Goal: Task Accomplishment & Management: Manage account settings

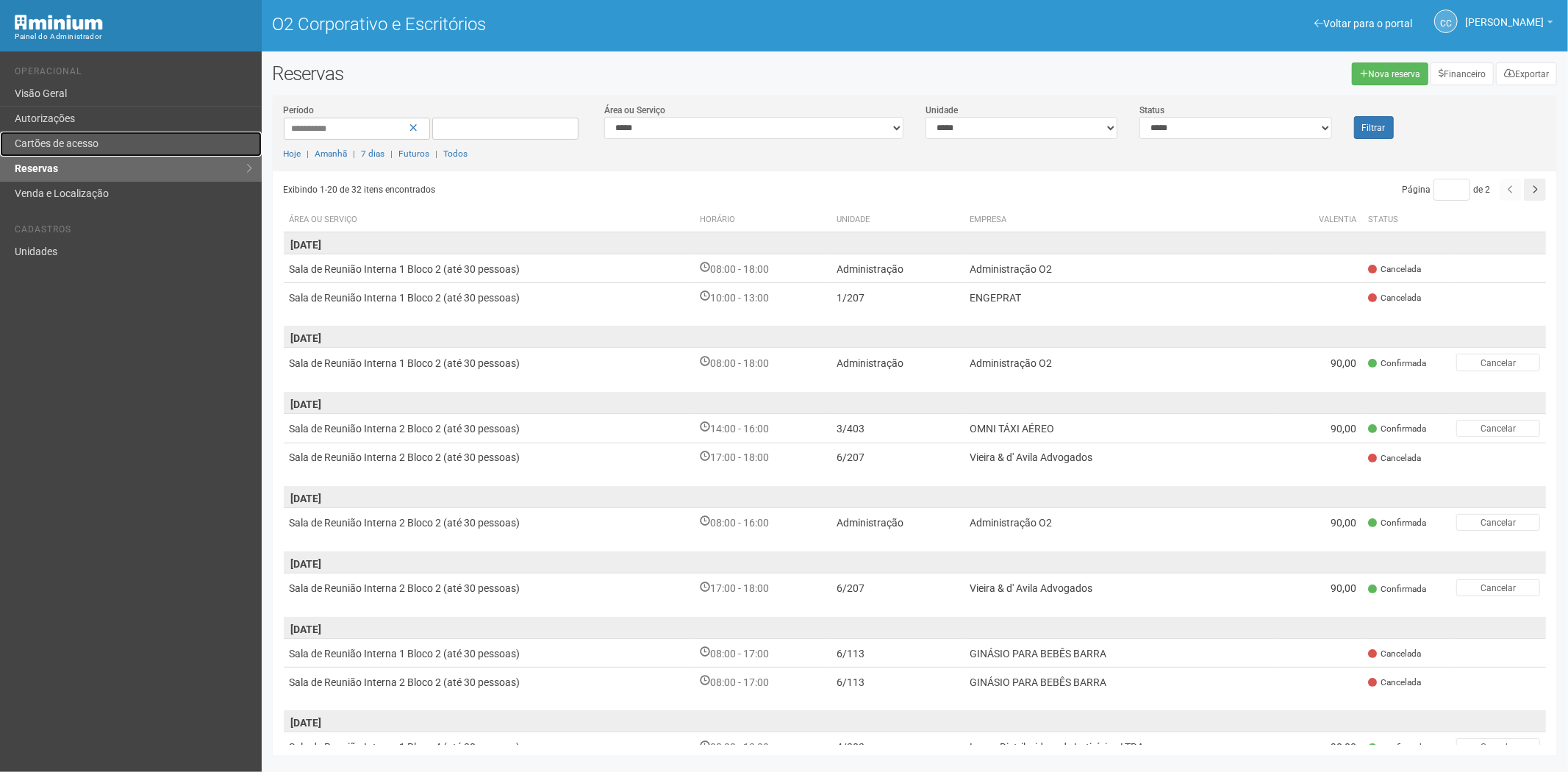
click at [111, 137] on link "Cartões de acesso" at bounding box center [131, 144] width 262 height 25
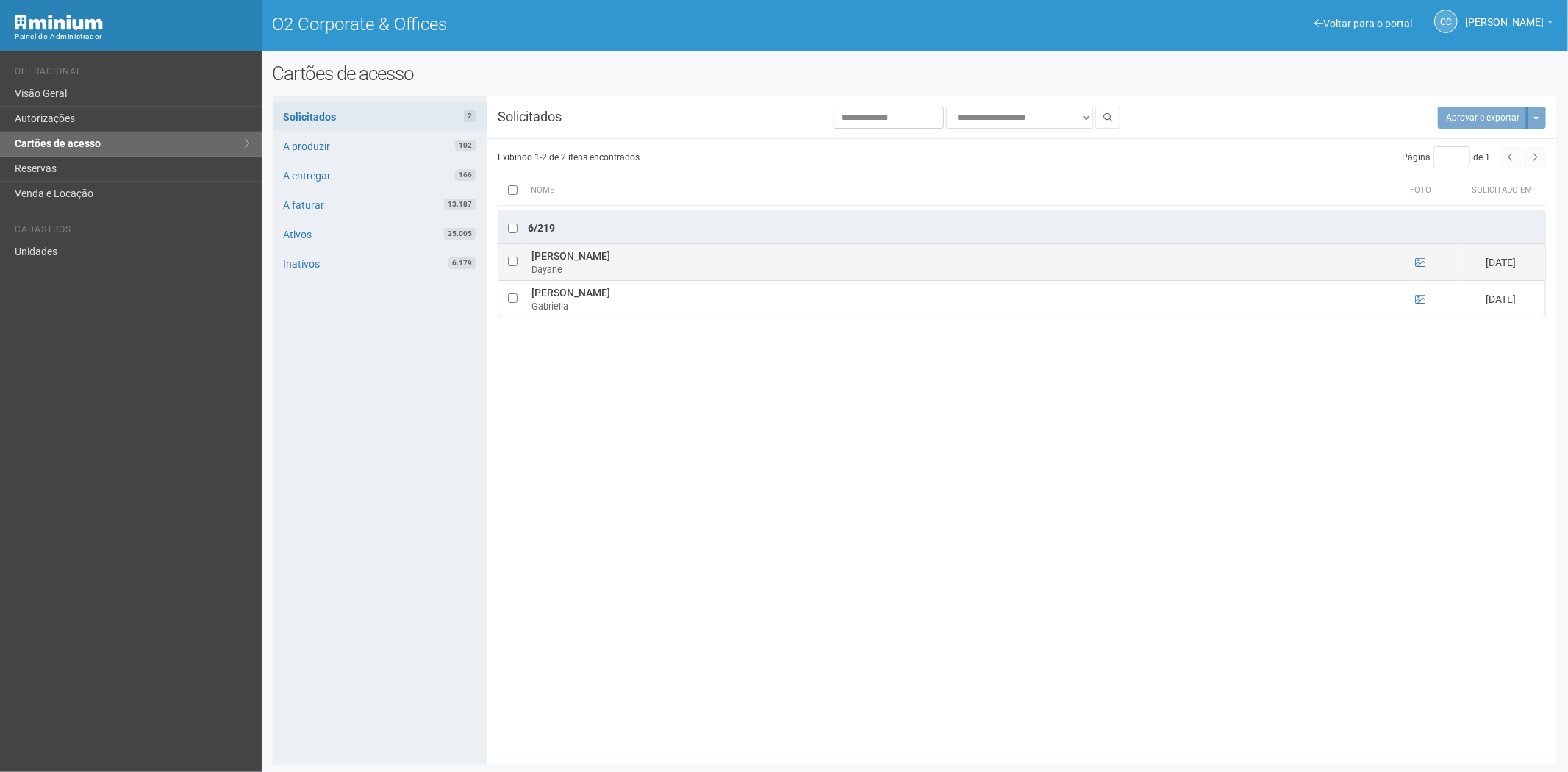
click at [1413, 265] on td at bounding box center [1420, 263] width 74 height 37
click at [1419, 265] on icon at bounding box center [1419, 262] width 10 height 10
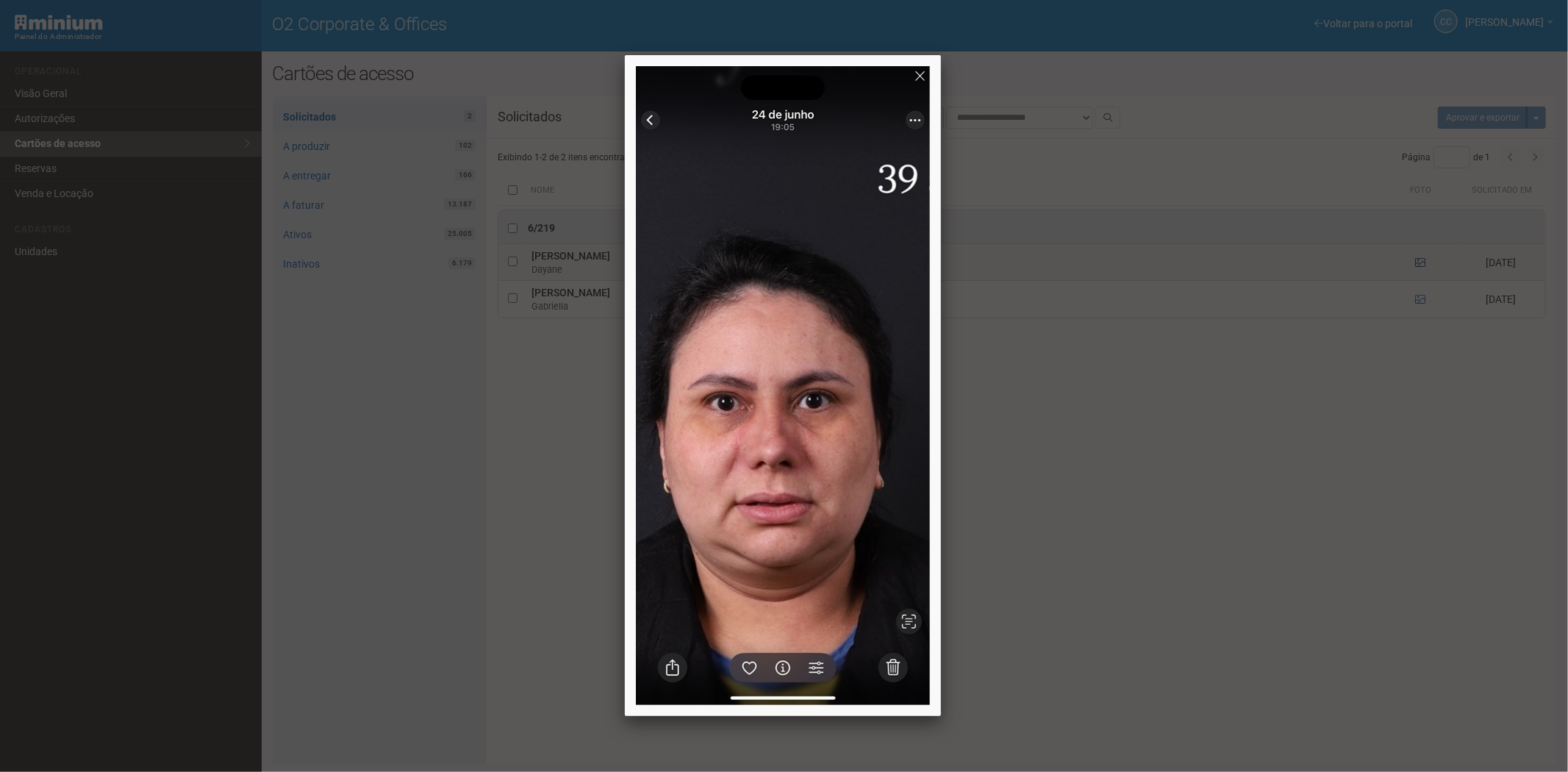
click at [1419, 265] on div at bounding box center [784, 386] width 1568 height 772
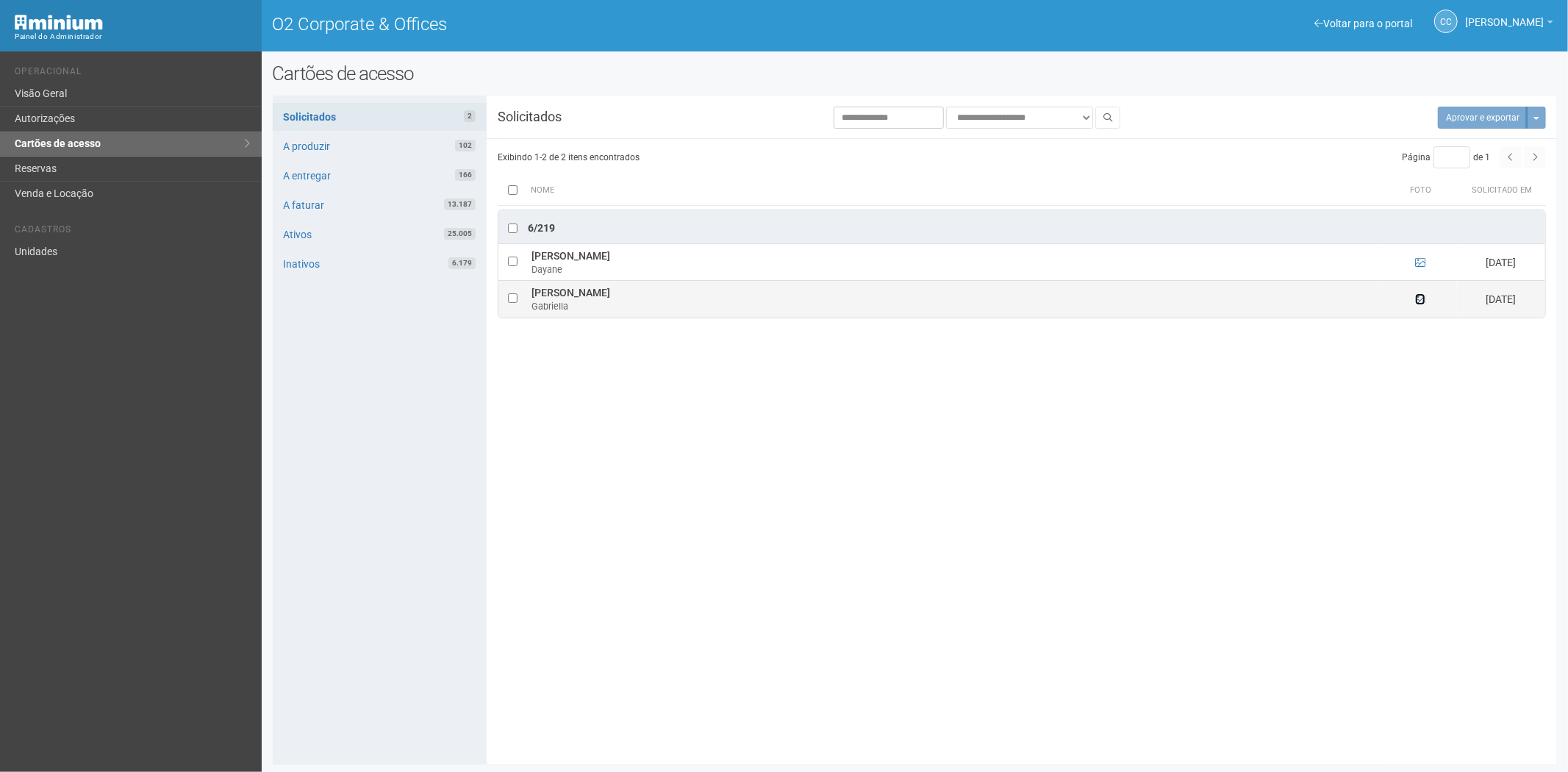
click at [1419, 295] on link at bounding box center [1419, 299] width 10 height 12
click at [1422, 300] on icon at bounding box center [1419, 299] width 10 height 10
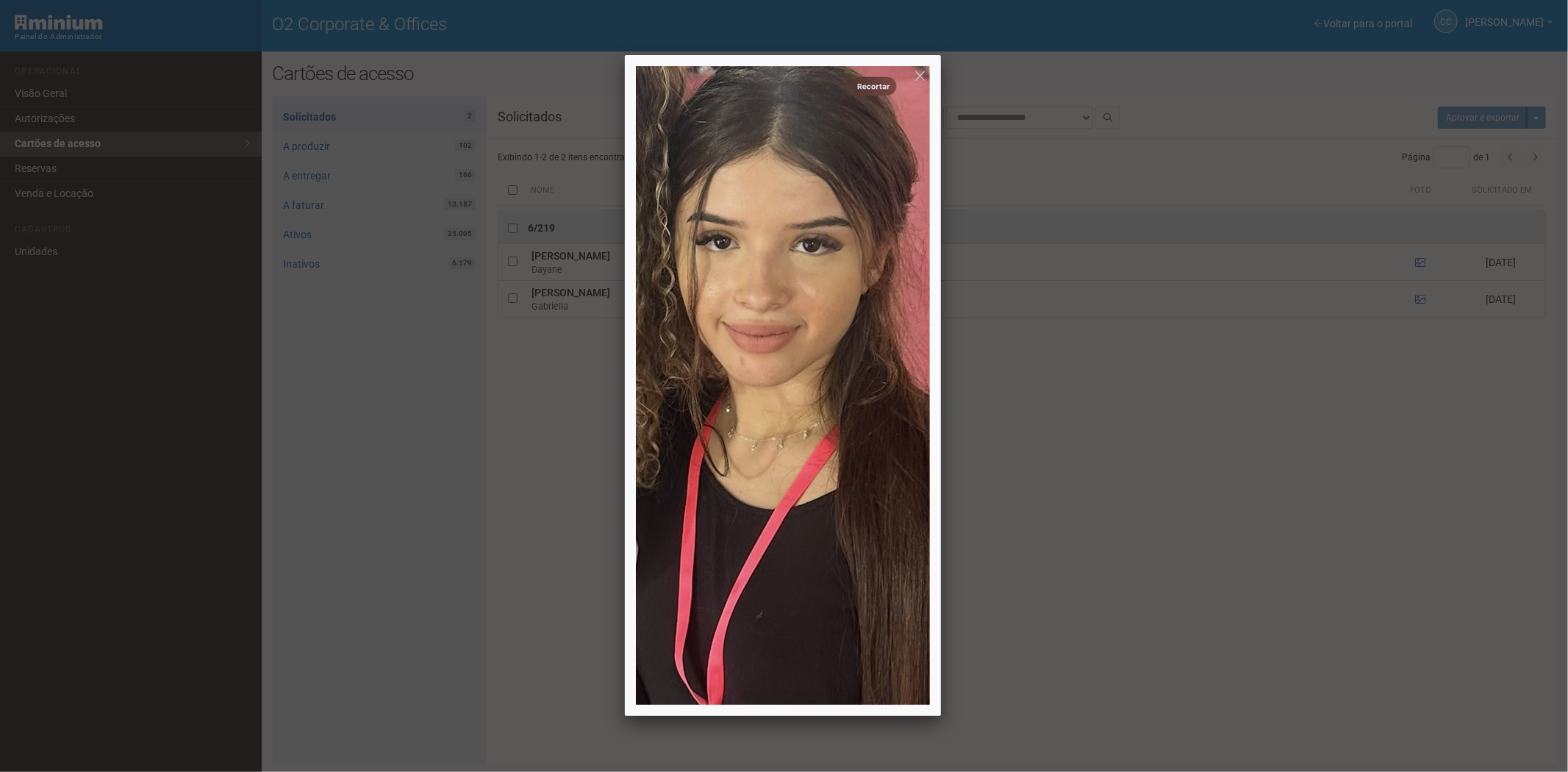
click at [1262, 566] on div at bounding box center [784, 386] width 1568 height 772
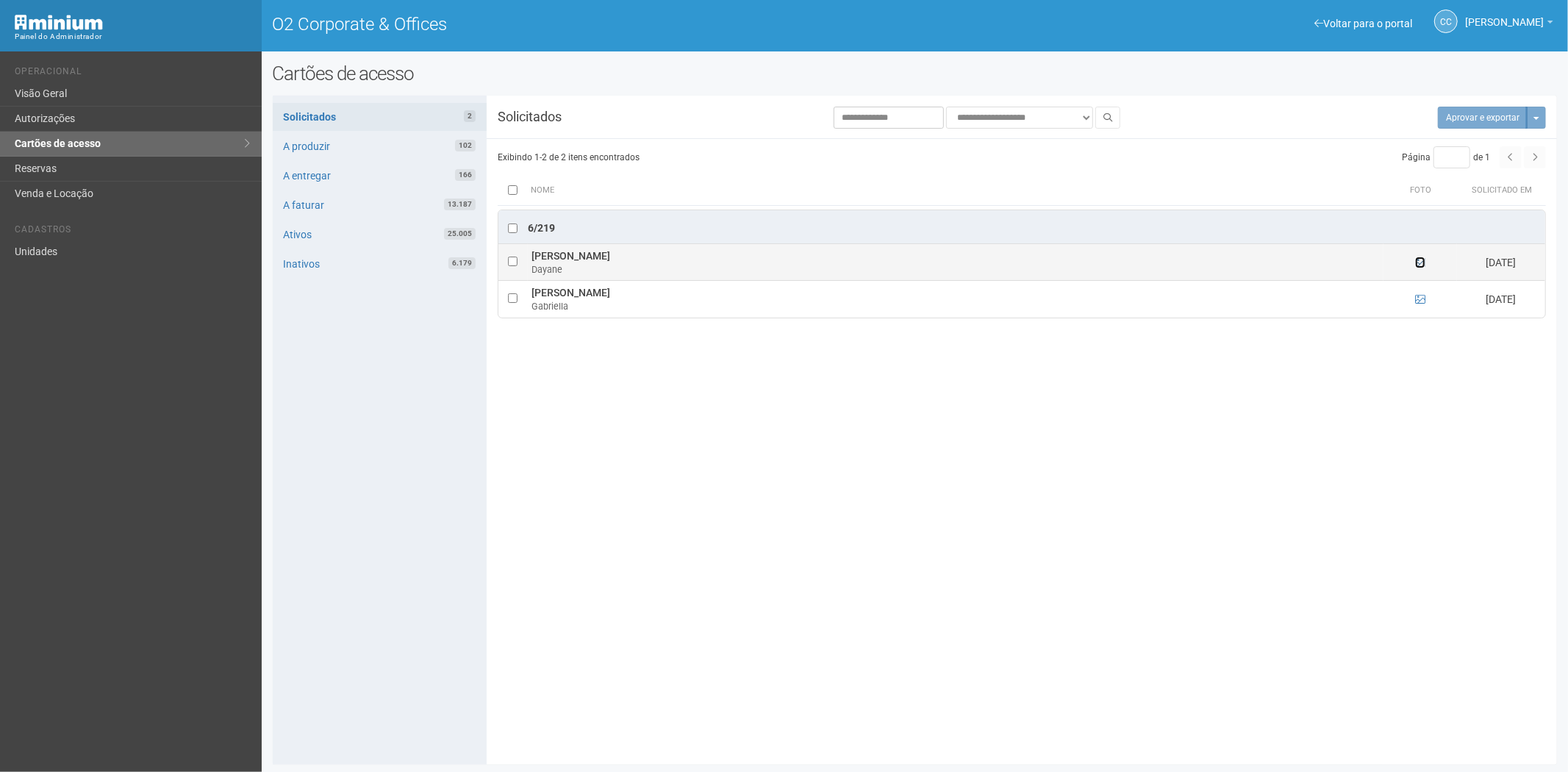
click at [1417, 263] on icon at bounding box center [1419, 262] width 10 height 10
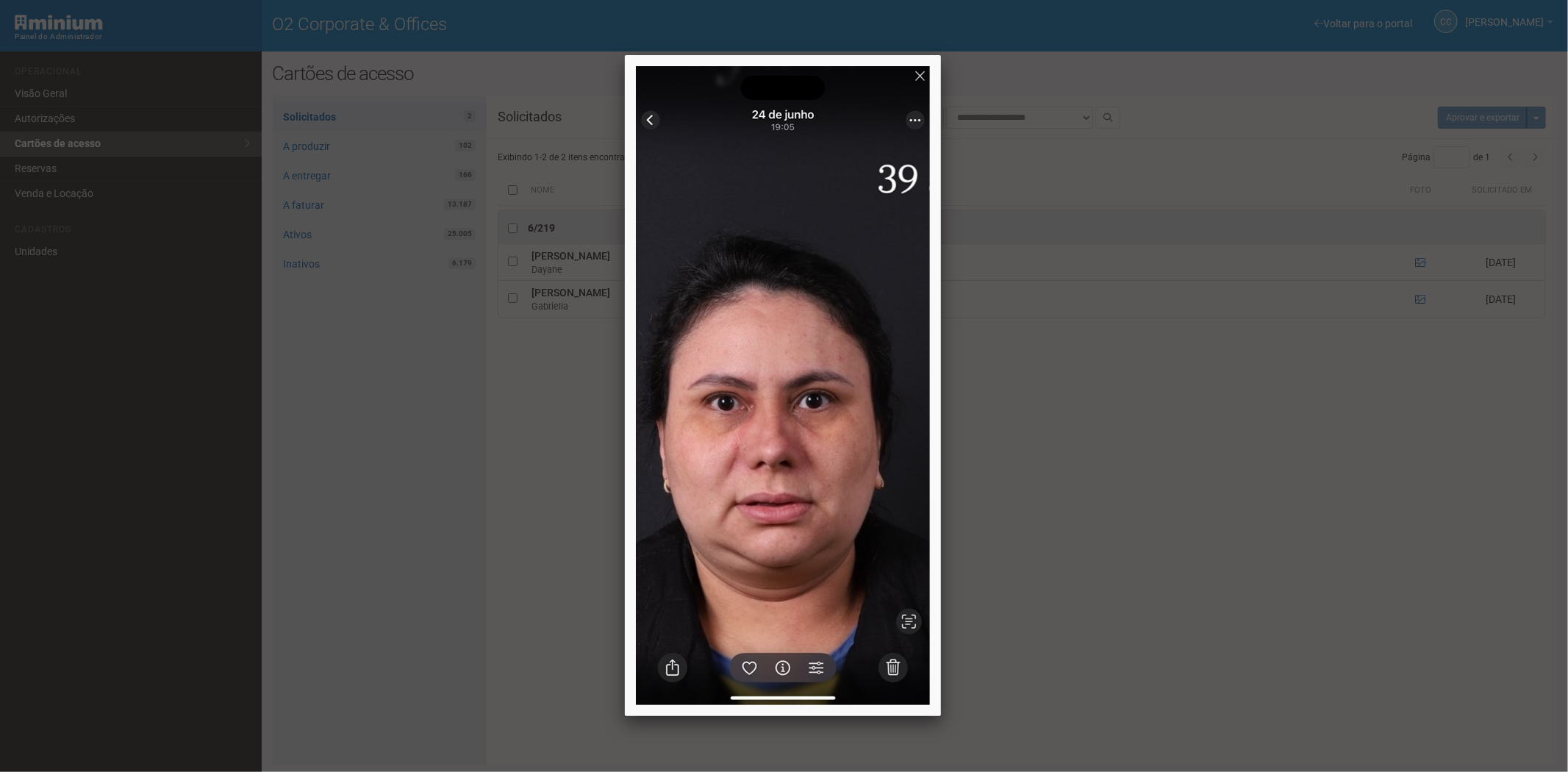
click at [1244, 523] on div at bounding box center [784, 386] width 1568 height 772
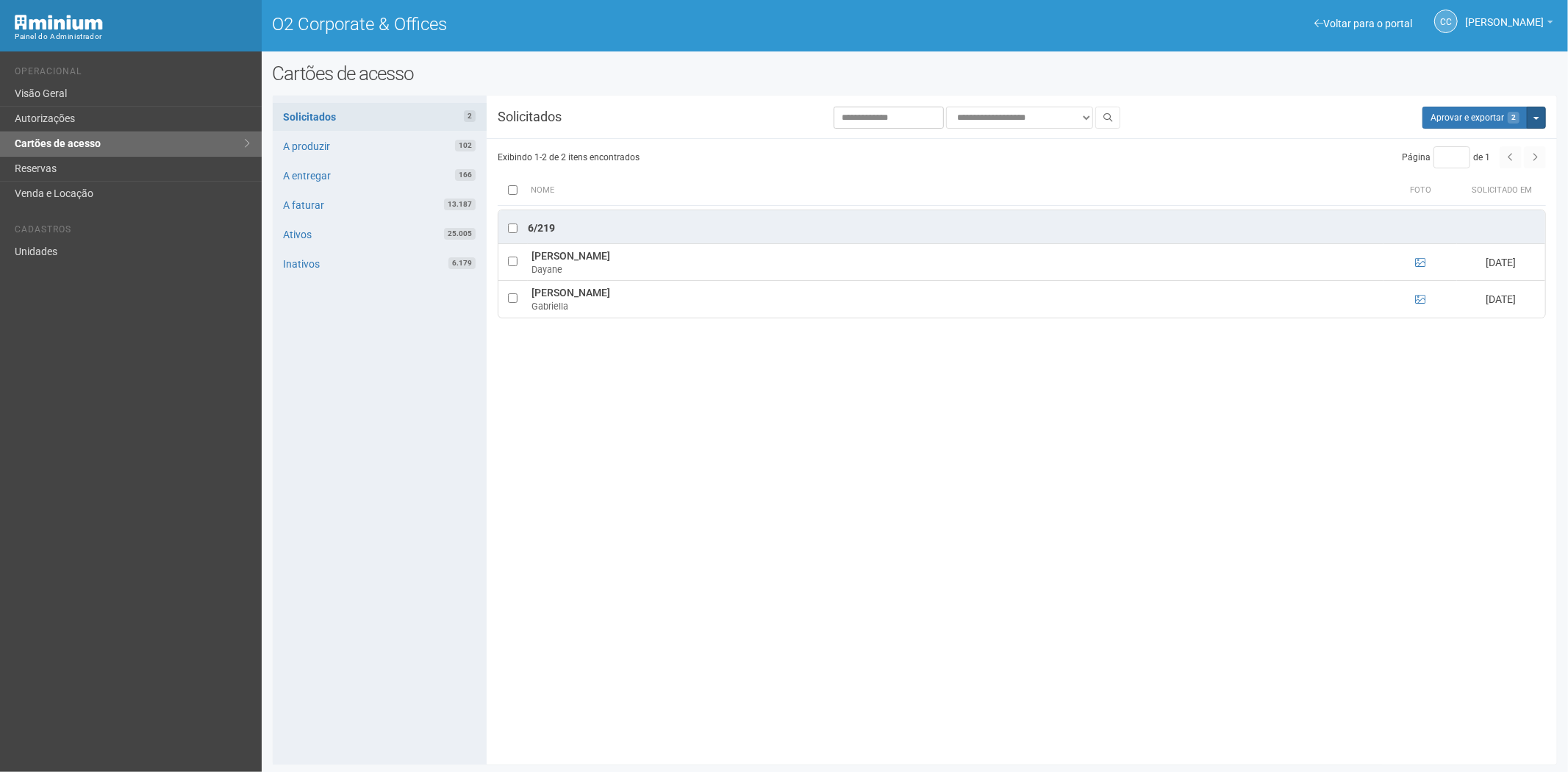
click at [1531, 122] on button "Mais opções" at bounding box center [1536, 117] width 19 height 22
click at [1493, 165] on link "Rejeitar solicitações" at bounding box center [1480, 164] width 116 height 18
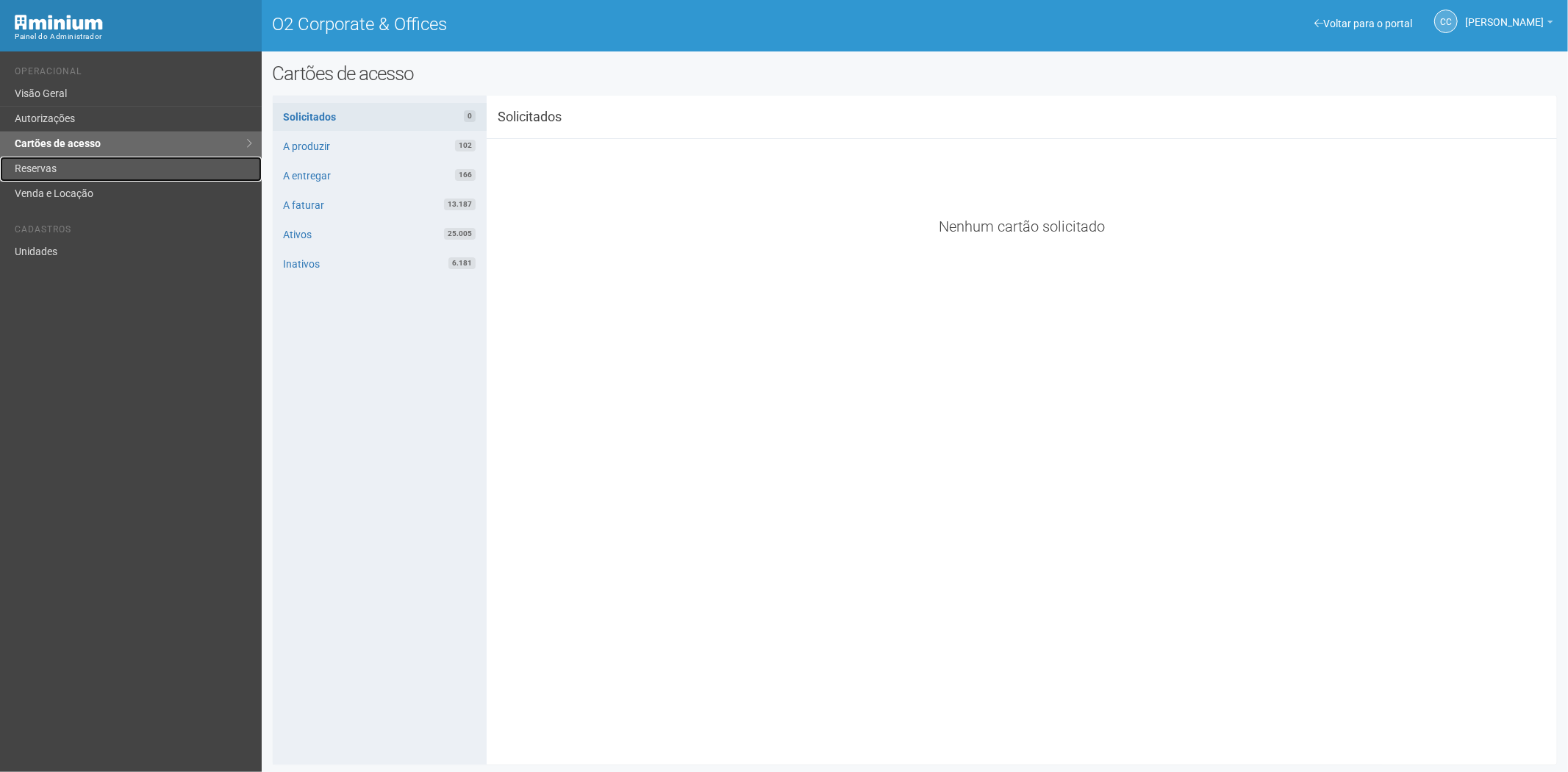
click at [61, 164] on link "Reservas" at bounding box center [131, 169] width 262 height 25
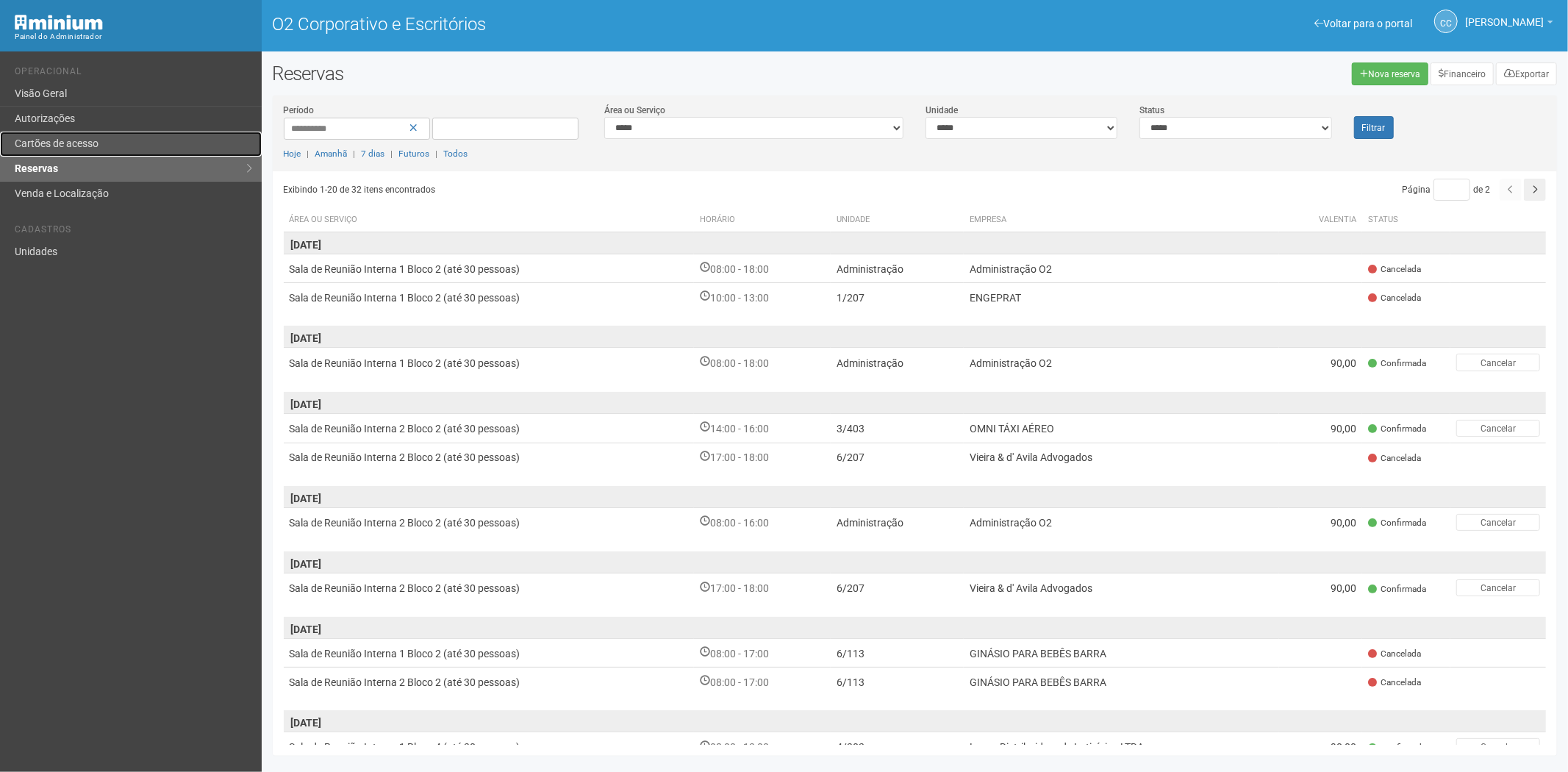
click at [98, 145] on font "Cartões de acesso" at bounding box center [56, 143] width 83 height 12
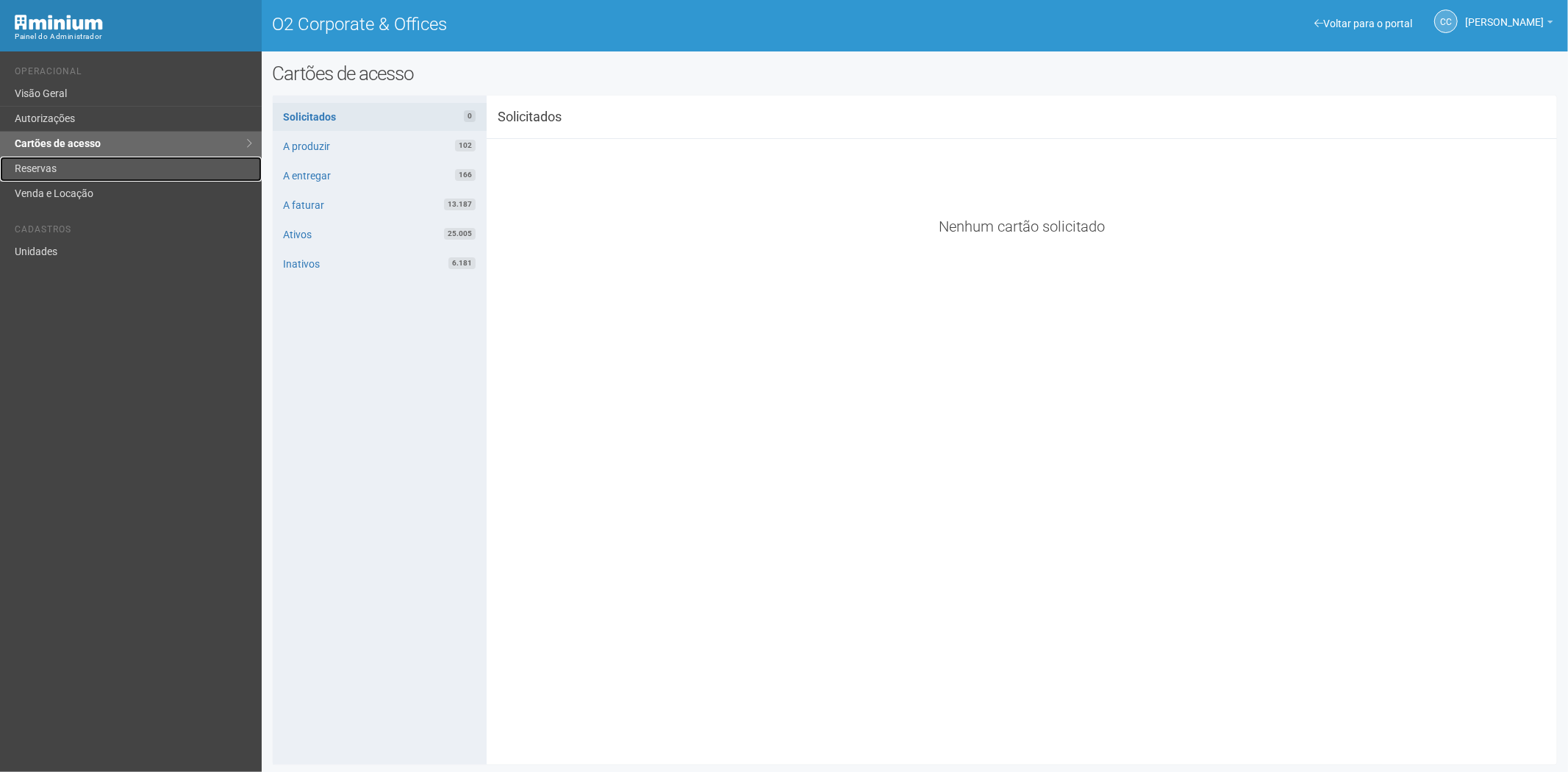
click at [108, 162] on link "Reservas" at bounding box center [131, 169] width 262 height 25
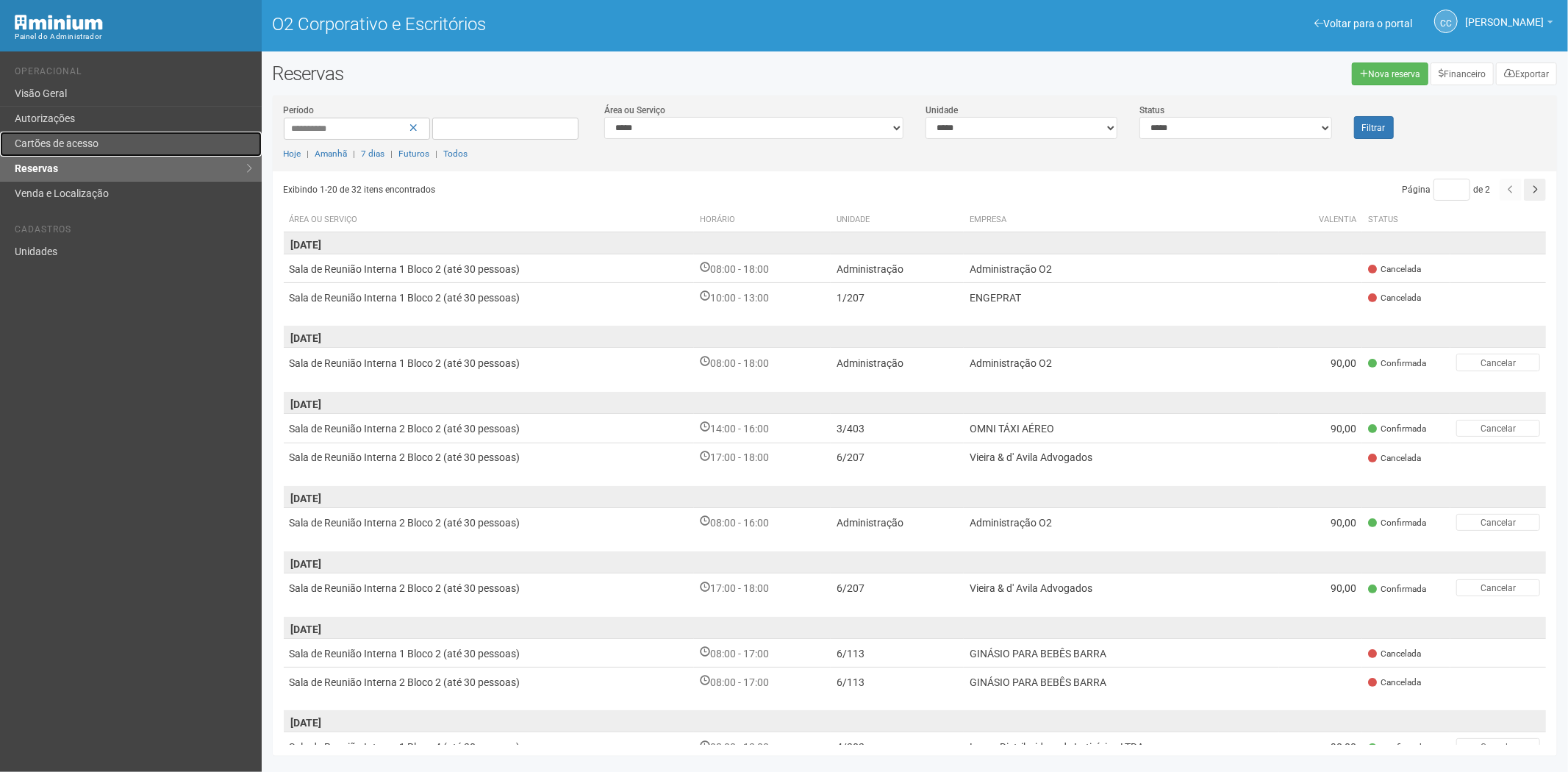
click at [113, 133] on link "Cartões de acesso" at bounding box center [131, 144] width 262 height 25
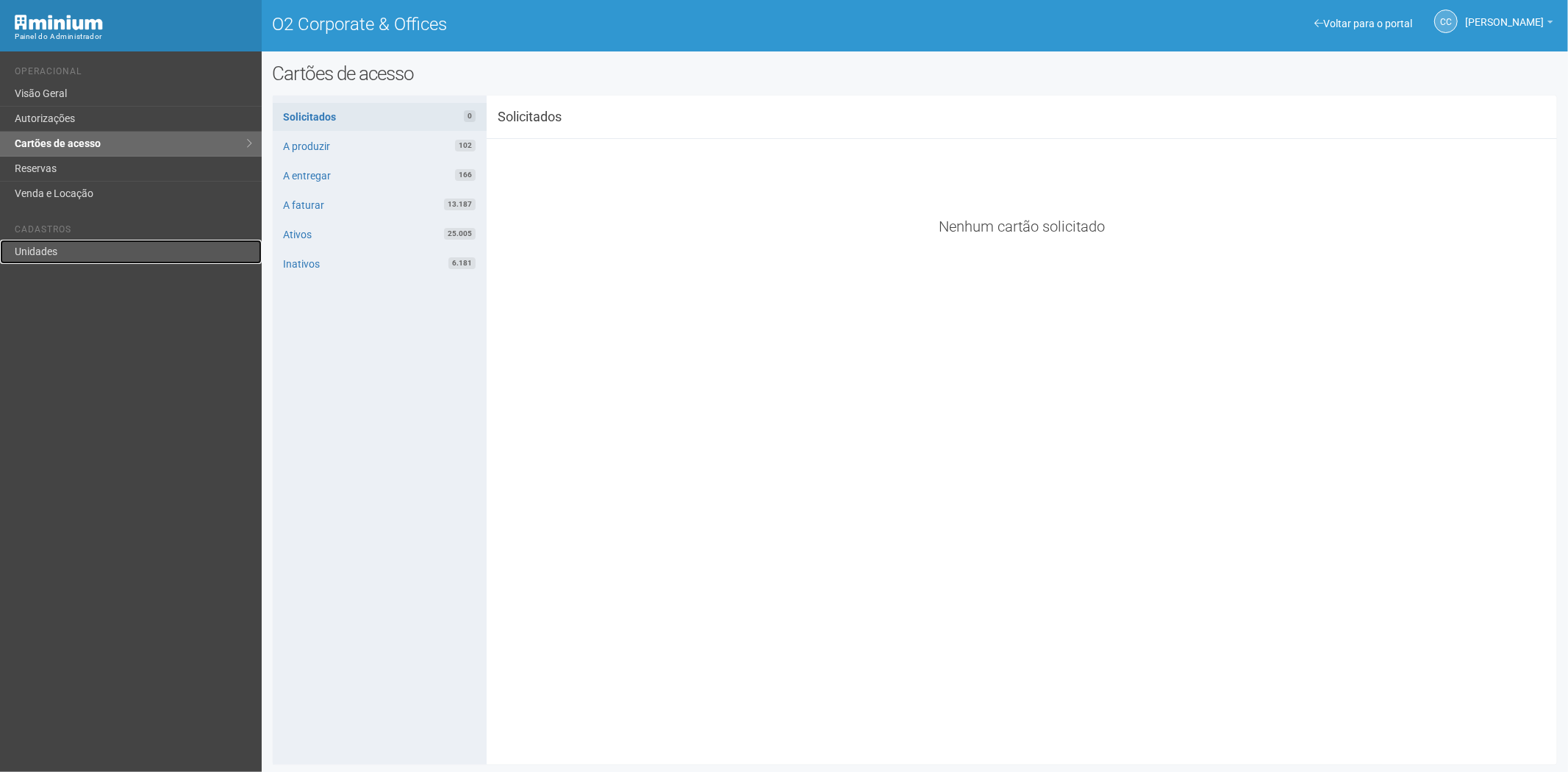
drag, startPoint x: 72, startPoint y: 247, endPoint x: 105, endPoint y: 247, distance: 33.0
click at [72, 247] on link "Unidades" at bounding box center [131, 251] width 262 height 24
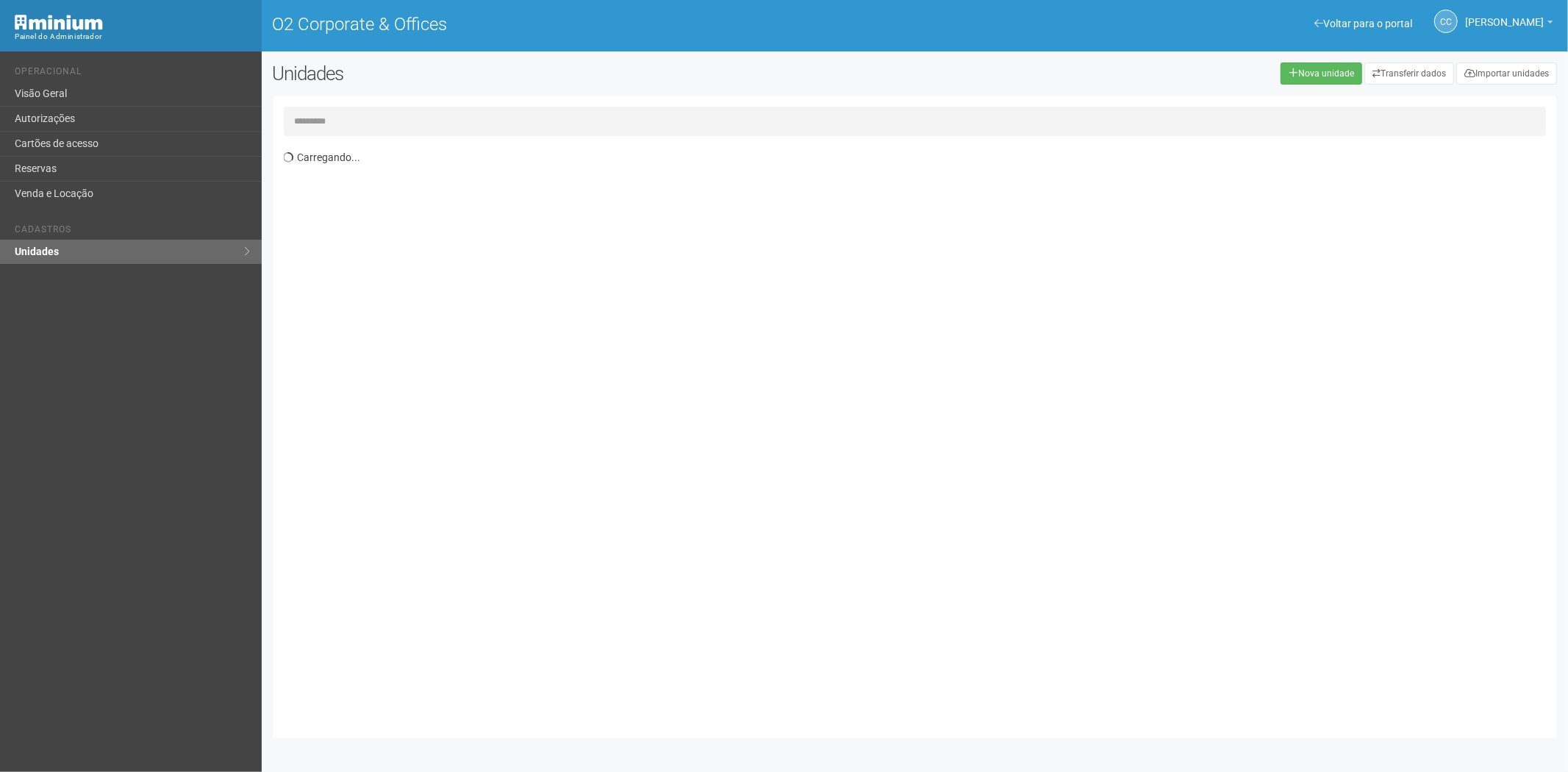
click at [345, 116] on input "text" at bounding box center [914, 121] width 1263 height 30
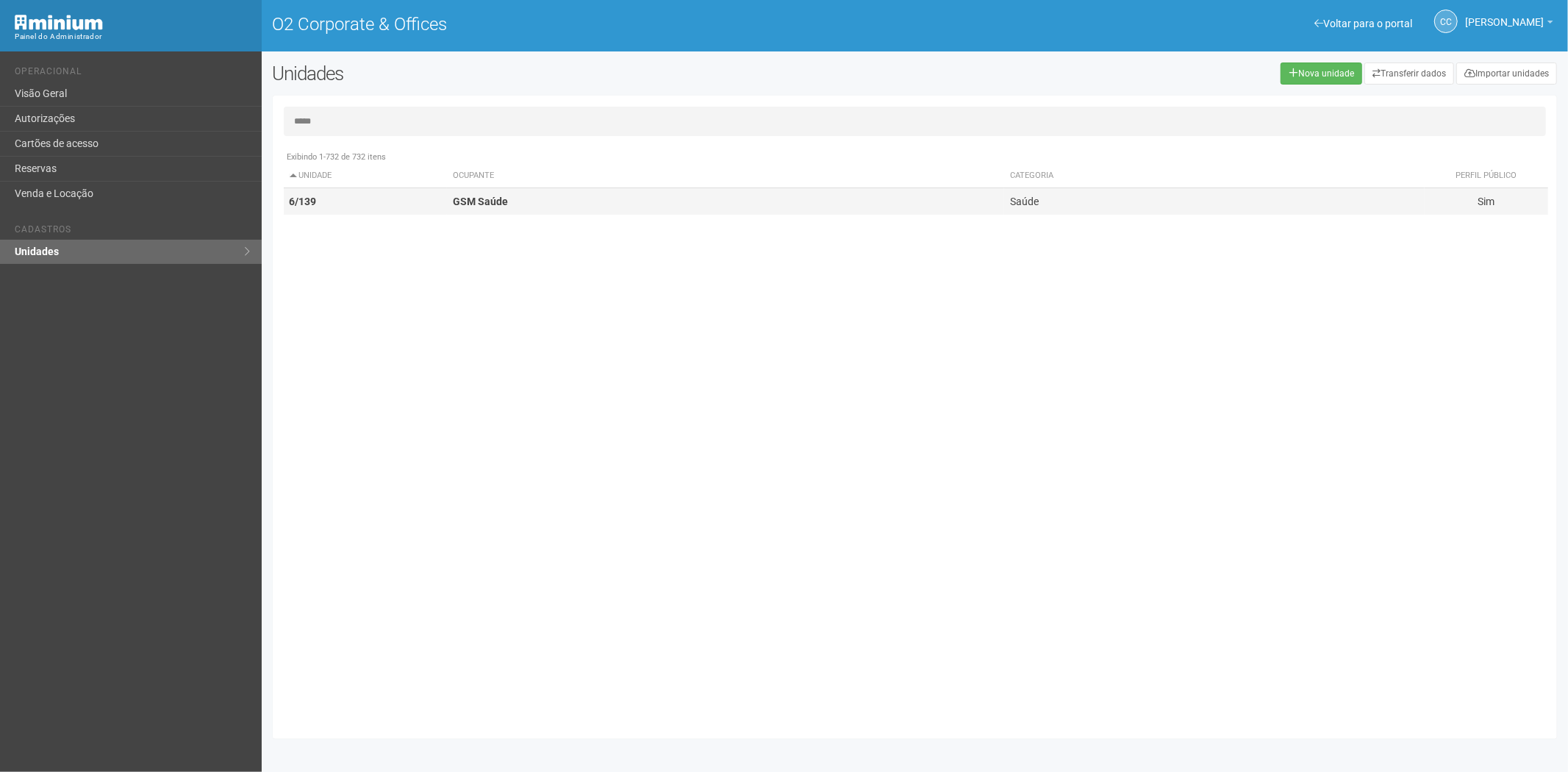
type input "*****"
click at [450, 194] on td "GSM Saúde" at bounding box center [726, 202] width 557 height 27
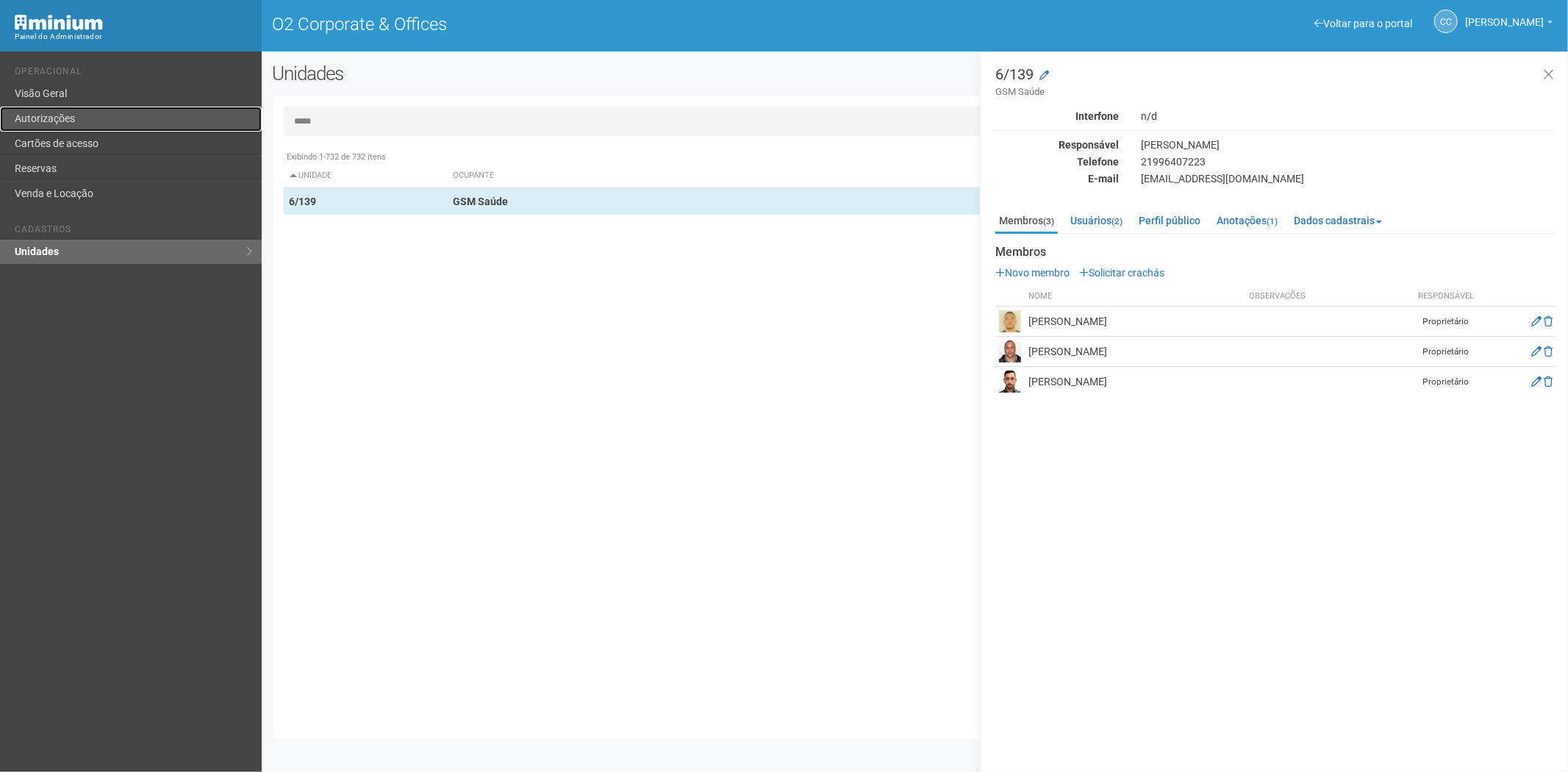
click at [90, 129] on link "Autorizações" at bounding box center [131, 119] width 262 height 25
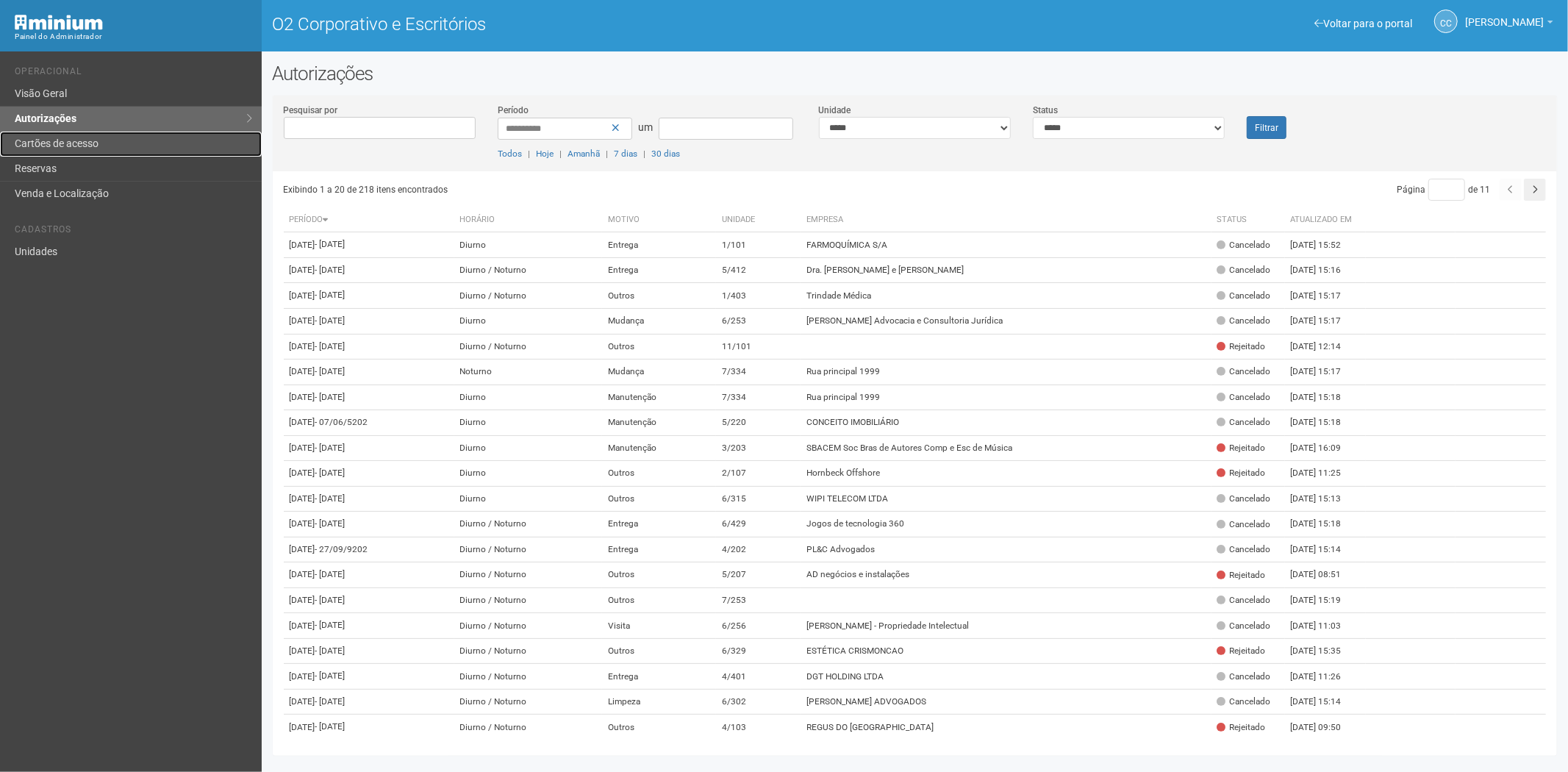
click at [84, 145] on font "Cartões de acesso" at bounding box center [56, 143] width 83 height 12
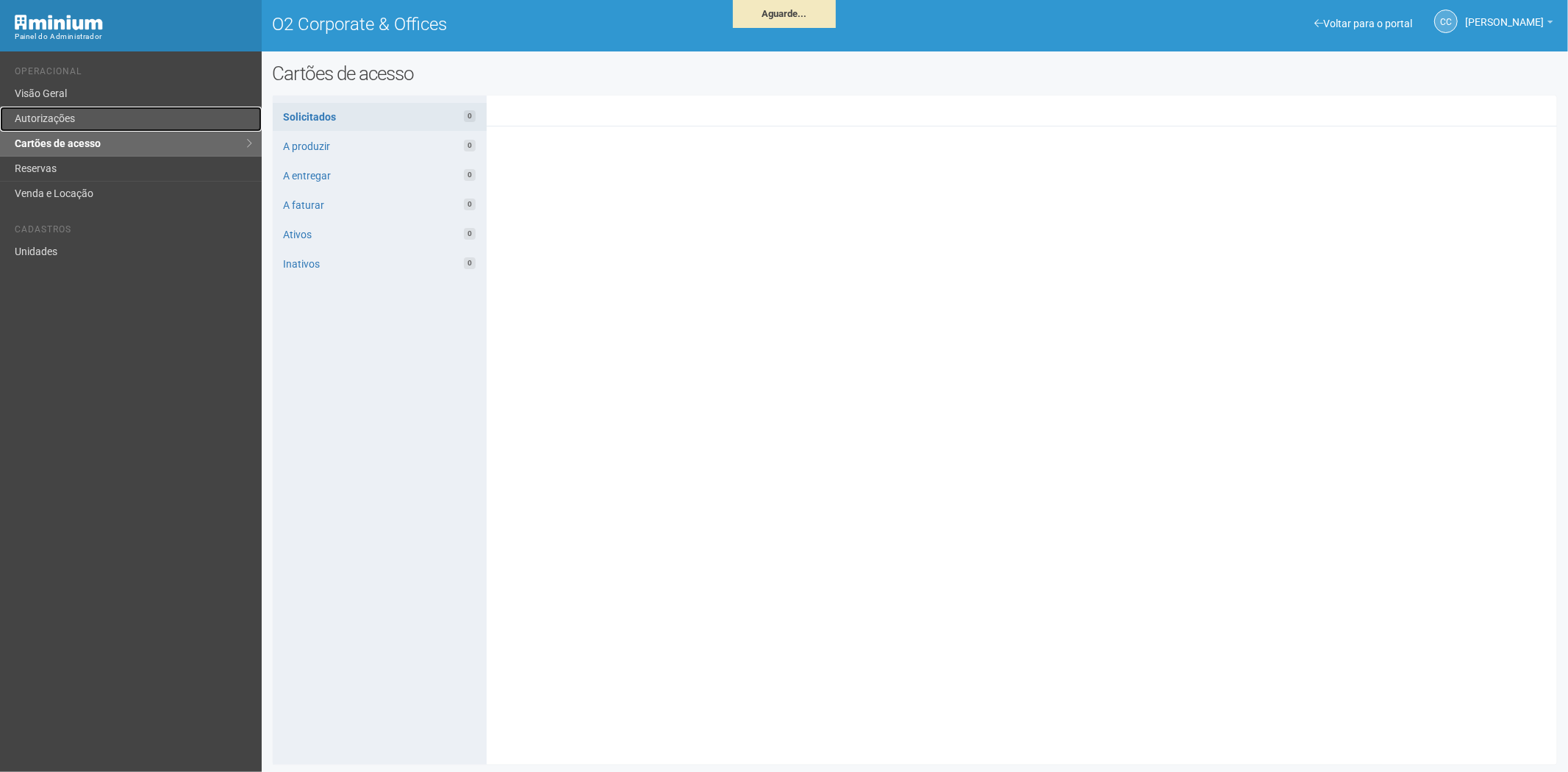
click at [46, 112] on link "Autorizações" at bounding box center [131, 119] width 262 height 25
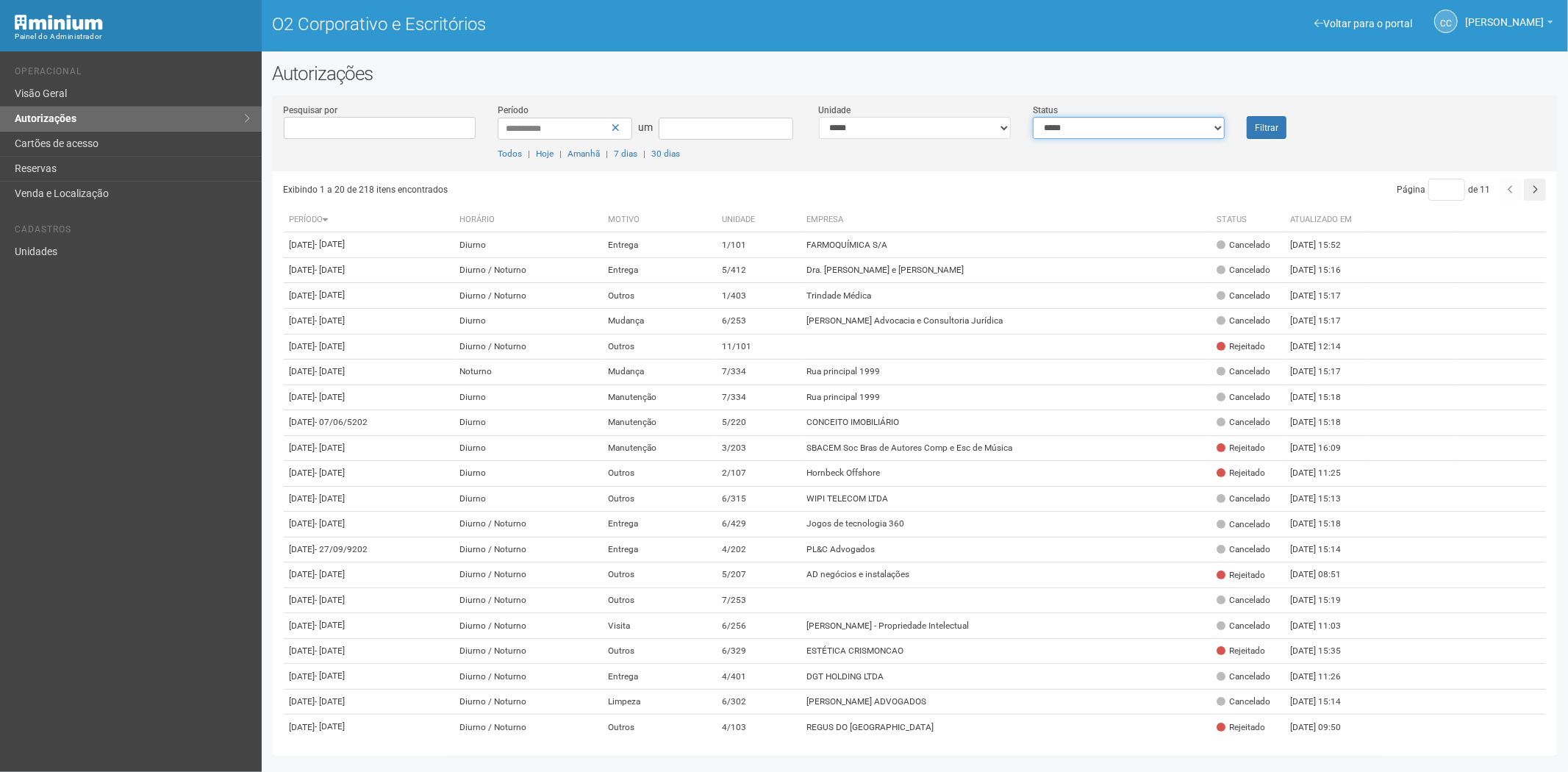
click at [1081, 126] on select "**********" at bounding box center [1128, 128] width 192 height 22
select select "*"
click at [1032, 117] on select "**********" at bounding box center [1128, 128] width 192 height 22
click at [1260, 127] on font "Filtrar" at bounding box center [1266, 128] width 23 height 10
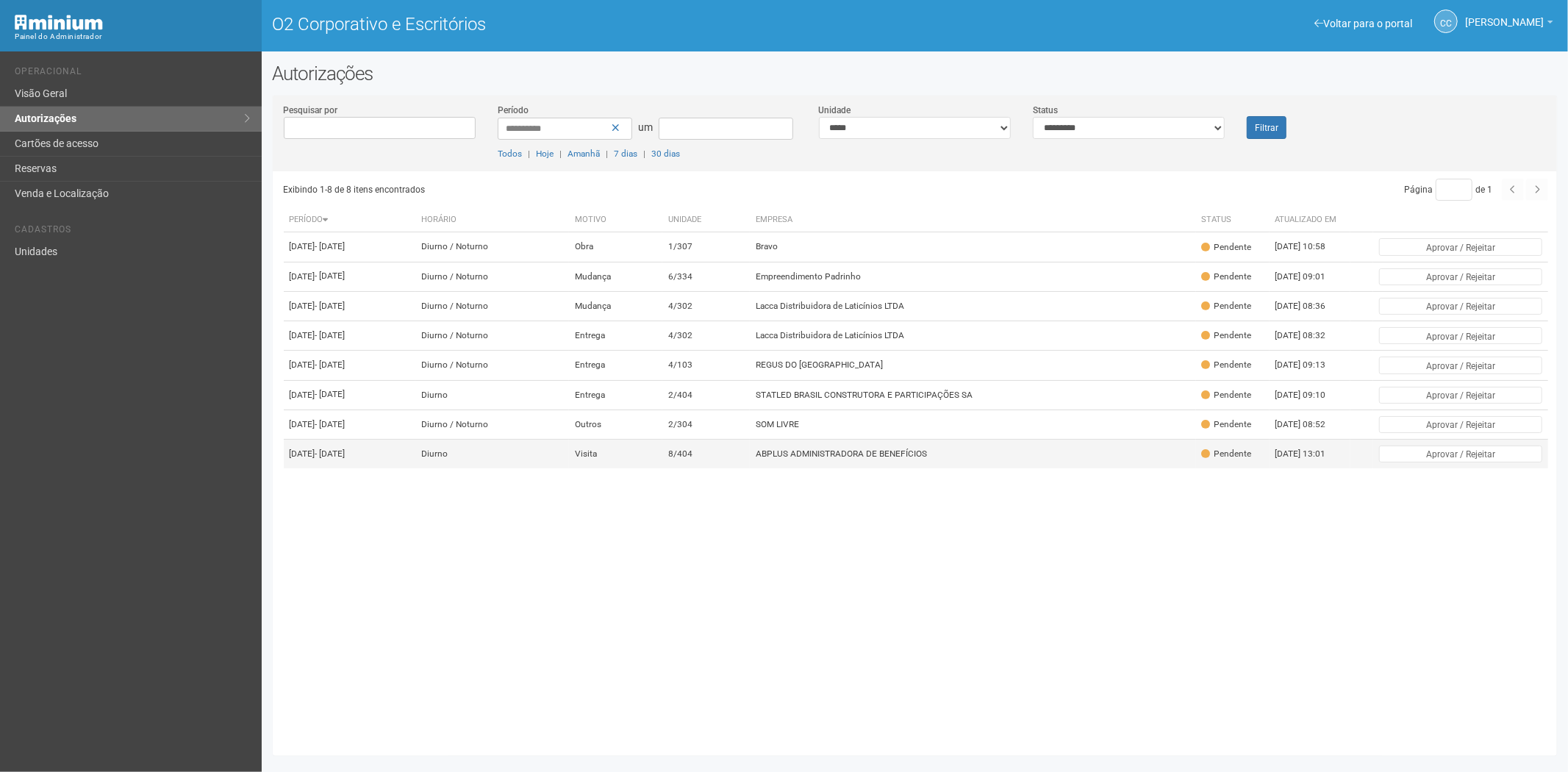
click at [904, 469] on td "ABPLUS ADMINISTRADORA DE BENEFÍCIOS" at bounding box center [973, 454] width 446 height 30
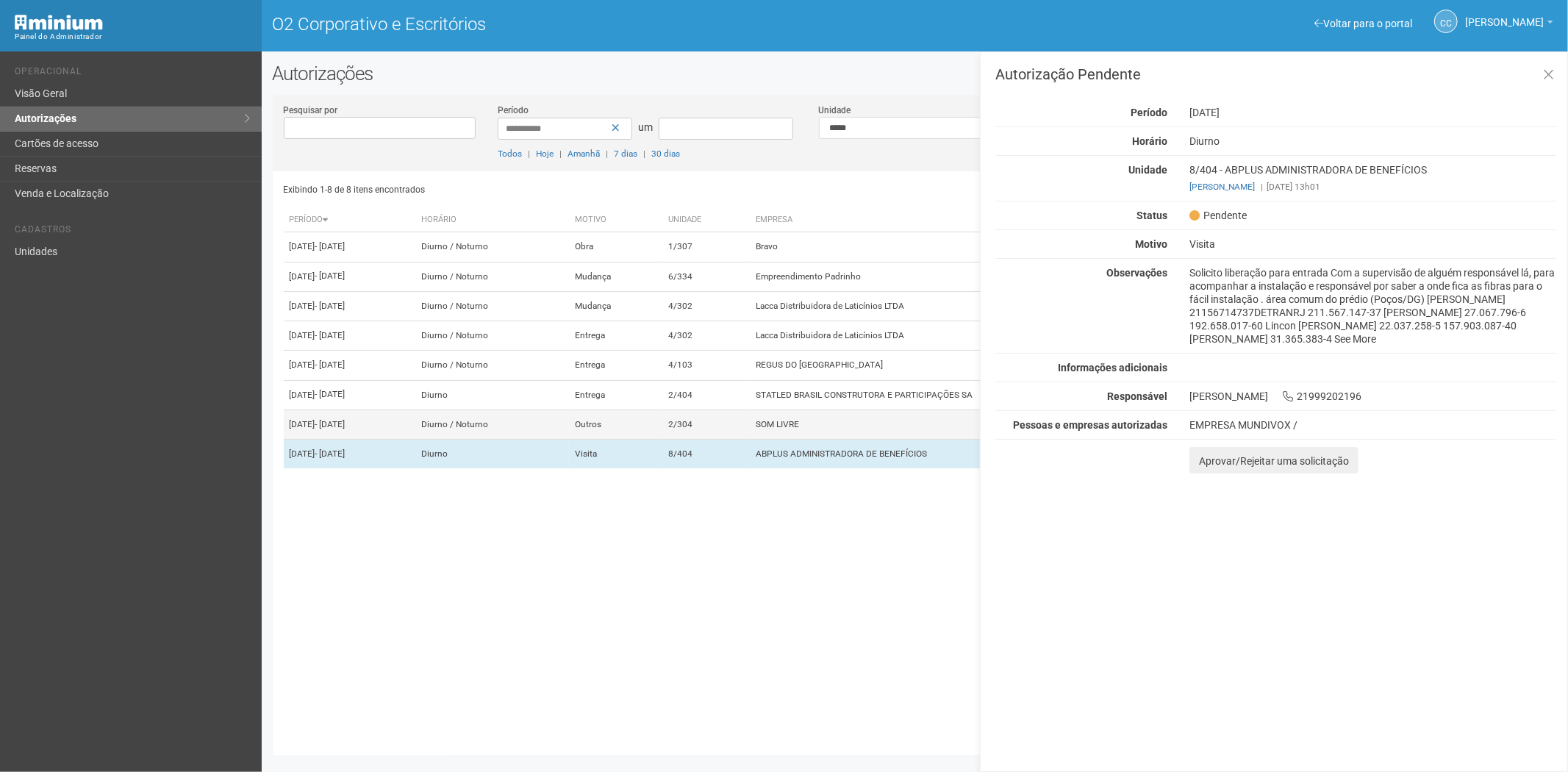
click at [898, 439] on td "SOM LIVRE" at bounding box center [973, 424] width 446 height 30
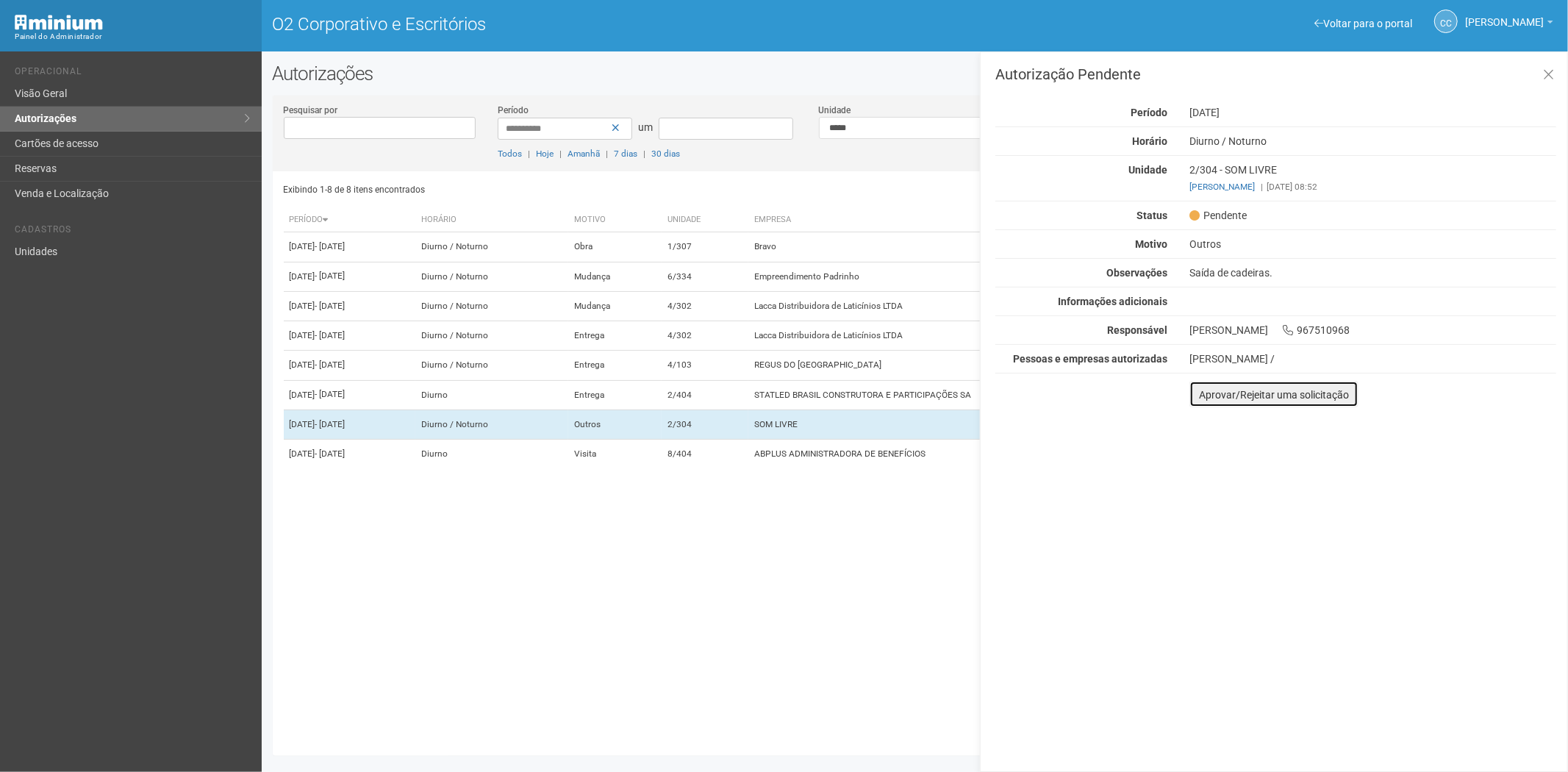
click at [1206, 397] on font "Aprovar/Rejeitar uma solicitação" at bounding box center [1273, 394] width 150 height 12
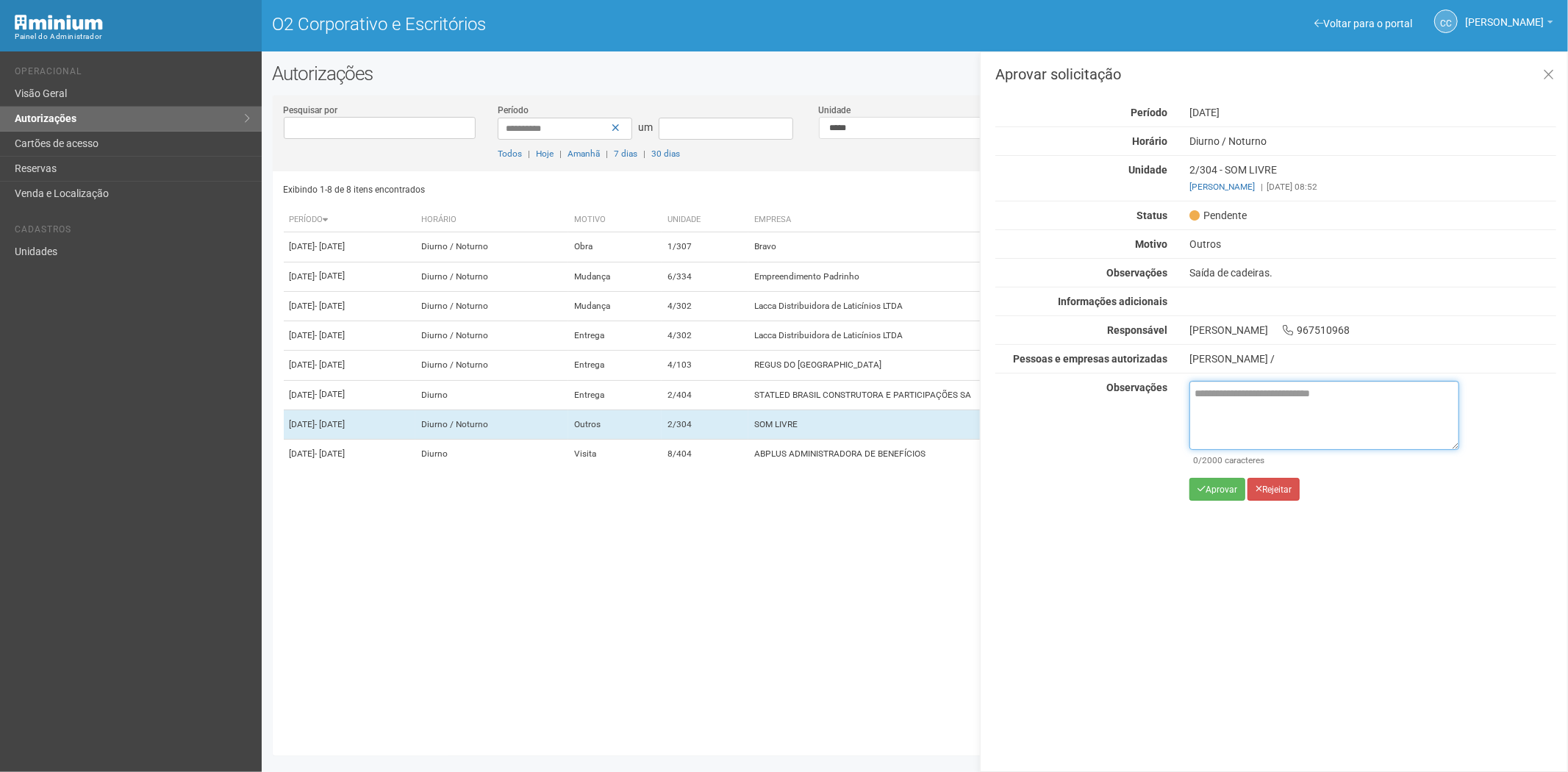
click at [1236, 401] on textarea at bounding box center [1324, 415] width 270 height 69
paste textarea "**********"
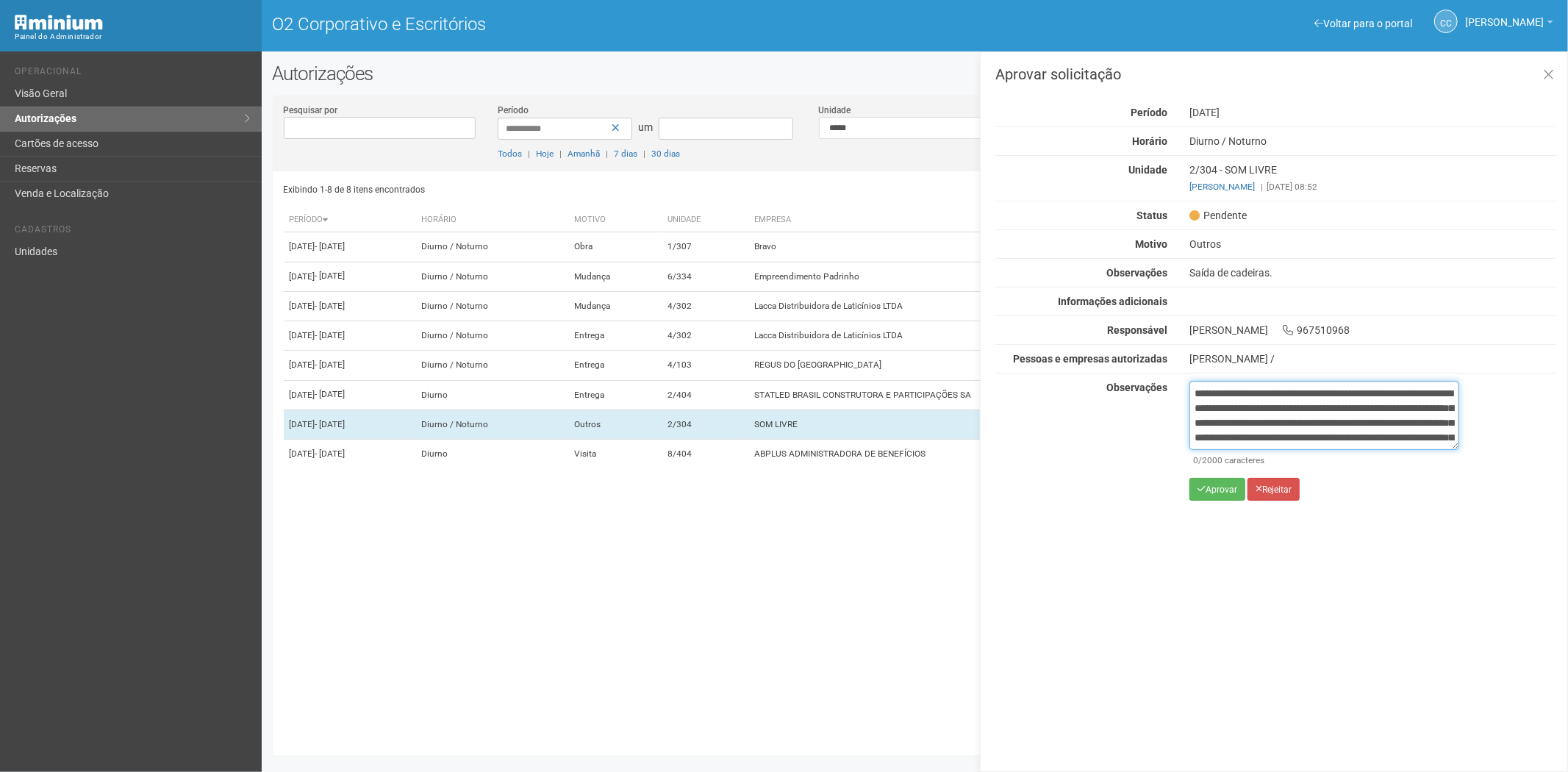
scroll to position [83, 0]
type textarea "**********"
click at [1210, 492] on font "Aprovar" at bounding box center [1220, 489] width 31 height 10
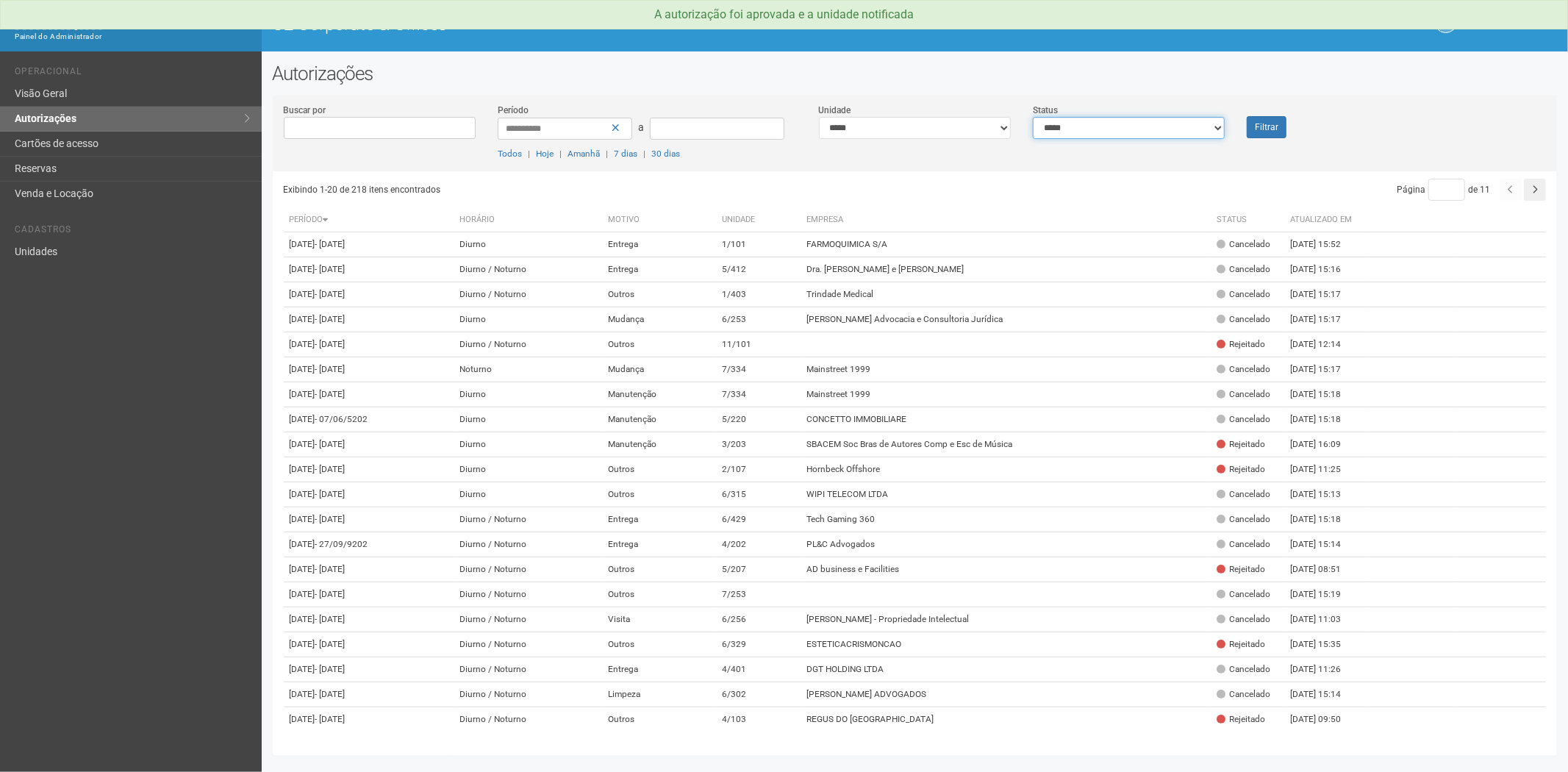
drag, startPoint x: 1154, startPoint y: 129, endPoint x: 1150, endPoint y: 135, distance: 7.2
click at [1154, 129] on select "**********" at bounding box center [1128, 128] width 192 height 22
select select "*"
click at [1032, 117] on select "**********" at bounding box center [1128, 128] width 192 height 22
click at [1254, 126] on button "Filtrar" at bounding box center [1266, 127] width 39 height 22
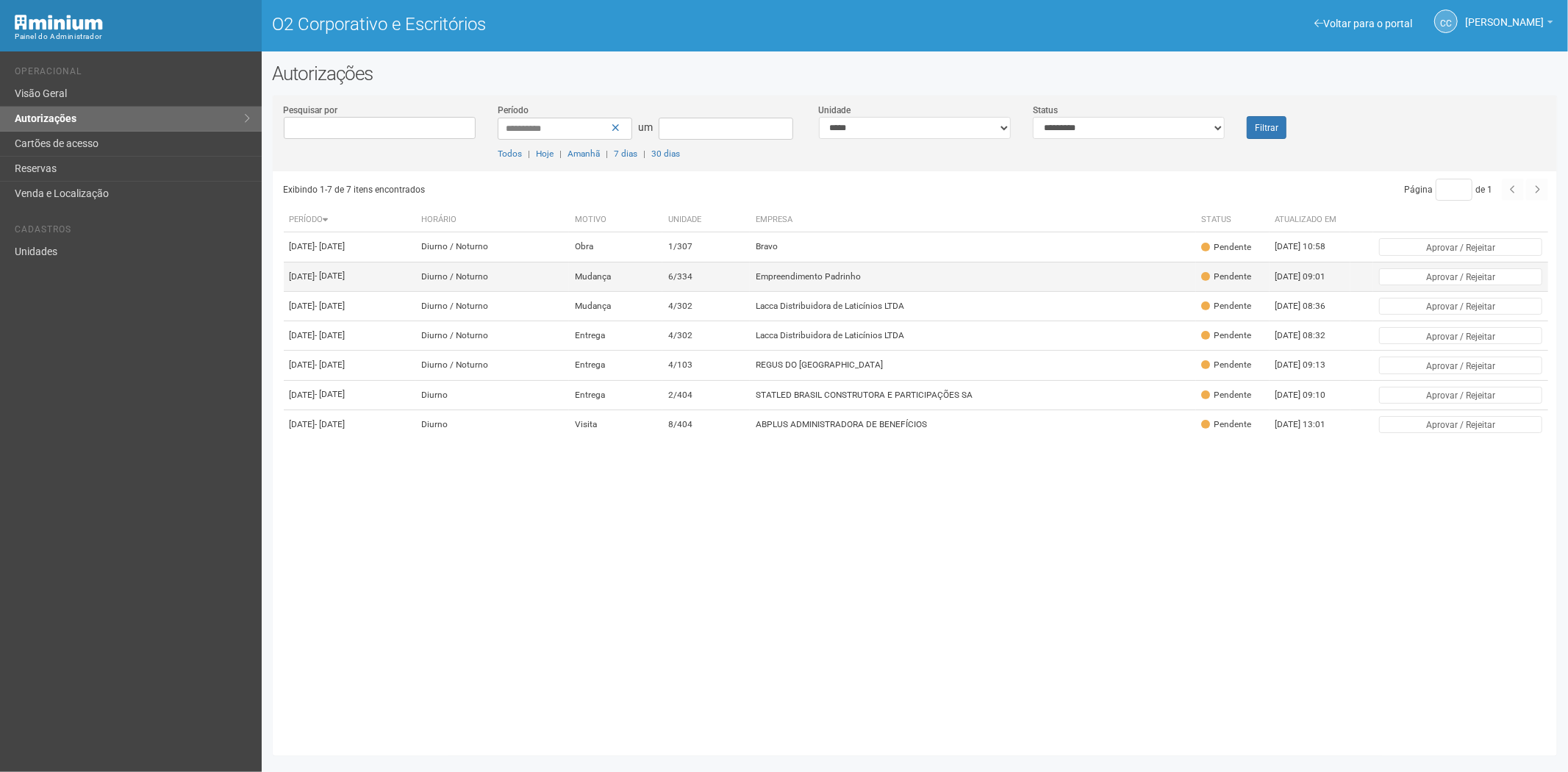
click at [921, 284] on td "Empreendimento Padrinho" at bounding box center [973, 276] width 446 height 30
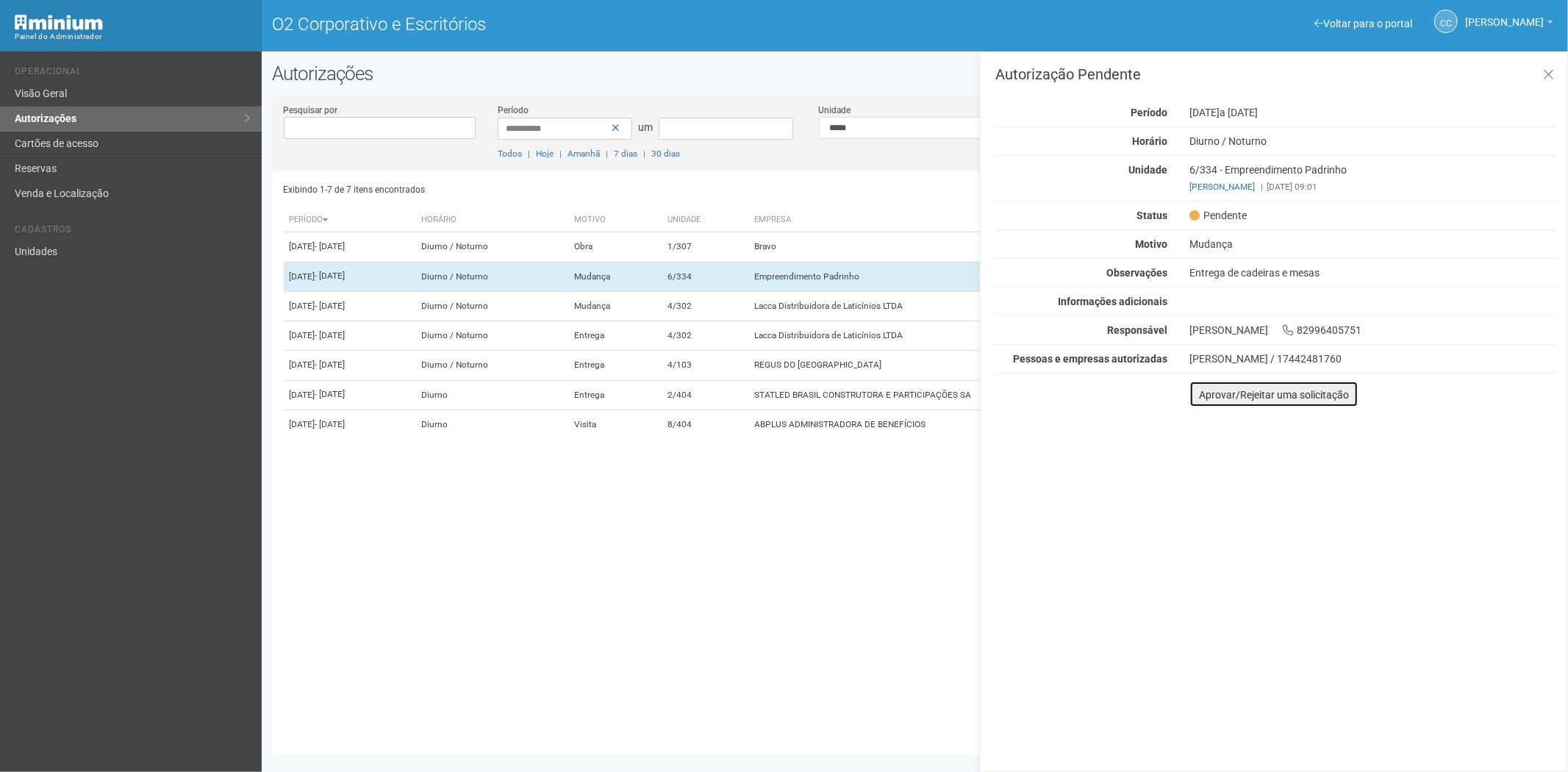
click at [1208, 391] on font "Aprovar/Rejeitar uma solicitação" at bounding box center [1273, 394] width 150 height 12
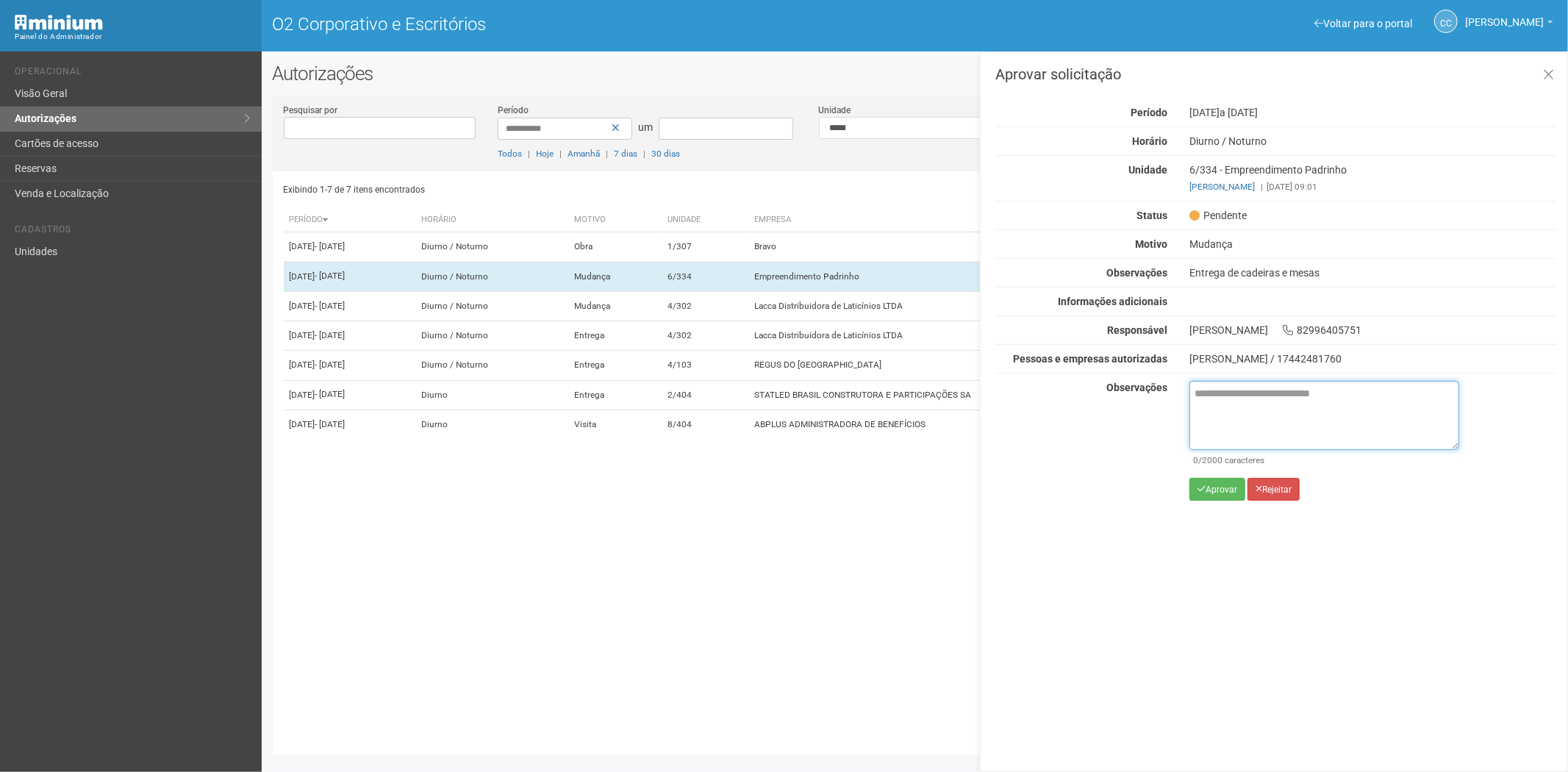
click at [1213, 407] on textarea at bounding box center [1324, 415] width 270 height 69
paste textarea "**********"
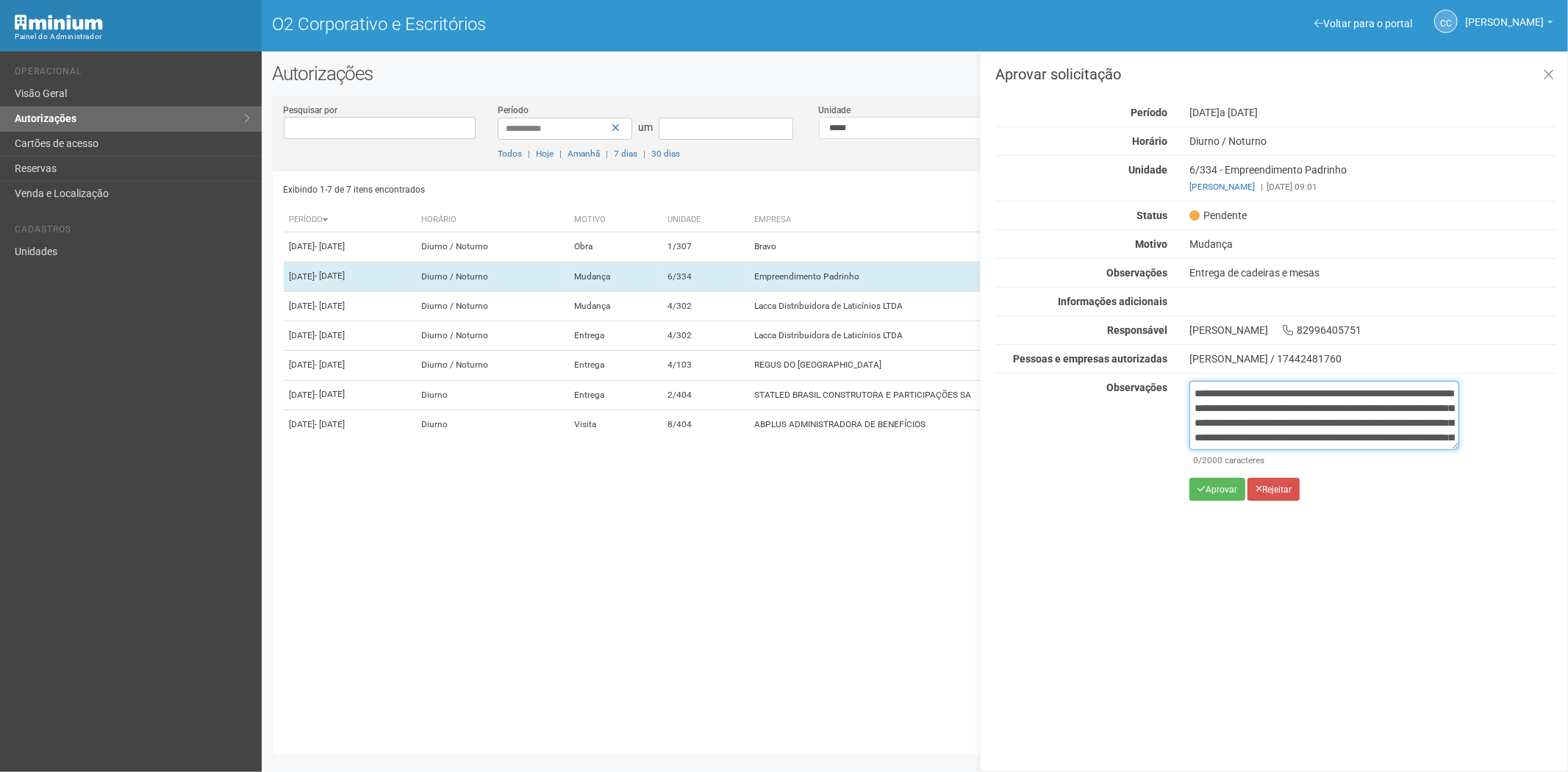
scroll to position [83, 0]
type textarea "**********"
click at [1211, 489] on font "Aprovar" at bounding box center [1220, 489] width 31 height 10
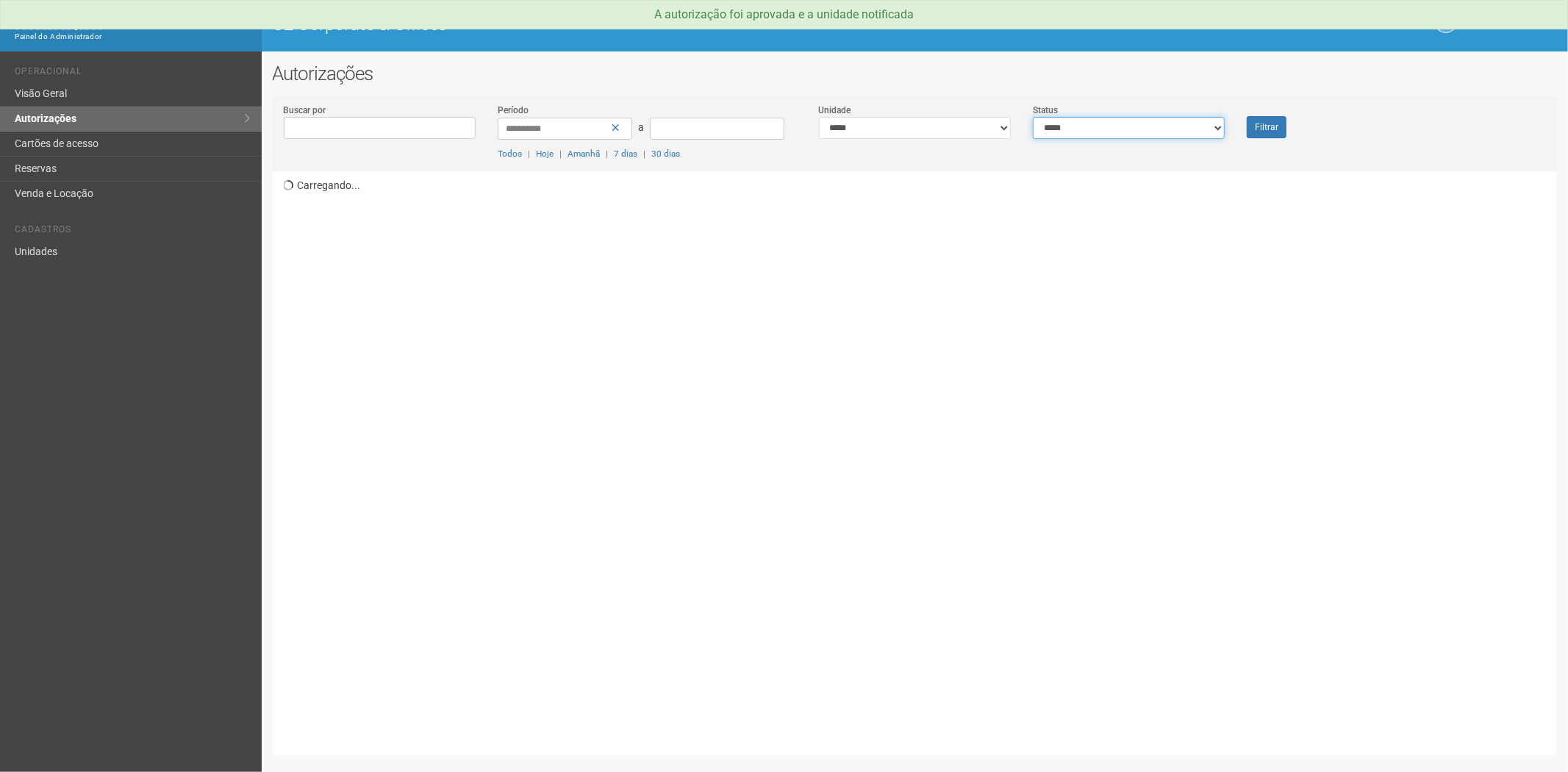
drag, startPoint x: 1091, startPoint y: 127, endPoint x: 1090, endPoint y: 137, distance: 10.0
click at [1091, 127] on select "**********" at bounding box center [1128, 128] width 192 height 22
select select "*"
click at [1032, 117] on select "**********" at bounding box center [1128, 128] width 192 height 22
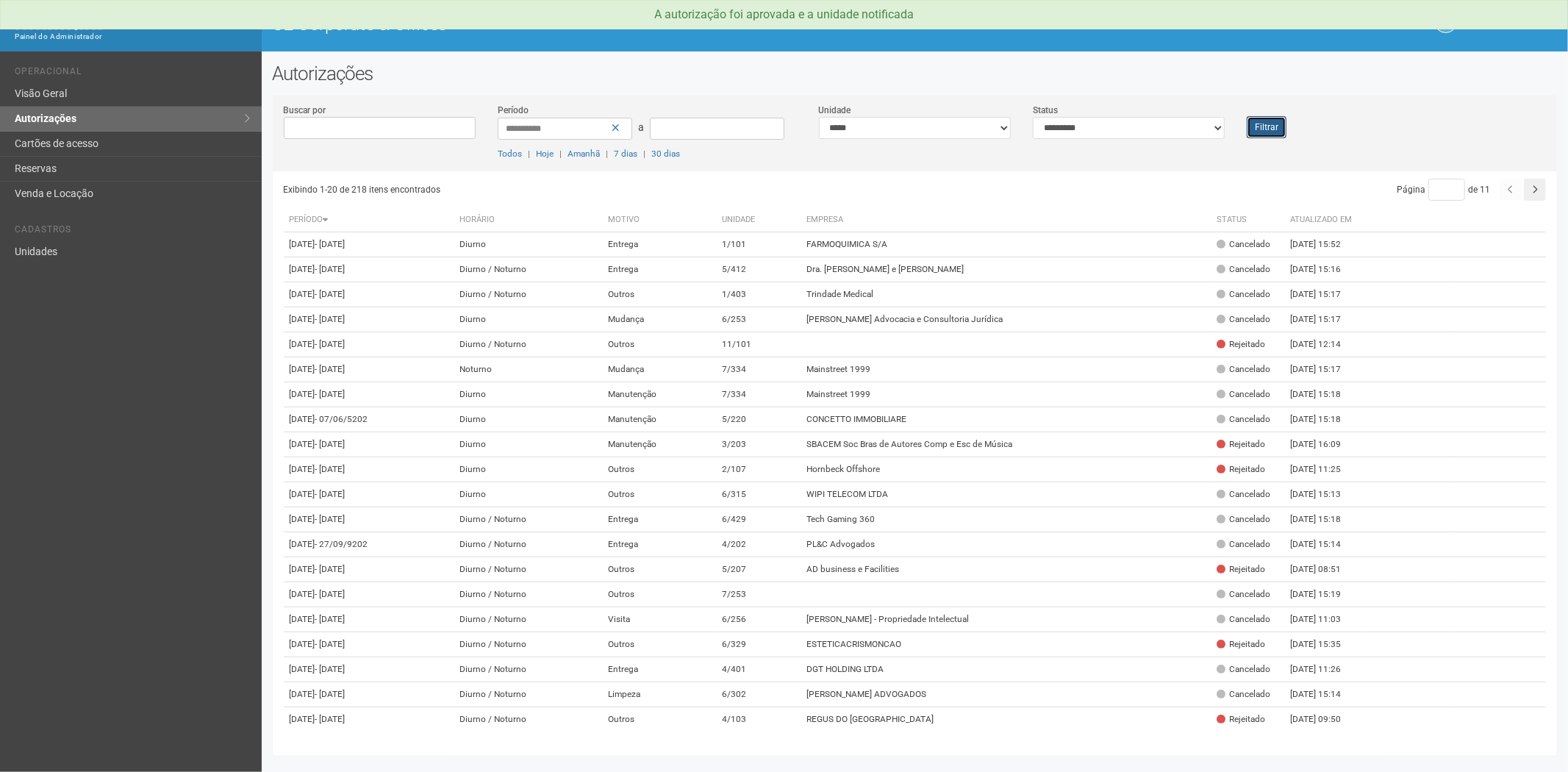
drag, startPoint x: 1275, startPoint y: 120, endPoint x: 1224, endPoint y: 120, distance: 51.0
click at [1273, 120] on button "Filtrar" at bounding box center [1266, 127] width 39 height 22
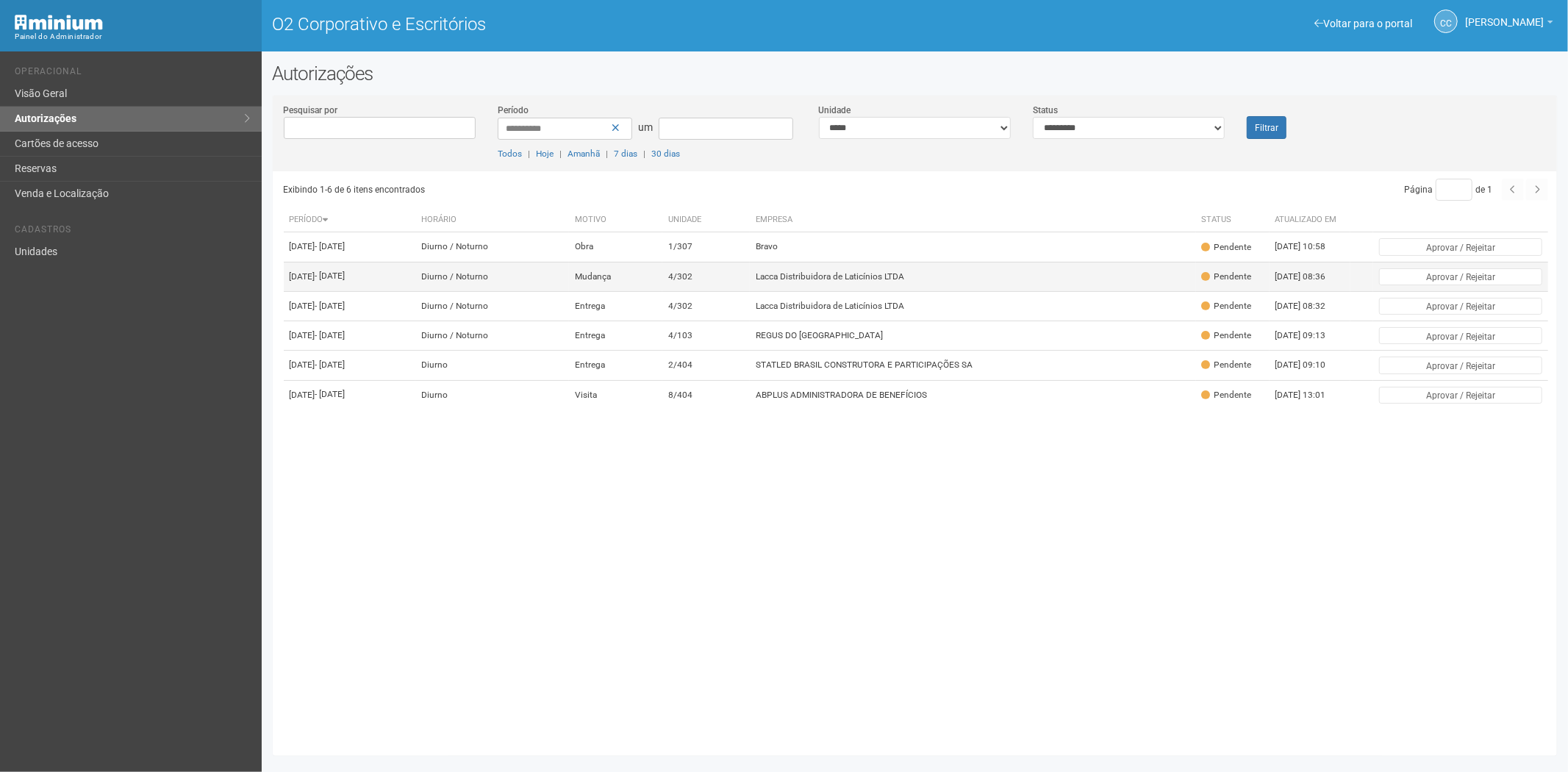
click at [847, 284] on td "Lacca Distribuidora de Laticínios LTDA" at bounding box center [973, 276] width 446 height 30
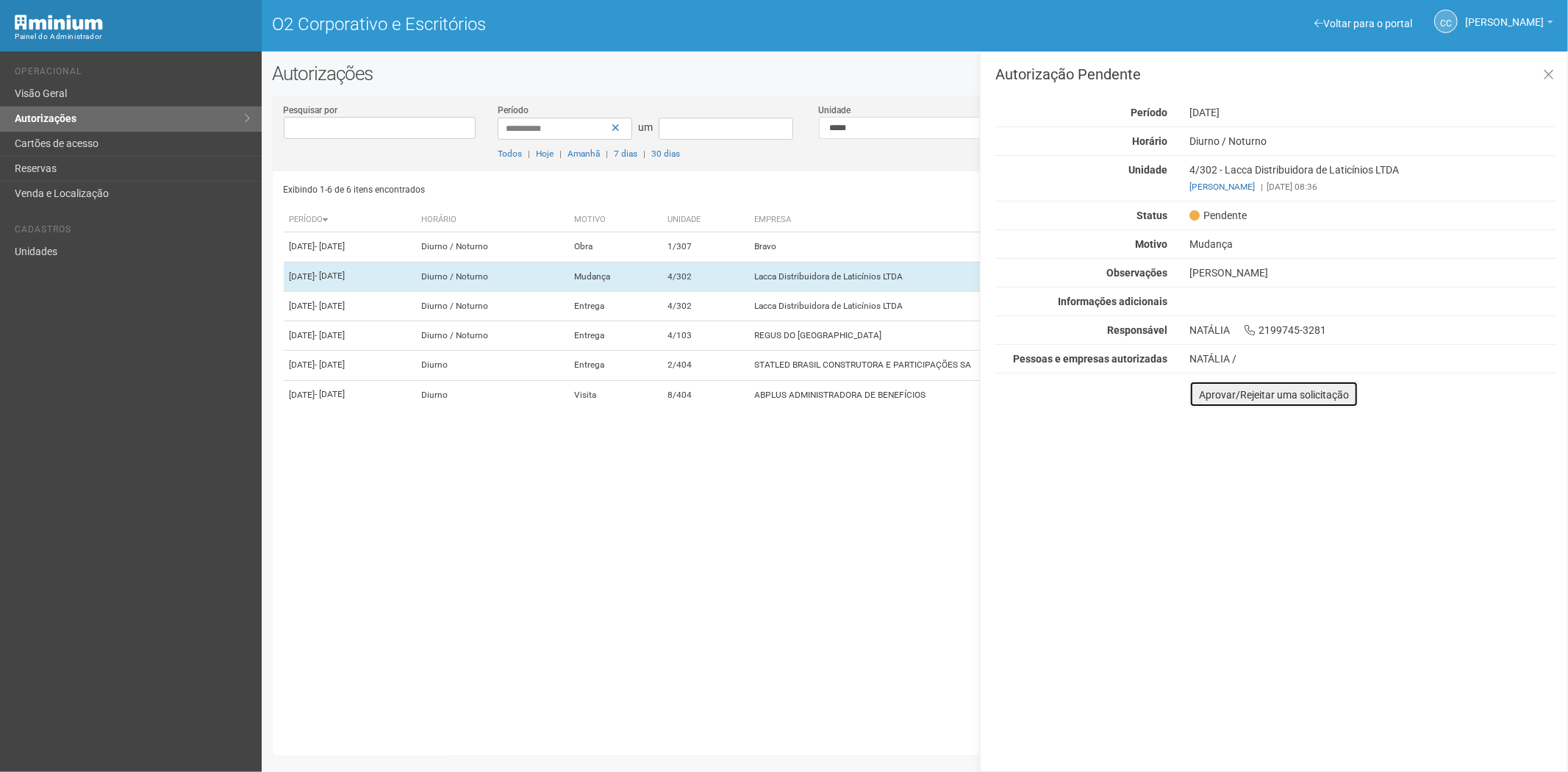
click at [1206, 400] on font "Aprovar/Rejeitar uma solicitação" at bounding box center [1273, 394] width 150 height 12
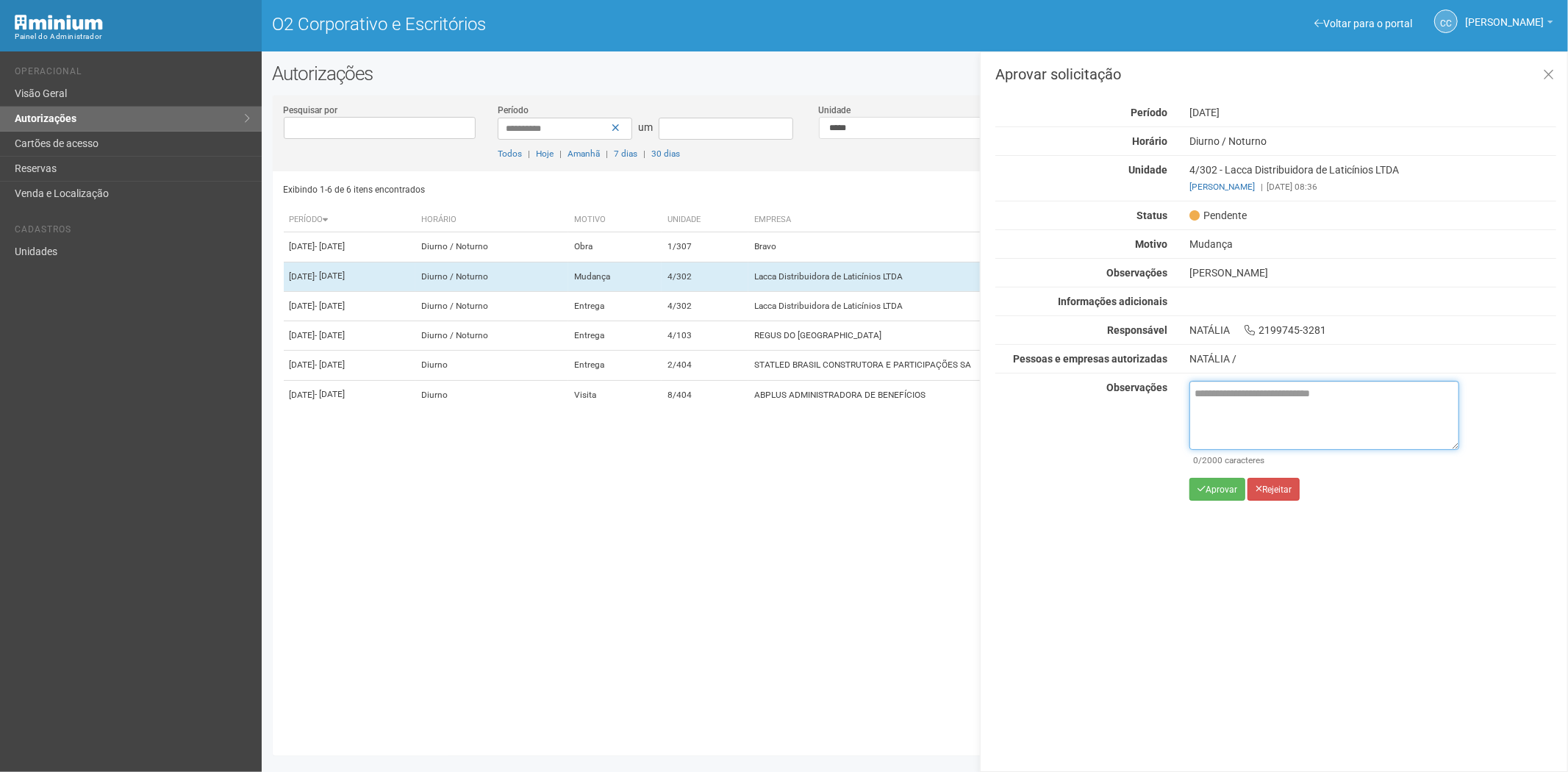
click at [1226, 406] on textarea at bounding box center [1324, 415] width 270 height 69
paste textarea "**********"
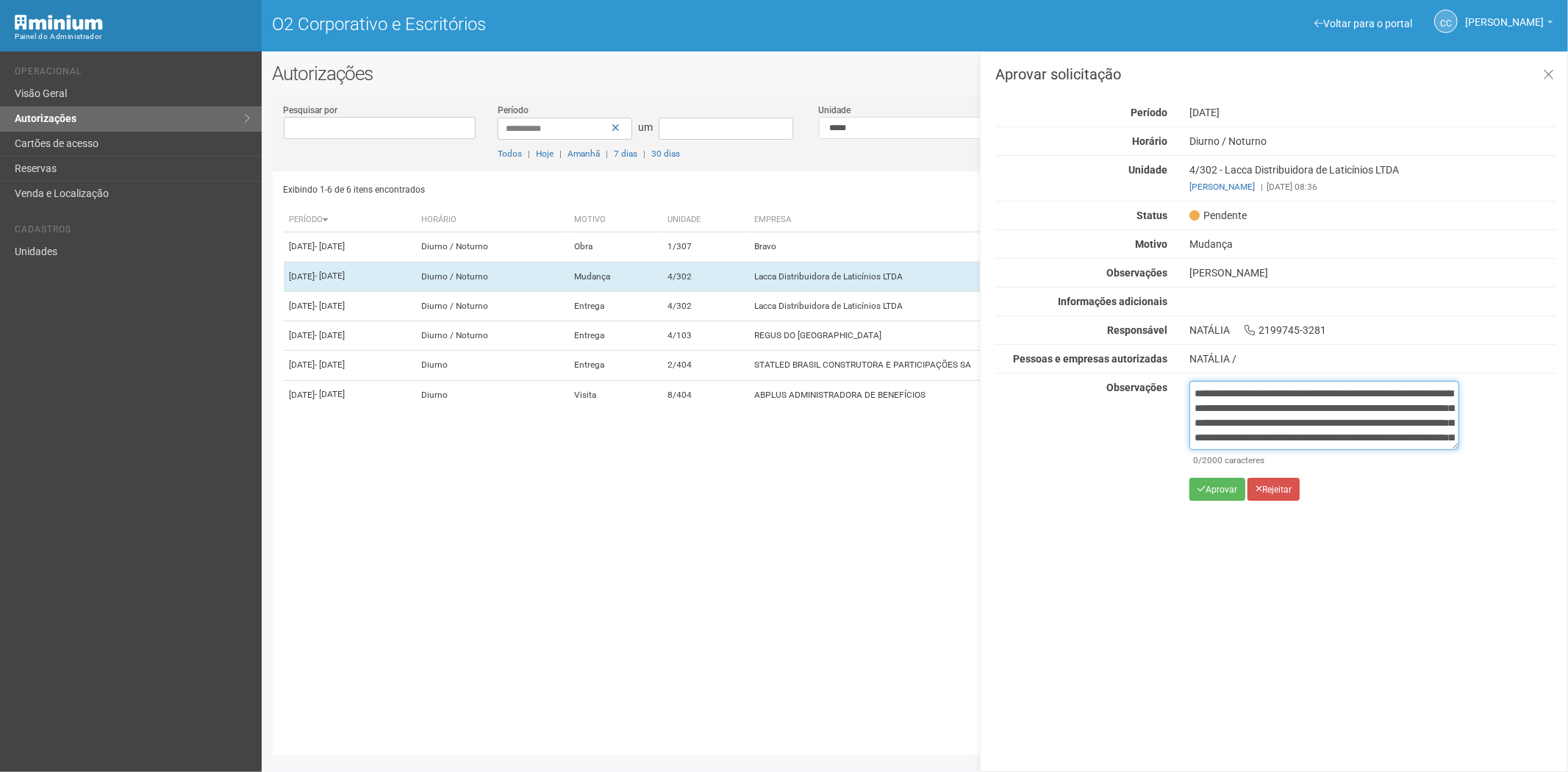
scroll to position [83, 0]
type textarea "**********"
click at [1198, 487] on icon "submit" at bounding box center [1201, 488] width 8 height 9
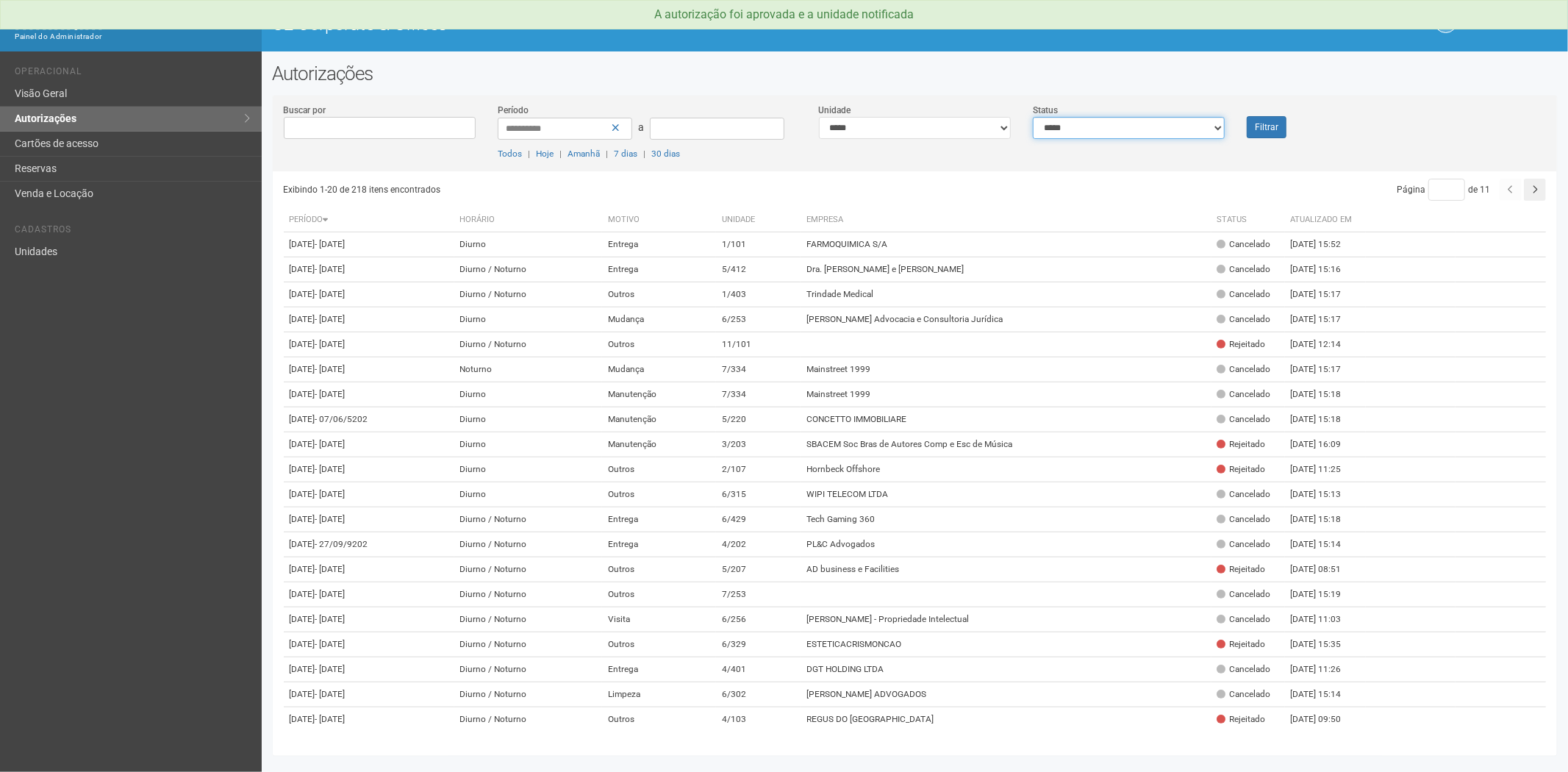
click at [1096, 127] on select "**********" at bounding box center [1128, 128] width 192 height 22
select select "*"
click at [1032, 117] on select "**********" at bounding box center [1128, 128] width 192 height 22
click at [1254, 124] on button "Filtrar" at bounding box center [1266, 127] width 39 height 22
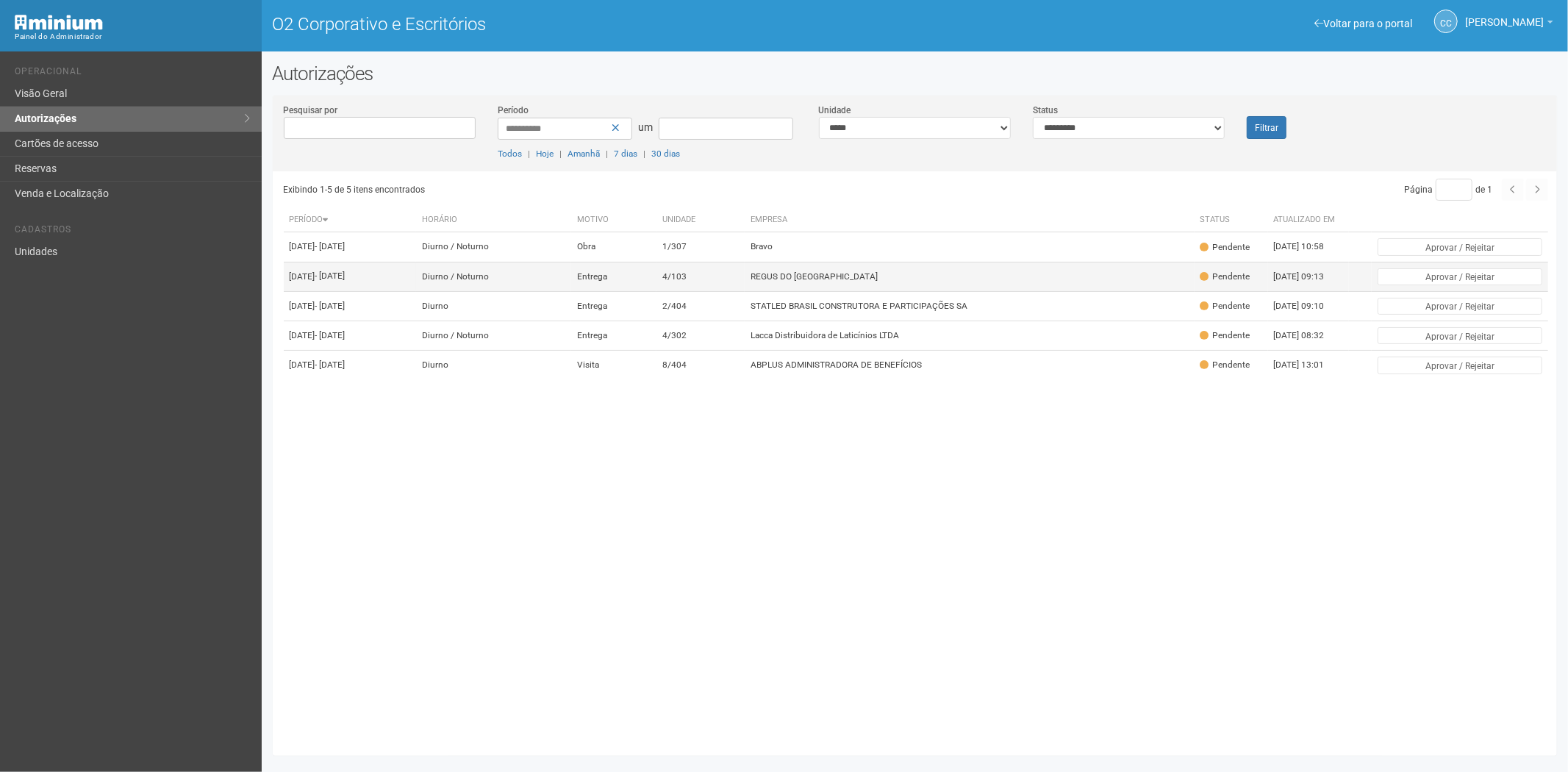
click at [744, 275] on td "4/103" at bounding box center [700, 276] width 88 height 30
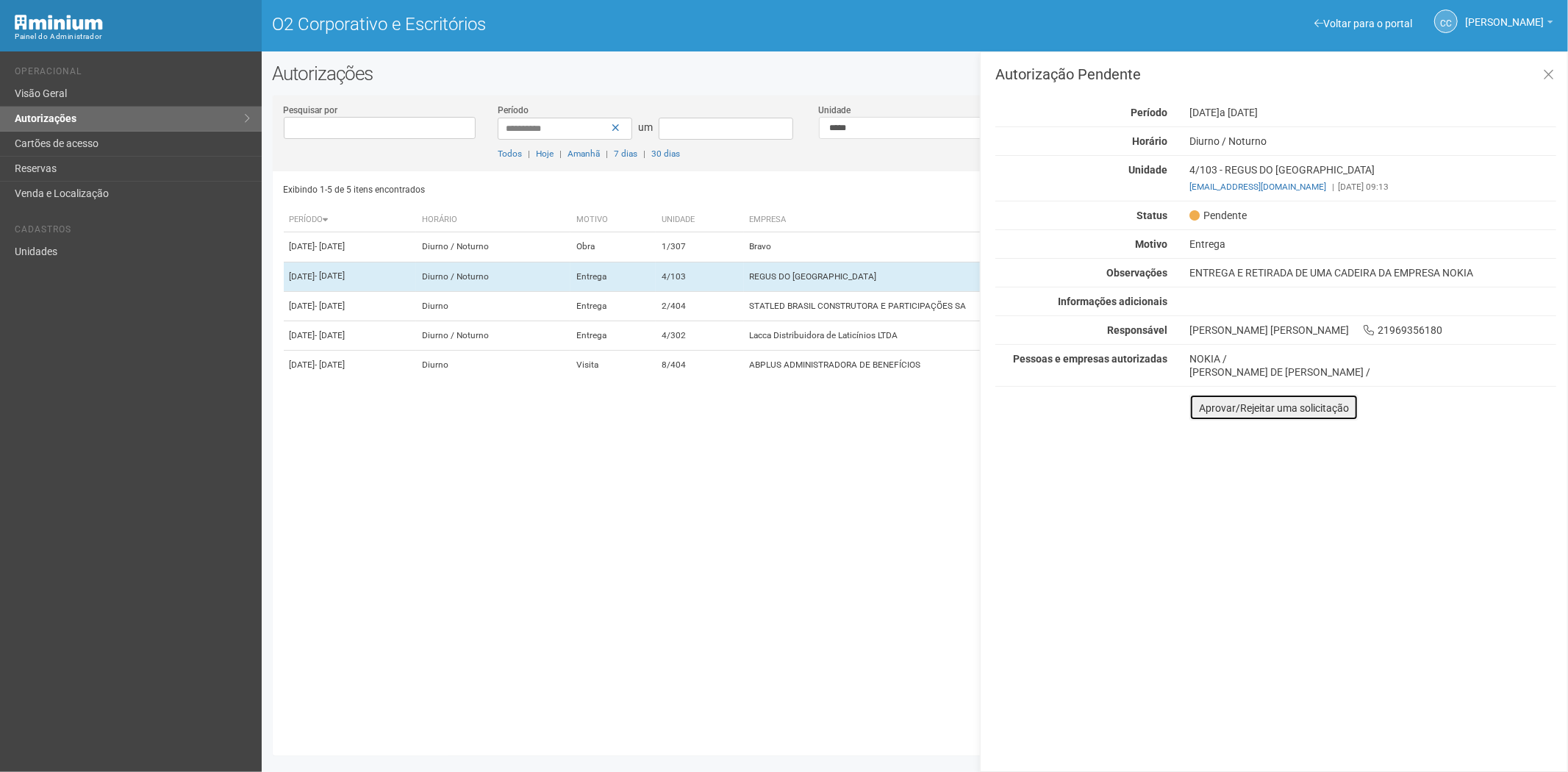
click at [1214, 412] on font "Aprovar/Rejeitar uma solicitação" at bounding box center [1273, 408] width 150 height 12
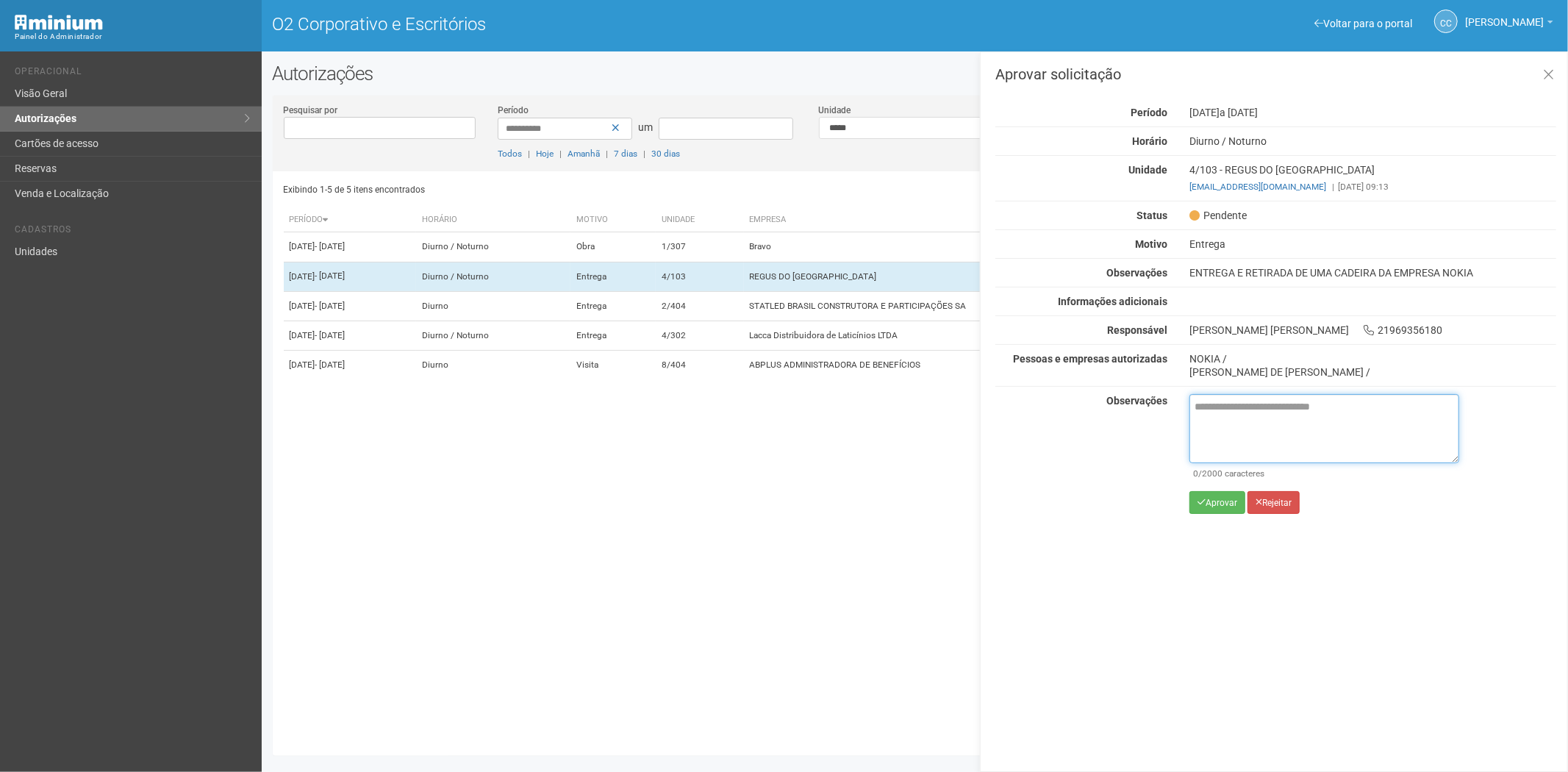
click at [1228, 424] on textarea at bounding box center [1324, 429] width 270 height 69
paste textarea "**********"
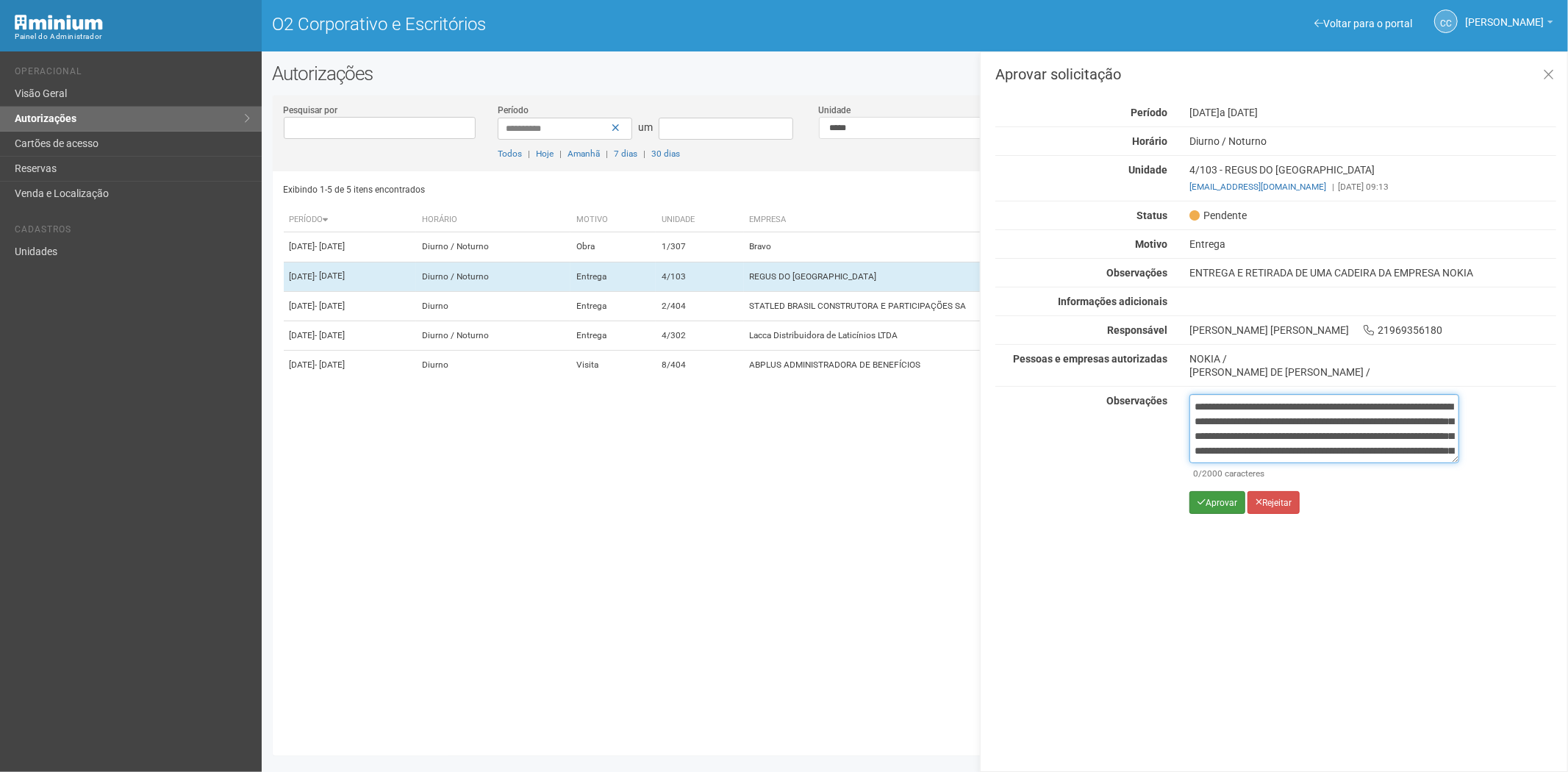
scroll to position [83, 0]
type textarea "**********"
click at [1211, 506] on font "Aprovar" at bounding box center [1220, 503] width 31 height 10
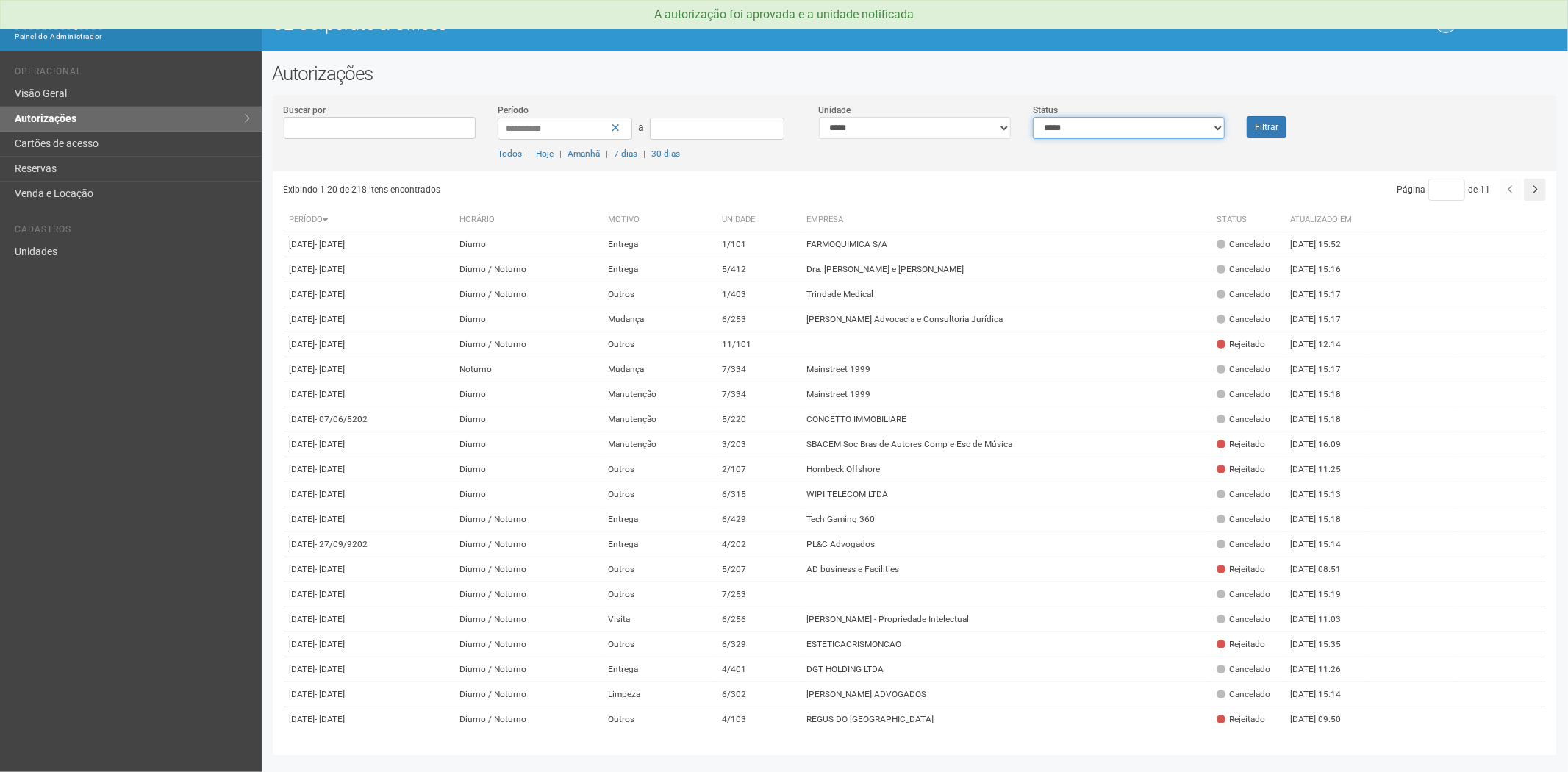
drag, startPoint x: 1102, startPoint y: 116, endPoint x: 1099, endPoint y: 123, distance: 7.6
click at [1101, 119] on select "**********" at bounding box center [1128, 128] width 192 height 22
select select "*"
click at [1032, 117] on select "**********" at bounding box center [1128, 128] width 192 height 22
click at [1262, 126] on button "Filtrar" at bounding box center [1266, 127] width 39 height 22
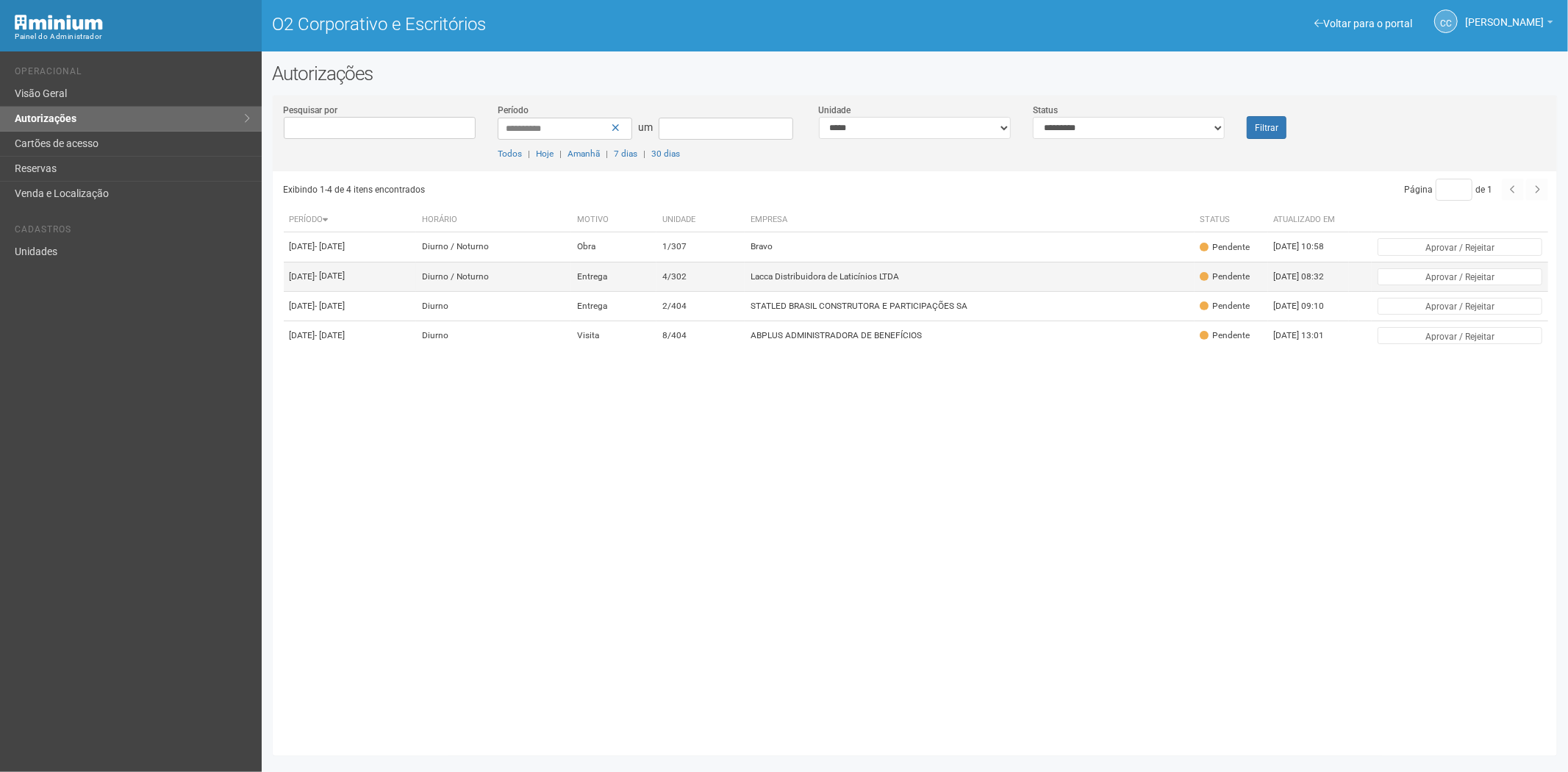
click at [899, 282] on font "Lacca Distribuidora de Laticínios LTDA" at bounding box center [825, 276] width 149 height 10
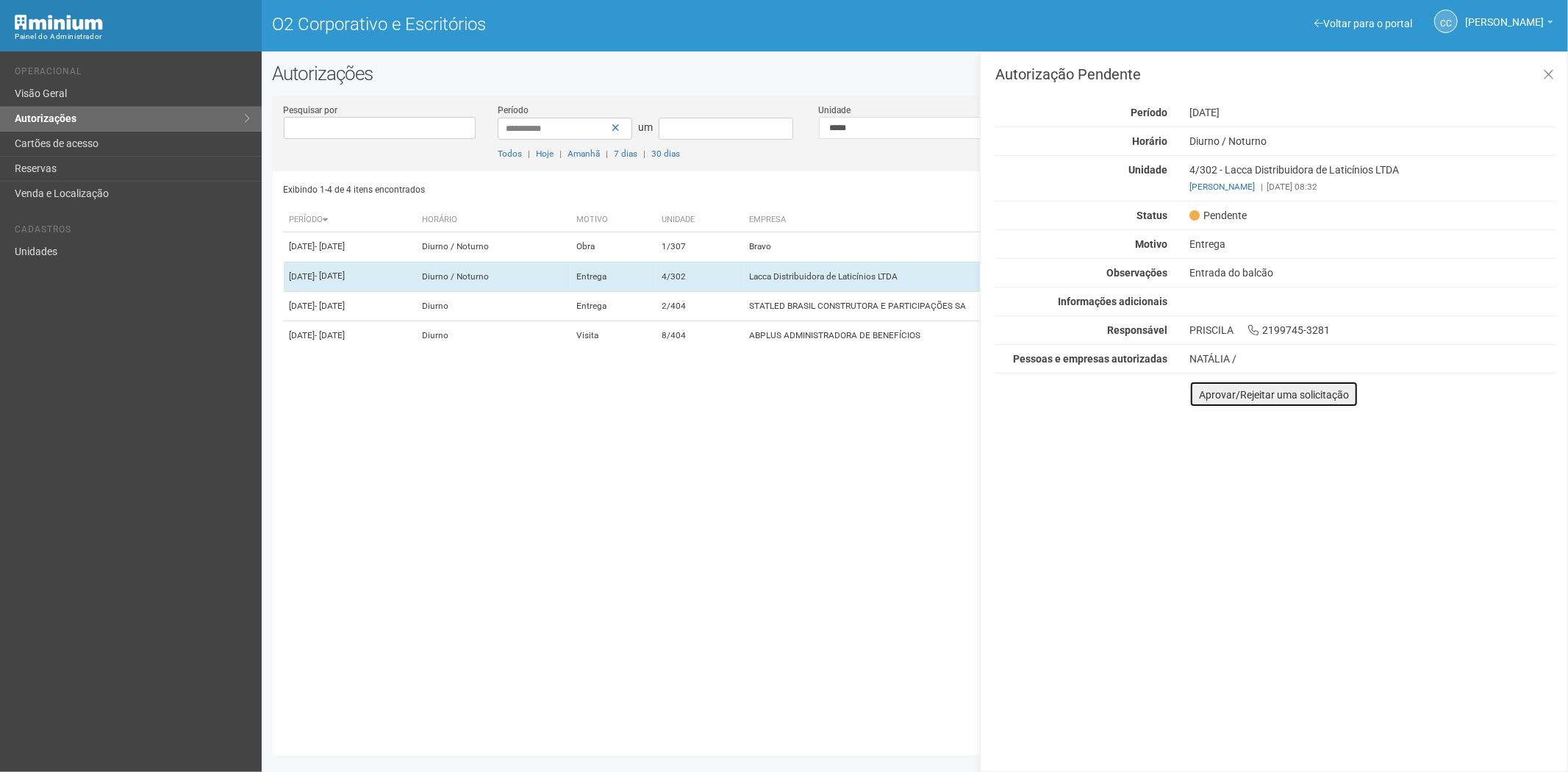
click at [1210, 398] on font "Aprovar/Rejeitar uma solicitação" at bounding box center [1273, 394] width 150 height 12
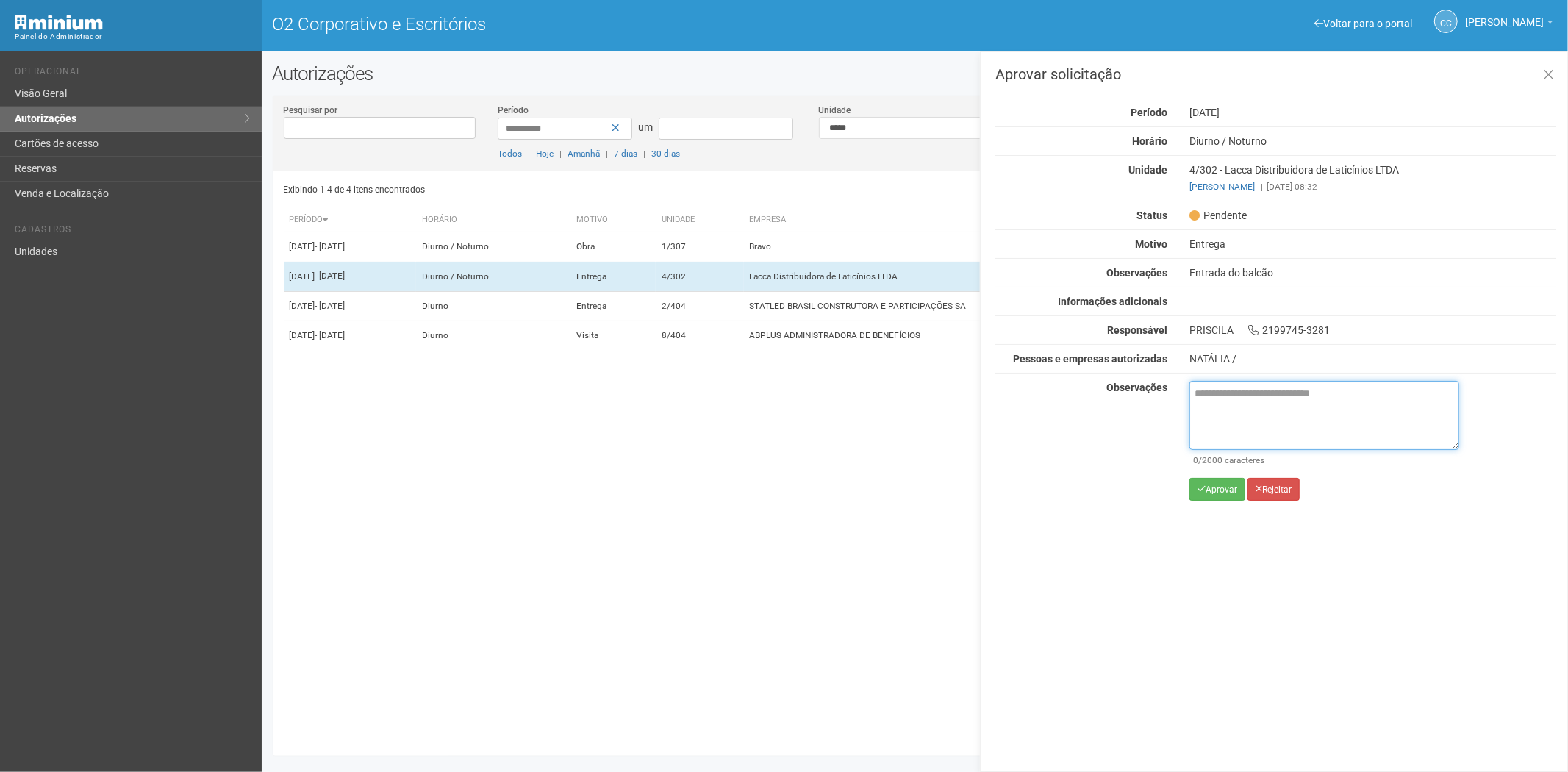
click at [1214, 406] on textarea at bounding box center [1324, 415] width 270 height 69
paste textarea "**********"
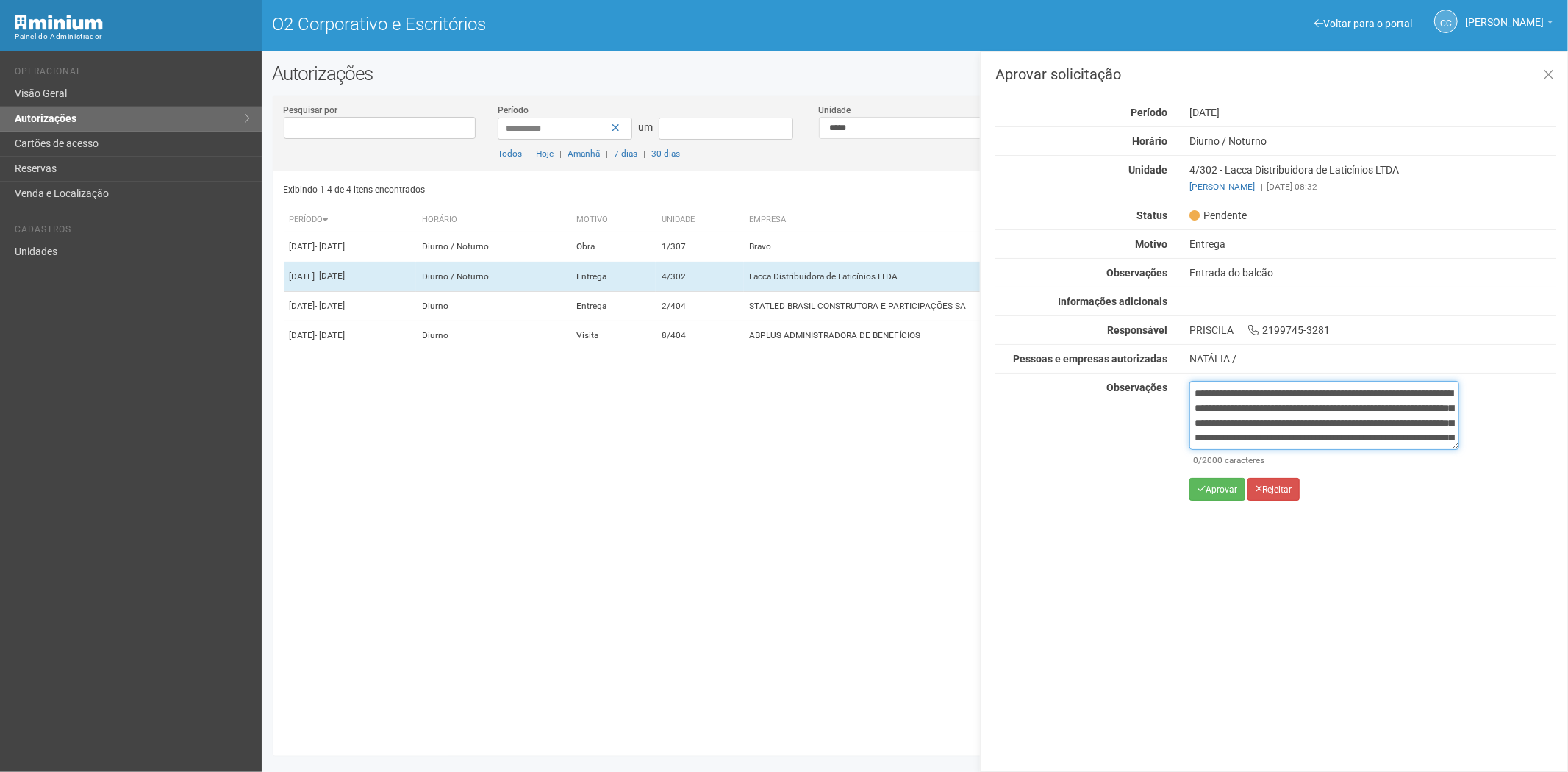
scroll to position [83, 0]
type textarea "**********"
click at [1199, 491] on icon "submit" at bounding box center [1201, 488] width 8 height 9
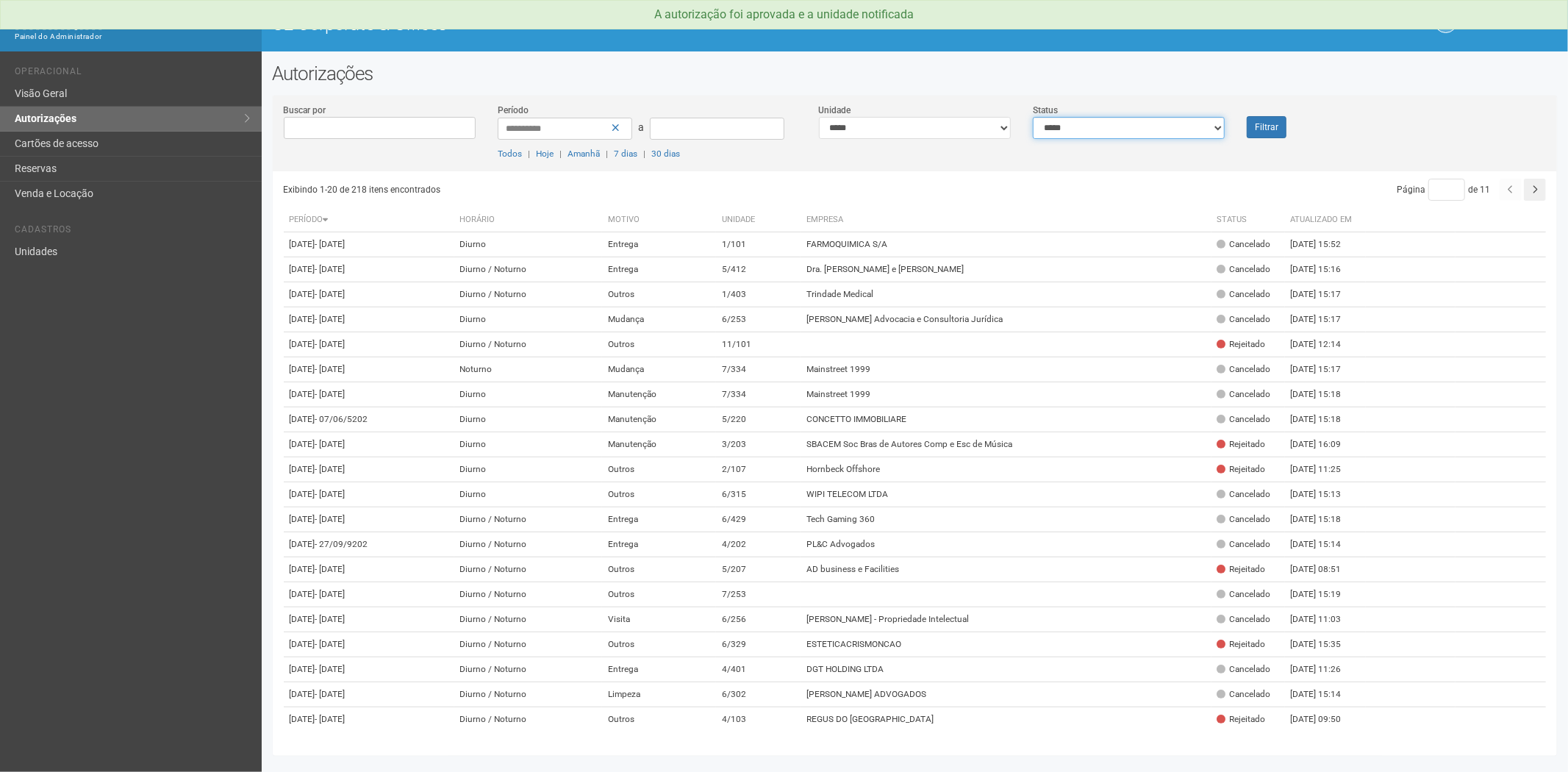
drag, startPoint x: 1181, startPoint y: 126, endPoint x: 1159, endPoint y: 135, distance: 23.8
click at [1181, 126] on select "**********" at bounding box center [1128, 128] width 192 height 22
select select "*"
click at [1032, 117] on select "**********" at bounding box center [1128, 128] width 192 height 22
click at [1277, 121] on button "Filtrar" at bounding box center [1266, 127] width 39 height 22
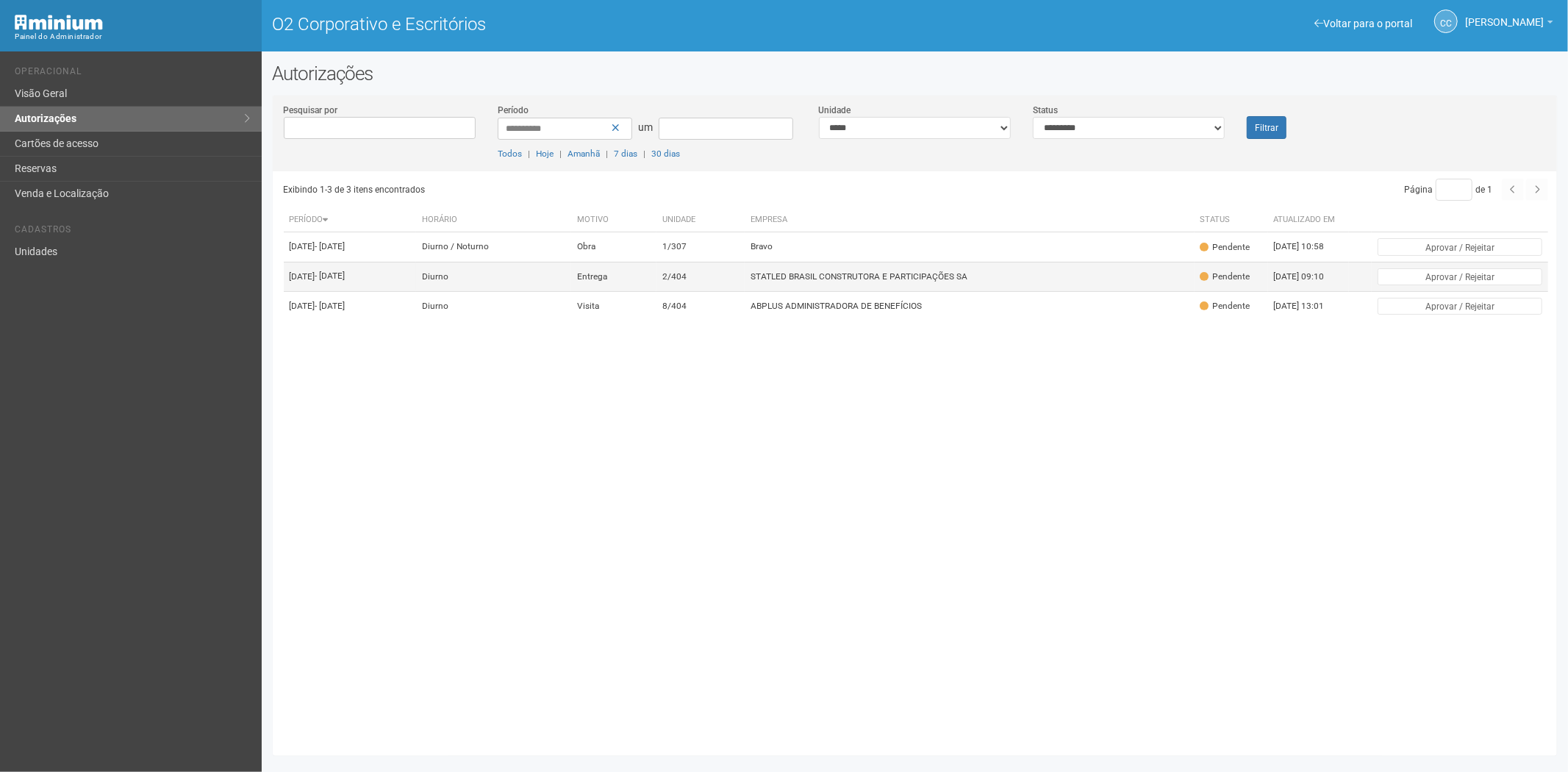
click at [908, 282] on font "STATLED BRASIL CONSTRUTORA E PARTICIPAÇÕES SA" at bounding box center [859, 276] width 217 height 10
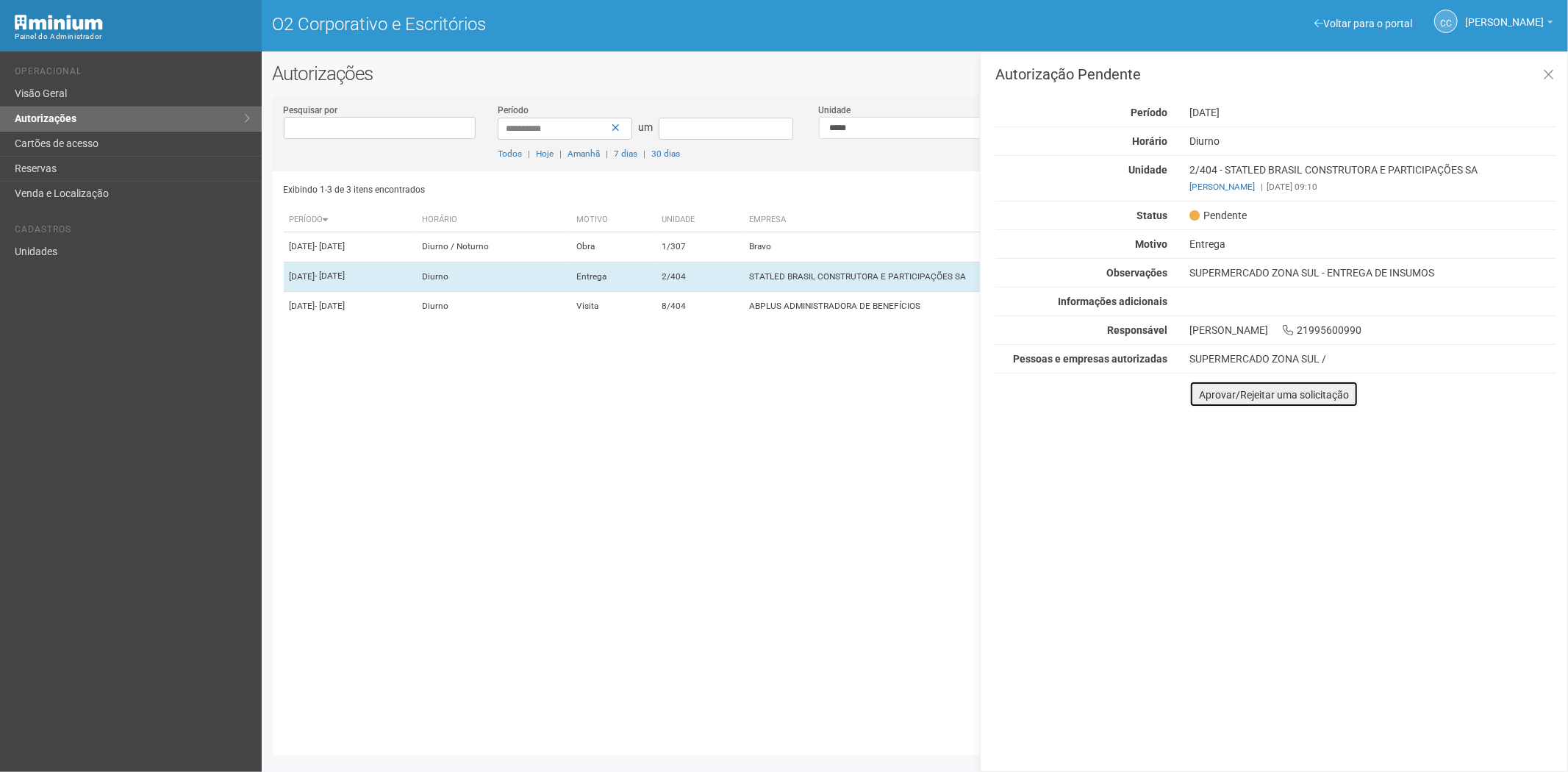
click at [1213, 406] on button "Aprovar/Rejeitar uma solicitação" at bounding box center [1273, 394] width 169 height 27
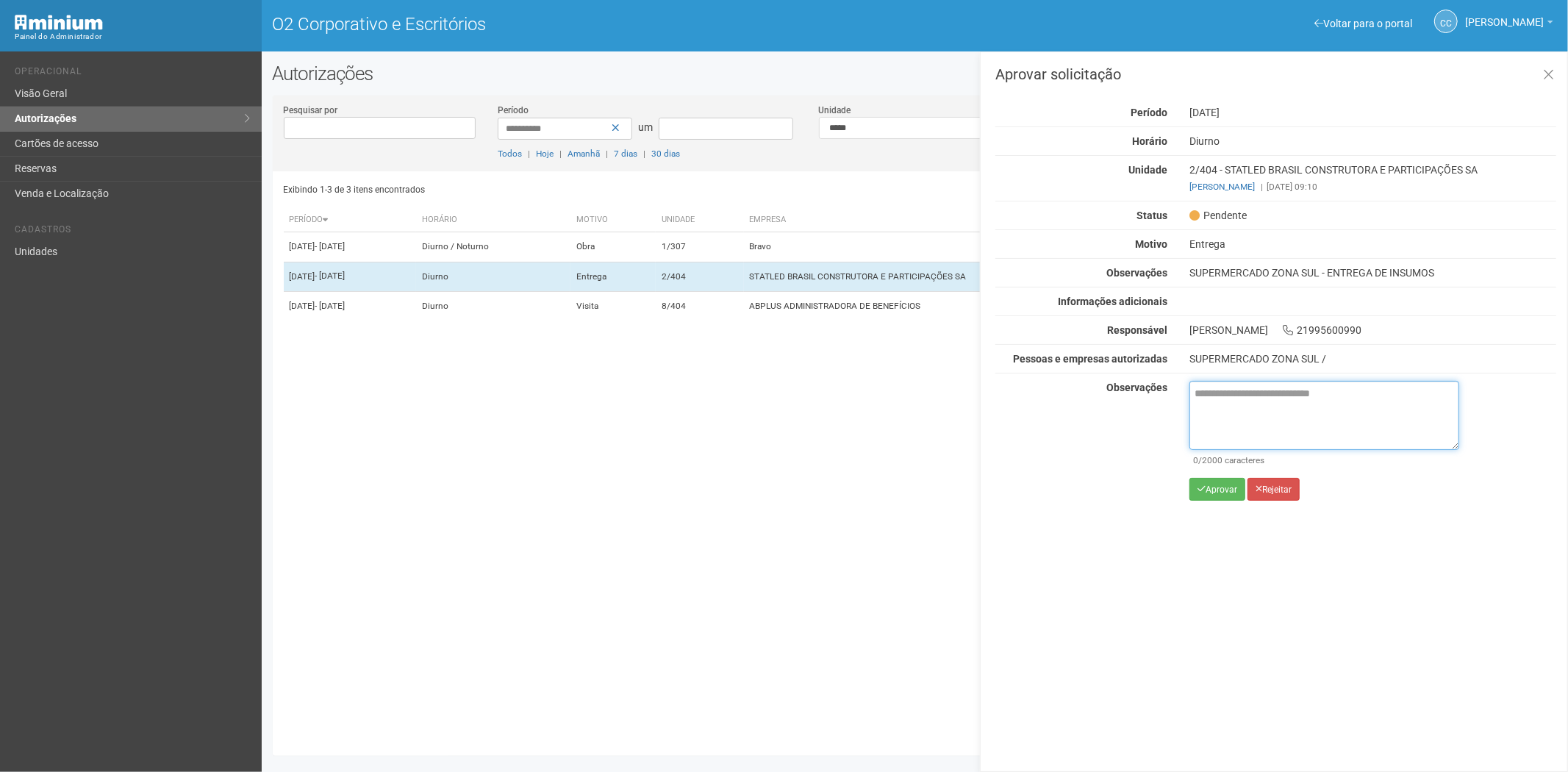
click at [1220, 423] on textarea at bounding box center [1324, 415] width 270 height 69
paste textarea "**********"
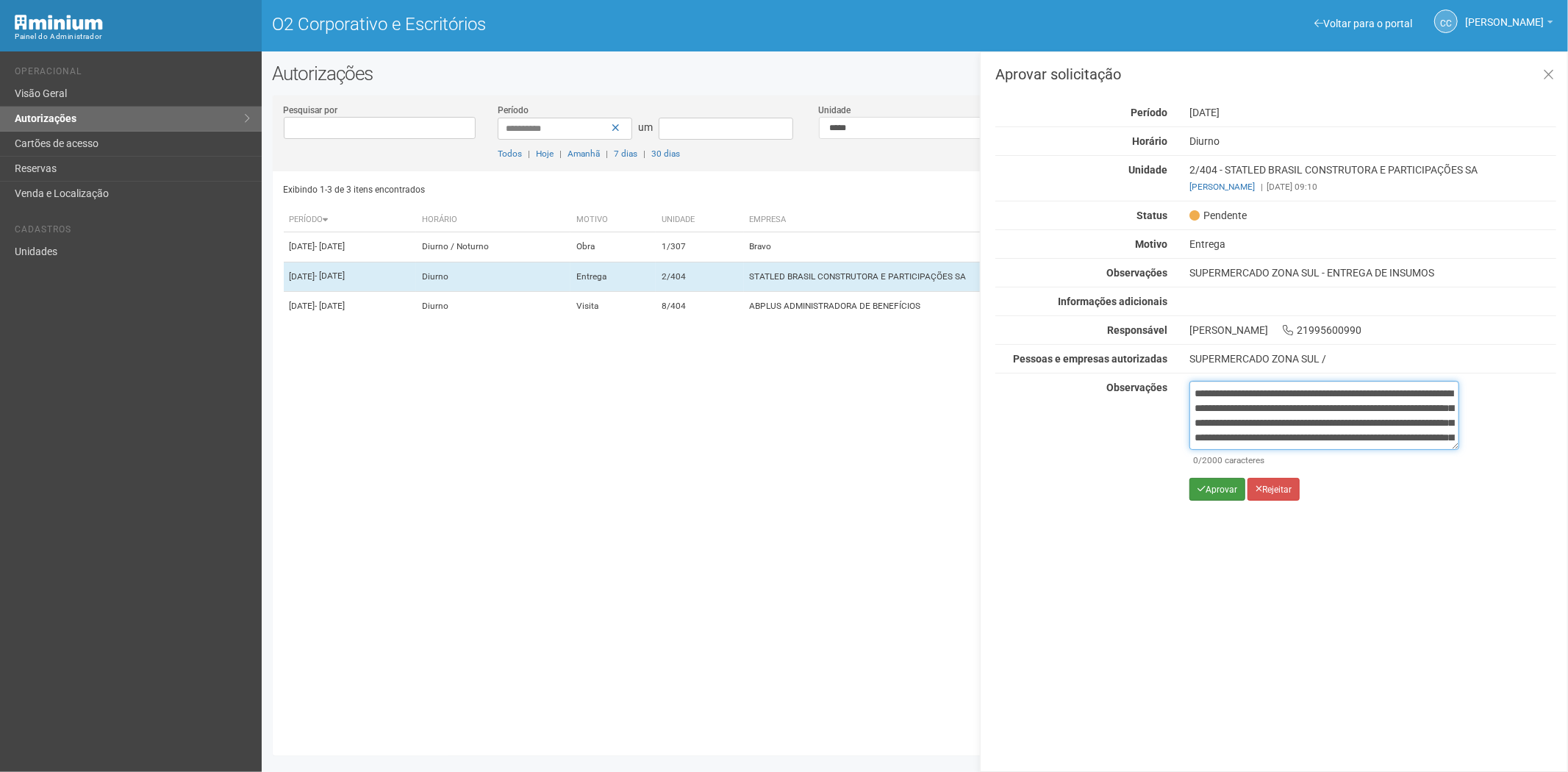
scroll to position [83, 0]
type textarea "**********"
click at [1213, 484] on font "Aprovar" at bounding box center [1220, 489] width 31 height 10
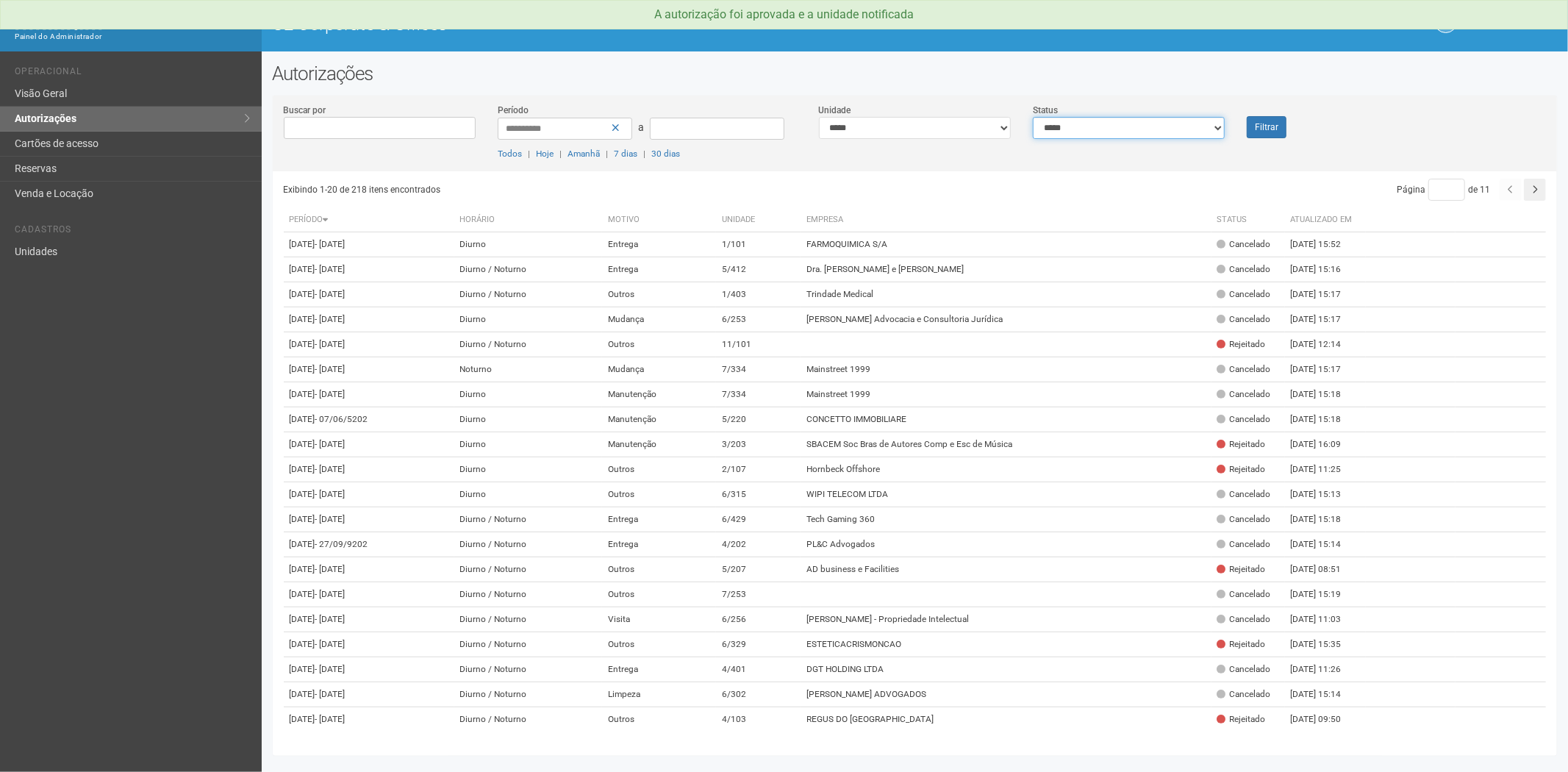
click at [1206, 133] on select "**********" at bounding box center [1128, 128] width 192 height 22
select select "*"
click at [1032, 117] on select "**********" at bounding box center [1128, 128] width 192 height 22
click at [1273, 120] on button "Filtrar" at bounding box center [1266, 127] width 39 height 22
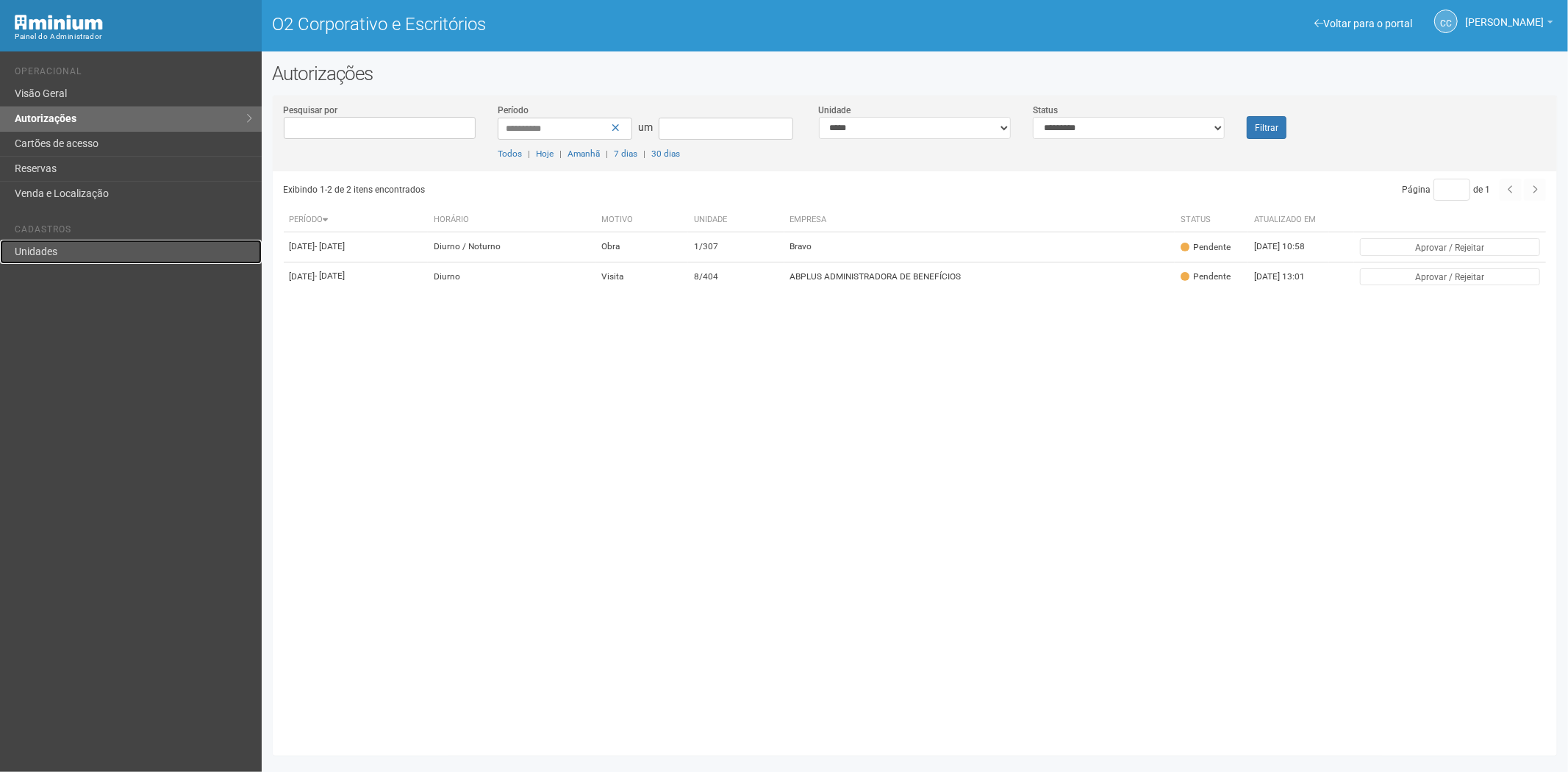
drag, startPoint x: 45, startPoint y: 241, endPoint x: 116, endPoint y: 247, distance: 71.3
click at [47, 243] on link "Unidades" at bounding box center [131, 251] width 262 height 24
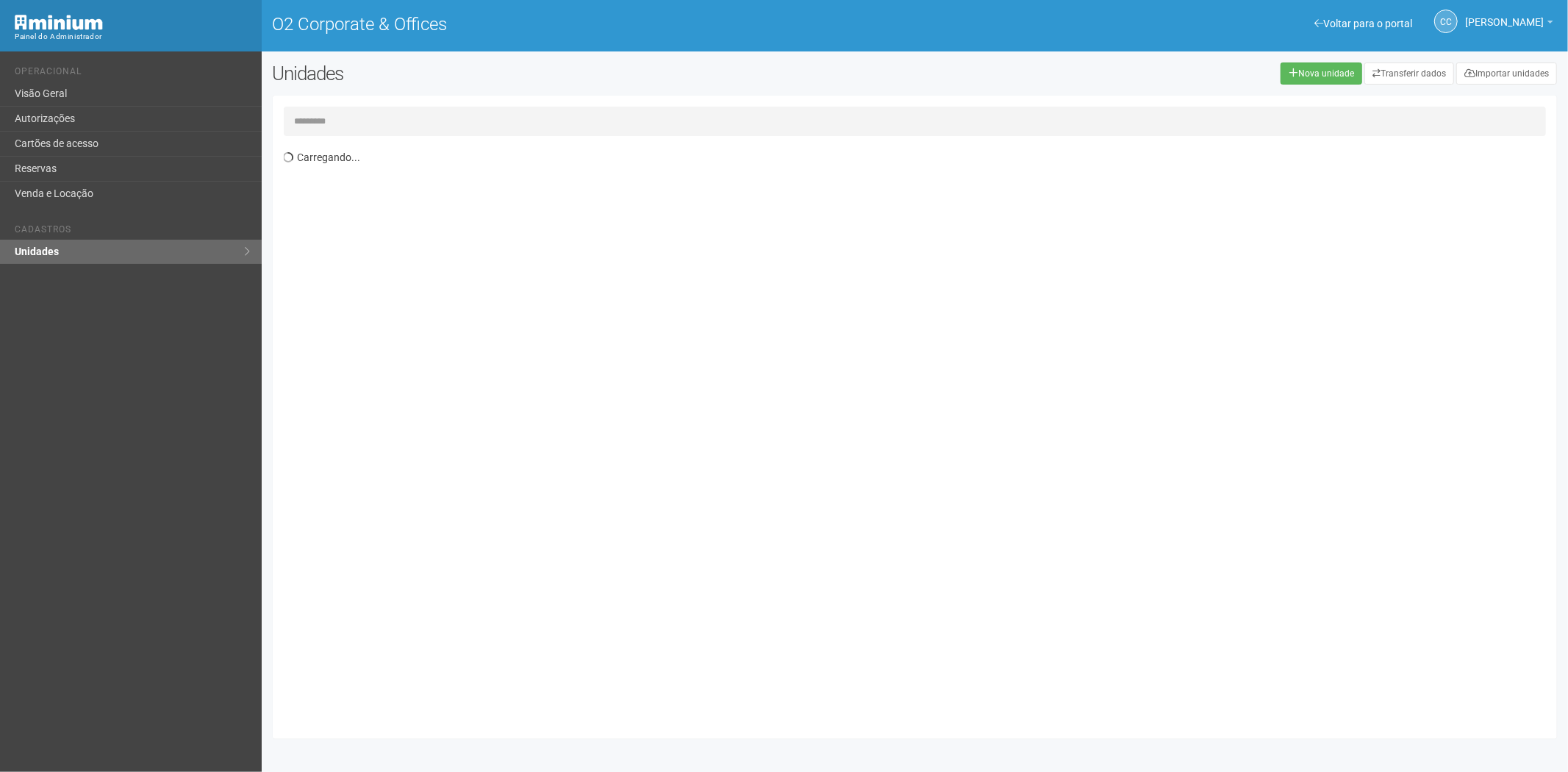
click at [354, 121] on input "text" at bounding box center [914, 121] width 1263 height 30
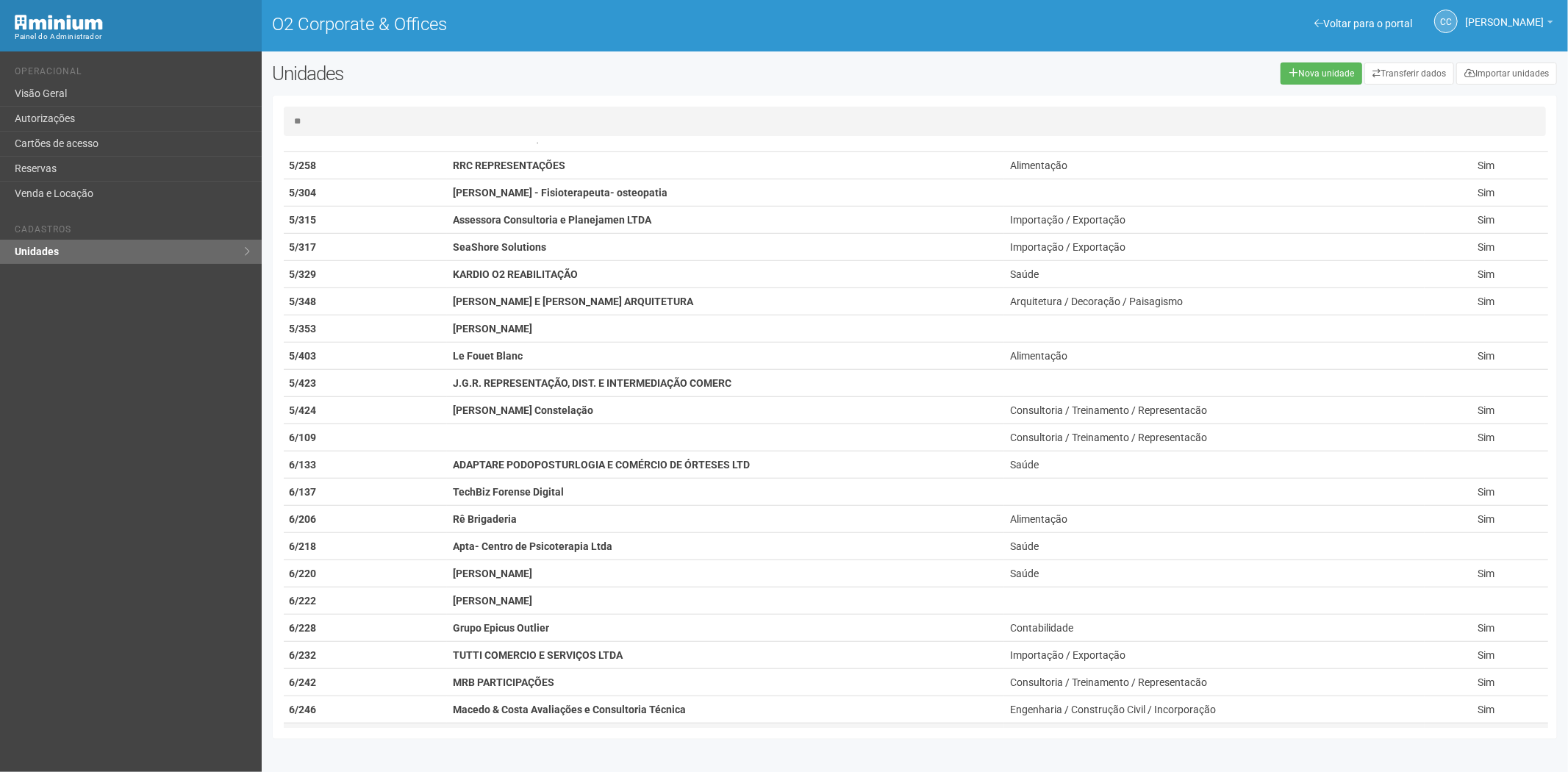
scroll to position [1062, 0]
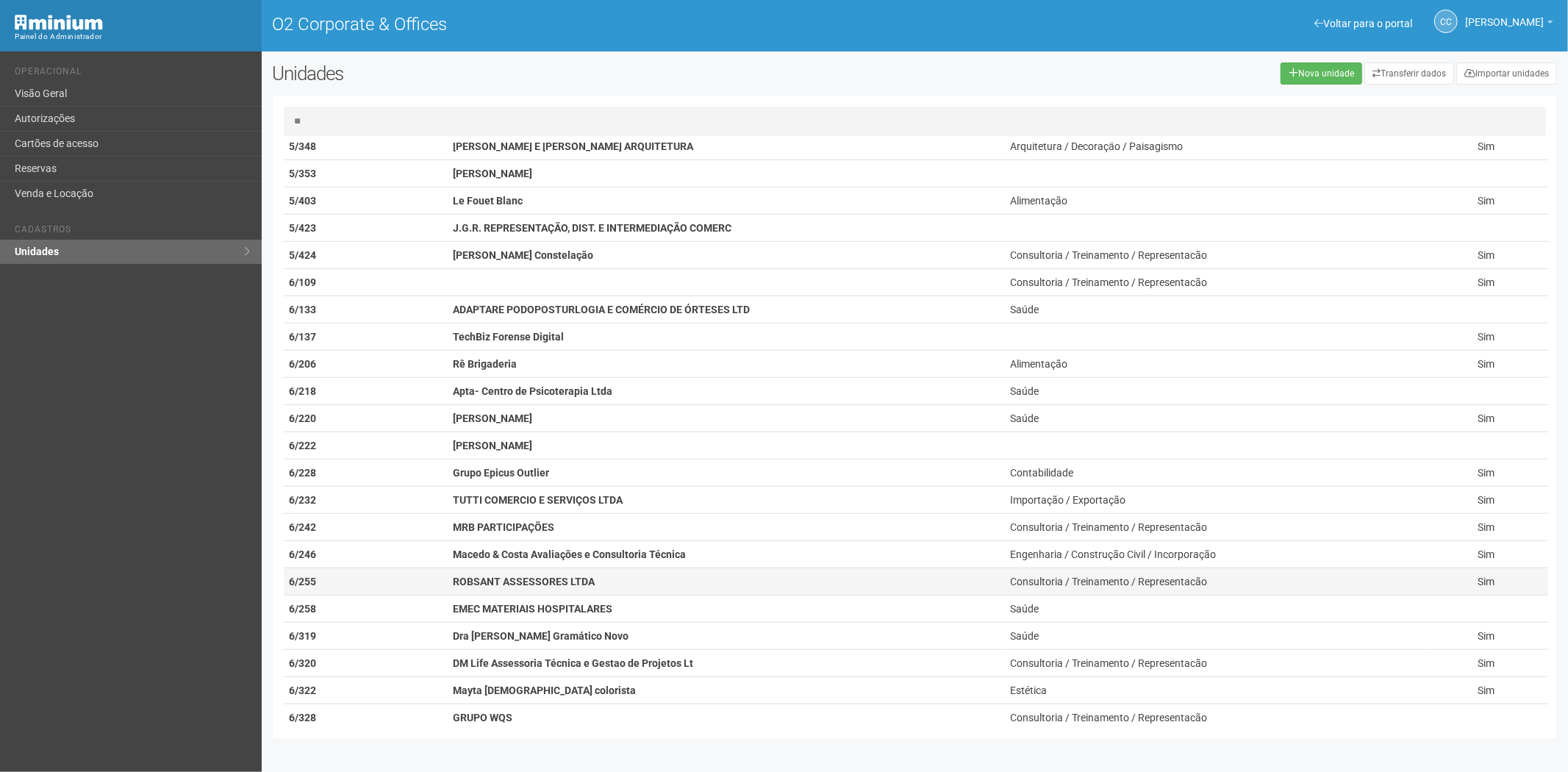
type input "*"
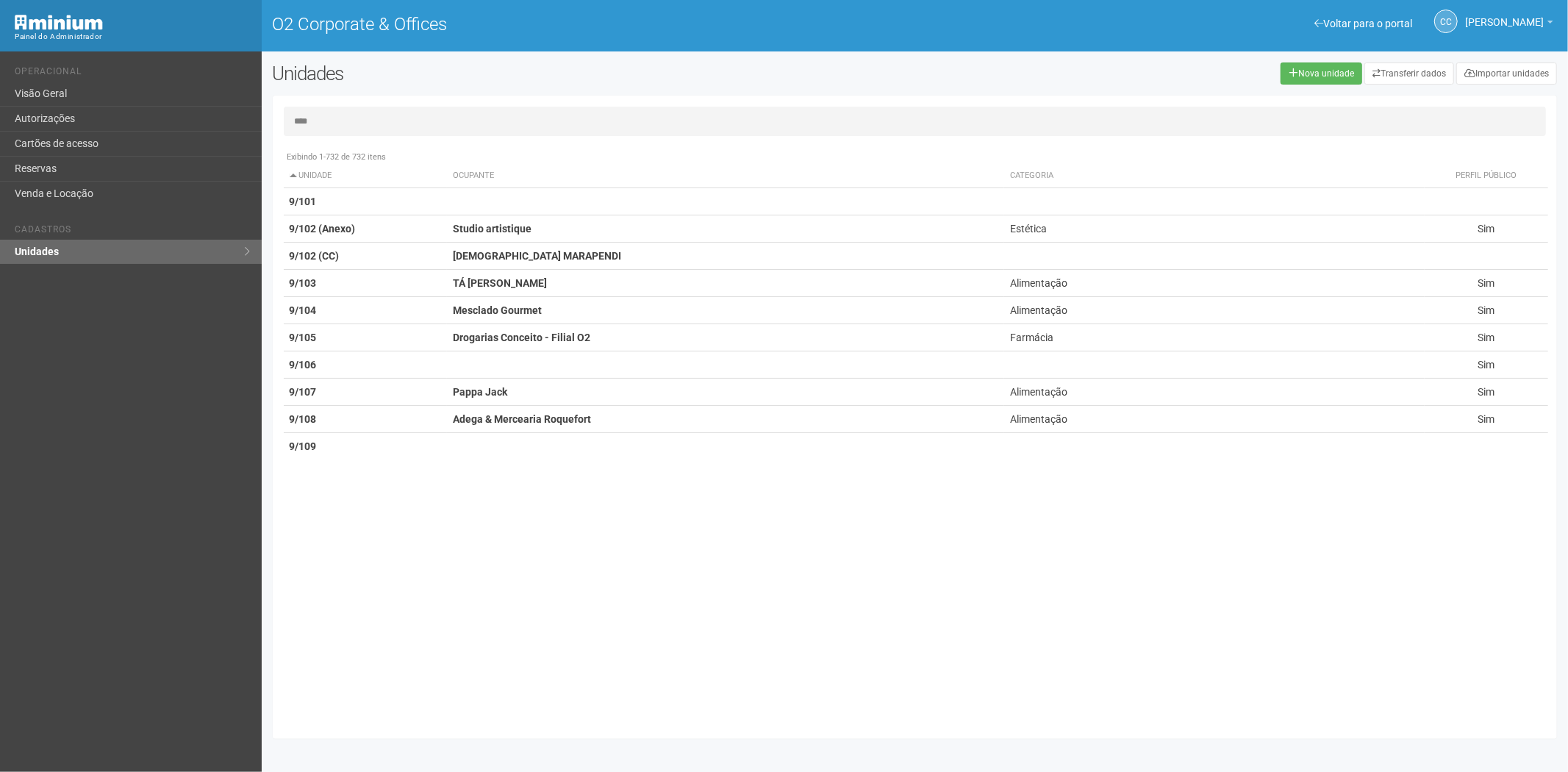
scroll to position [0, 0]
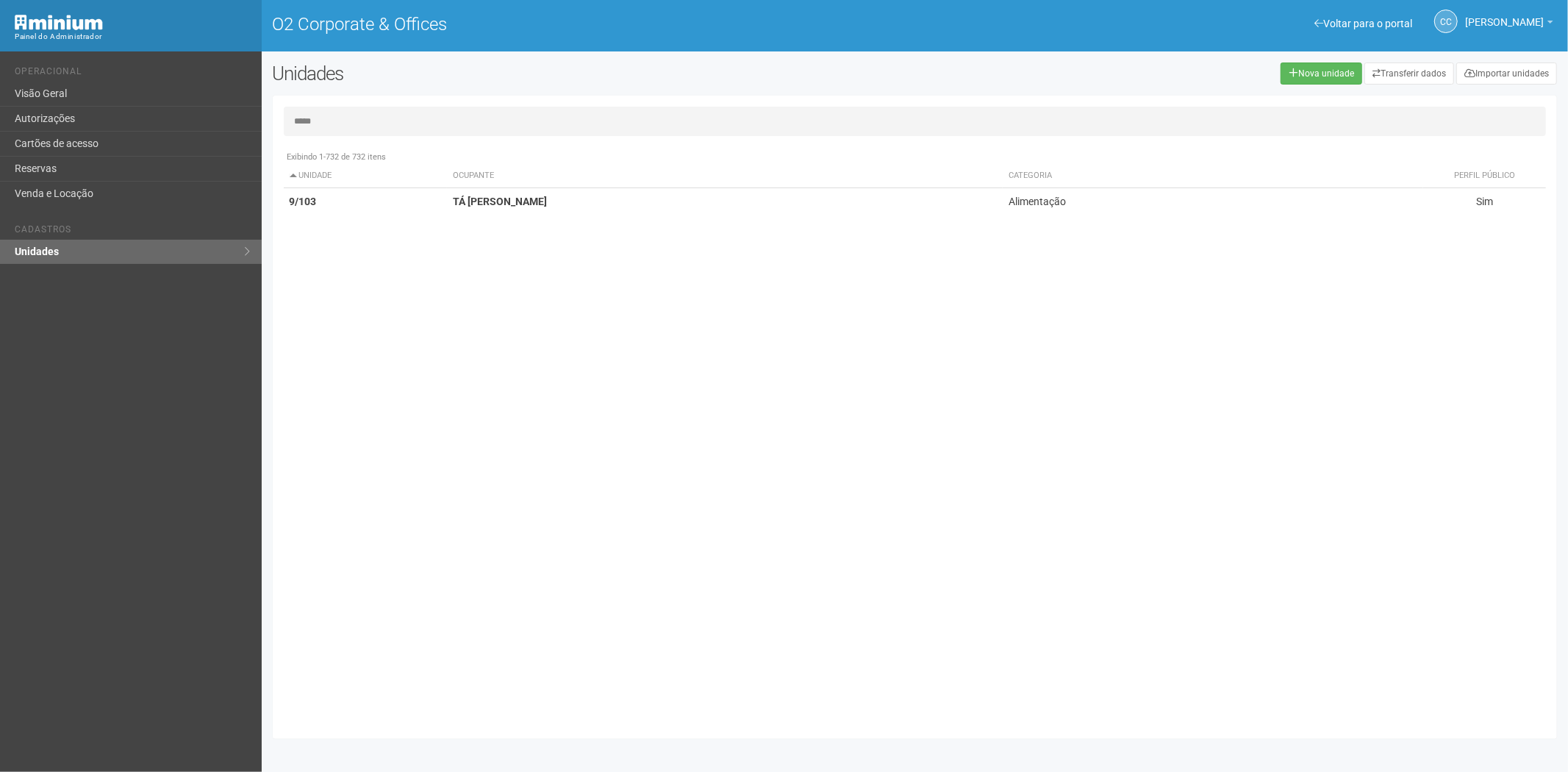
type input "*****"
drag, startPoint x: 81, startPoint y: 137, endPoint x: 253, endPoint y: 138, distance: 172.0
click at [81, 137] on link "Cartões de acesso" at bounding box center [131, 144] width 262 height 25
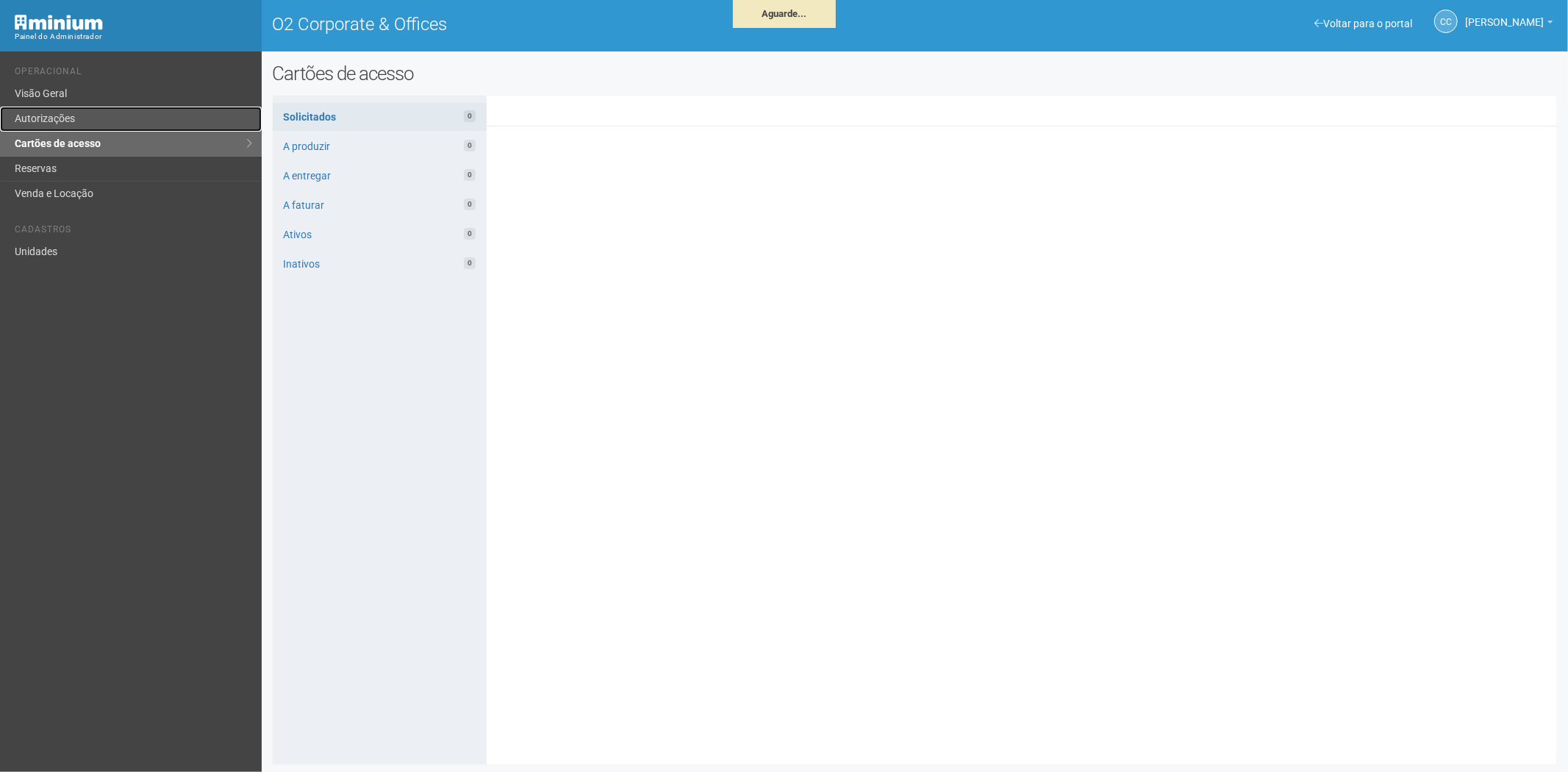
click at [92, 122] on link "Autorizações" at bounding box center [131, 119] width 262 height 25
click at [71, 113] on link "Autorizações" at bounding box center [131, 119] width 262 height 25
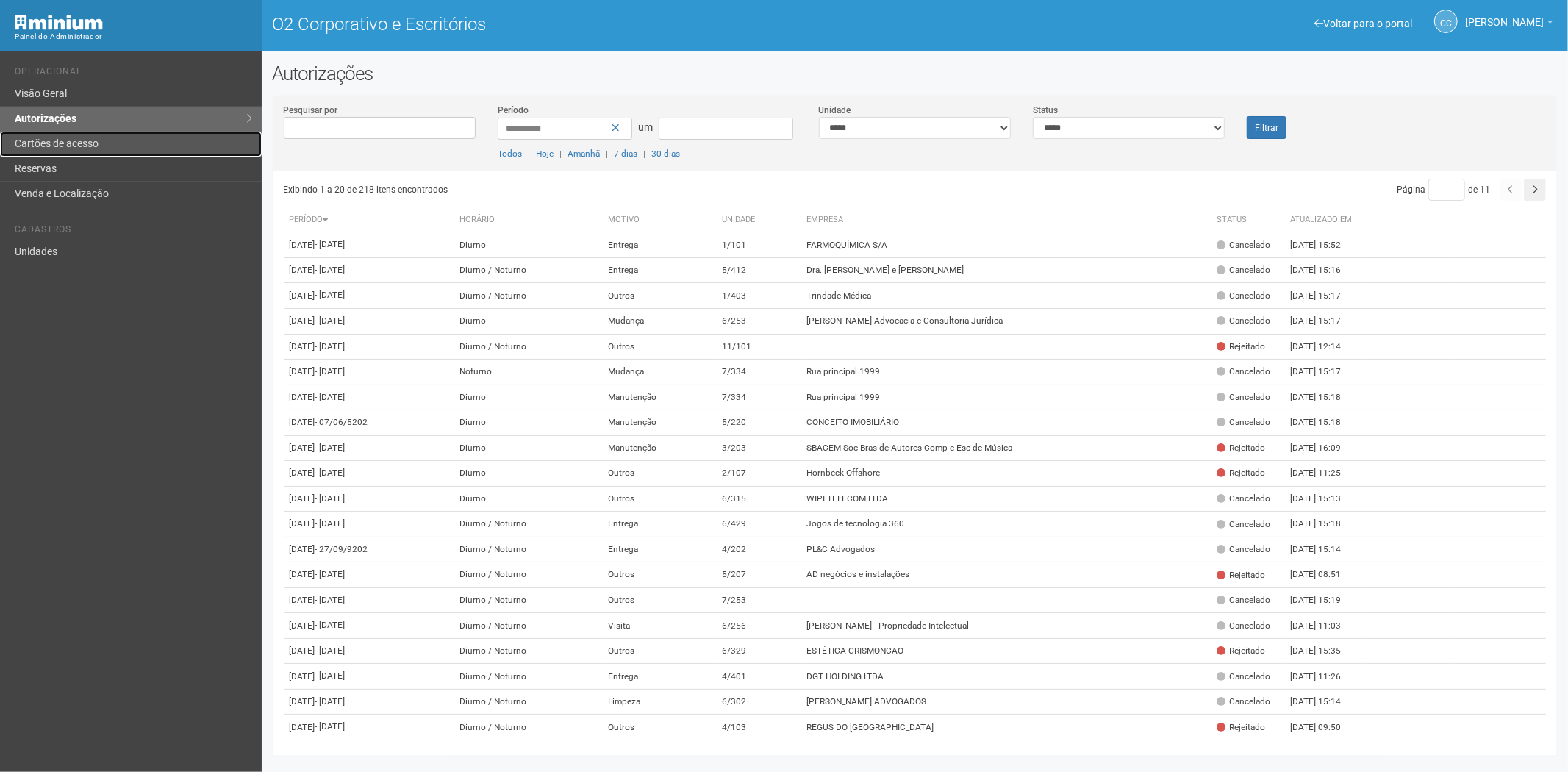
click at [68, 141] on font "Cartões de acesso" at bounding box center [56, 143] width 83 height 12
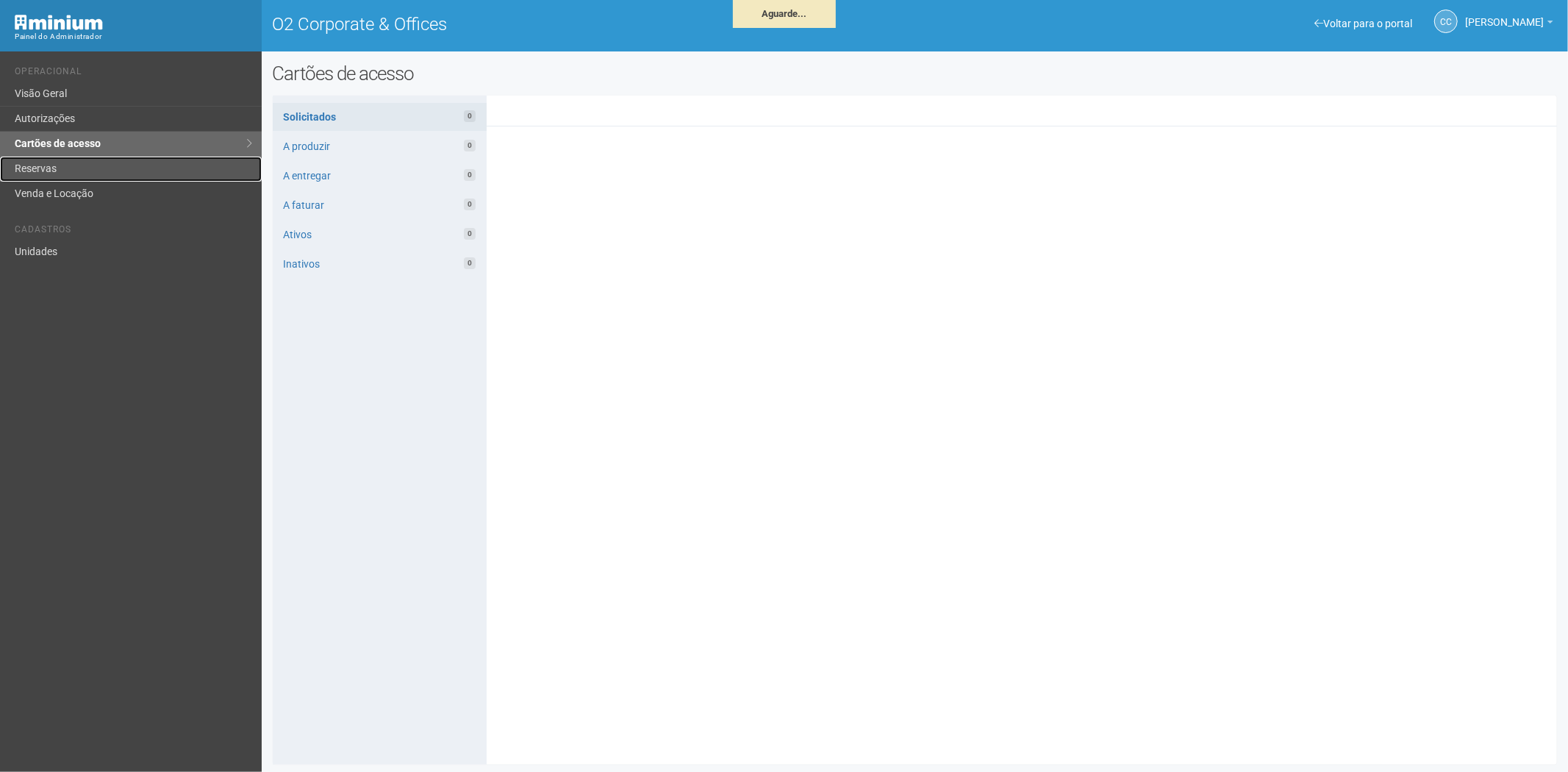
click at [61, 172] on link "Reservas" at bounding box center [131, 169] width 262 height 25
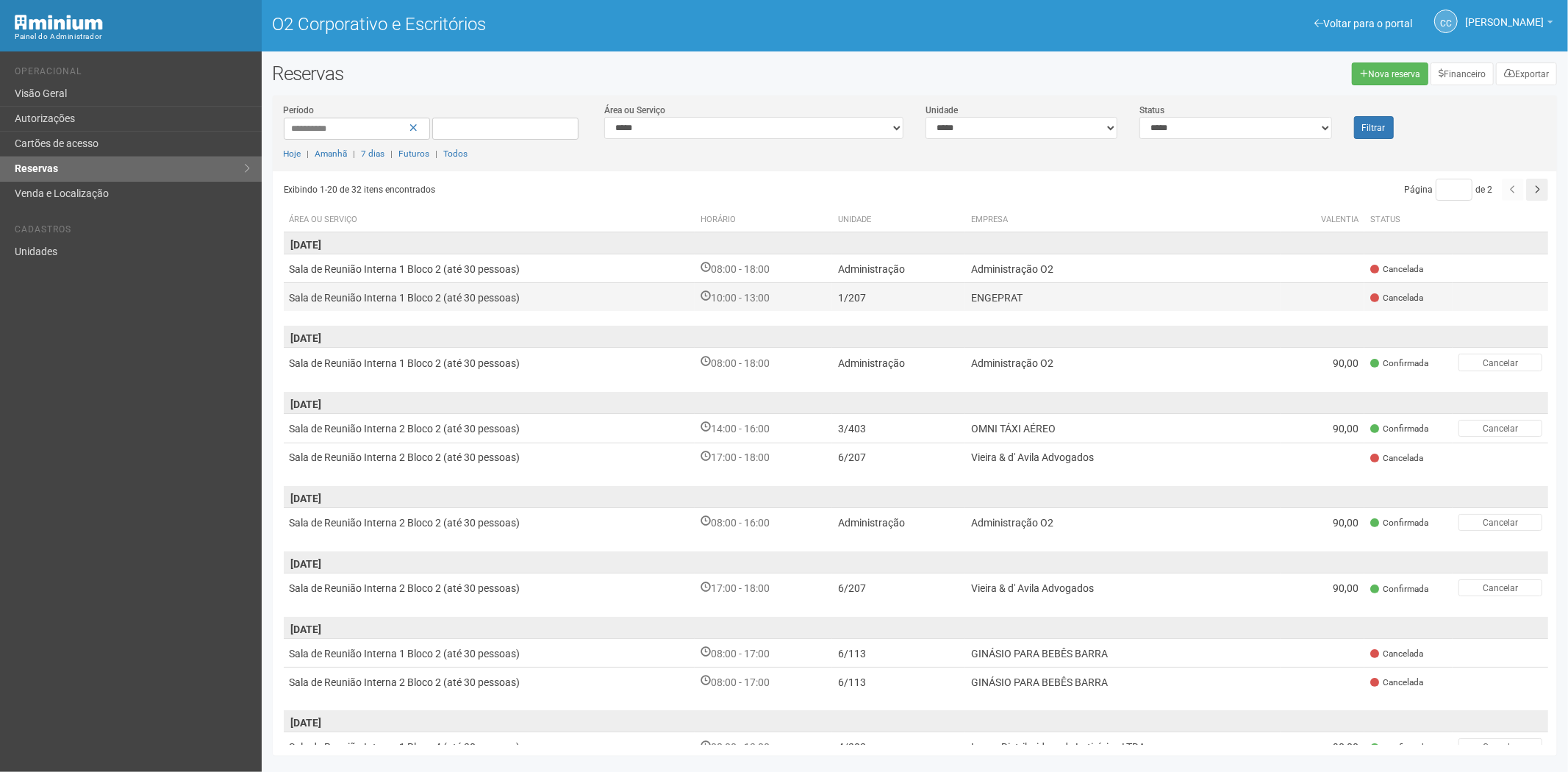
click at [792, 301] on td "10:00 - 13:00" at bounding box center [763, 296] width 137 height 28
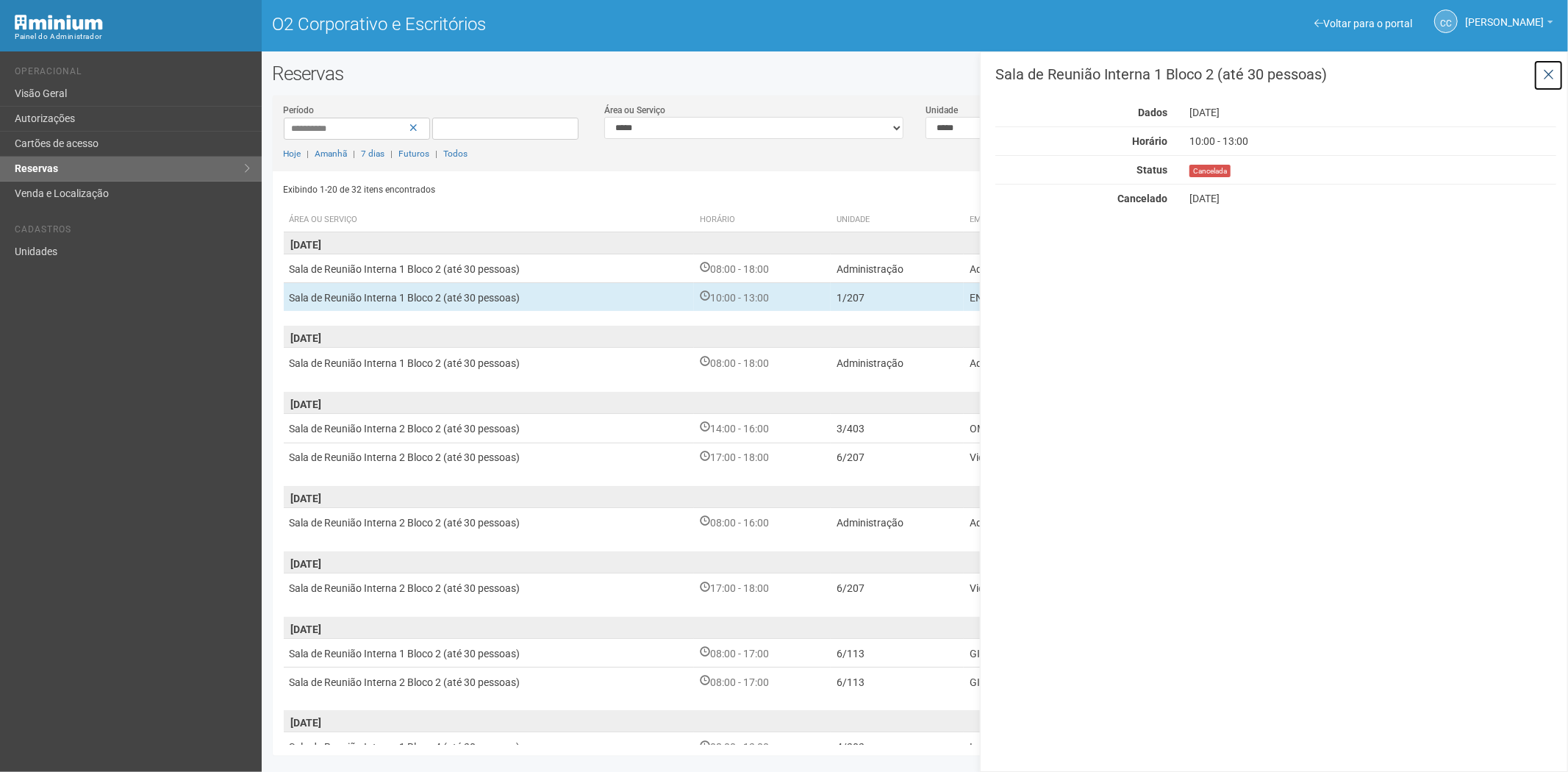
drag, startPoint x: 1543, startPoint y: 69, endPoint x: 1371, endPoint y: 7, distance: 182.8
click at [1543, 69] on icon at bounding box center [1548, 75] width 11 height 14
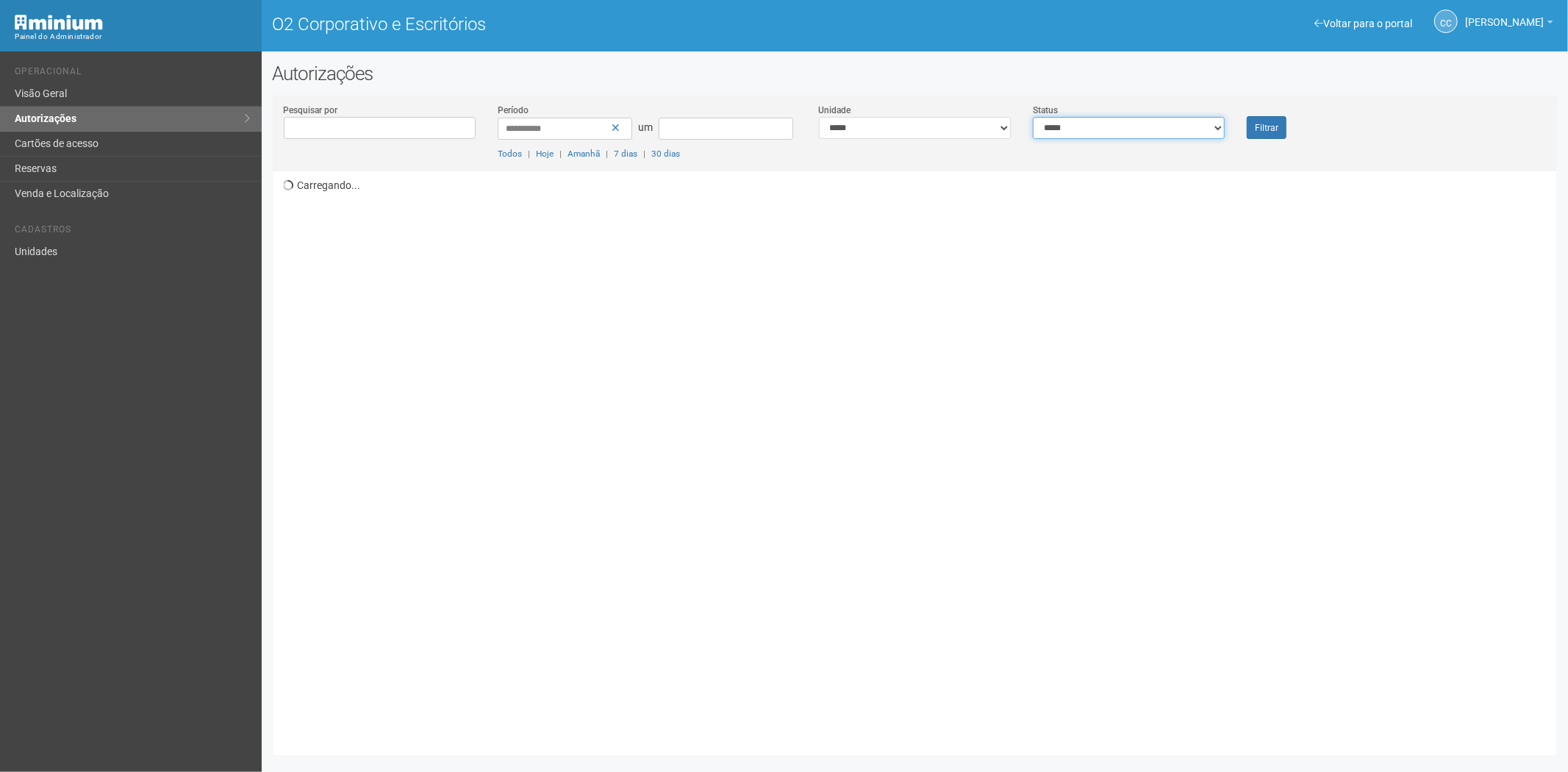
drag, startPoint x: 1166, startPoint y: 121, endPoint x: 1149, endPoint y: 135, distance: 22.0
click at [1165, 122] on select "**********" at bounding box center [1128, 128] width 192 height 22
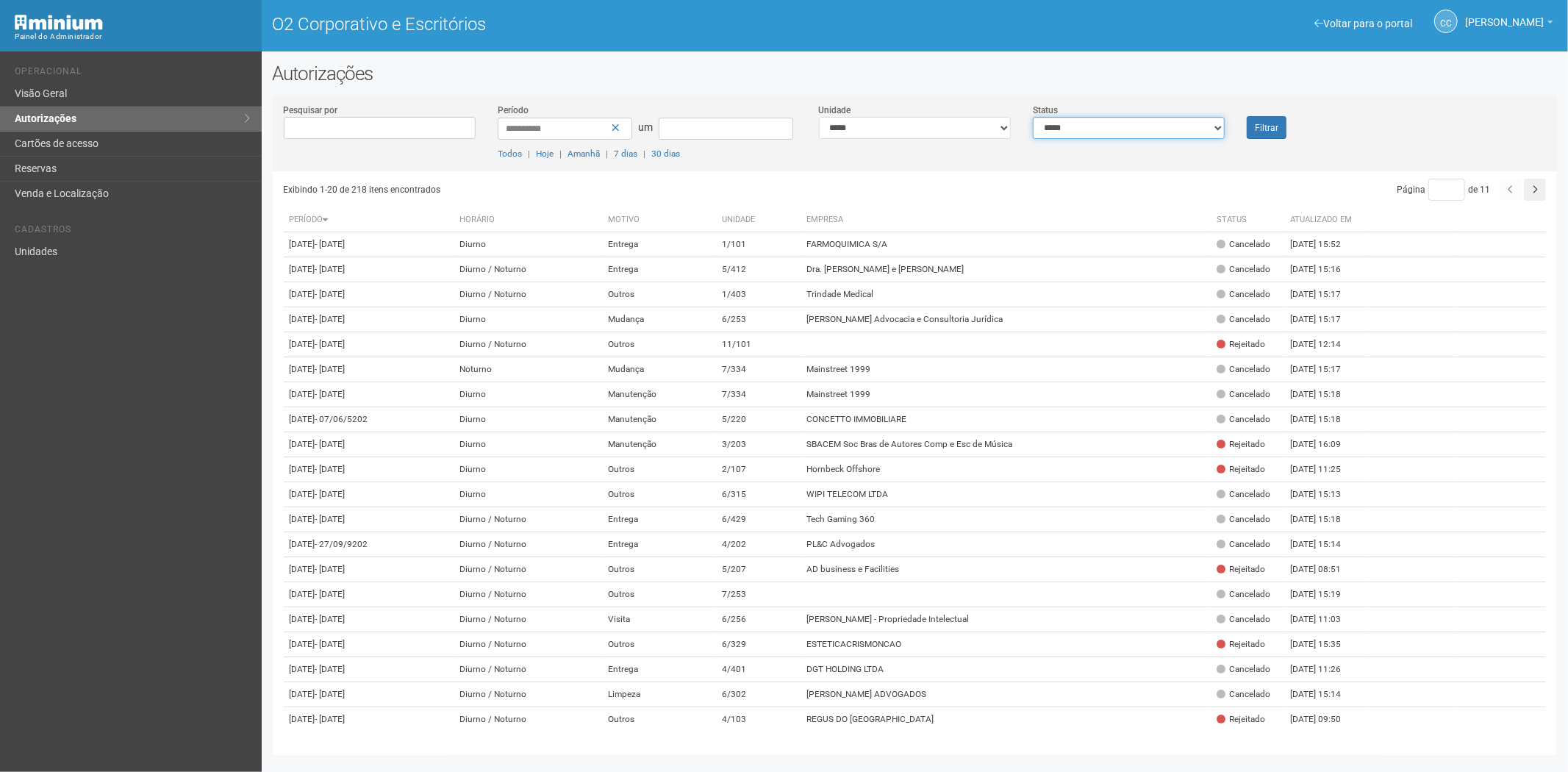
select select "*"
click at [1032, 117] on select "**********" at bounding box center [1128, 128] width 192 height 22
click at [1263, 118] on button "Filtrar" at bounding box center [1266, 128] width 39 height 22
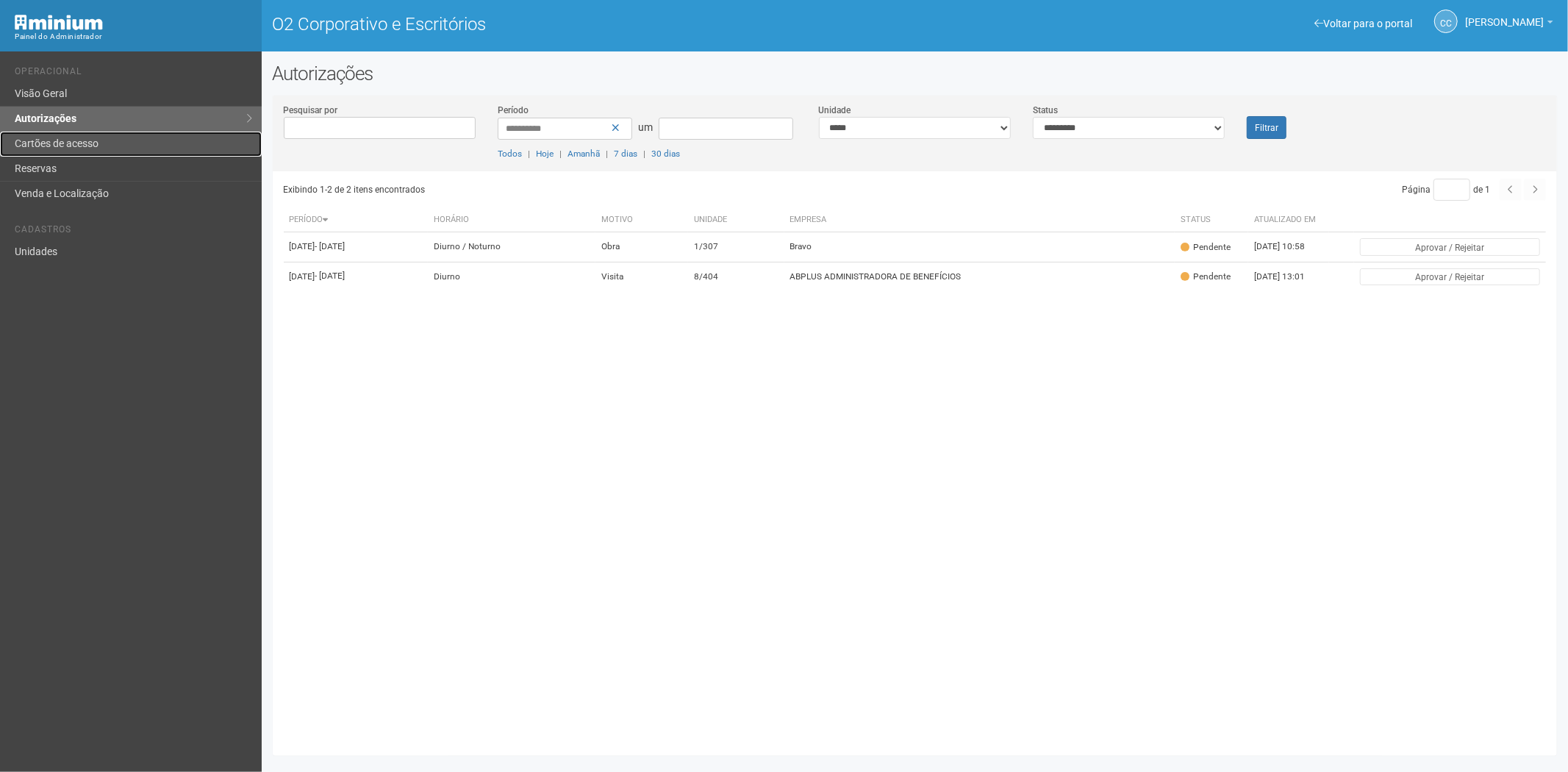
click at [77, 145] on font "Cartões de acesso" at bounding box center [56, 143] width 83 height 12
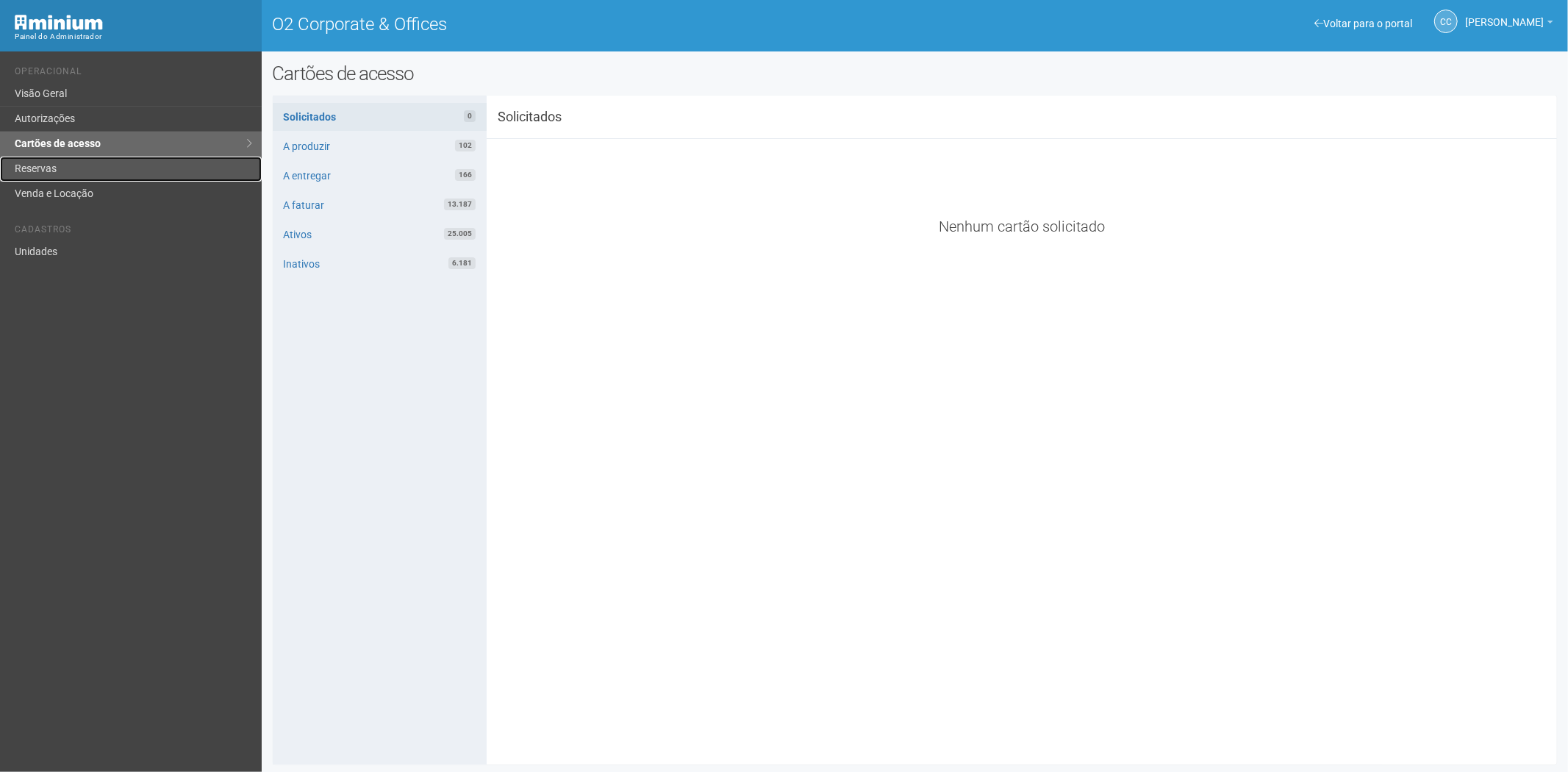
click at [105, 165] on link "Reservas" at bounding box center [131, 169] width 262 height 25
click at [67, 120] on link "Autorizações" at bounding box center [131, 119] width 262 height 25
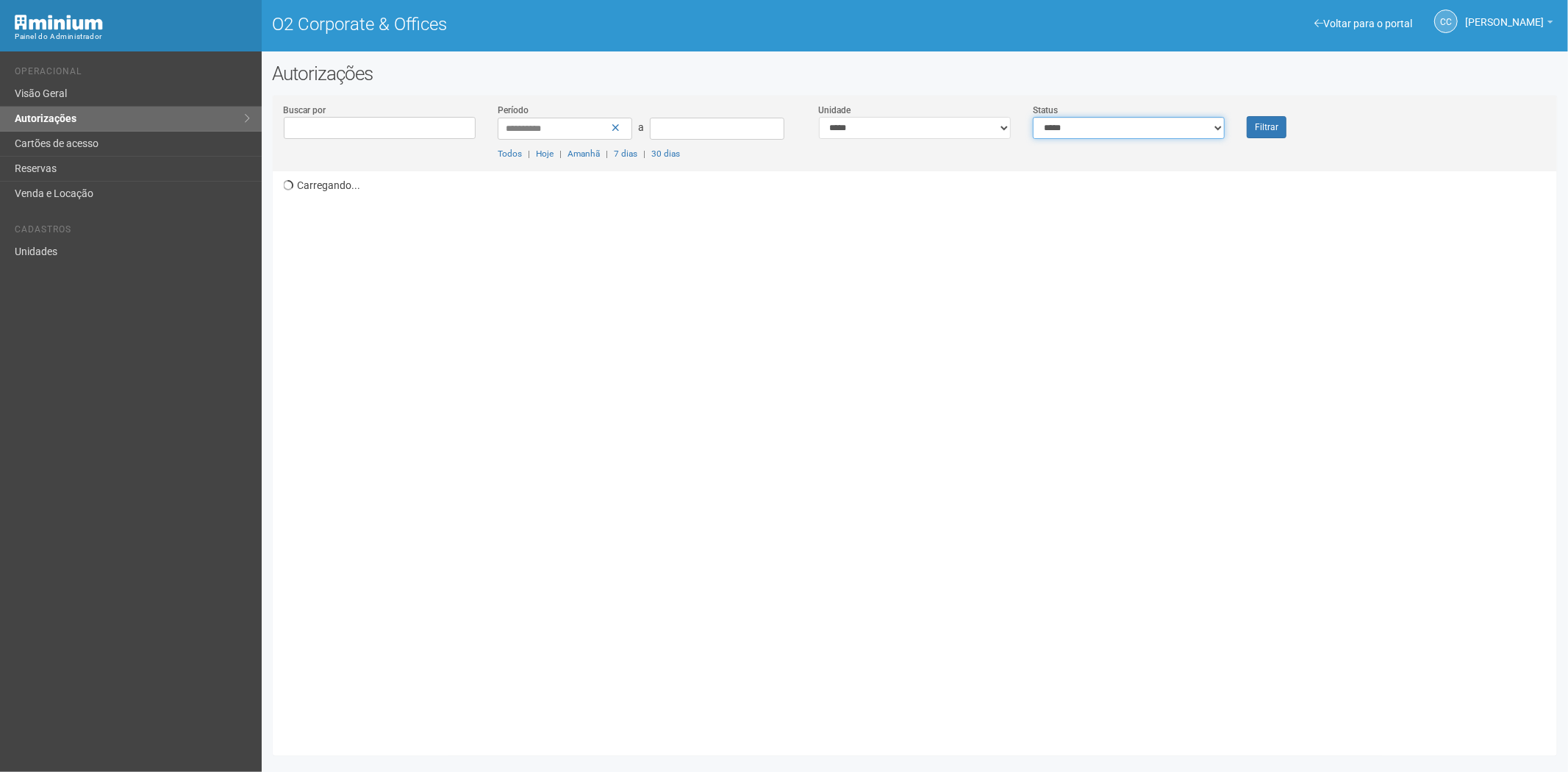
click at [1106, 136] on select "**********" at bounding box center [1128, 128] width 192 height 22
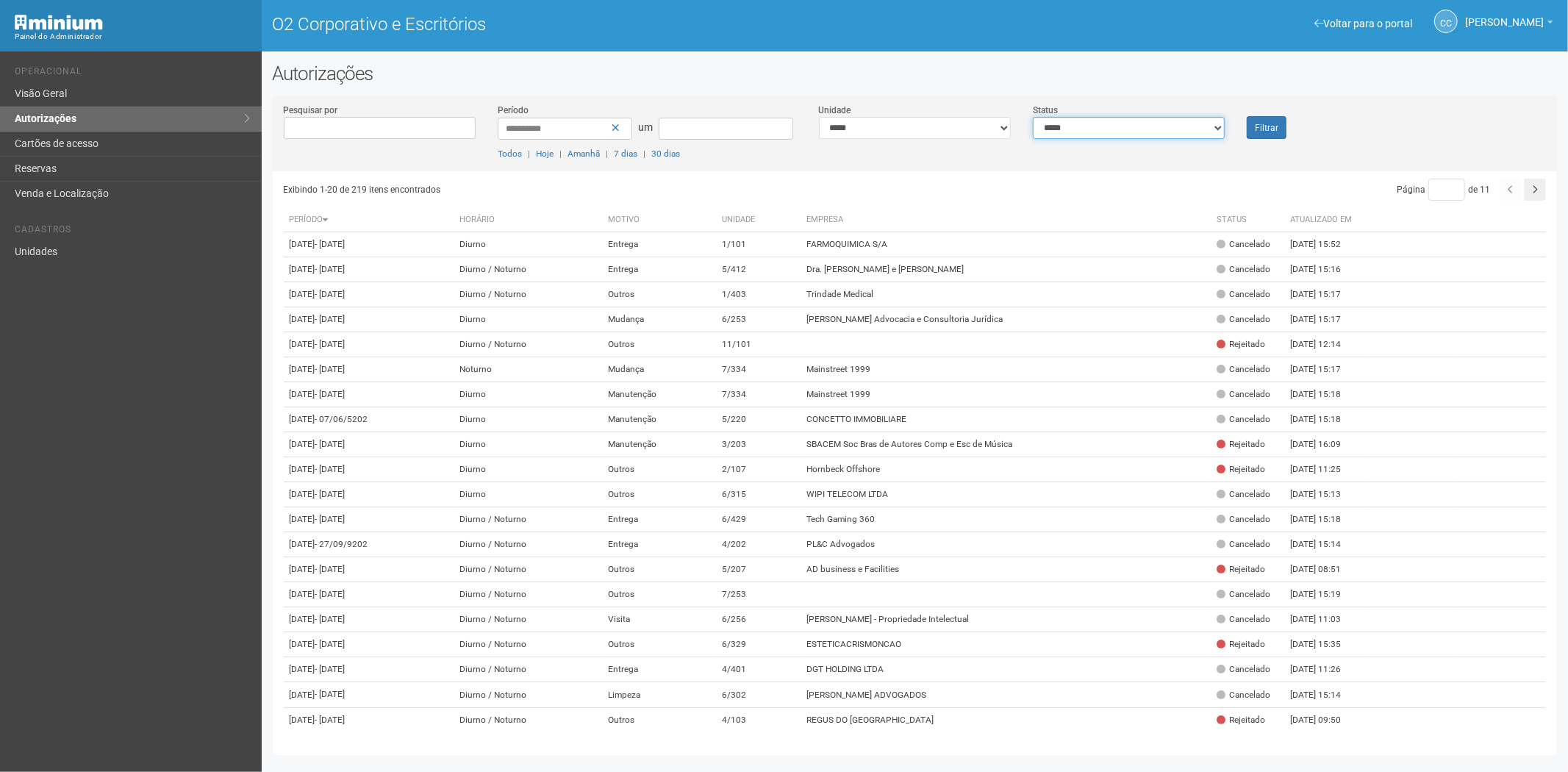
select select "*"
click at [1032, 117] on select "**********" at bounding box center [1128, 128] width 192 height 22
click at [1281, 126] on button "Filtrar" at bounding box center [1266, 128] width 39 height 22
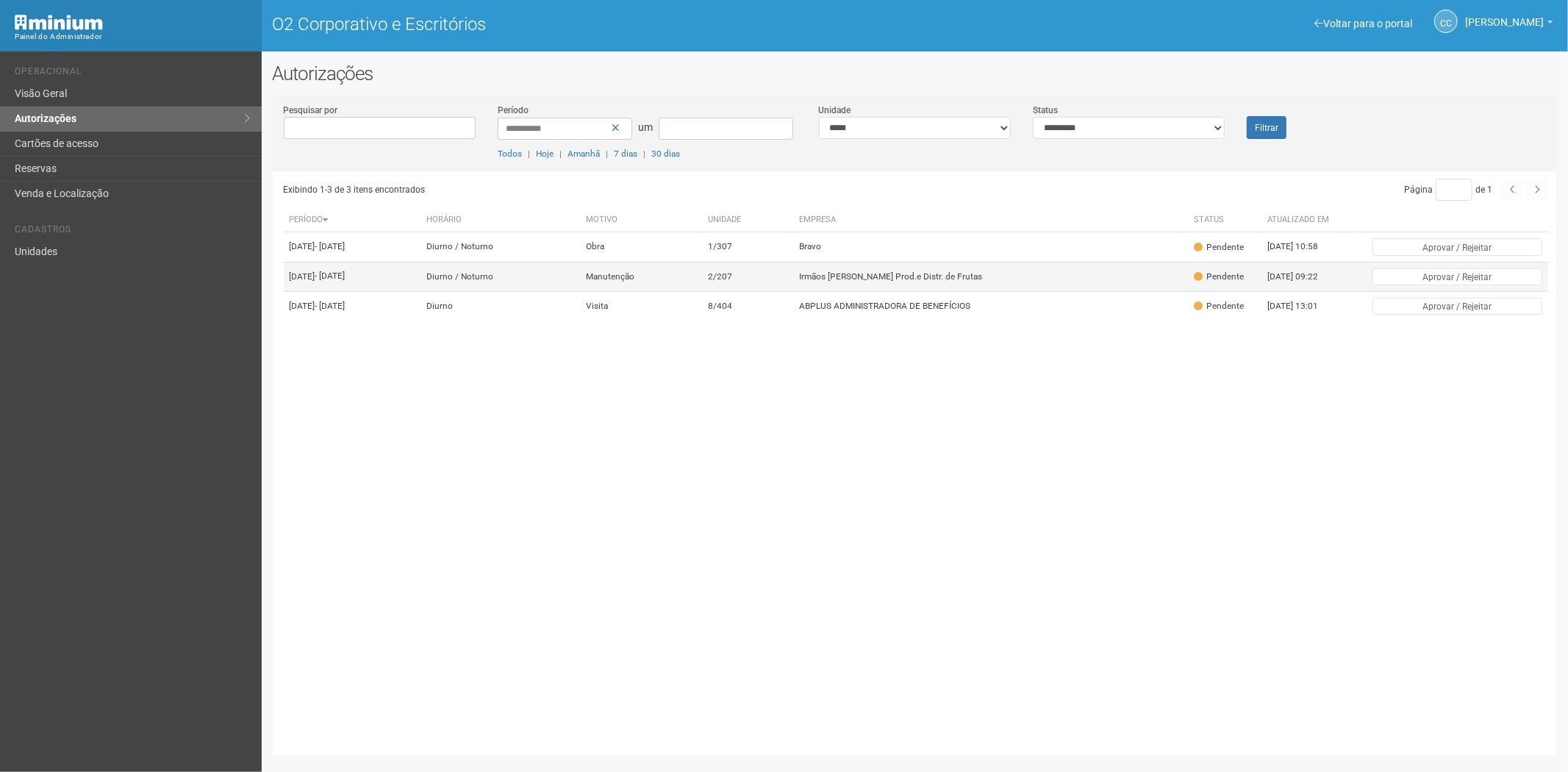
click at [982, 282] on font "Irmãos Benassi Prod.e Distr. de Frutas" at bounding box center [890, 276] width 183 height 10
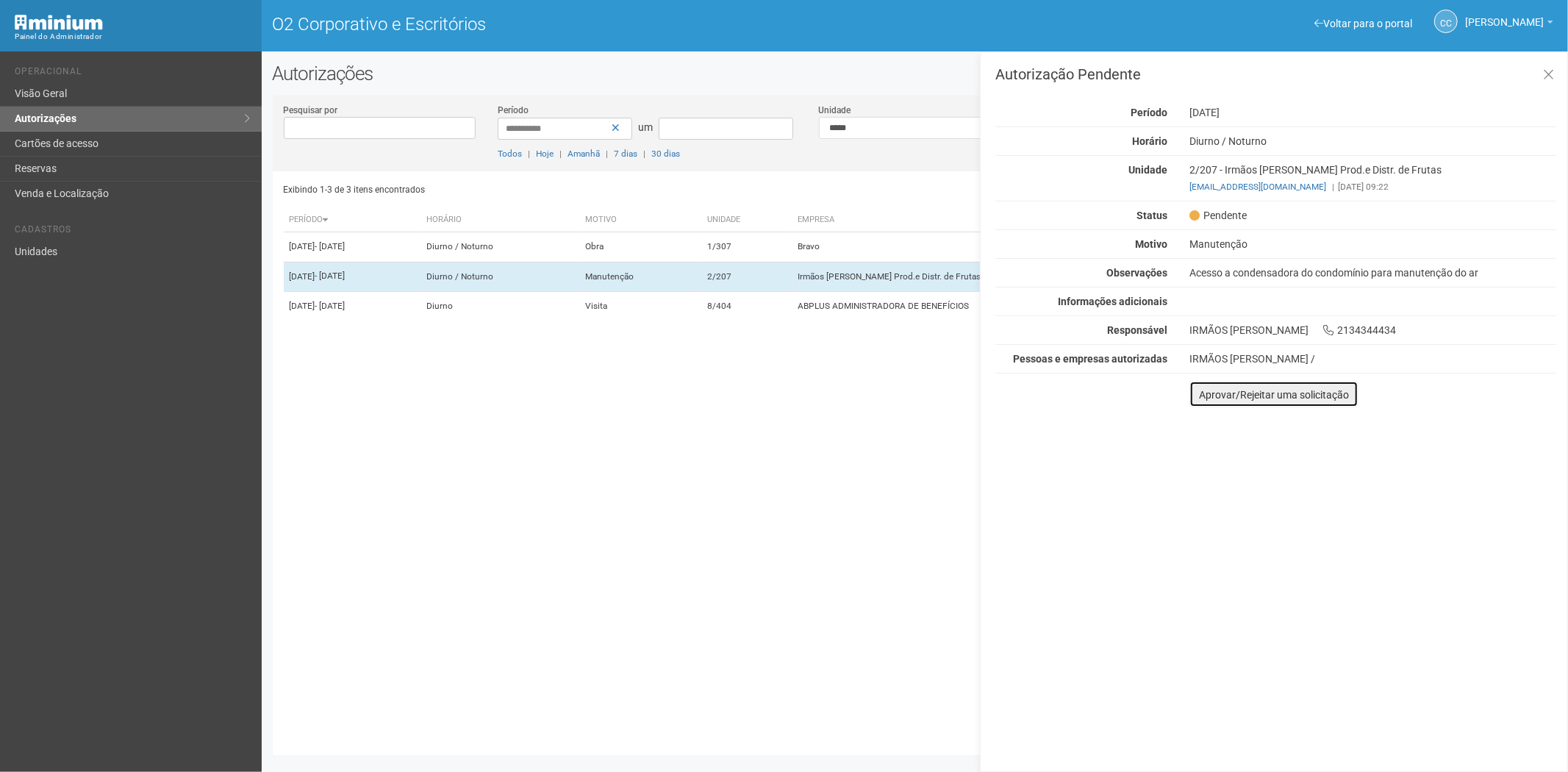
click at [1203, 399] on font "Aprovar/Rejeitar uma solicitação" at bounding box center [1273, 394] width 150 height 12
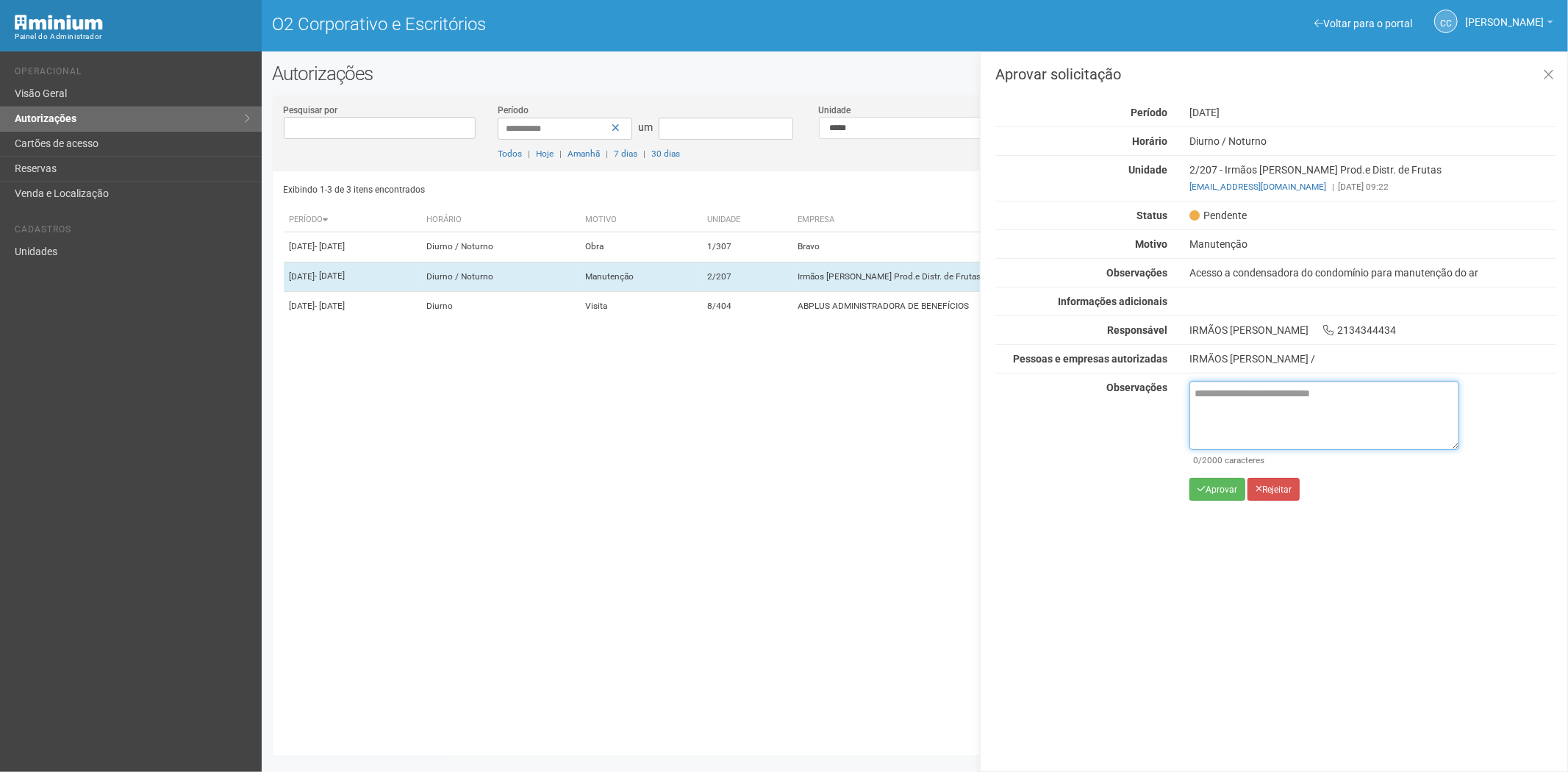
click at [1207, 405] on textarea at bounding box center [1324, 415] width 270 height 69
paste textarea "**********"
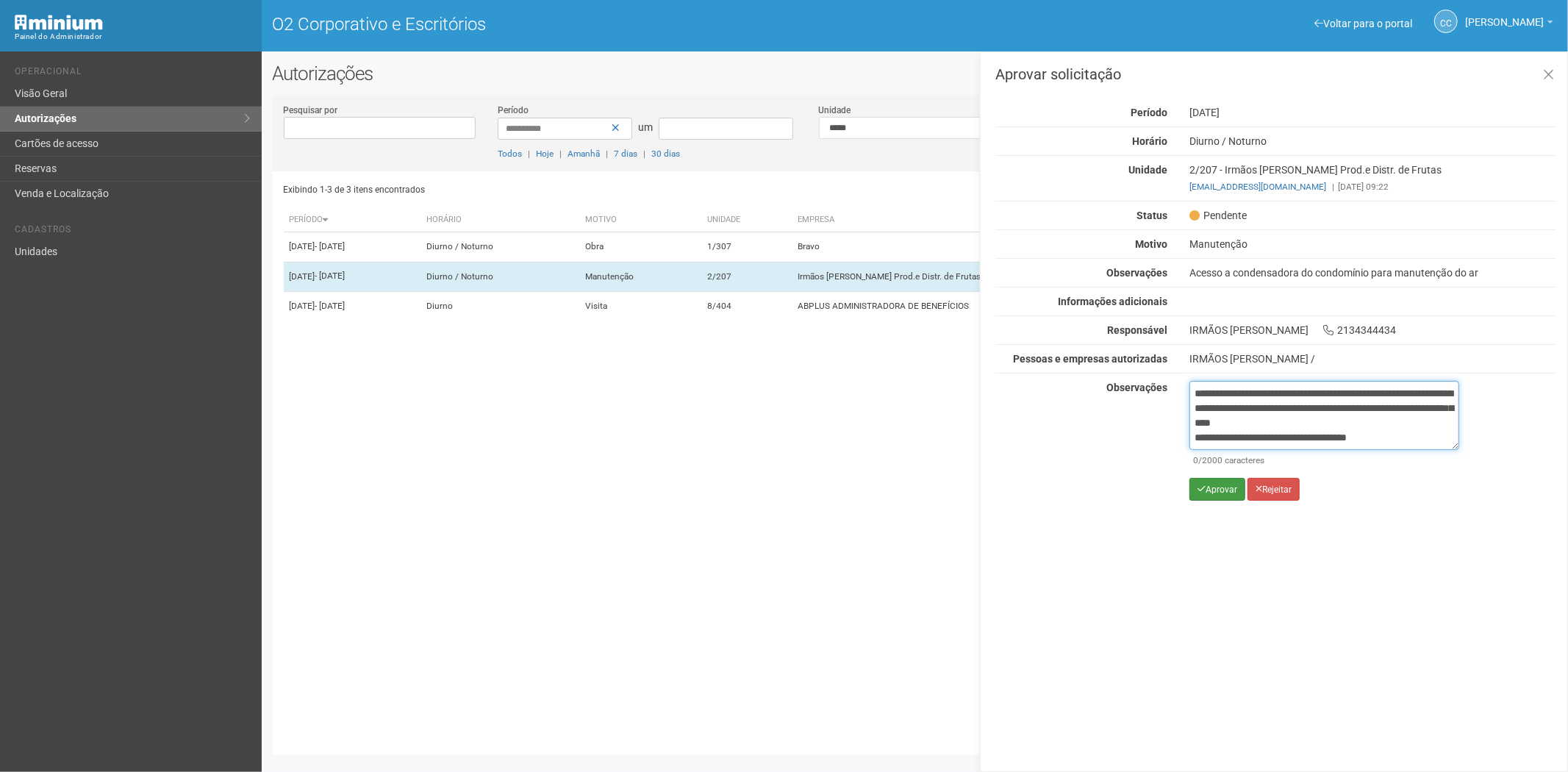
scroll to position [53, 0]
type textarea "**********"
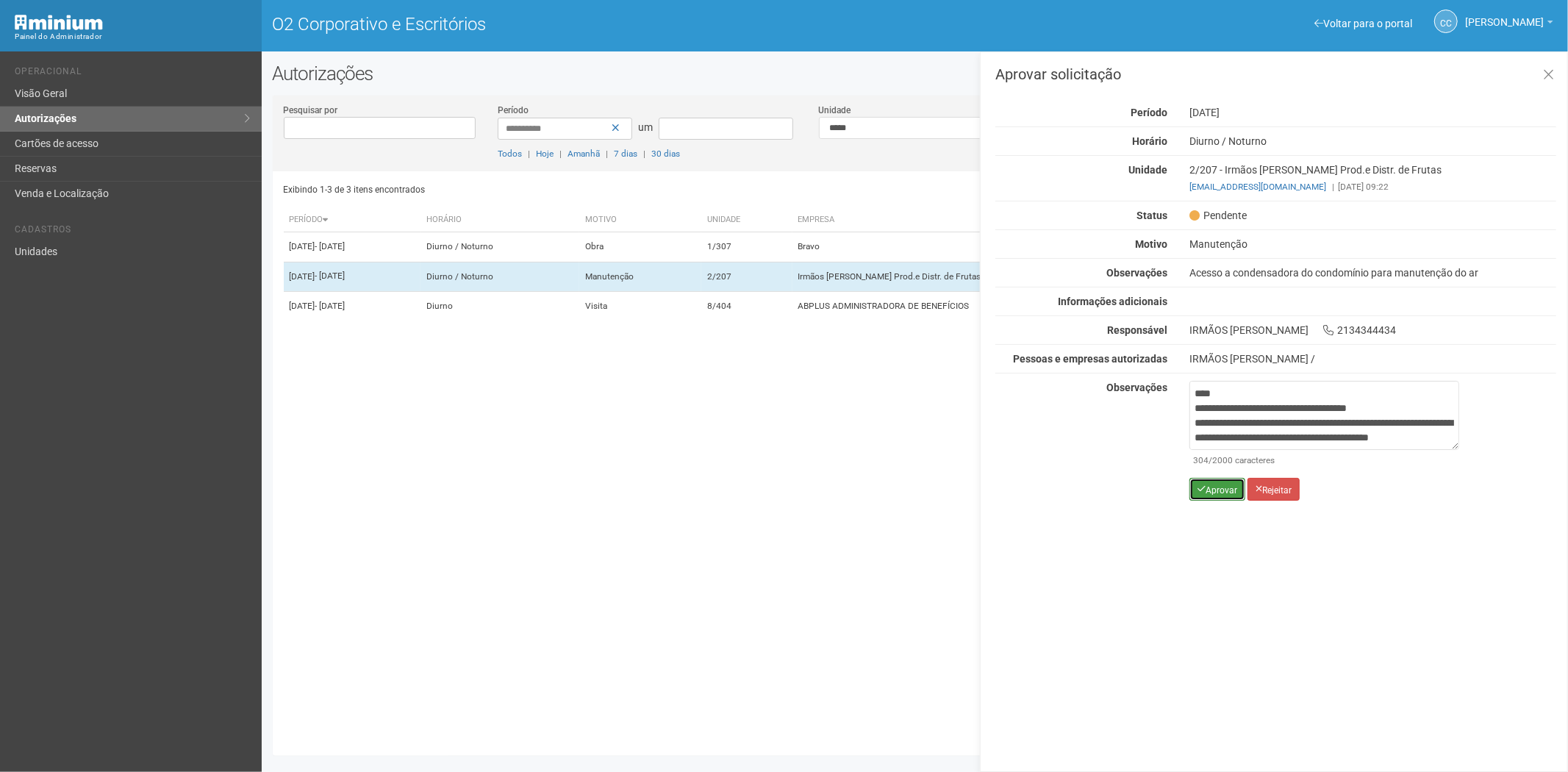
click at [1211, 491] on font "Aprovar" at bounding box center [1220, 489] width 31 height 10
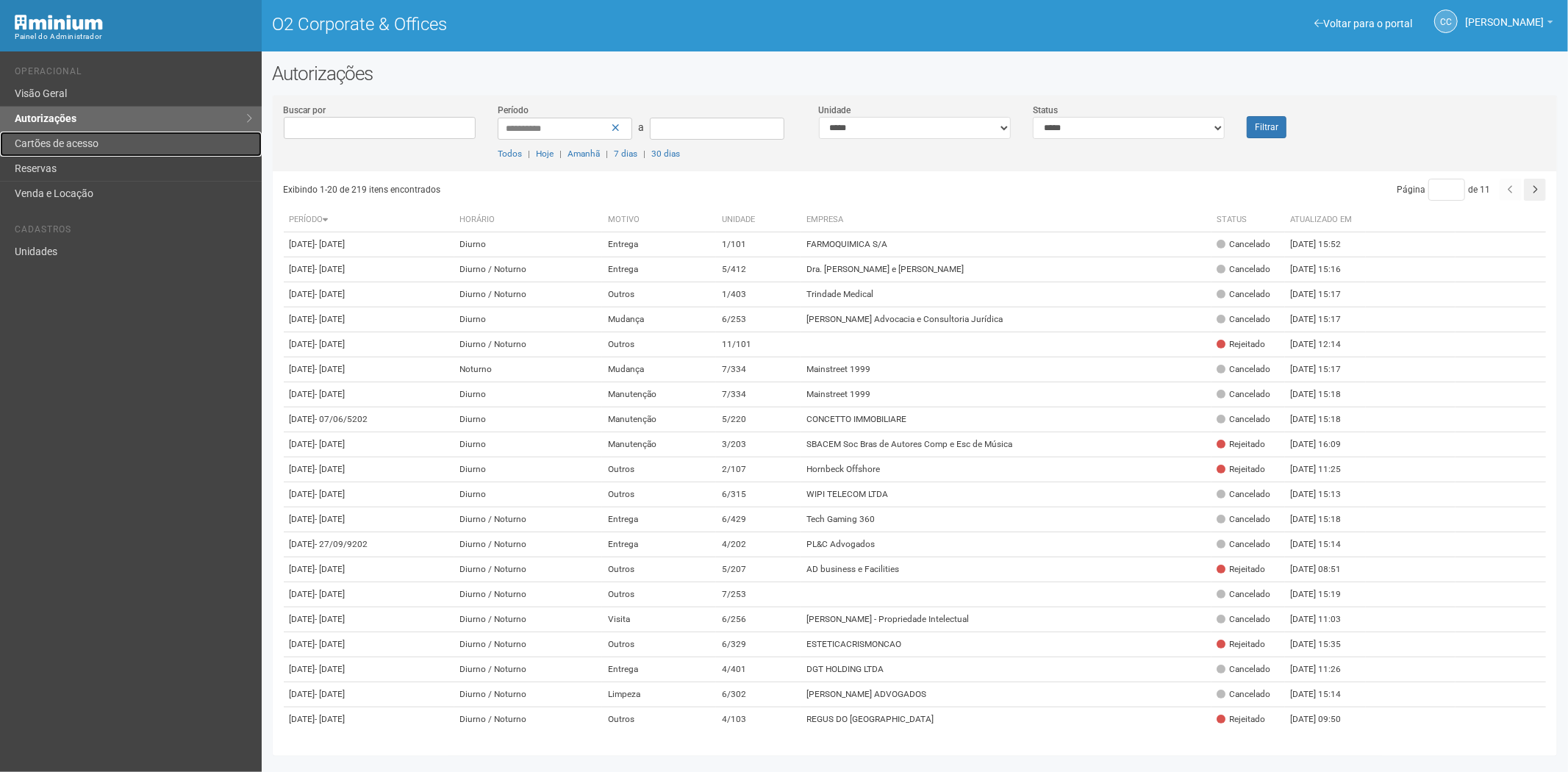
click at [96, 152] on link "Cartões de acesso" at bounding box center [131, 144] width 262 height 25
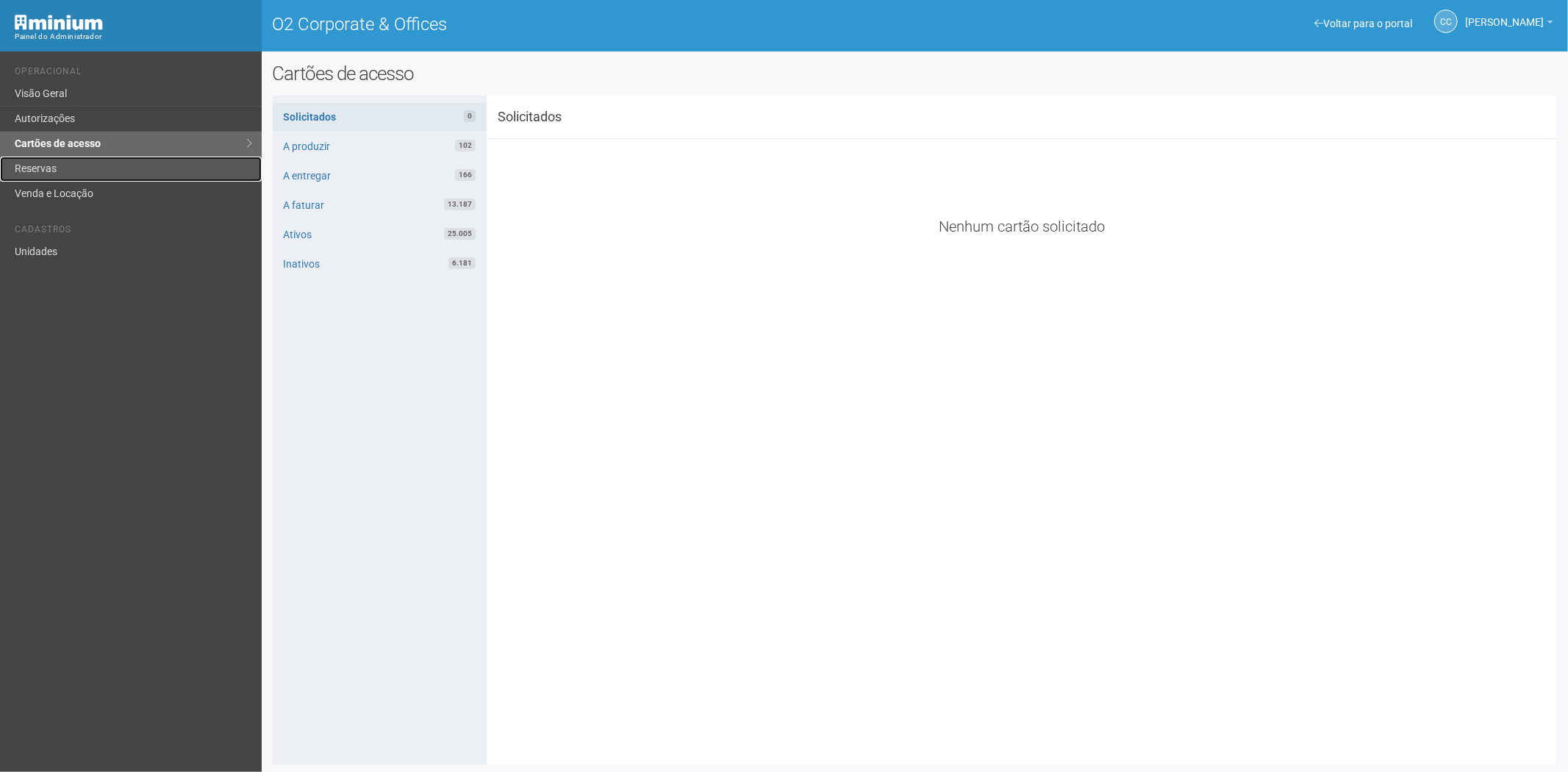
click at [108, 162] on link "Reservas" at bounding box center [131, 169] width 262 height 25
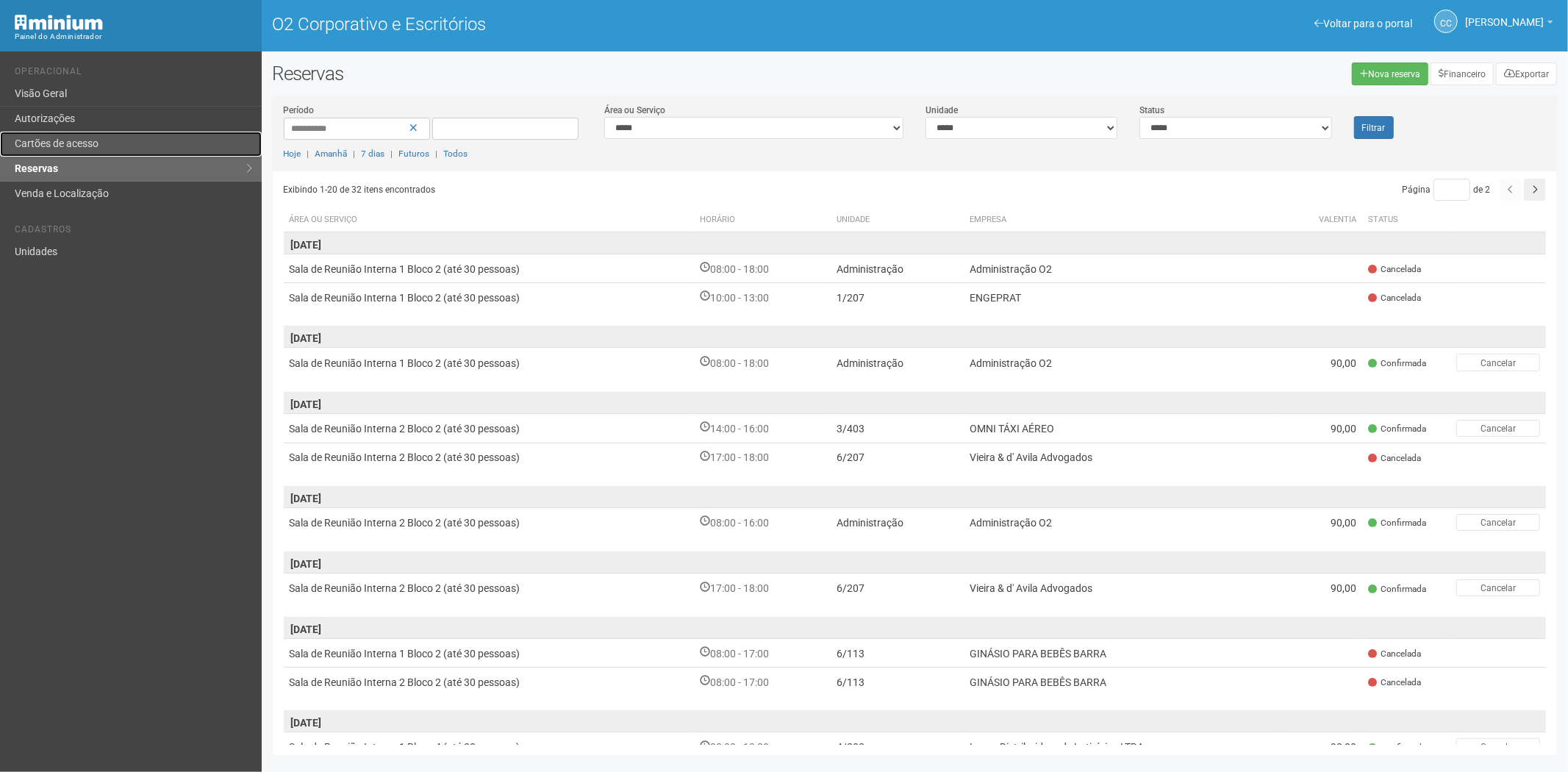
click at [116, 149] on link "Cartões de acesso" at bounding box center [131, 144] width 262 height 25
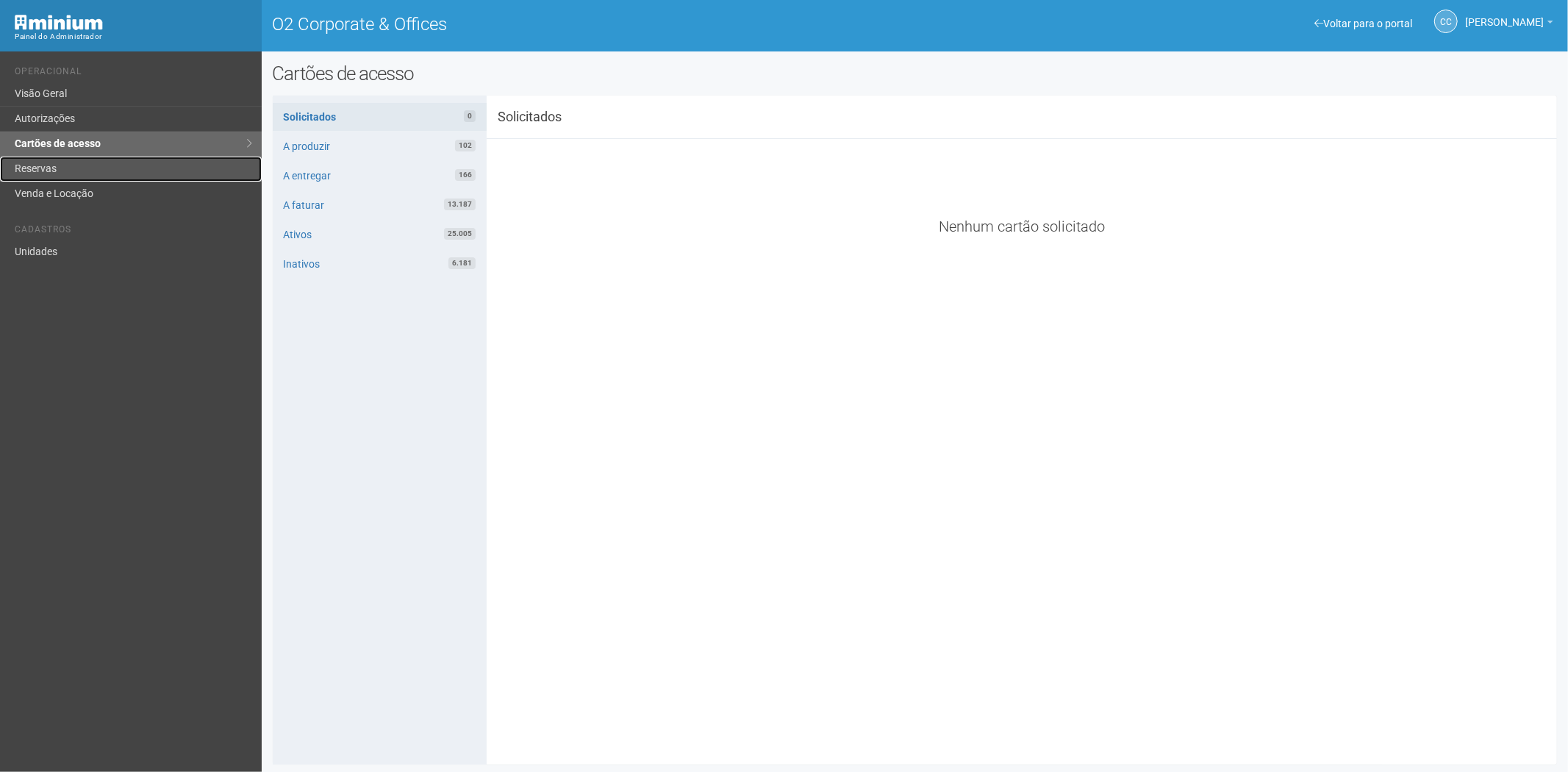
click at [83, 161] on link "Reservas" at bounding box center [131, 169] width 262 height 25
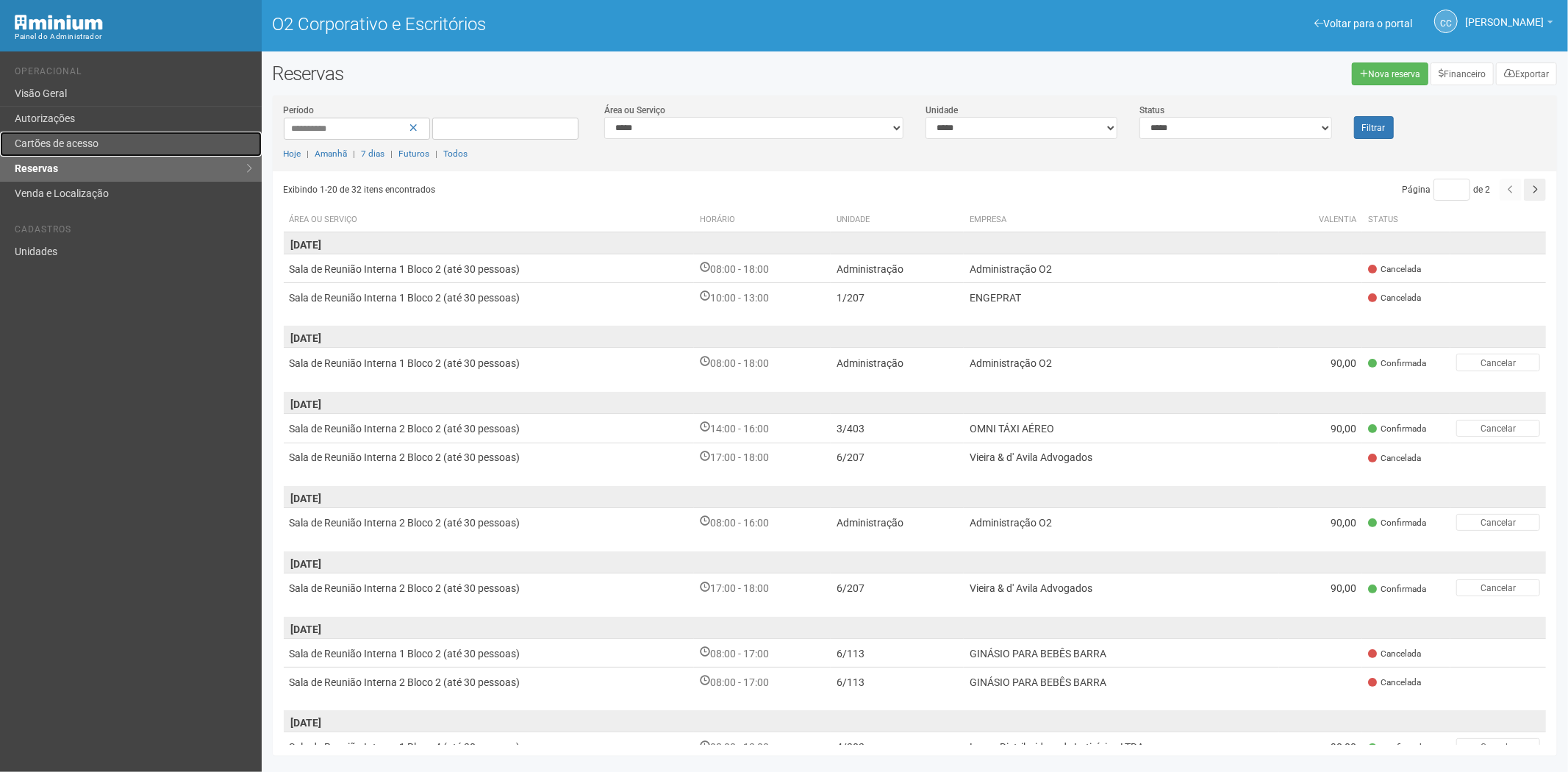
click at [56, 137] on font "Cartões de acesso" at bounding box center [56, 143] width 83 height 12
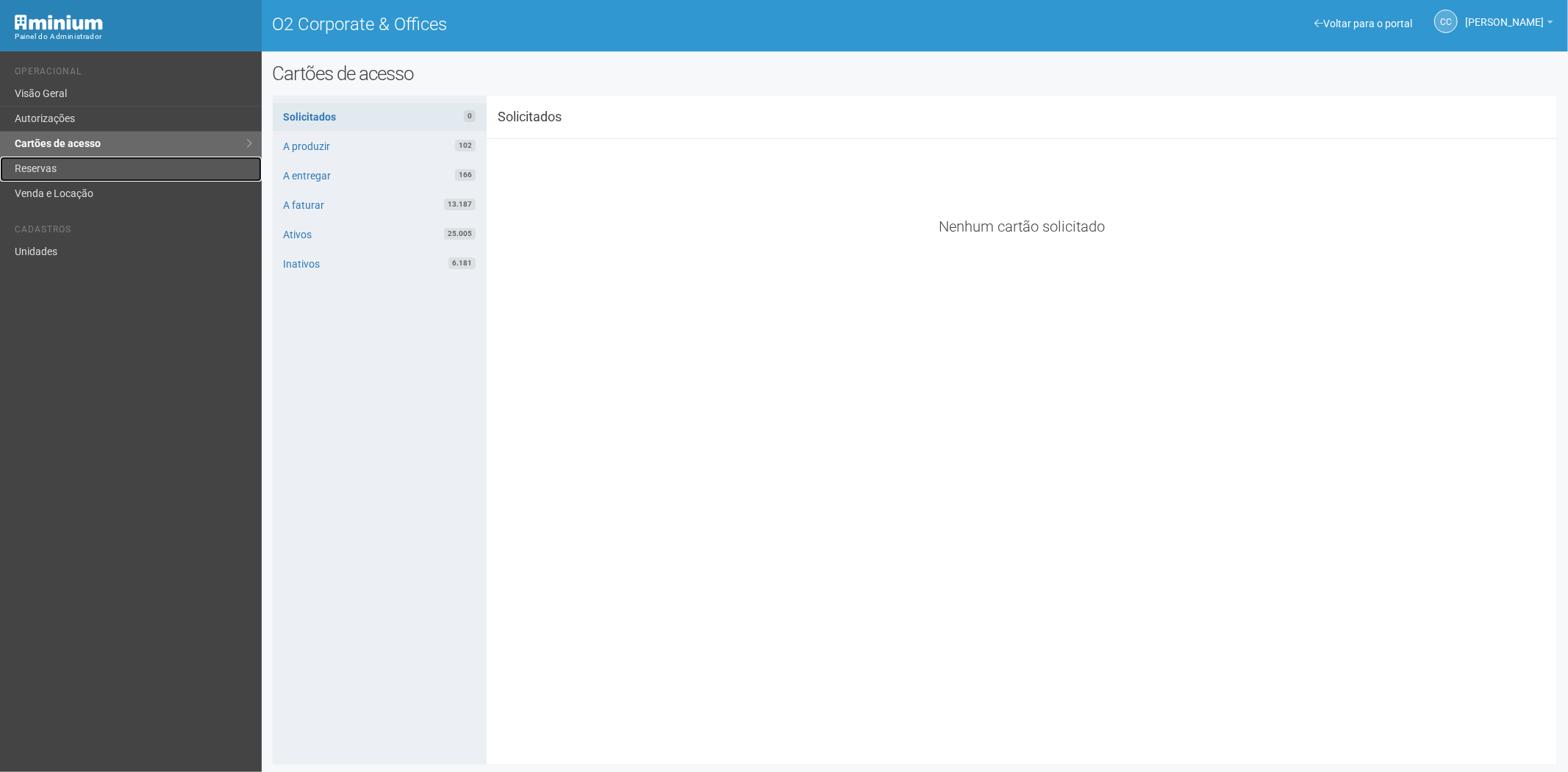
click at [71, 161] on link "Reservas" at bounding box center [131, 169] width 262 height 25
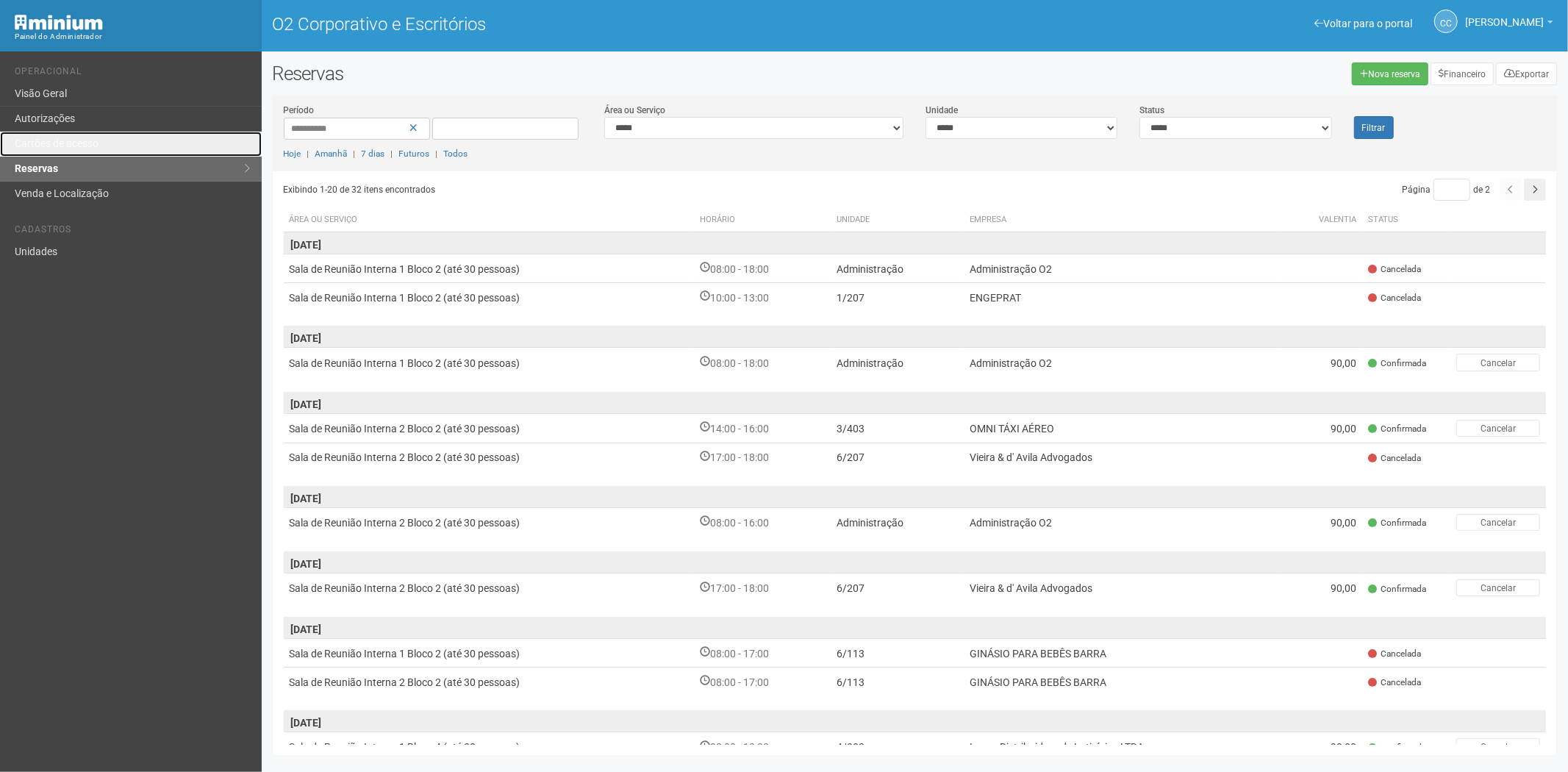
drag, startPoint x: 63, startPoint y: 142, endPoint x: 352, endPoint y: 766, distance: 687.7
click at [63, 144] on font "Cartões de acesso" at bounding box center [56, 143] width 83 height 12
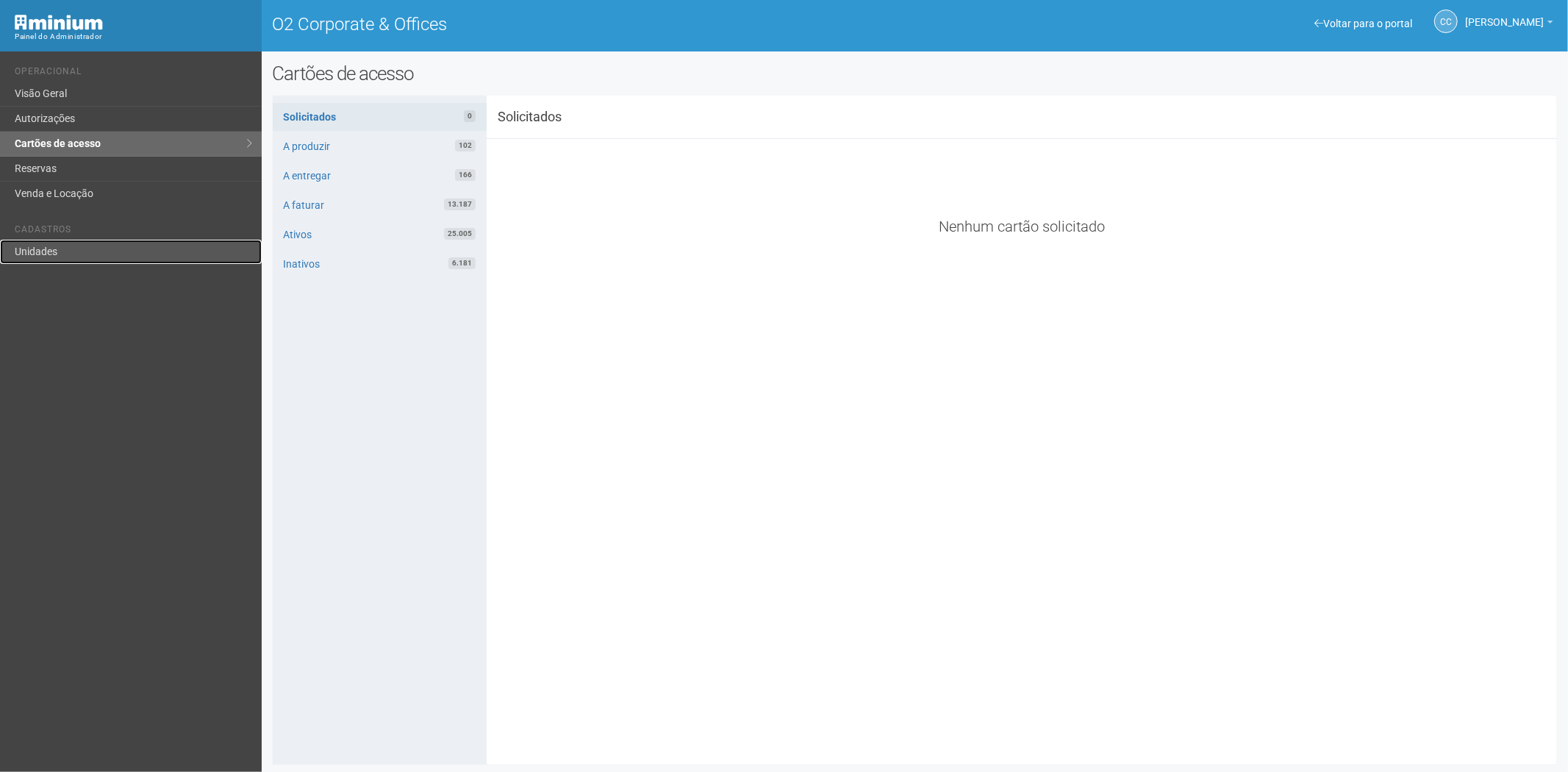
click at [83, 260] on link "Unidades" at bounding box center [131, 251] width 262 height 24
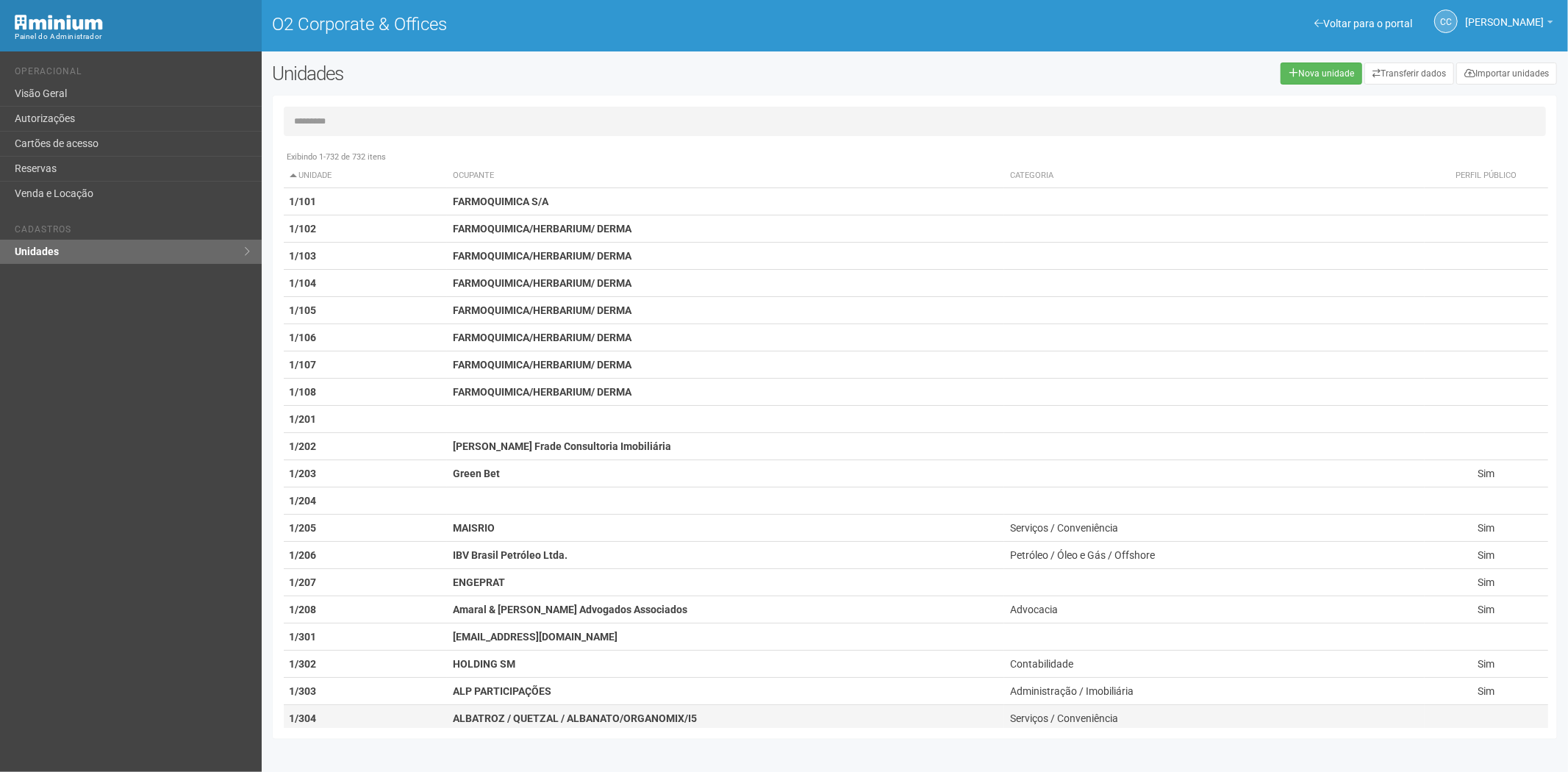
scroll to position [82, 0]
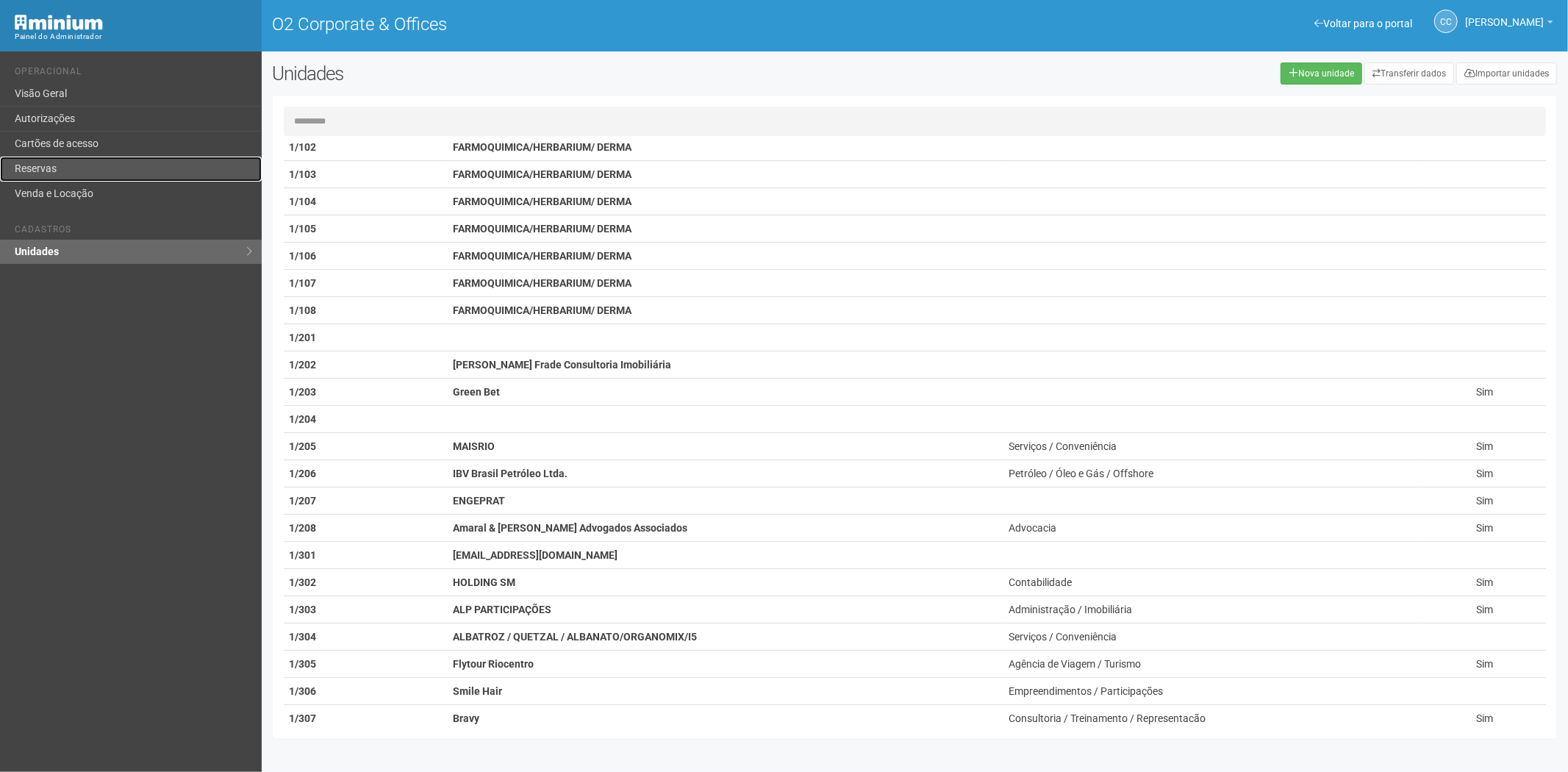
click at [83, 170] on link "Reservas" at bounding box center [131, 169] width 262 height 25
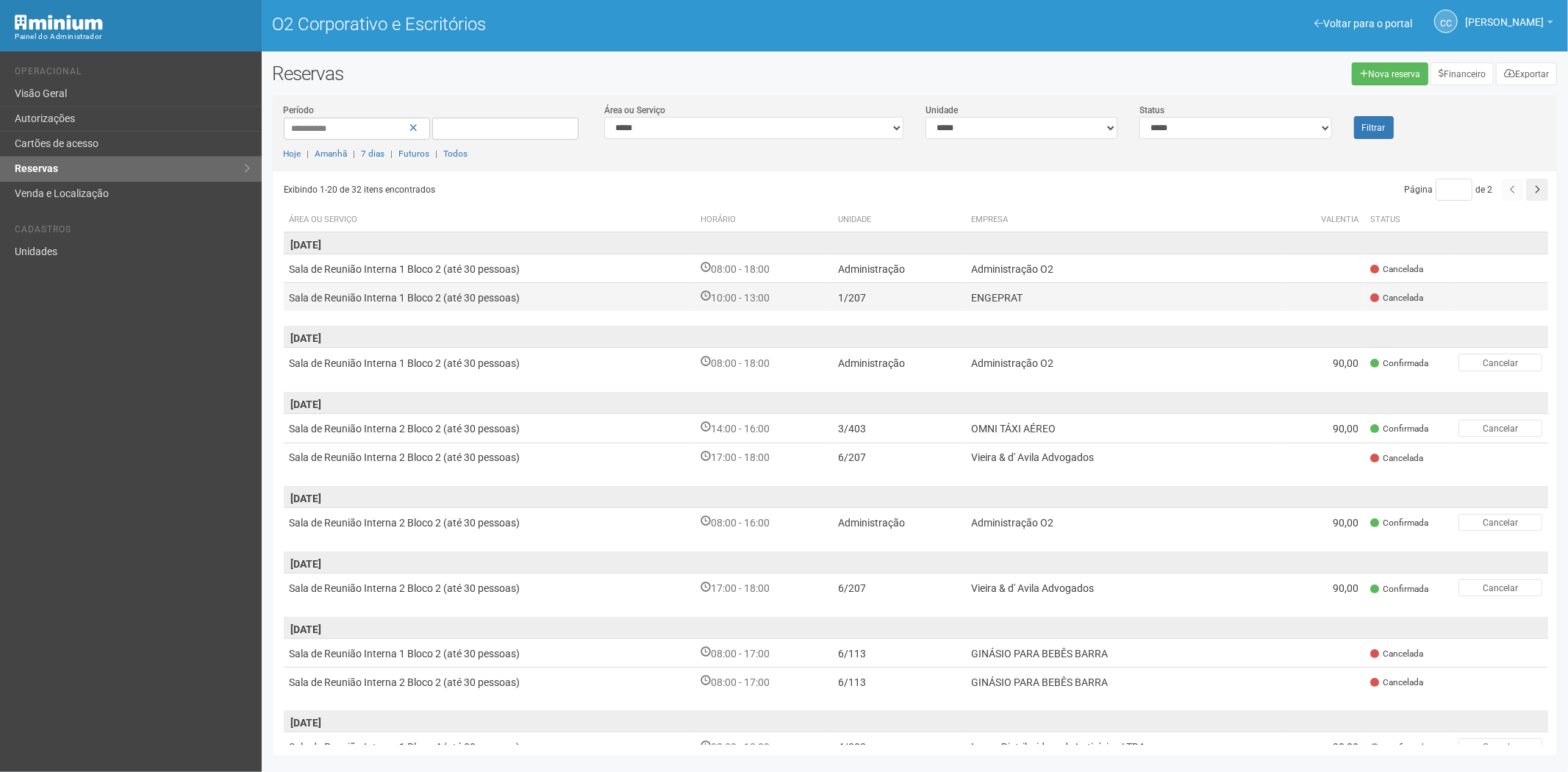
click at [1275, 300] on td "ENGEPRAT" at bounding box center [1122, 296] width 316 height 28
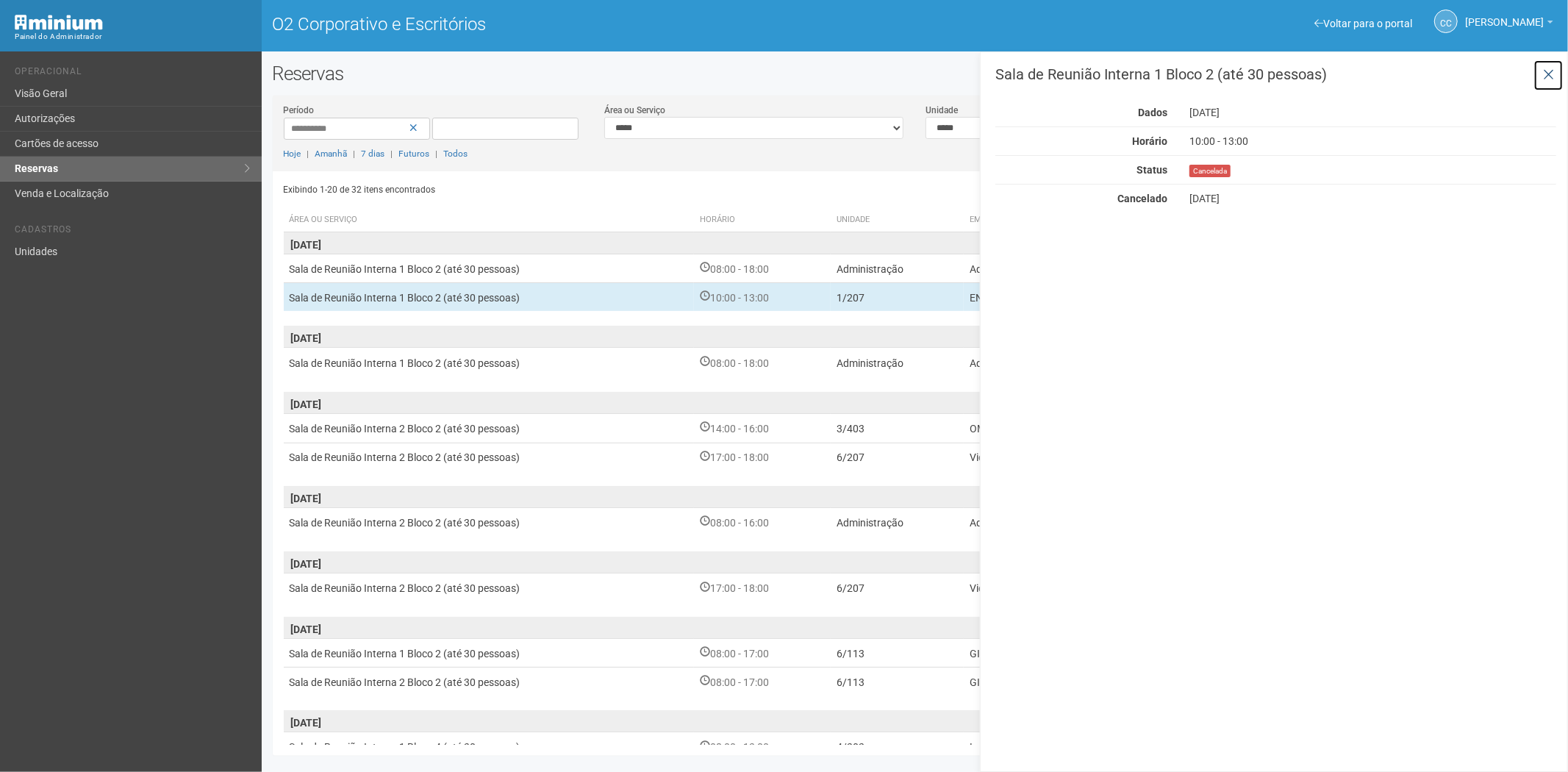
click at [1547, 72] on icon at bounding box center [1548, 75] width 11 height 14
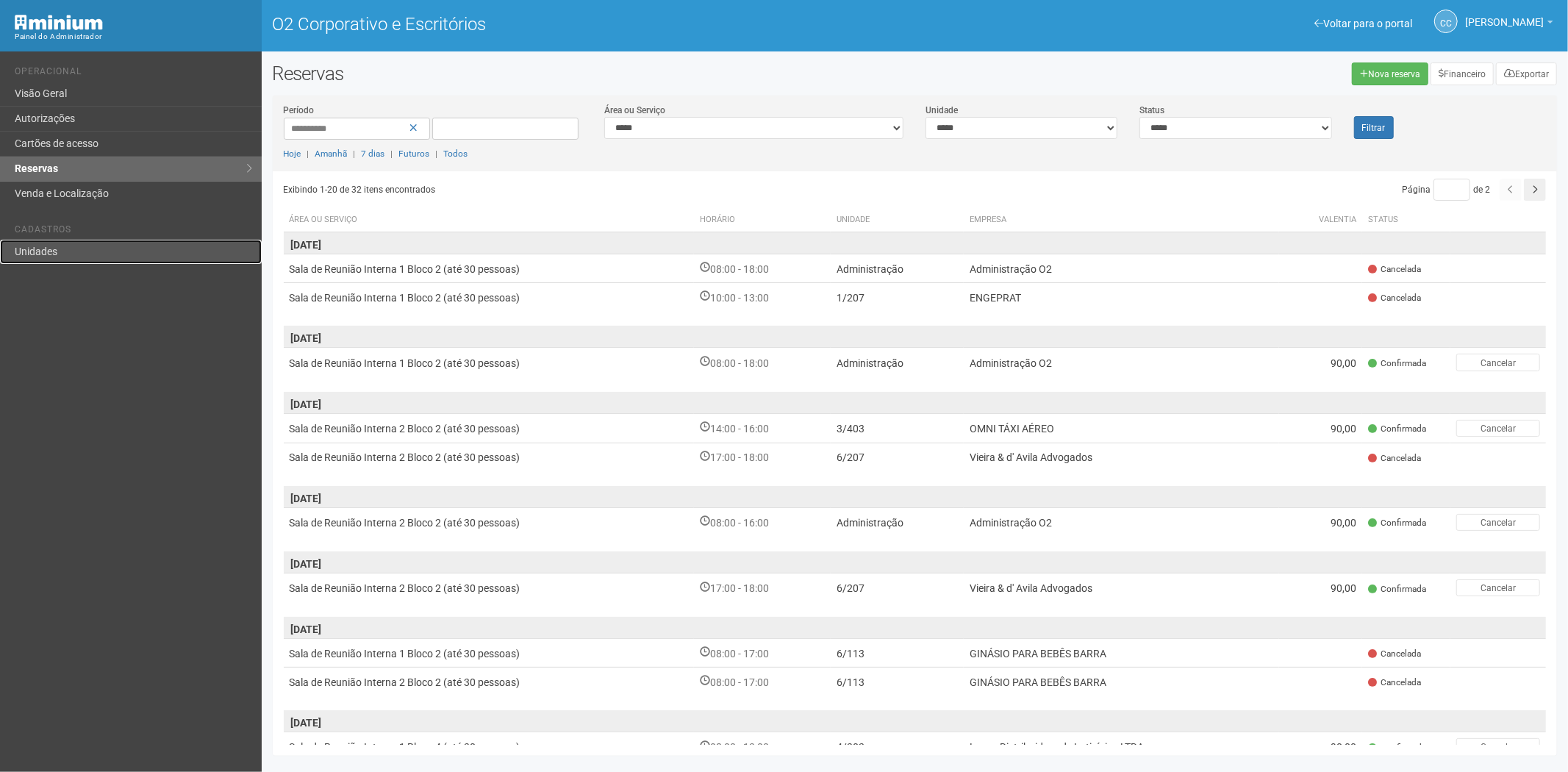
click at [49, 251] on font "Unidades" at bounding box center [35, 251] width 43 height 12
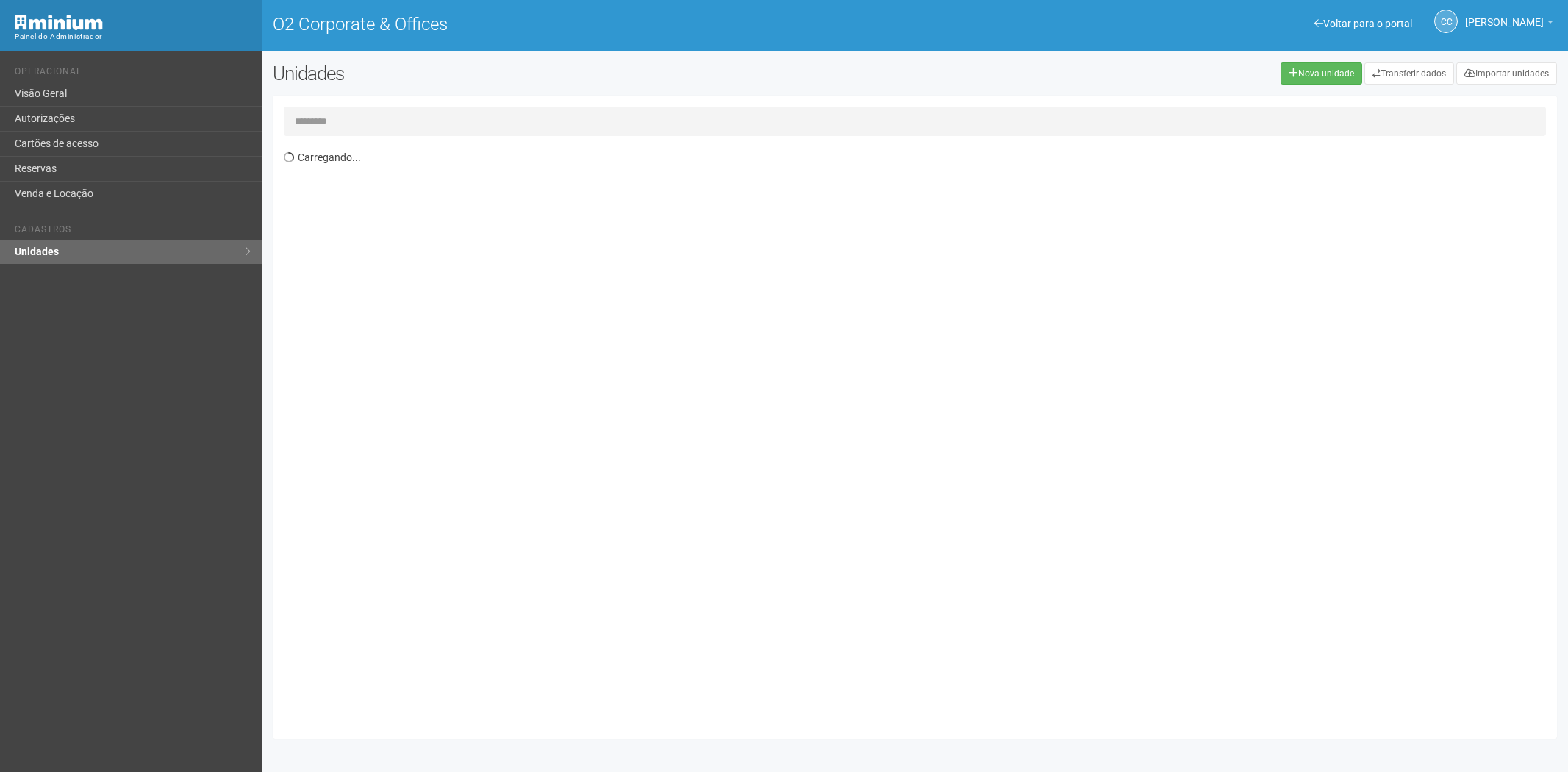
click at [363, 112] on input "text" at bounding box center [914, 121] width 1263 height 30
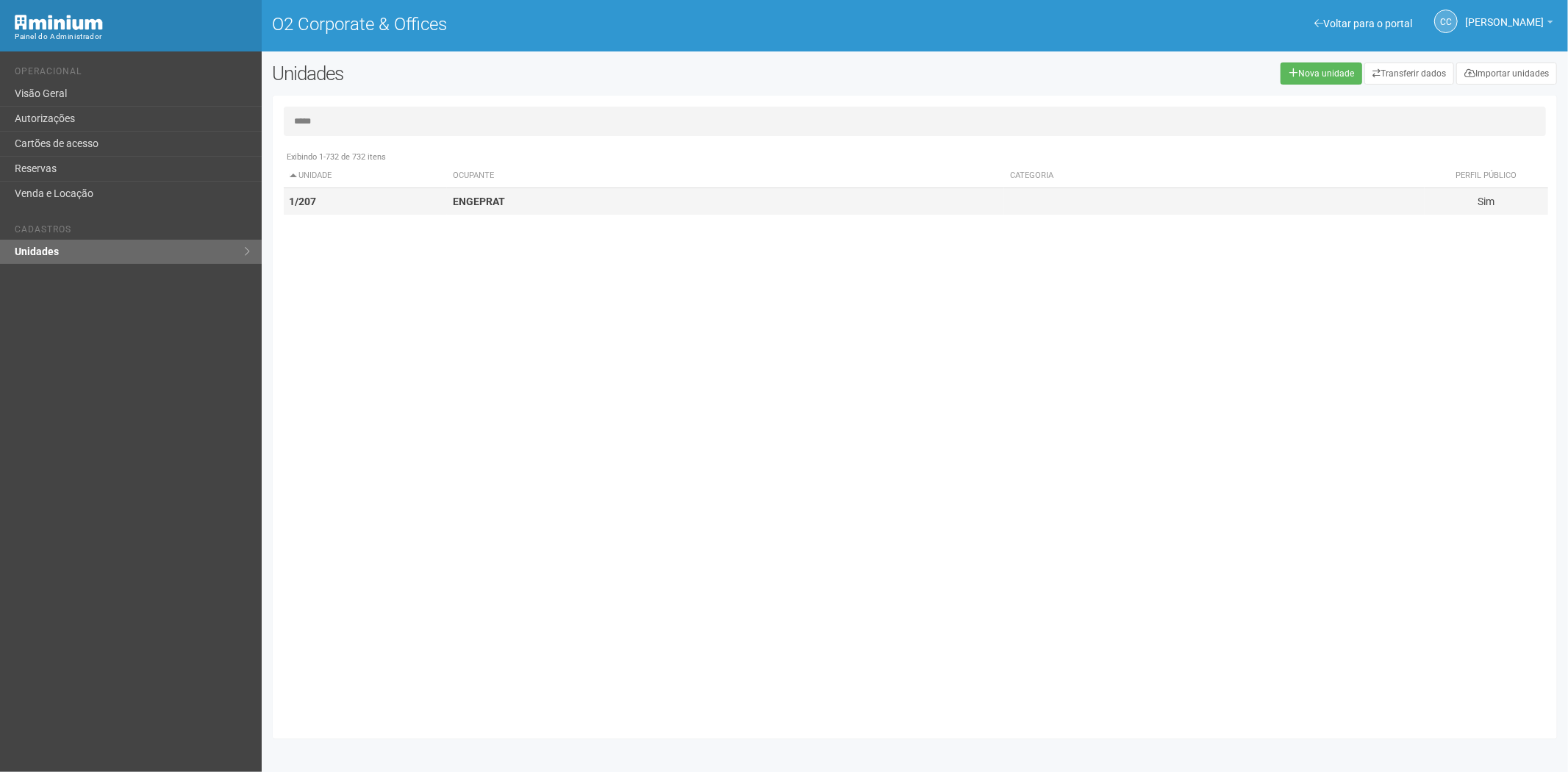
type input "*****"
click at [486, 195] on strong "ENGEPRAT" at bounding box center [479, 201] width 52 height 12
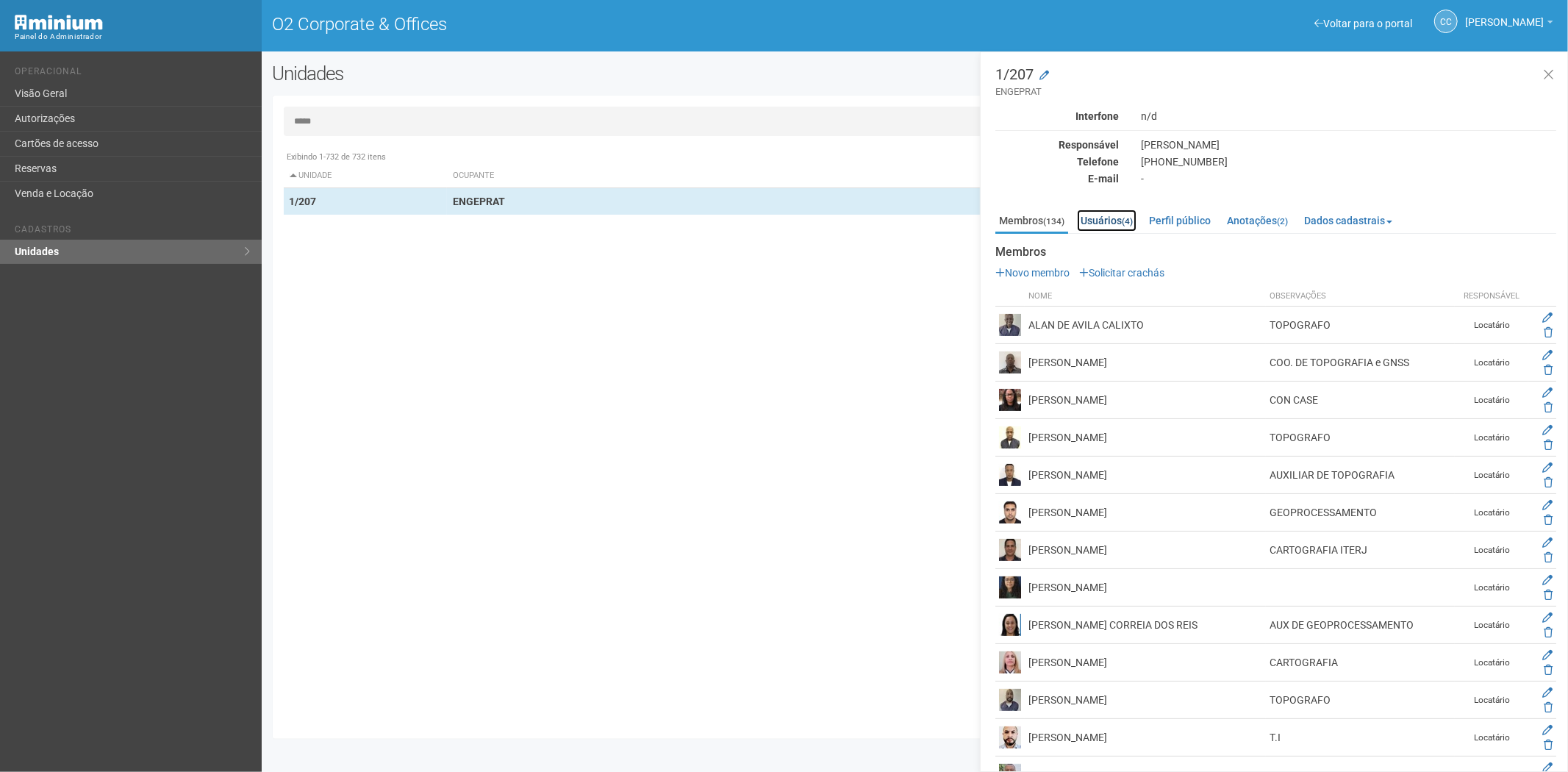
click at [1105, 217] on link "Usuários (4)" at bounding box center [1106, 220] width 59 height 22
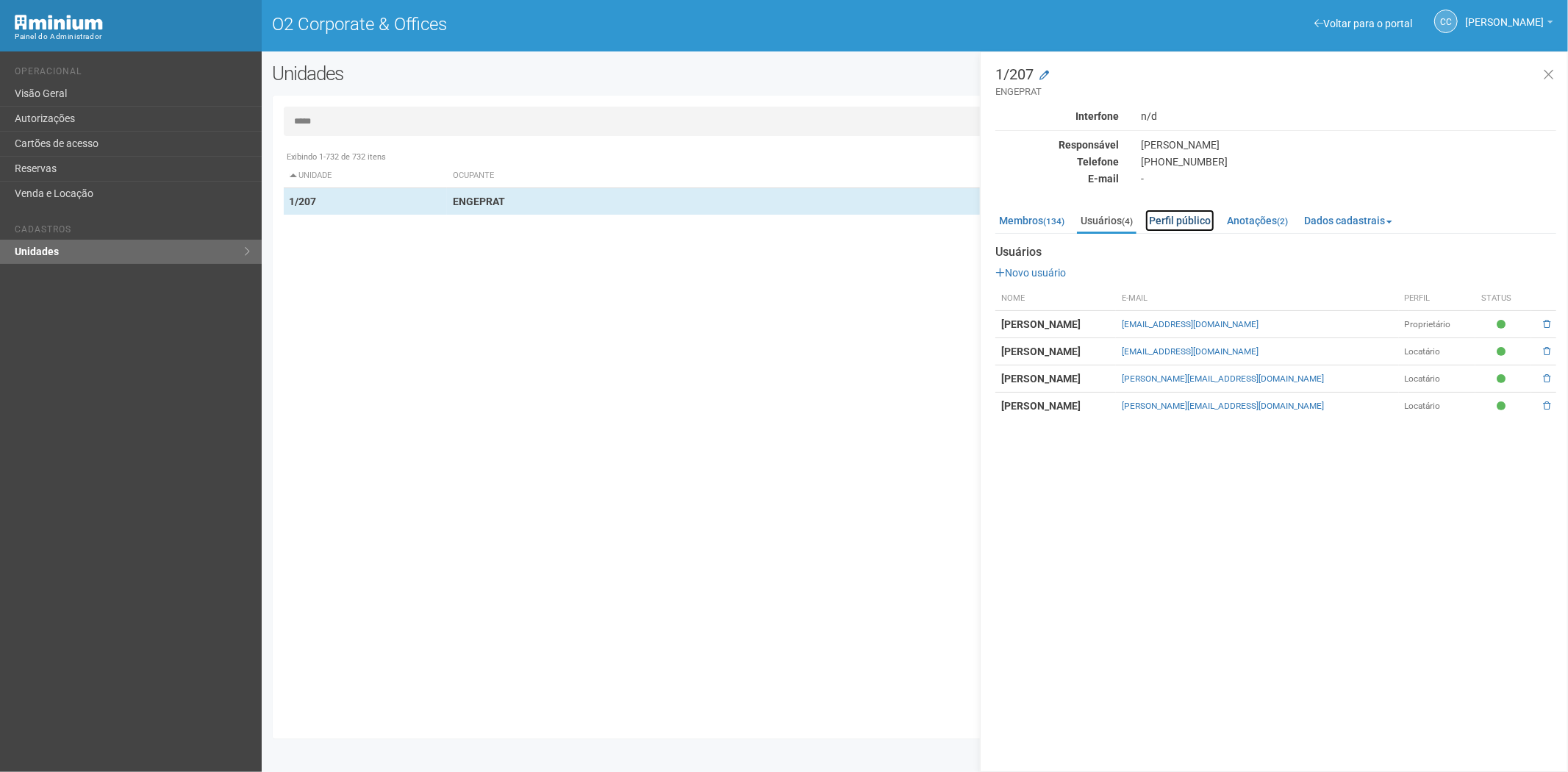
click at [1177, 215] on link "Perfil público" at bounding box center [1179, 220] width 69 height 22
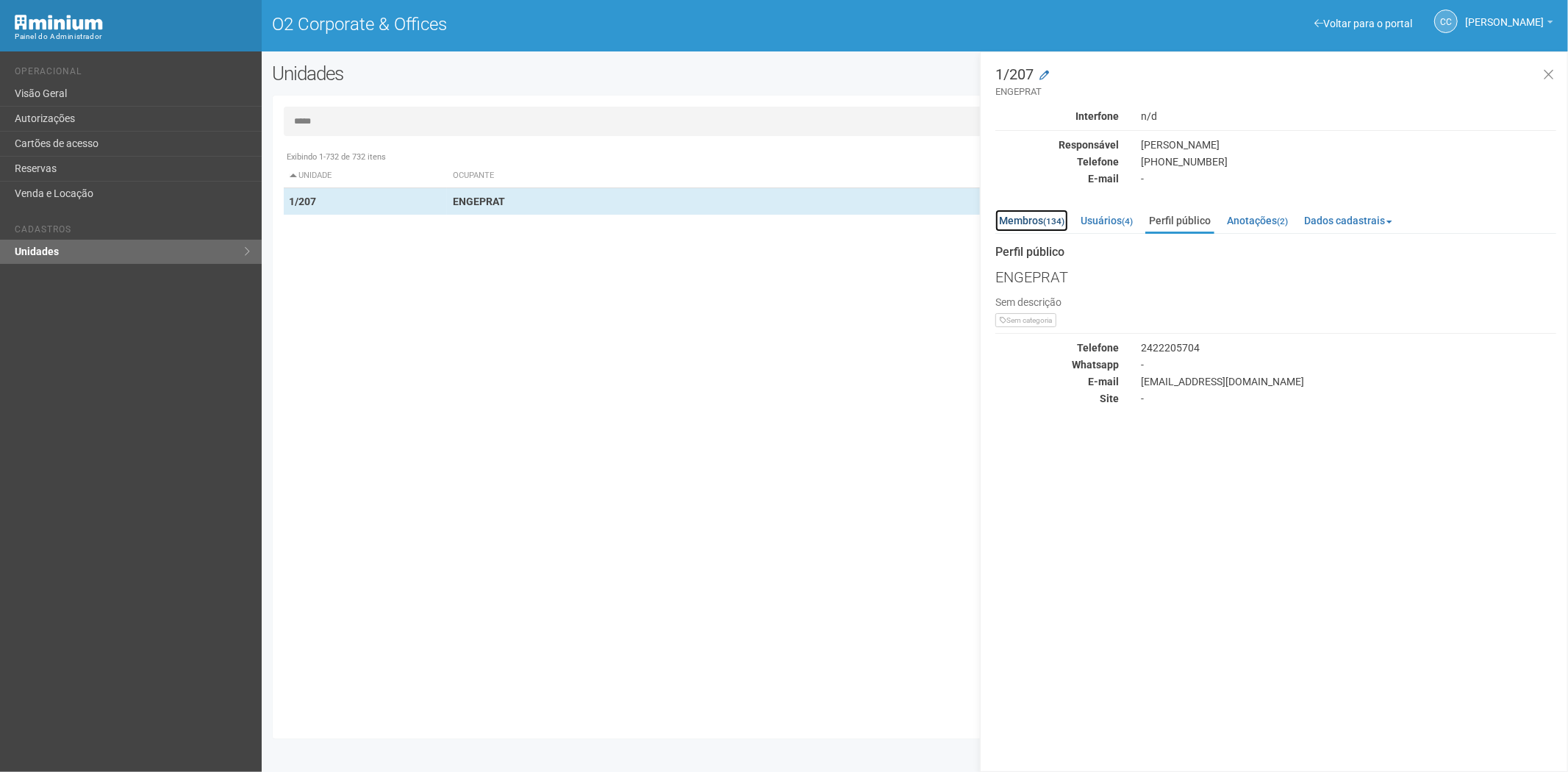
click at [1037, 213] on link "Membros (134)" at bounding box center [1031, 220] width 73 height 22
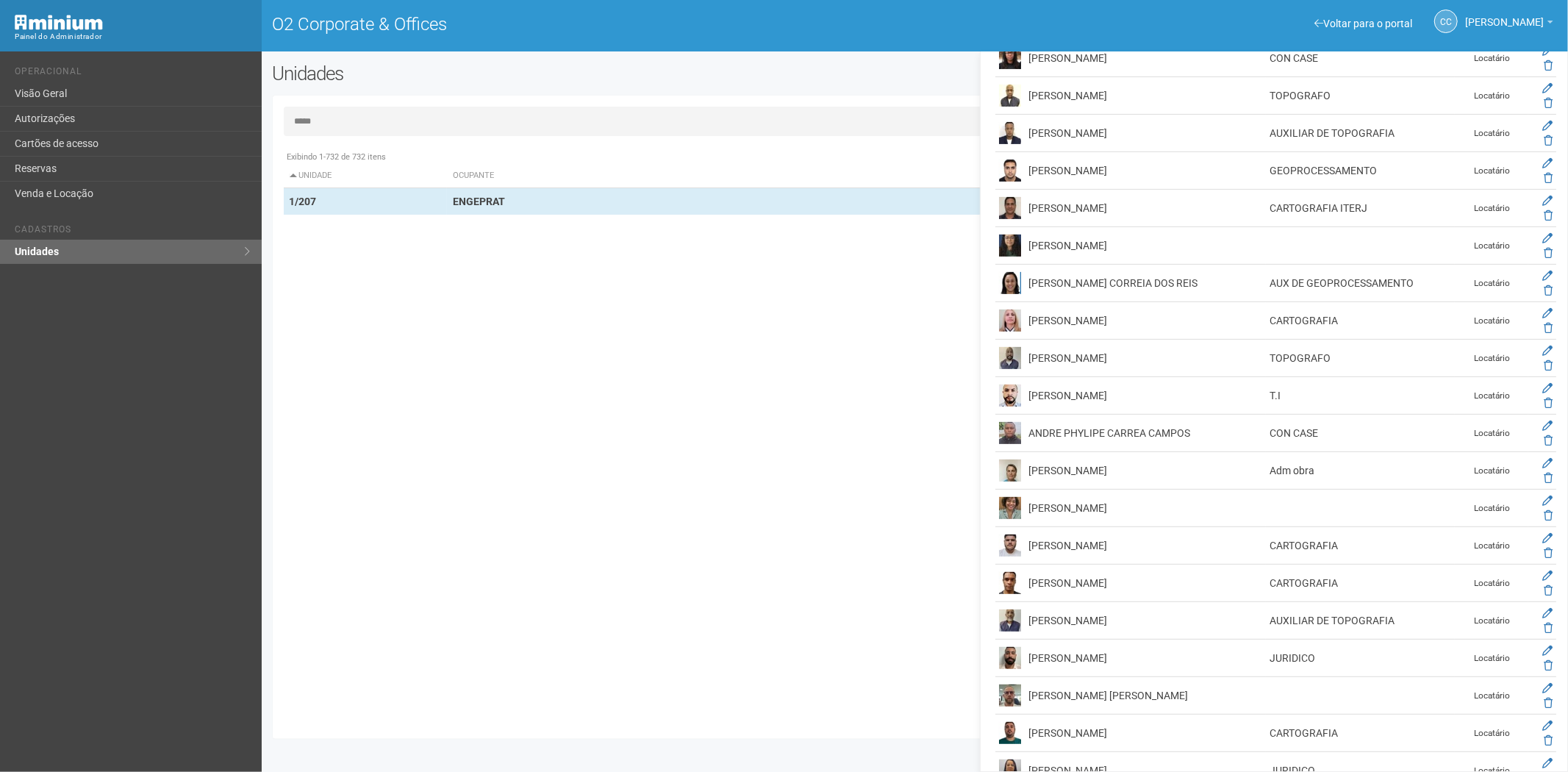
scroll to position [735, 0]
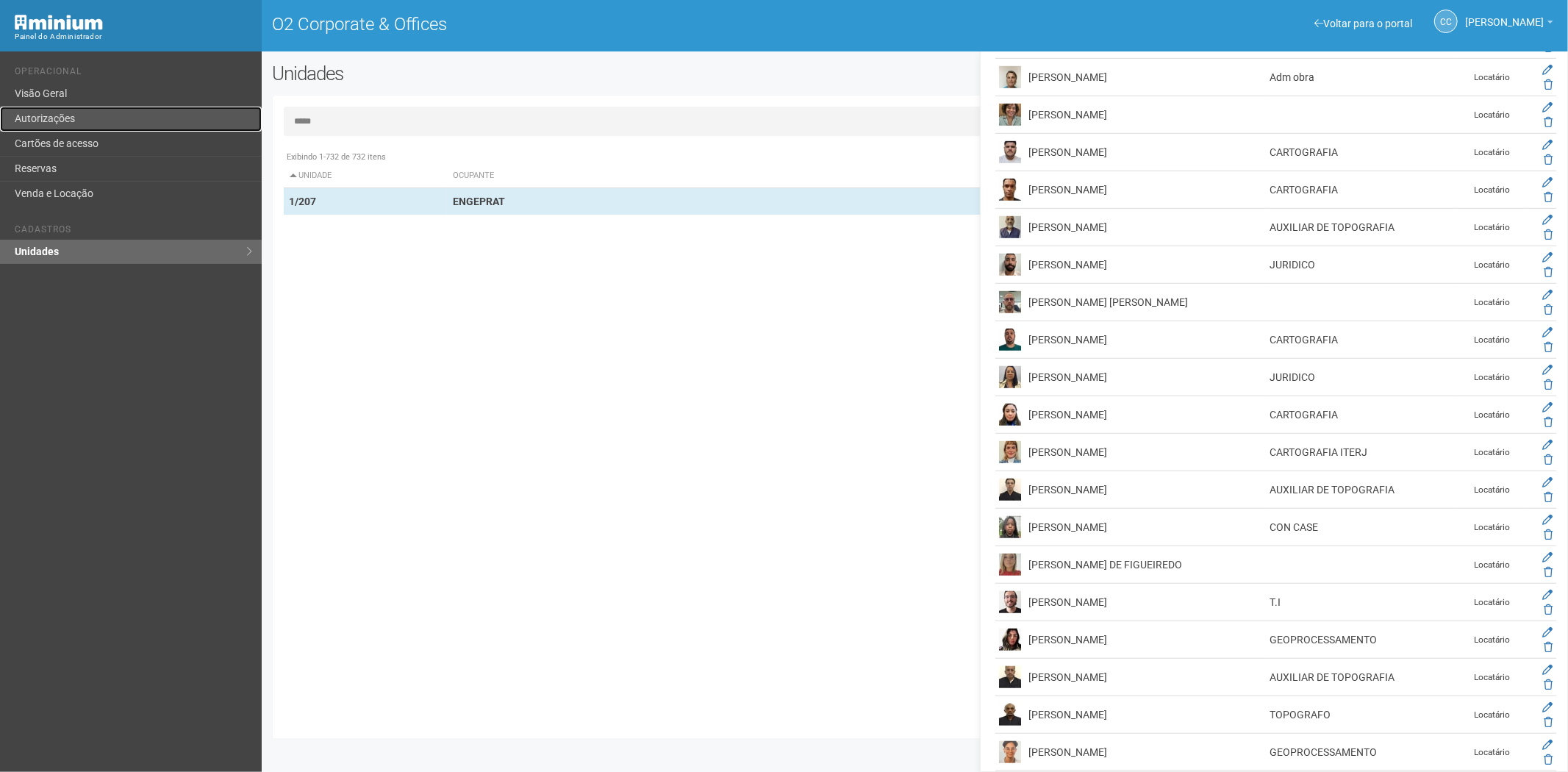
click at [193, 129] on link "Autorizações" at bounding box center [131, 119] width 262 height 25
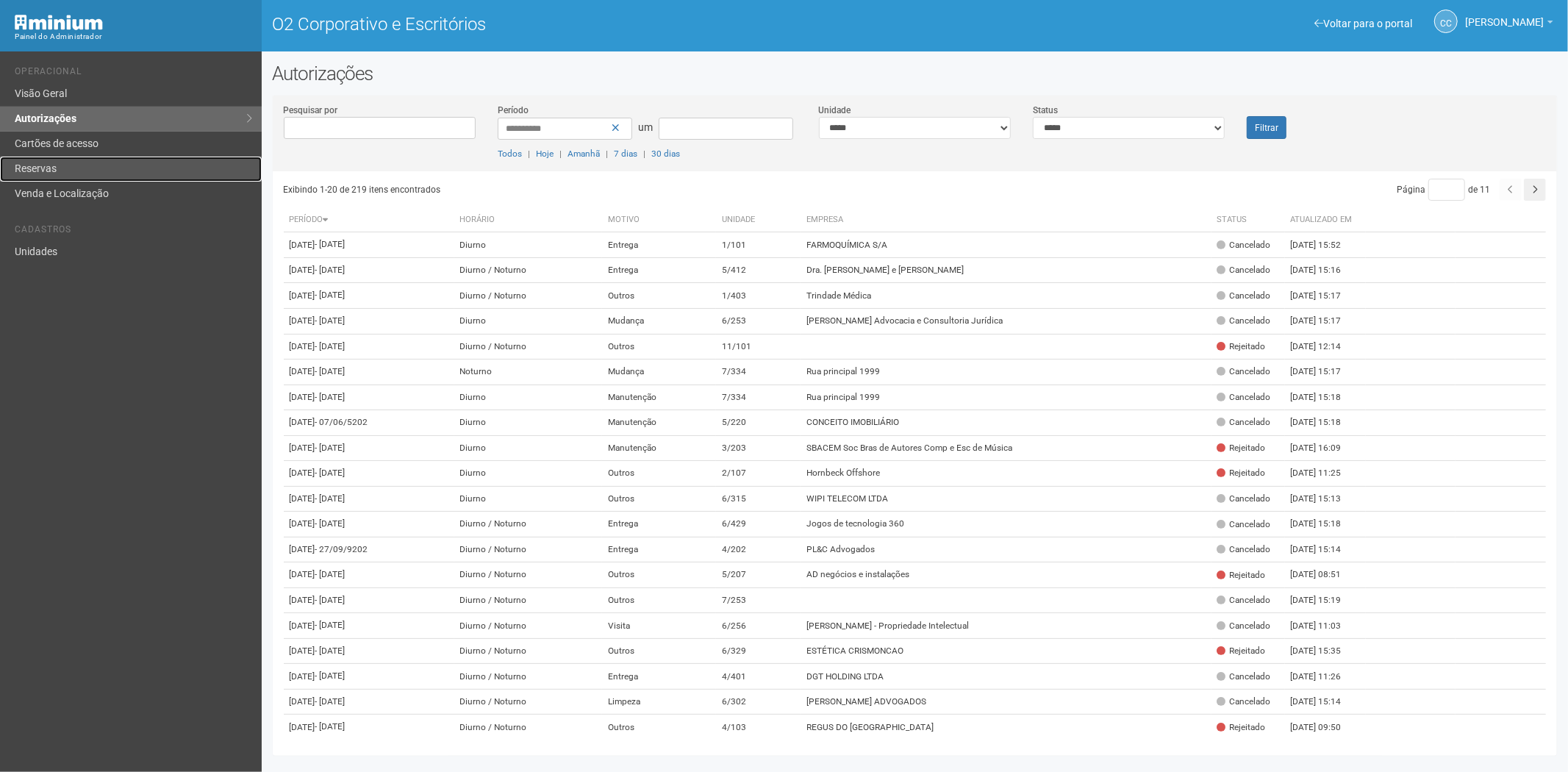
click at [134, 165] on link "Reservas" at bounding box center [131, 169] width 262 height 25
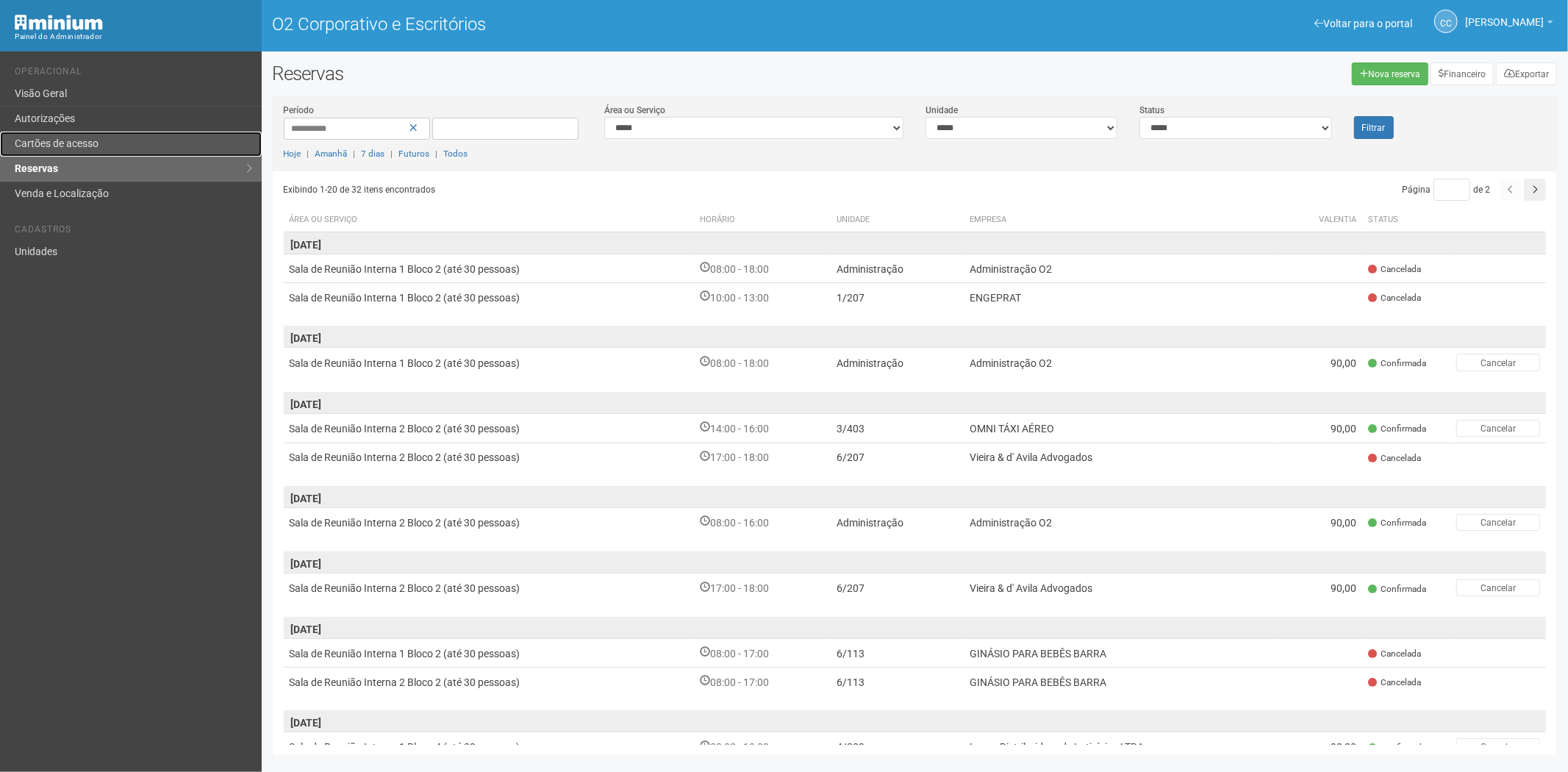
click at [136, 149] on link "Cartões de acesso" at bounding box center [131, 144] width 262 height 25
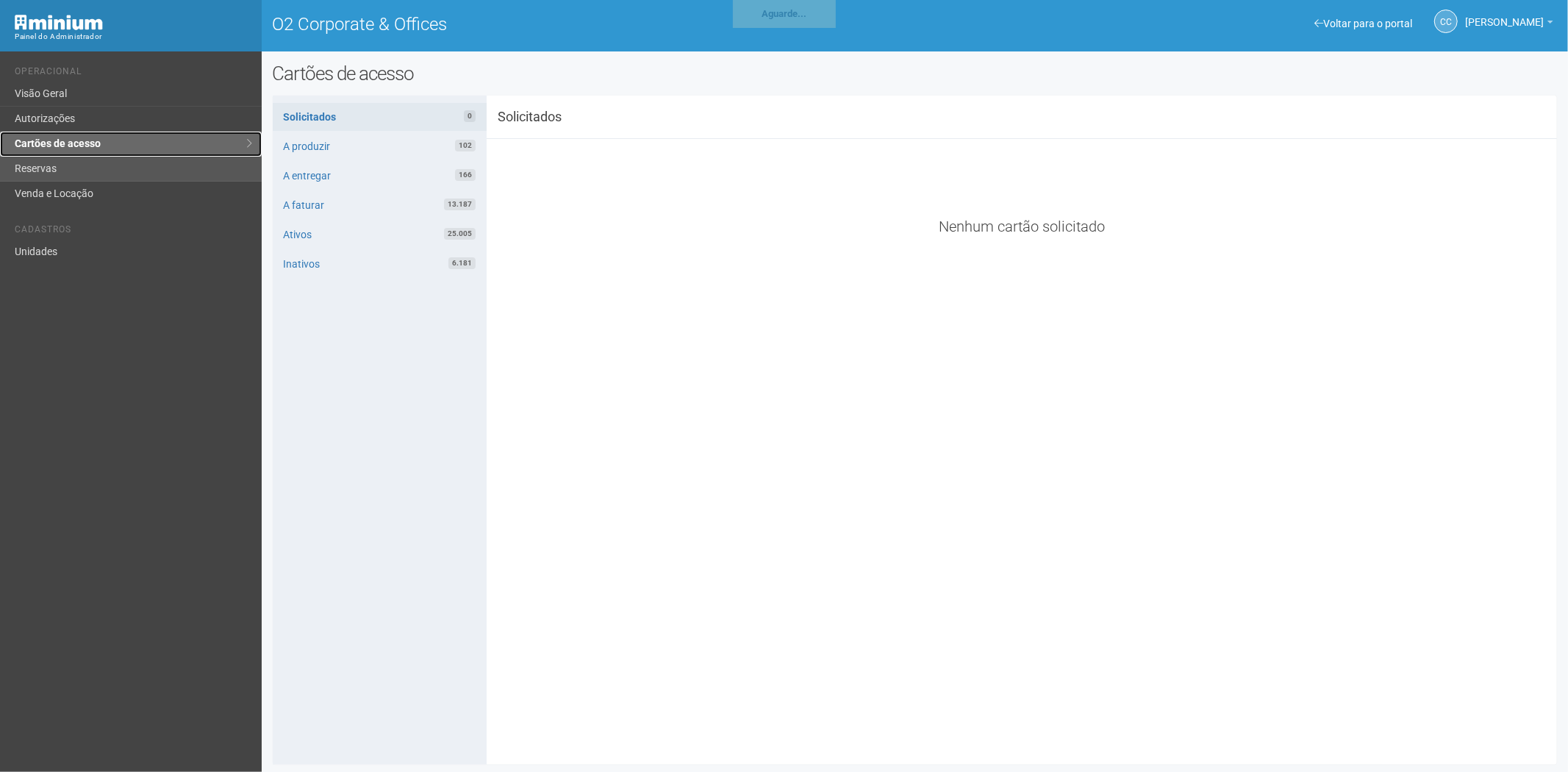
drag, startPoint x: 92, startPoint y: 152, endPoint x: 81, endPoint y: 166, distance: 17.8
click at [91, 154] on link "Cartões de acesso" at bounding box center [131, 144] width 262 height 25
click at [79, 166] on link "Reservas" at bounding box center [131, 169] width 262 height 25
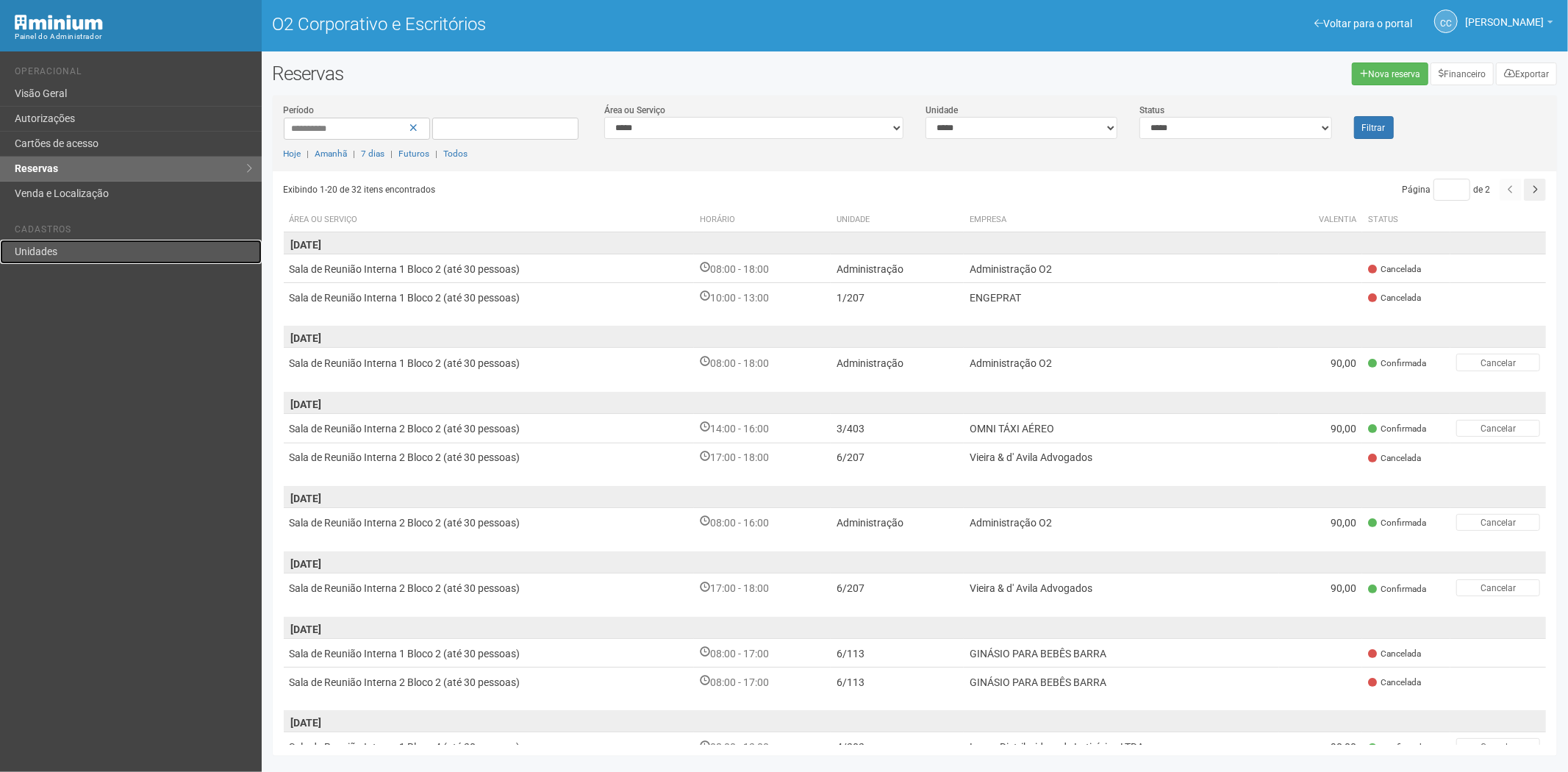
click at [72, 251] on link "Unidades" at bounding box center [131, 251] width 262 height 24
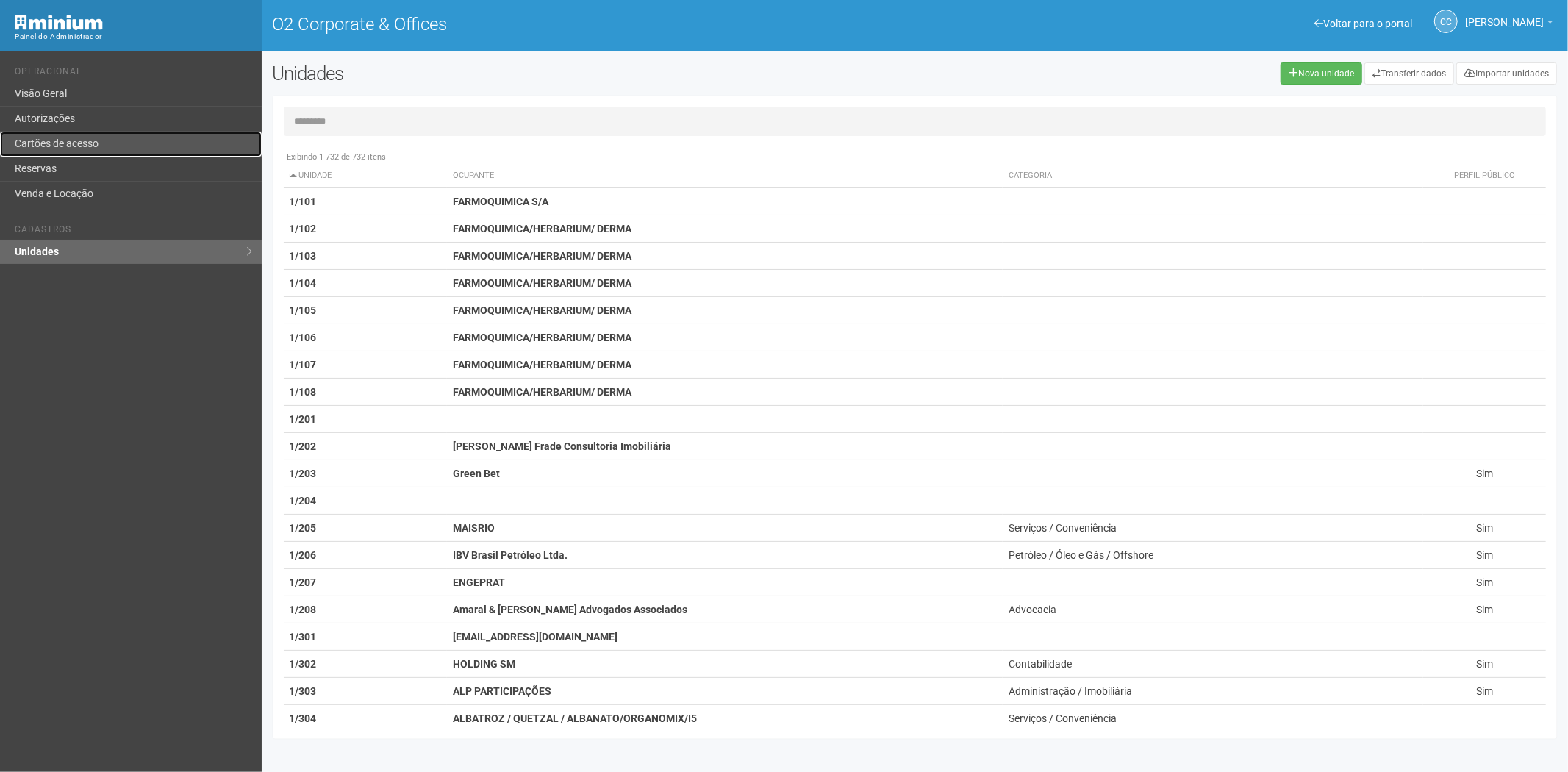
click at [90, 144] on link "Cartões de acesso" at bounding box center [131, 144] width 262 height 25
drag, startPoint x: 90, startPoint y: 144, endPoint x: 141, endPoint y: 140, distance: 51.2
click at [90, 144] on link "Cartões de acesso" at bounding box center [131, 144] width 262 height 25
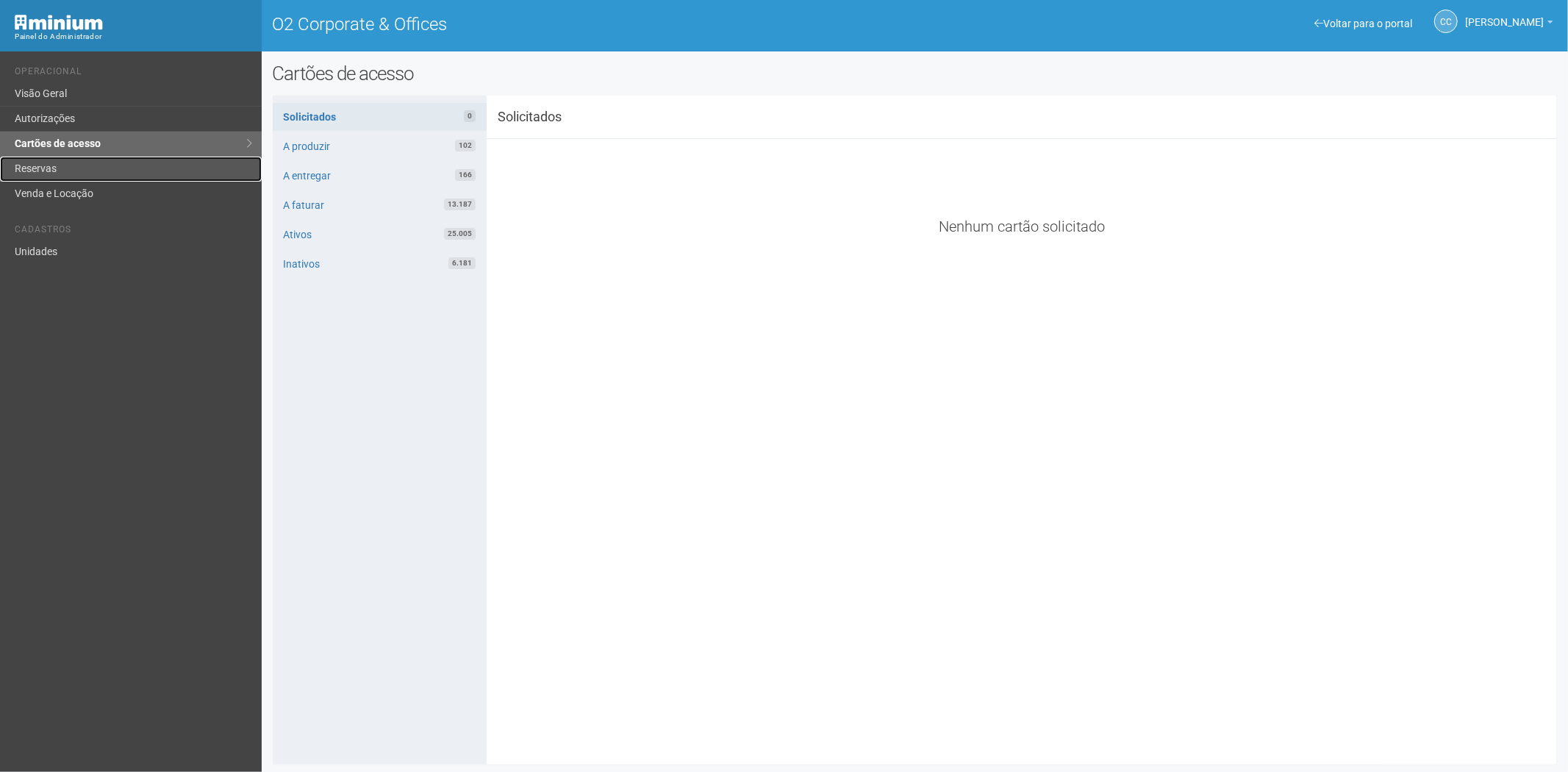
click at [56, 167] on link "Reservas" at bounding box center [131, 169] width 262 height 25
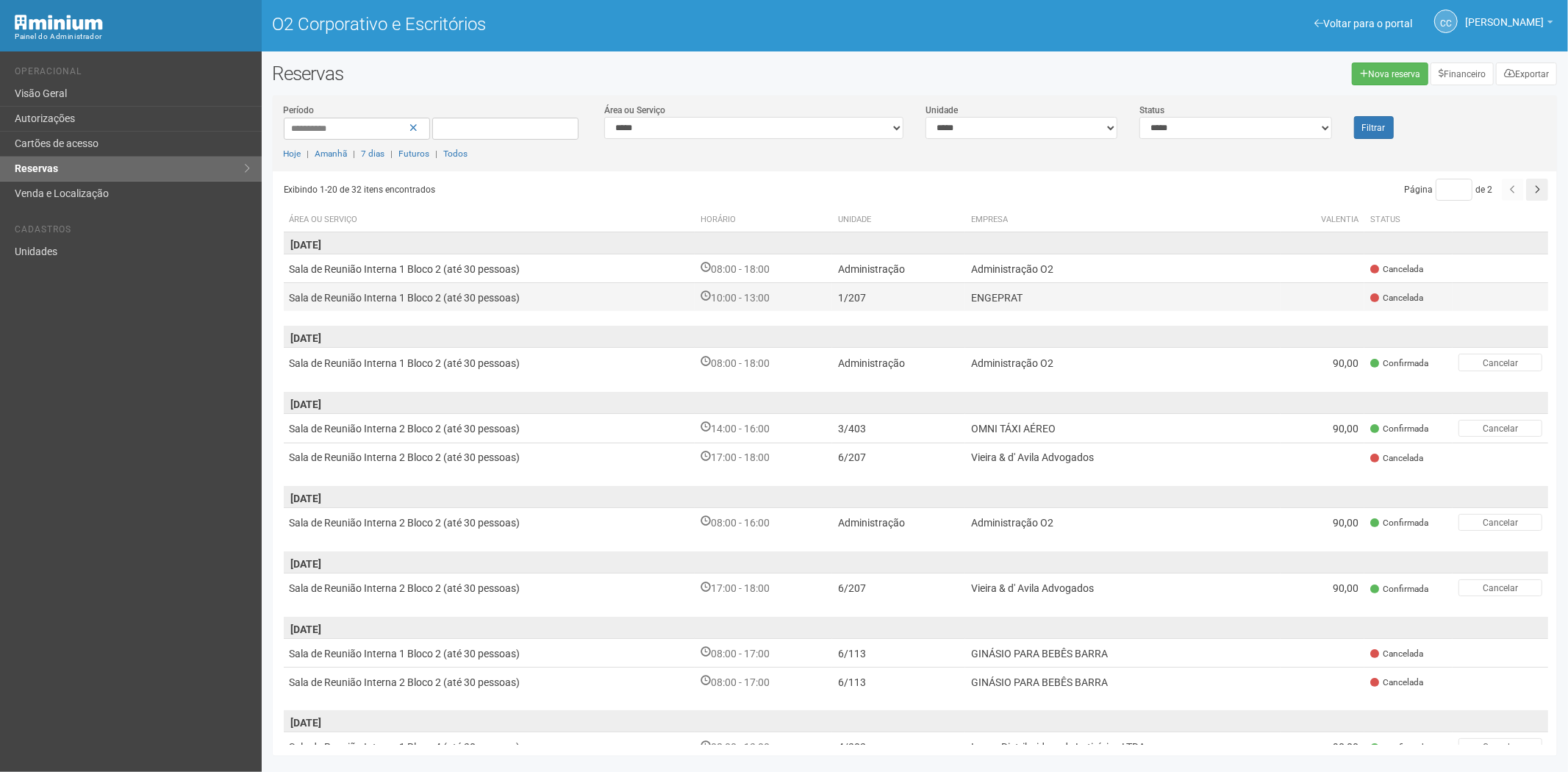
click at [732, 304] on font "10:00 - 13:00" at bounding box center [739, 297] width 59 height 12
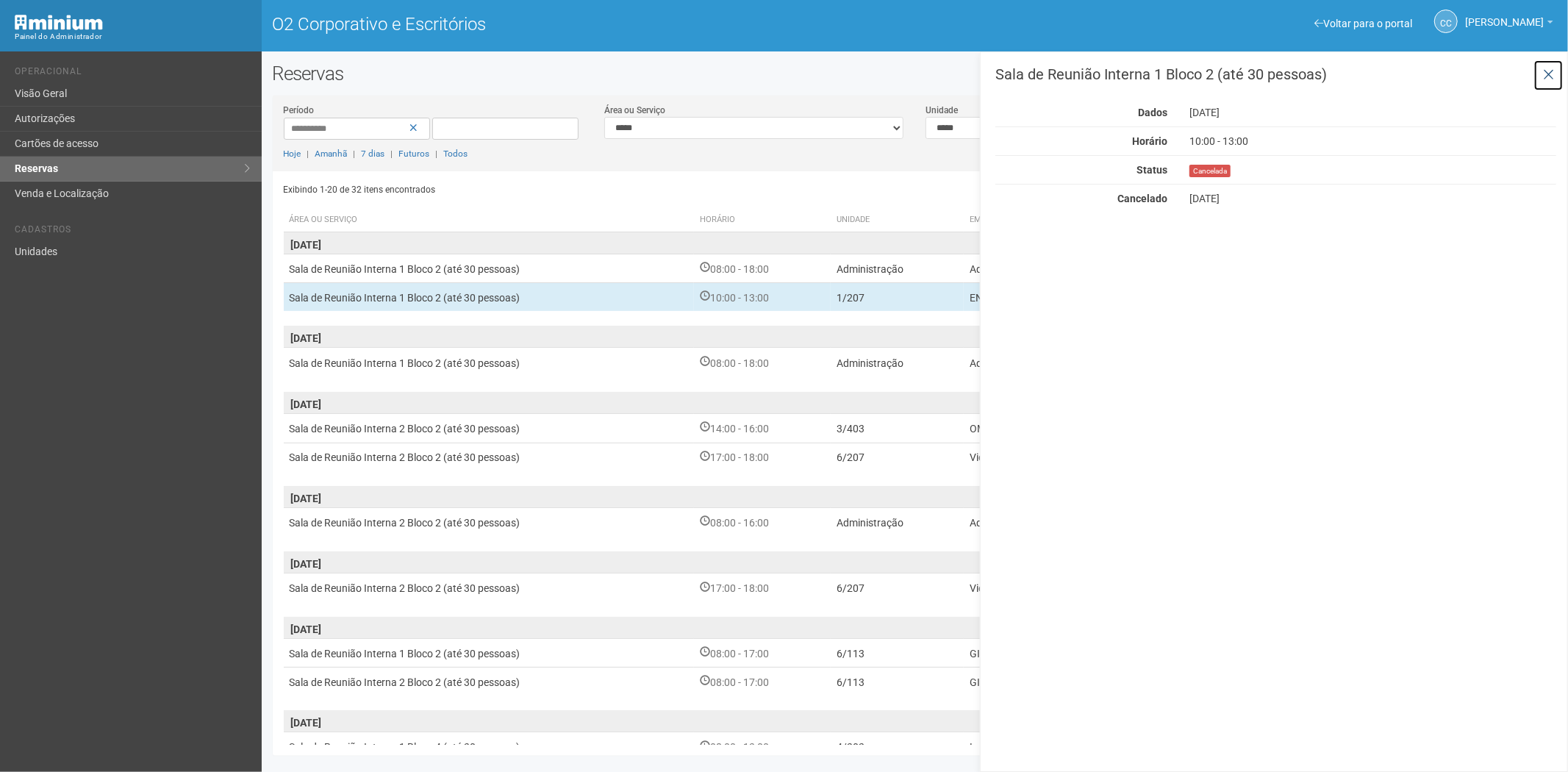
click at [1552, 74] on icon at bounding box center [1548, 75] width 11 height 14
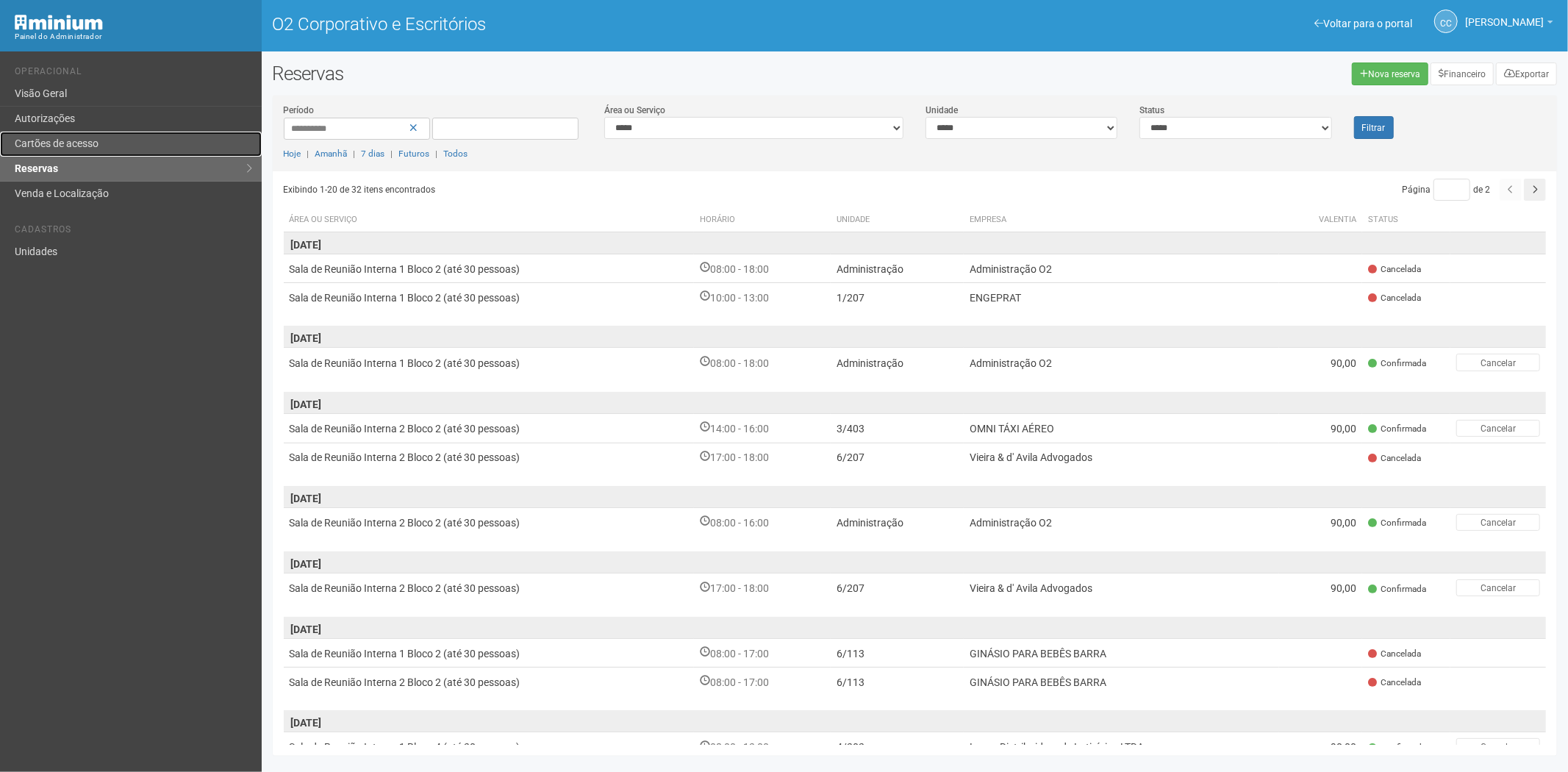
click at [34, 145] on font "Cartões de acesso" at bounding box center [56, 143] width 83 height 12
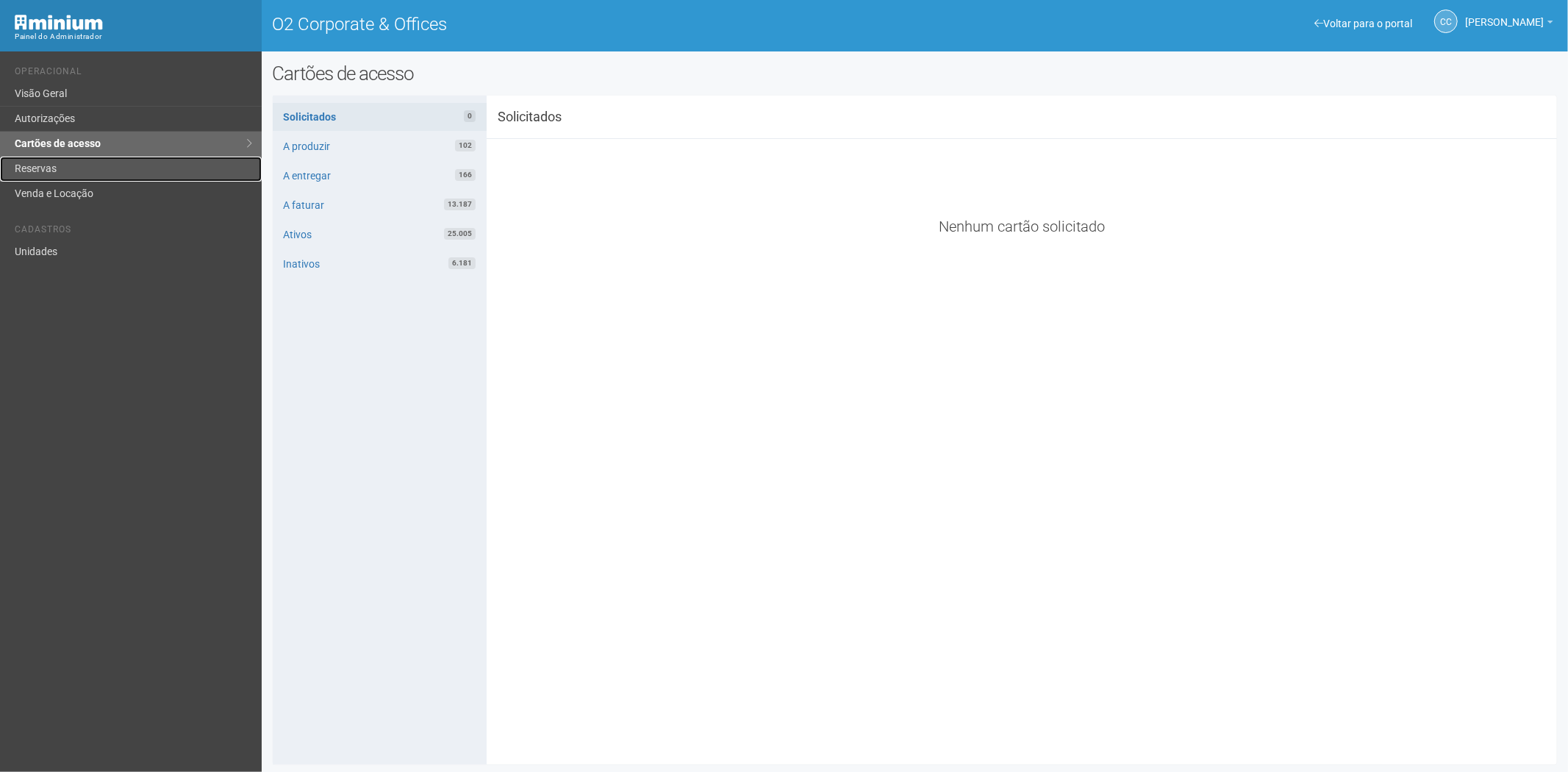
click at [61, 167] on link "Reservas" at bounding box center [131, 169] width 262 height 25
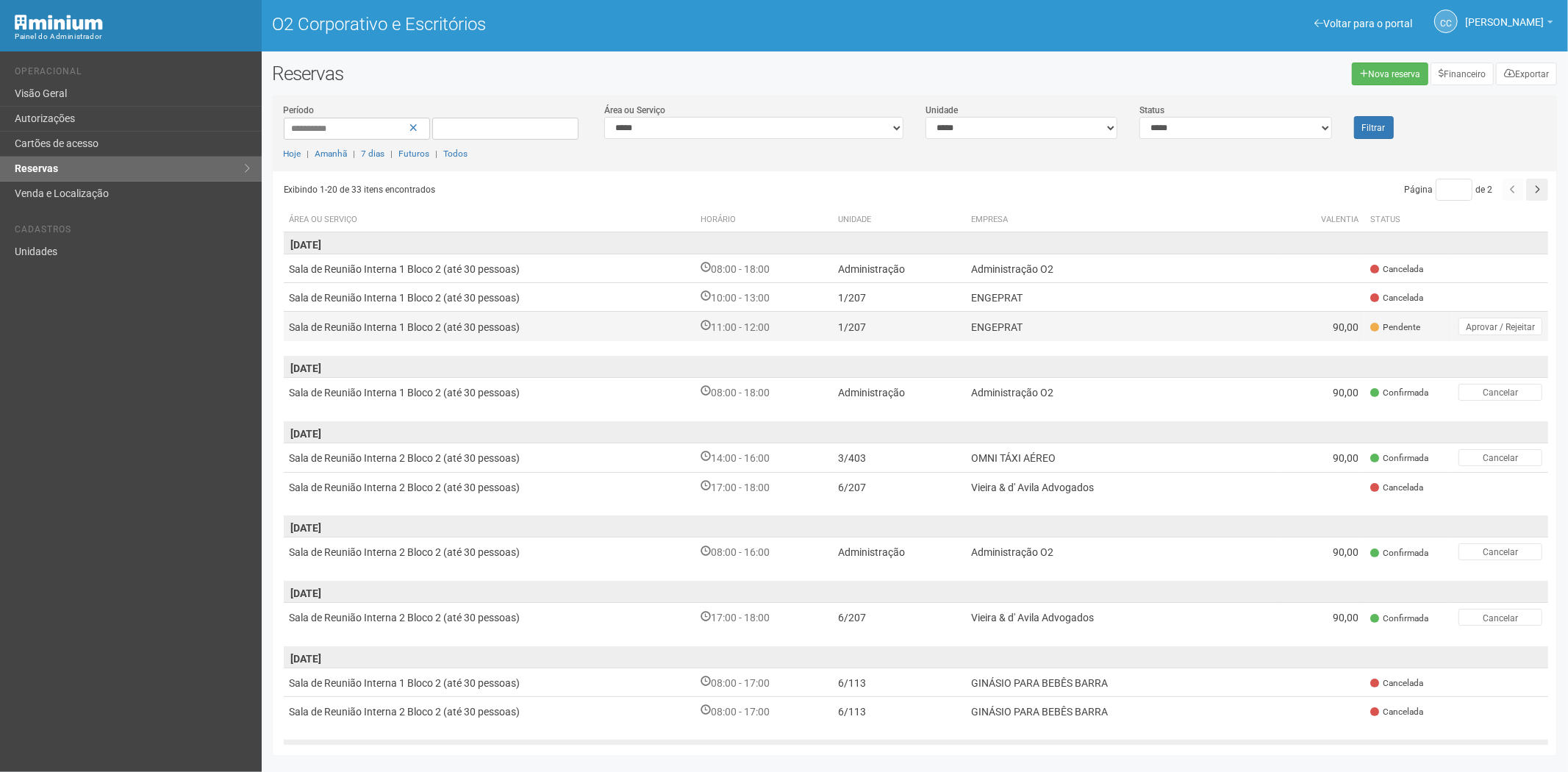
click at [1107, 325] on td "ENGEPRAT" at bounding box center [1122, 326] width 316 height 30
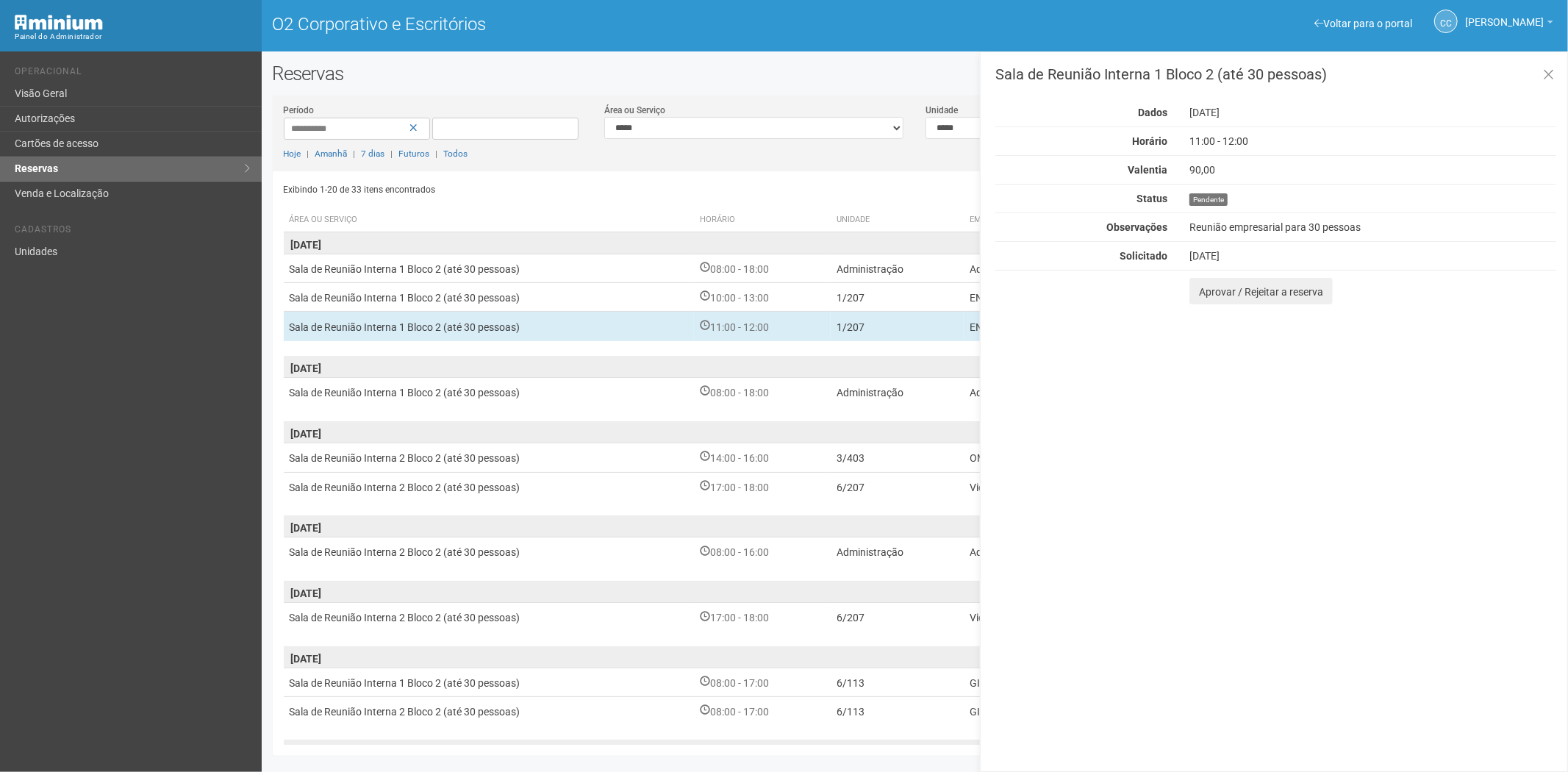
click at [1199, 304] on div "Sala de Reunião Interna 1 Bloco 2 (até 30 pessoas) Dados 16/09/2025 Horário 11:…" at bounding box center [1273, 411] width 588 height 721
click at [1209, 308] on div "Sala de Reunião Interna 1 Bloco 2 (até 30 pessoas) Dados 16/09/2025 Horário 11:…" at bounding box center [1273, 411] width 588 height 721
click at [1212, 299] on button "Aprovar / Rejeitar a reserva" at bounding box center [1261, 291] width 144 height 27
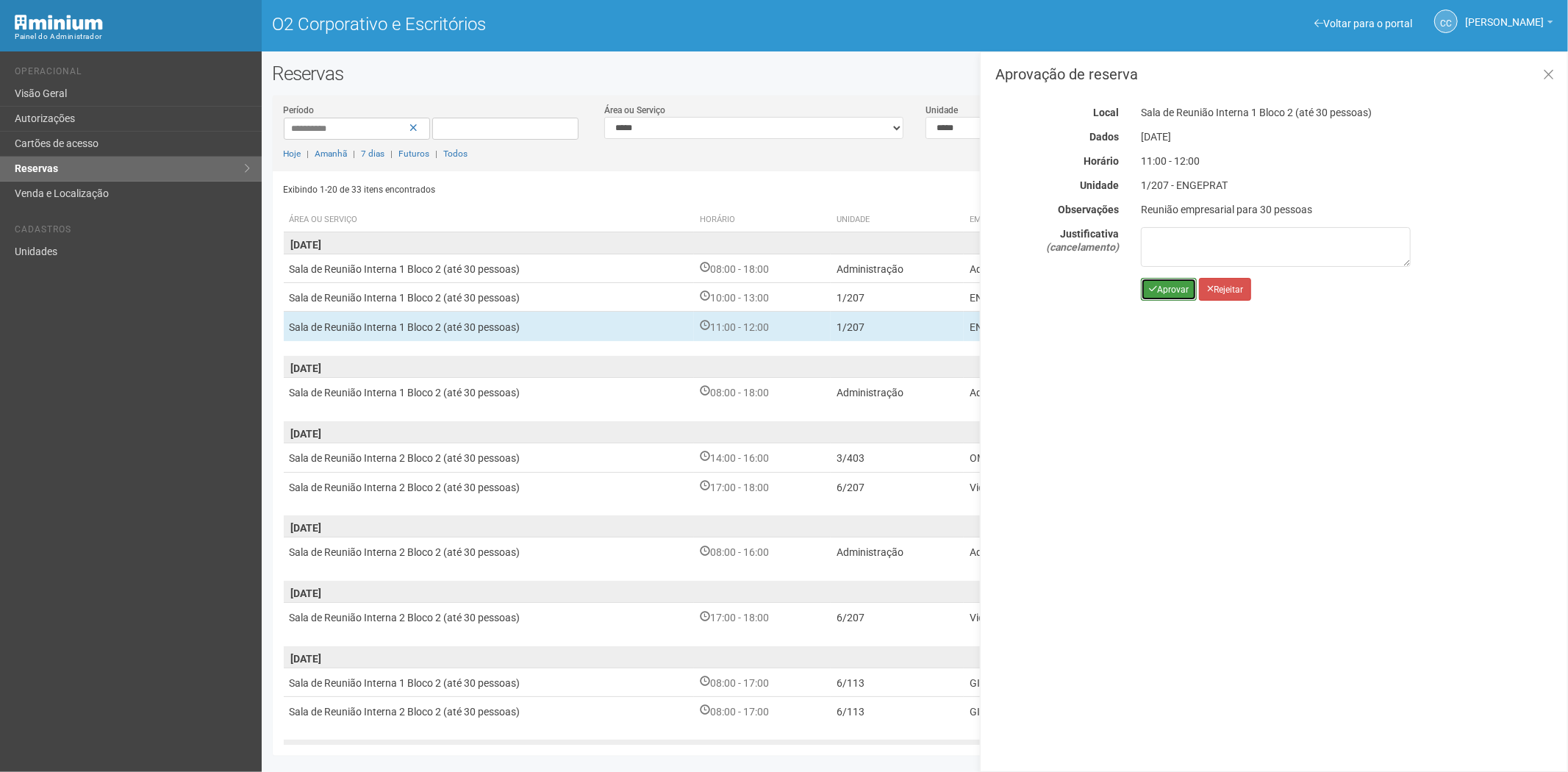
click at [1161, 292] on font "Aprovar" at bounding box center [1172, 289] width 31 height 10
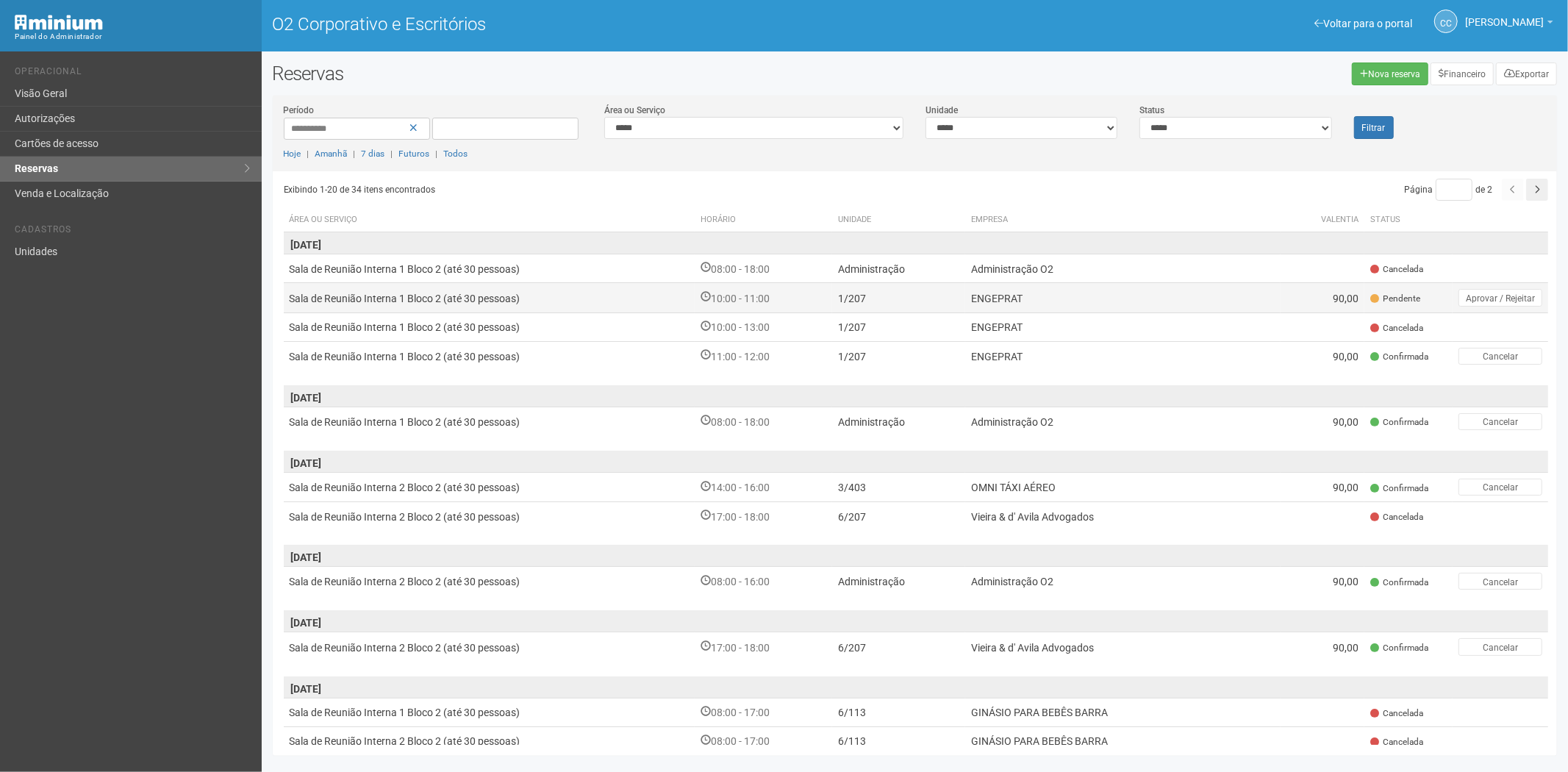
click at [1145, 292] on td "ENGEPRAT" at bounding box center [1122, 297] width 316 height 30
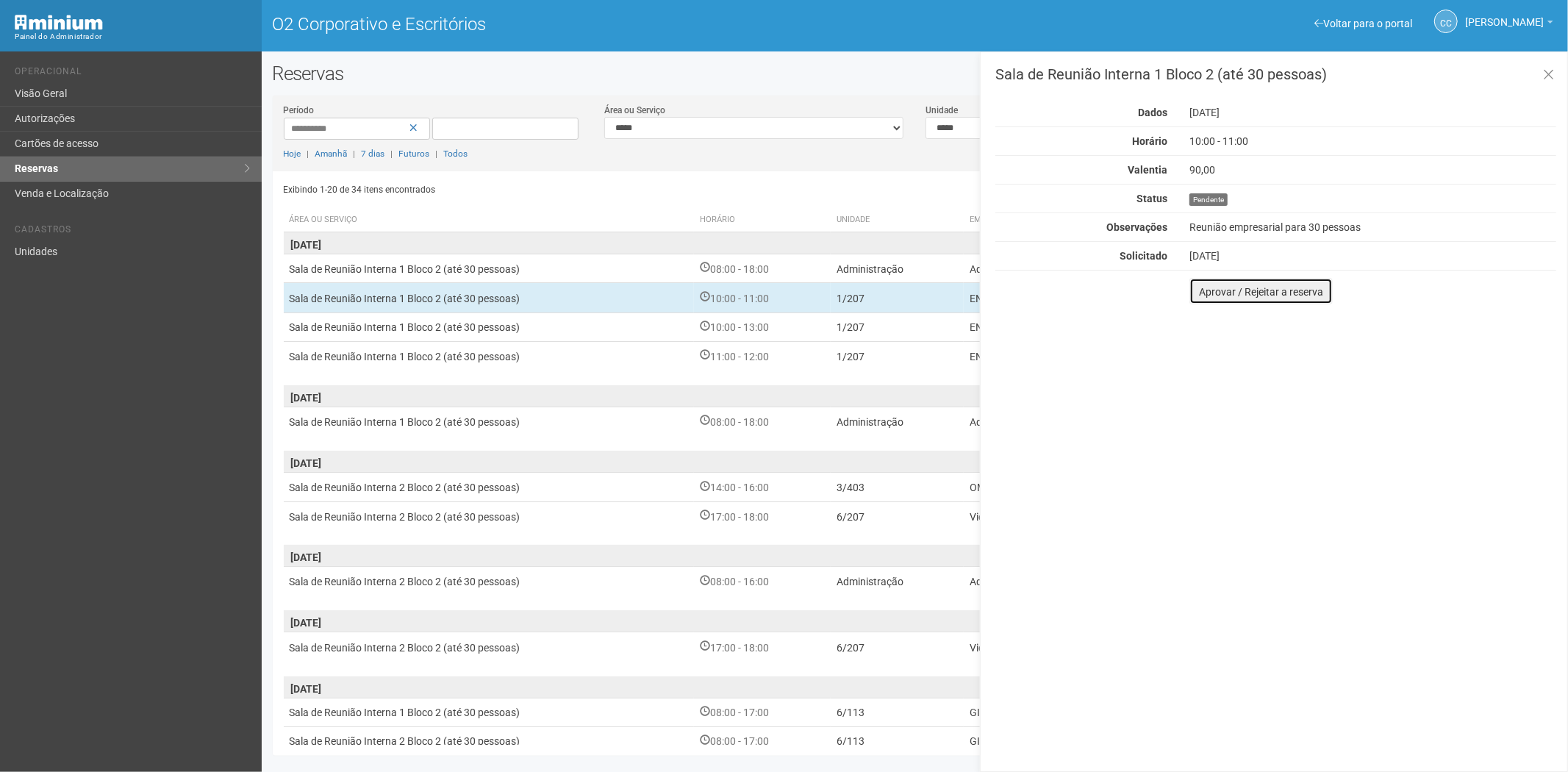
click at [1205, 297] on font "Aprovar / Rejeitar a reserva" at bounding box center [1261, 292] width 124 height 12
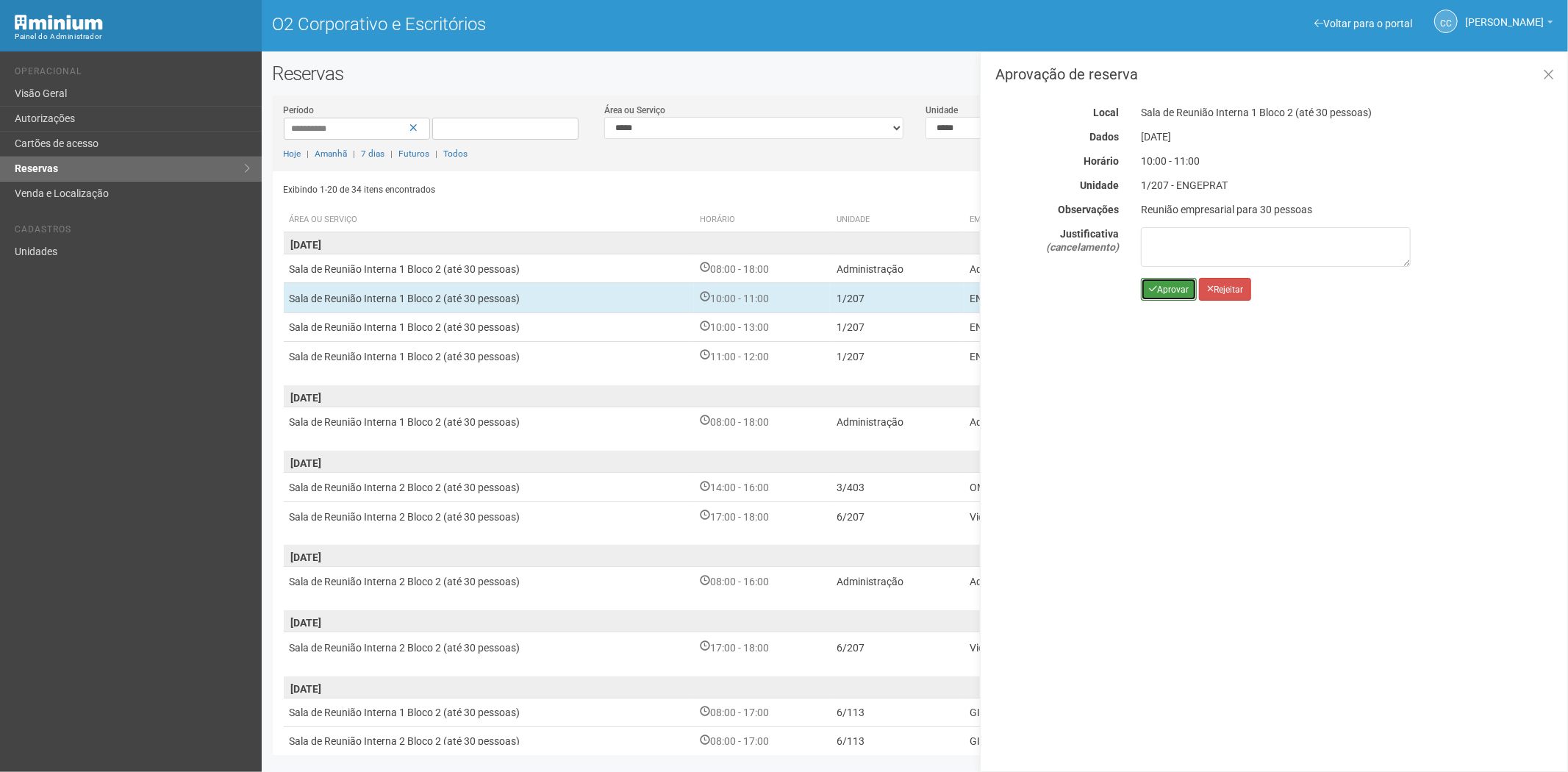
click at [1174, 294] on font "Aprovar" at bounding box center [1172, 289] width 31 height 10
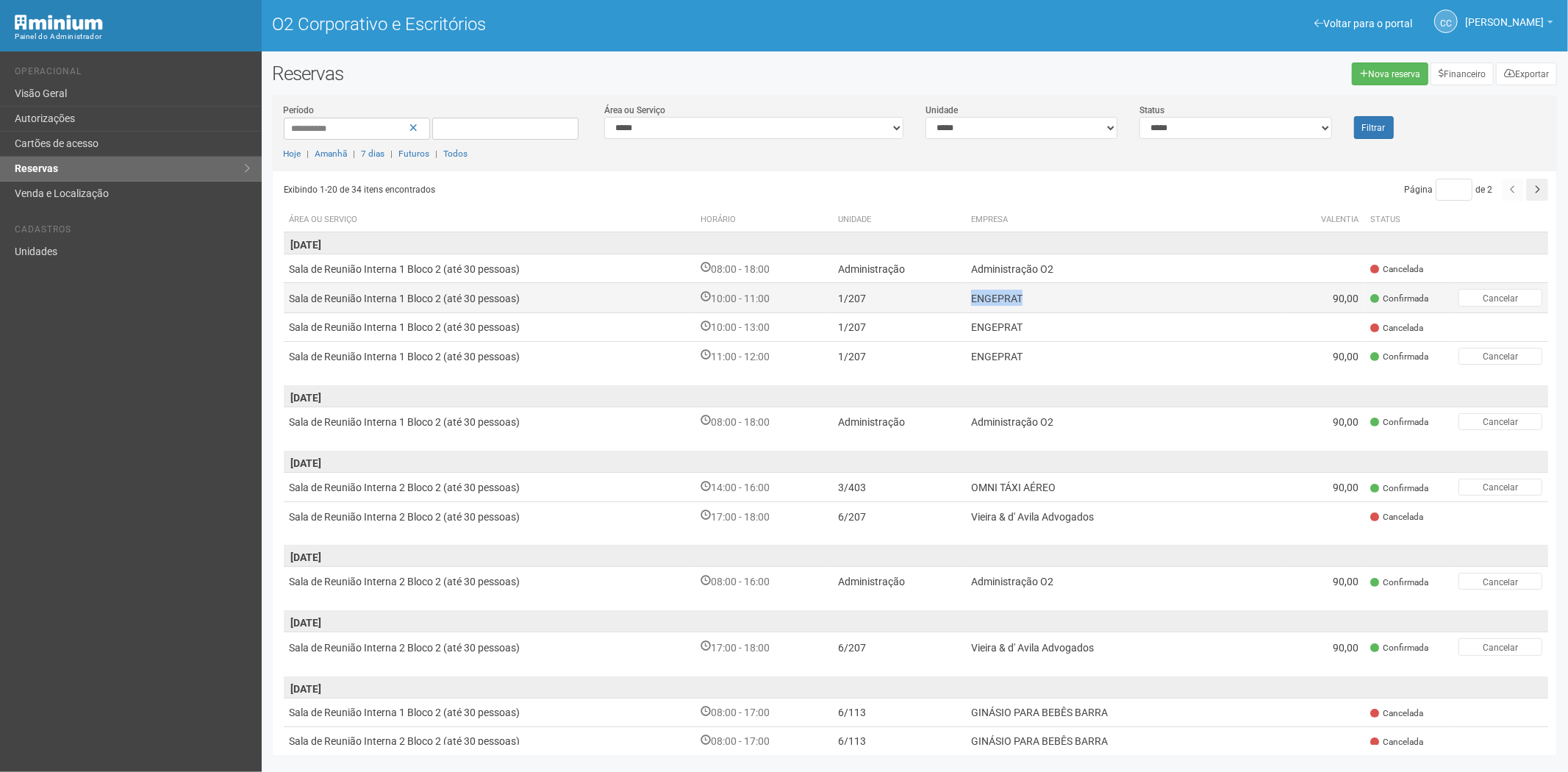
drag, startPoint x: 1026, startPoint y: 301, endPoint x: 971, endPoint y: 302, distance: 55.0
click at [971, 302] on td "ENGEPRAT" at bounding box center [1122, 297] width 316 height 30
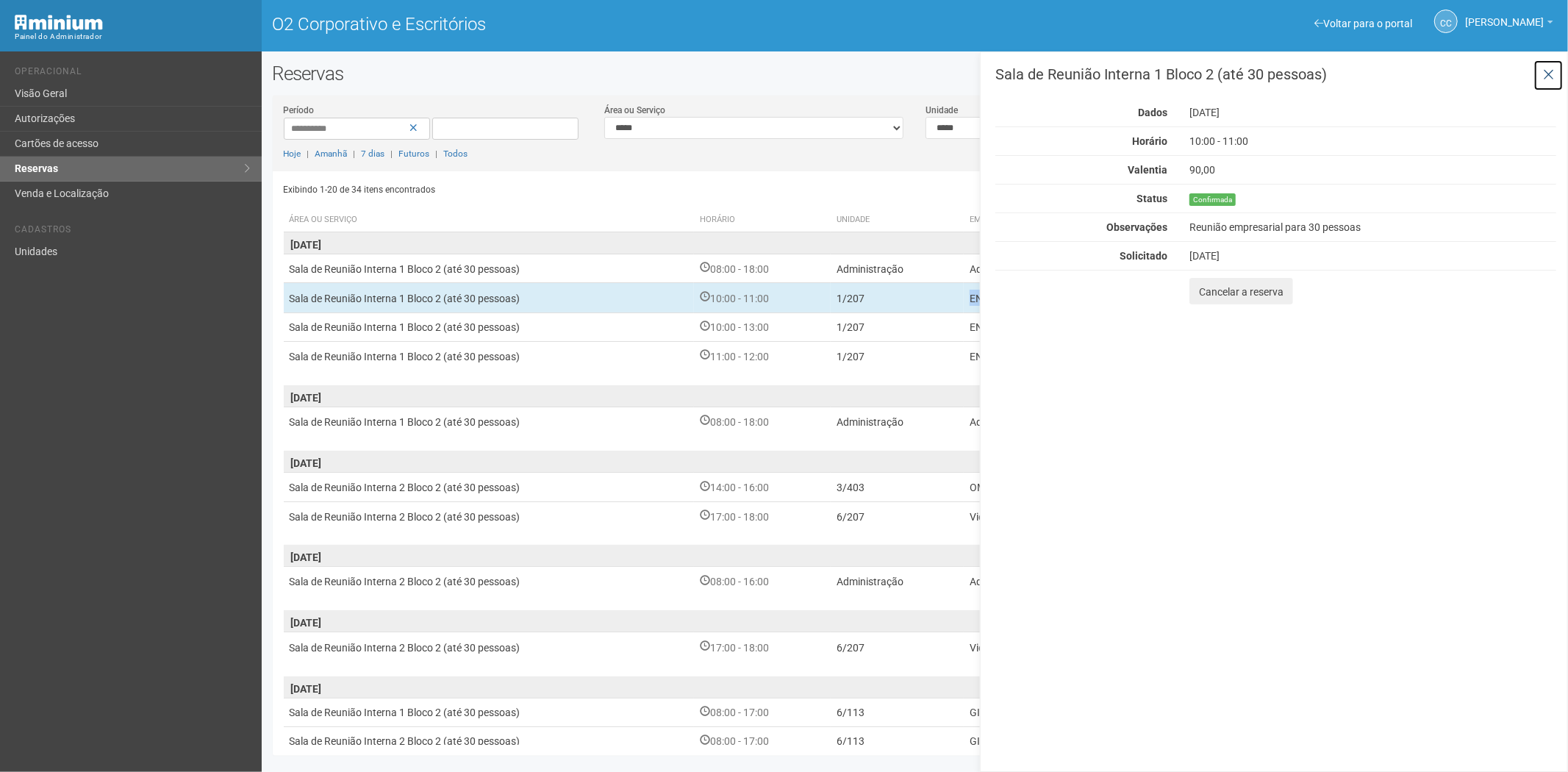
drag, startPoint x: 983, startPoint y: 301, endPoint x: 1552, endPoint y: 71, distance: 613.7
click at [1552, 71] on icon at bounding box center [1548, 75] width 11 height 14
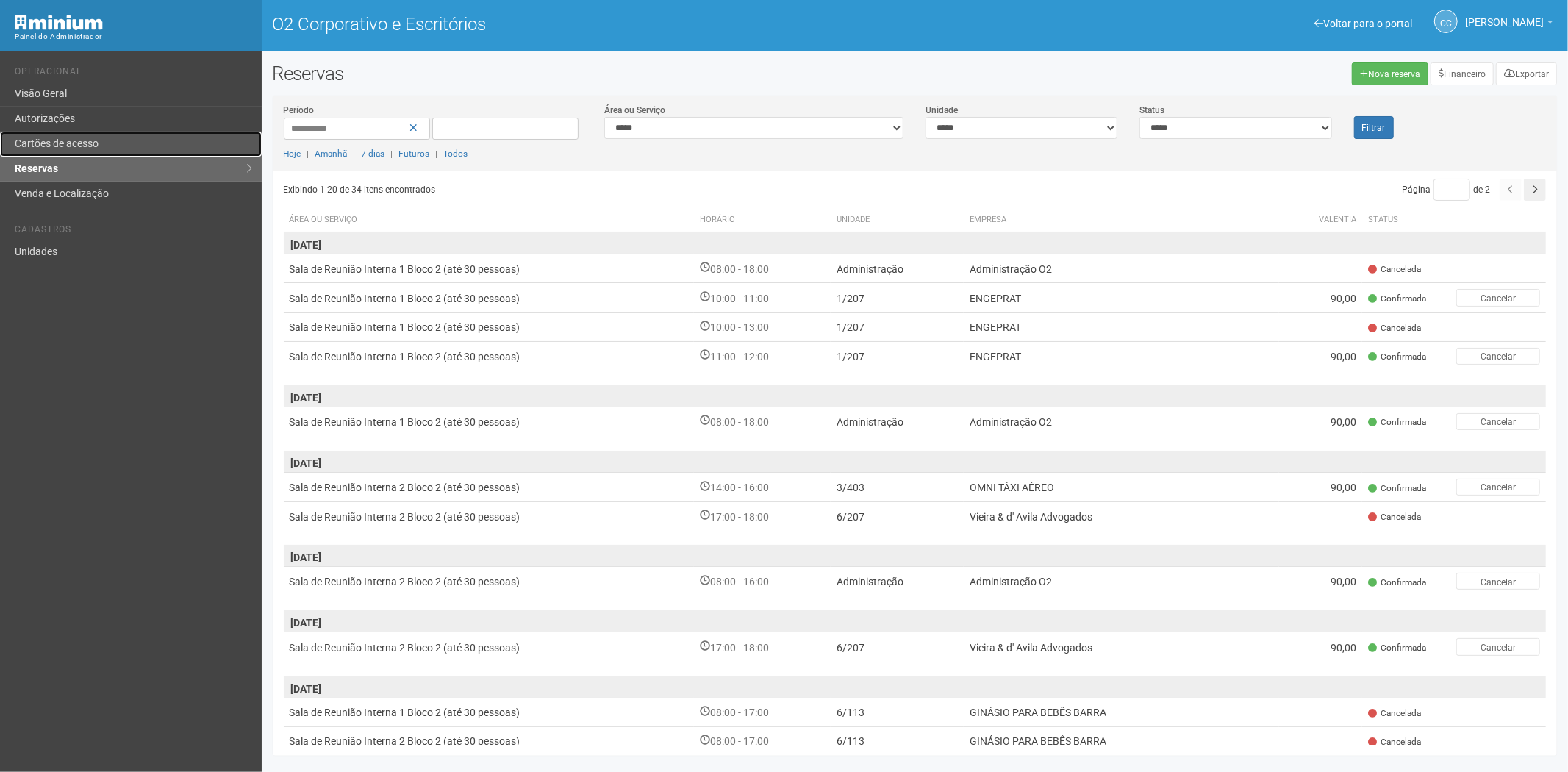
drag, startPoint x: 0, startPoint y: 0, endPoint x: 100, endPoint y: 153, distance: 182.8
click at [100, 153] on link "Cartões de acesso" at bounding box center [131, 144] width 262 height 25
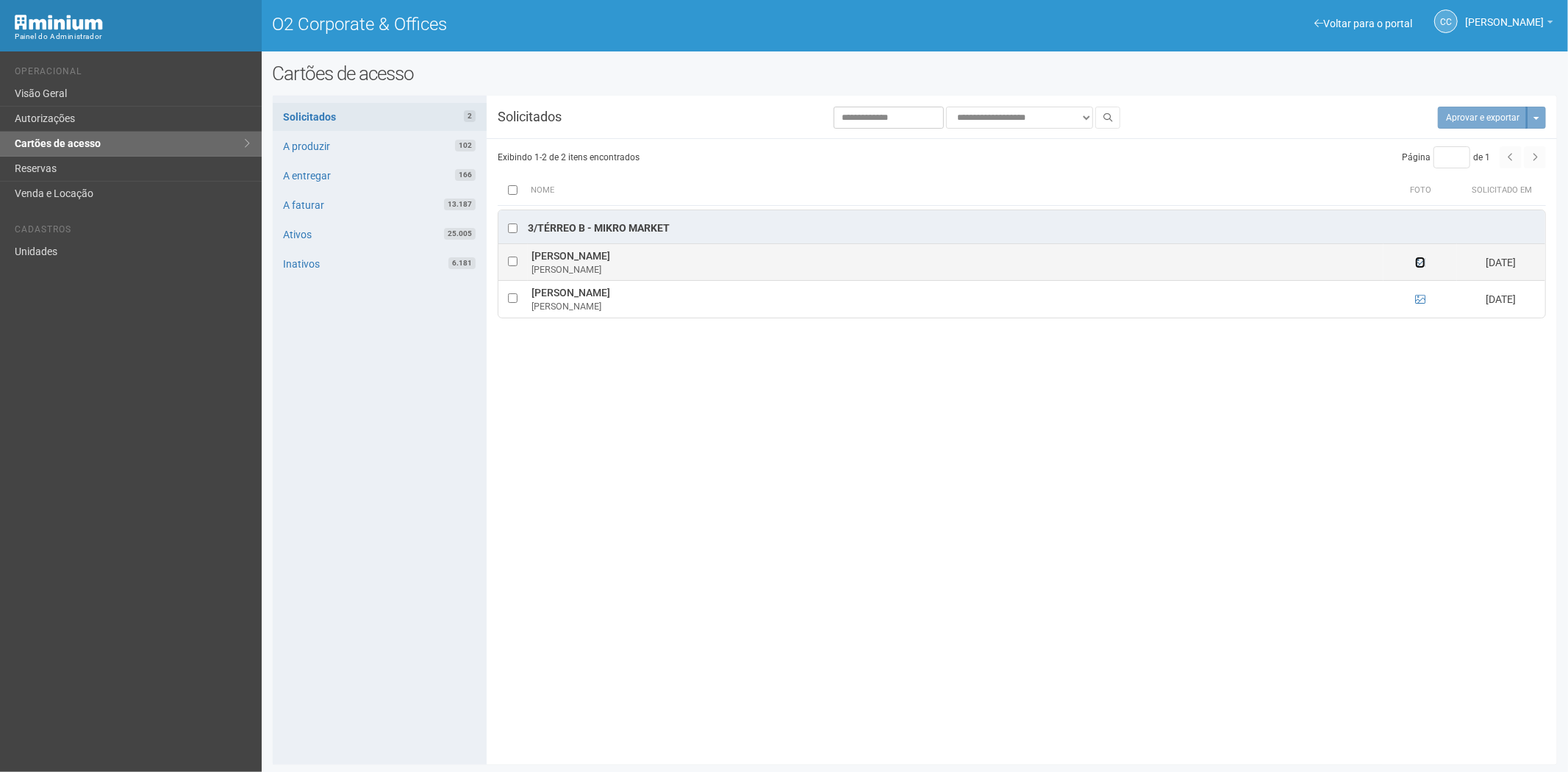
click at [1420, 265] on icon at bounding box center [1419, 262] width 10 height 10
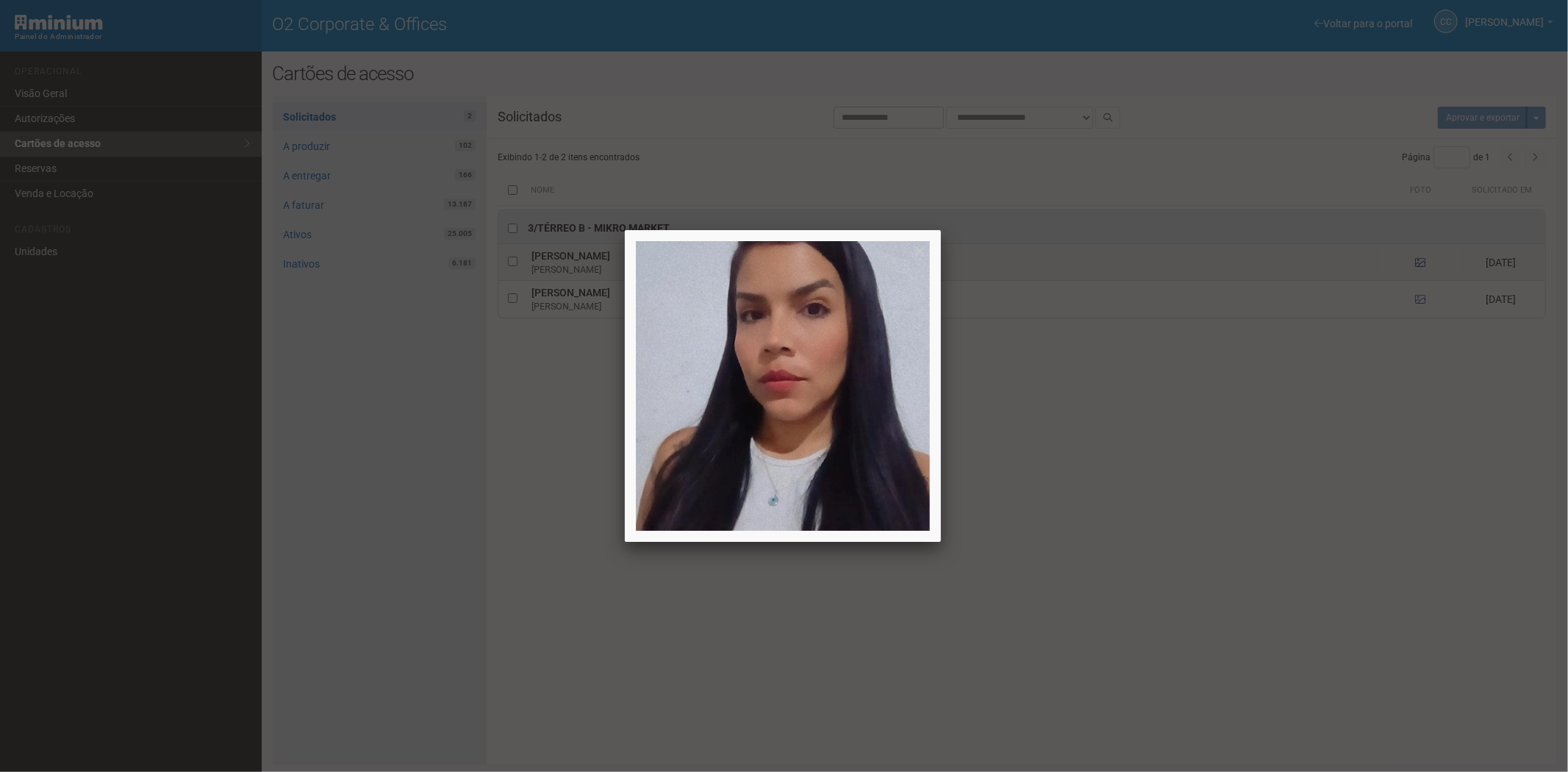
click at [1420, 265] on div at bounding box center [784, 386] width 1568 height 772
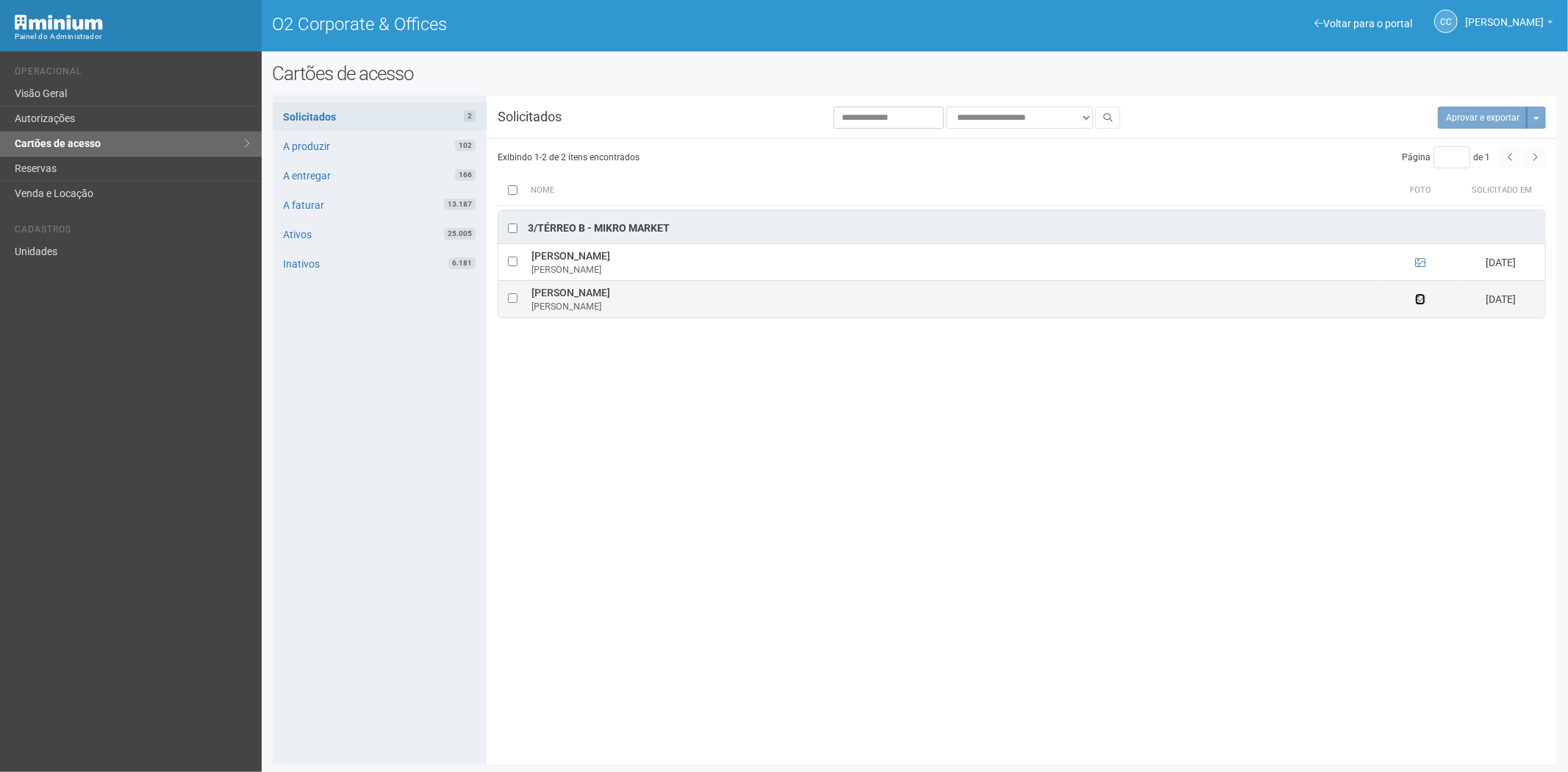
click at [1419, 297] on icon at bounding box center [1419, 299] width 10 height 10
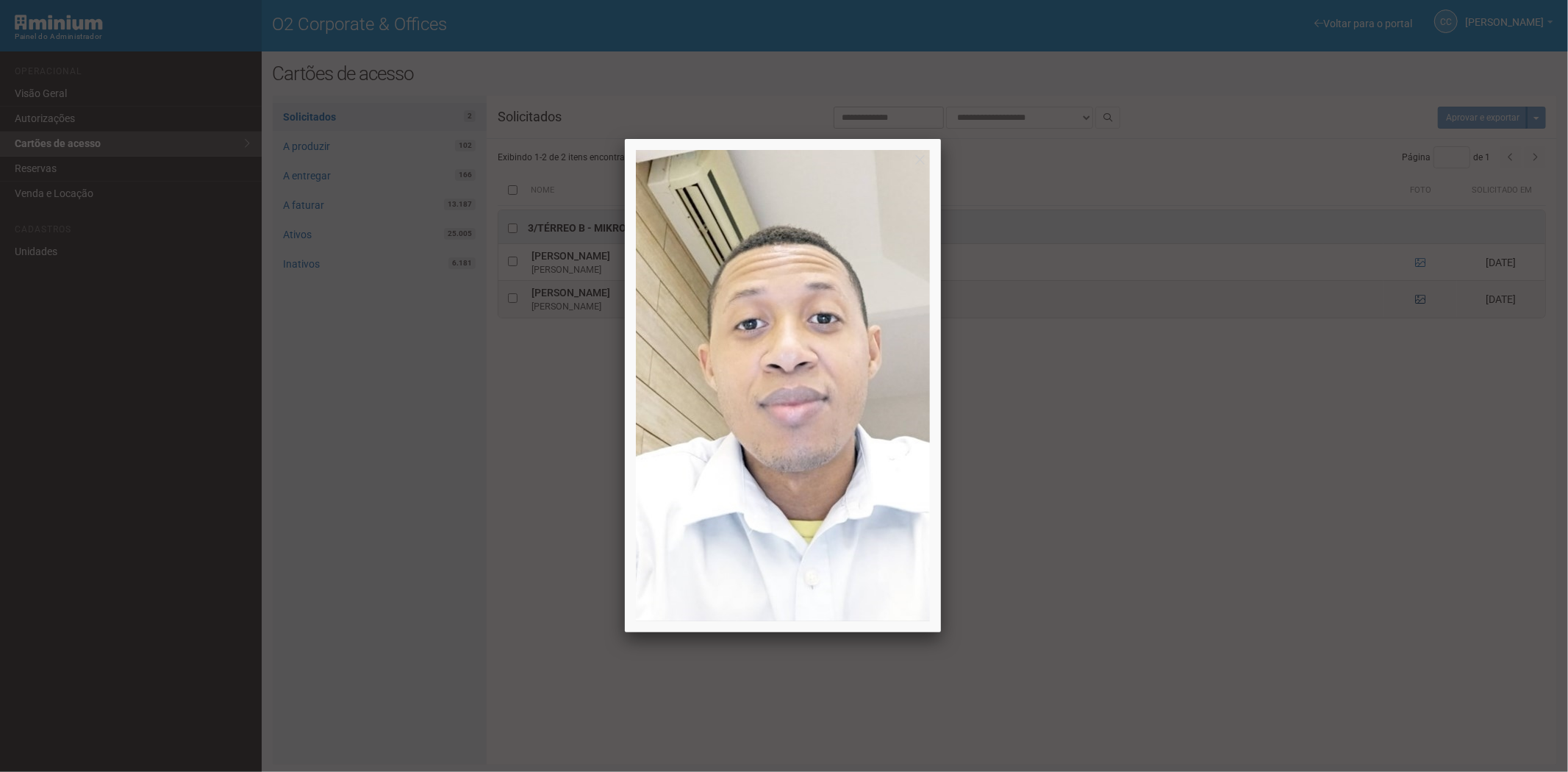
click at [1419, 297] on div at bounding box center [784, 386] width 1568 height 772
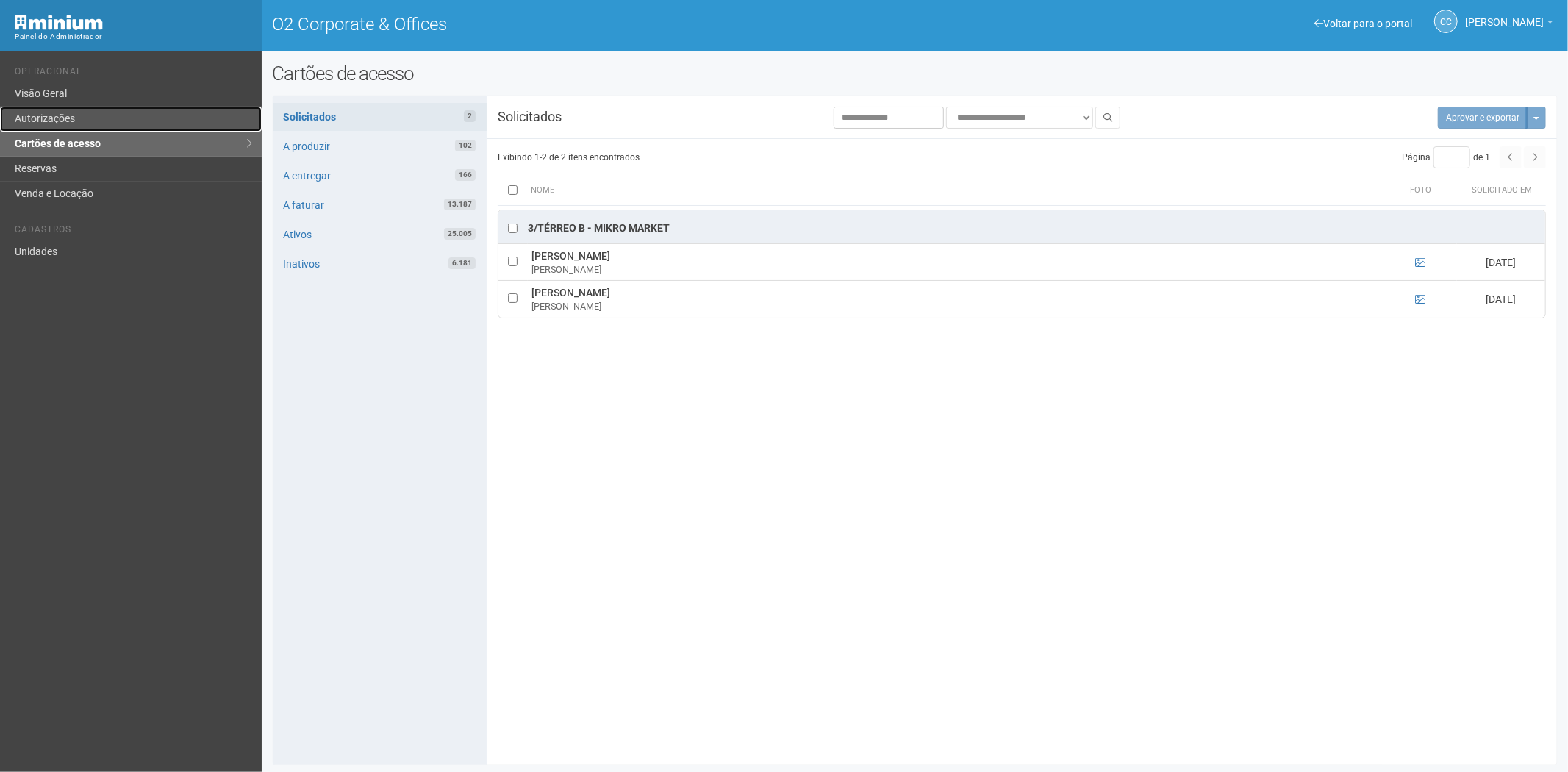
click at [42, 115] on link "Autorizações" at bounding box center [131, 119] width 262 height 25
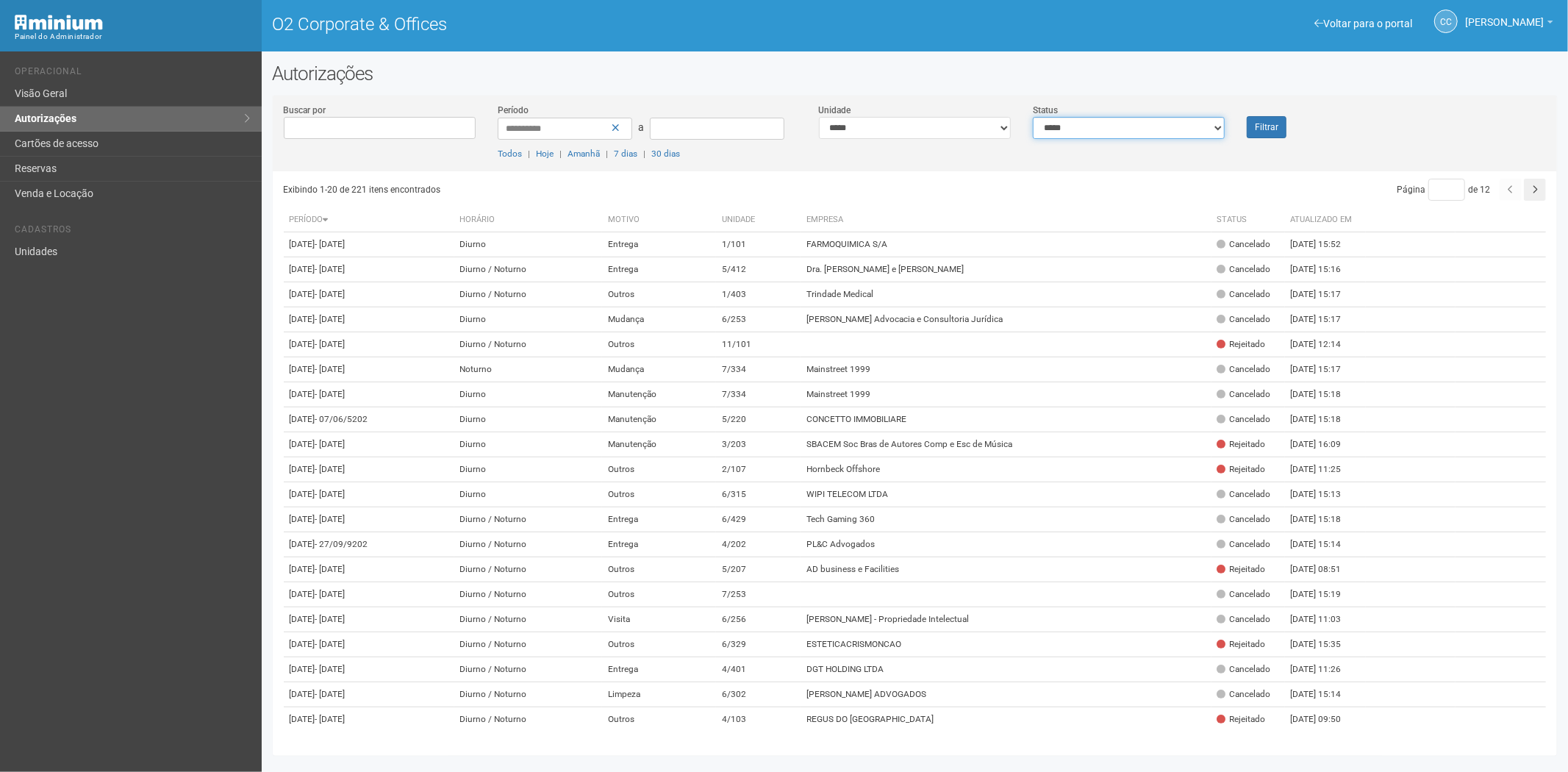
click at [1082, 125] on select "**********" at bounding box center [1128, 128] width 192 height 22
select select "*"
click at [1032, 117] on select "**********" at bounding box center [1128, 128] width 192 height 22
click at [1272, 123] on font "Filtrar" at bounding box center [1266, 128] width 23 height 10
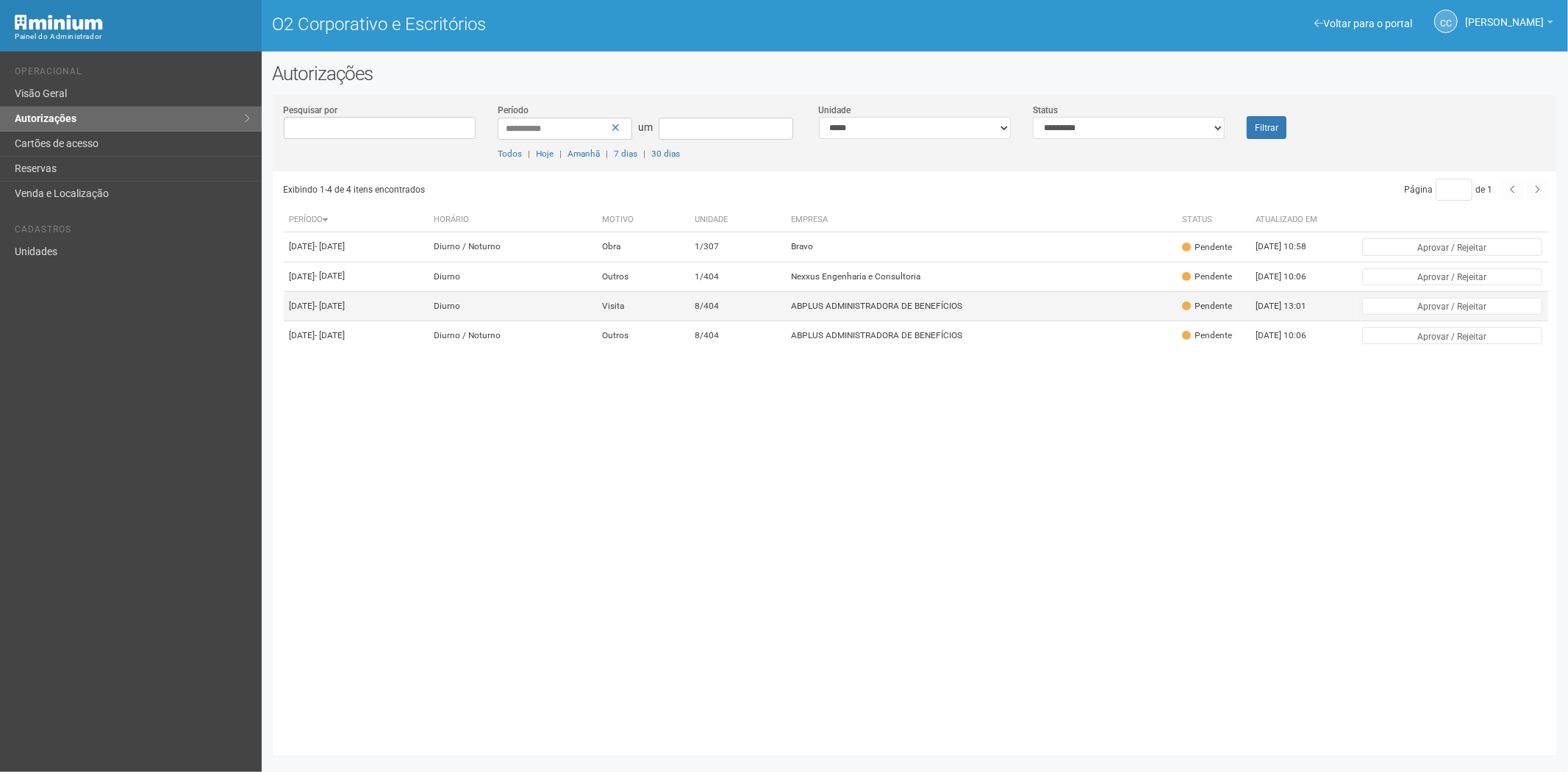
click at [835, 321] on td "ABPLUS ADMINISTRADORA DE BENEFÍCIOS" at bounding box center [981, 305] width 392 height 30
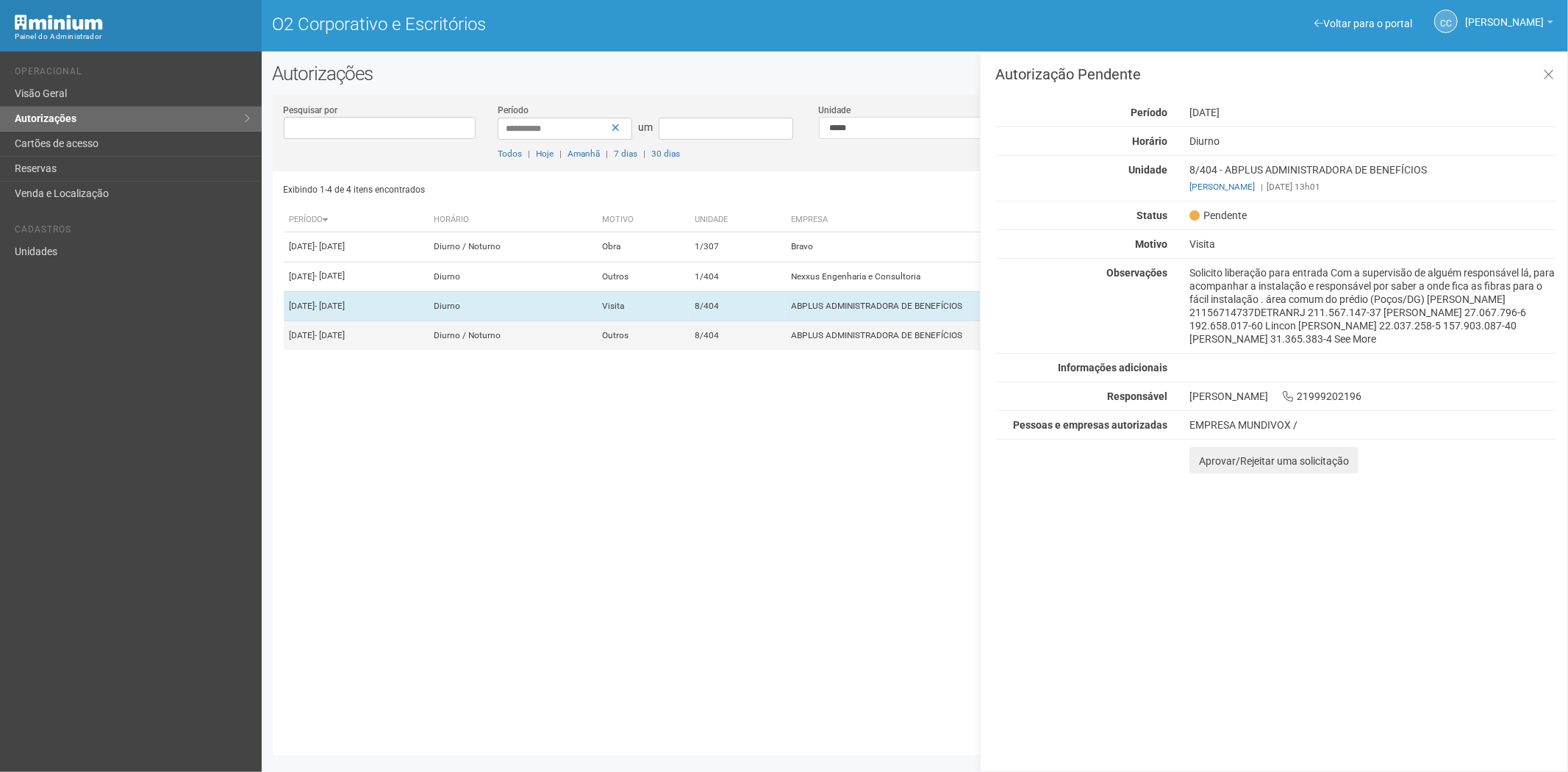
click at [785, 351] on td "8/404" at bounding box center [737, 336] width 96 height 30
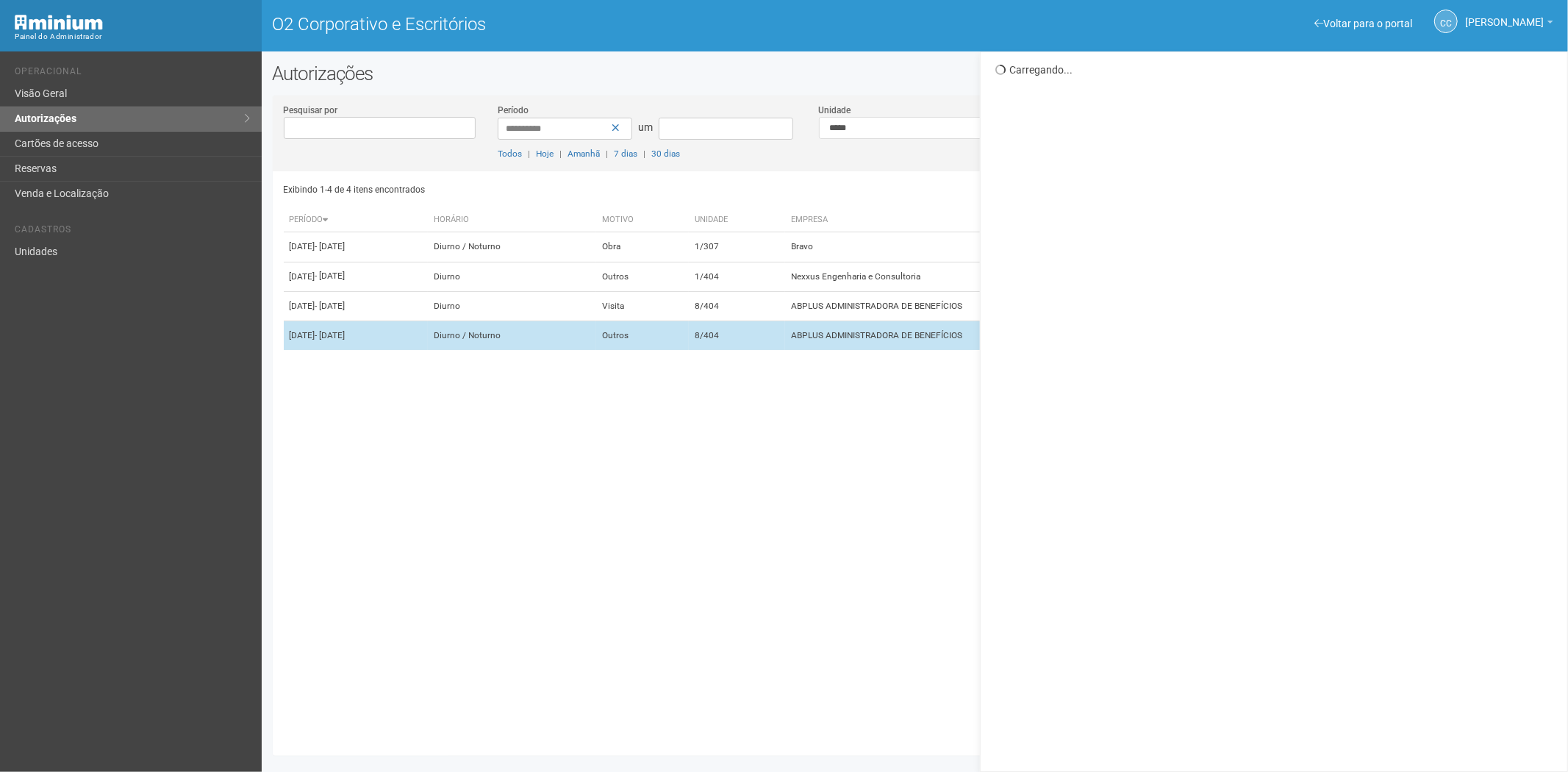
click at [785, 351] on td "8/404" at bounding box center [737, 336] width 96 height 30
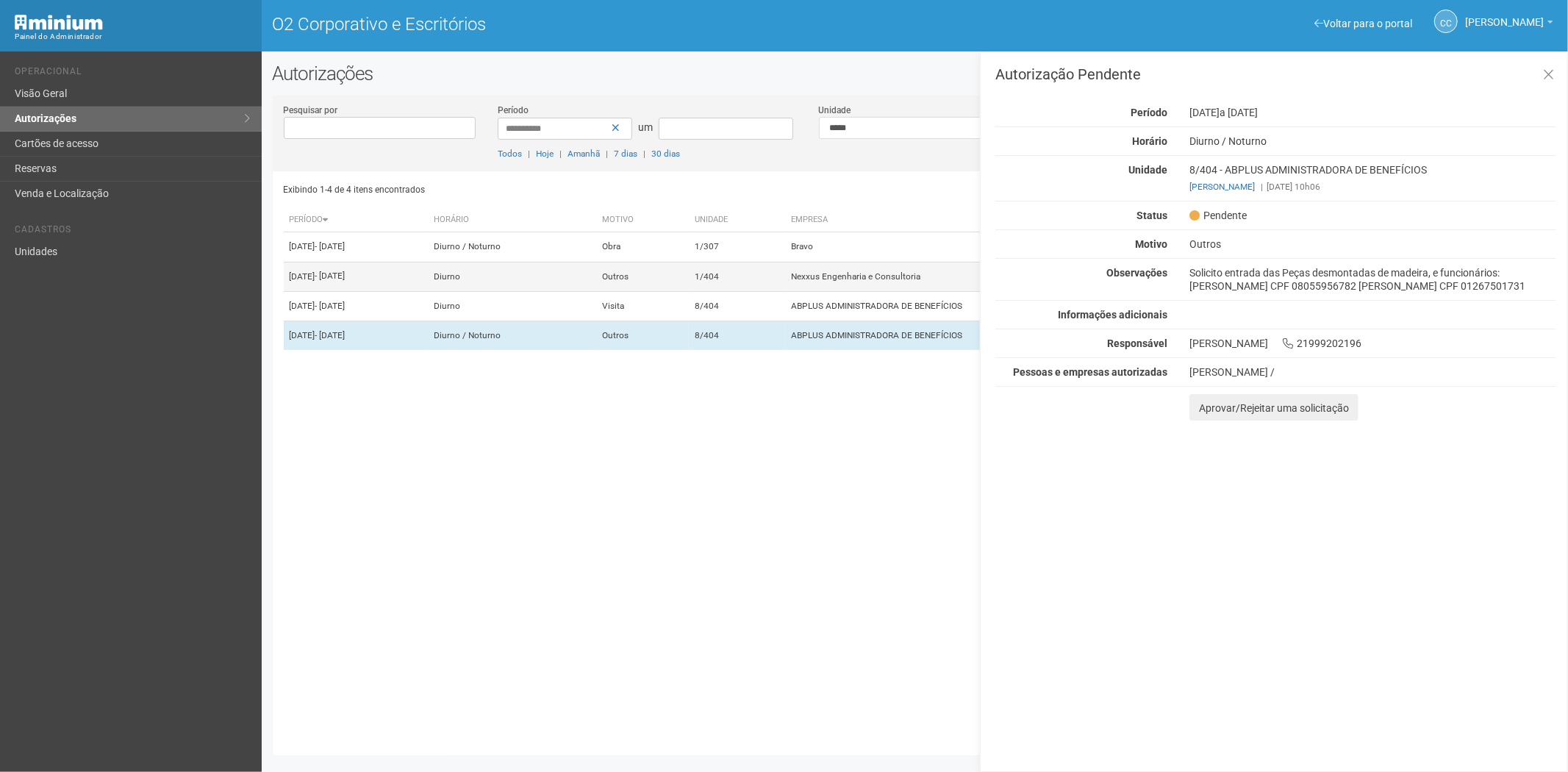
click at [689, 280] on td "Outros" at bounding box center [641, 276] width 92 height 30
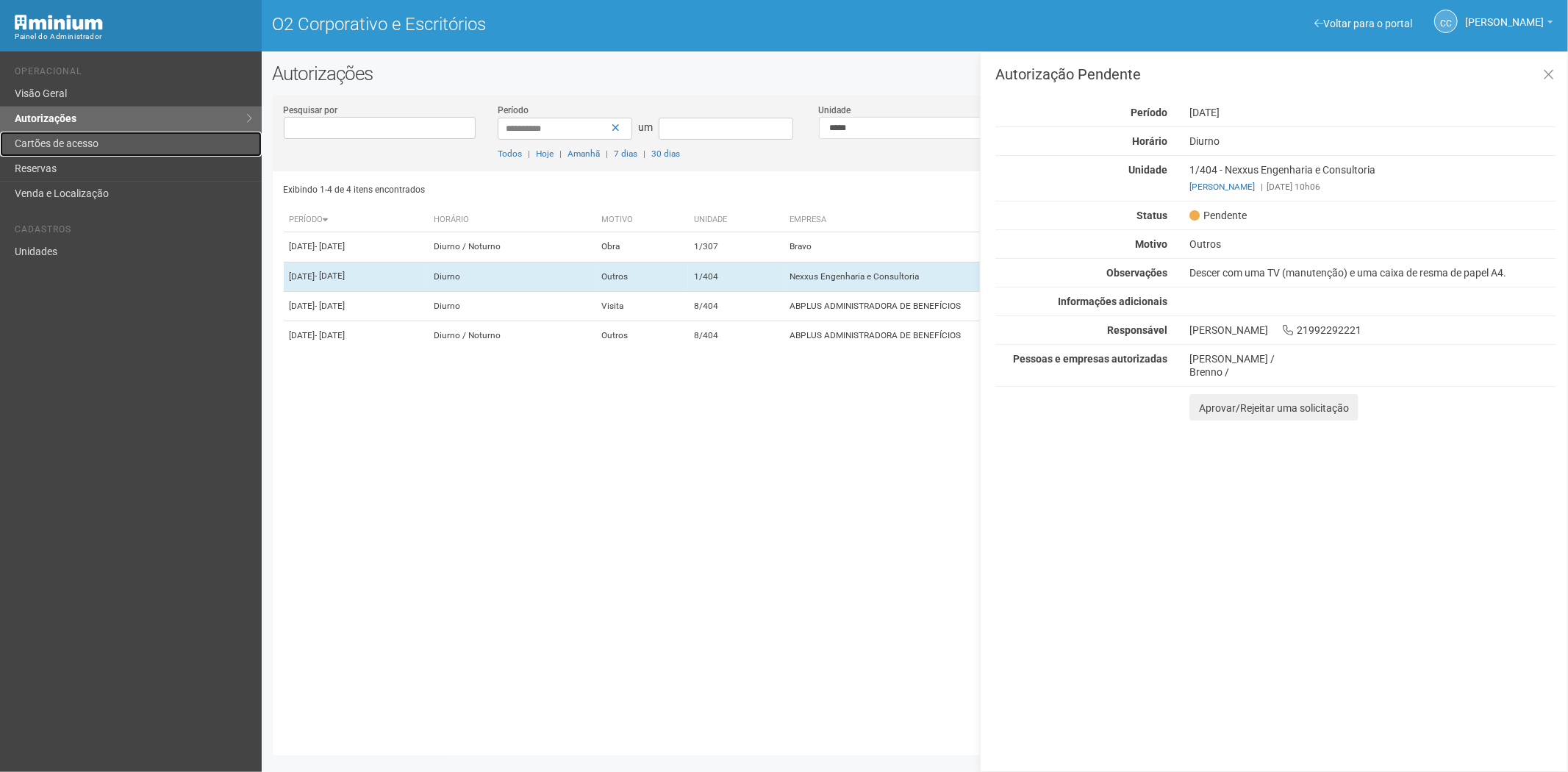
click at [92, 143] on font "Cartões de acesso" at bounding box center [56, 143] width 83 height 12
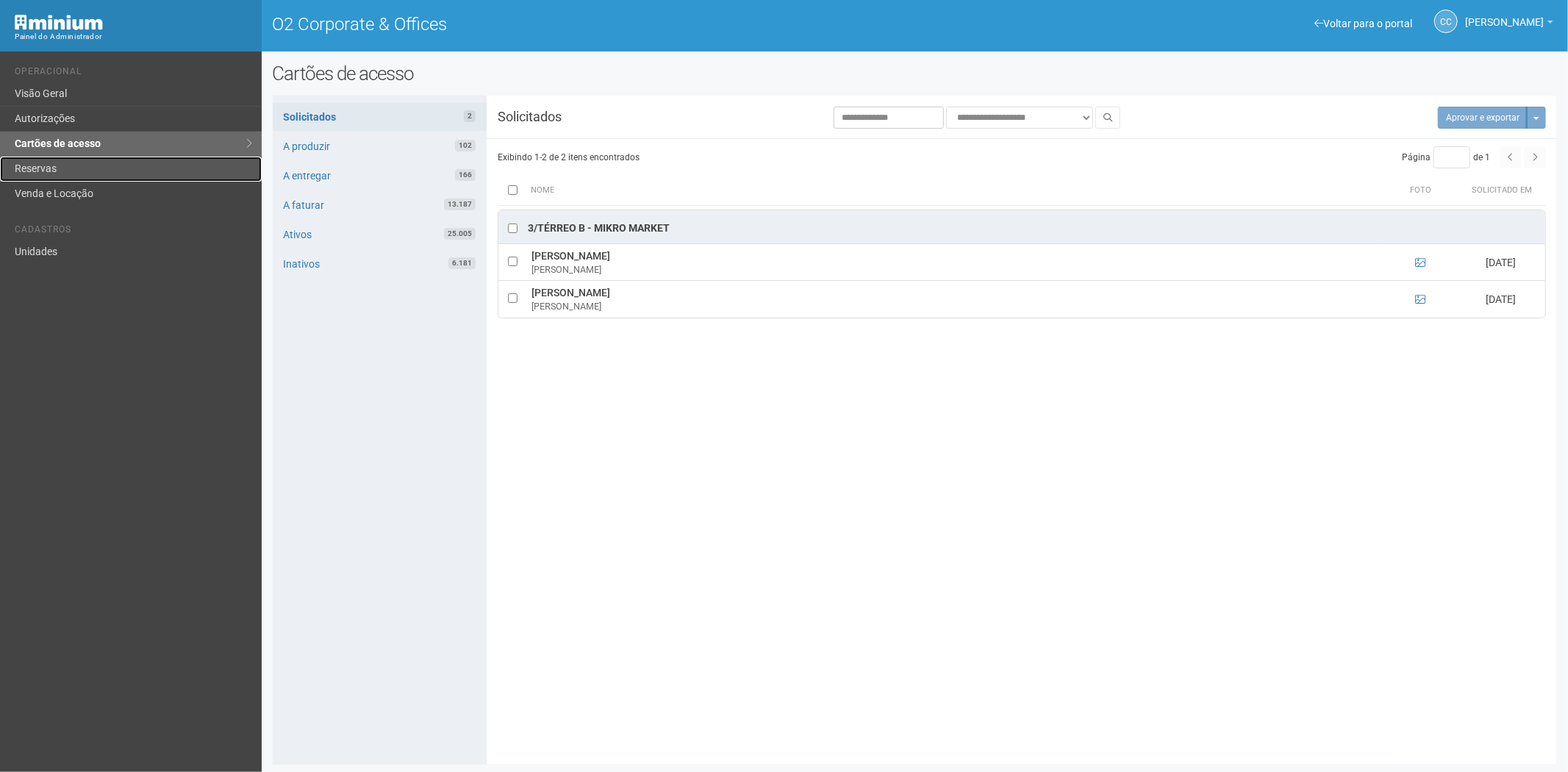
click at [65, 163] on link "Reservas" at bounding box center [131, 169] width 262 height 25
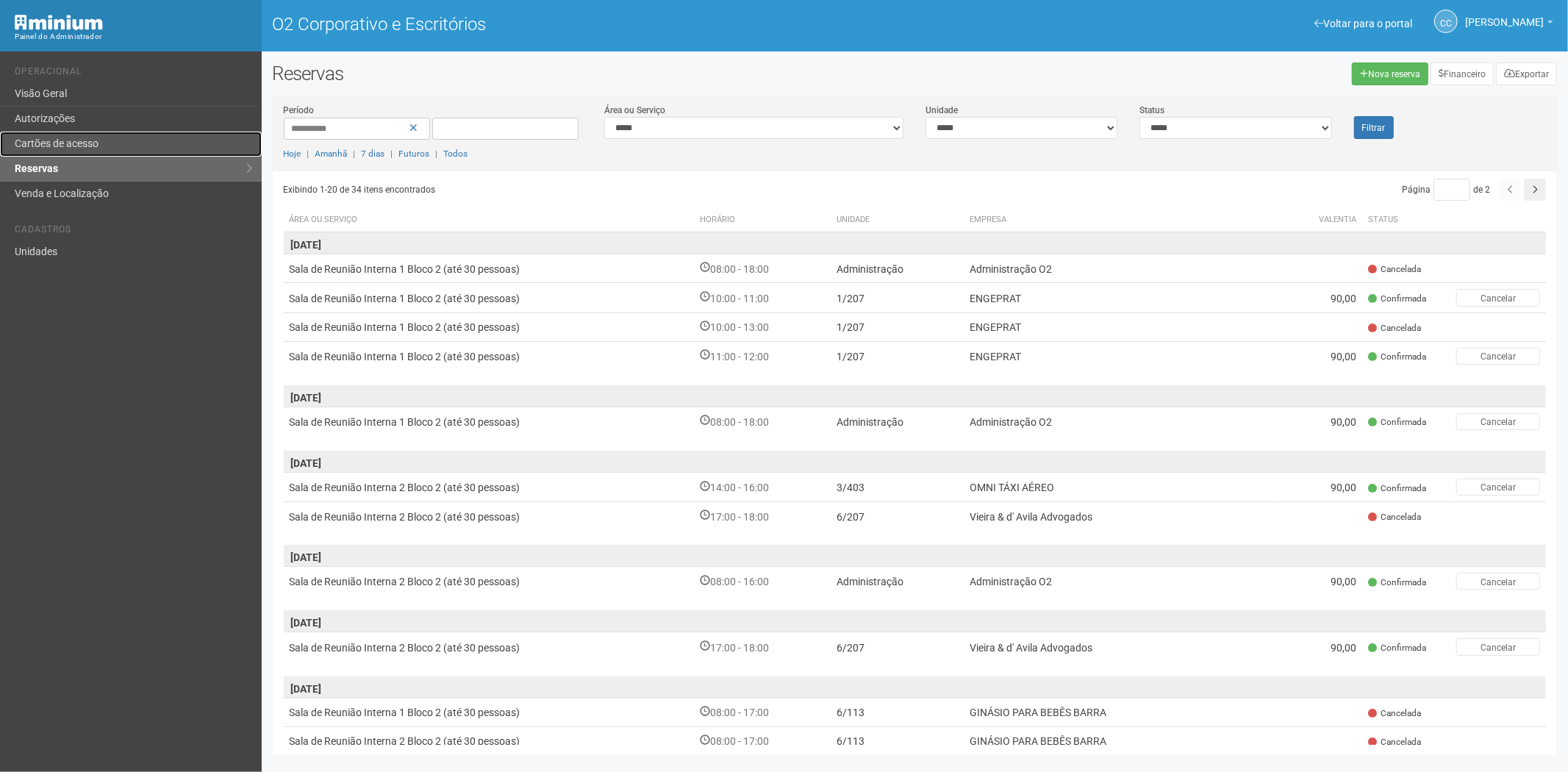
click at [81, 144] on font "Cartões de acesso" at bounding box center [56, 143] width 83 height 12
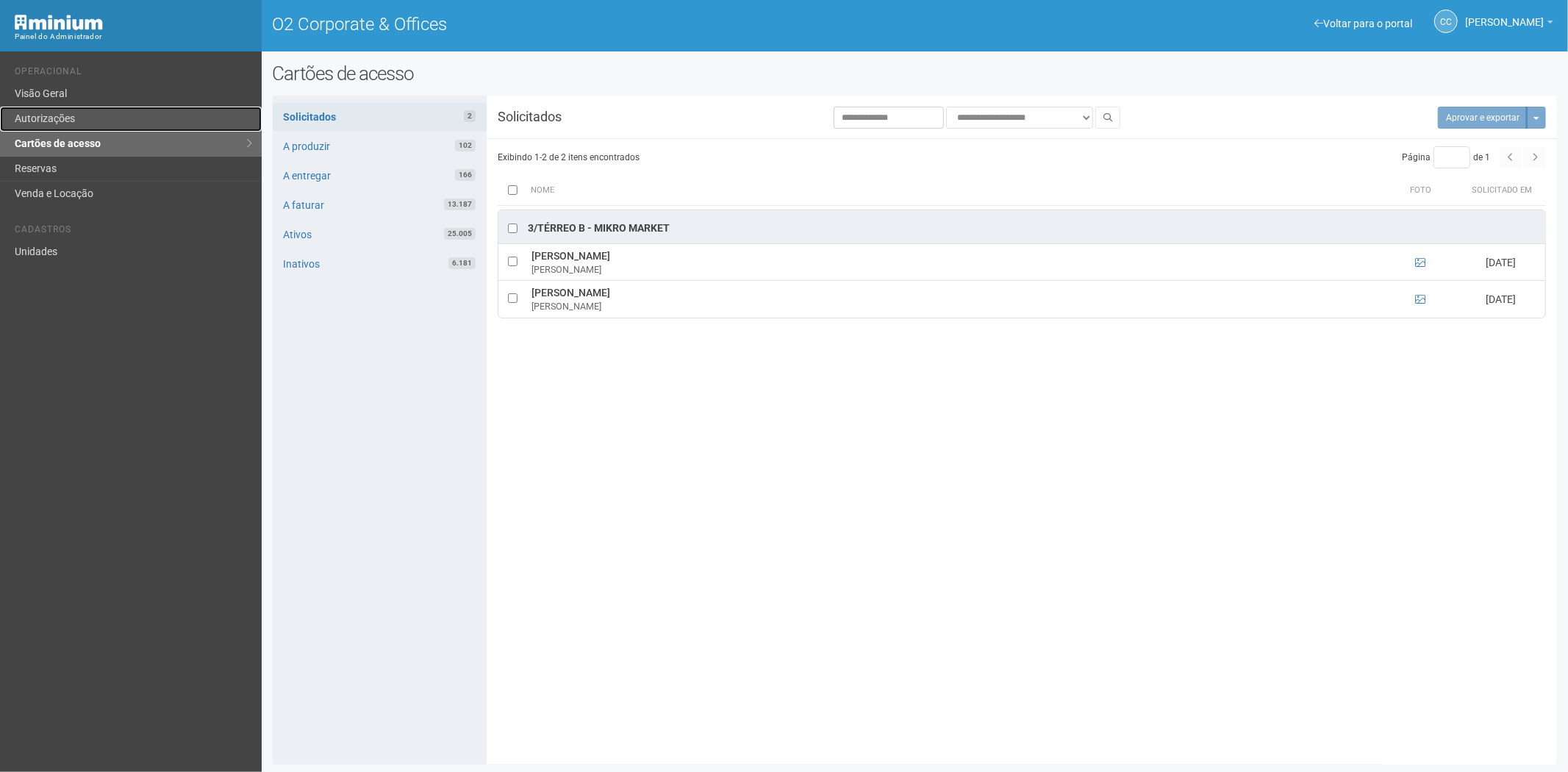
click at [81, 124] on link "Autorizações" at bounding box center [131, 119] width 262 height 25
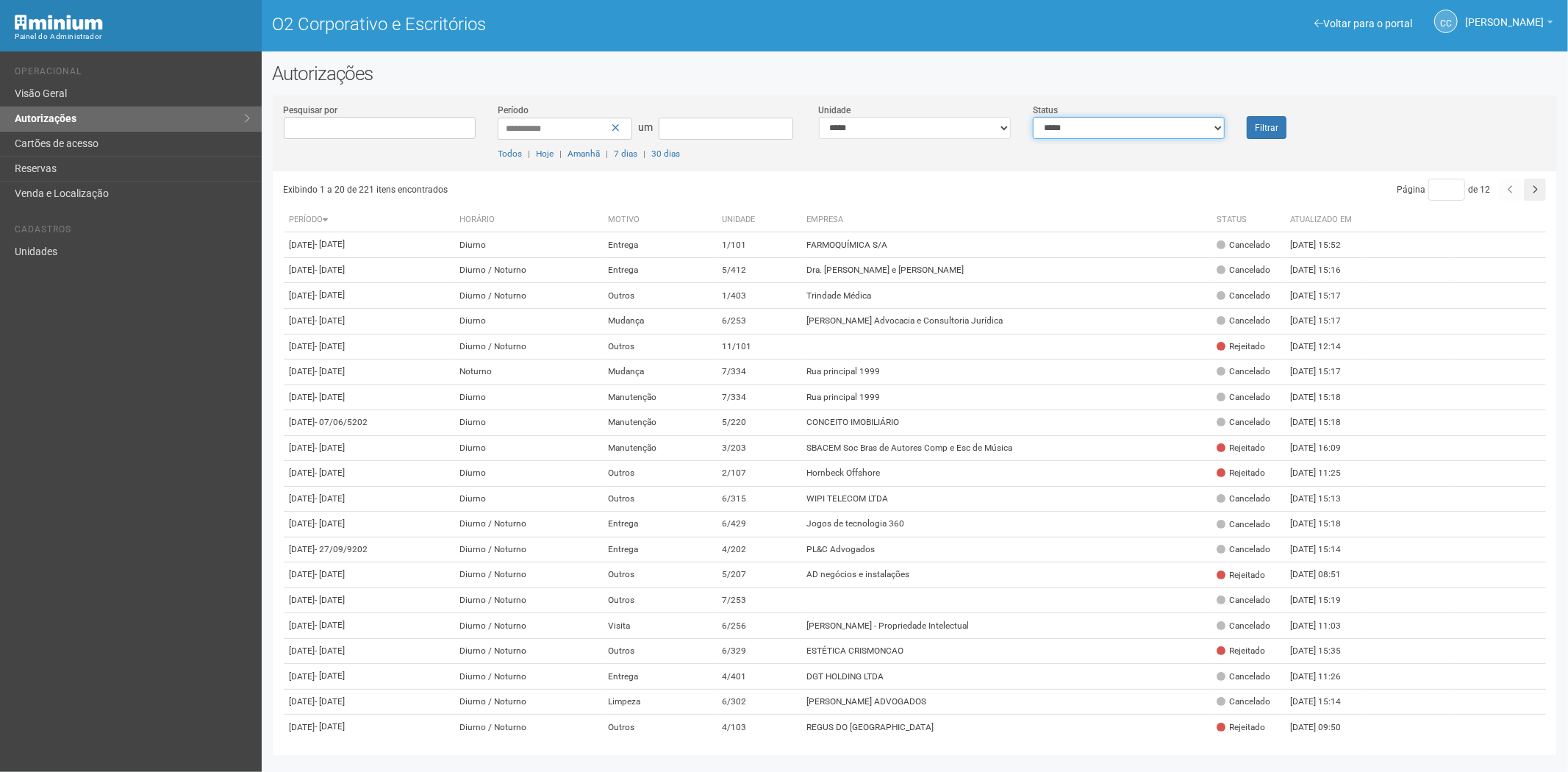
click at [1078, 129] on select "**********" at bounding box center [1128, 128] width 192 height 22
select select "*"
click at [1032, 117] on select "**********" at bounding box center [1128, 128] width 192 height 22
click at [1258, 123] on font "Filtrar" at bounding box center [1266, 128] width 23 height 10
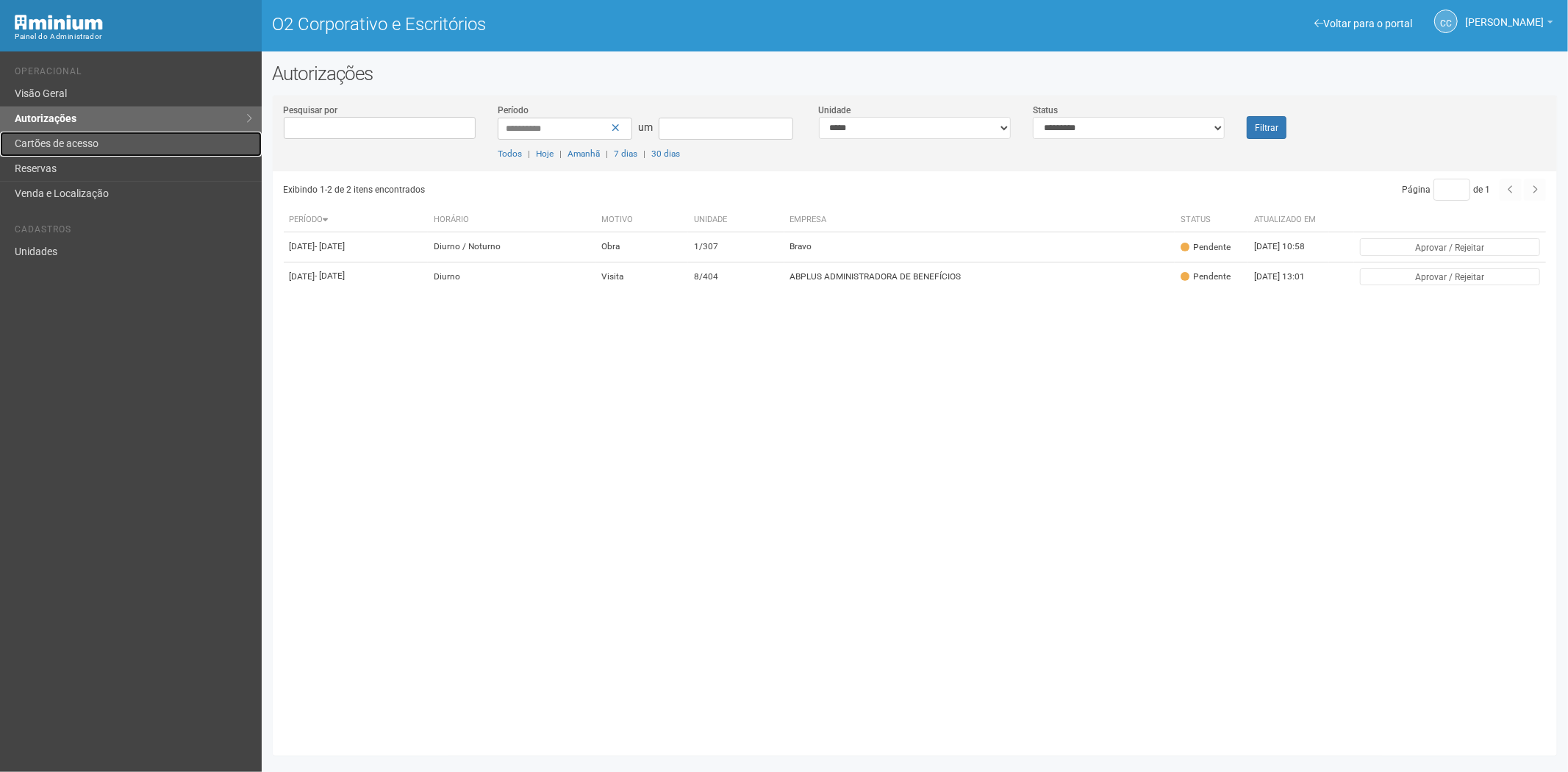
click at [33, 153] on link "Cartões de acesso" at bounding box center [131, 144] width 262 height 25
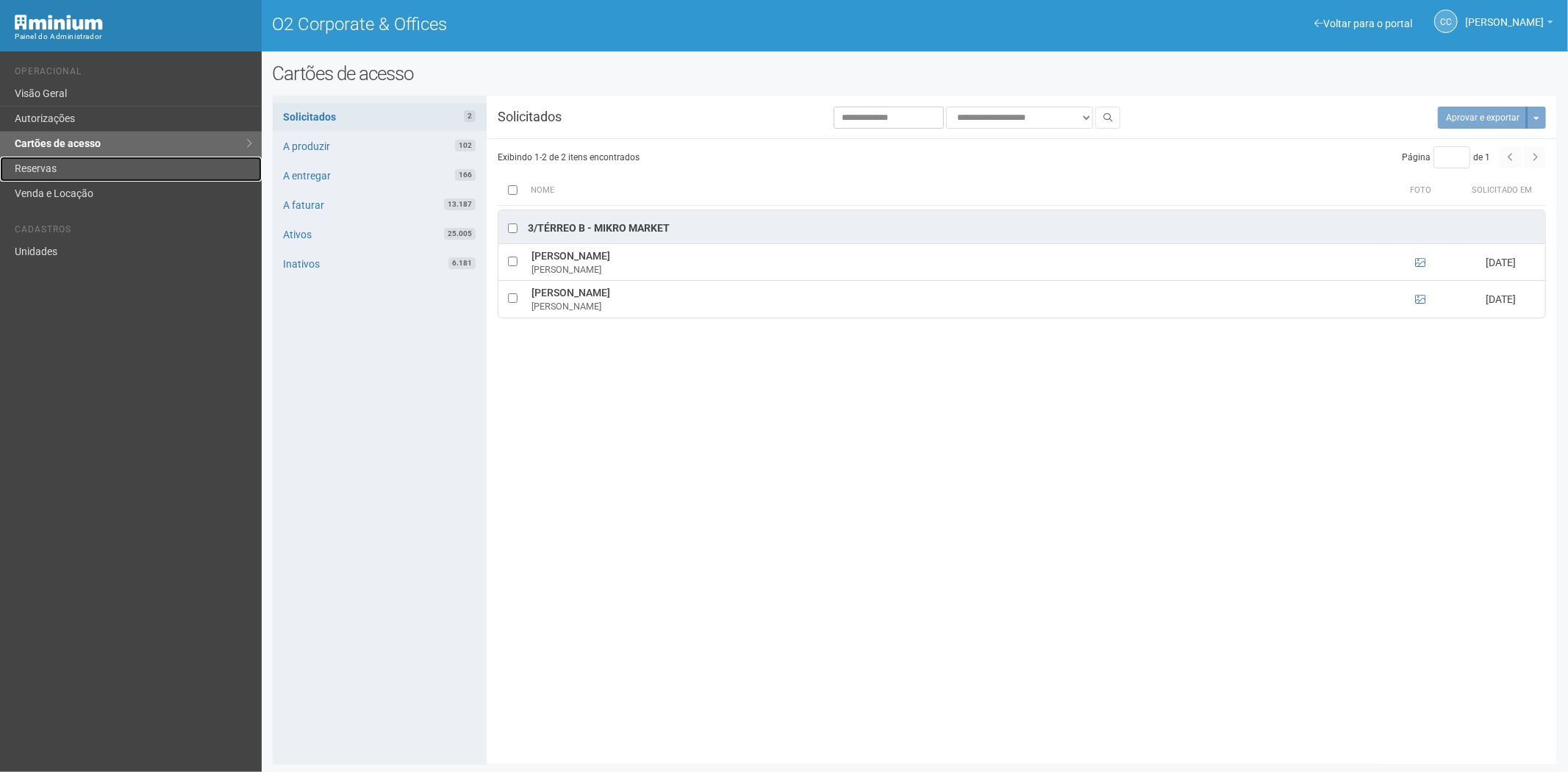
click at [112, 158] on link "Reservas" at bounding box center [131, 169] width 262 height 25
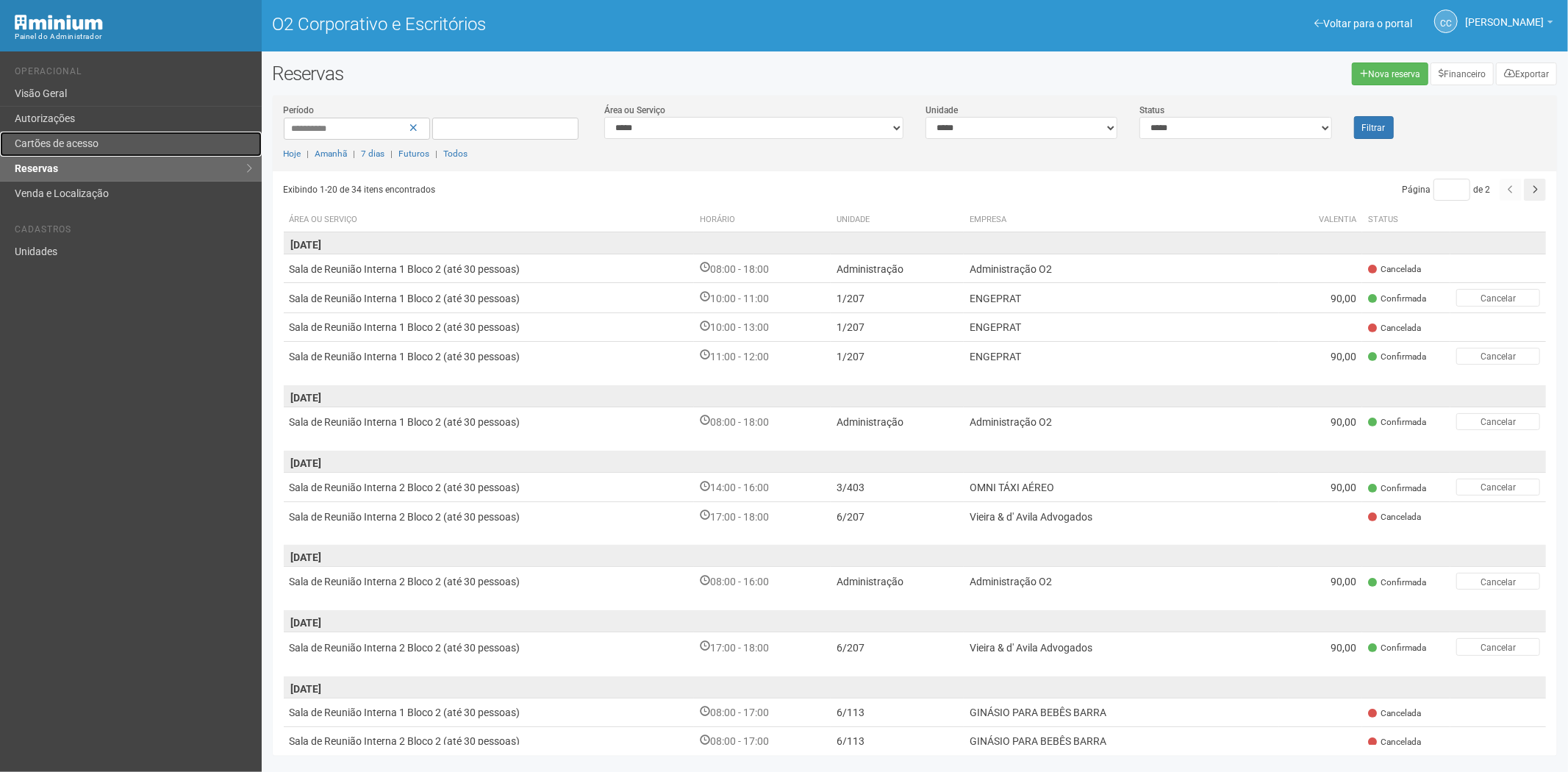
click at [57, 152] on link "Cartões de acesso" at bounding box center [131, 144] width 262 height 25
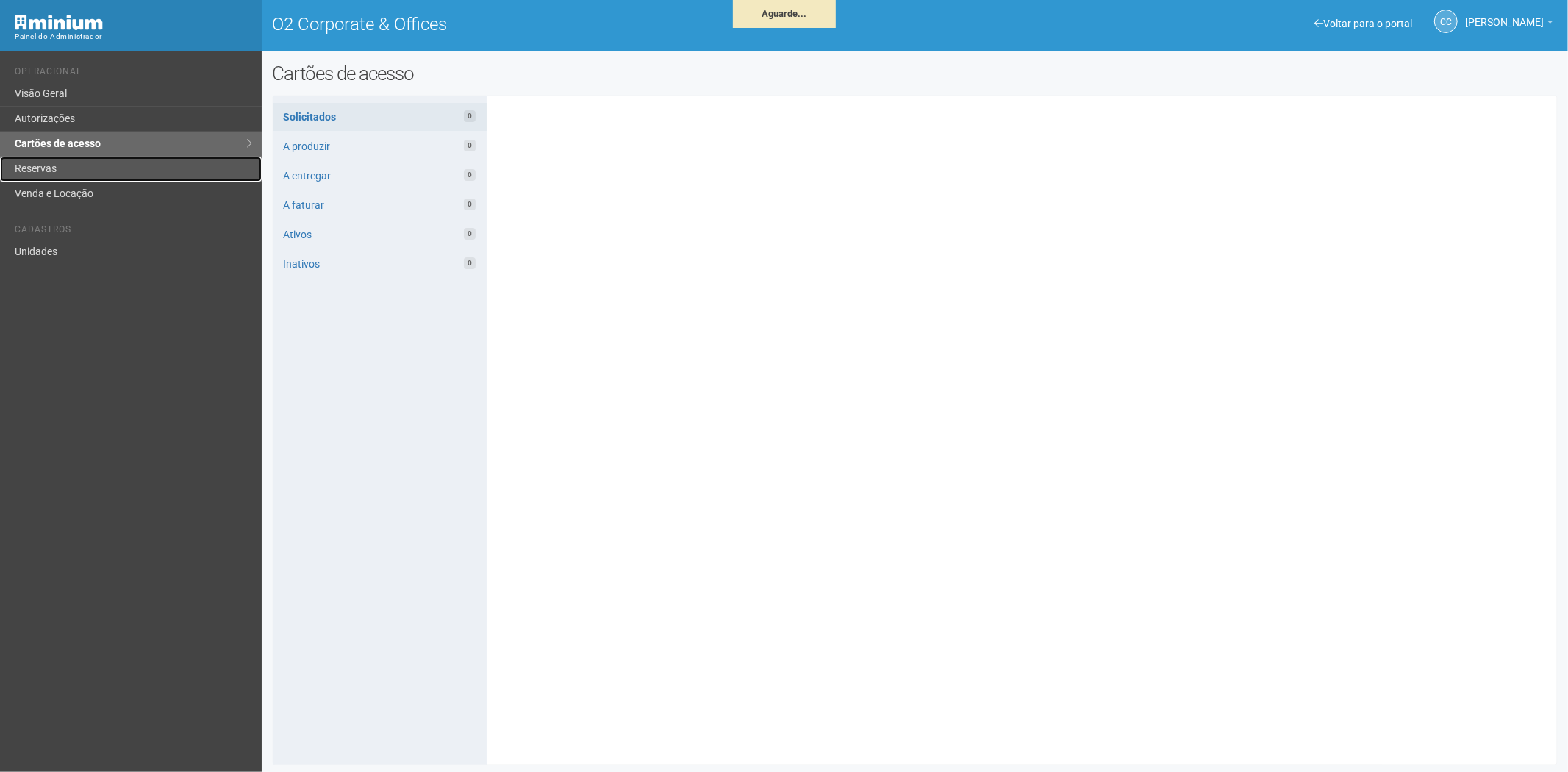
click at [53, 172] on link "Reservas" at bounding box center [131, 169] width 262 height 25
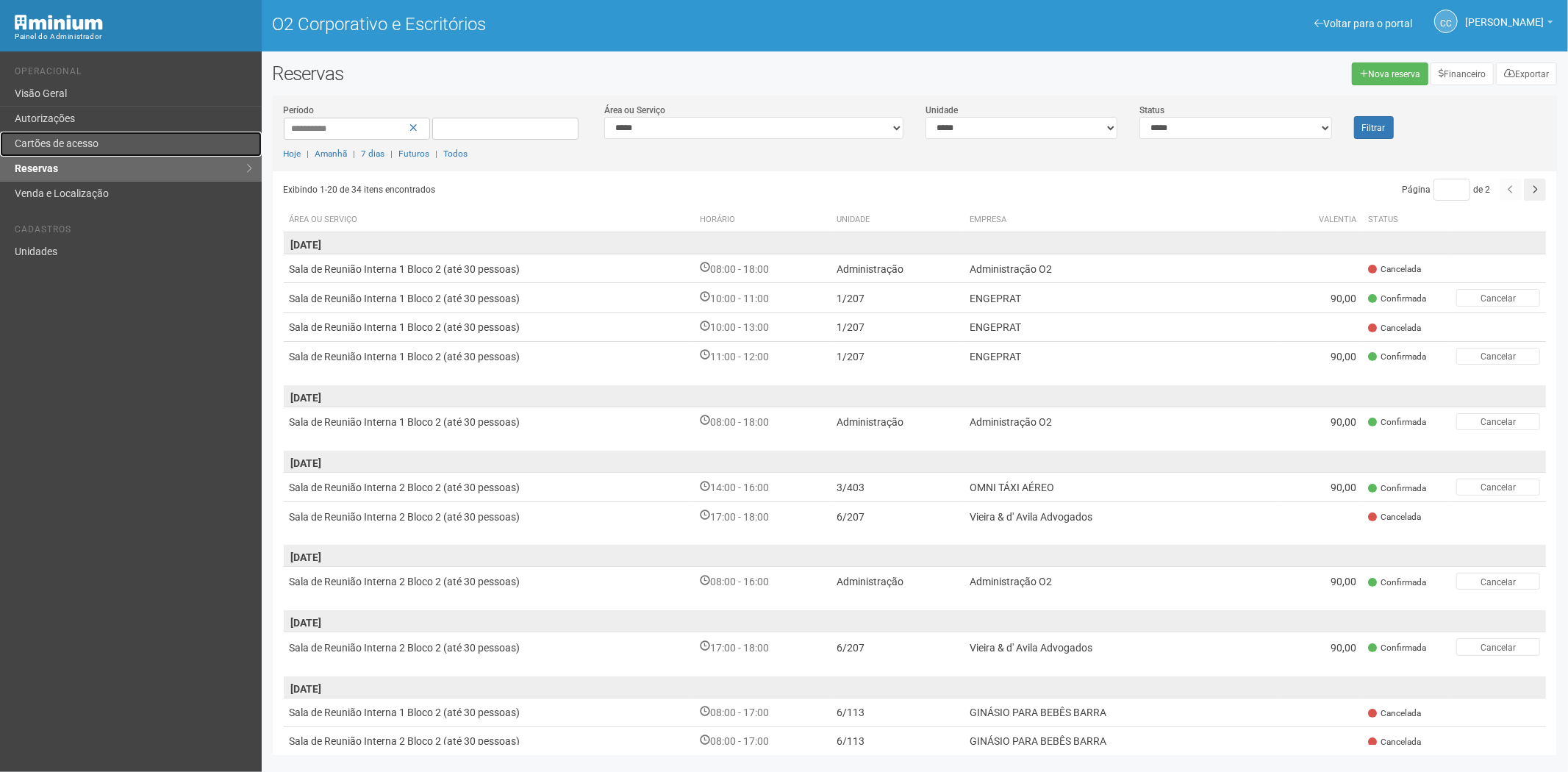
drag, startPoint x: 76, startPoint y: 148, endPoint x: 92, endPoint y: 145, distance: 16.3
click at [76, 148] on font "Cartões de acesso" at bounding box center [56, 143] width 83 height 12
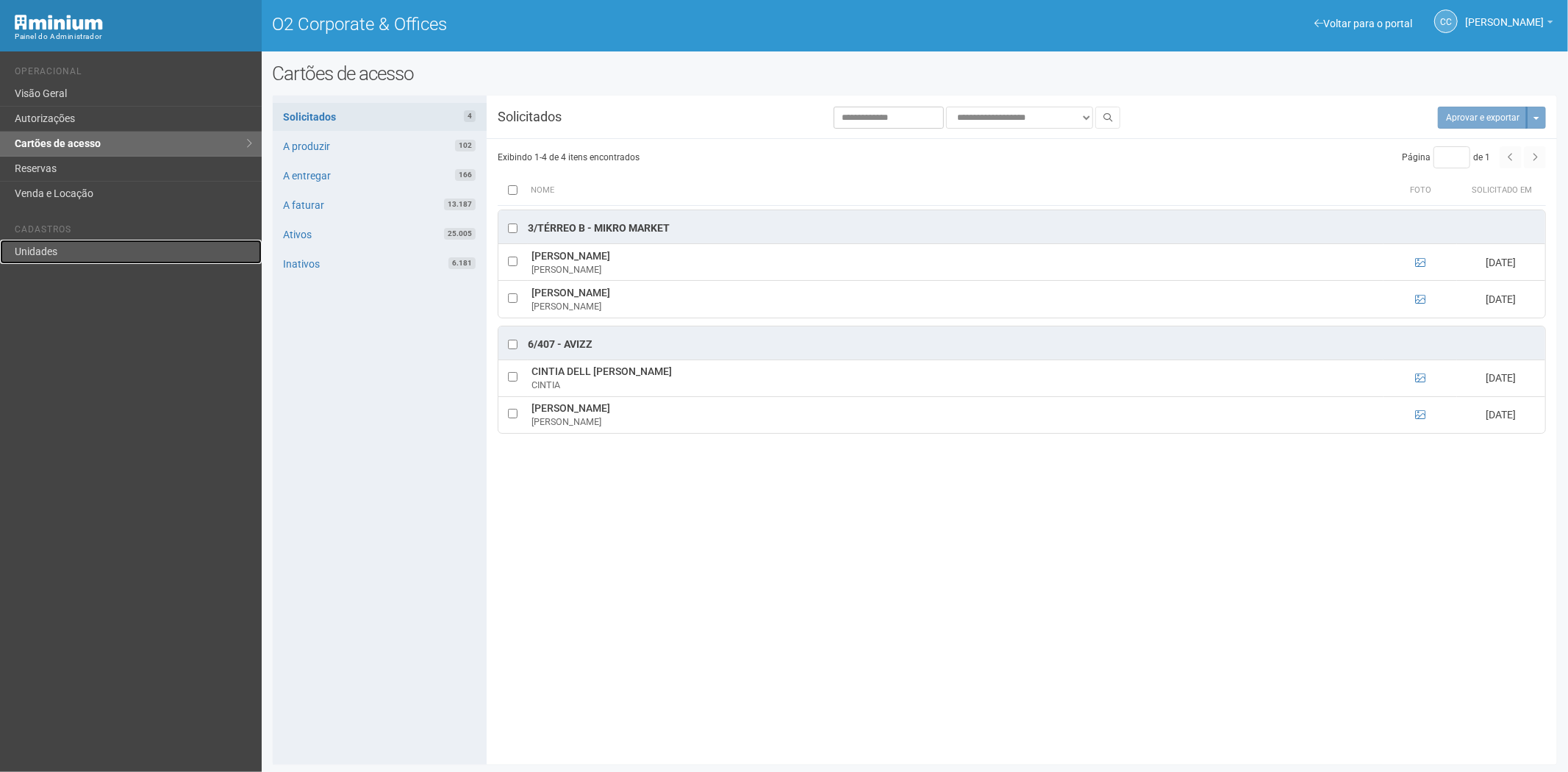
click at [77, 251] on link "Unidades" at bounding box center [131, 251] width 262 height 24
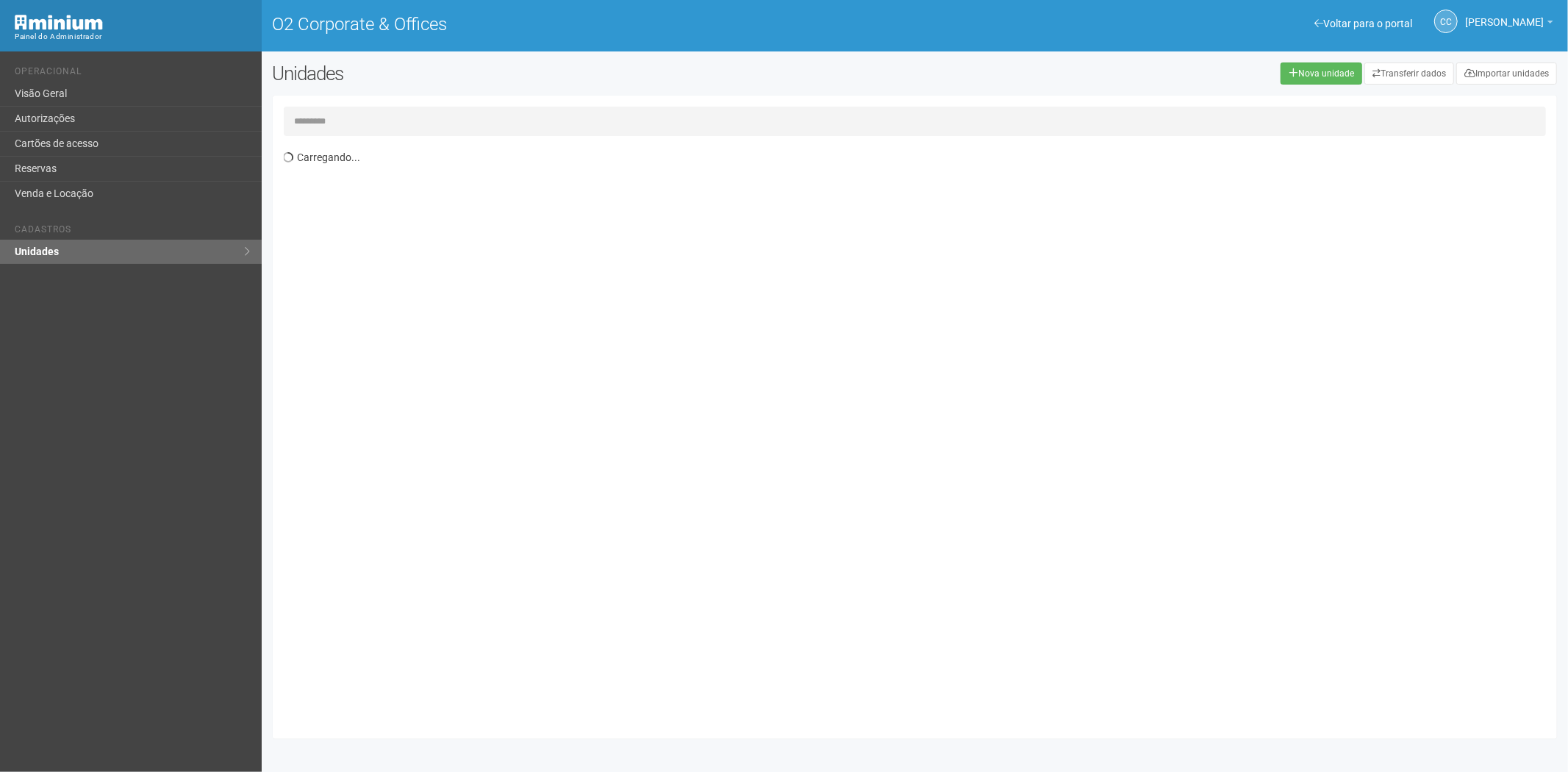
click at [391, 119] on input "text" at bounding box center [914, 121] width 1263 height 30
type input "*****"
click at [517, 216] on div "Exibindo 1-732 de 732 itens Unidade Ocupante Categoria Perfil público 1/101 FAR…" at bounding box center [920, 436] width 1273 height 585
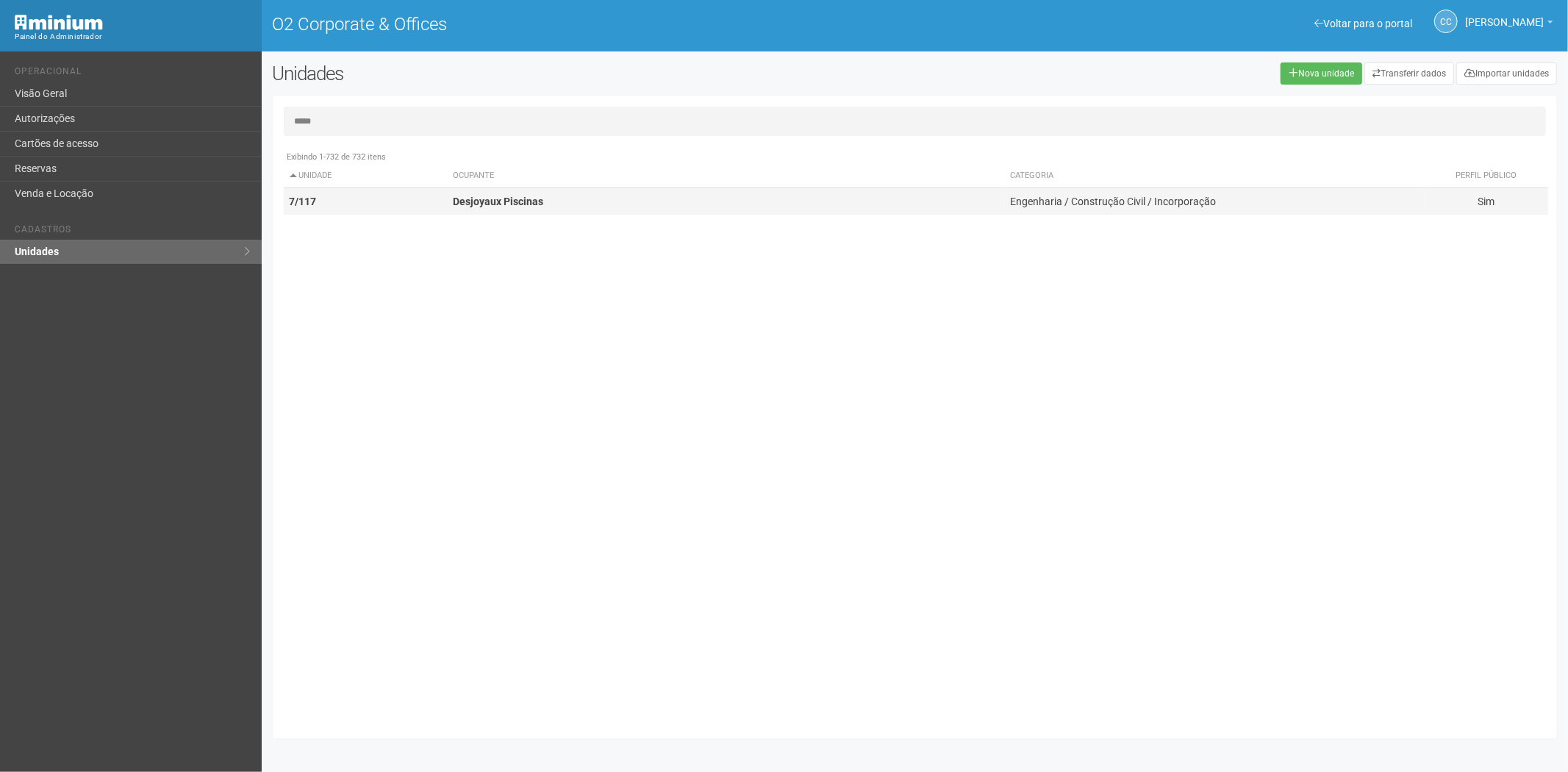
click at [540, 207] on td "Desjoyaux Piscinas" at bounding box center [726, 202] width 557 height 27
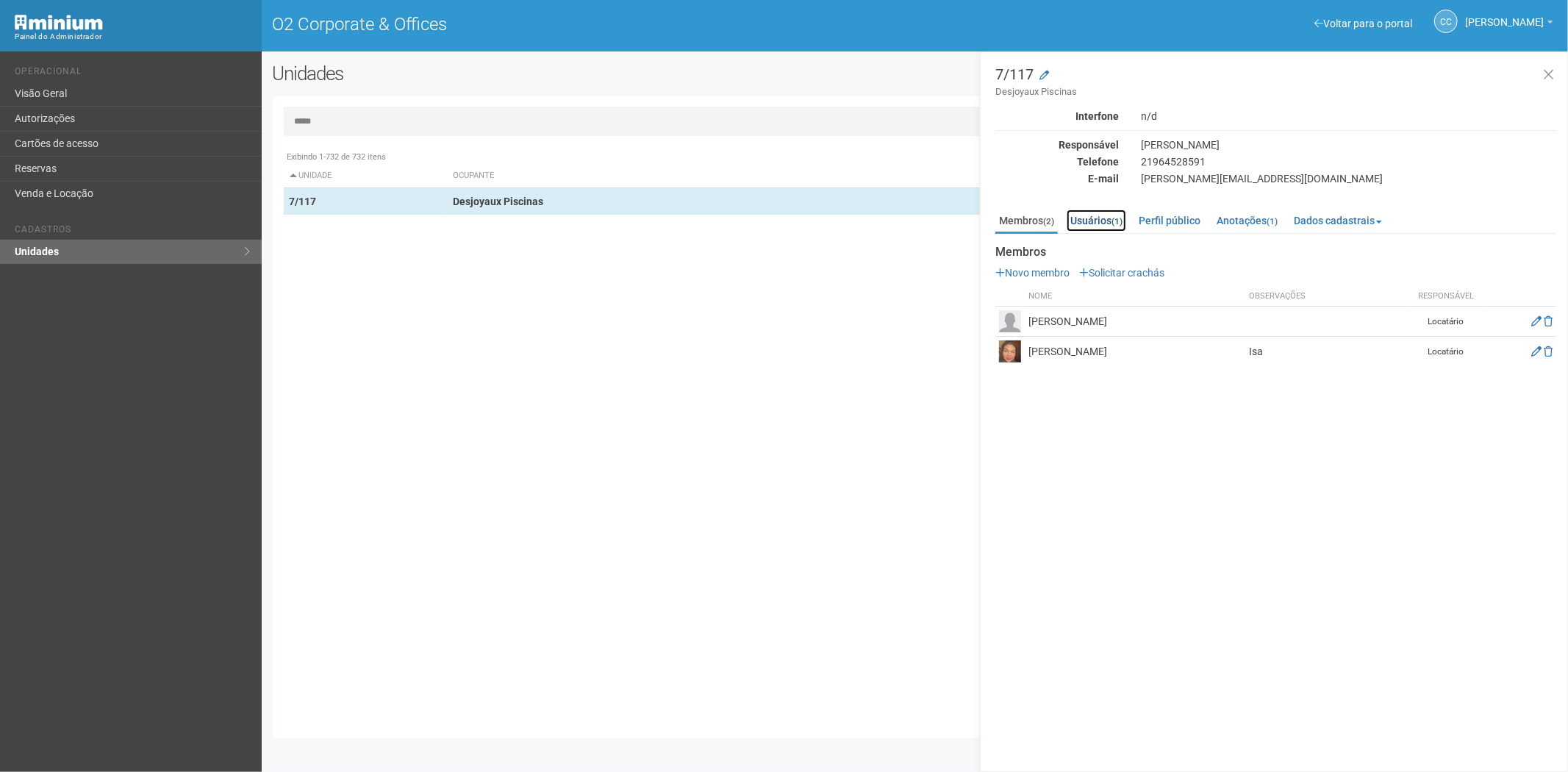
click at [1108, 215] on link "Usuários (1)" at bounding box center [1096, 220] width 59 height 22
click at [1025, 223] on link "Membros (2)" at bounding box center [1026, 220] width 63 height 22
click at [1091, 215] on link "Usuários (1)" at bounding box center [1096, 220] width 59 height 22
click at [1041, 219] on link "Membros (2)" at bounding box center [1026, 220] width 63 height 22
click at [72, 129] on link "Autorizações" at bounding box center [131, 119] width 262 height 25
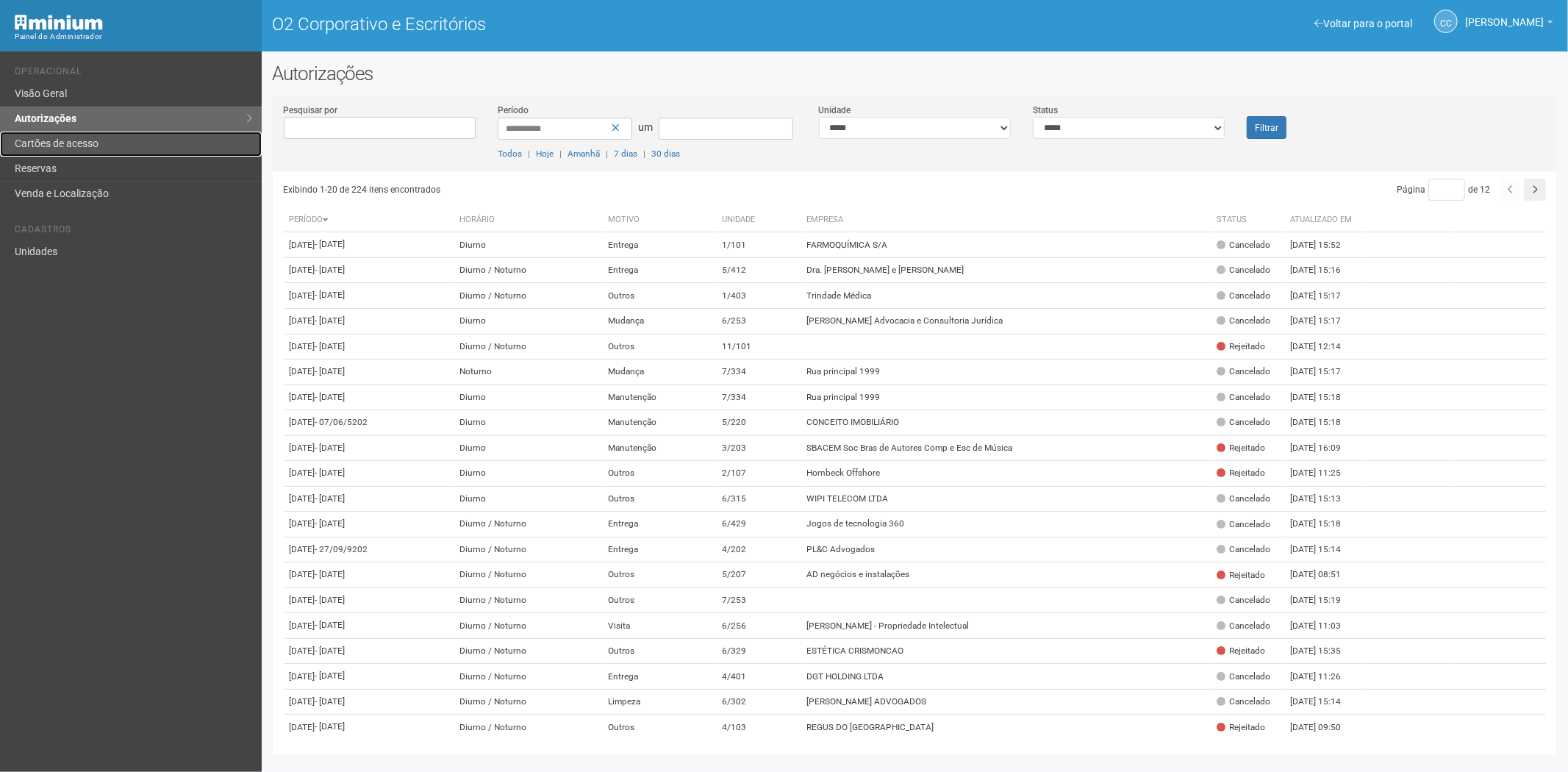
click at [63, 136] on link "Cartões de acesso" at bounding box center [131, 144] width 262 height 25
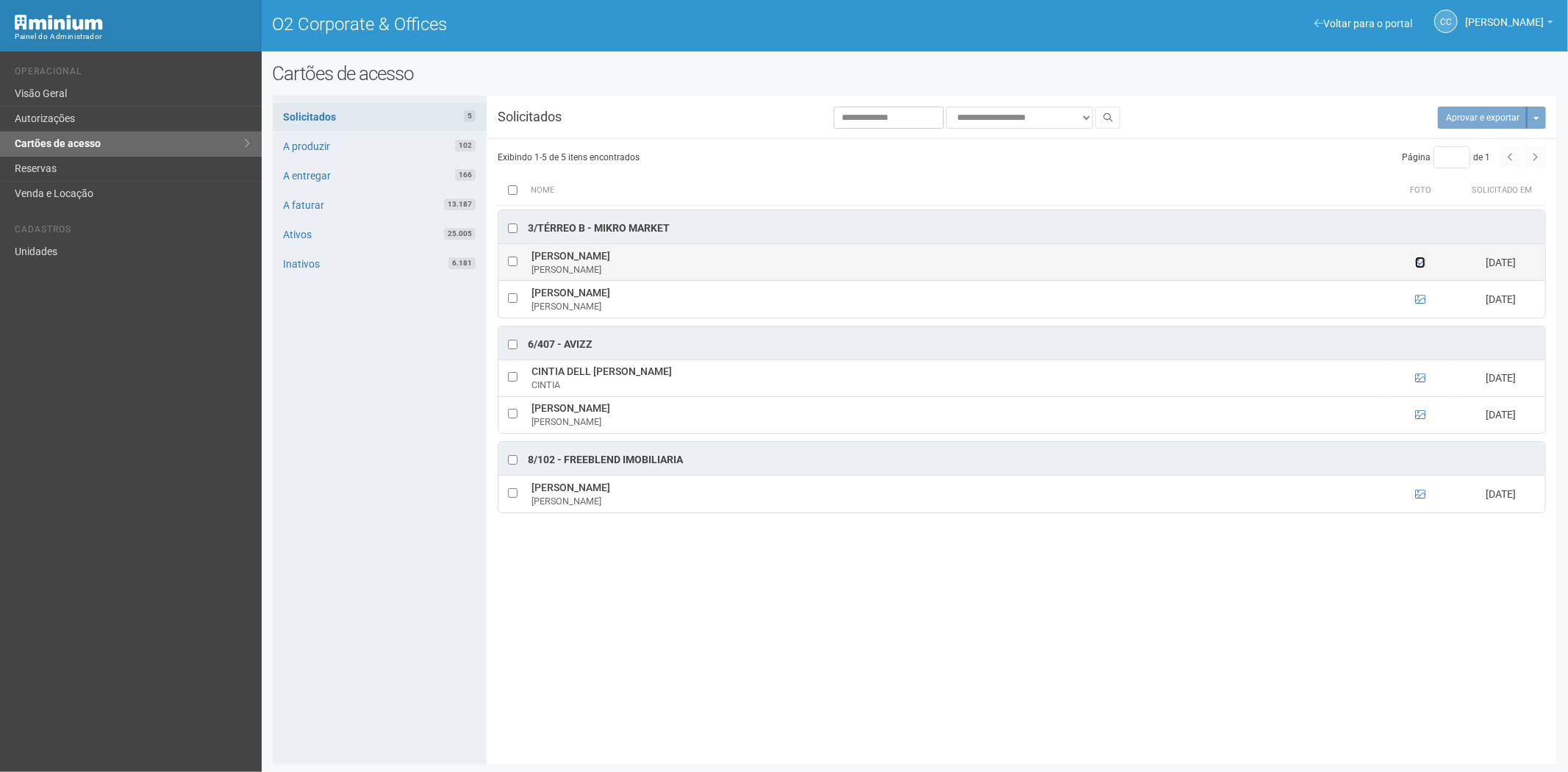
click at [1415, 265] on icon at bounding box center [1419, 262] width 10 height 10
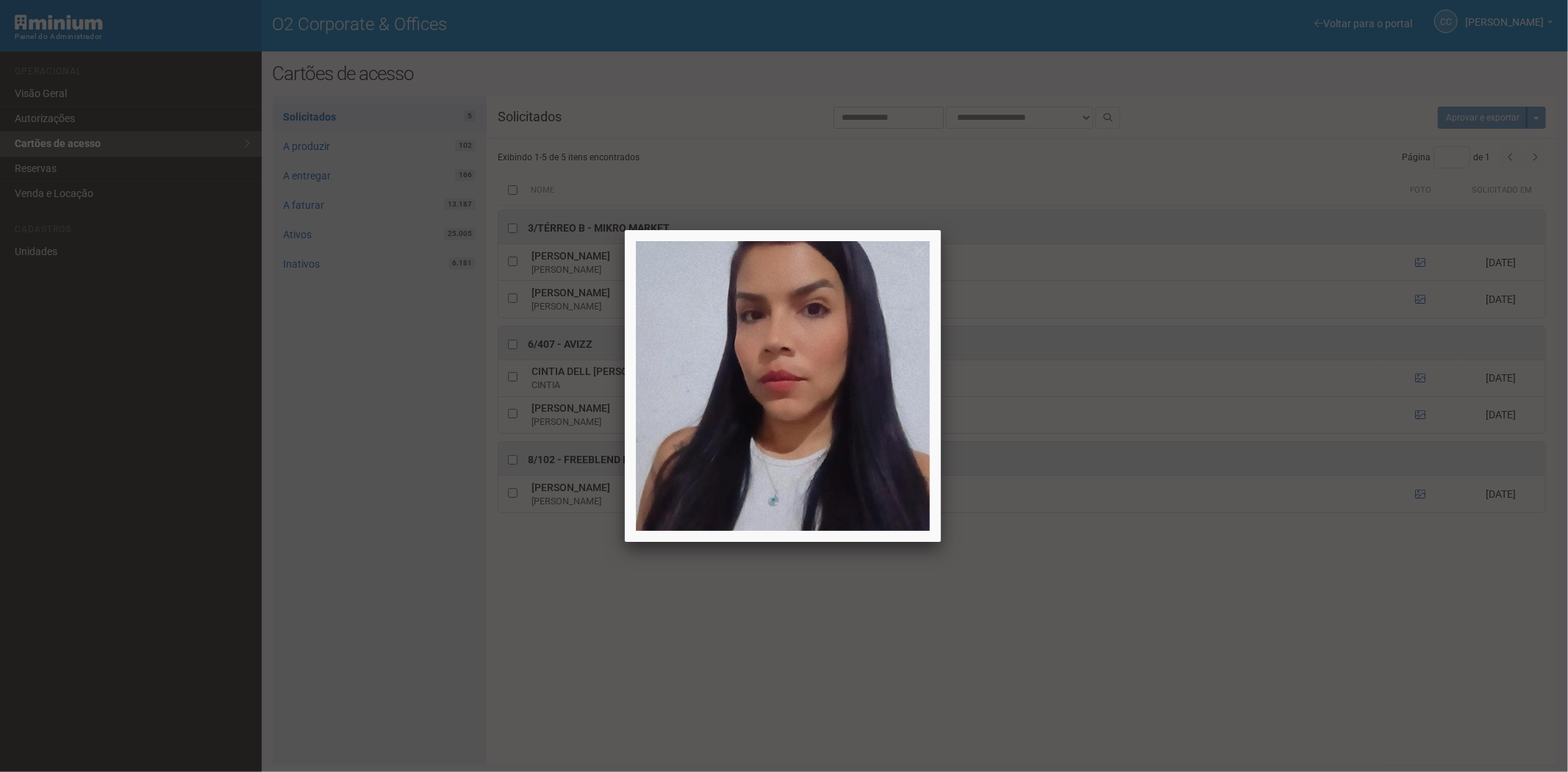
click at [1421, 296] on div at bounding box center [784, 386] width 1568 height 772
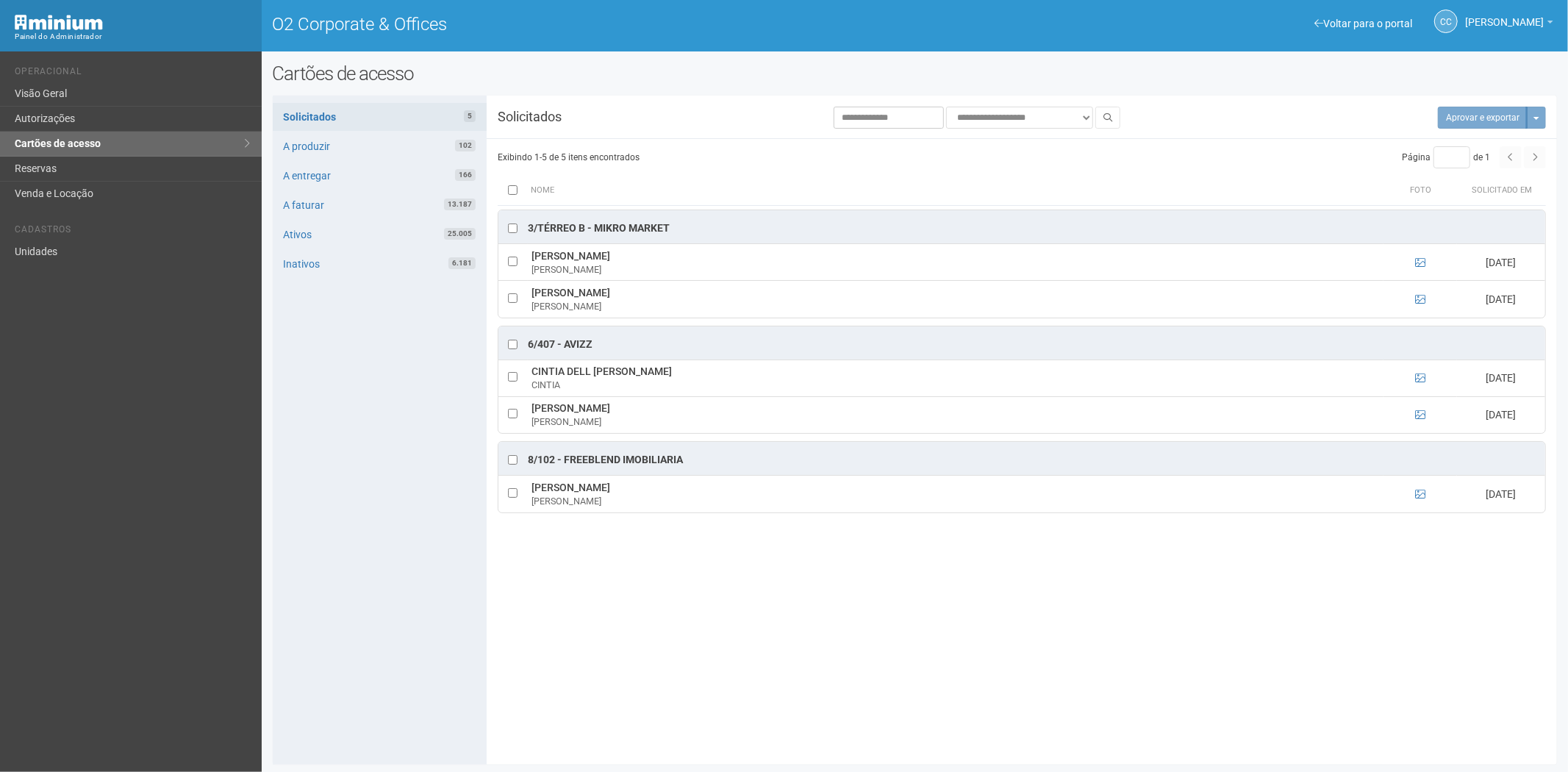
click at [1427, 296] on td at bounding box center [1420, 300] width 74 height 37
click at [1427, 297] on td at bounding box center [1420, 300] width 74 height 37
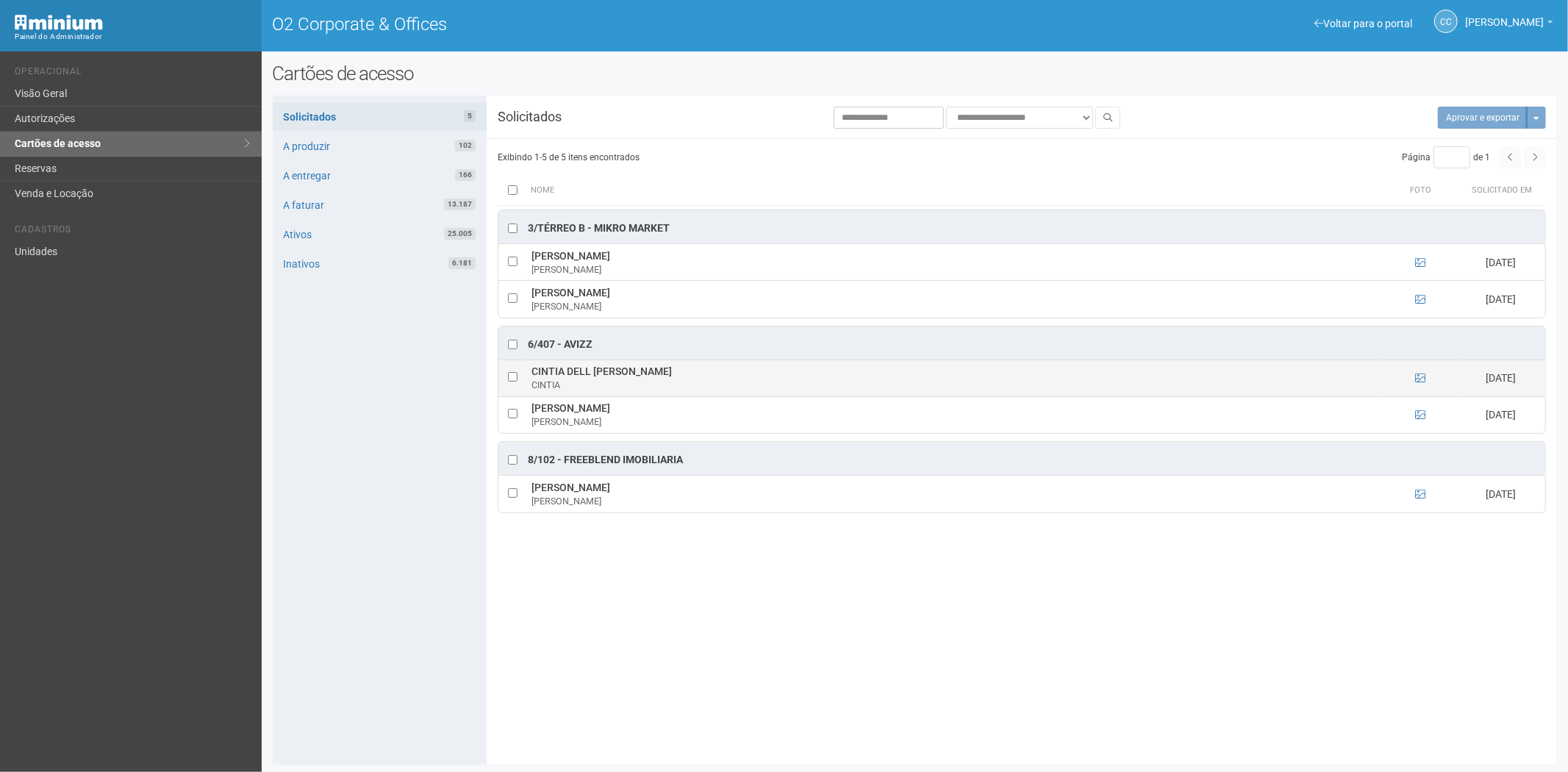
click at [1426, 386] on td at bounding box center [1420, 378] width 74 height 37
click at [1419, 377] on icon at bounding box center [1419, 378] width 10 height 10
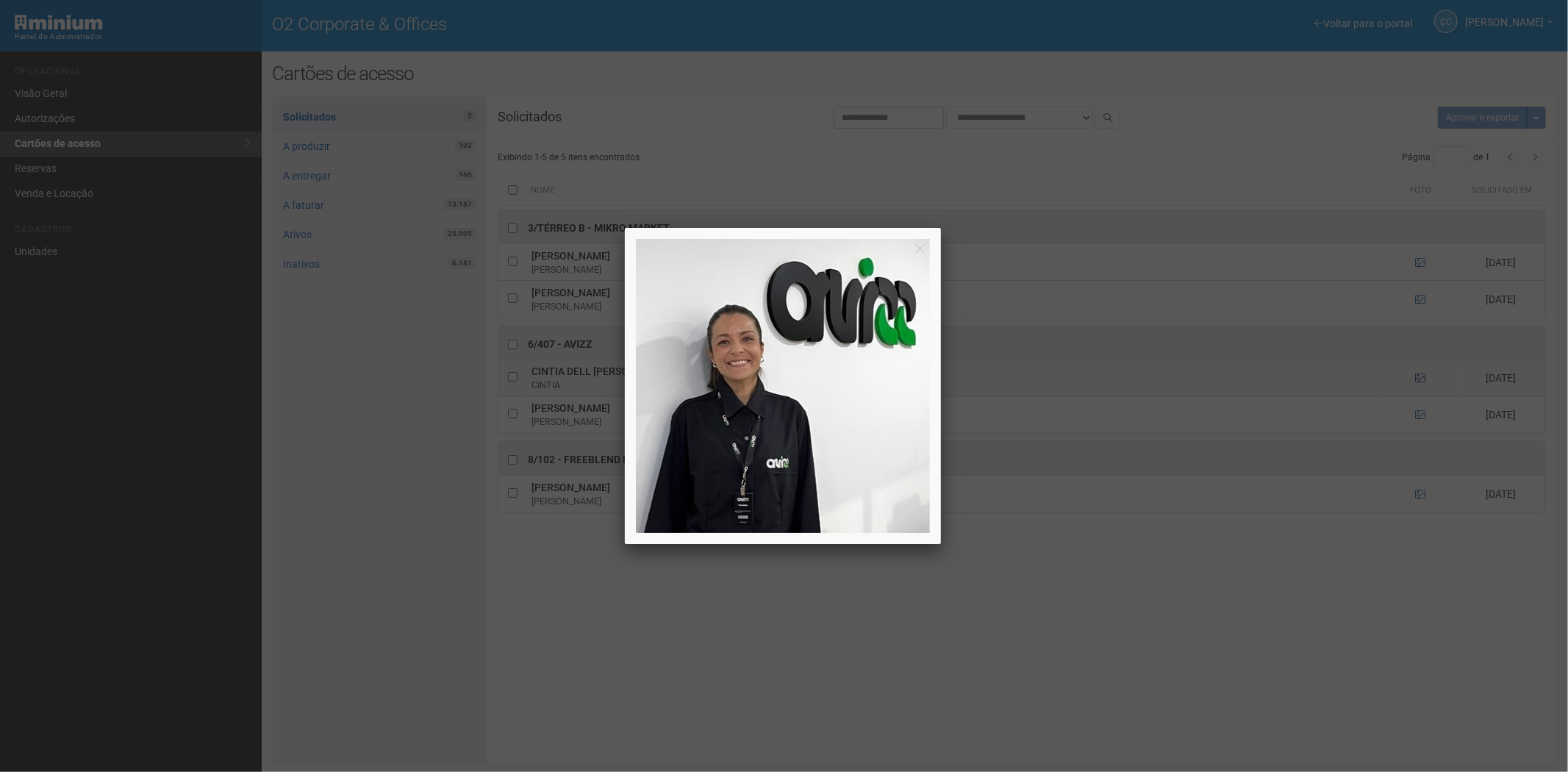
click at [1419, 377] on div at bounding box center [784, 386] width 1568 height 772
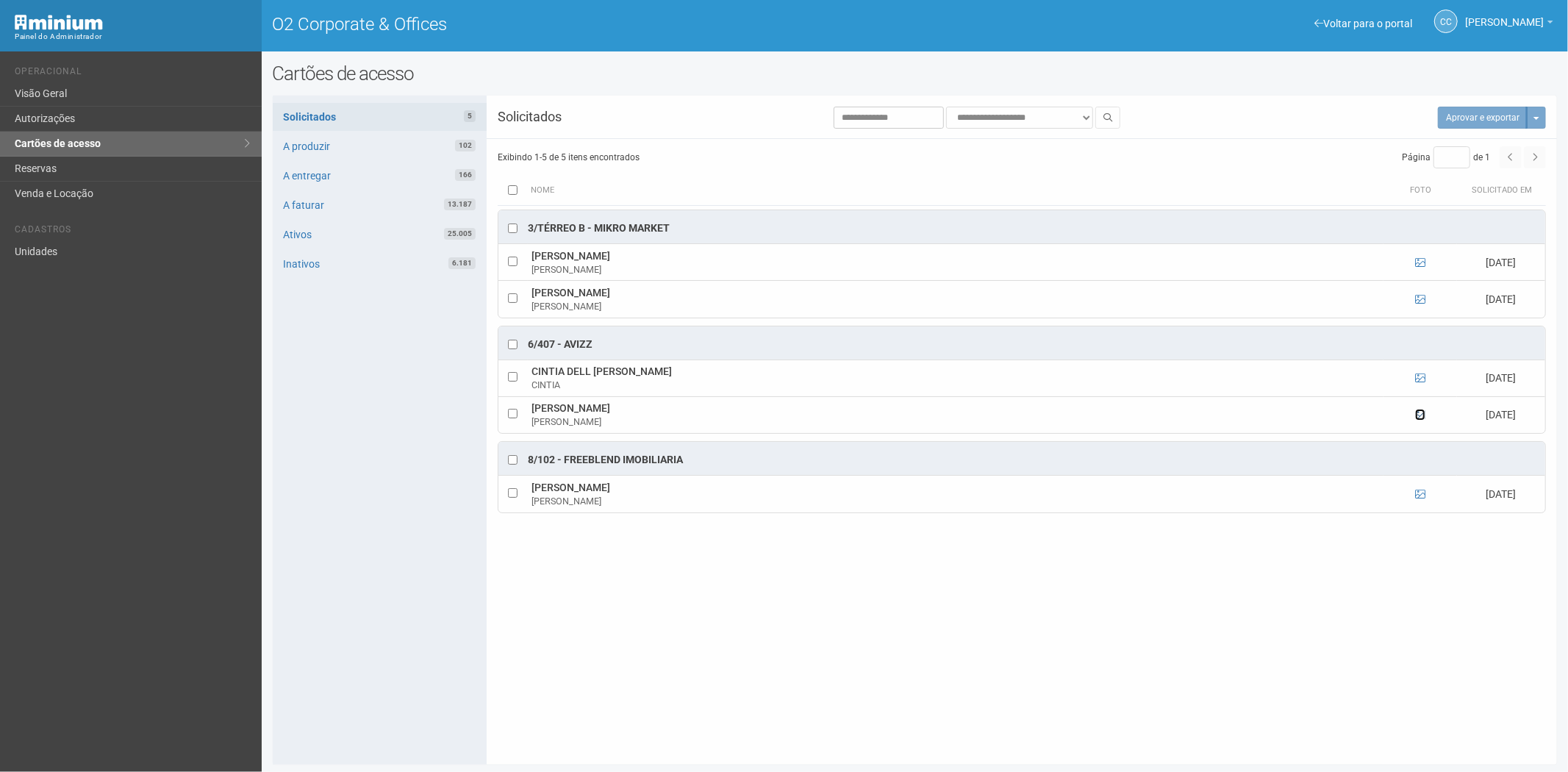
click at [1422, 418] on icon at bounding box center [1419, 415] width 10 height 10
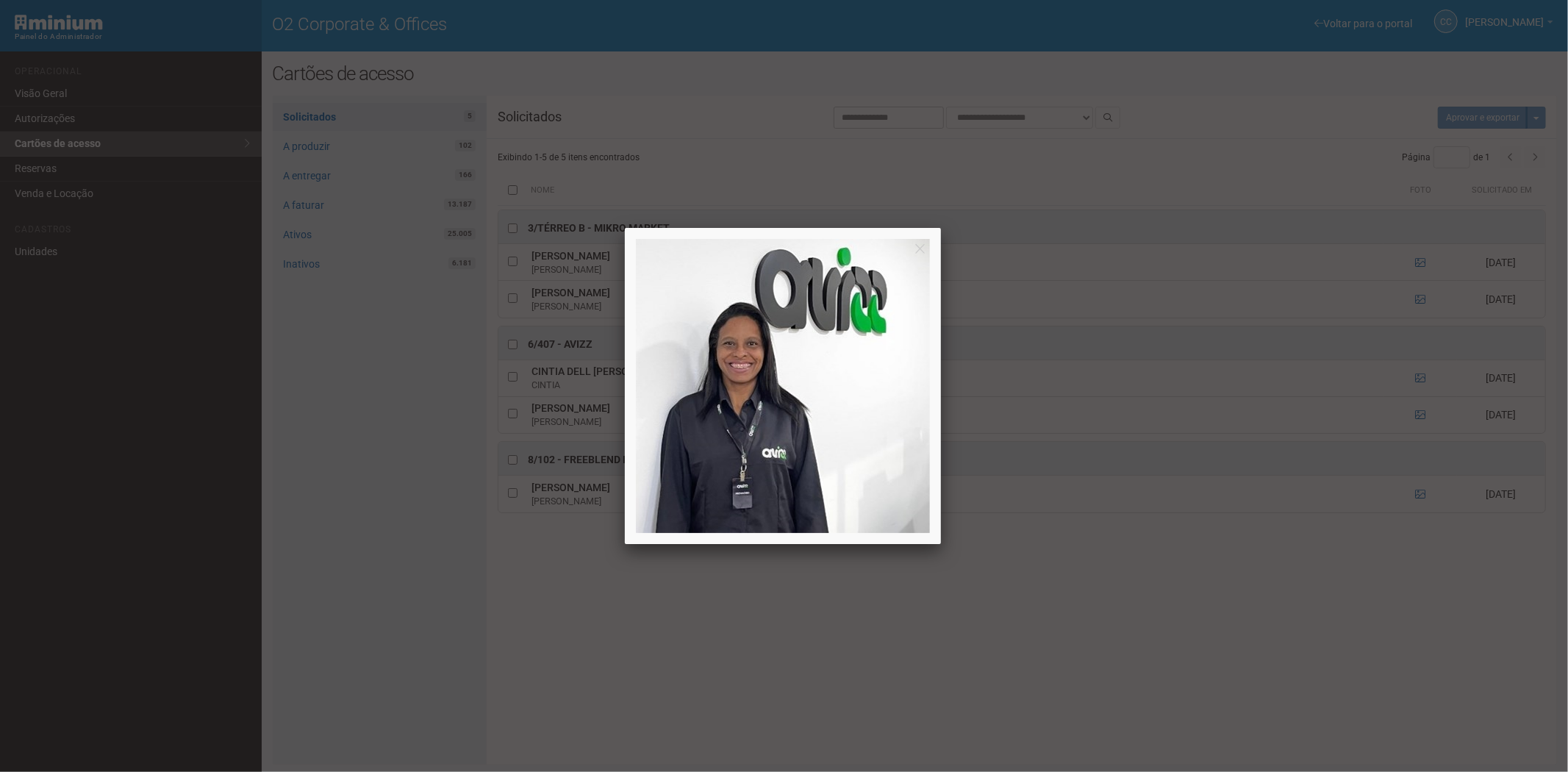
click at [1422, 418] on div at bounding box center [784, 386] width 1568 height 772
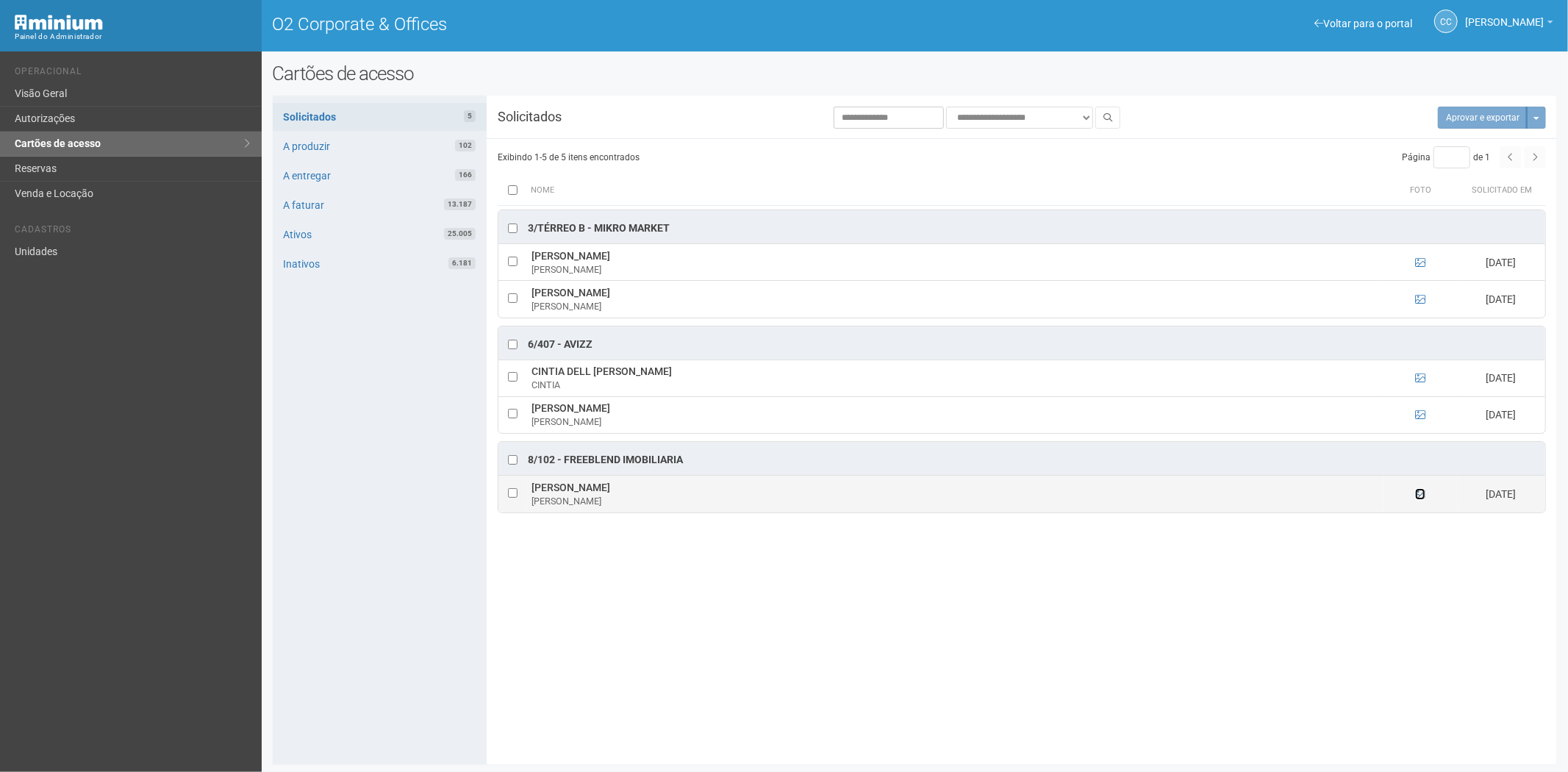
click at [1419, 495] on icon at bounding box center [1419, 494] width 10 height 10
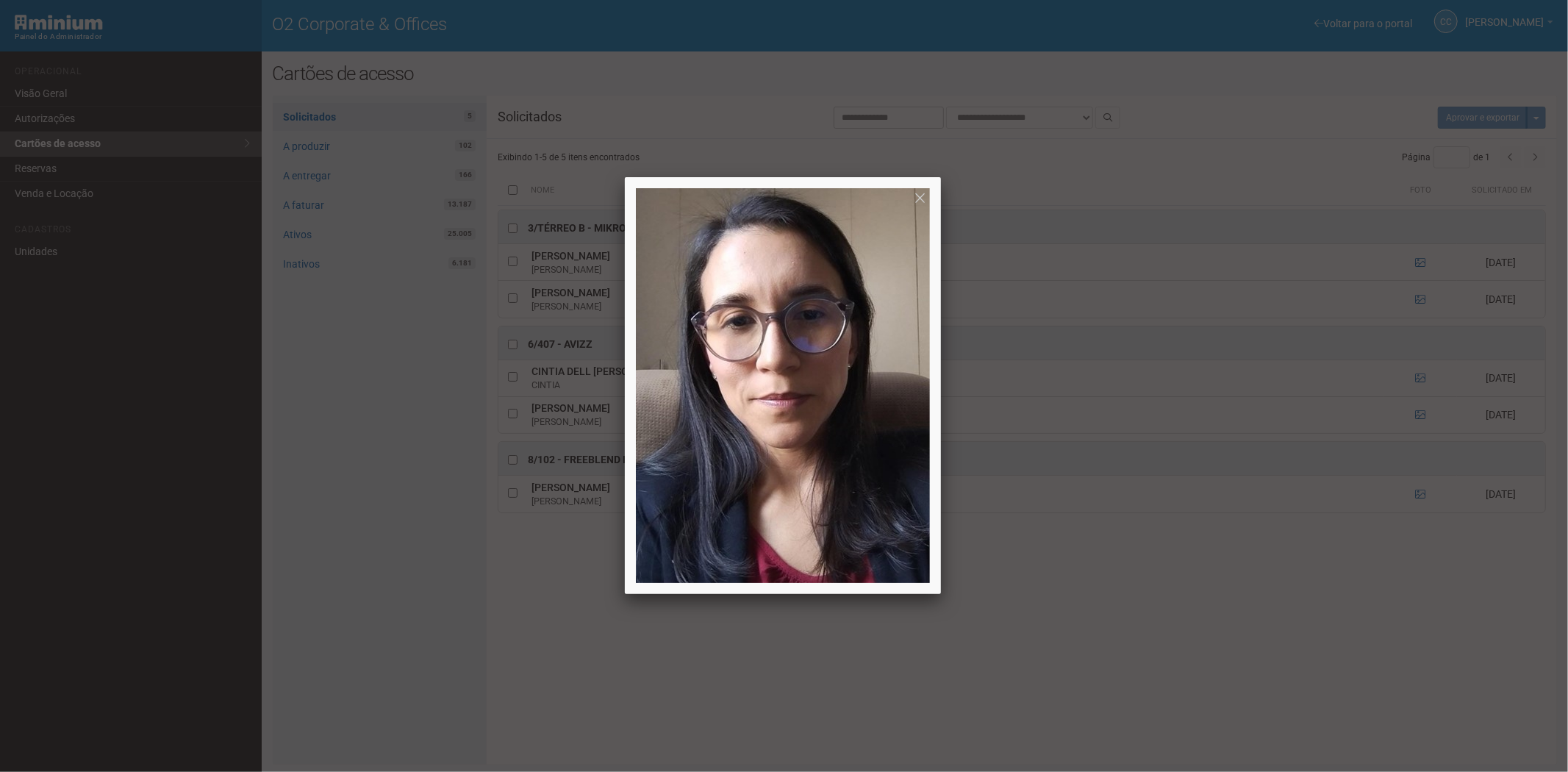
click at [1238, 630] on div at bounding box center [784, 386] width 1568 height 772
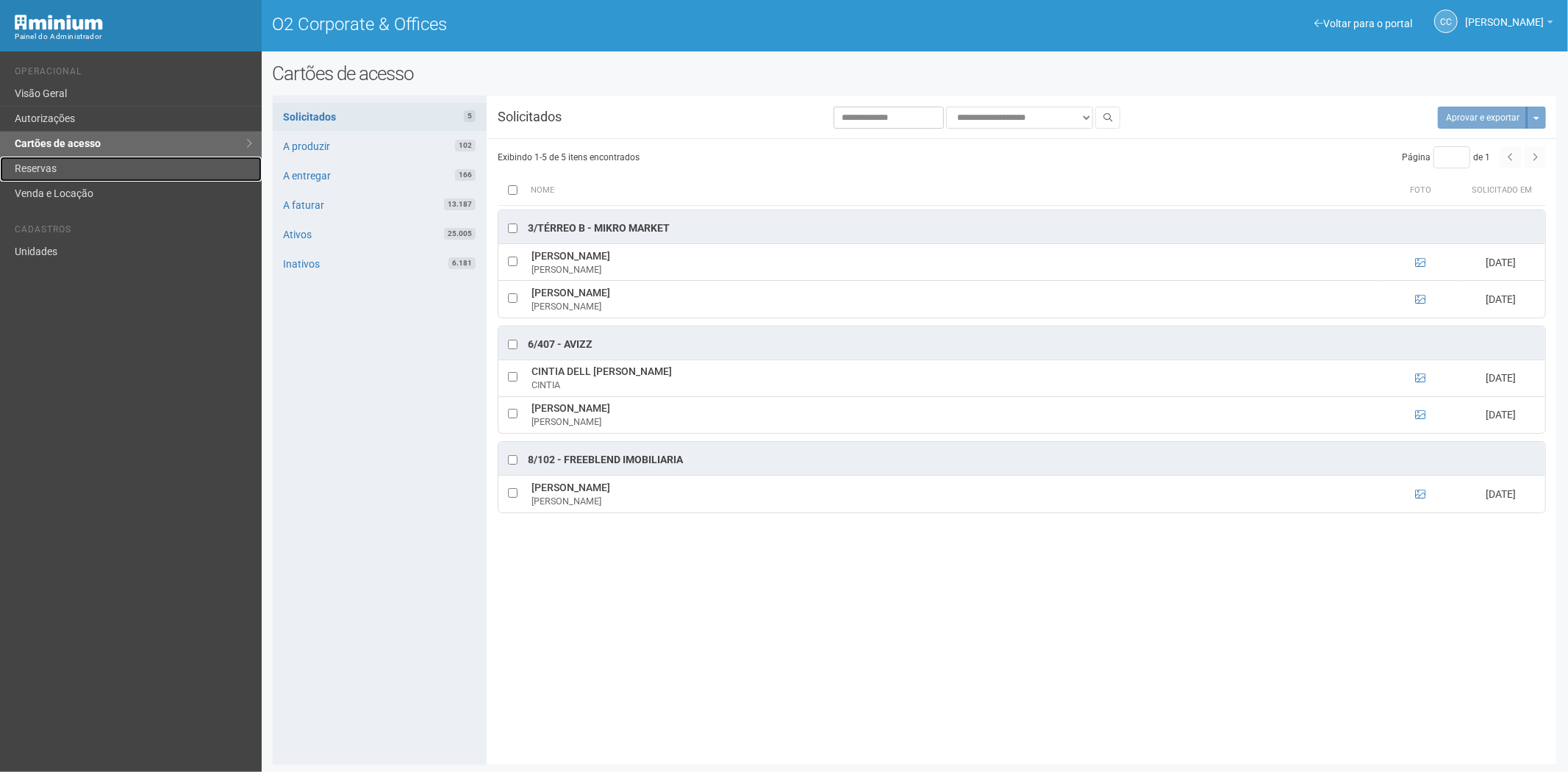
click at [25, 170] on link "Reservas" at bounding box center [131, 169] width 262 height 25
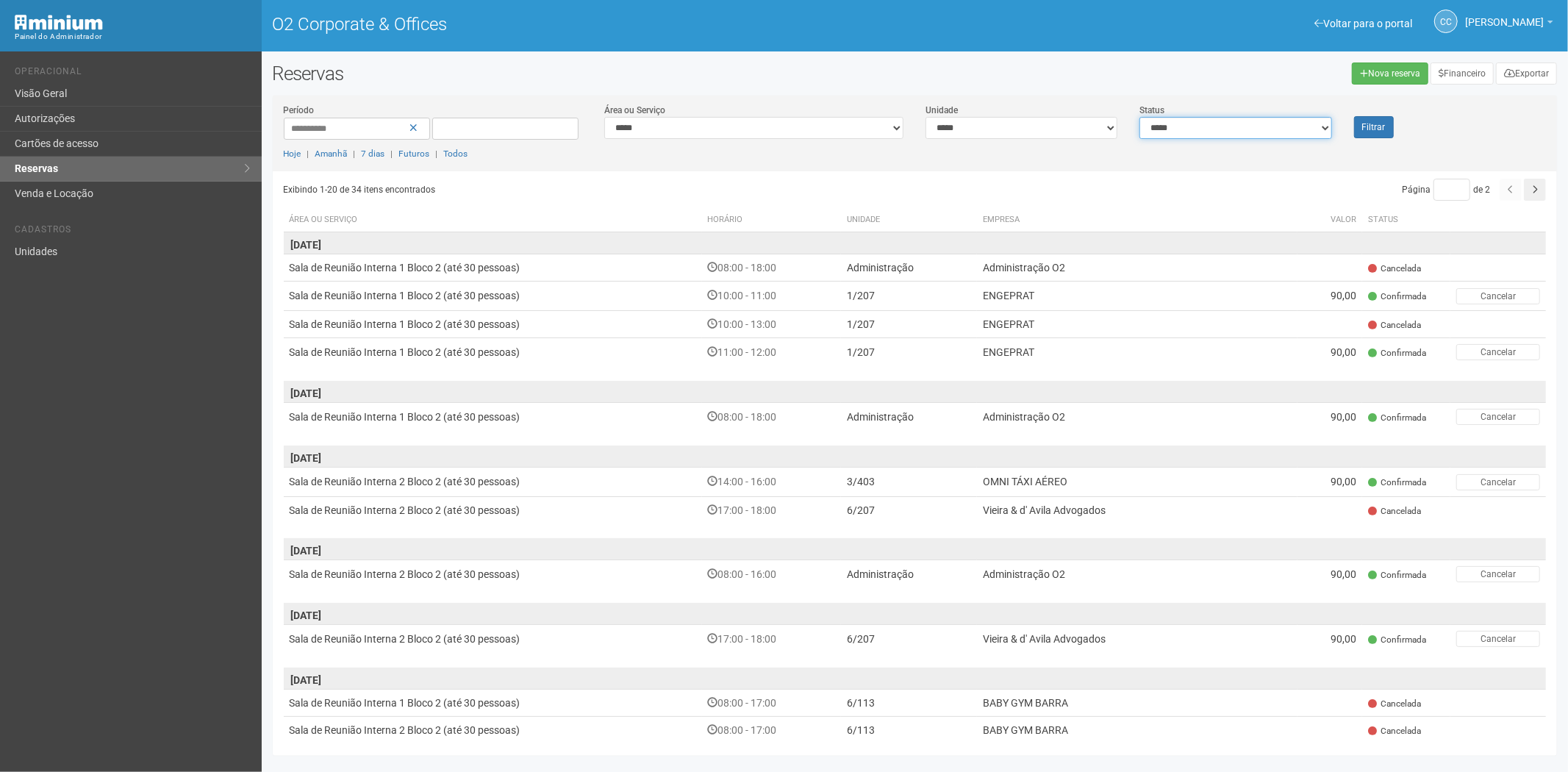
click at [1270, 133] on select "**********" at bounding box center [1235, 128] width 192 height 22
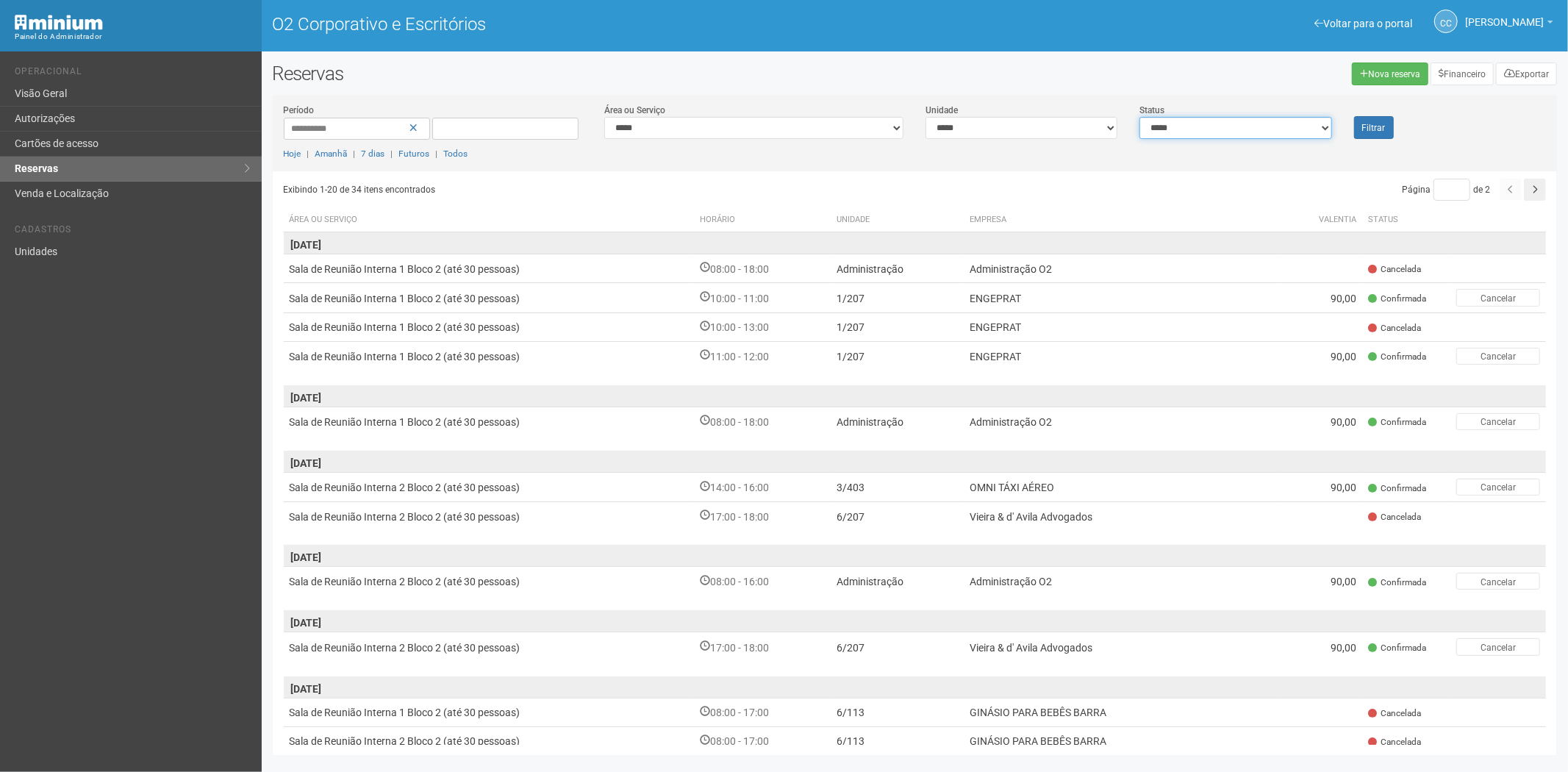
select select "*"
click at [1139, 117] on select "**********" at bounding box center [1235, 128] width 192 height 22
drag, startPoint x: 1395, startPoint y: 122, endPoint x: 1386, endPoint y: 120, distance: 9.2
click at [1390, 121] on div "Filtrar" at bounding box center [1396, 120] width 108 height 36
click at [1386, 120] on button "Filtrar" at bounding box center [1373, 128] width 39 height 22
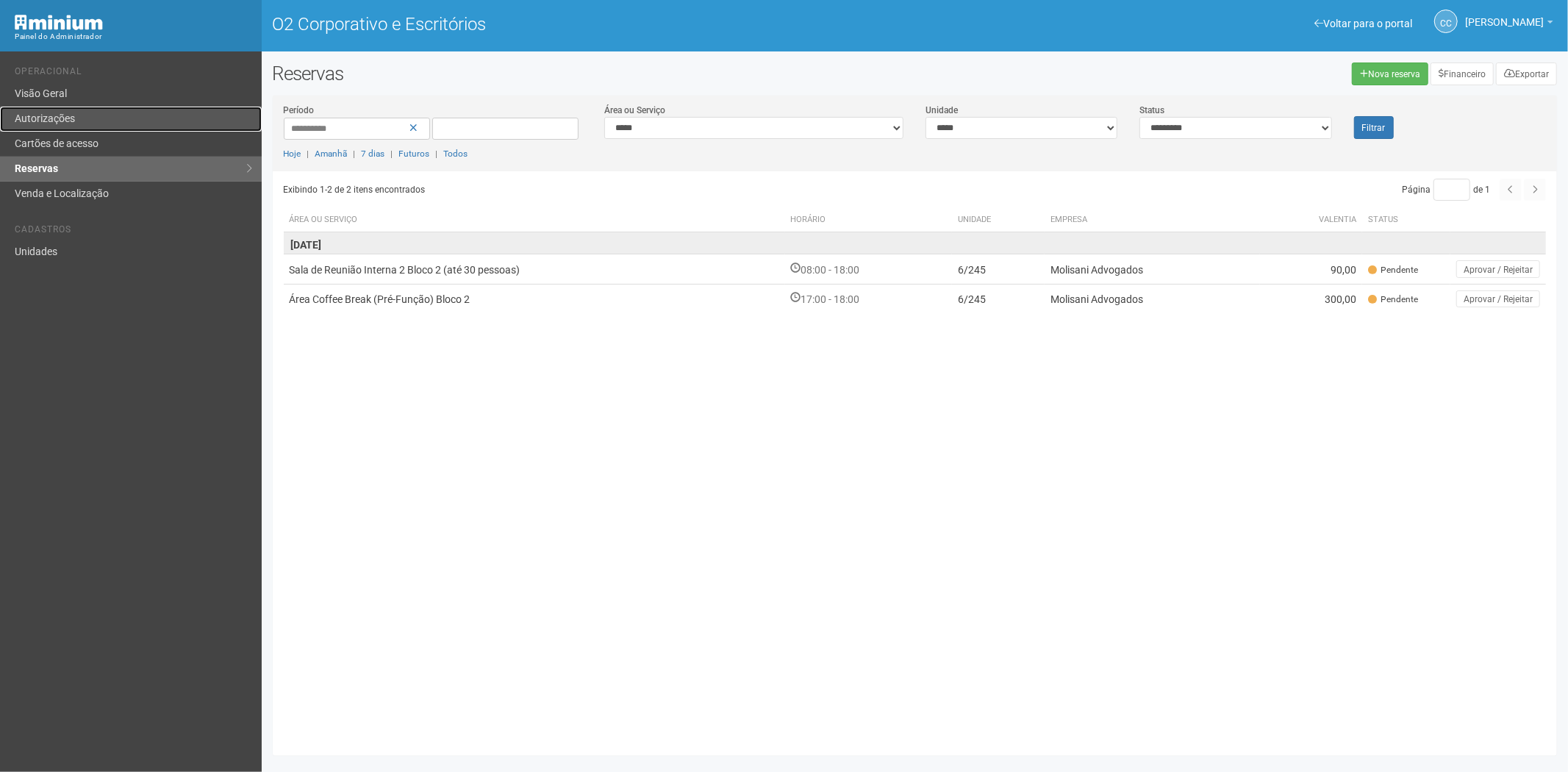
click at [92, 116] on link "Autorizações" at bounding box center [131, 119] width 262 height 25
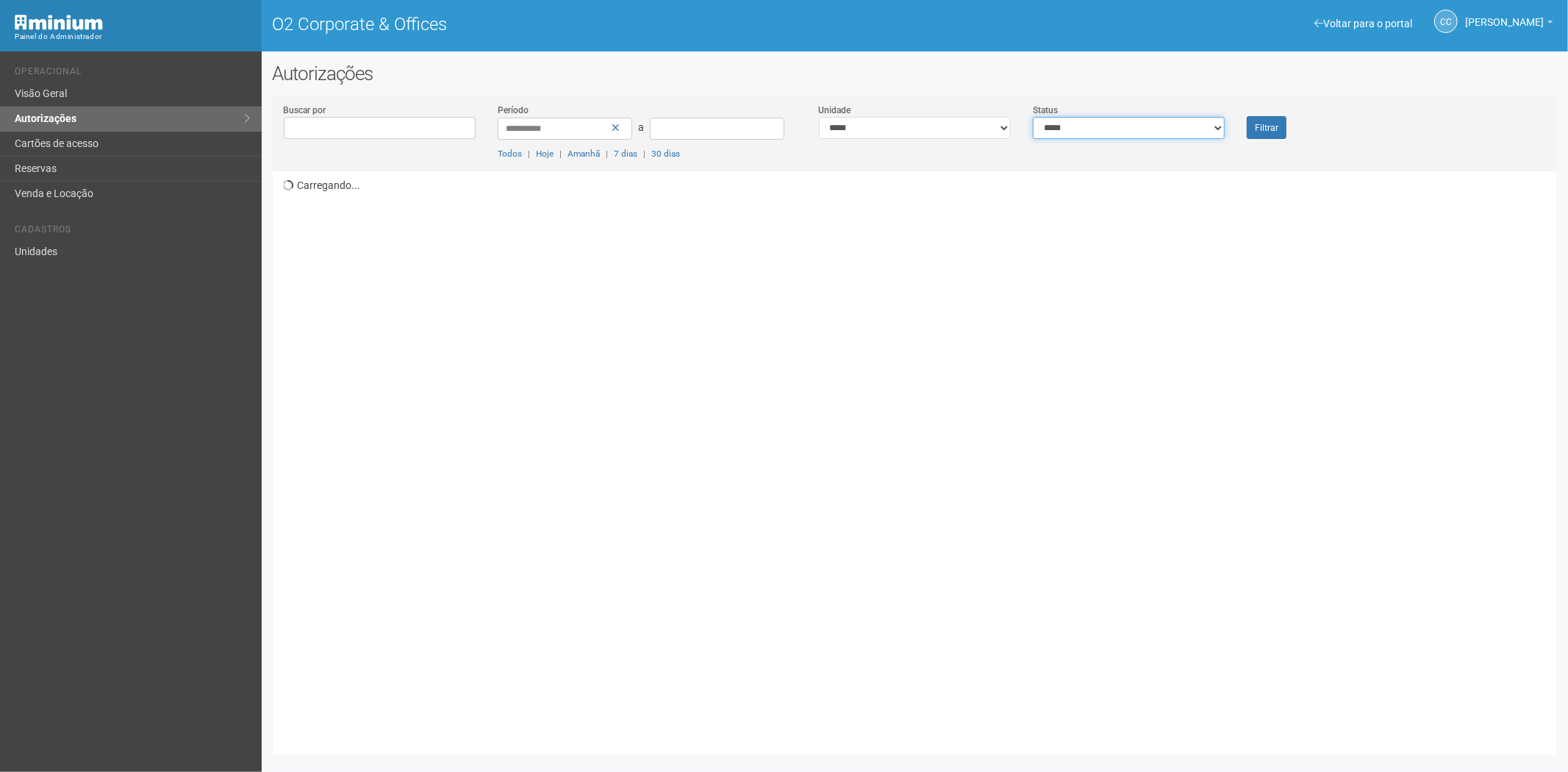
click at [1157, 130] on select "**********" at bounding box center [1128, 128] width 192 height 22
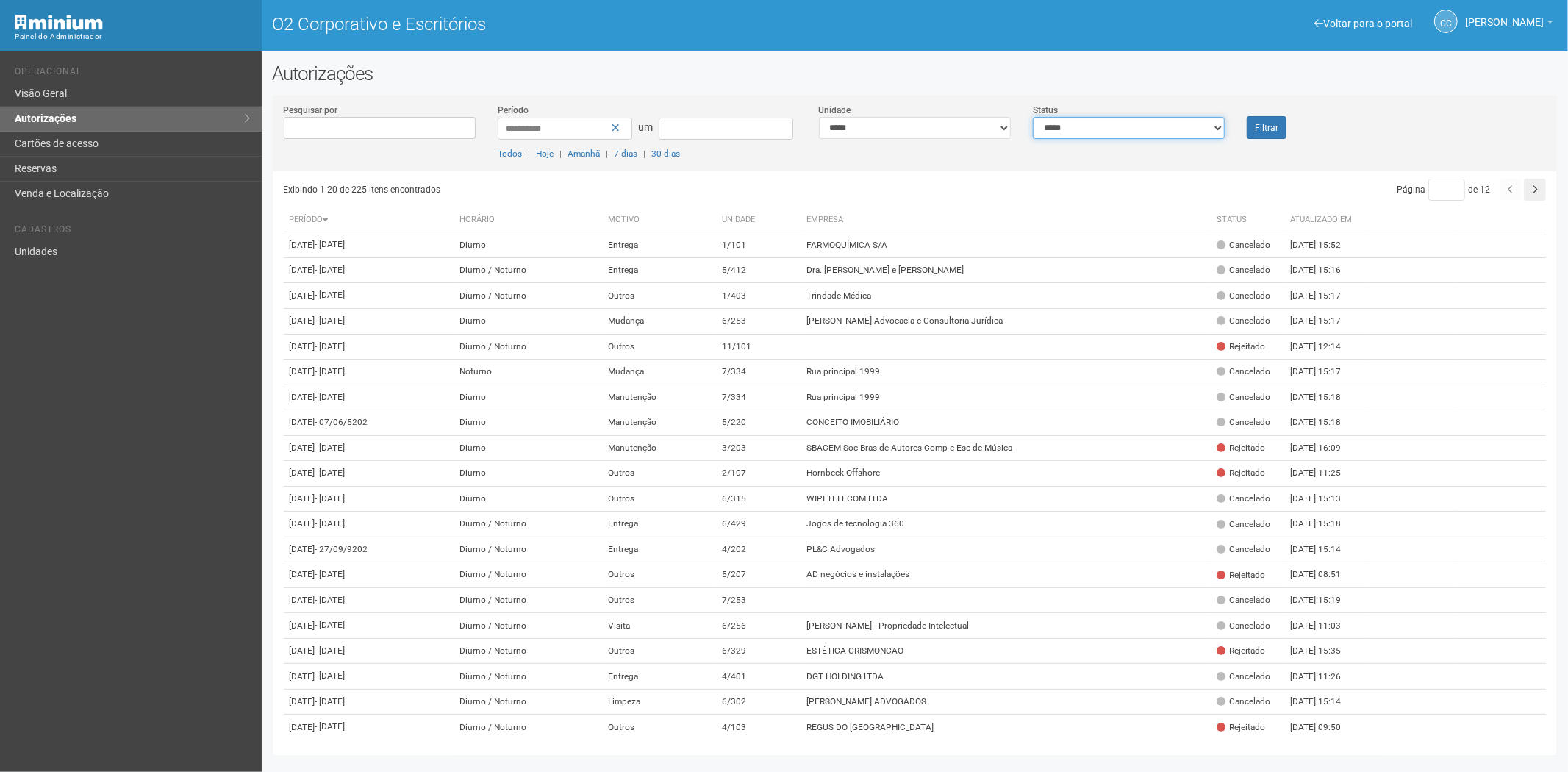
select select "*"
click at [1032, 117] on select "**********" at bounding box center [1128, 128] width 192 height 22
click at [1261, 123] on font "Filtrar" at bounding box center [1266, 128] width 23 height 10
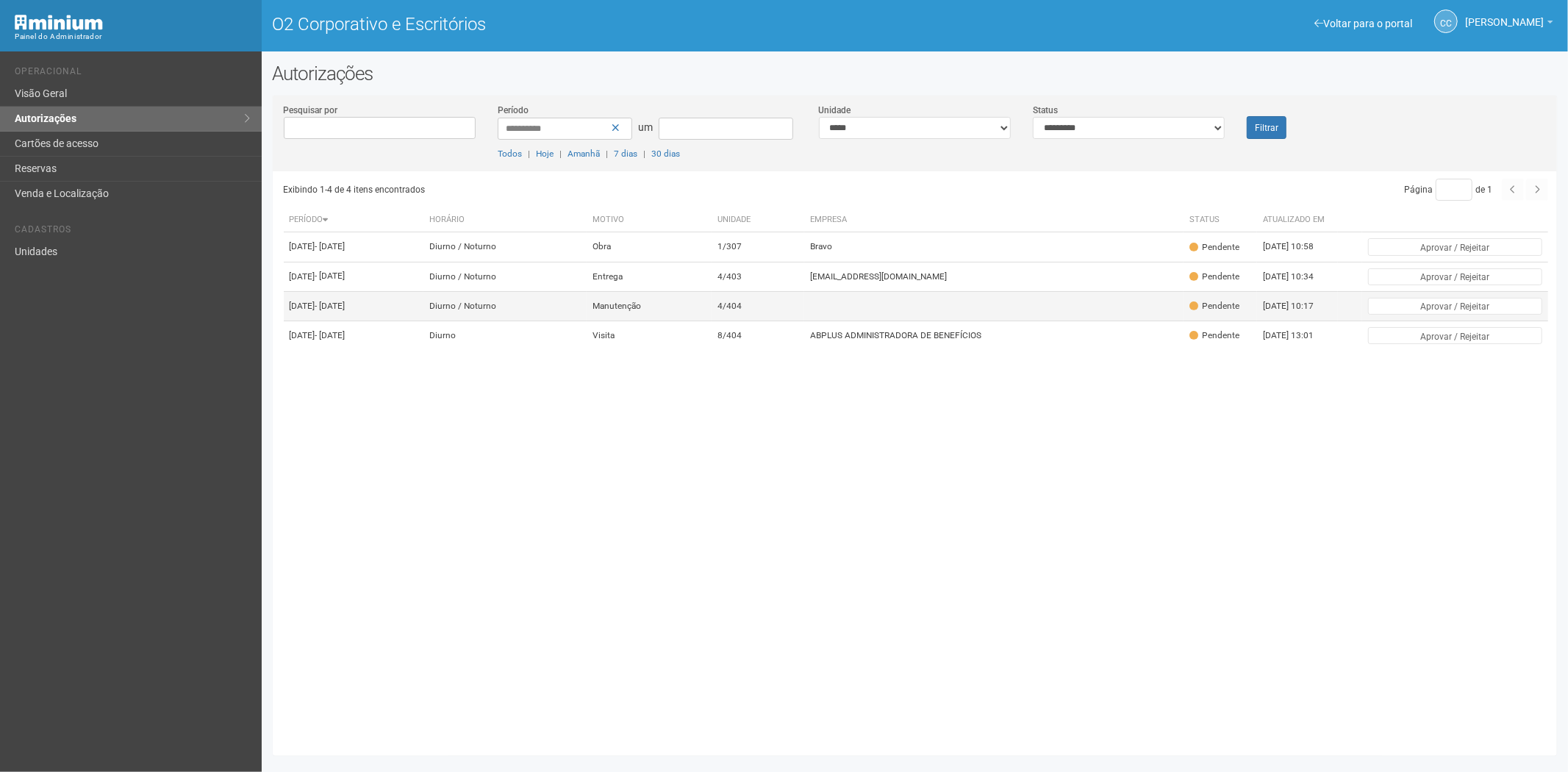
click at [851, 321] on td at bounding box center [993, 305] width 379 height 30
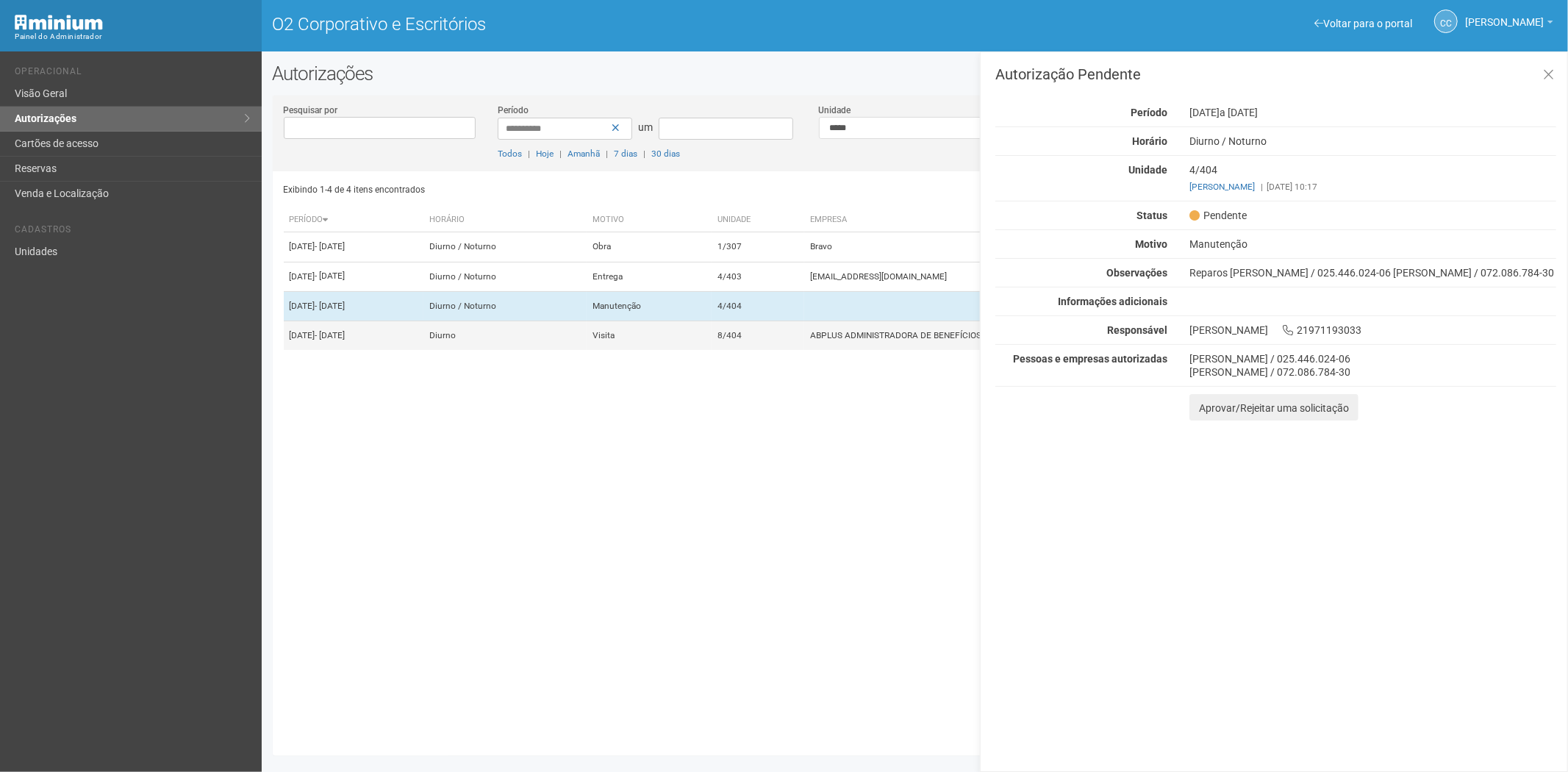
click at [804, 351] on td "8/404" at bounding box center [757, 336] width 92 height 30
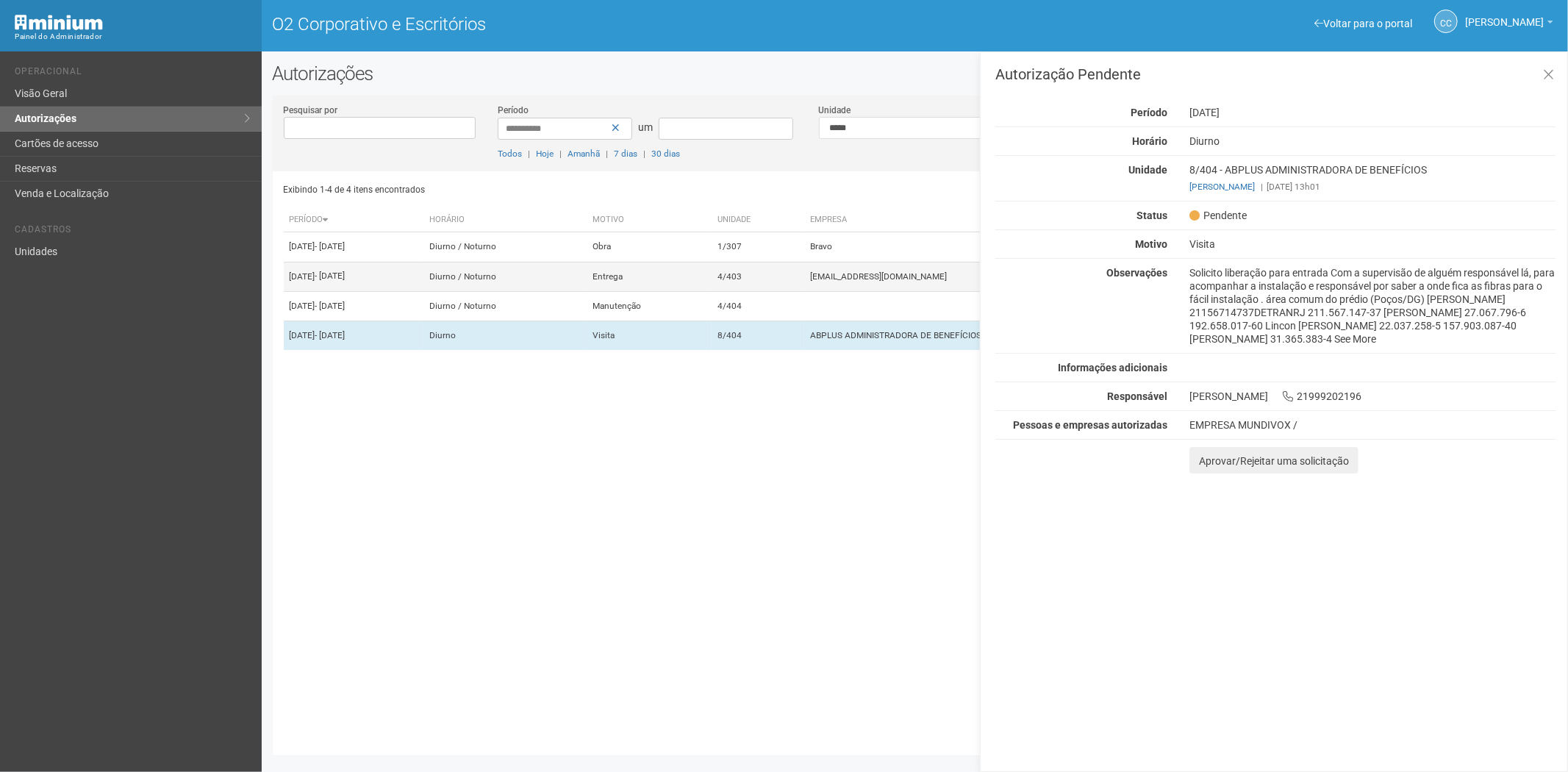
click at [804, 283] on td "4/403" at bounding box center [757, 276] width 92 height 30
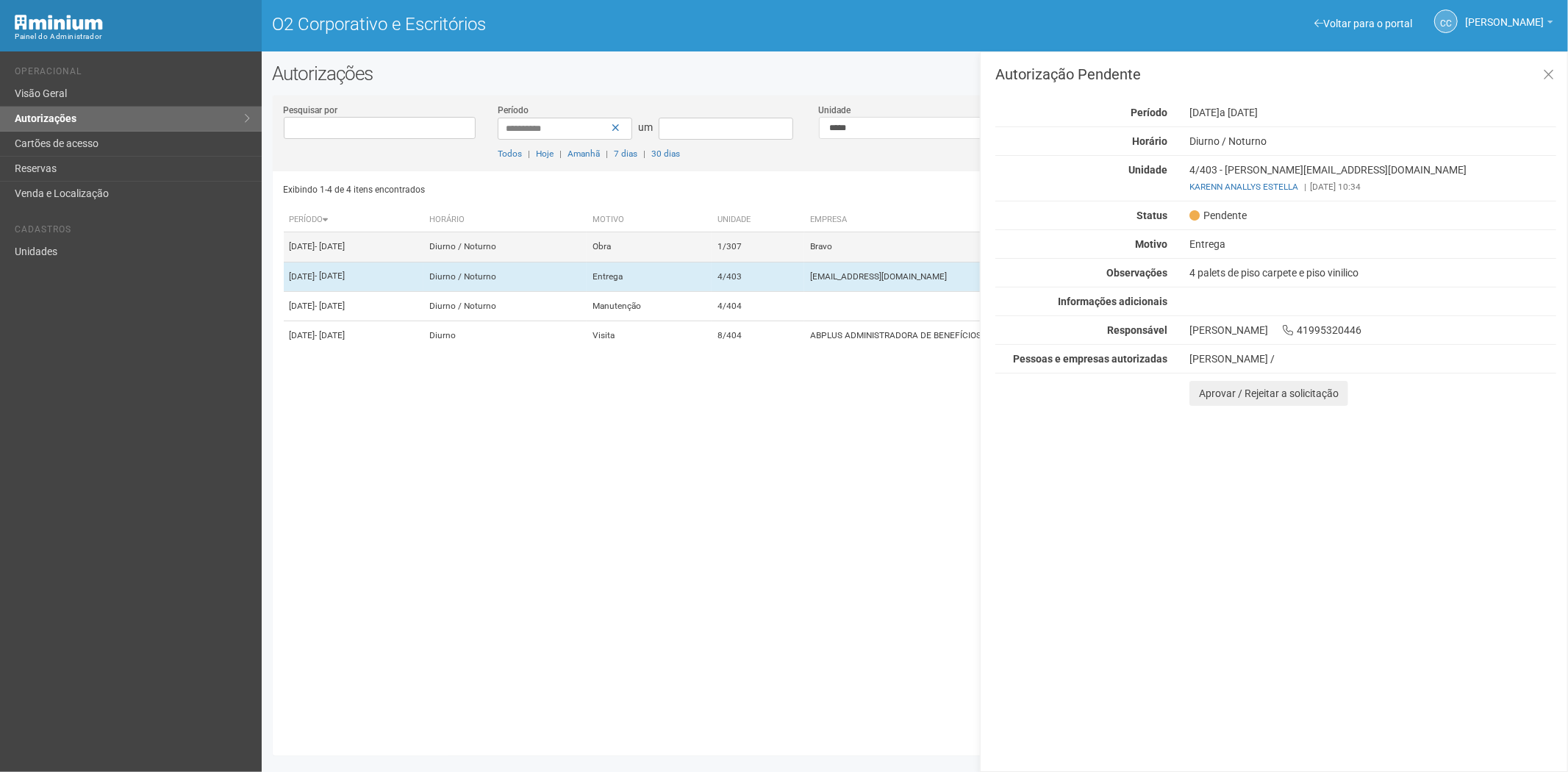
click at [794, 246] on td "1/307" at bounding box center [757, 247] width 92 height 30
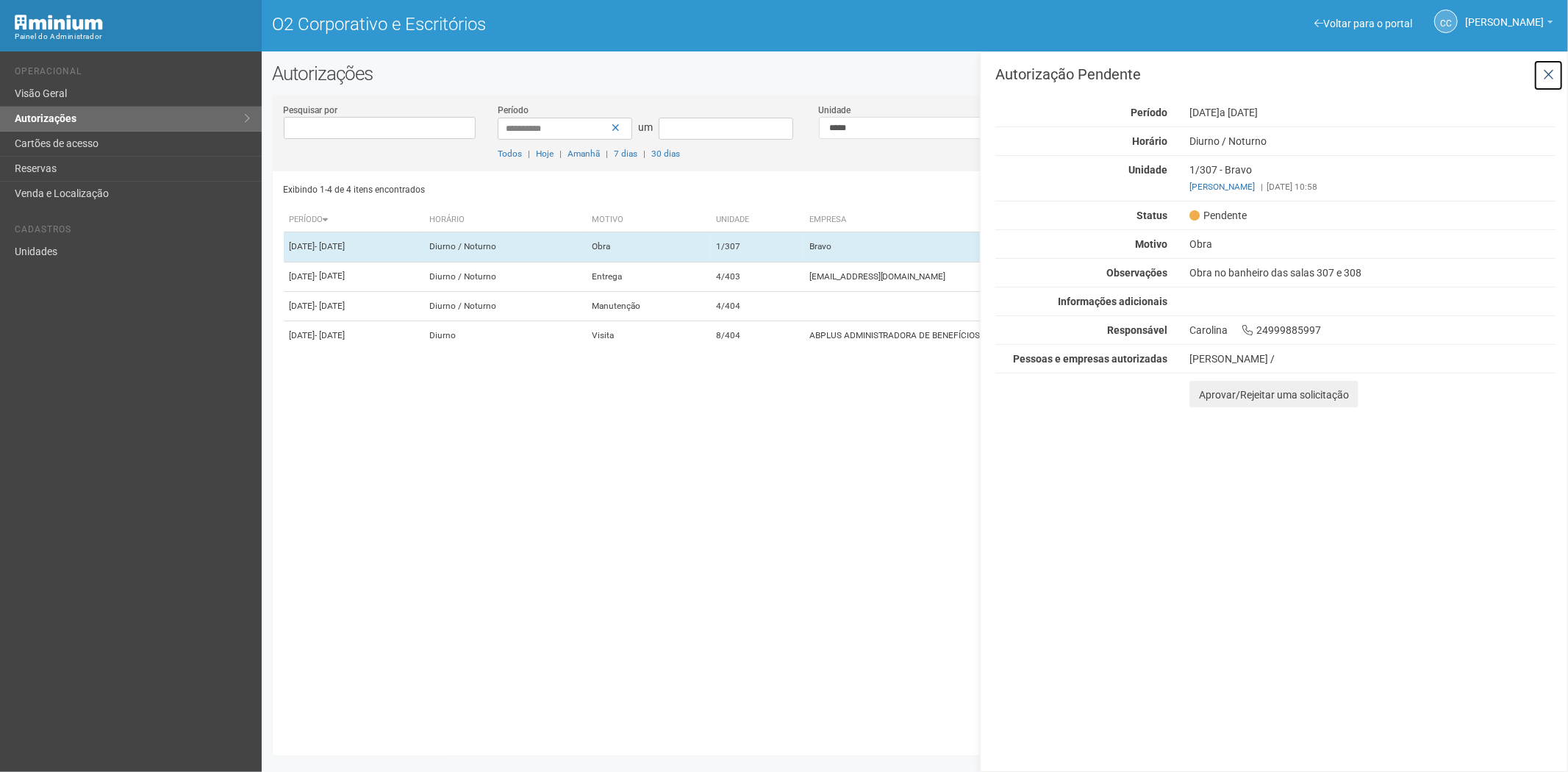
drag, startPoint x: 1546, startPoint y: 72, endPoint x: 1516, endPoint y: 77, distance: 30.4
click at [1546, 71] on icon at bounding box center [1548, 75] width 11 height 14
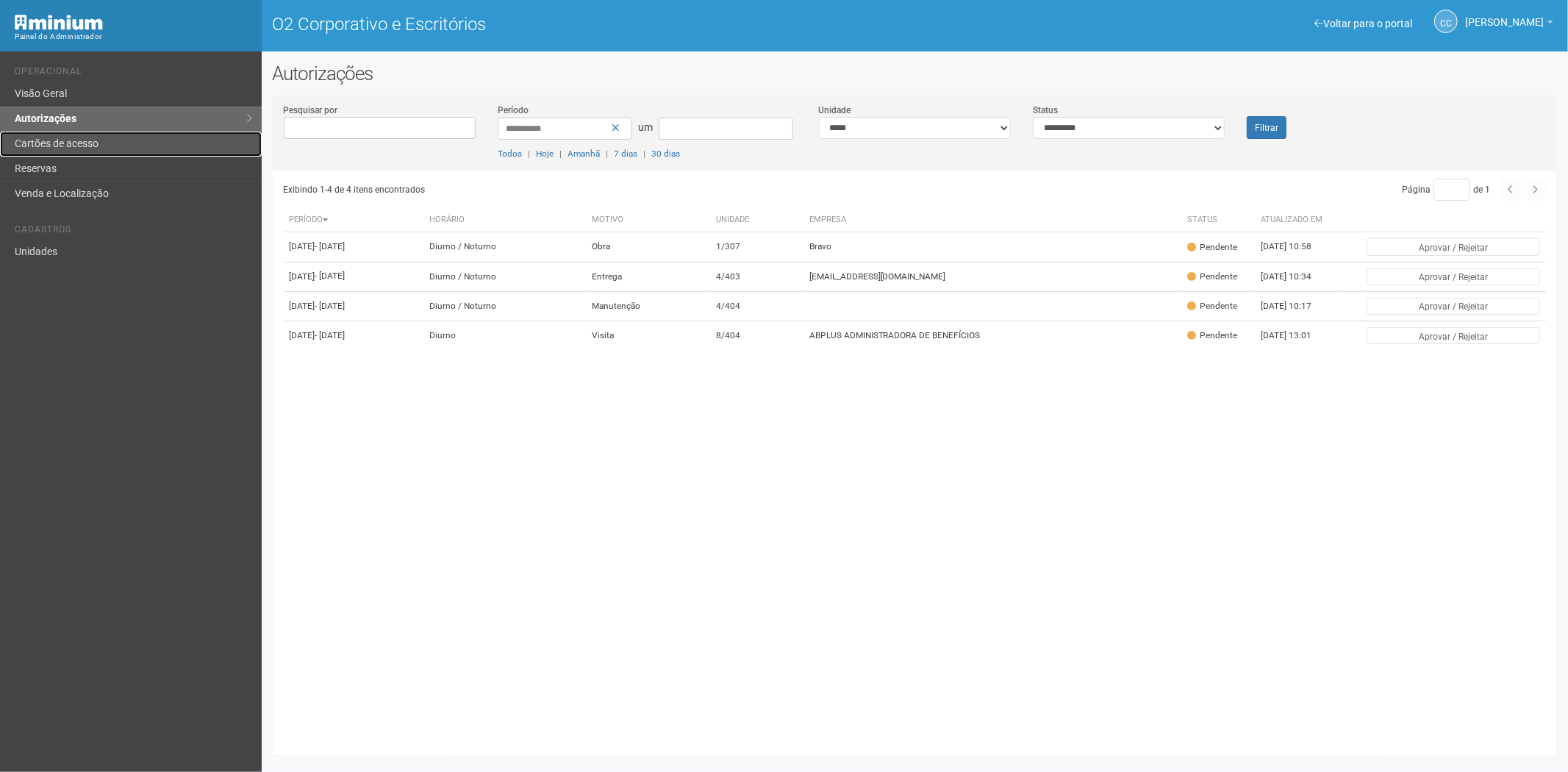
click at [67, 144] on font "Cartões de acesso" at bounding box center [56, 143] width 83 height 12
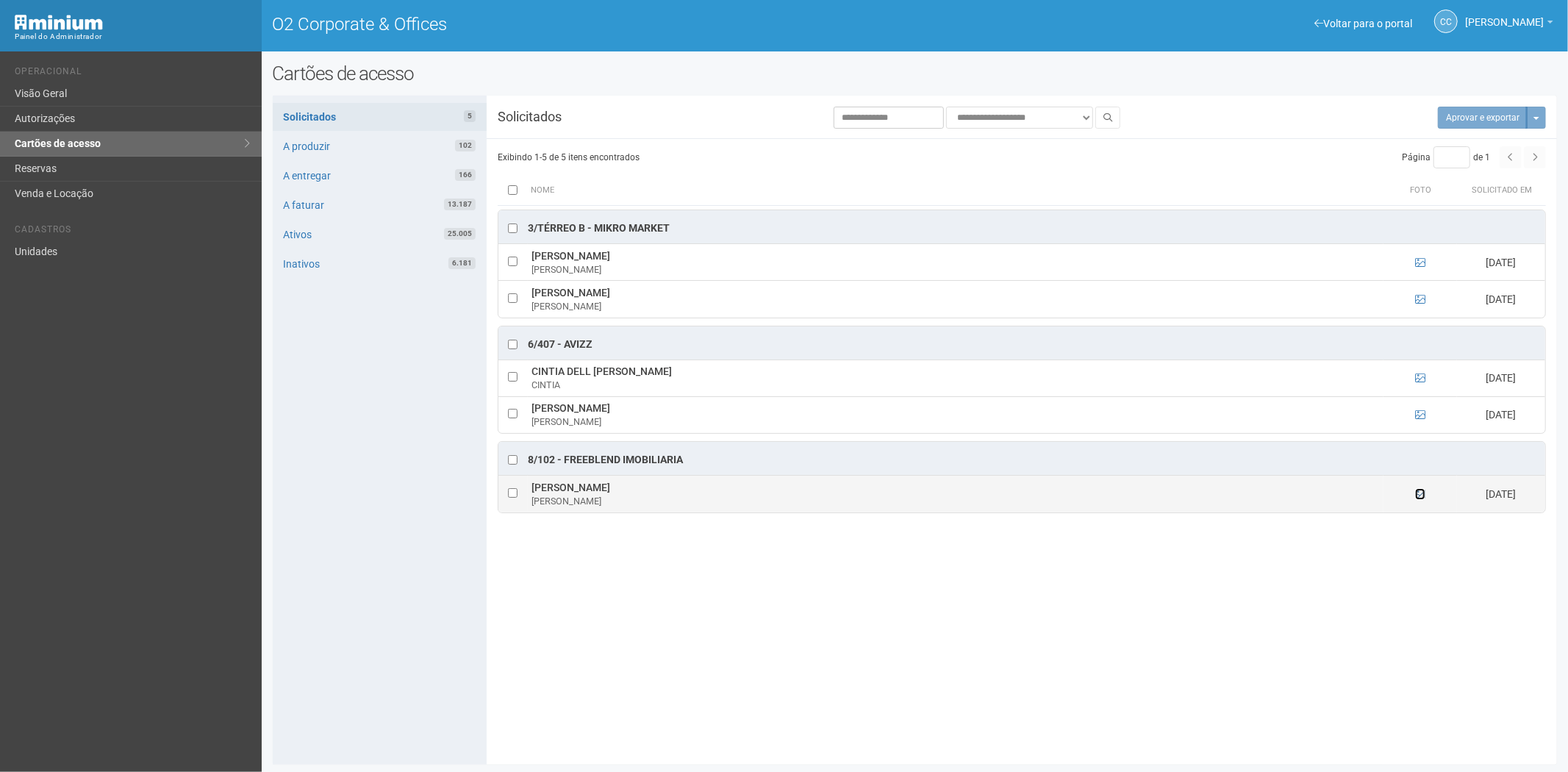
click at [1415, 495] on icon at bounding box center [1419, 494] width 10 height 10
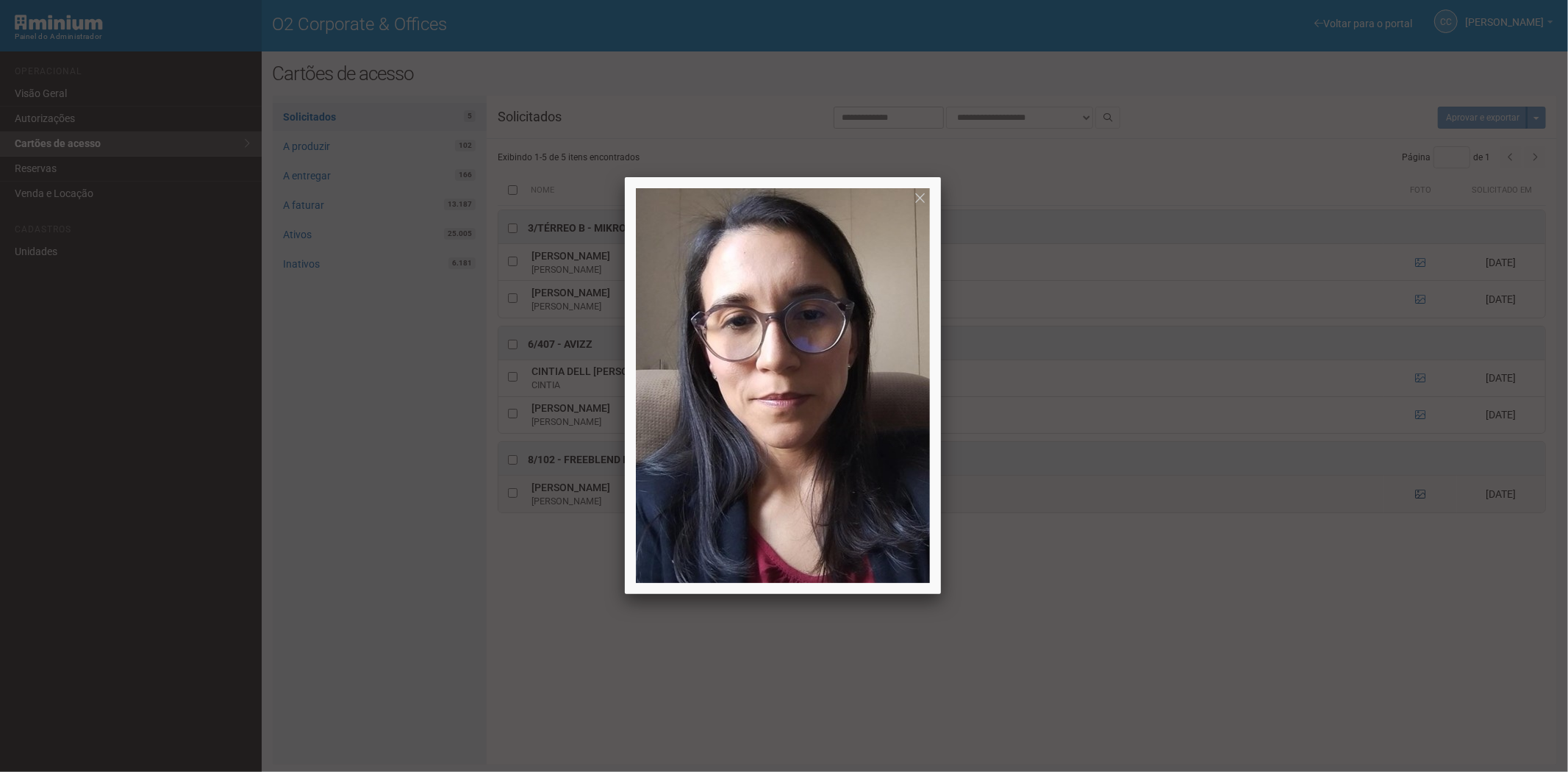
click at [1415, 495] on div at bounding box center [784, 386] width 1568 height 772
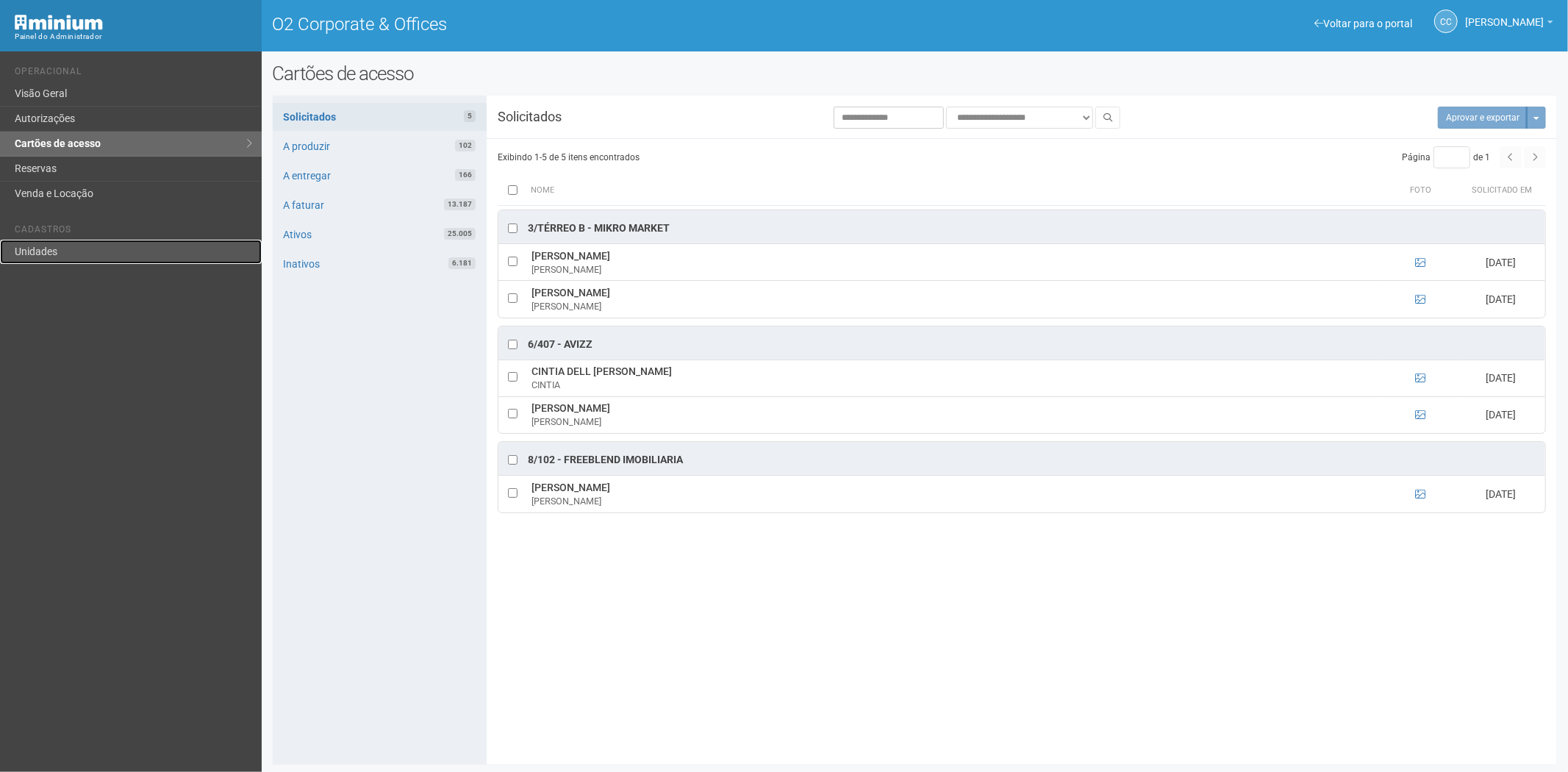
click at [42, 253] on link "Unidades" at bounding box center [131, 251] width 262 height 24
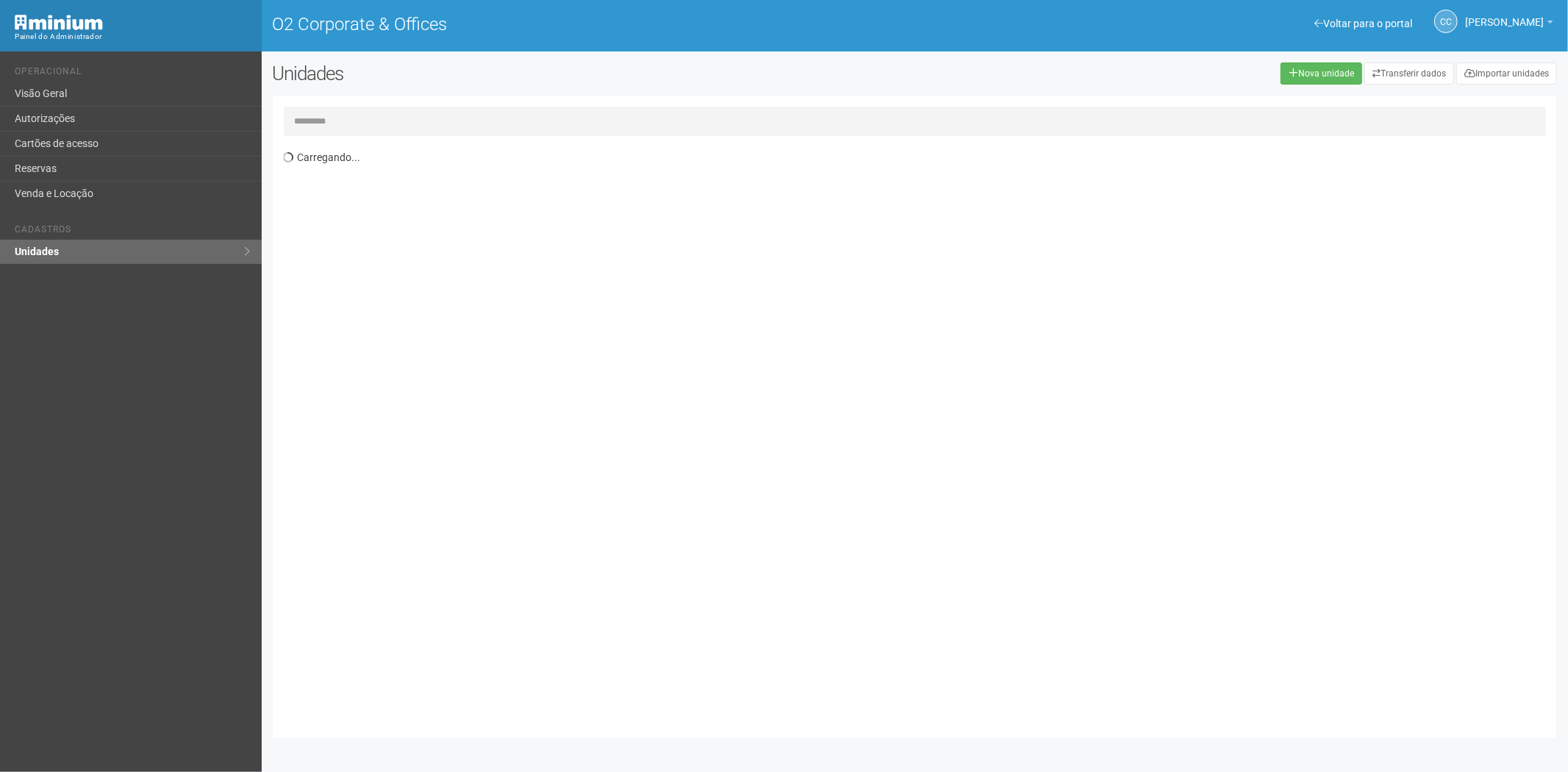
drag, startPoint x: 364, startPoint y: 120, endPoint x: 347, endPoint y: 133, distance: 21.4
click at [360, 124] on input "text" at bounding box center [914, 121] width 1263 height 30
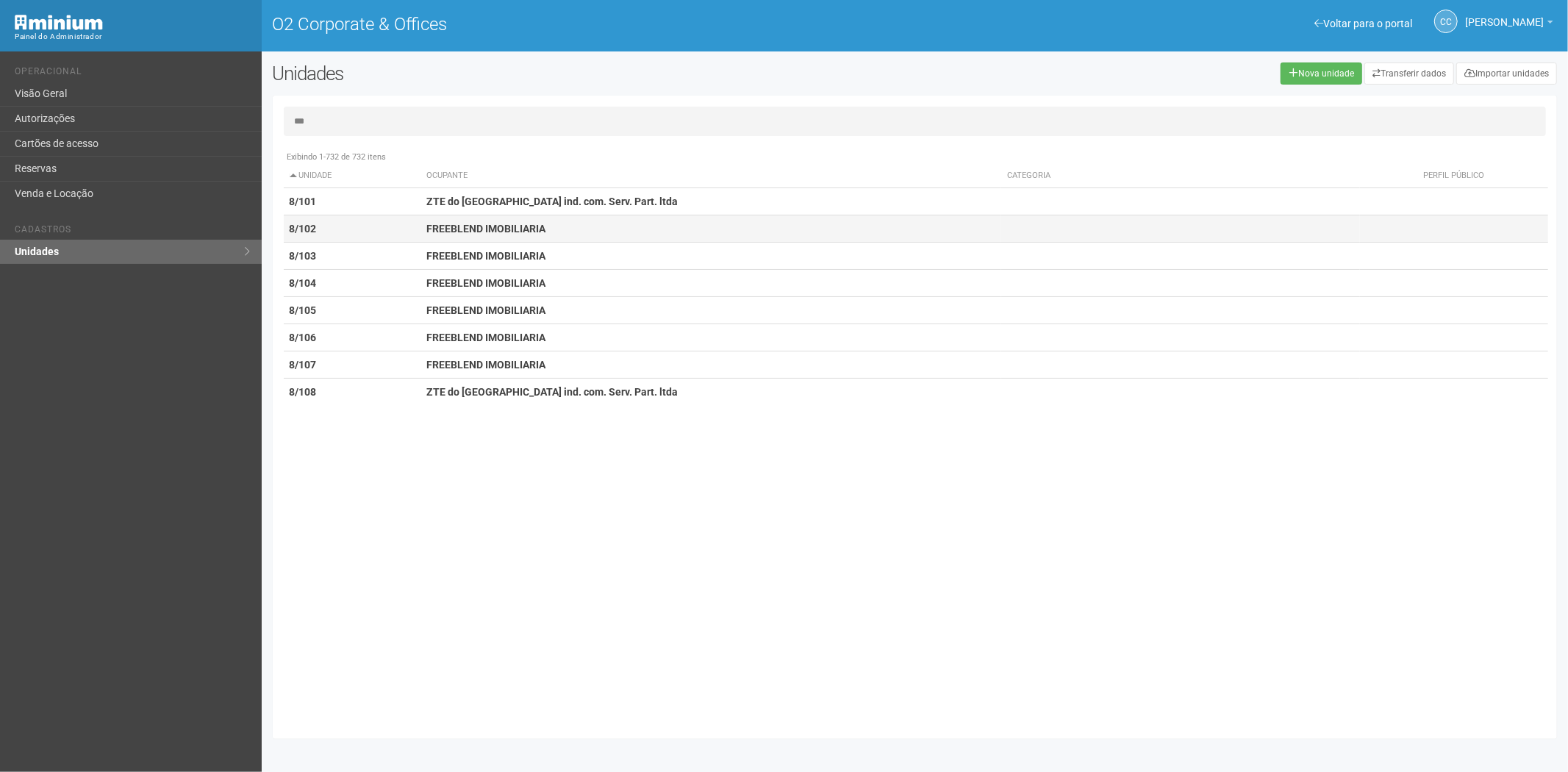
click at [400, 238] on td "8/102" at bounding box center [352, 229] width 136 height 27
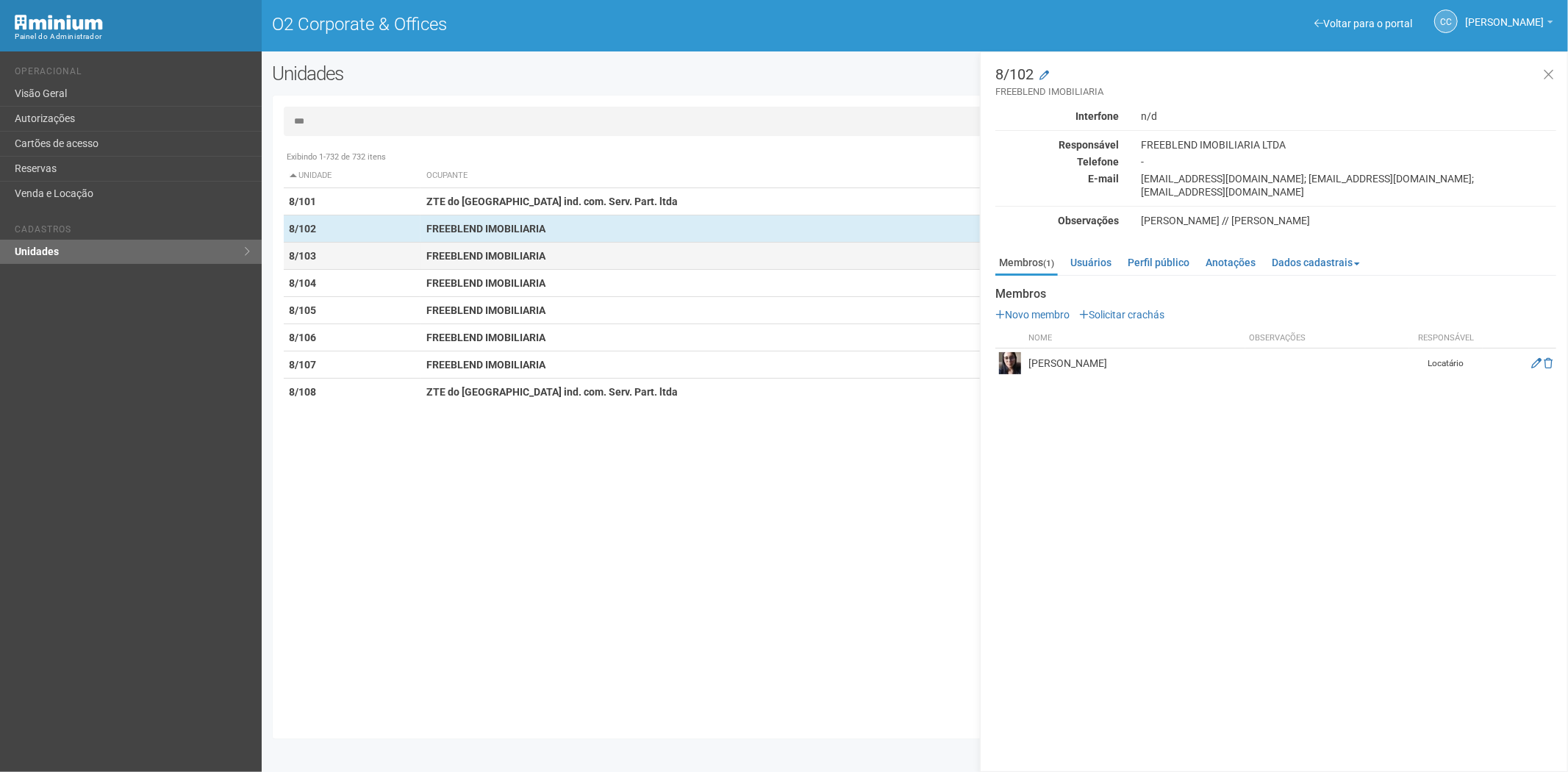
click at [405, 246] on td "8/103" at bounding box center [352, 256] width 136 height 27
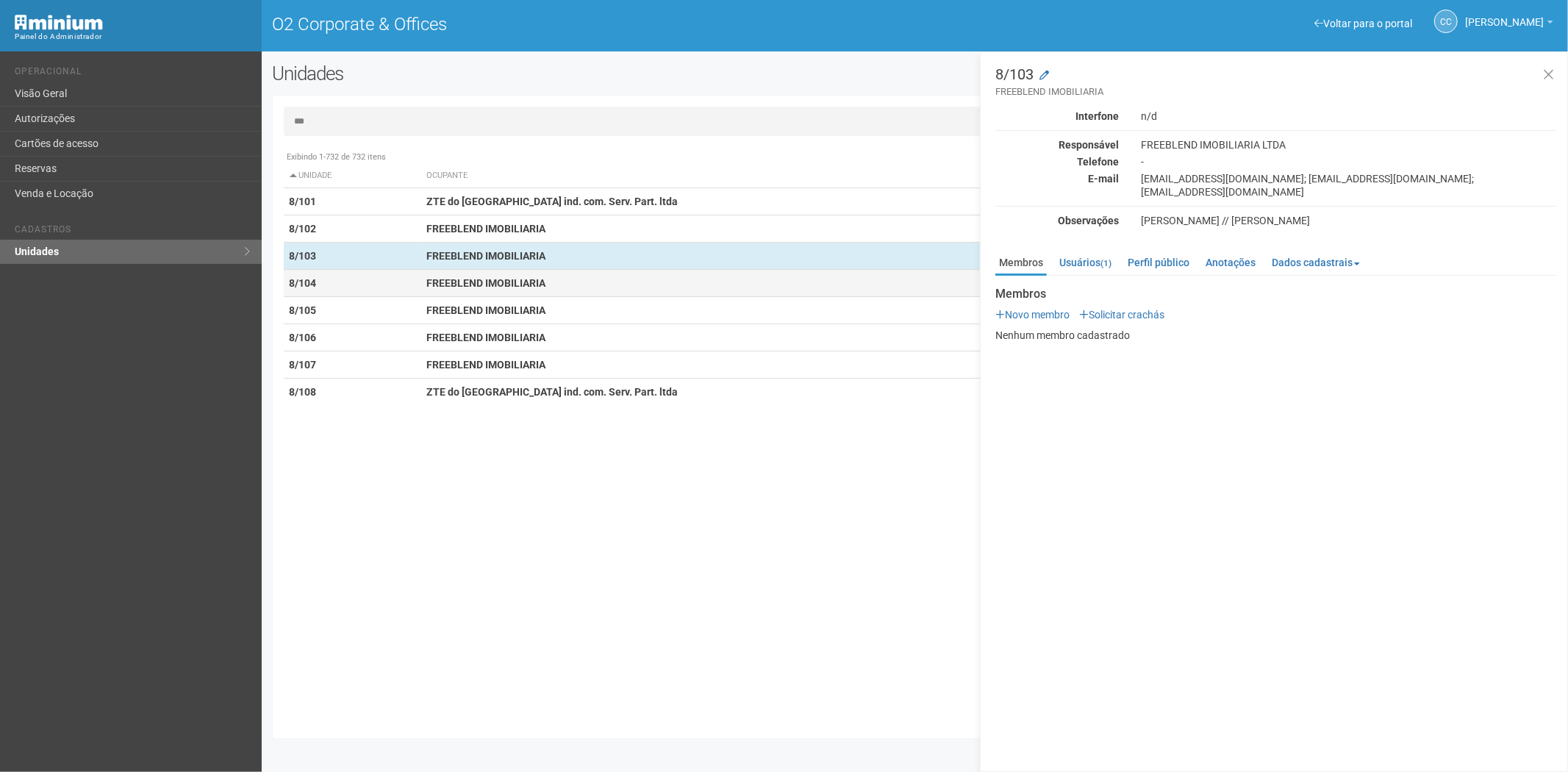
click at [410, 270] on td "8/104" at bounding box center [352, 284] width 136 height 27
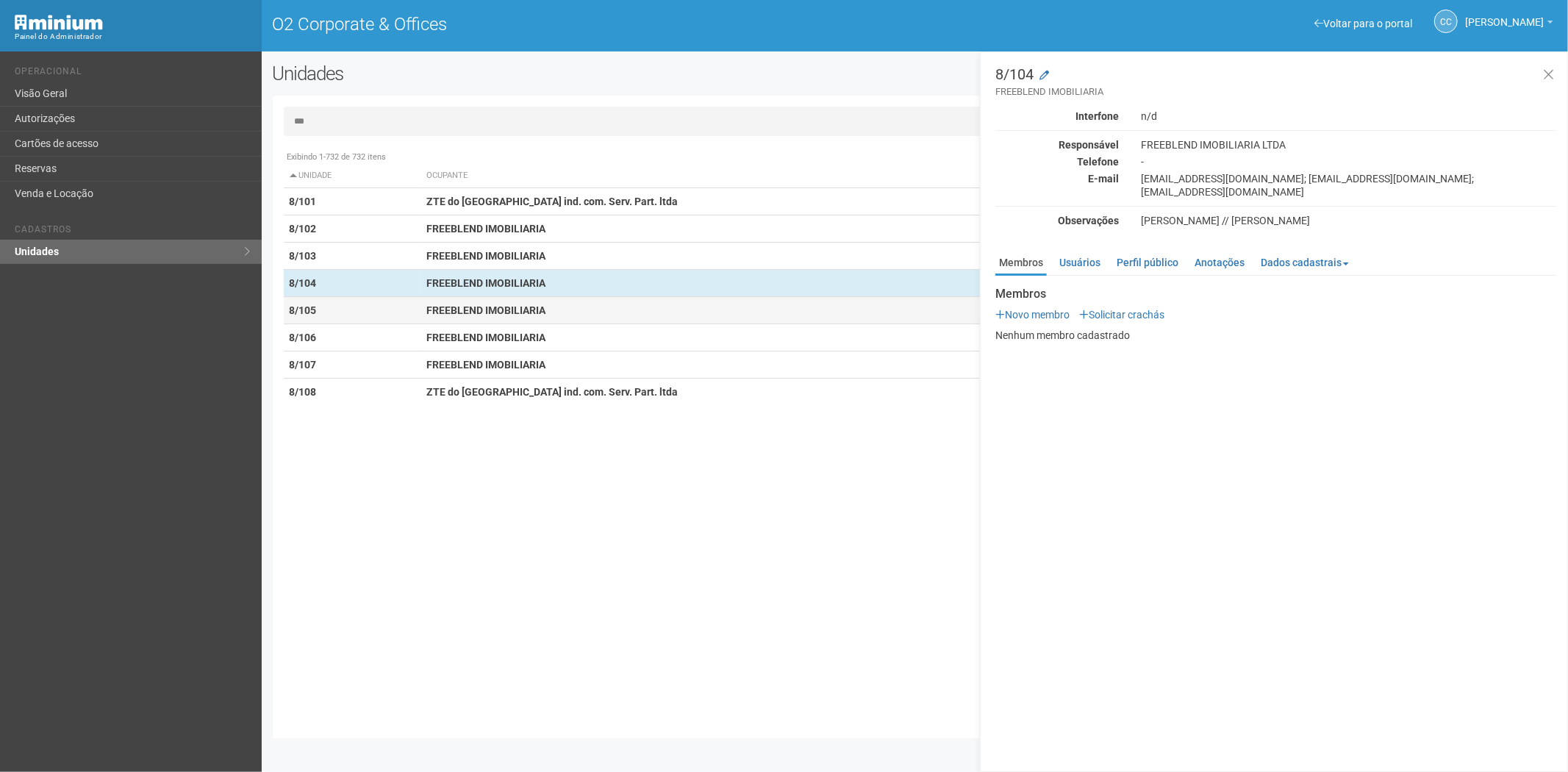
click at [409, 297] on td "8/105" at bounding box center [352, 311] width 136 height 27
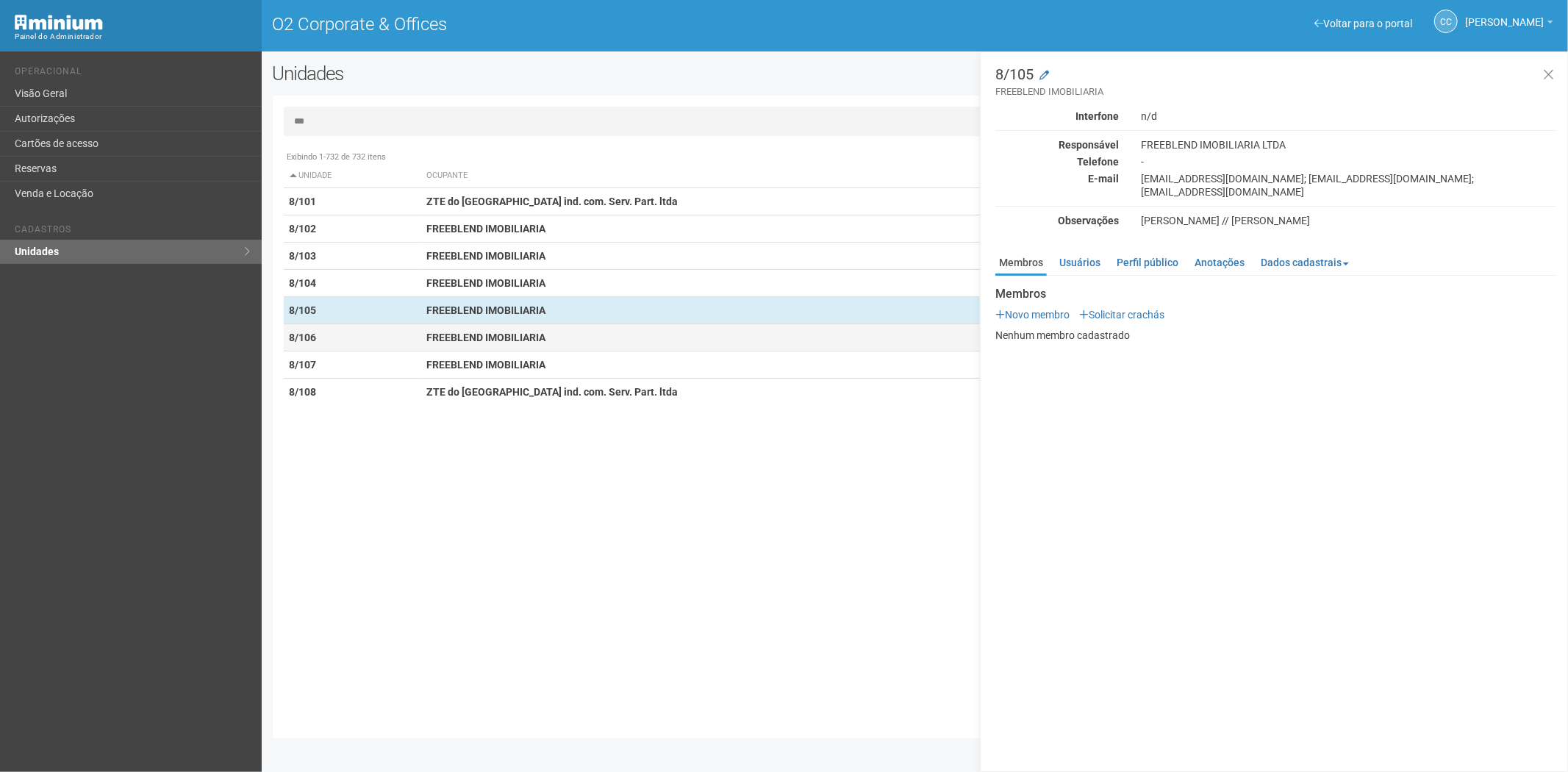
click at [401, 335] on td "8/106" at bounding box center [352, 338] width 136 height 27
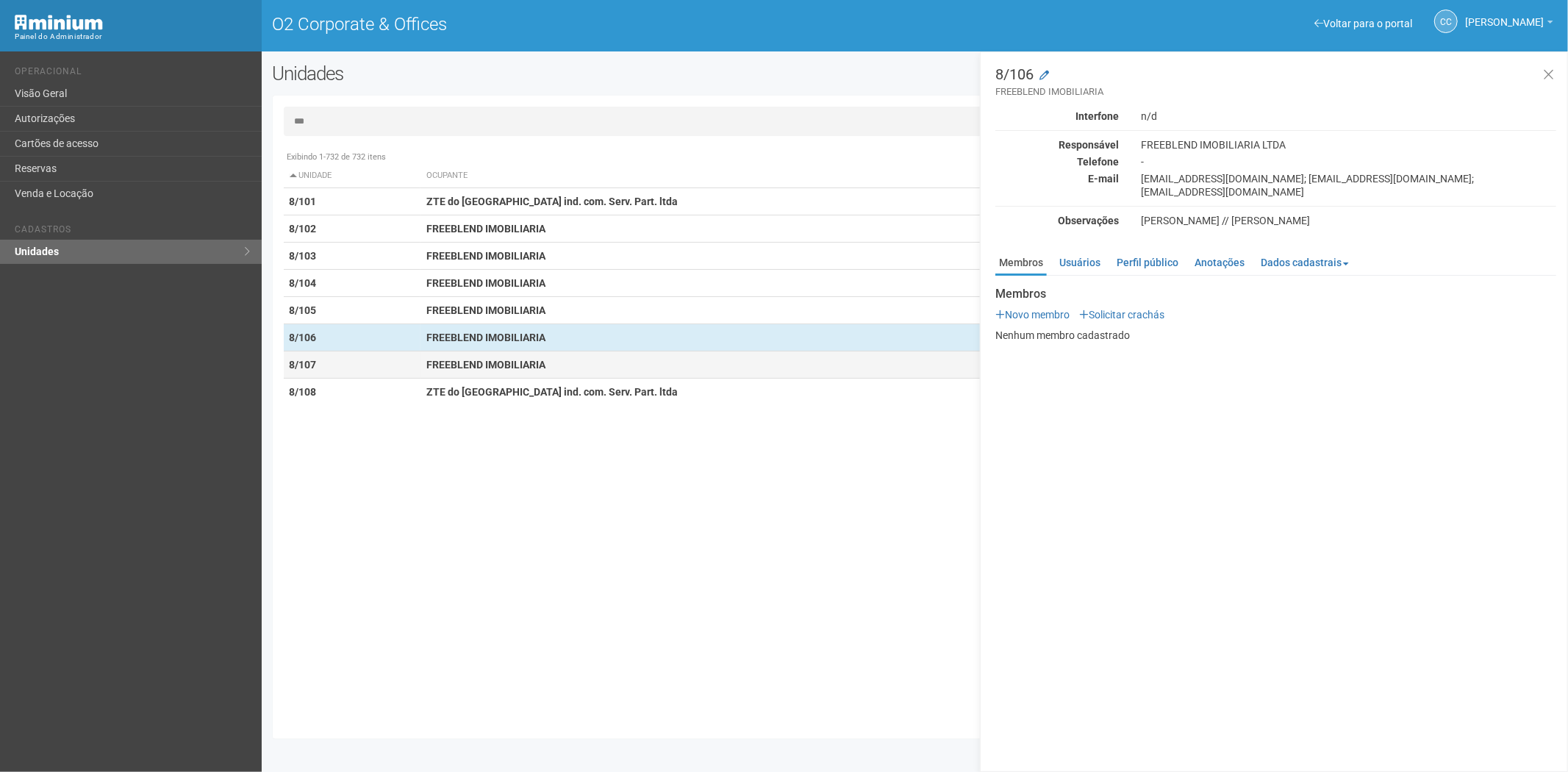
click at [399, 366] on td "8/107" at bounding box center [352, 366] width 136 height 27
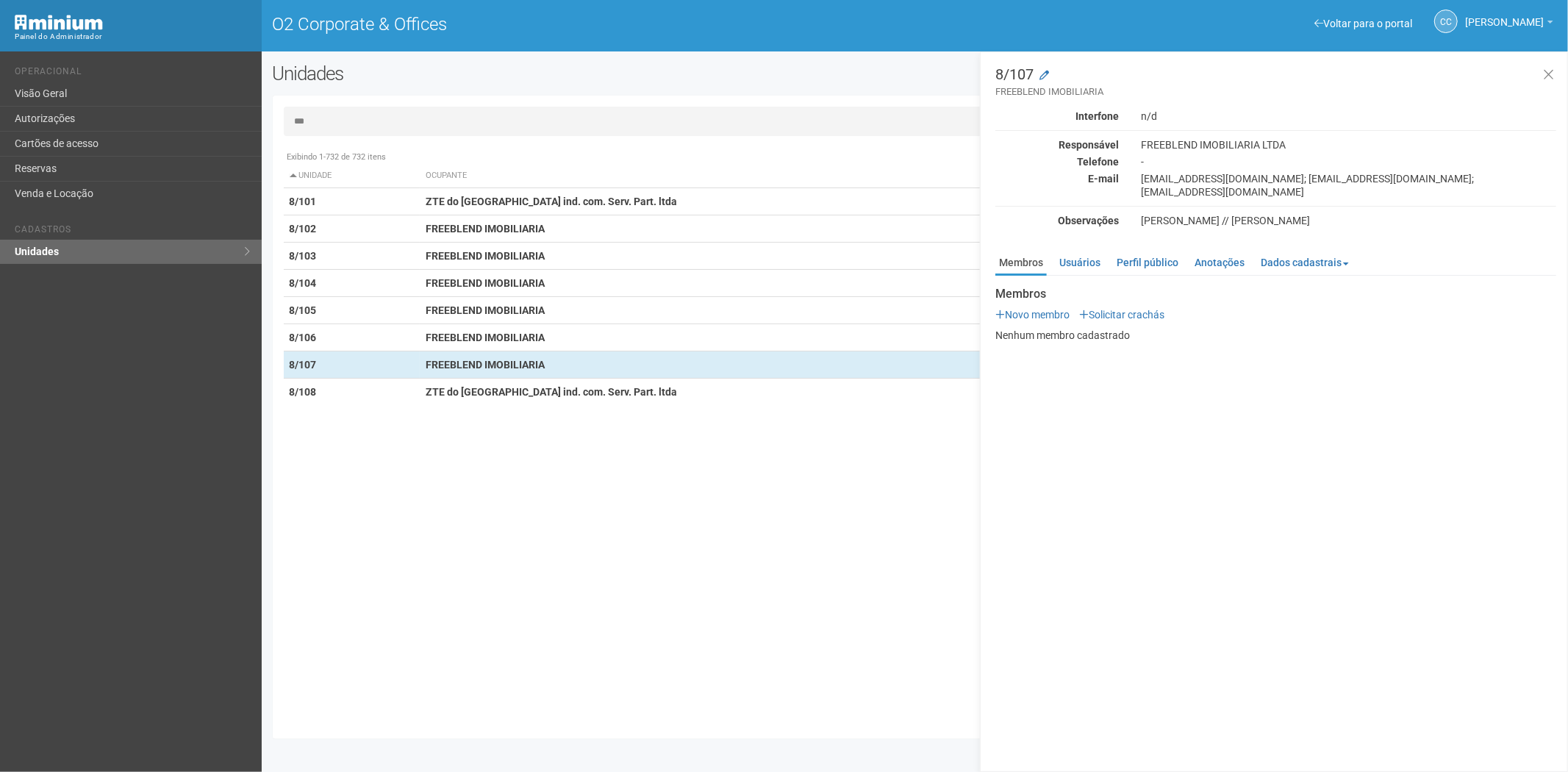
click at [369, 126] on input "***" at bounding box center [914, 121] width 1263 height 30
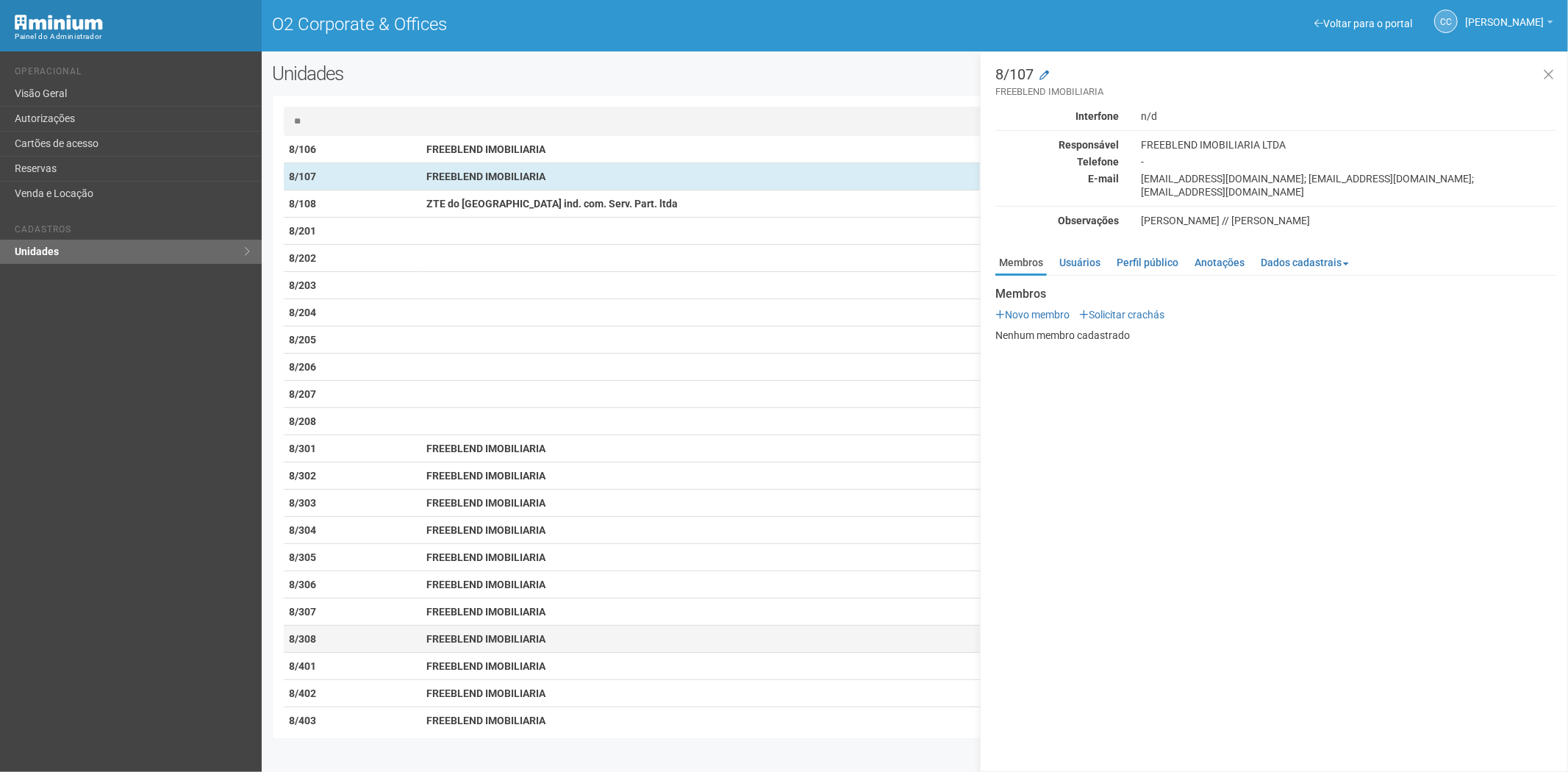
scroll to position [237, 0]
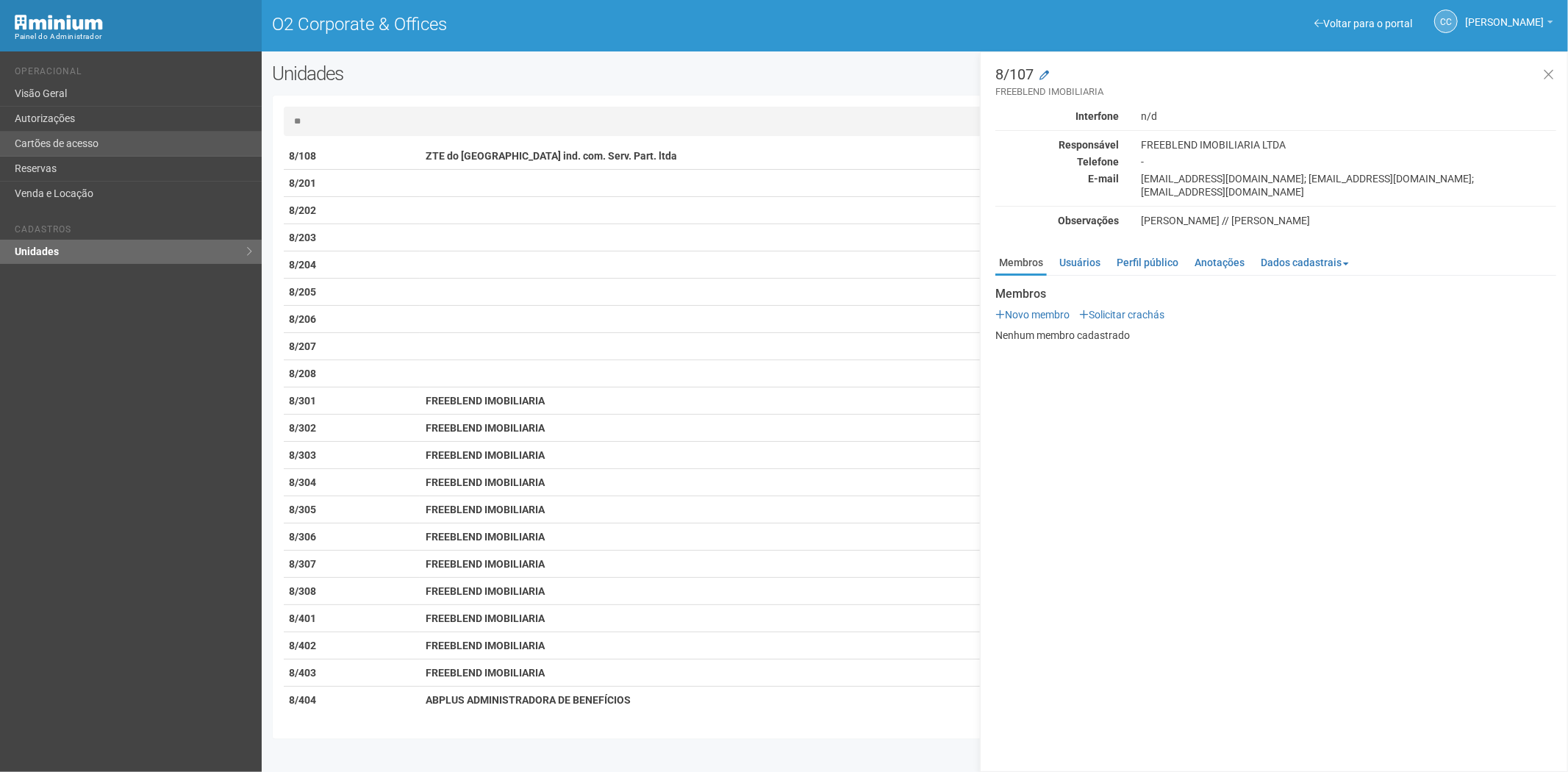
type input "**"
click at [86, 134] on link "Cartões de acesso" at bounding box center [131, 144] width 262 height 25
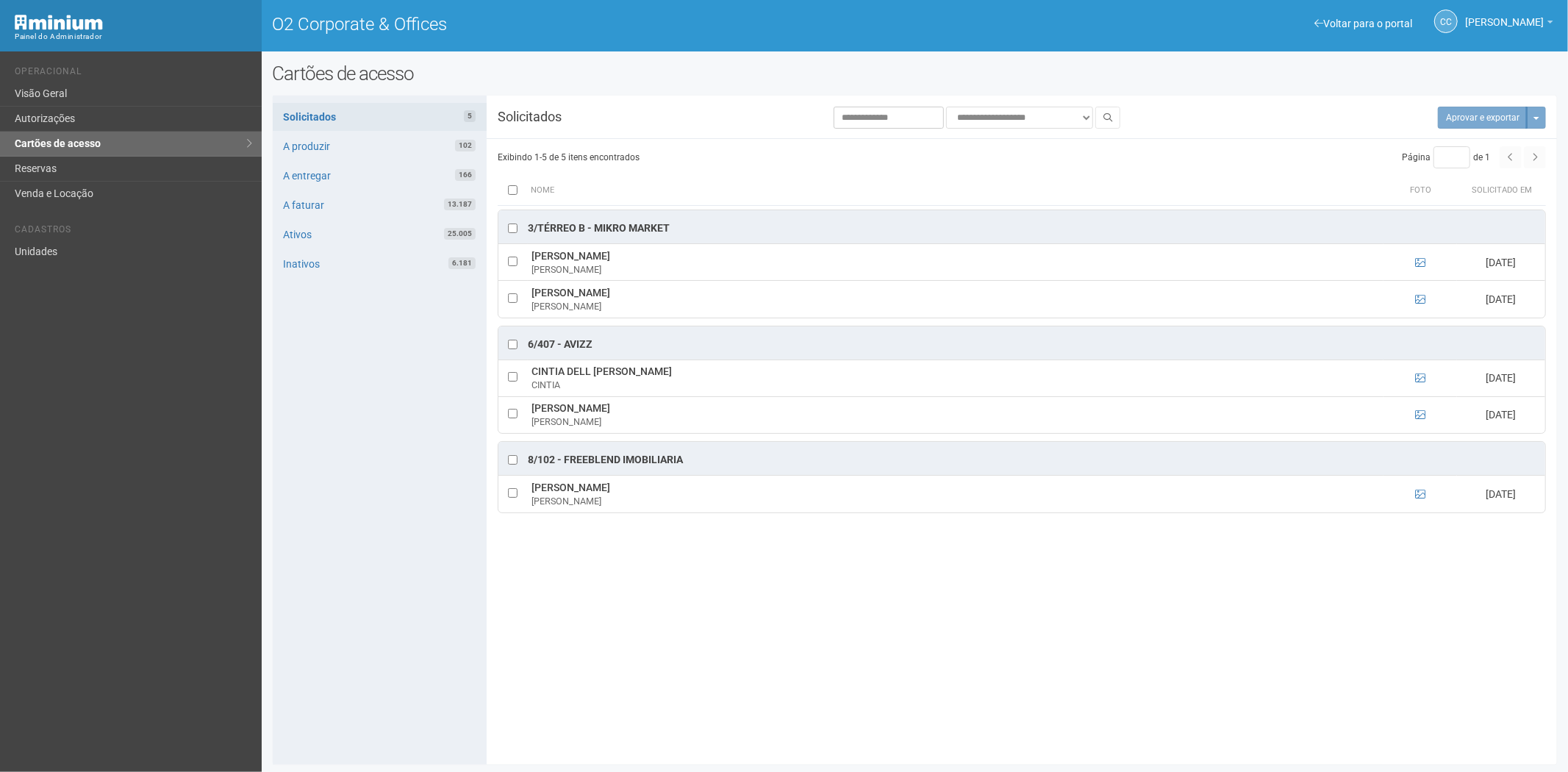
click at [113, 234] on li "Cadastros" at bounding box center [132, 231] width 236 height 15
click at [108, 255] on link "Unidades" at bounding box center [131, 251] width 262 height 24
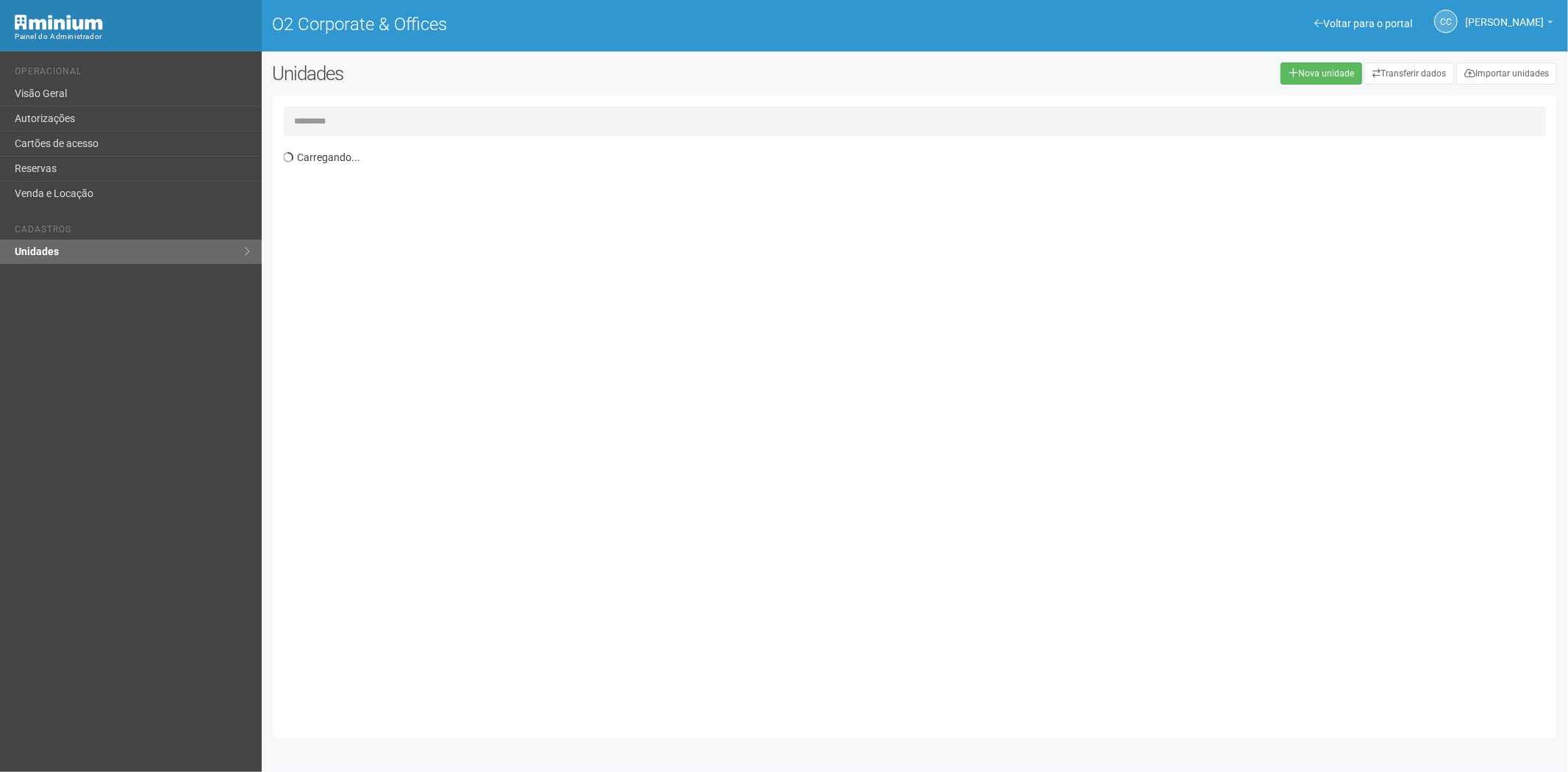
drag, startPoint x: 357, startPoint y: 124, endPoint x: 316, endPoint y: 191, distance: 78.5
click at [350, 133] on input "text" at bounding box center [914, 121] width 1263 height 30
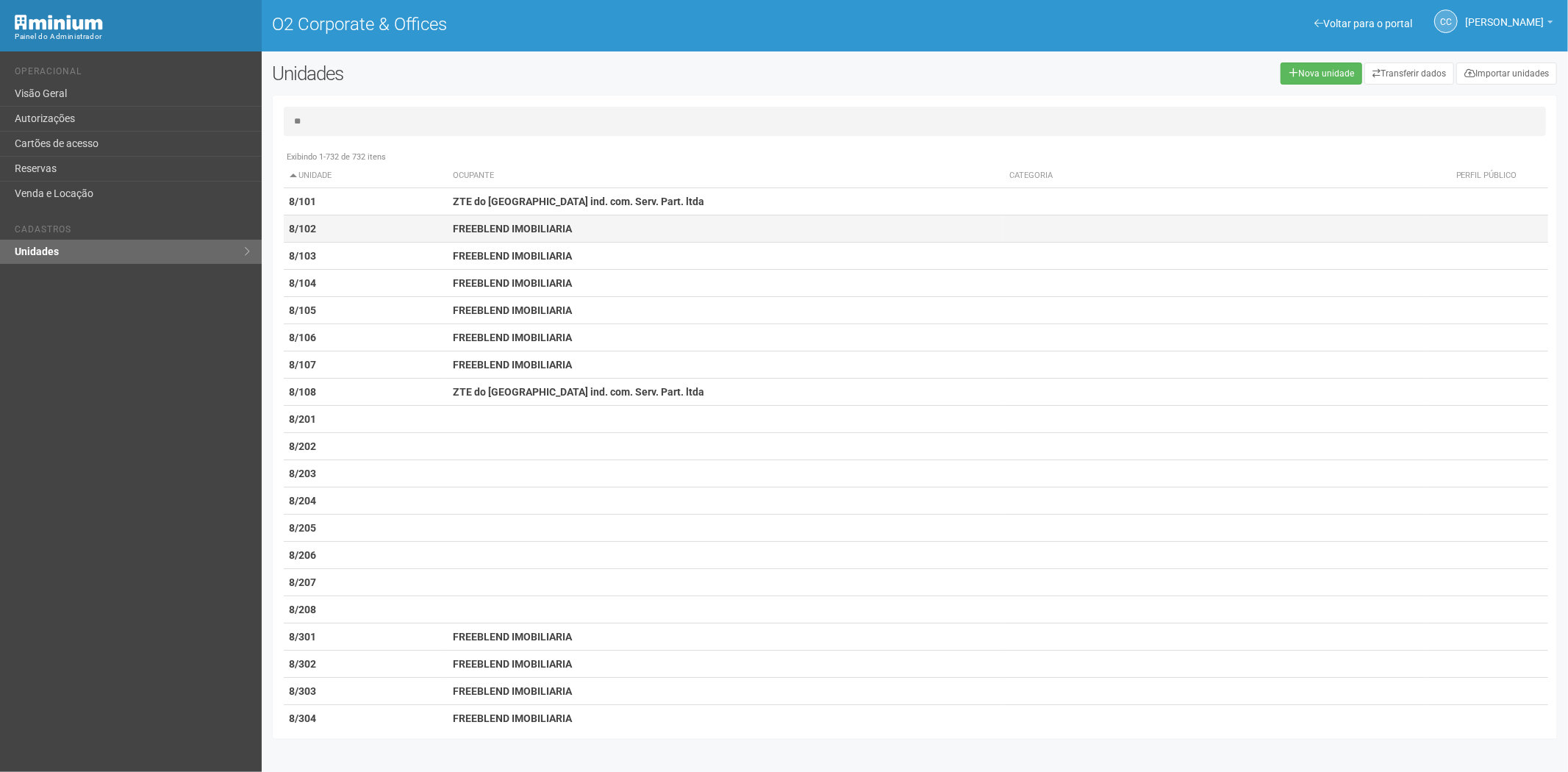
type input "**"
click at [430, 232] on td "8/102" at bounding box center [365, 229] width 164 height 27
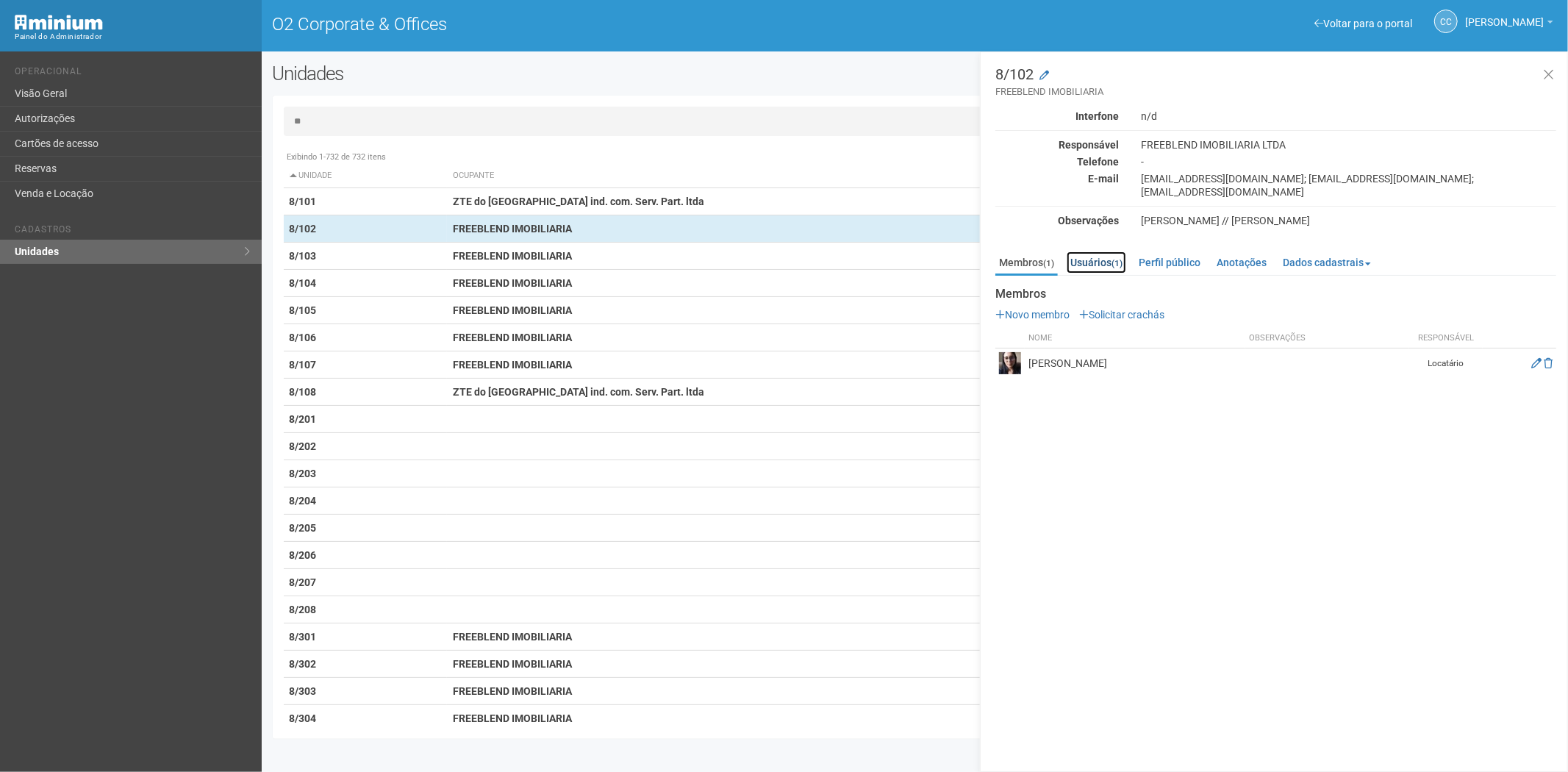
click at [1115, 251] on link "Usuários (1)" at bounding box center [1096, 262] width 59 height 22
click at [1034, 251] on link "Membros (1)" at bounding box center [1026, 262] width 63 height 22
click at [91, 144] on link "Cartões de acesso" at bounding box center [131, 144] width 262 height 25
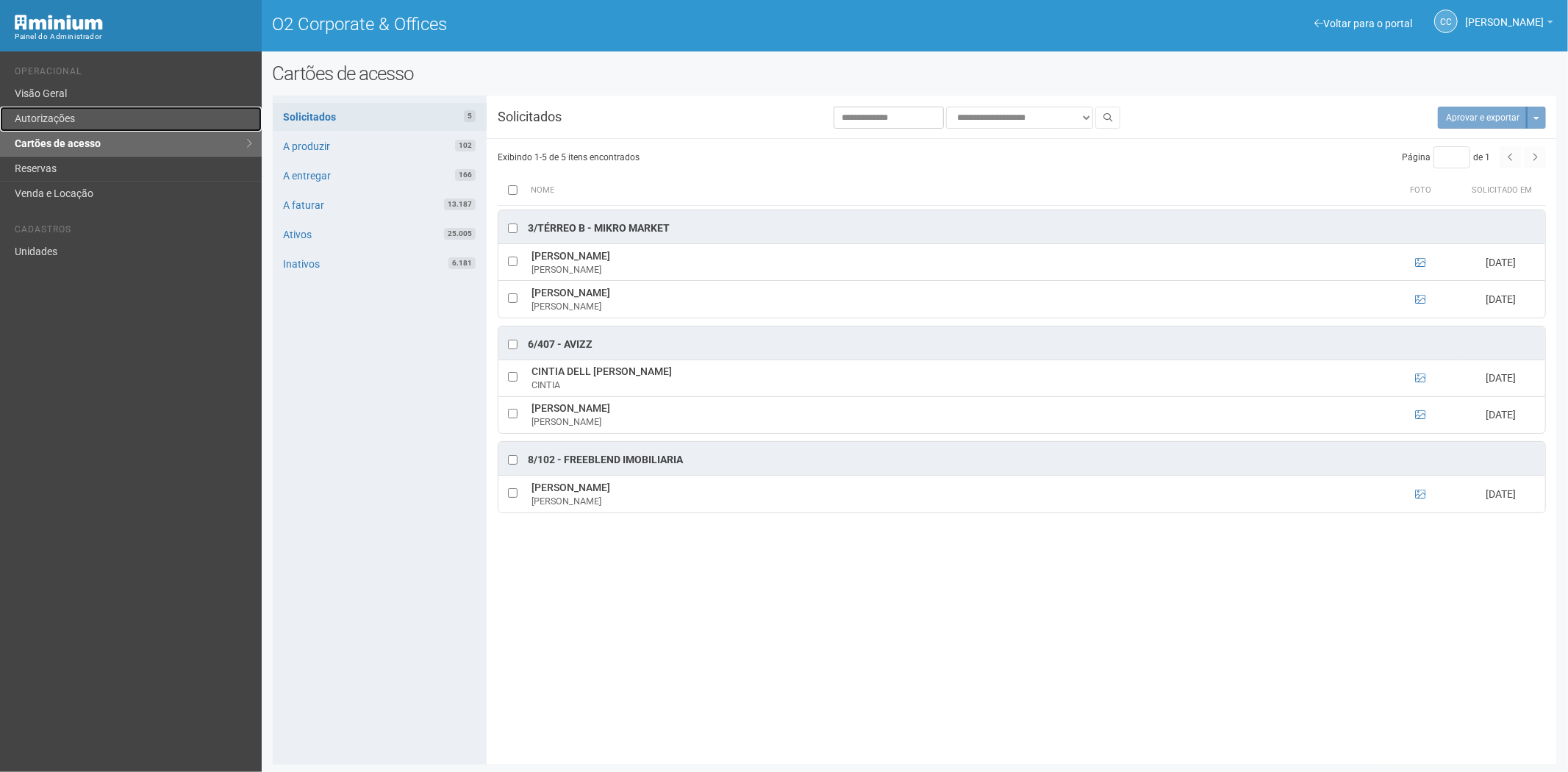
click at [136, 114] on link "Autorizações" at bounding box center [131, 119] width 262 height 25
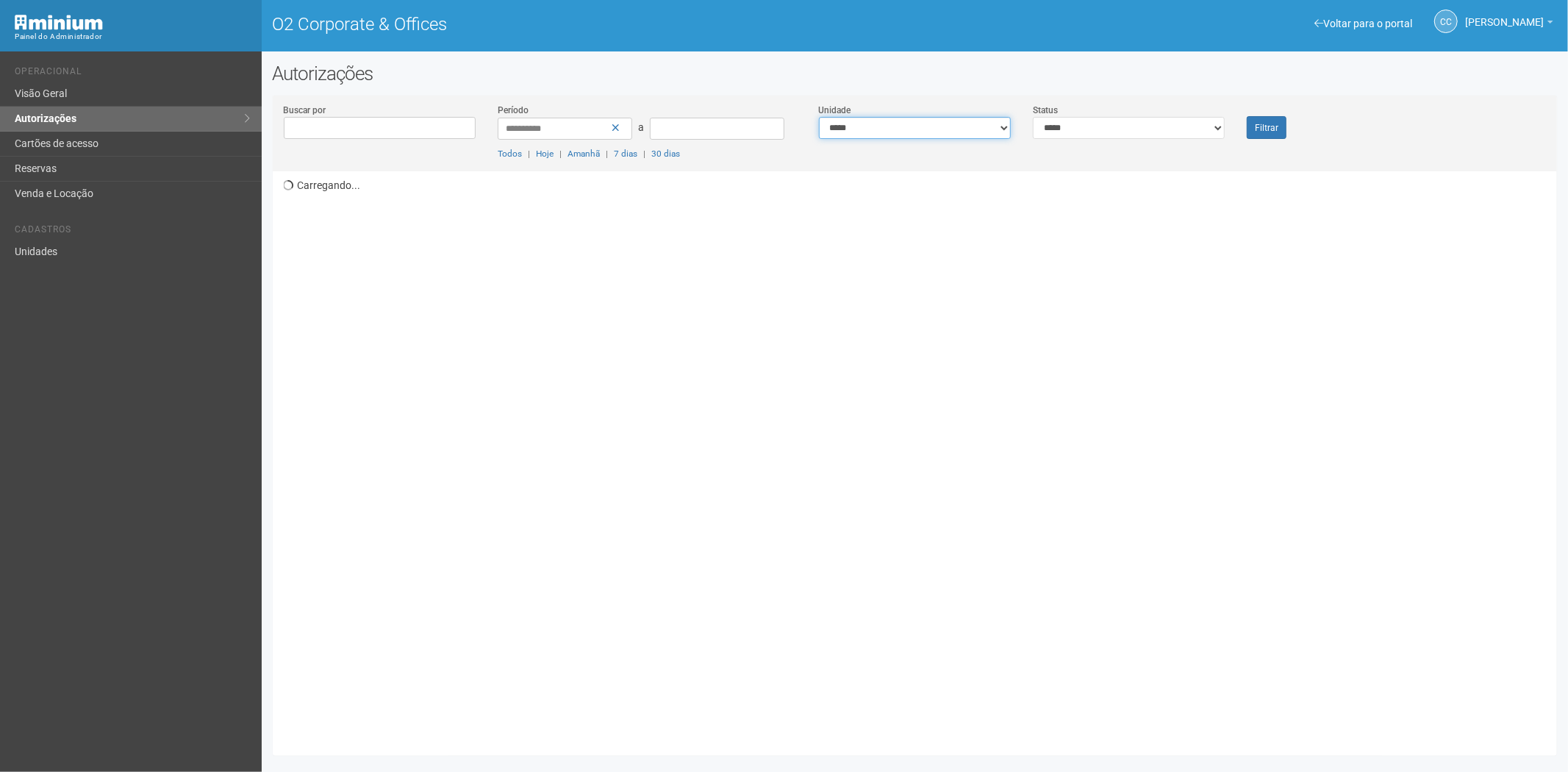
click at [922, 126] on select "**********" at bounding box center [914, 128] width 192 height 22
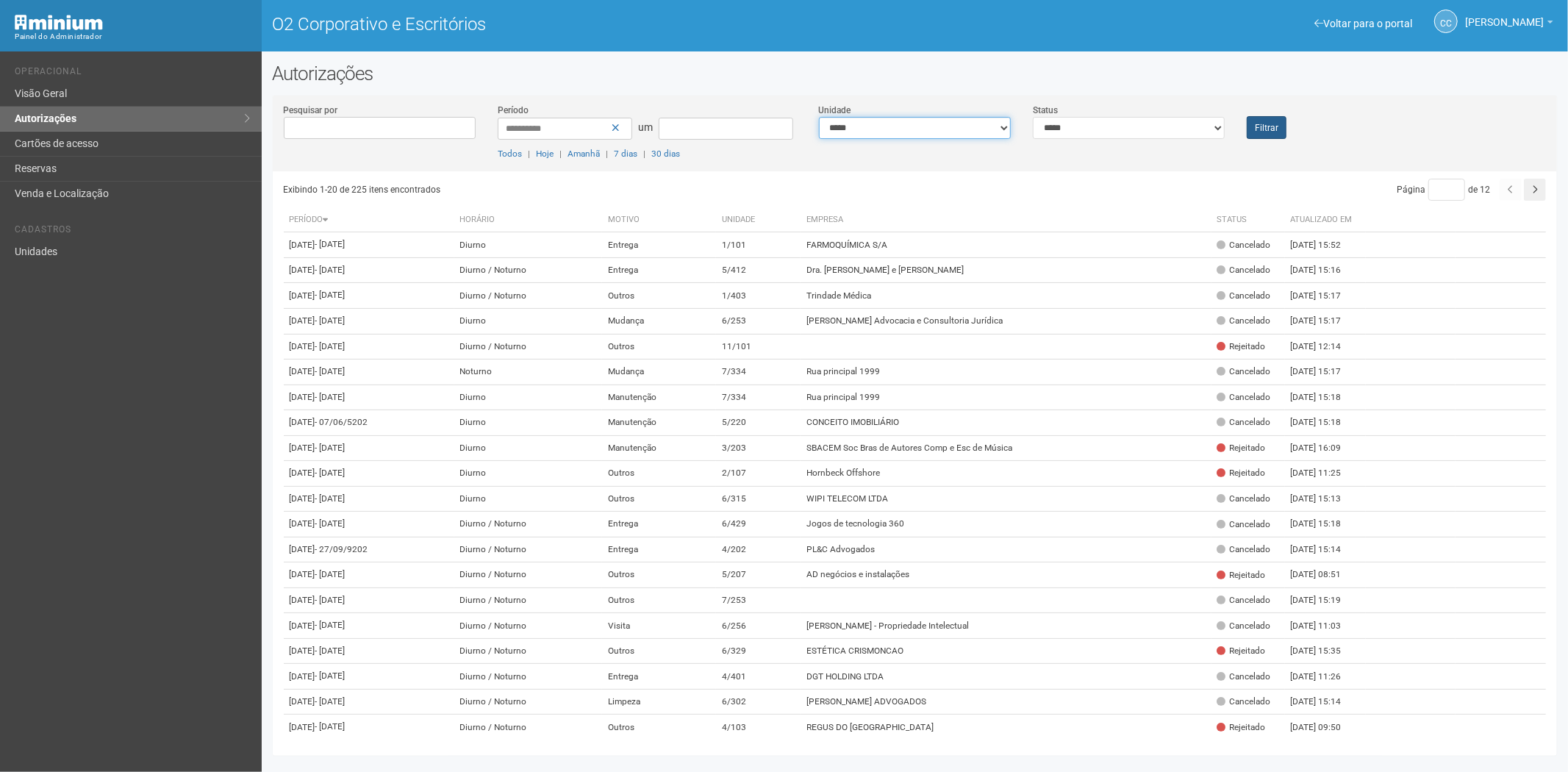
select select "**********"
click at [1282, 129] on button "Filtrar" at bounding box center [1266, 128] width 39 height 22
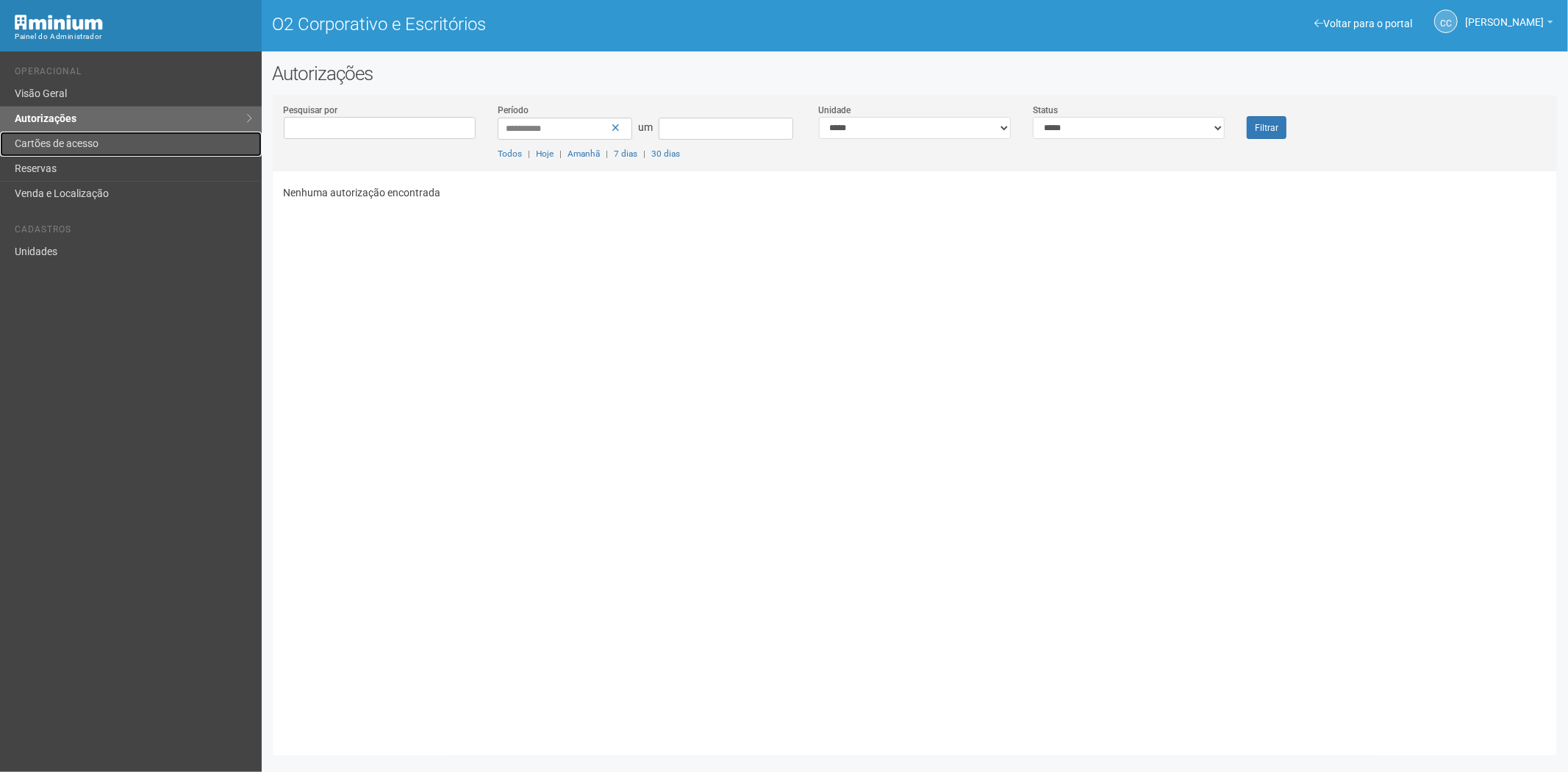
click at [90, 151] on link "Cartões de acesso" at bounding box center [131, 144] width 262 height 25
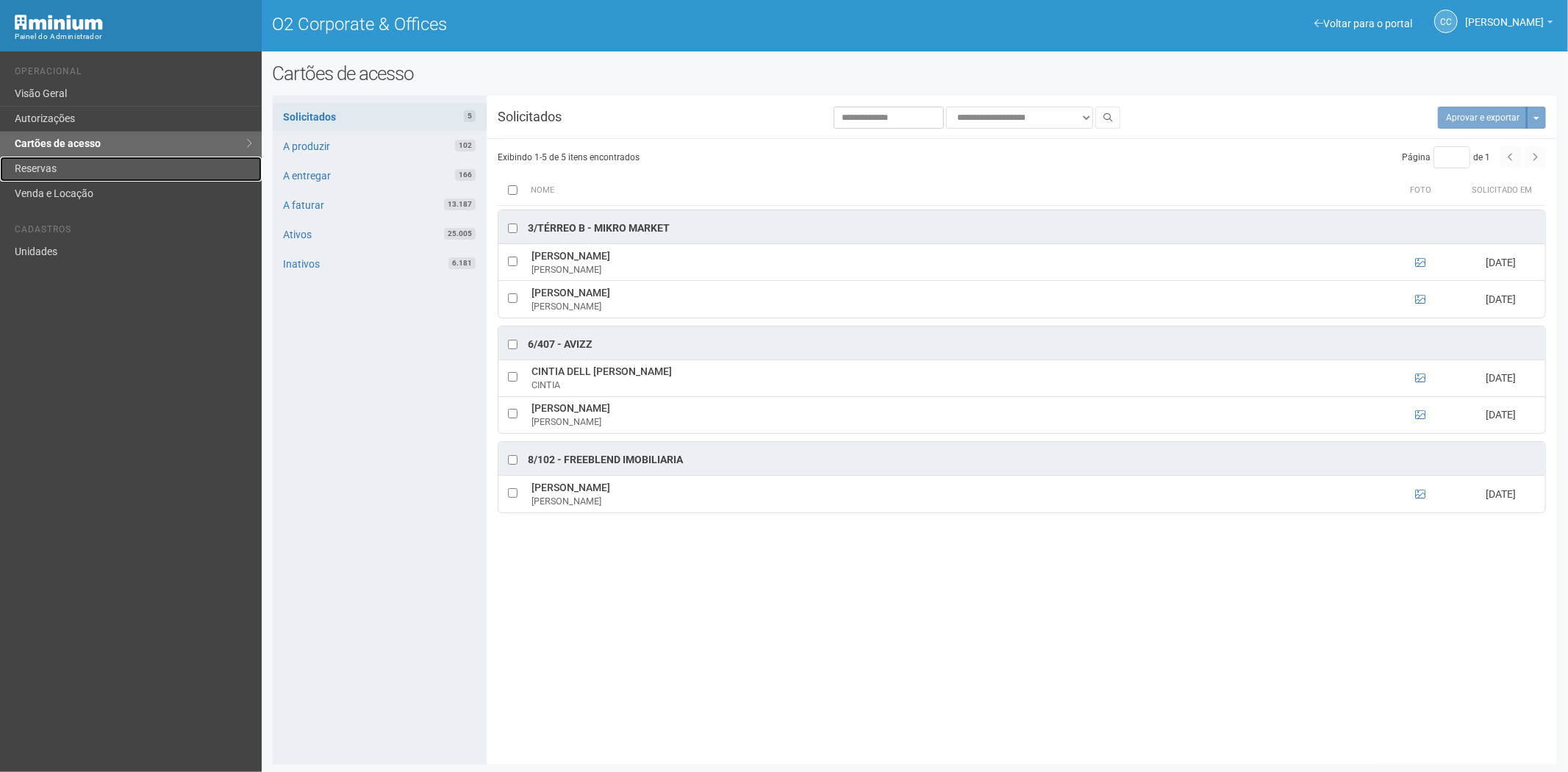
click at [52, 166] on link "Reservas" at bounding box center [131, 169] width 262 height 25
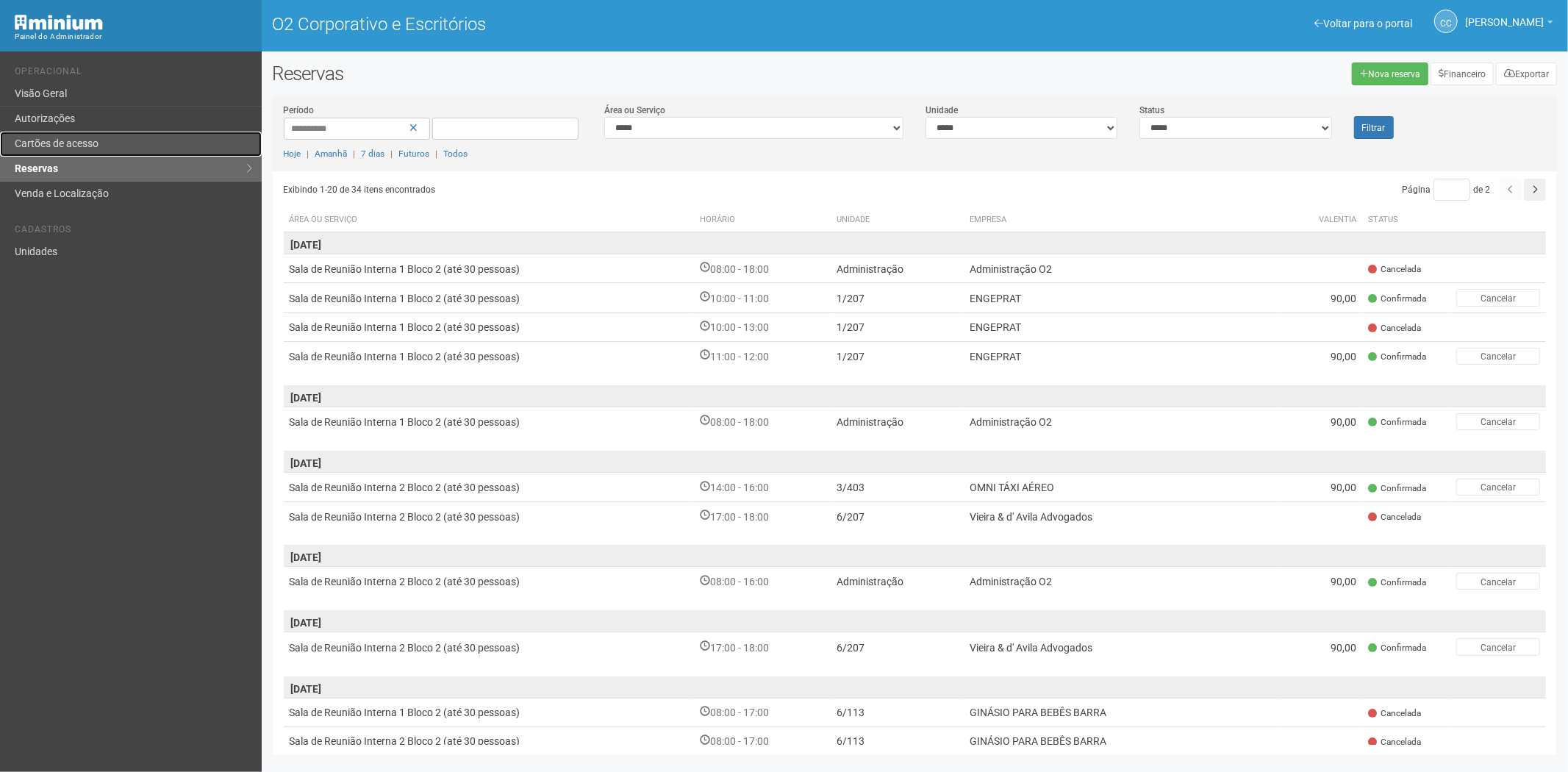
drag, startPoint x: 101, startPoint y: 149, endPoint x: 113, endPoint y: 155, distance: 13.4
click at [101, 149] on link "Cartões de acesso" at bounding box center [131, 144] width 262 height 25
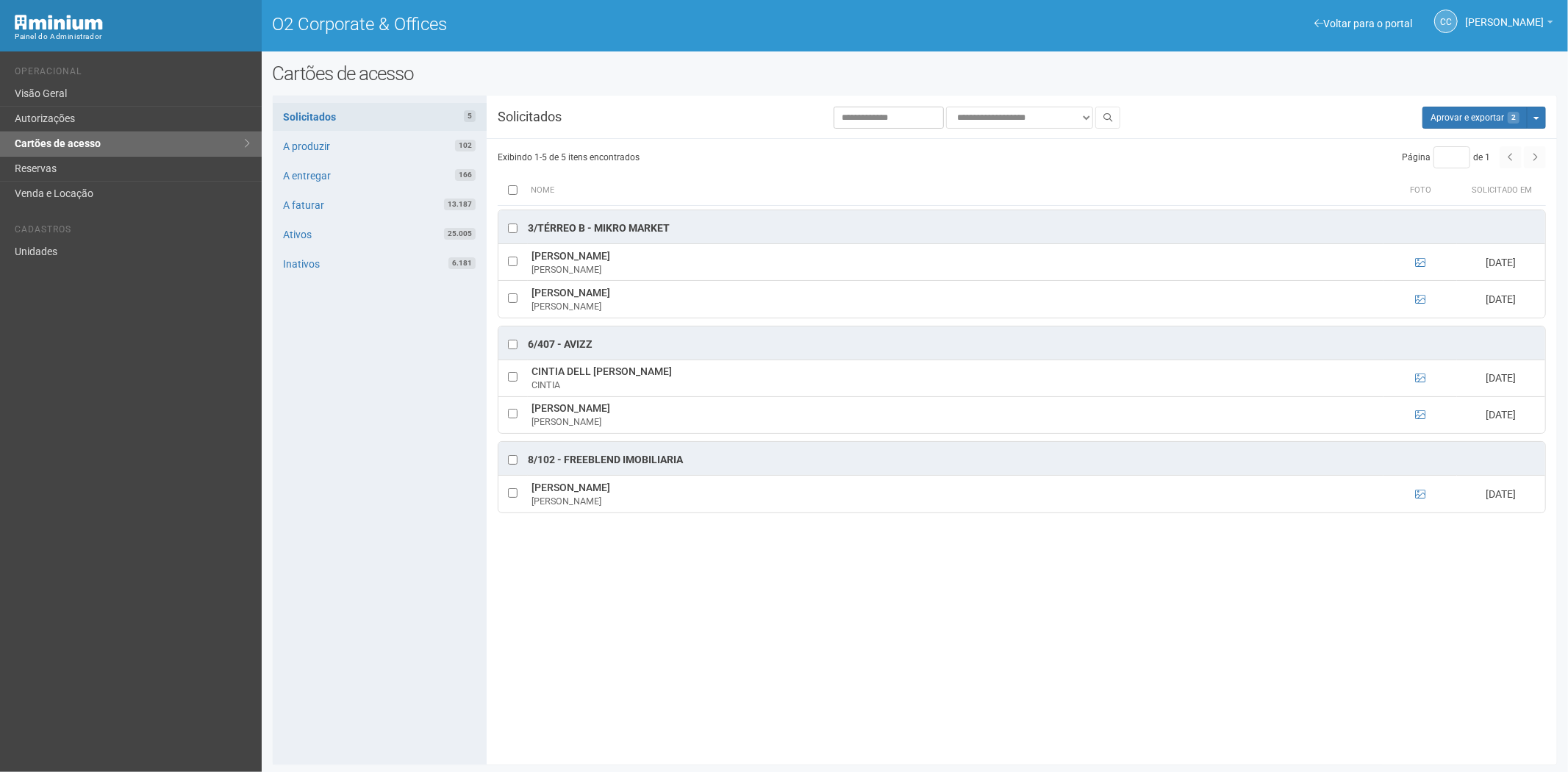
click at [512, 351] on div at bounding box center [513, 345] width 14 height 14
click at [1454, 108] on button "Aprovar e exportar 4" at bounding box center [1474, 117] width 105 height 22
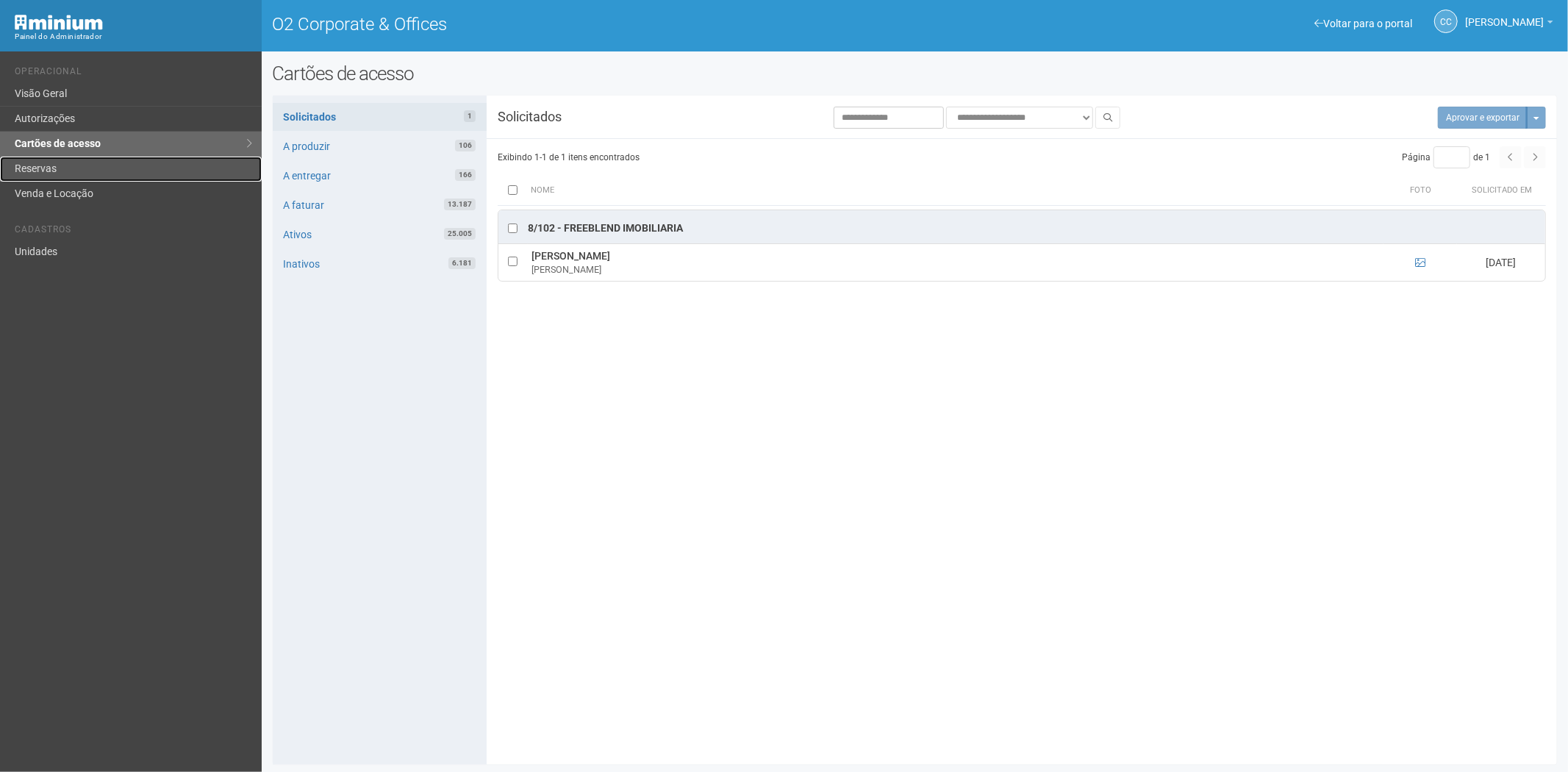
click at [106, 166] on link "Reservas" at bounding box center [131, 169] width 262 height 25
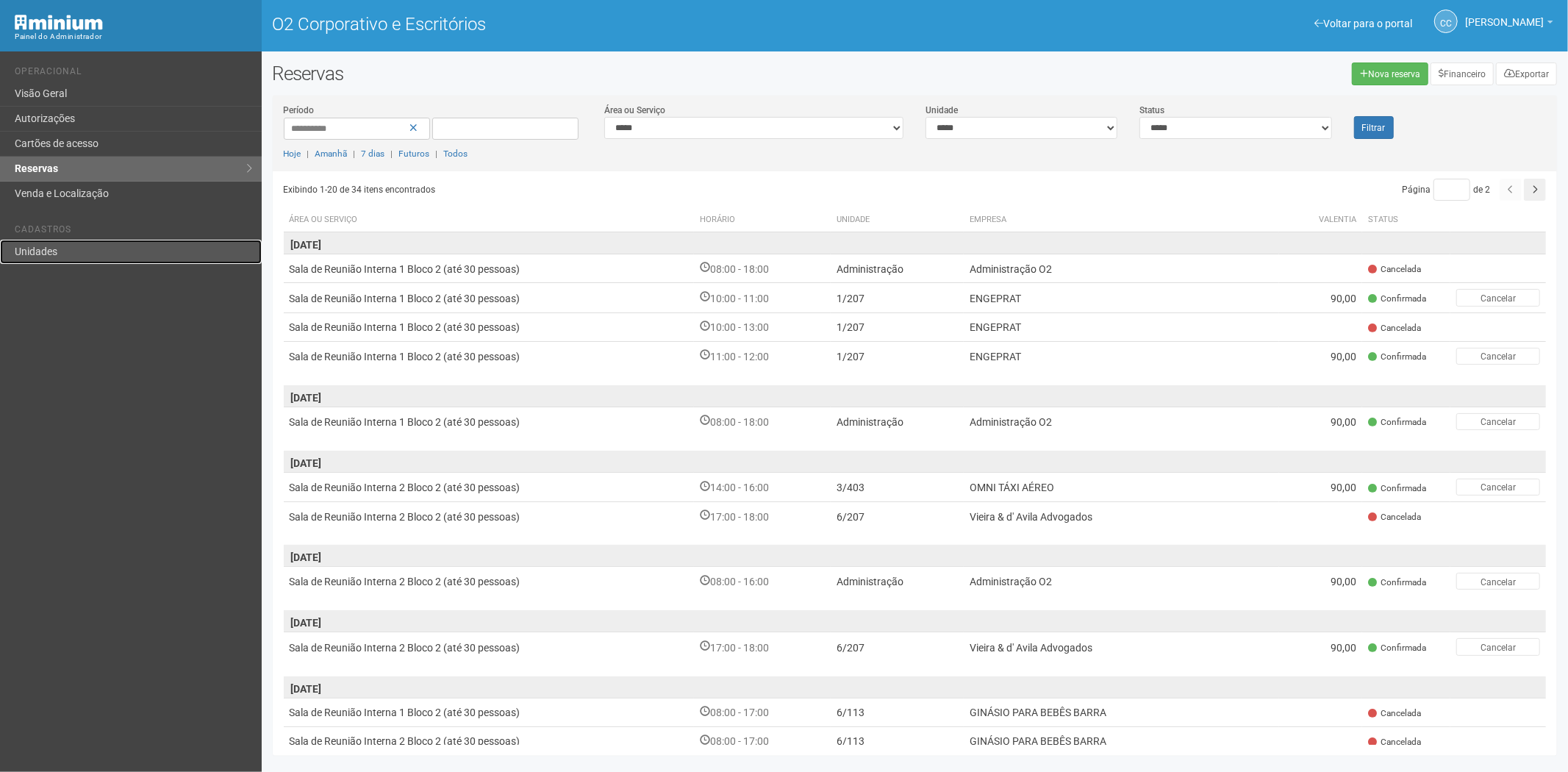
click at [76, 241] on link "Unidades" at bounding box center [131, 251] width 262 height 24
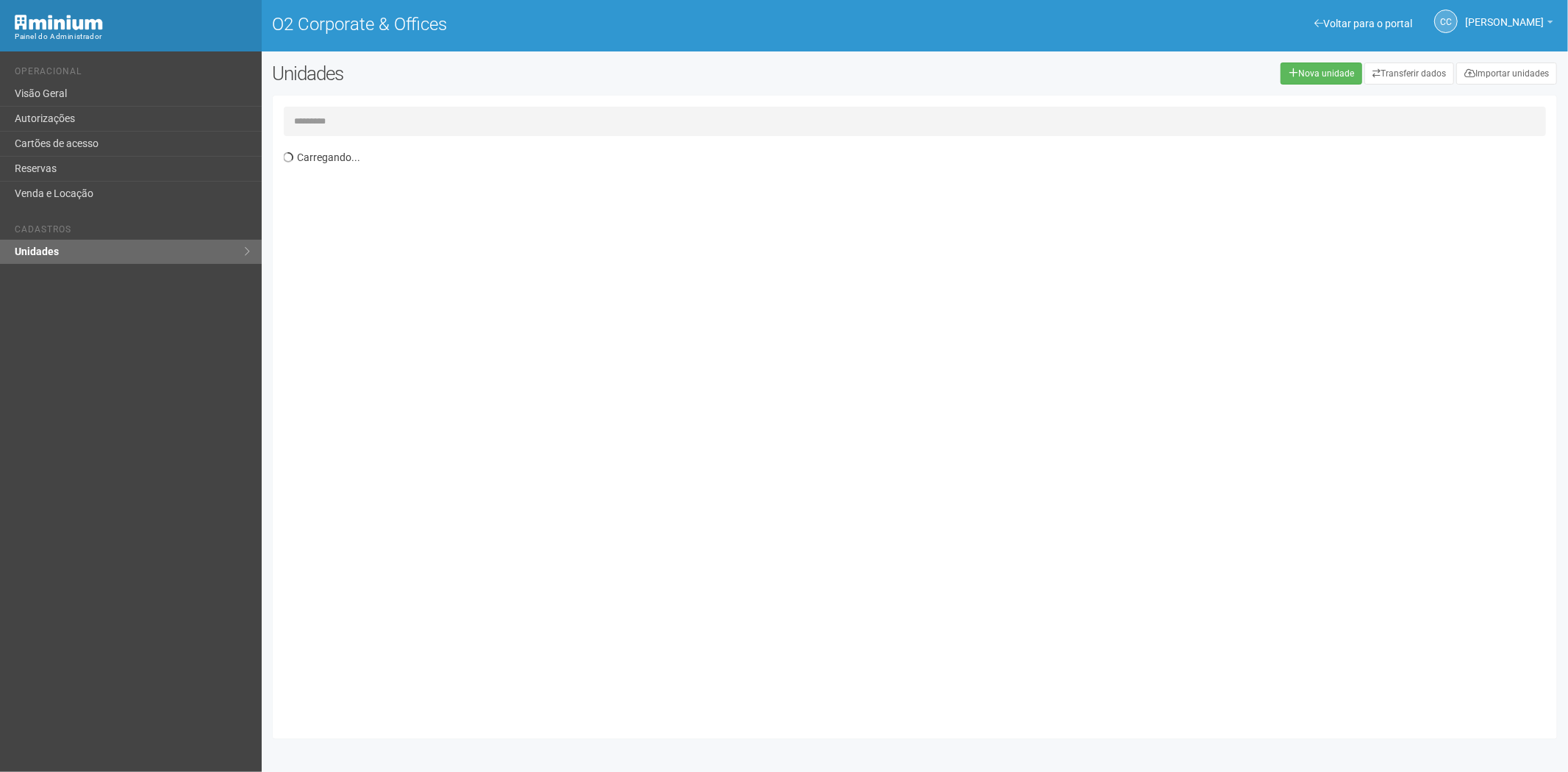
click at [380, 119] on input "text" at bounding box center [914, 121] width 1263 height 30
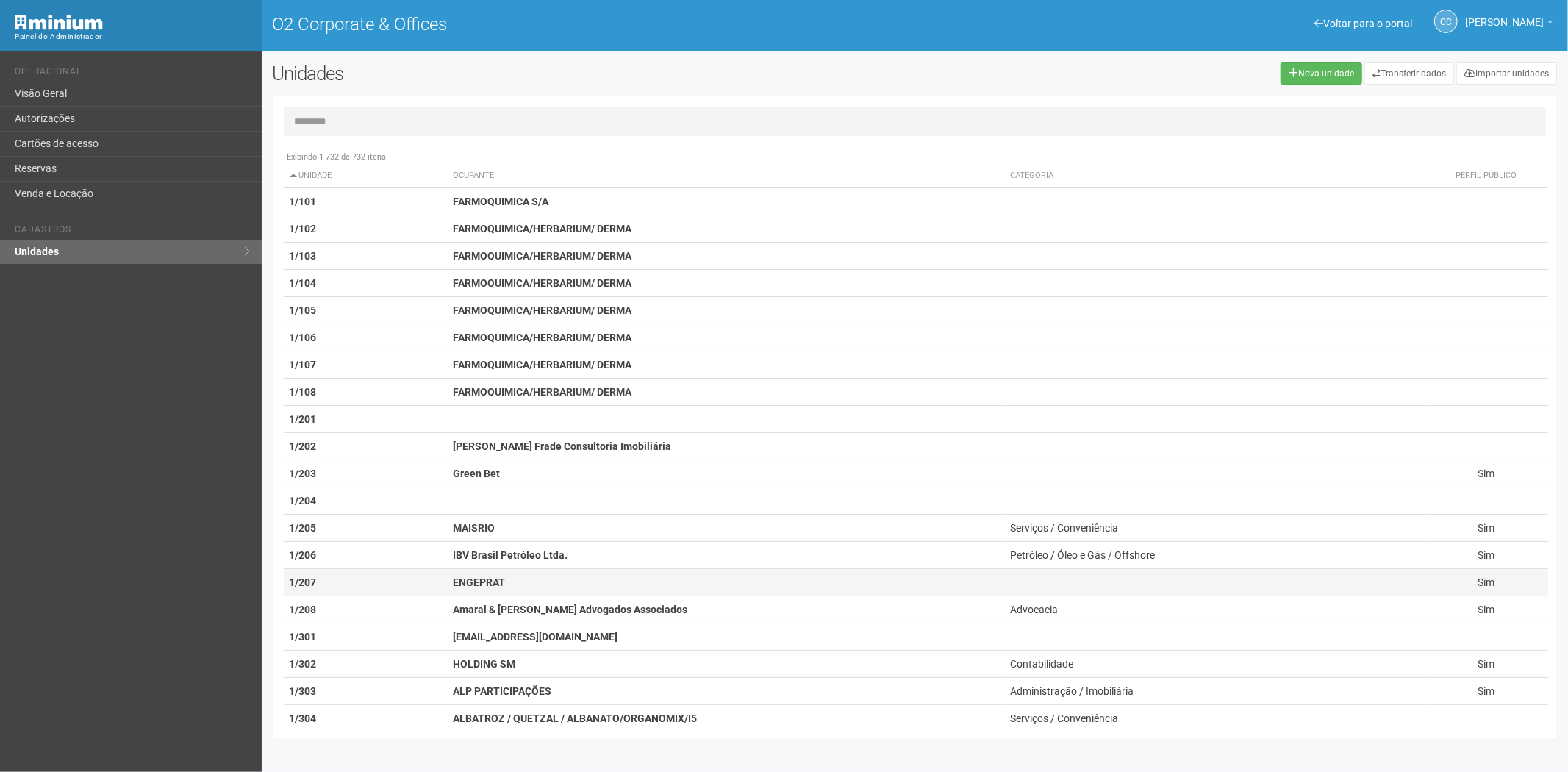
click at [354, 578] on td "1/207" at bounding box center [365, 583] width 164 height 27
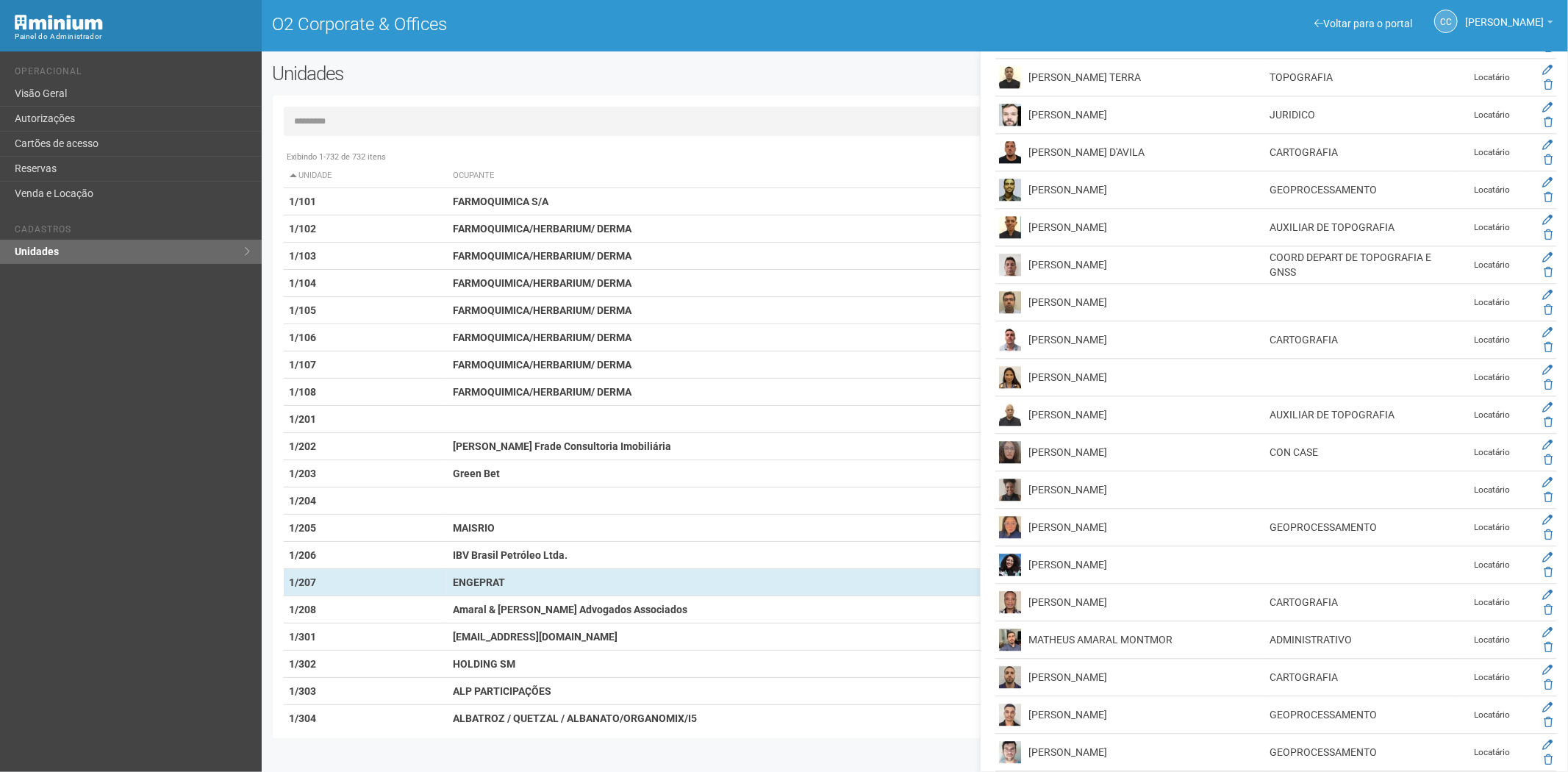
scroll to position [3594, 0]
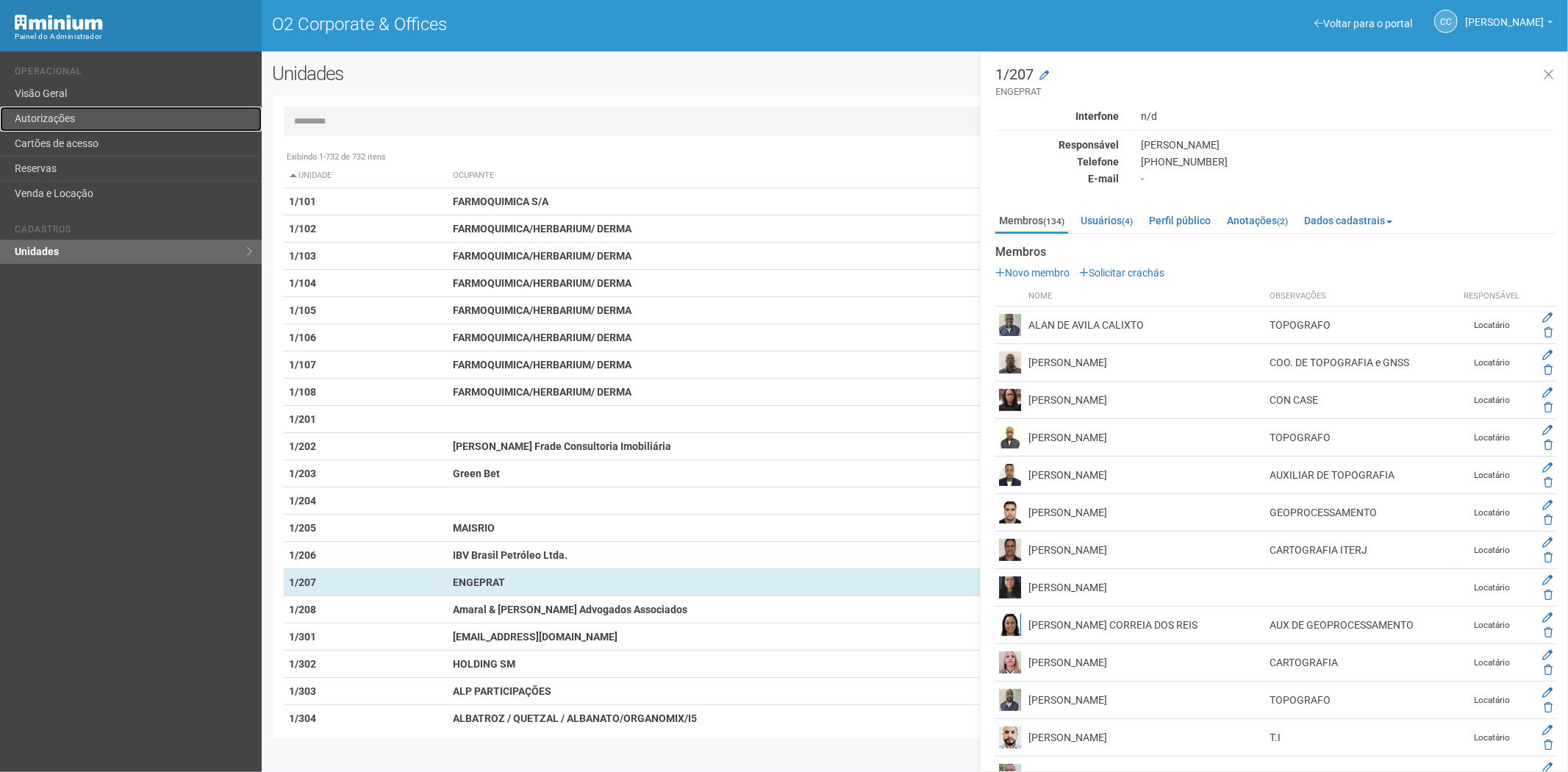
click at [82, 114] on link "Autorizações" at bounding box center [131, 119] width 262 height 25
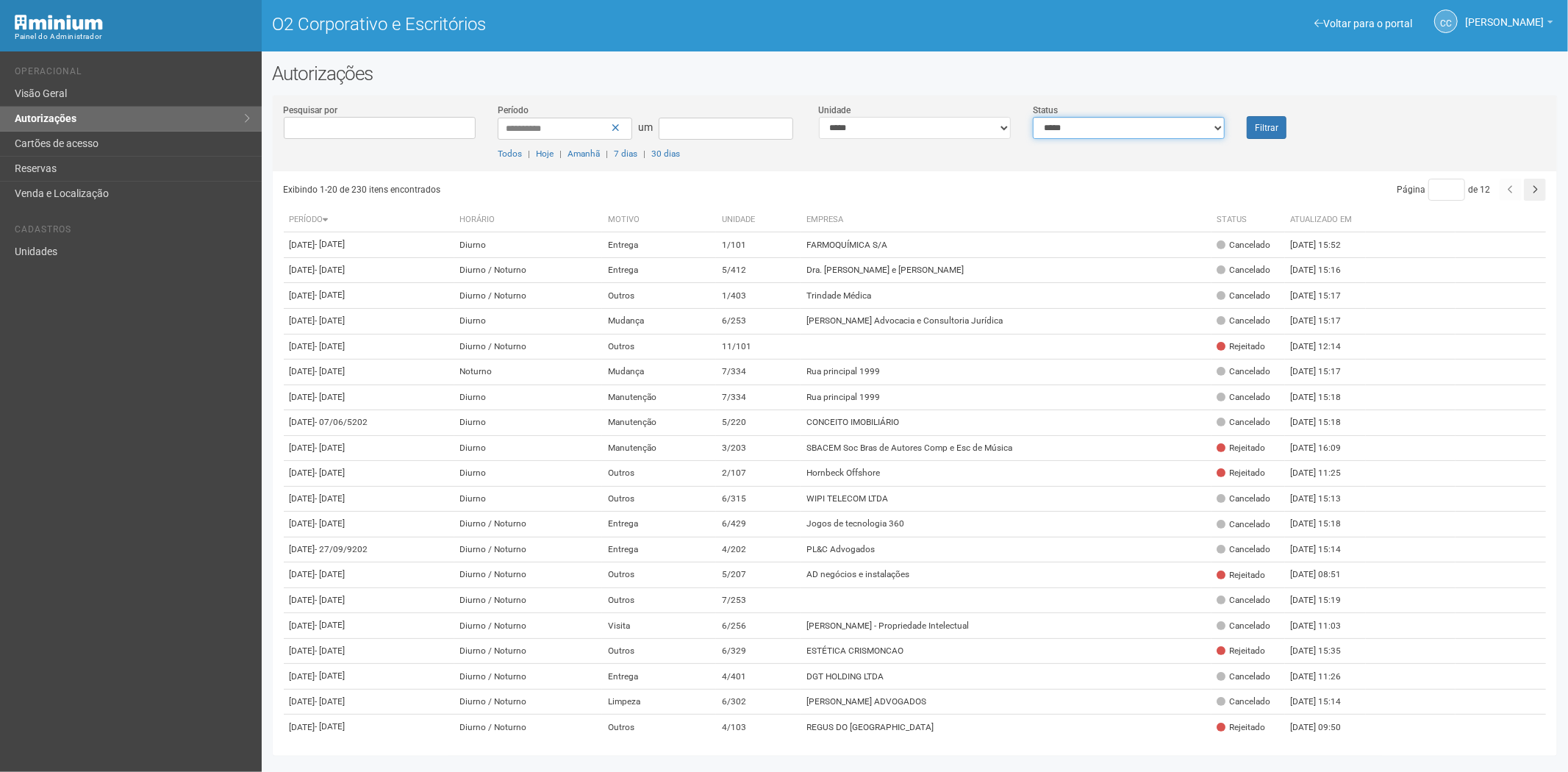
click at [1051, 130] on select "**********" at bounding box center [1128, 128] width 192 height 22
select select "*"
click at [1032, 117] on select "**********" at bounding box center [1128, 128] width 192 height 22
click at [1270, 128] on font "Filtrar" at bounding box center [1266, 128] width 23 height 10
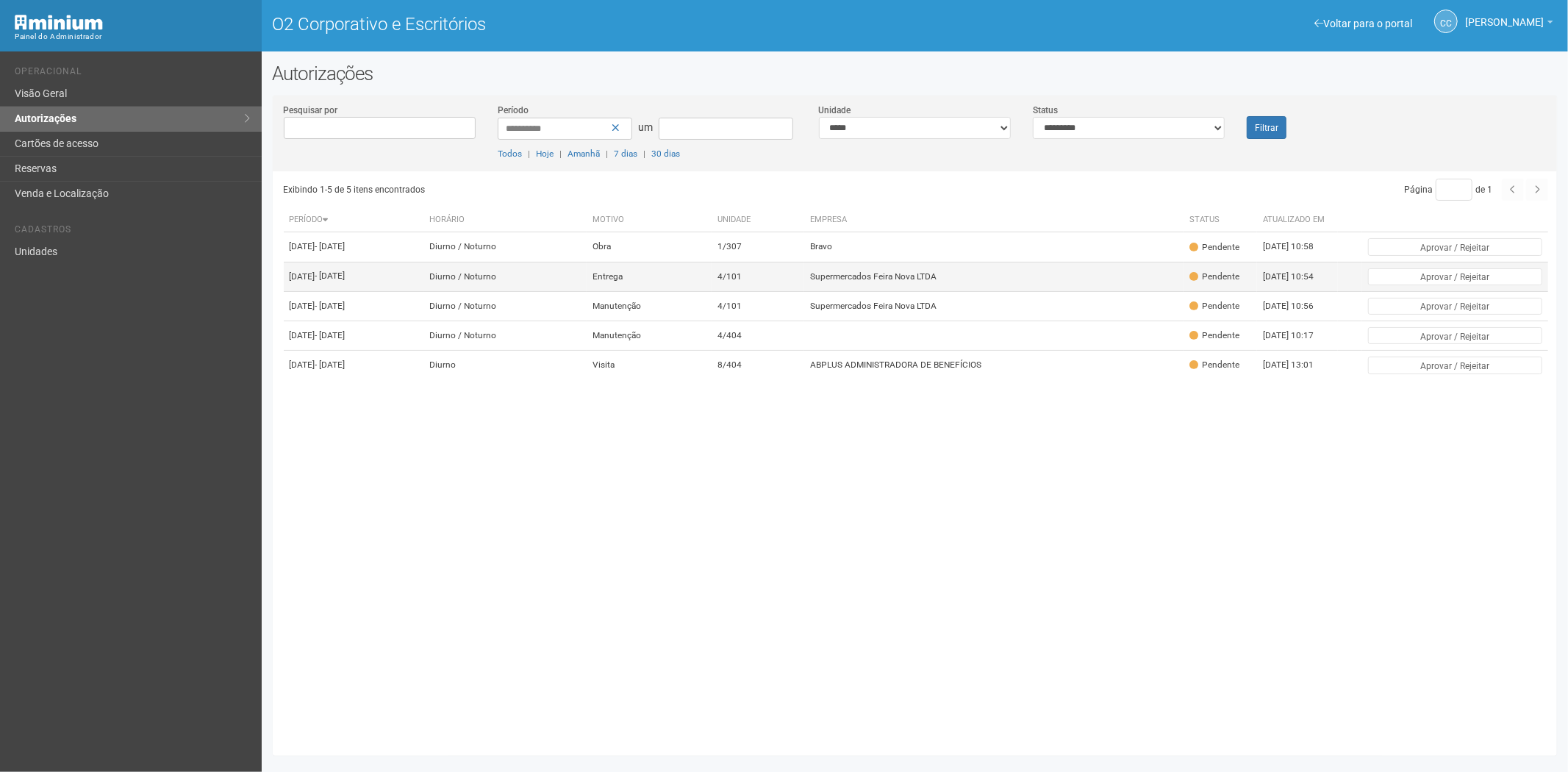
click at [870, 282] on font "Supermercados Feira Nova LTDA" at bounding box center [873, 276] width 126 height 10
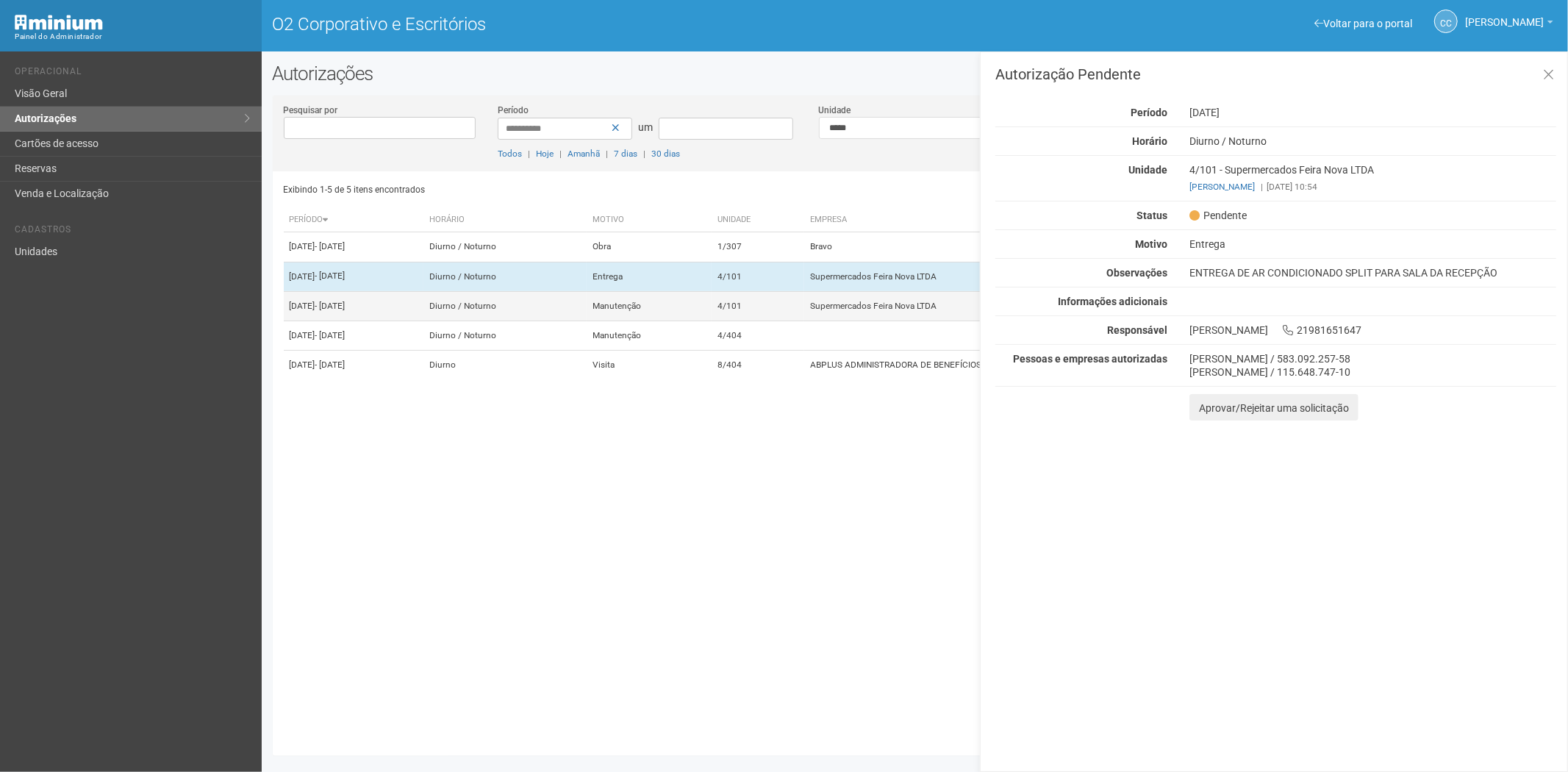
click at [890, 311] on font "Supermercados Feira Nova LTDA" at bounding box center [873, 305] width 126 height 10
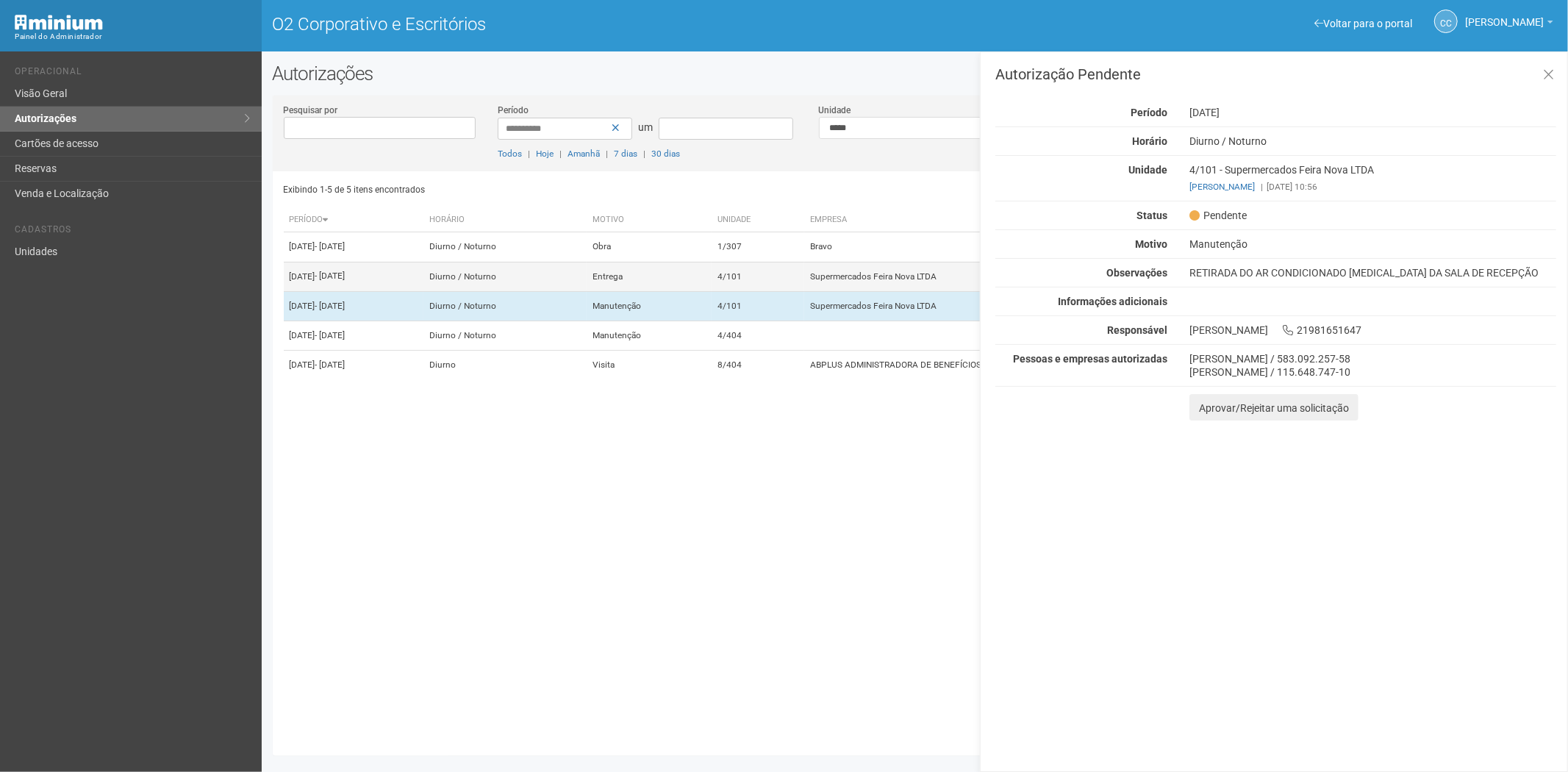
click at [878, 291] on td "Supermercados Feira Nova LTDA" at bounding box center [993, 276] width 379 height 30
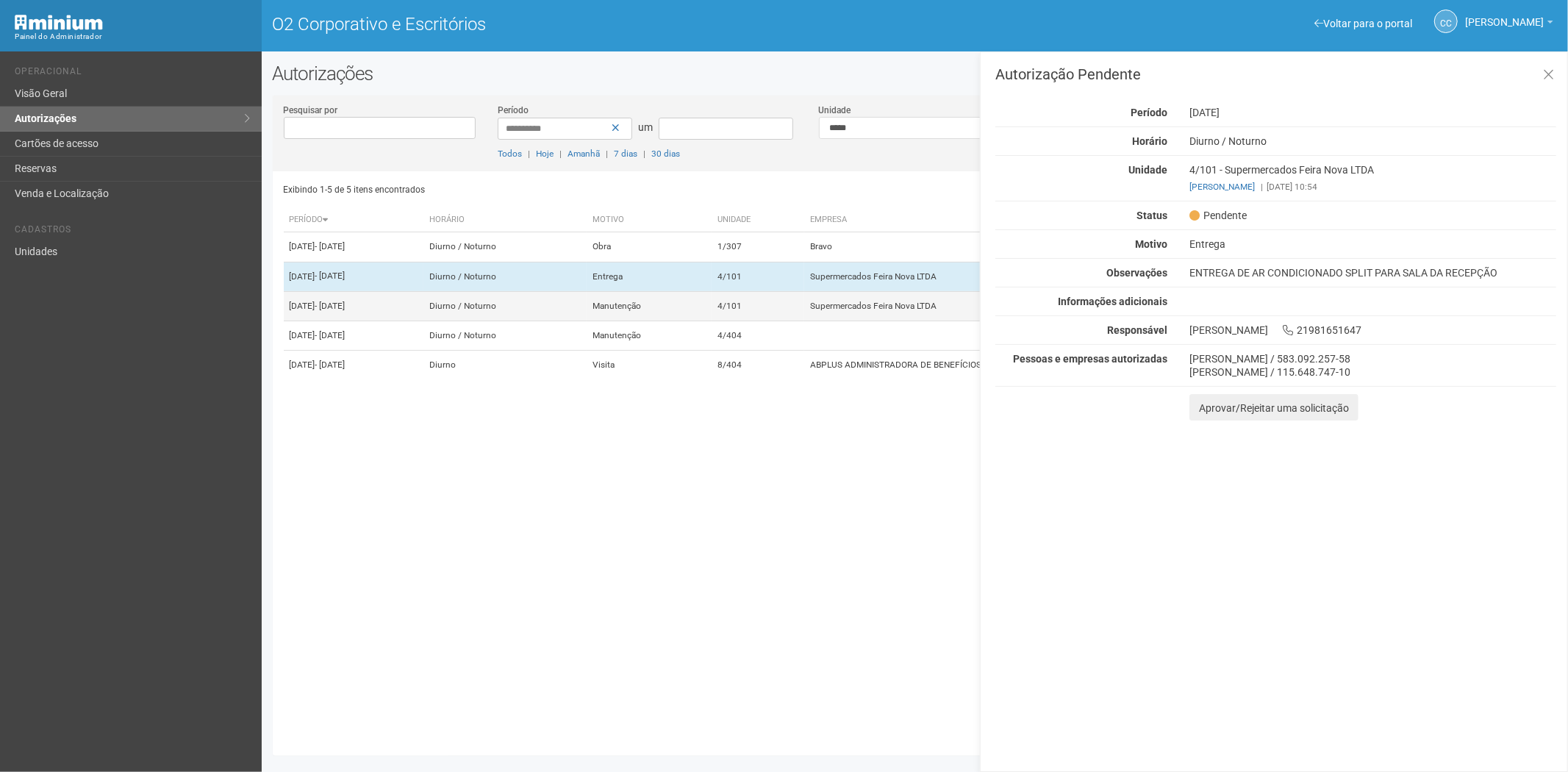
click at [804, 321] on td "4/101" at bounding box center [757, 305] width 92 height 30
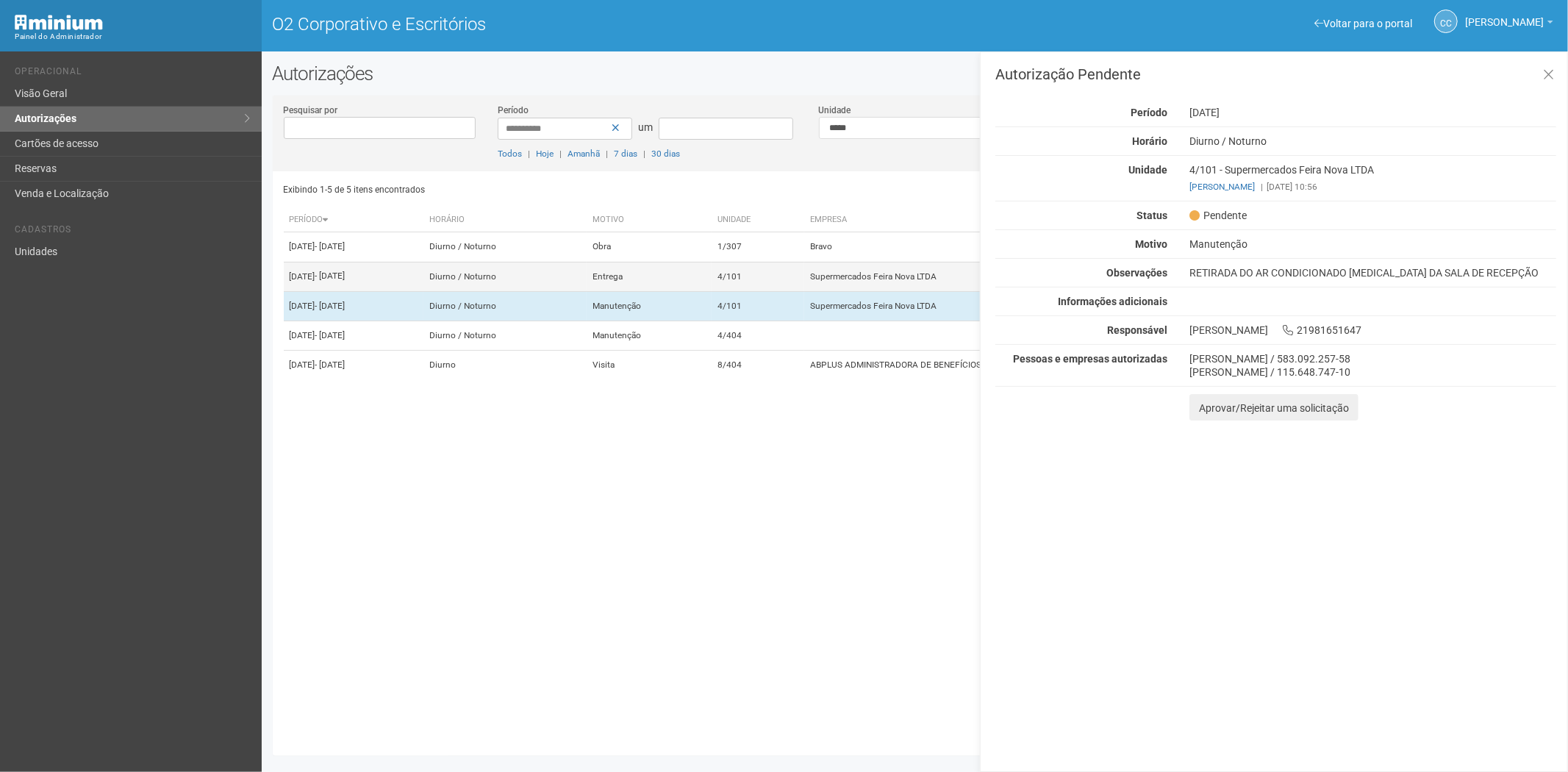
click at [804, 291] on td "4/101" at bounding box center [757, 276] width 92 height 30
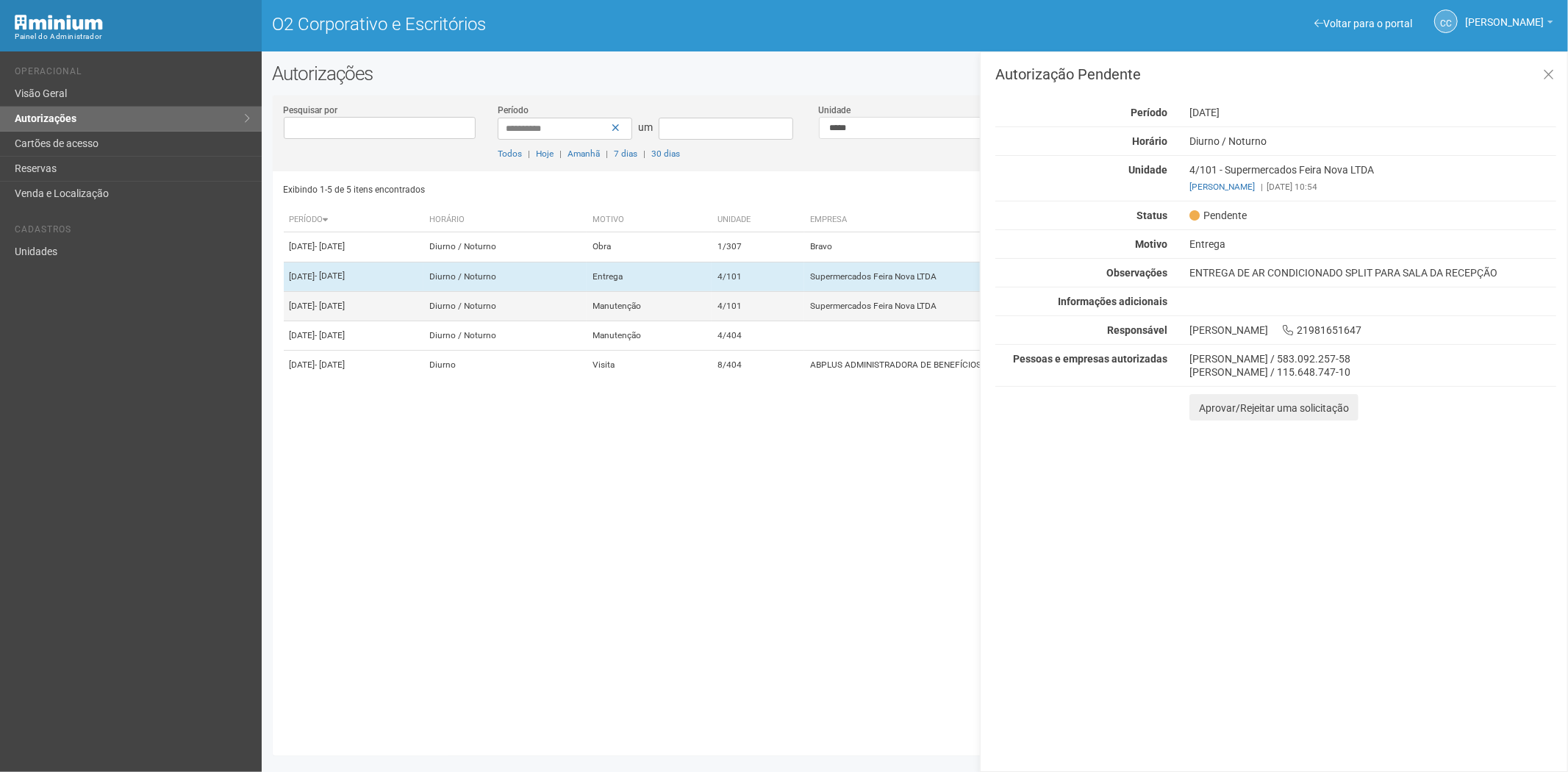
click at [860, 311] on font "Supermercados Feira Nova LTDA" at bounding box center [873, 305] width 126 height 10
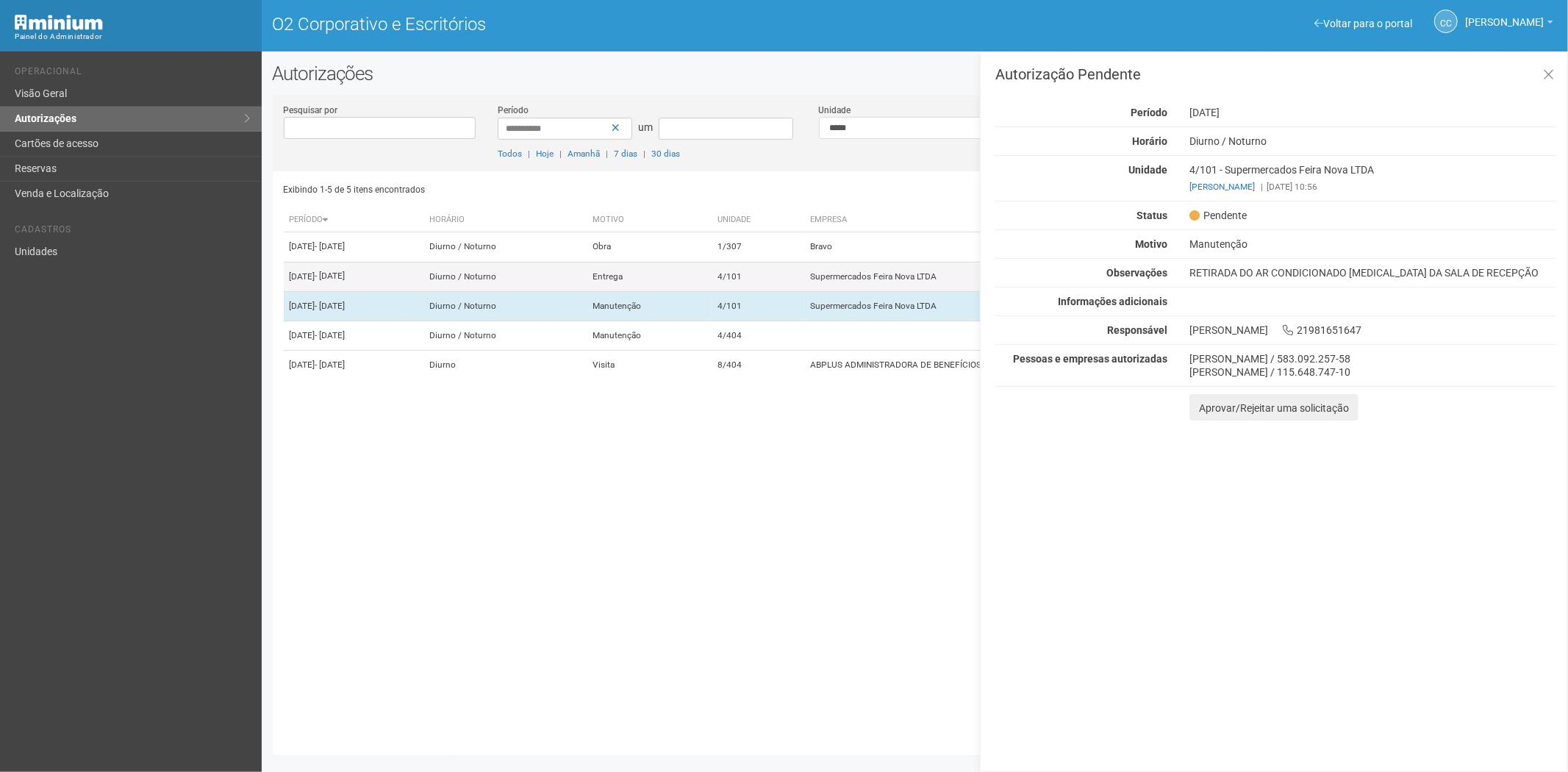
click at [861, 291] on td "Supermercados Feira Nova LTDA" at bounding box center [993, 276] width 379 height 30
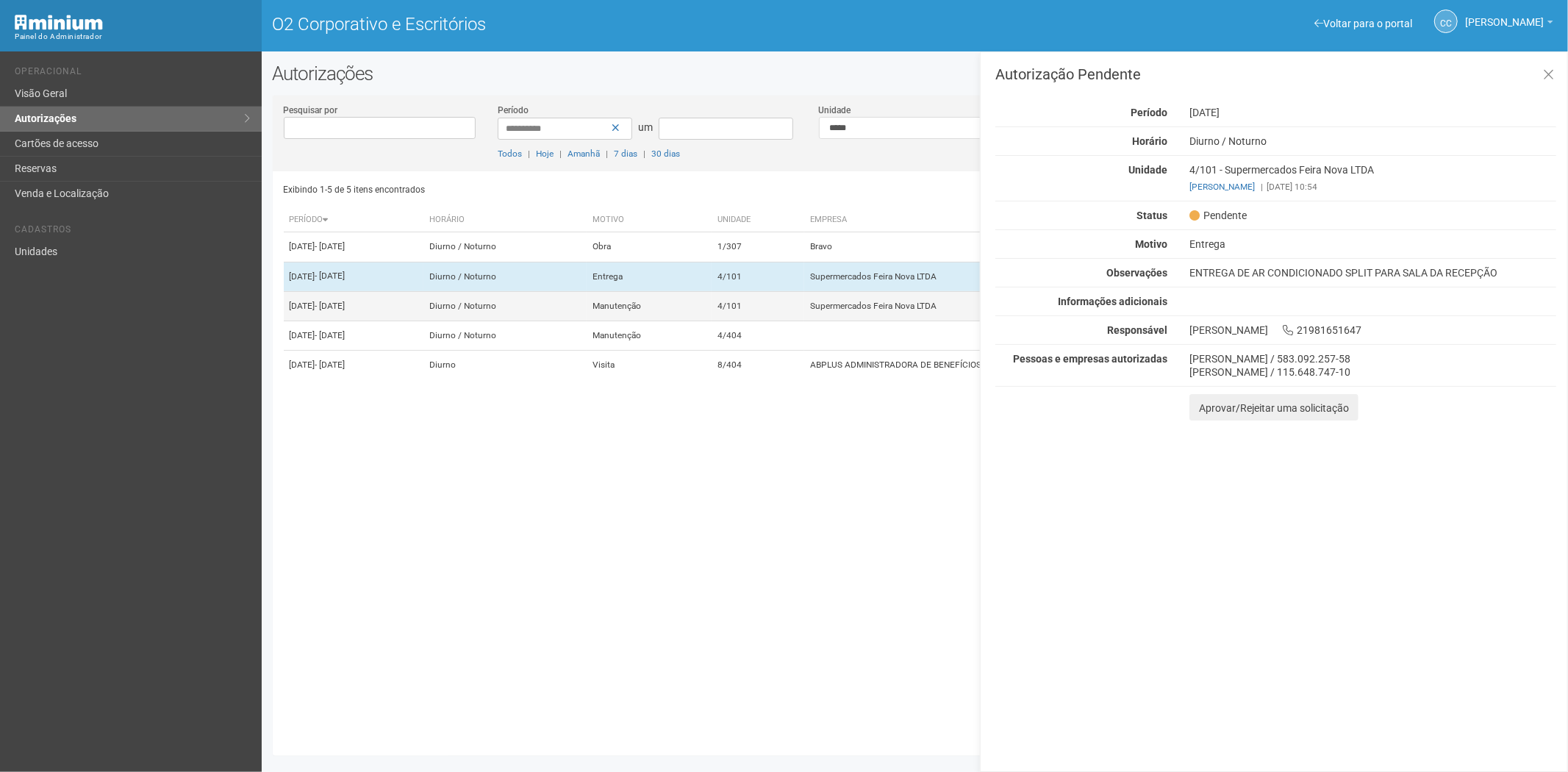
click at [861, 311] on font "Supermercados Feira Nova LTDA" at bounding box center [873, 305] width 126 height 10
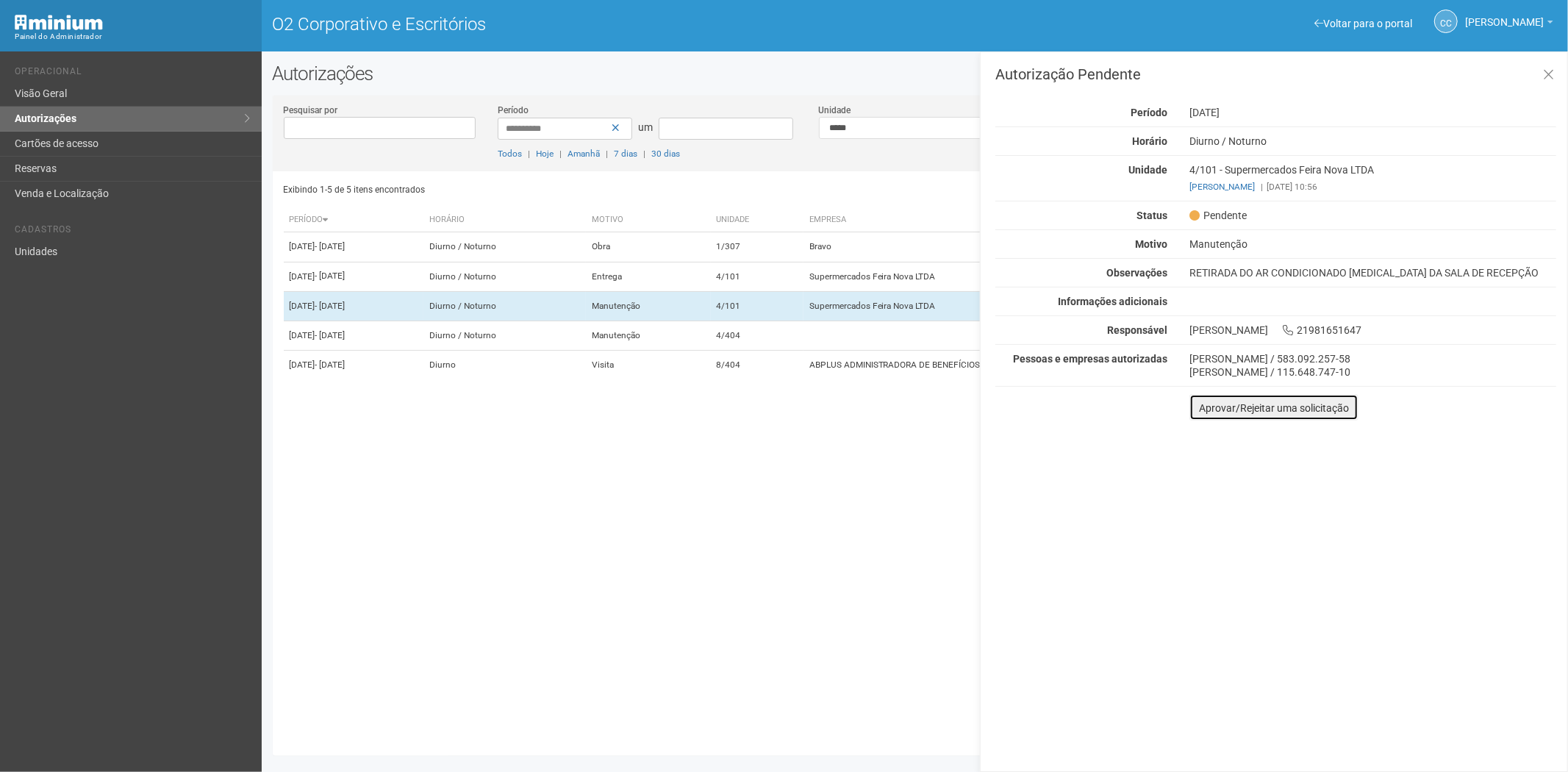
click at [1199, 409] on font "Aprovar/Rejeitar uma solicitação" at bounding box center [1273, 408] width 150 height 12
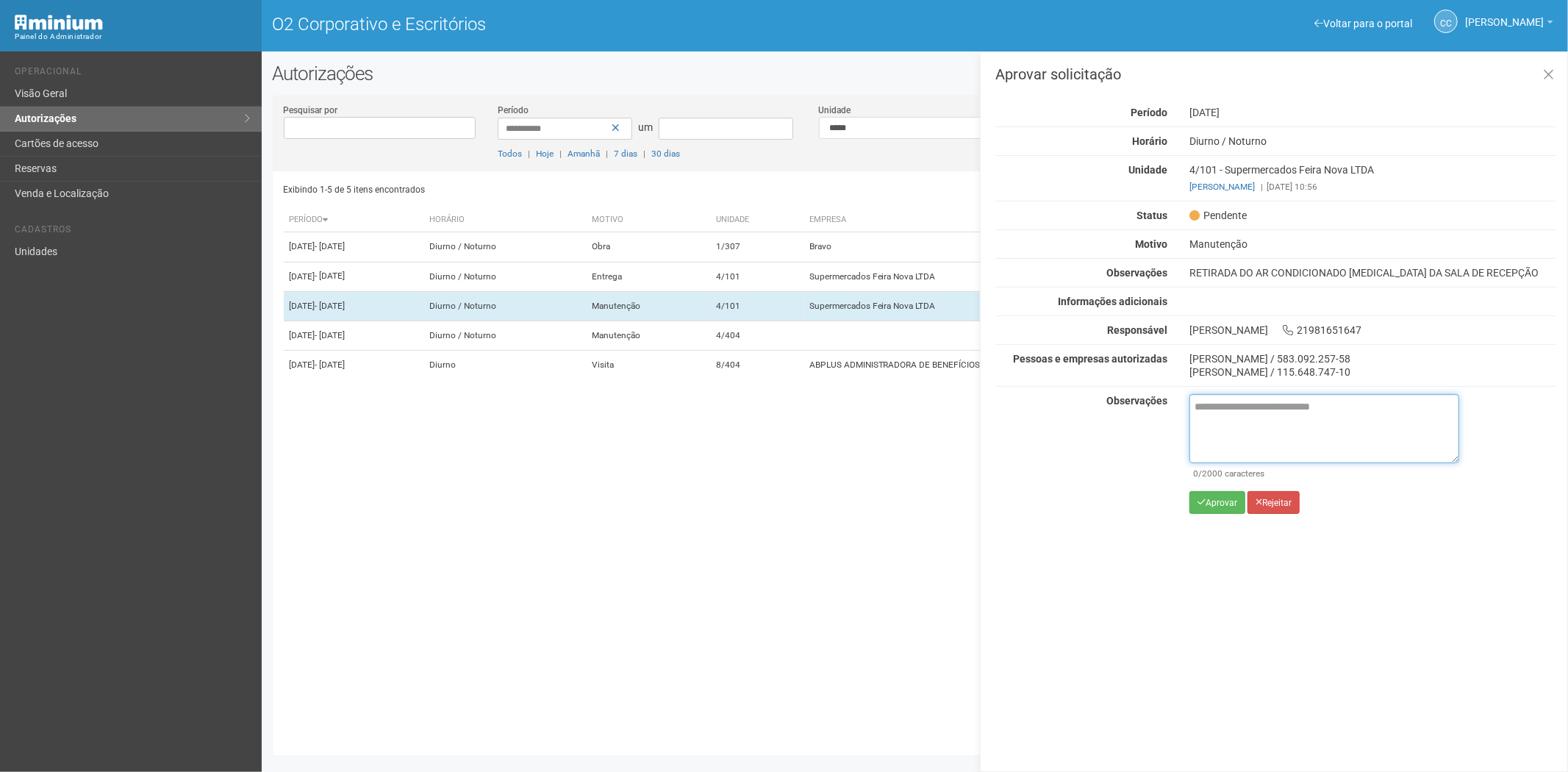
click at [1205, 416] on textarea at bounding box center [1324, 429] width 270 height 69
paste textarea "**********"
type textarea "**********"
drag, startPoint x: 1276, startPoint y: 439, endPoint x: 1187, endPoint y: 388, distance: 102.6
click at [1187, 388] on div "Autorização Pendente Período [DATE] [GEOGRAPHIC_DATA] [GEOGRAPHIC_DATA] / [GEOG…" at bounding box center [1275, 308] width 560 height 432
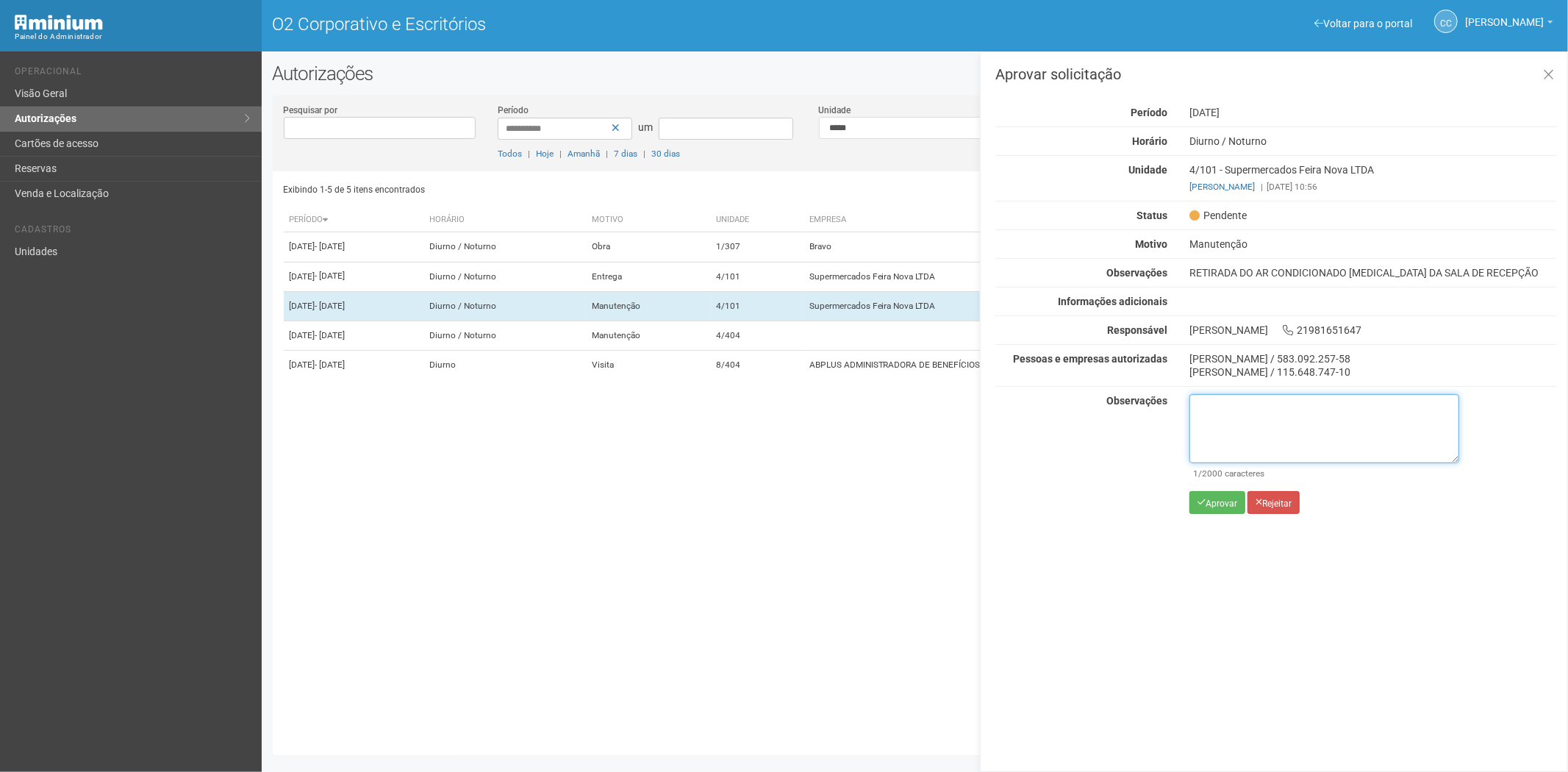
paste textarea "**********"
type textarea "**********"
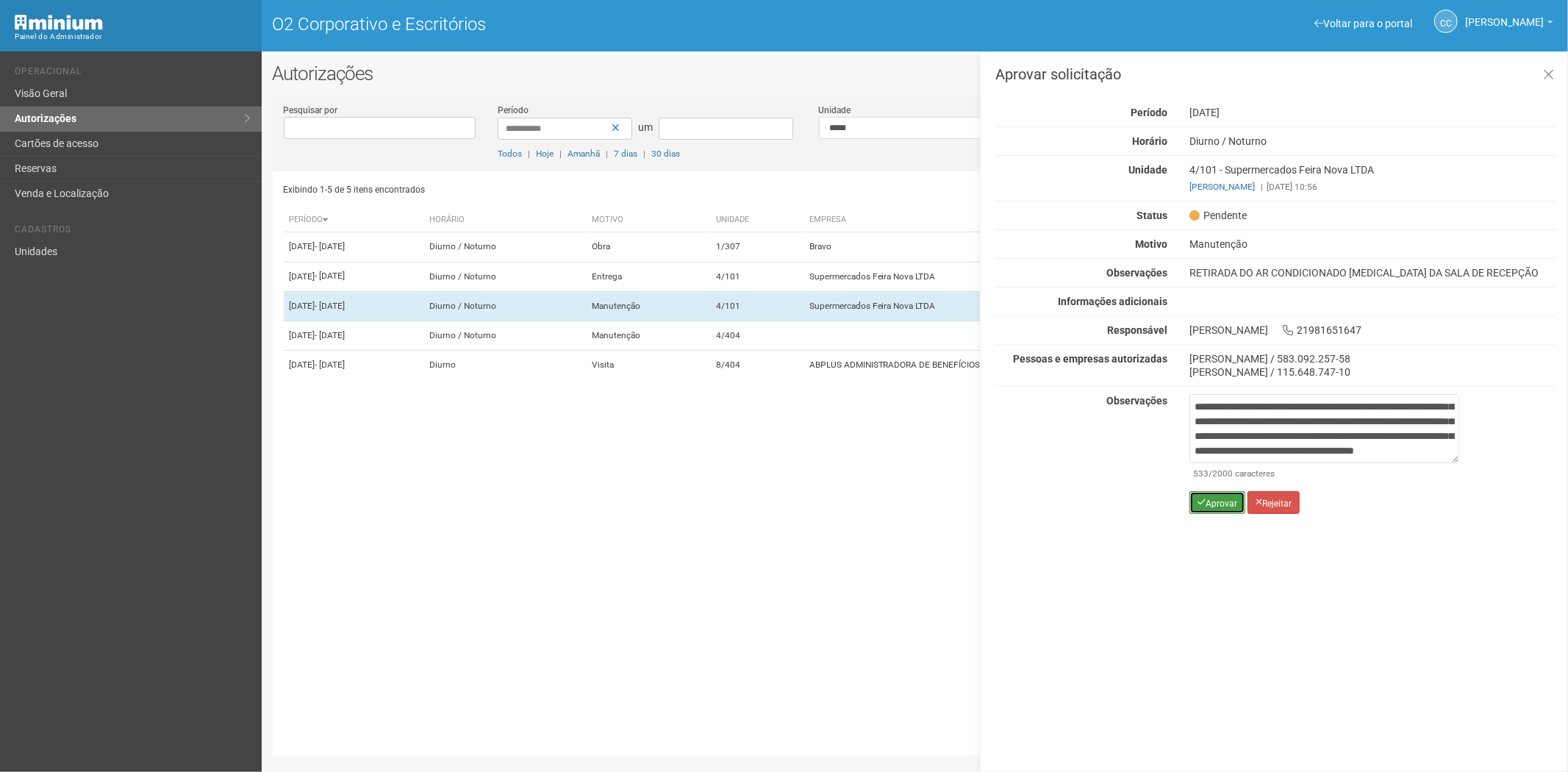
click at [1203, 504] on icon "submit" at bounding box center [1201, 502] width 8 height 9
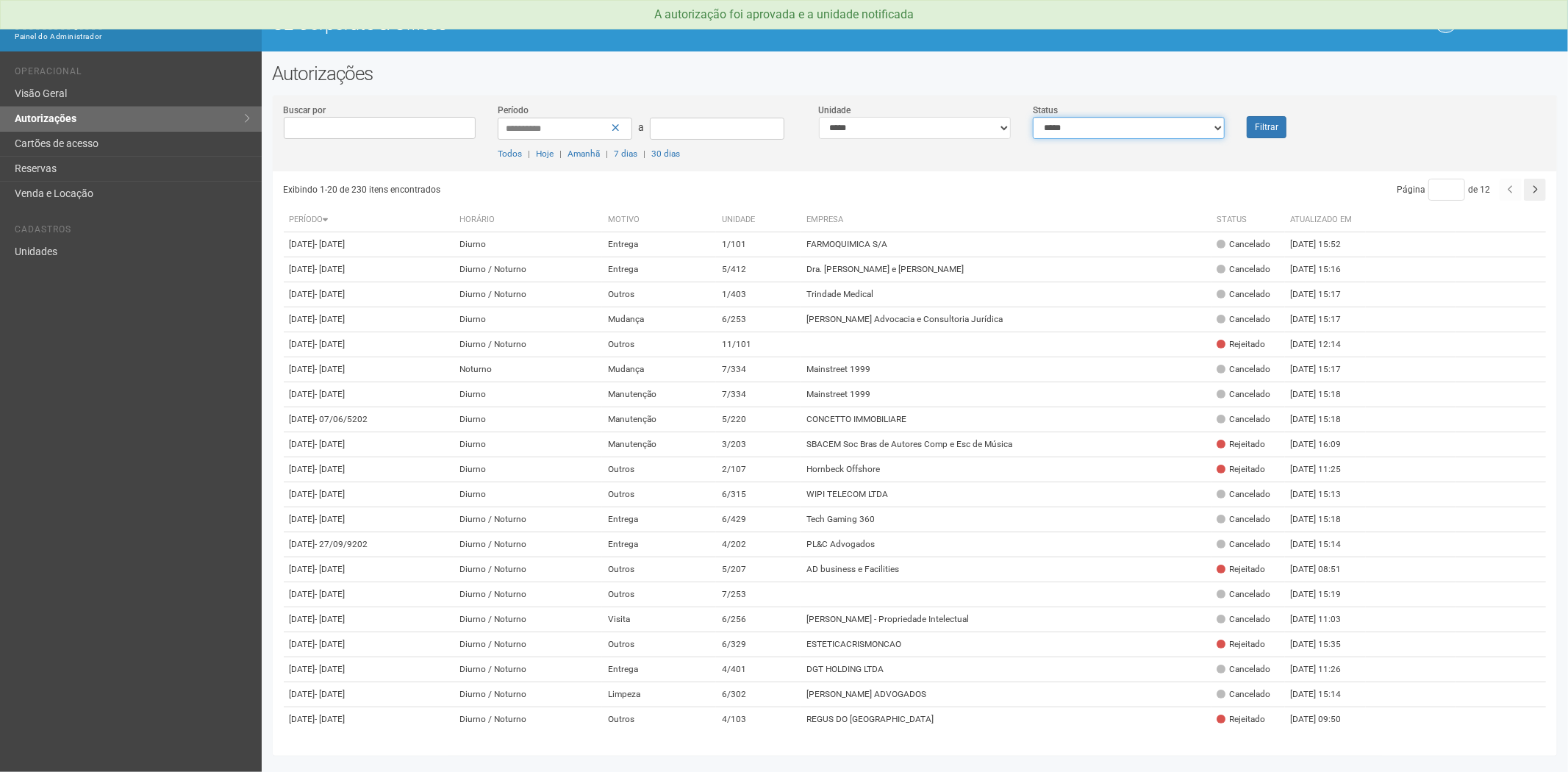
drag, startPoint x: 1134, startPoint y: 129, endPoint x: 1123, endPoint y: 137, distance: 13.6
click at [1134, 129] on select "**********" at bounding box center [1128, 128] width 192 height 22
select select "*"
click at [1032, 117] on select "**********" at bounding box center [1128, 128] width 192 height 22
click at [1277, 126] on button "Filtrar" at bounding box center [1266, 127] width 39 height 22
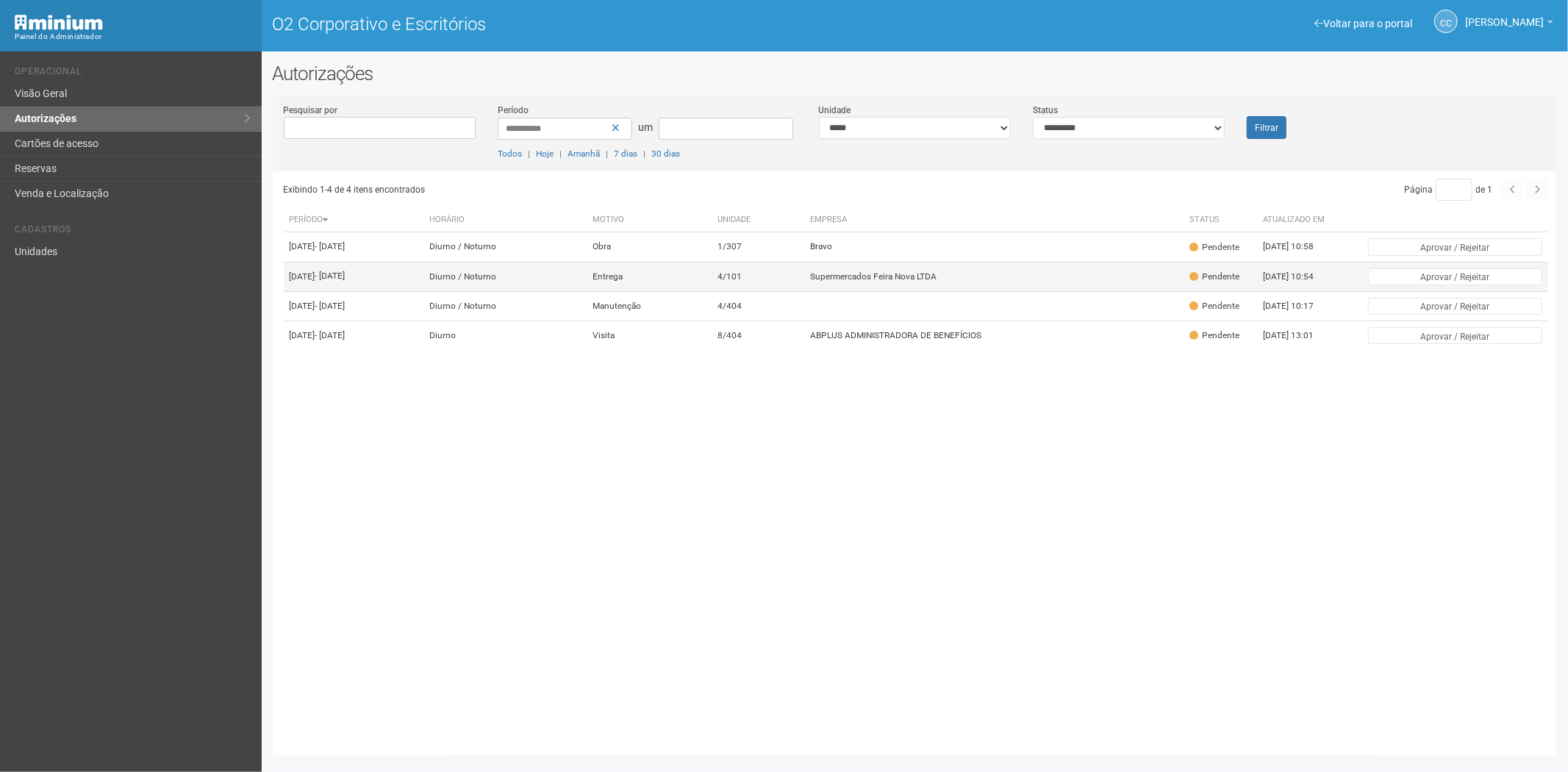
click at [952, 291] on td "Supermercados Feira Nova LTDA" at bounding box center [993, 276] width 379 height 30
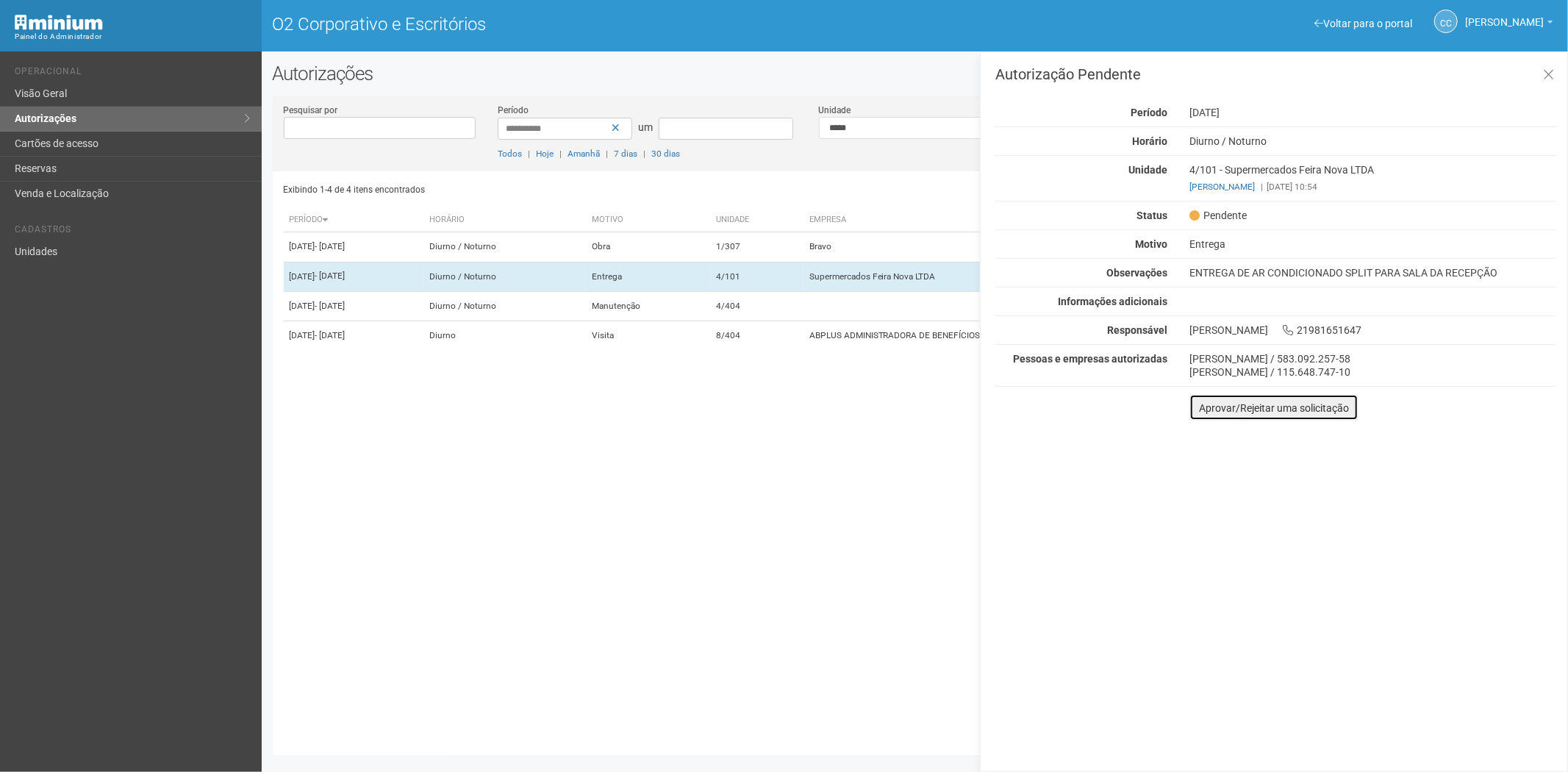
click at [1213, 398] on button "Aprovar/Rejeitar uma solicitação" at bounding box center [1273, 407] width 169 height 27
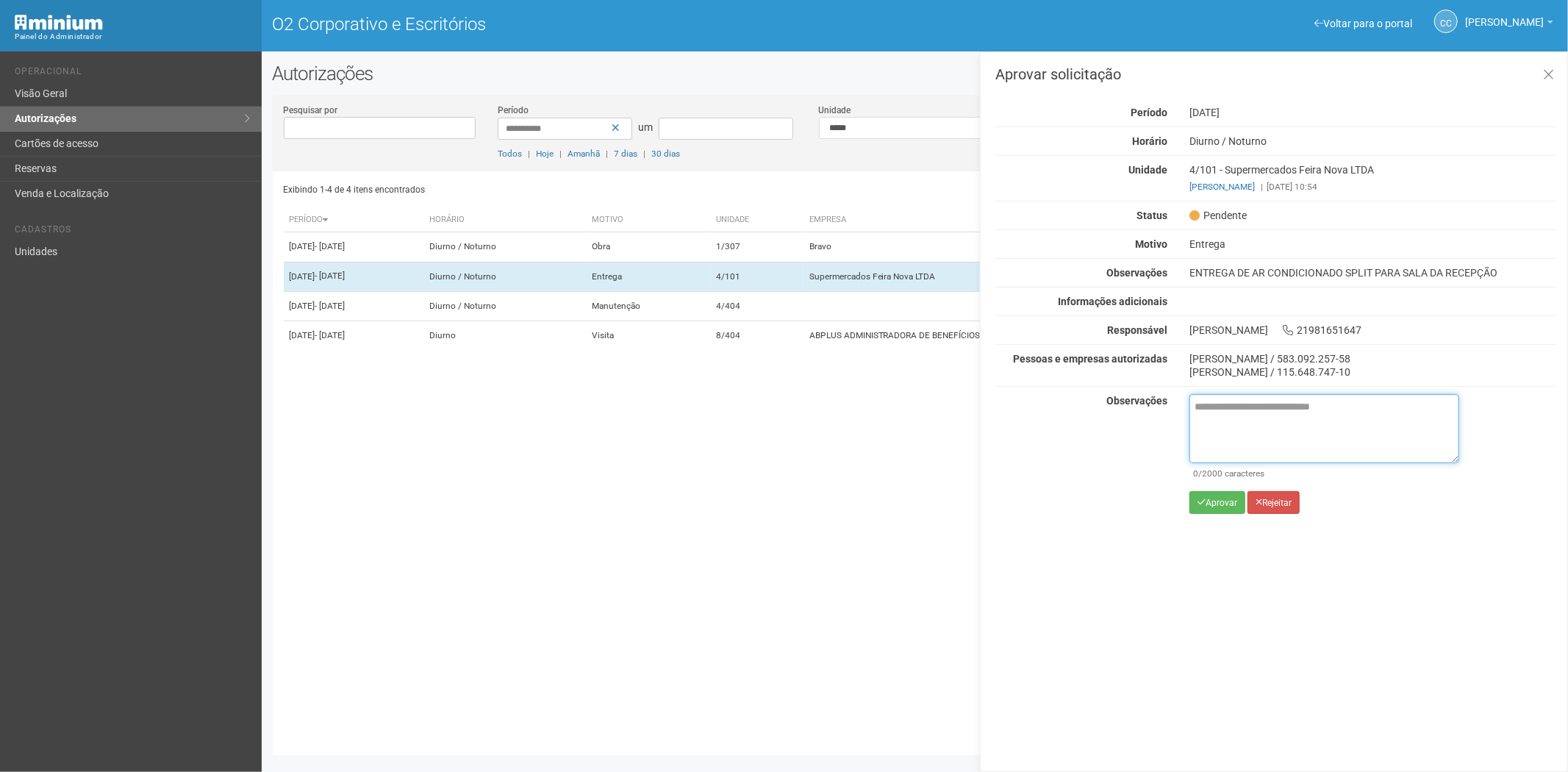
click at [1223, 413] on textarea at bounding box center [1324, 429] width 270 height 69
paste textarea "**********"
type textarea "**********"
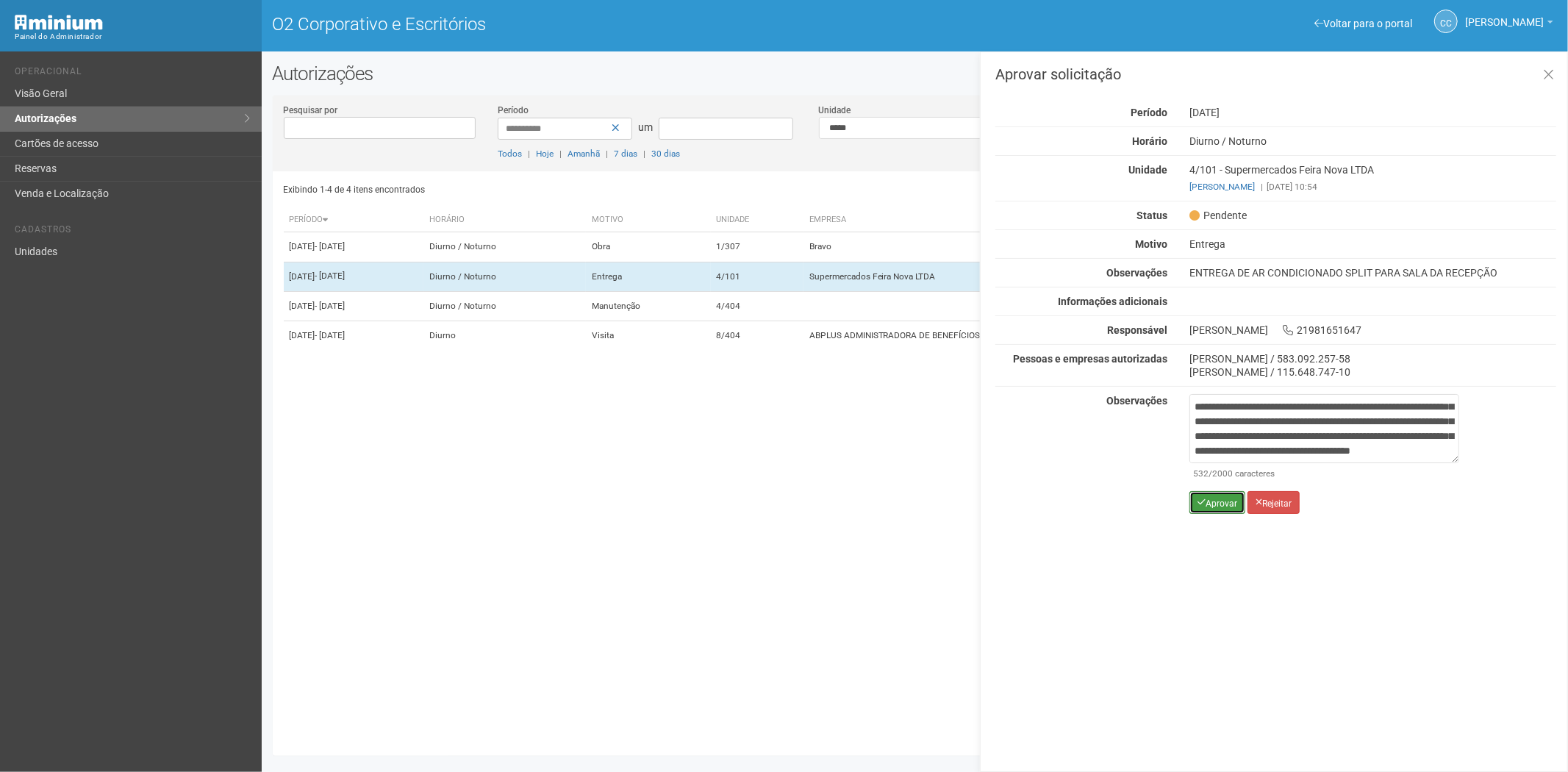
click at [1199, 506] on icon "submit" at bounding box center [1201, 502] width 8 height 9
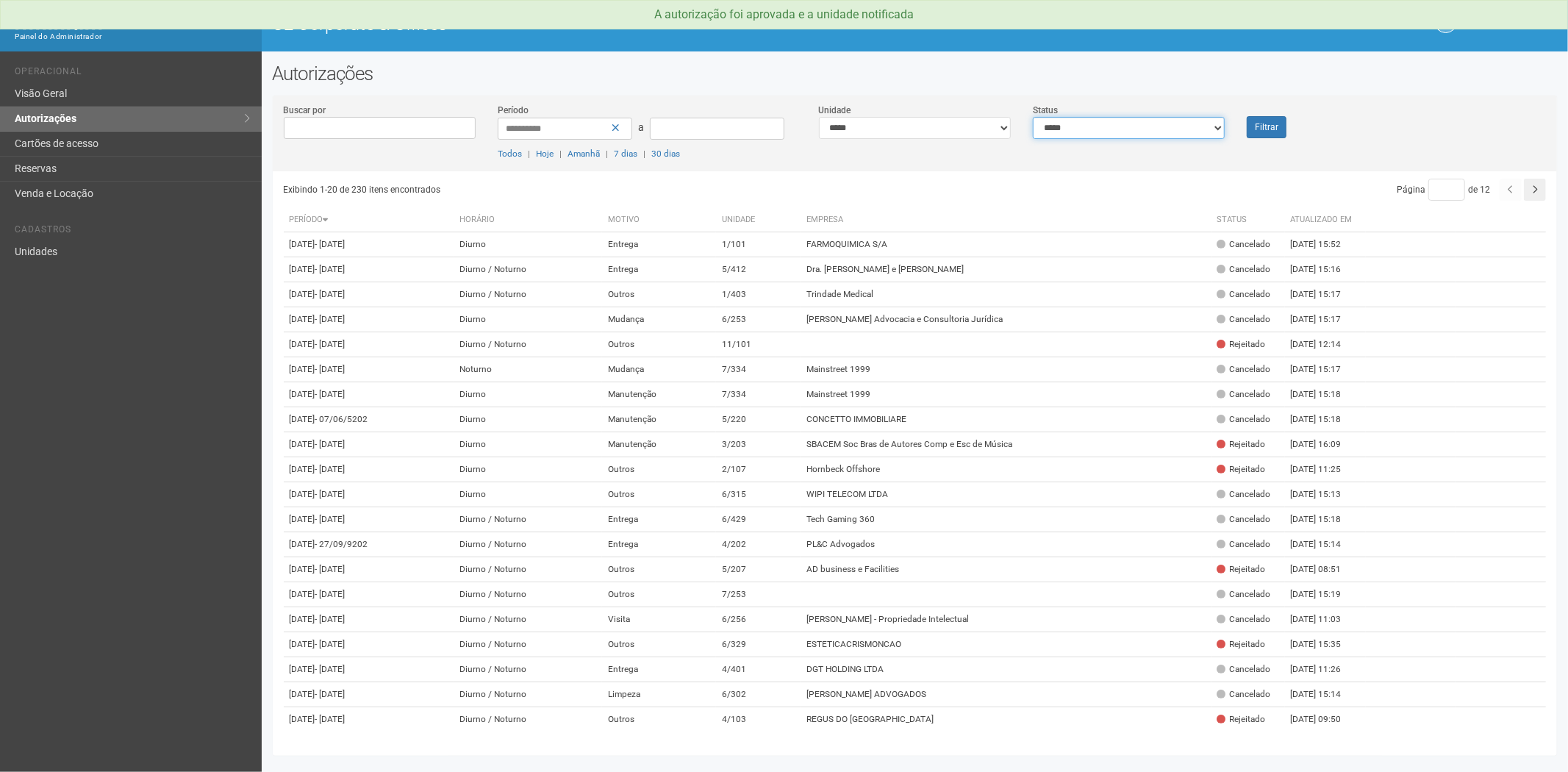
click at [1099, 123] on select "**********" at bounding box center [1128, 128] width 192 height 22
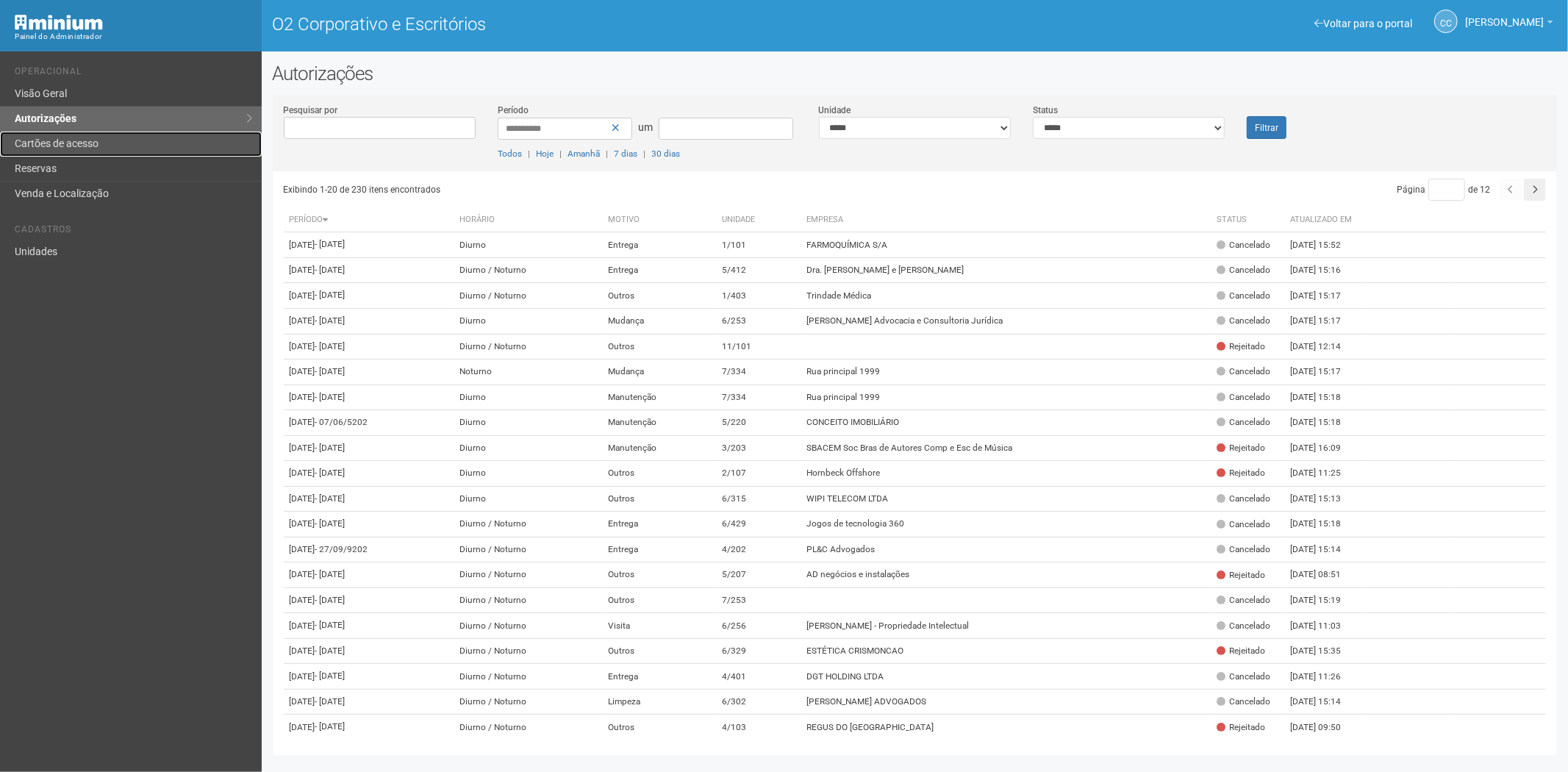
click at [54, 145] on font "Cartões de acesso" at bounding box center [56, 143] width 83 height 12
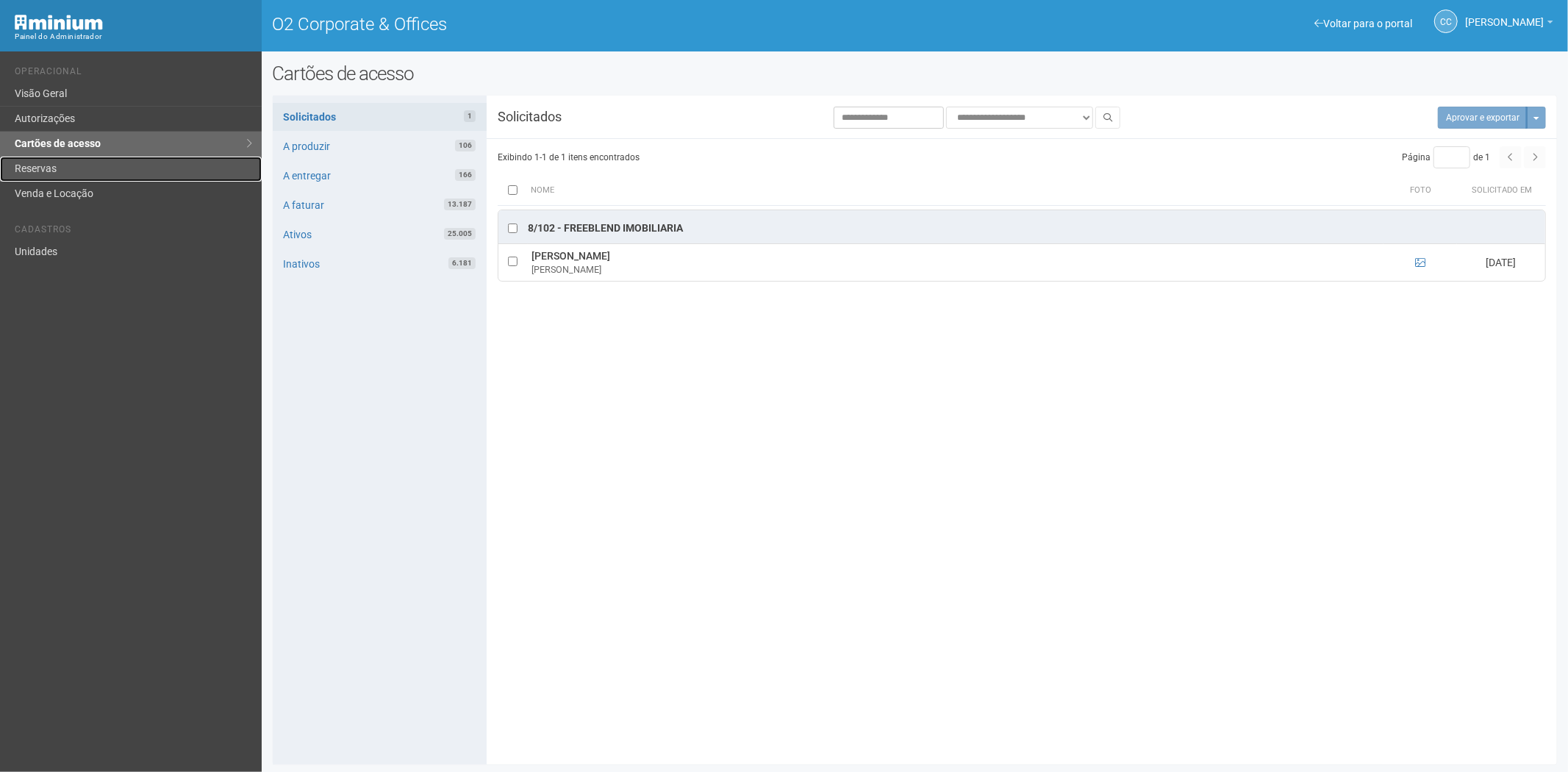
click at [67, 166] on link "Reservas" at bounding box center [131, 169] width 262 height 25
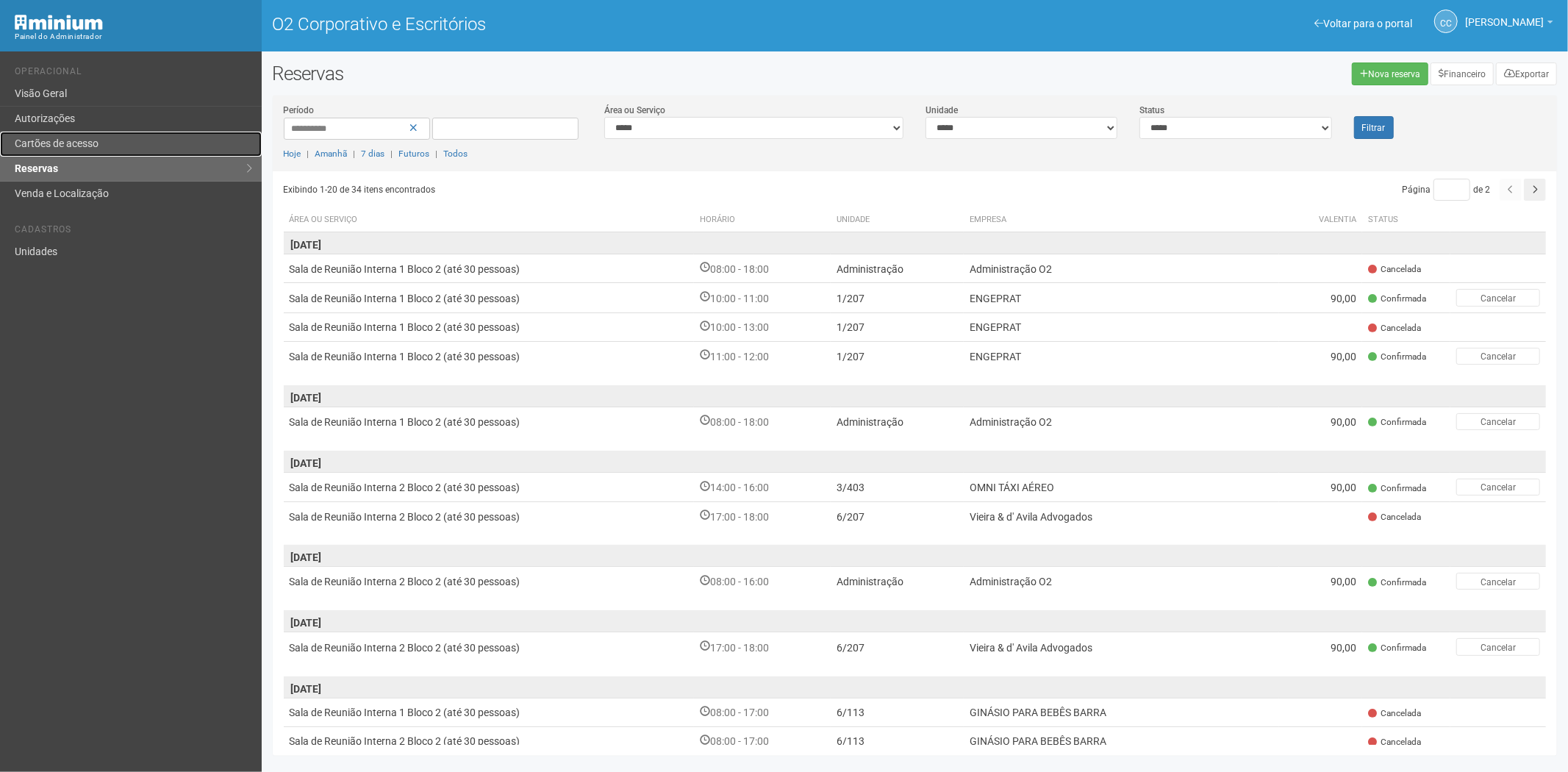
click at [92, 145] on font "Cartões de acesso" at bounding box center [56, 143] width 83 height 12
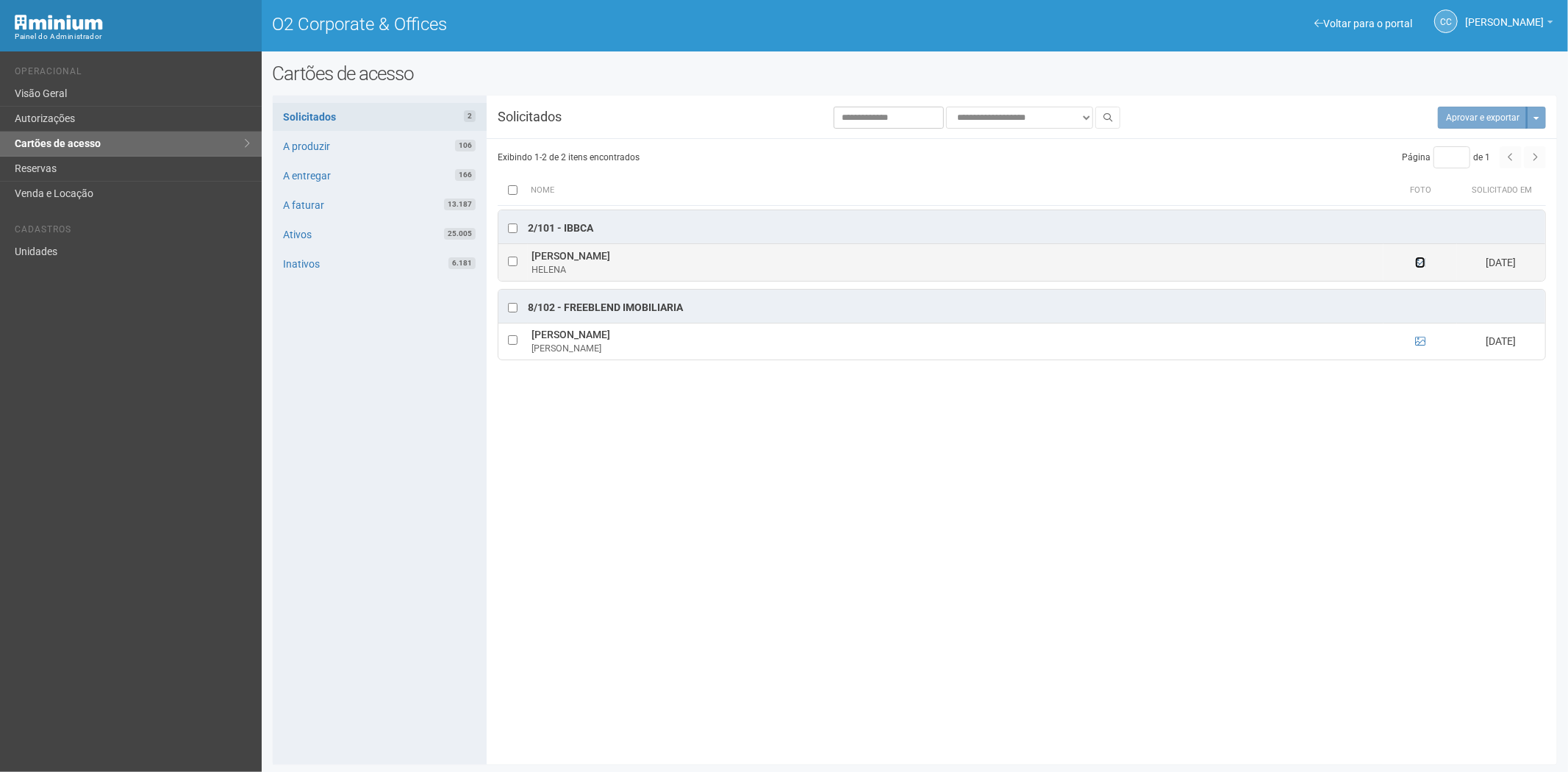
click at [1420, 259] on icon at bounding box center [1419, 262] width 10 height 10
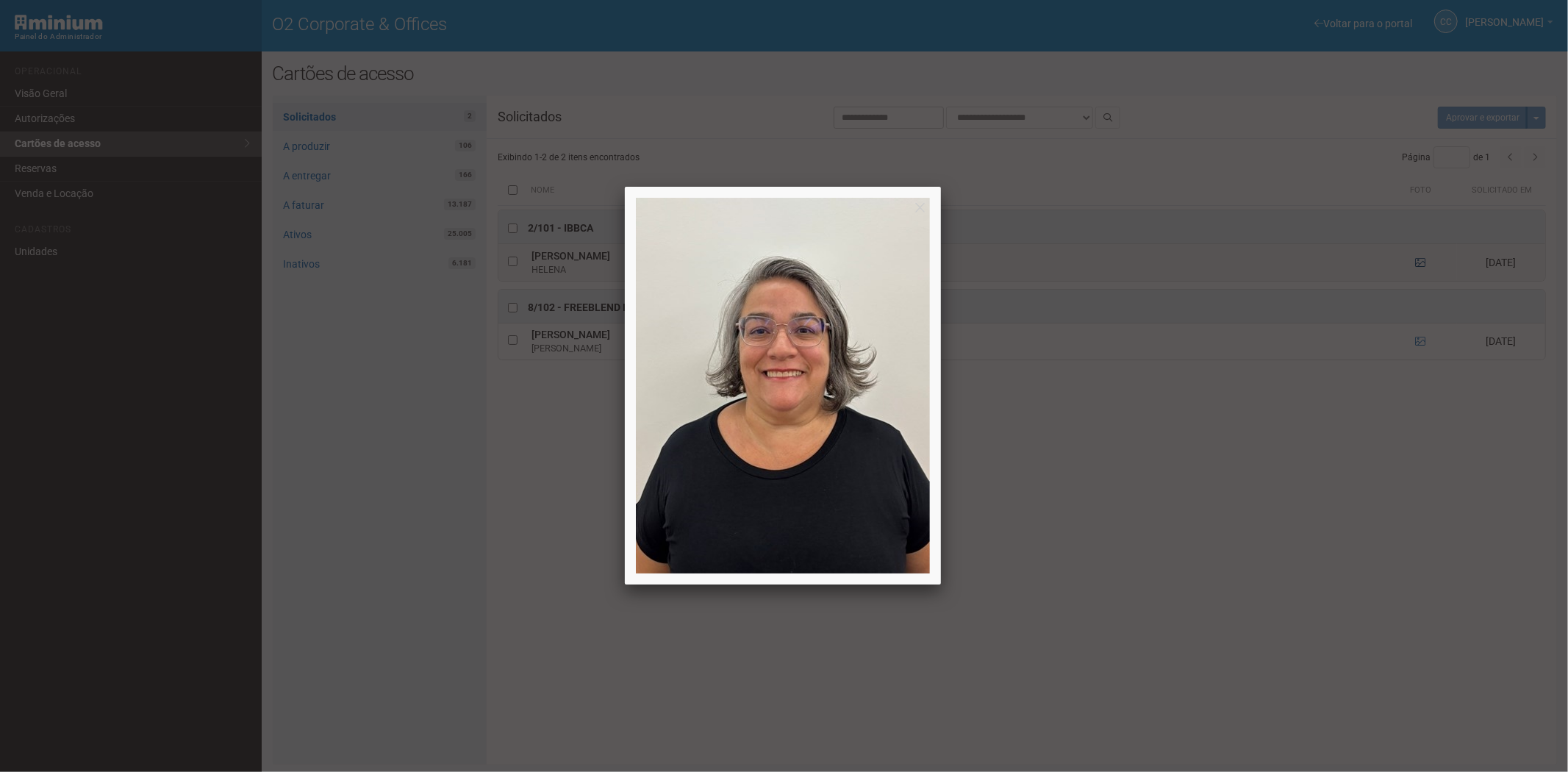
click at [1420, 259] on div at bounding box center [784, 386] width 1568 height 772
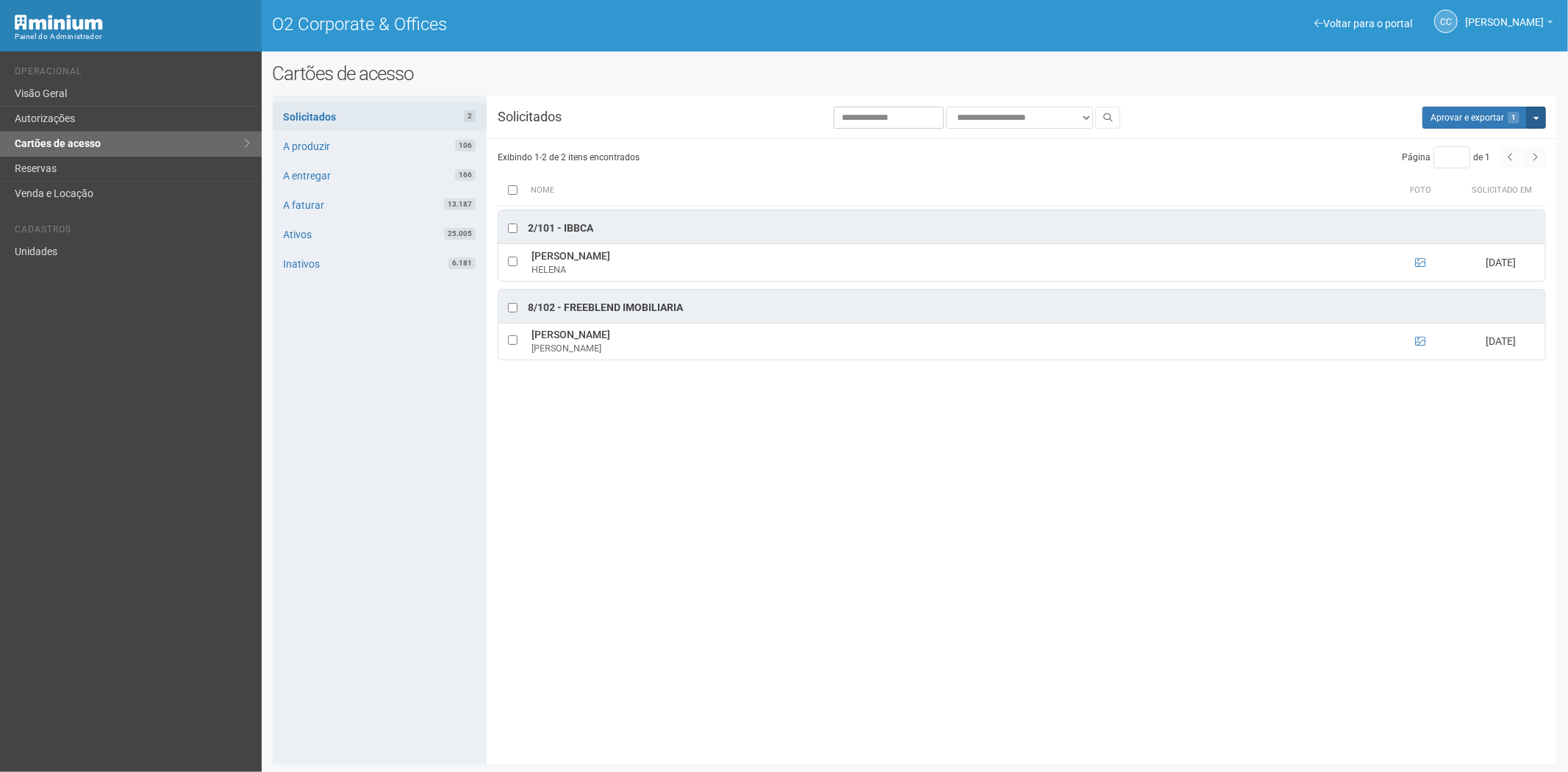
click at [1533, 123] on button "Mais opções" at bounding box center [1536, 117] width 19 height 22
click at [1455, 161] on link "Rejeitar solicitações" at bounding box center [1480, 164] width 116 height 18
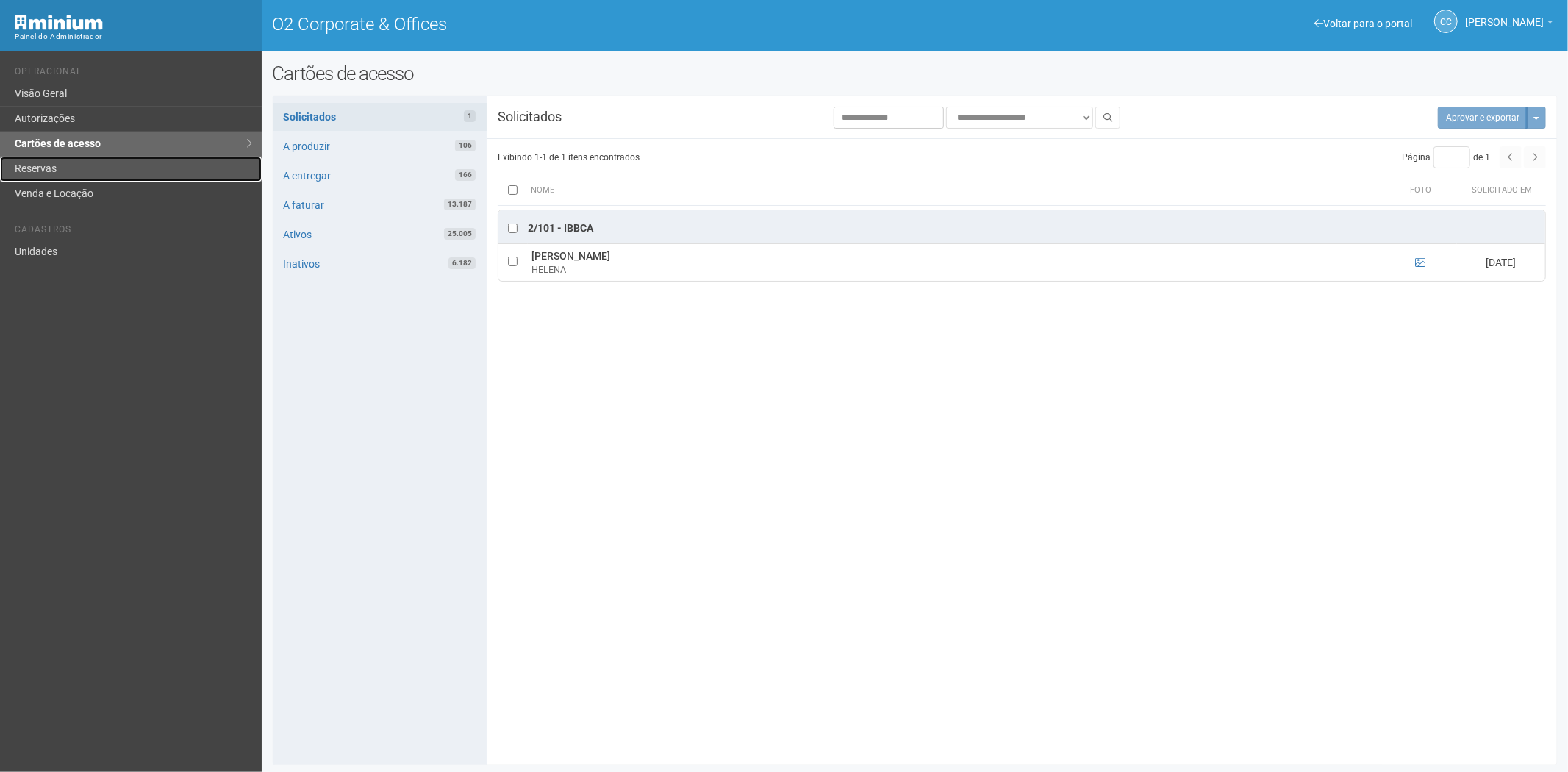
click at [75, 170] on link "Reservas" at bounding box center [131, 169] width 262 height 25
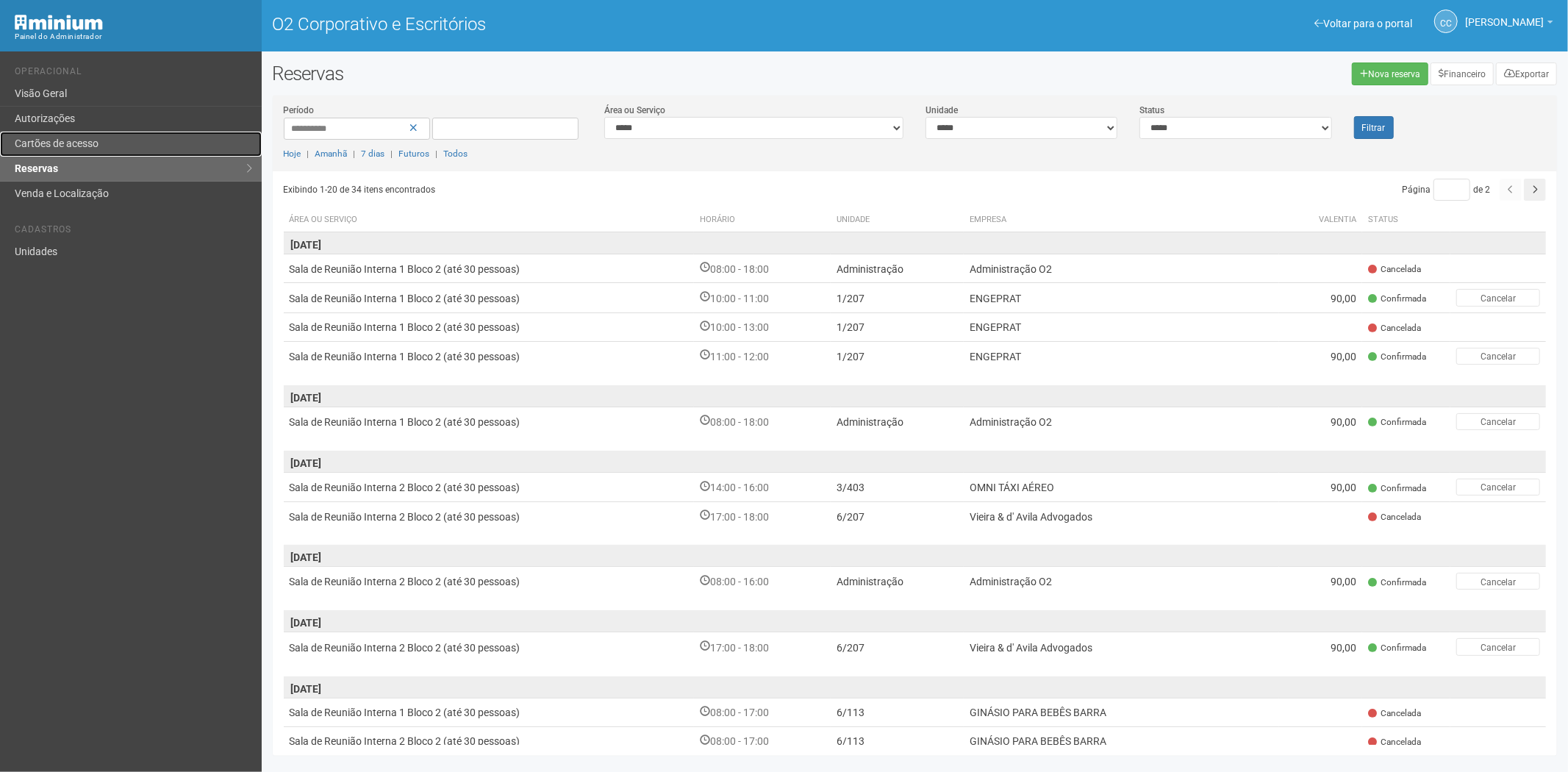
click at [101, 145] on link "Cartões de acesso" at bounding box center [131, 144] width 262 height 25
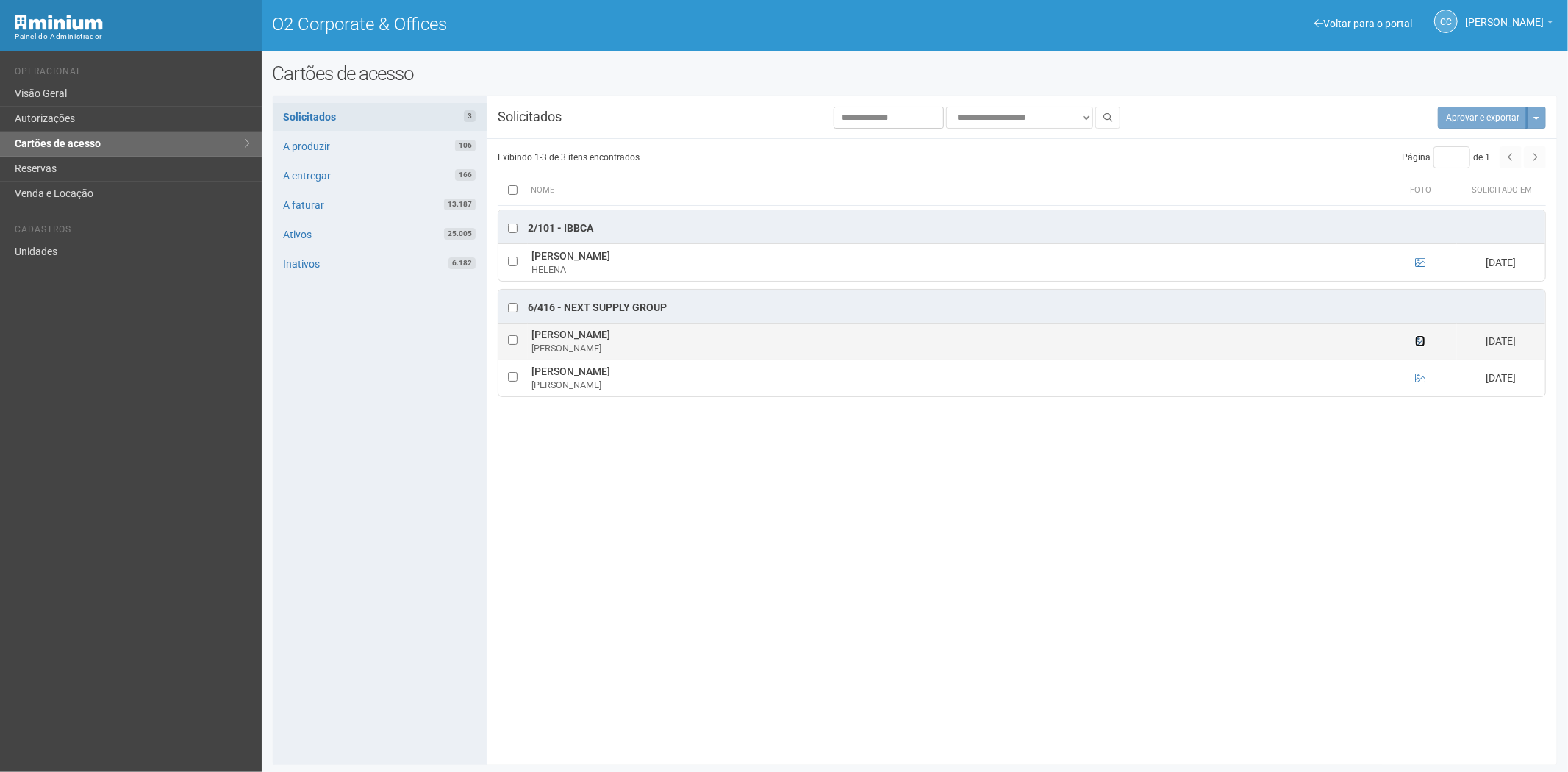
click at [1417, 339] on icon at bounding box center [1419, 341] width 10 height 10
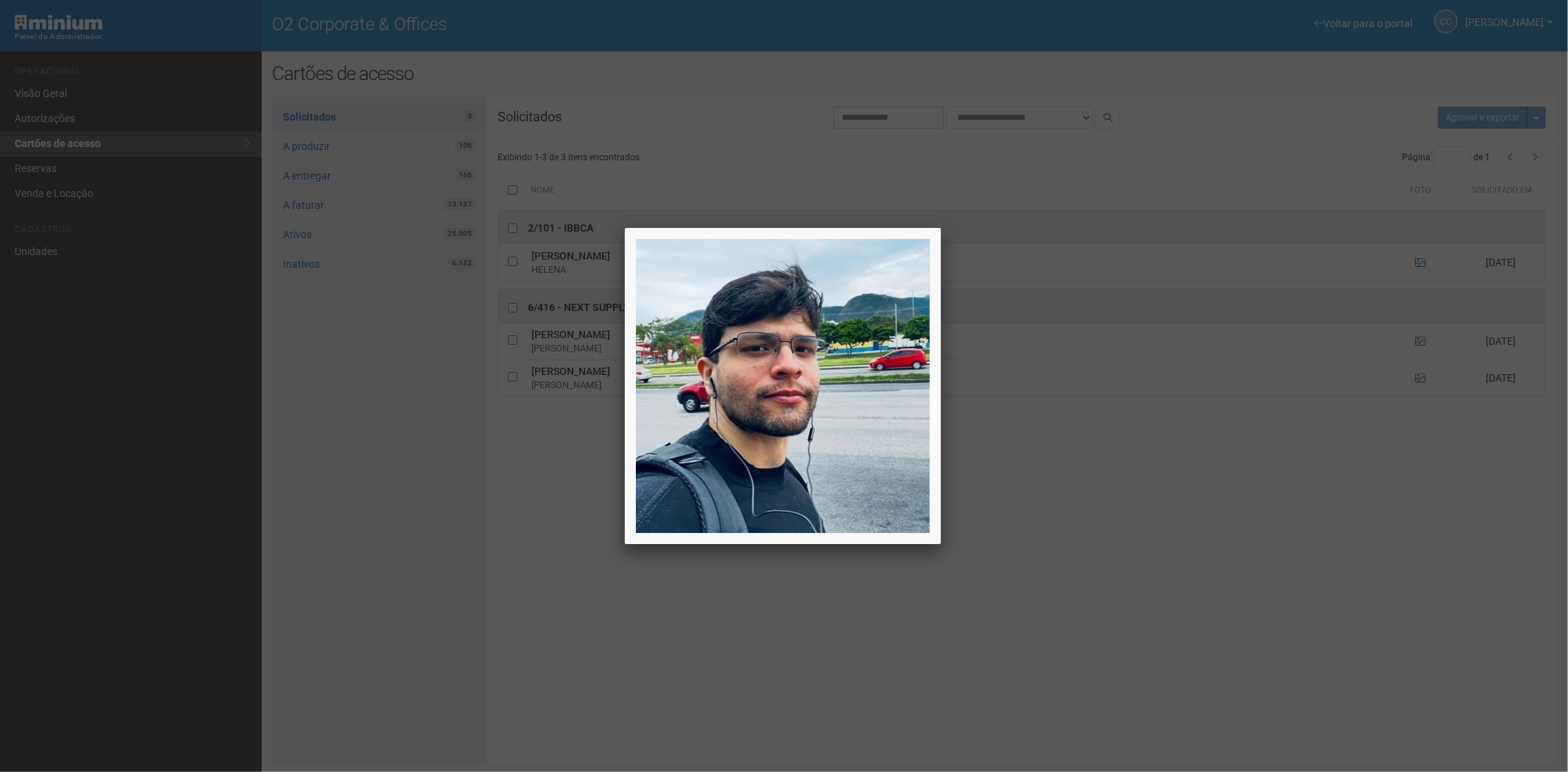
click at [1257, 557] on div at bounding box center [784, 386] width 1568 height 772
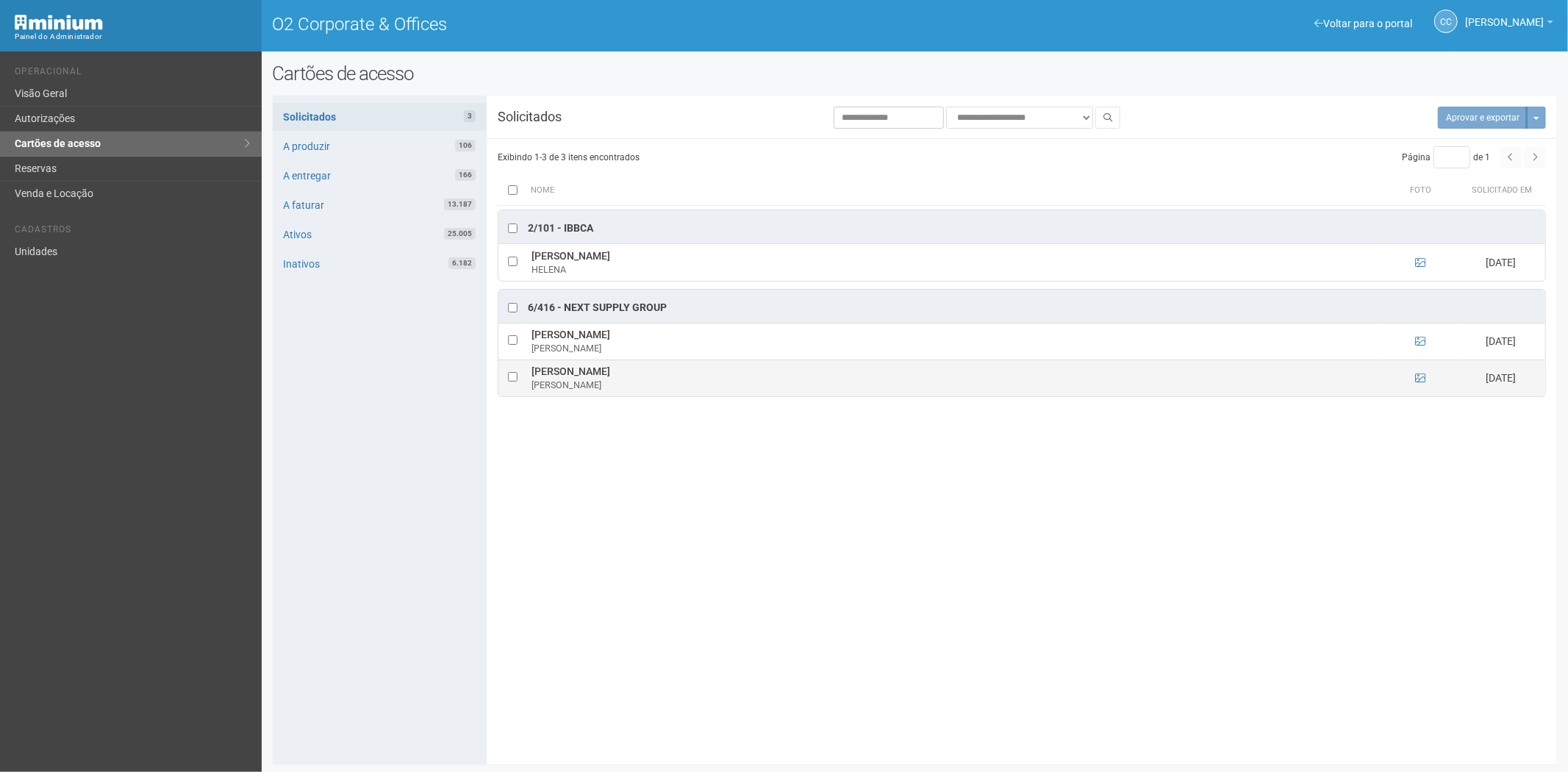
click at [1426, 378] on td at bounding box center [1420, 378] width 74 height 37
click at [1417, 382] on icon at bounding box center [1419, 378] width 10 height 10
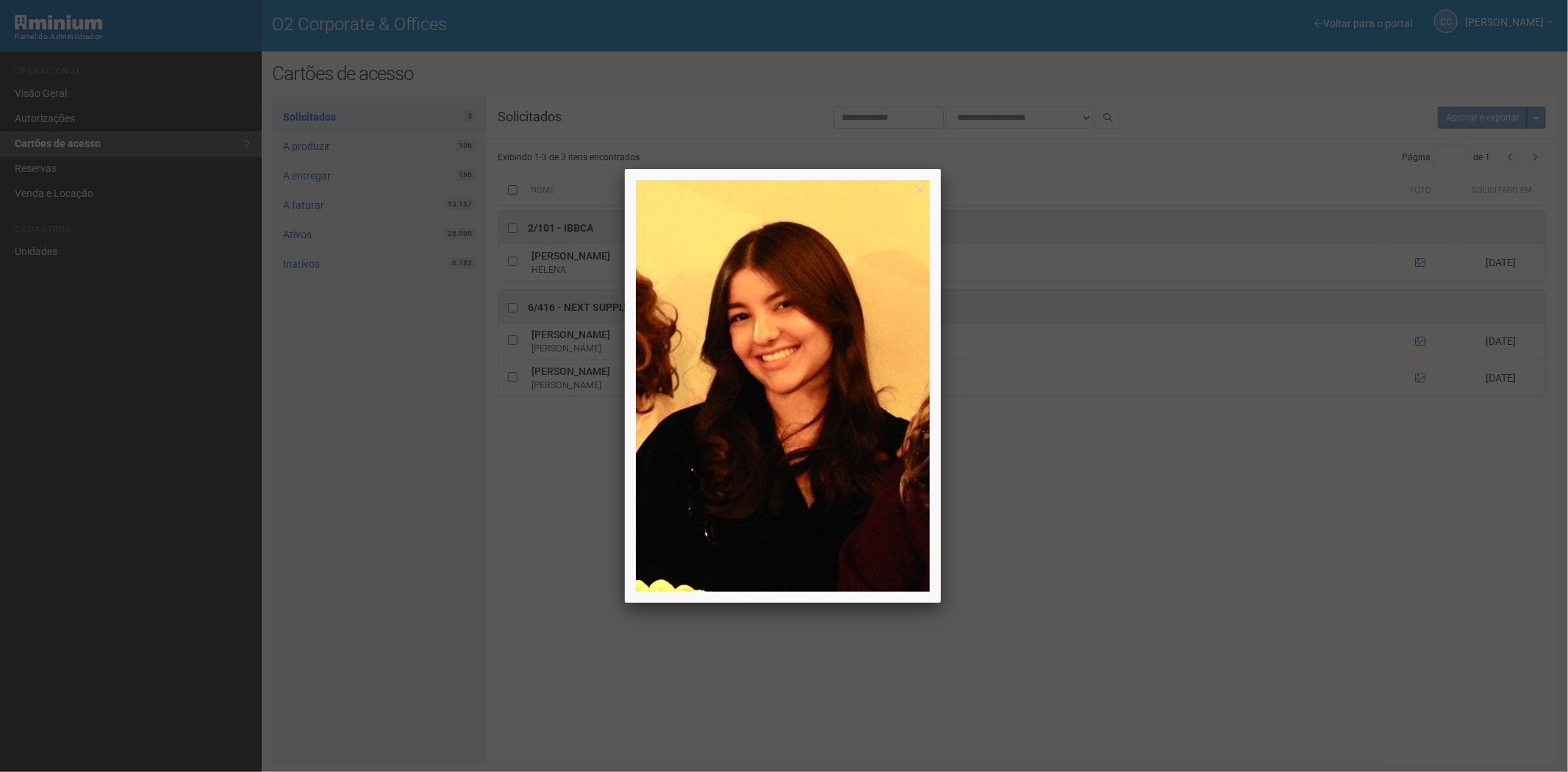
click at [1189, 537] on div at bounding box center [784, 386] width 1568 height 772
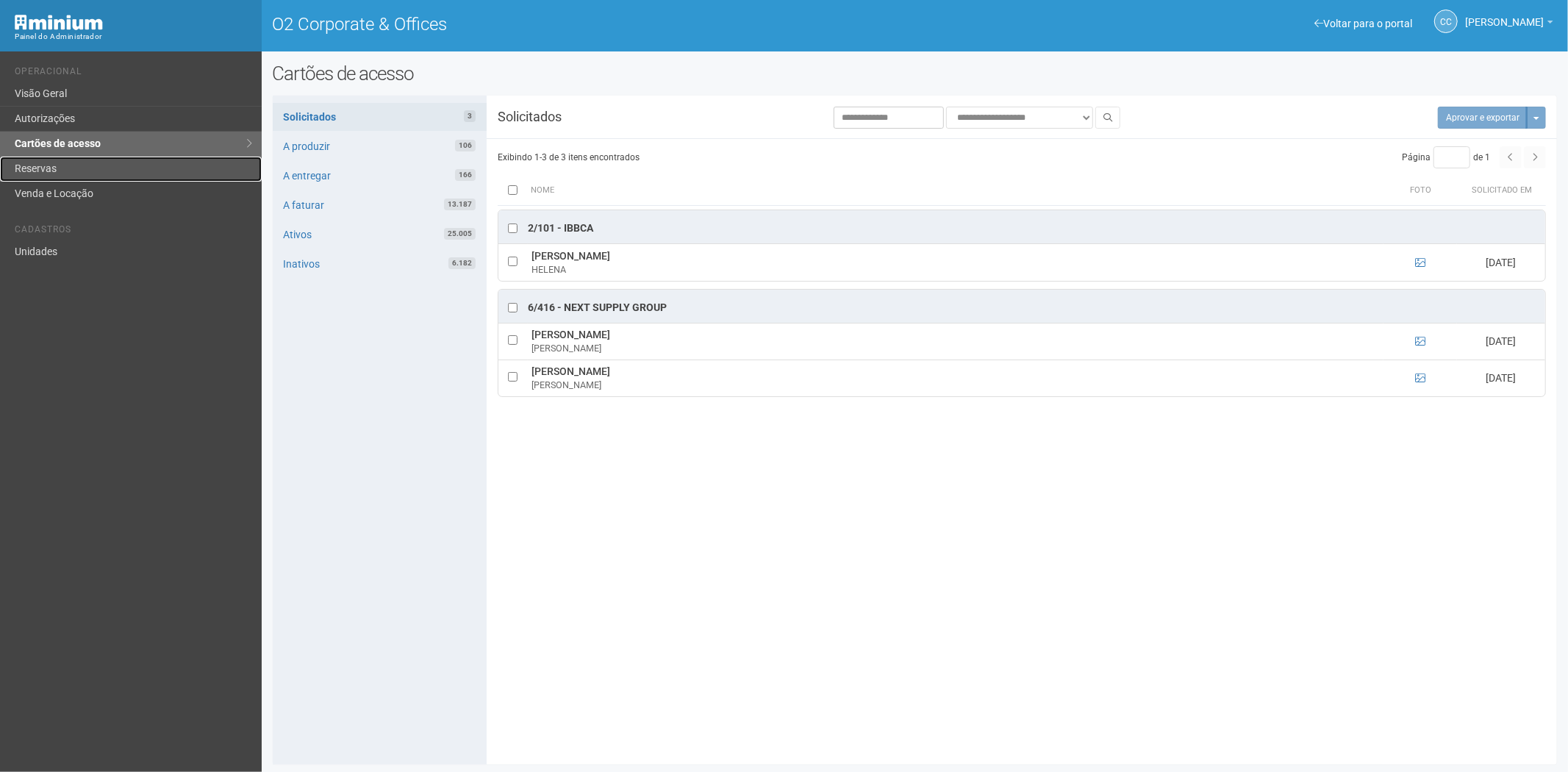
click at [66, 162] on link "Reservas" at bounding box center [131, 169] width 262 height 25
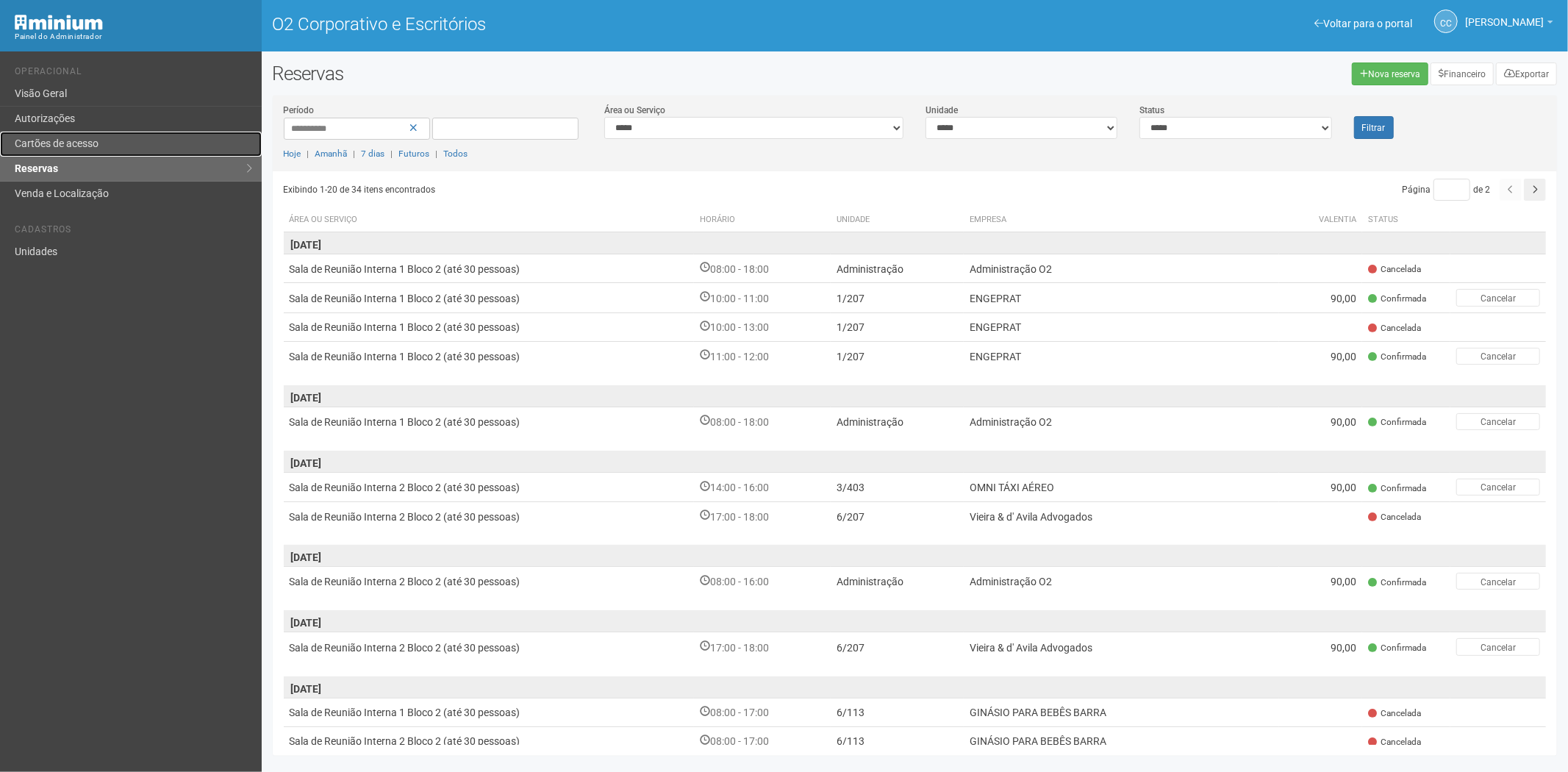
click at [71, 133] on link "Cartões de acesso" at bounding box center [131, 144] width 262 height 25
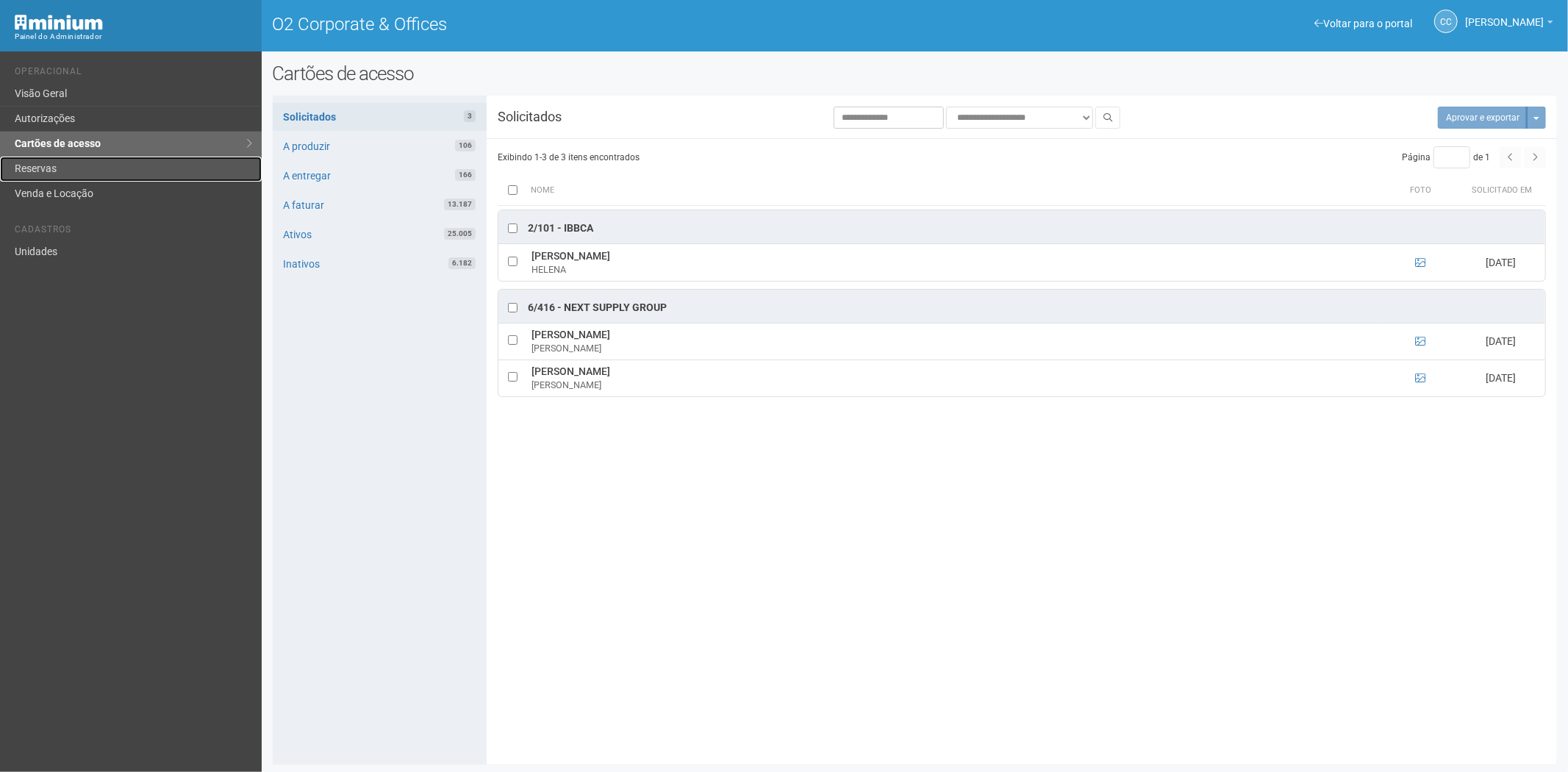
click at [81, 170] on link "Reservas" at bounding box center [131, 169] width 262 height 25
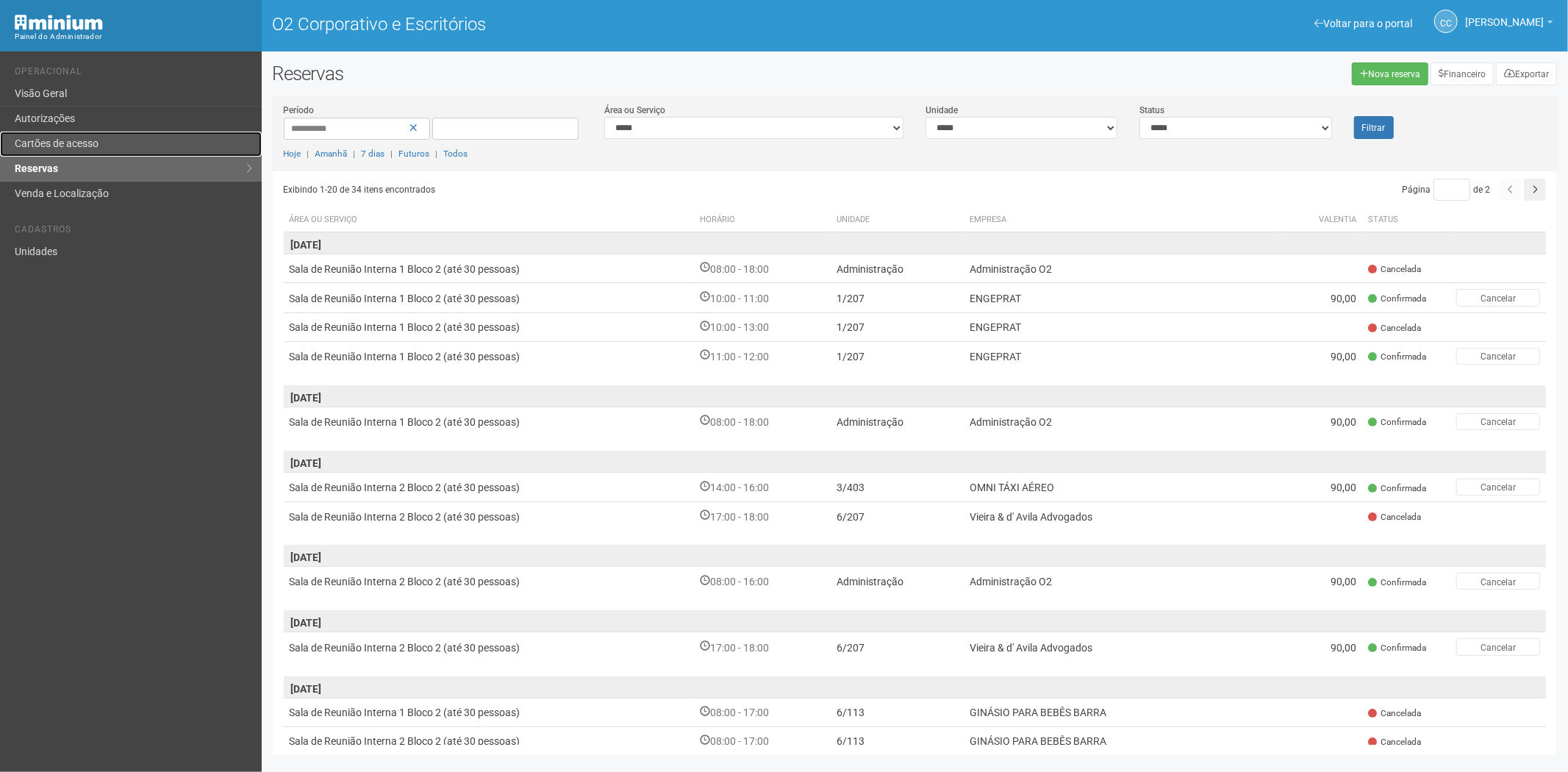
click at [93, 152] on link "Cartões de acesso" at bounding box center [131, 144] width 262 height 25
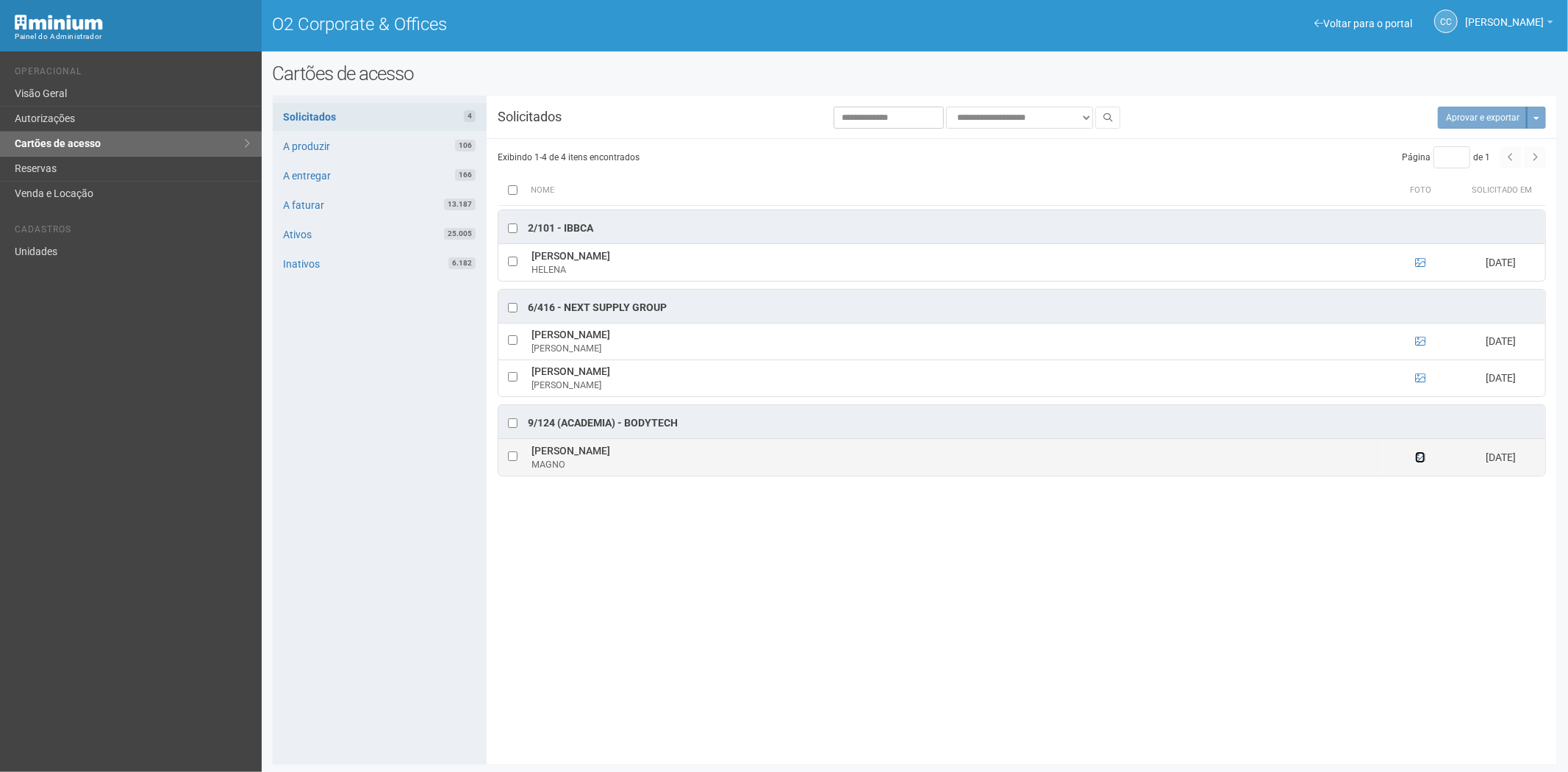
click at [1424, 460] on icon at bounding box center [1419, 457] width 10 height 10
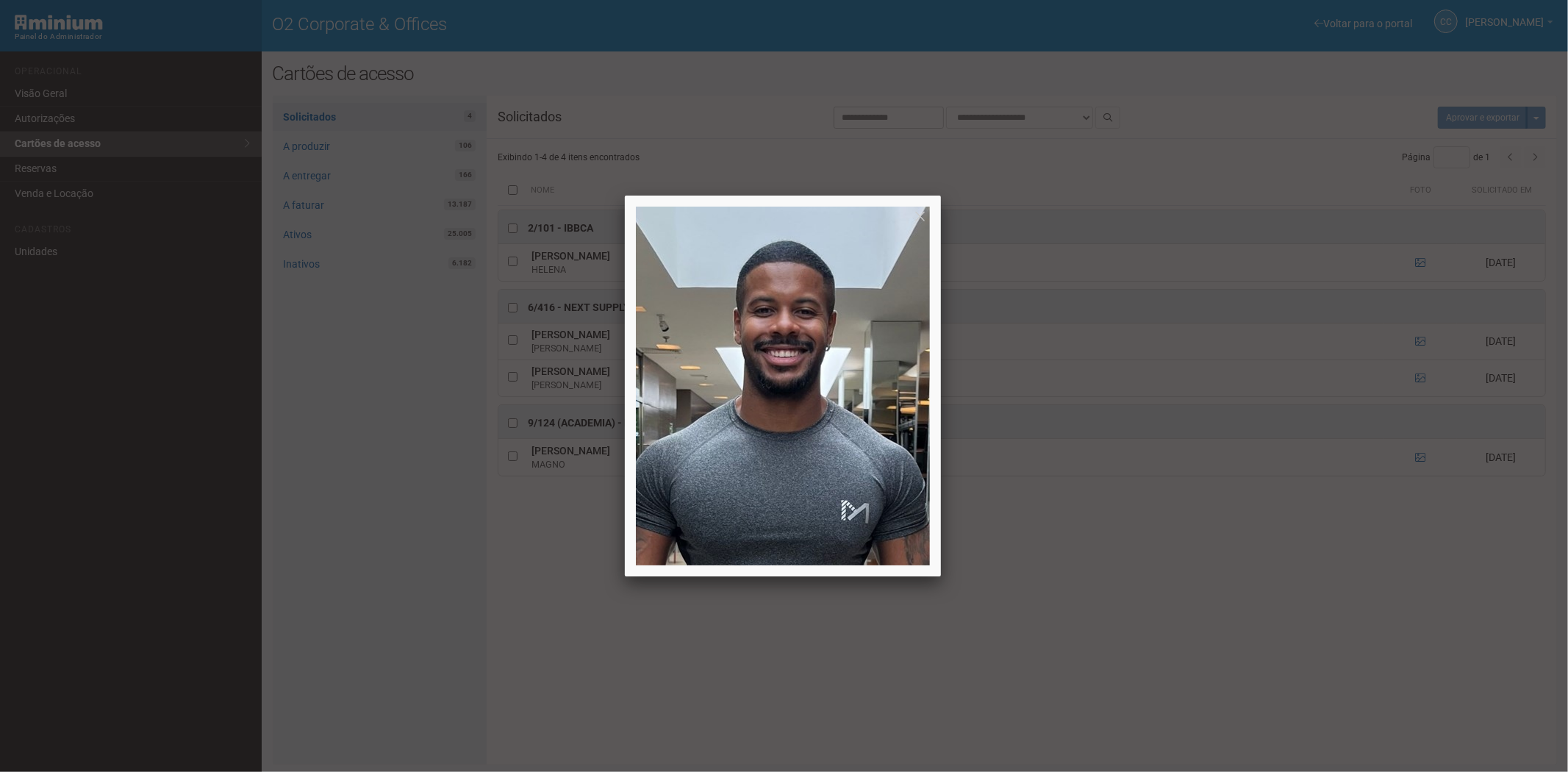
click at [1505, 669] on div at bounding box center [784, 386] width 1568 height 772
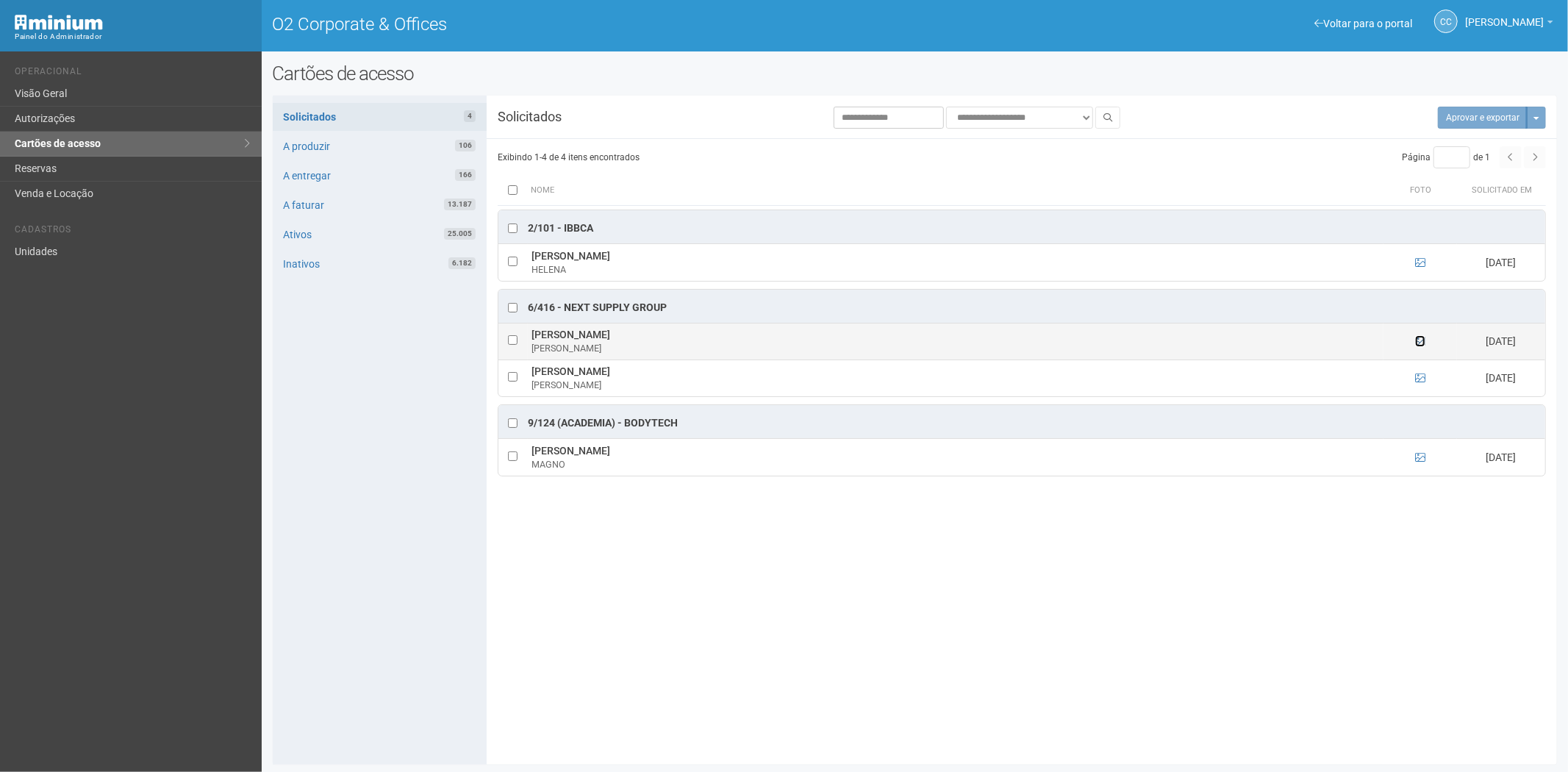
click at [1416, 342] on icon at bounding box center [1419, 341] width 10 height 10
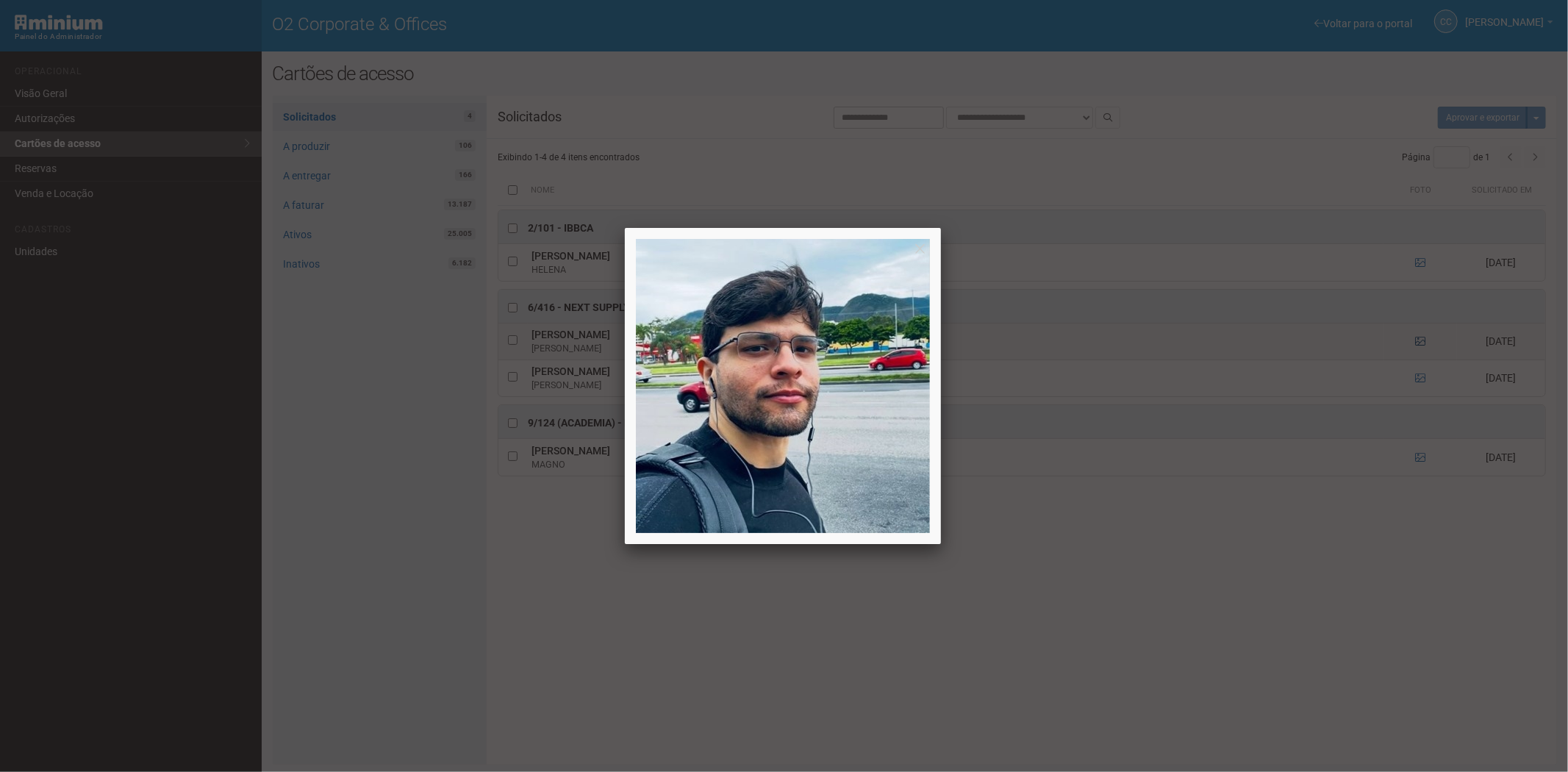
click at [1416, 342] on div at bounding box center [784, 386] width 1568 height 772
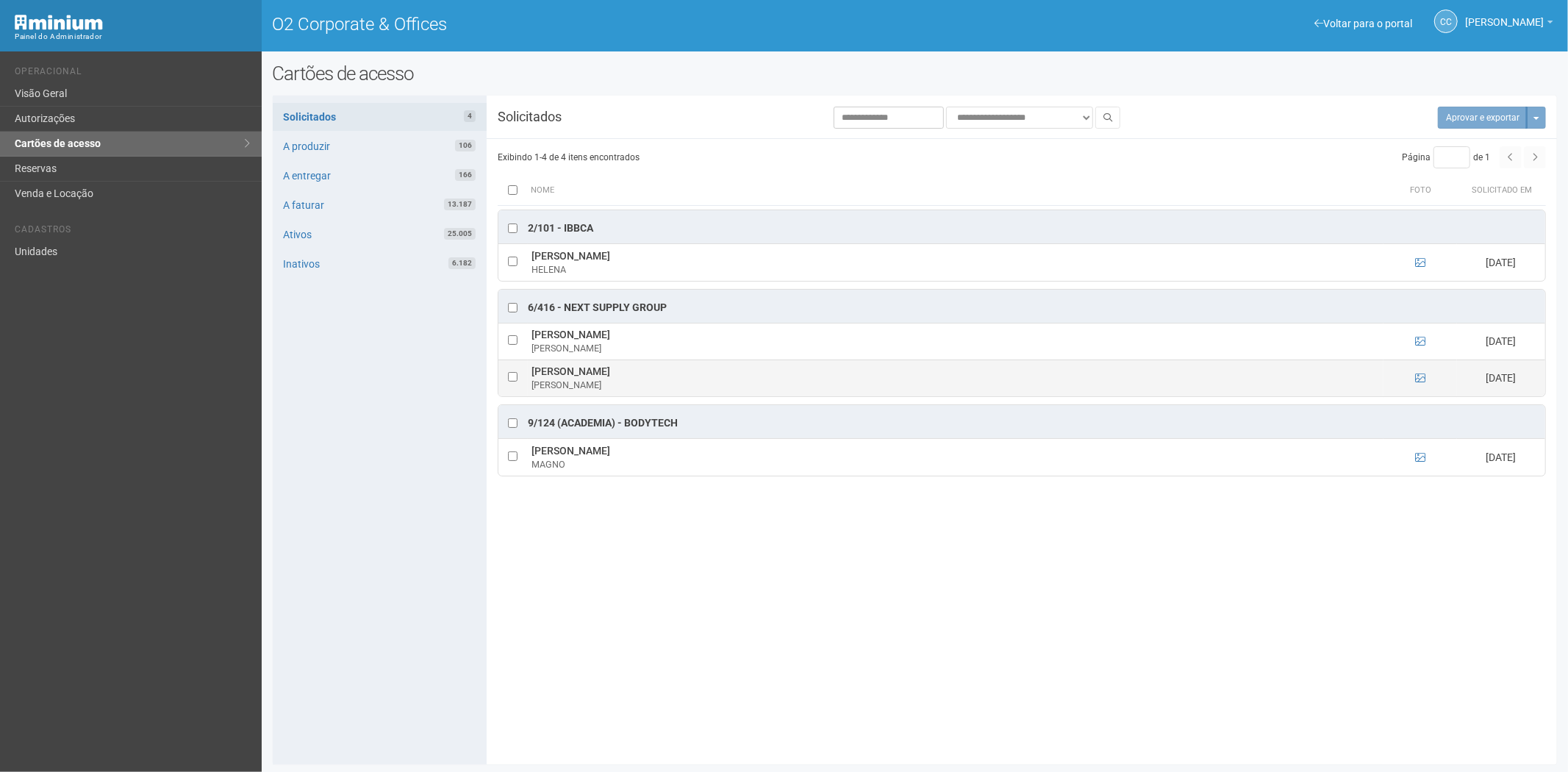
click at [1419, 372] on td at bounding box center [1420, 378] width 74 height 37
click at [1420, 378] on icon at bounding box center [1419, 378] width 10 height 10
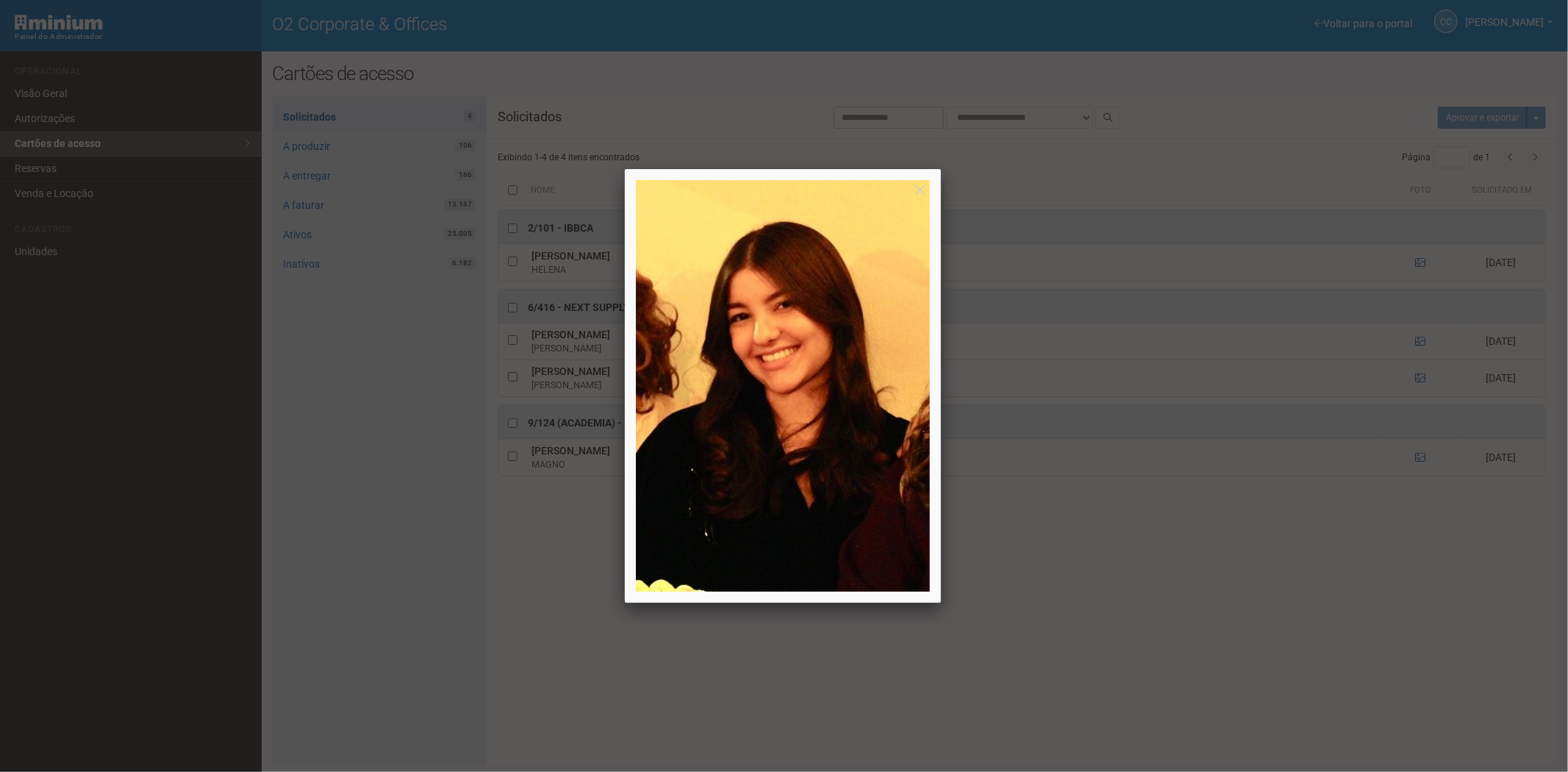
click at [1420, 383] on div at bounding box center [784, 386] width 1568 height 772
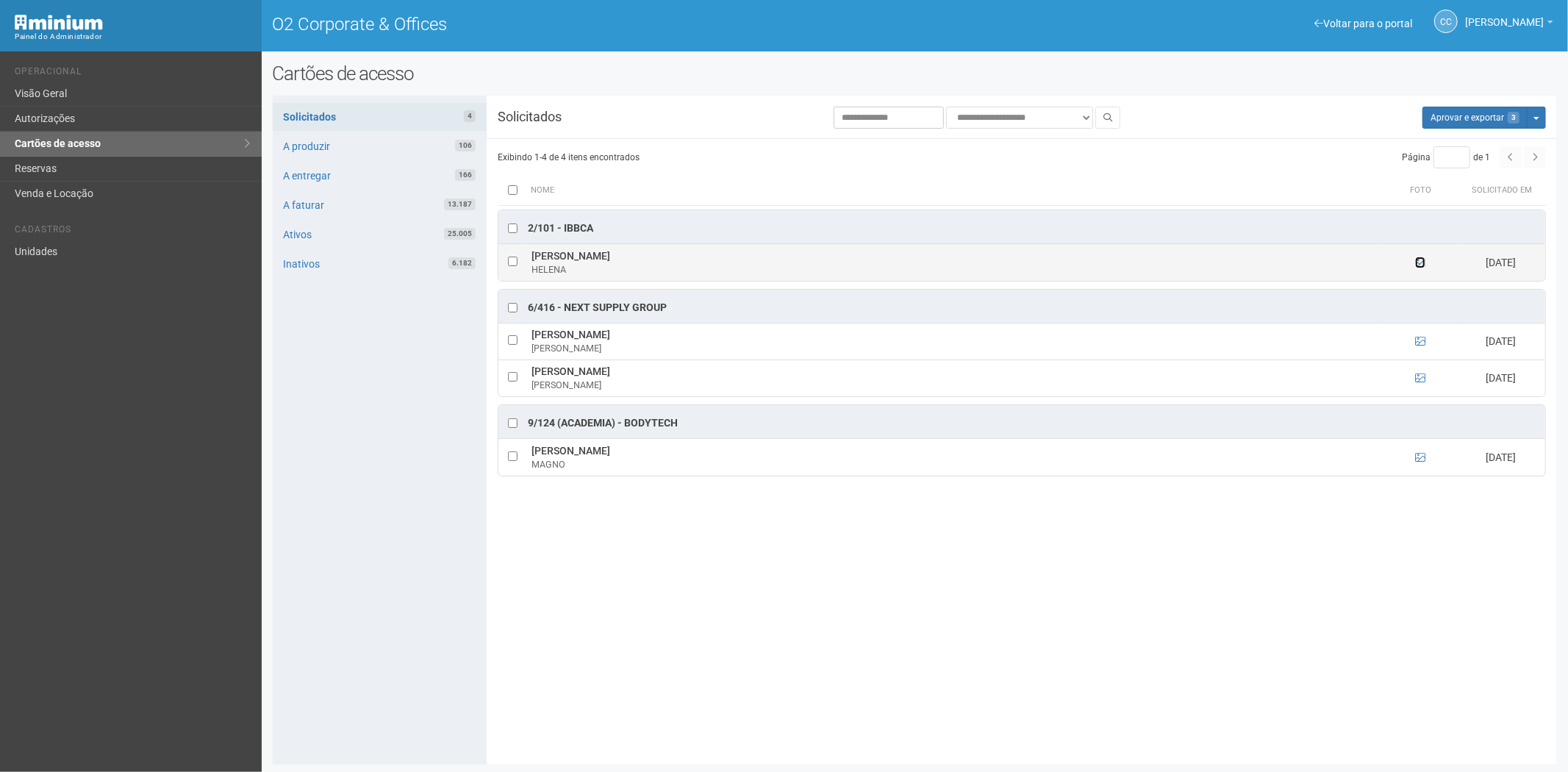
click at [1417, 267] on icon at bounding box center [1419, 262] width 10 height 10
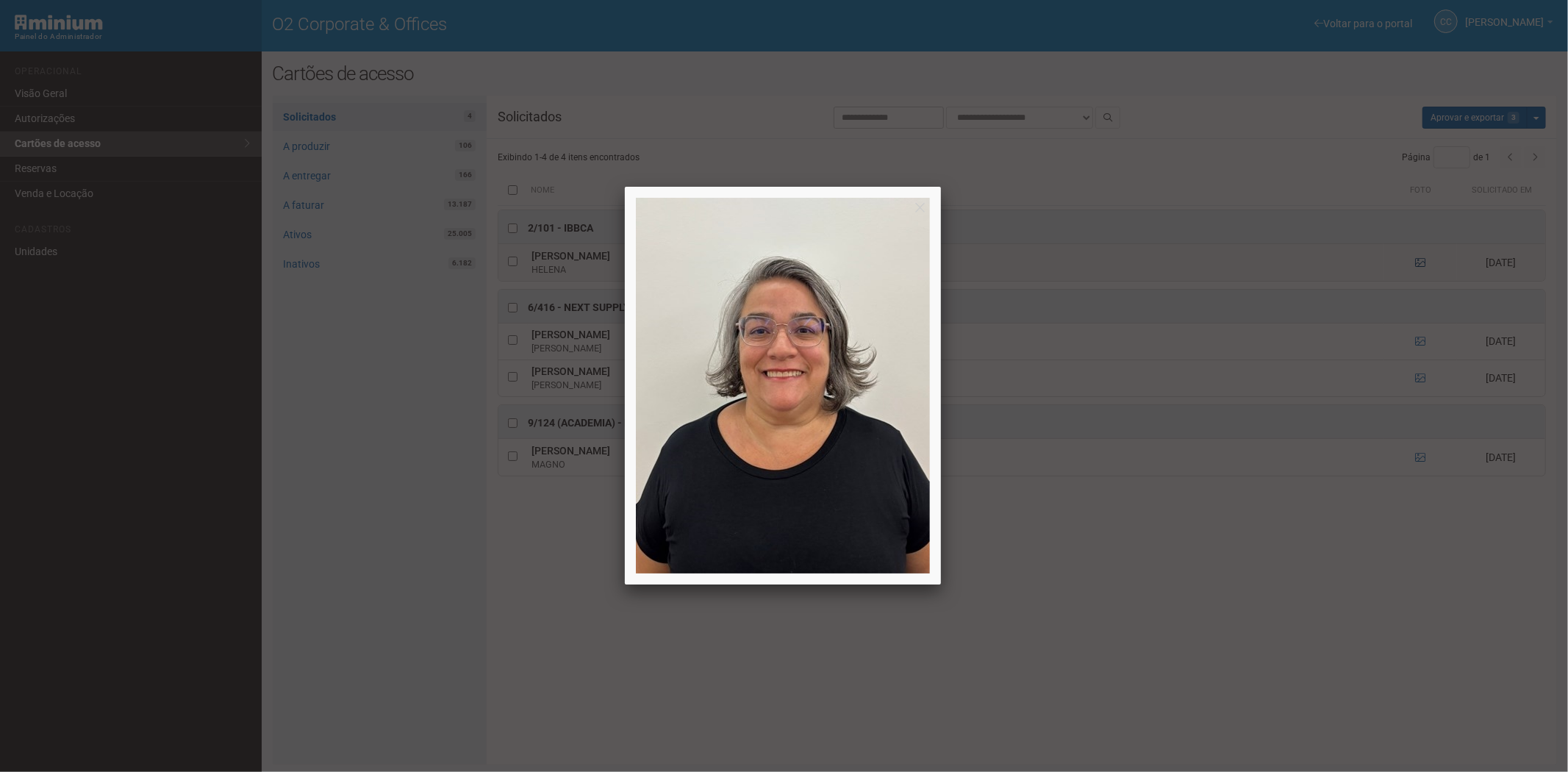
click at [1417, 267] on div at bounding box center [784, 386] width 1568 height 772
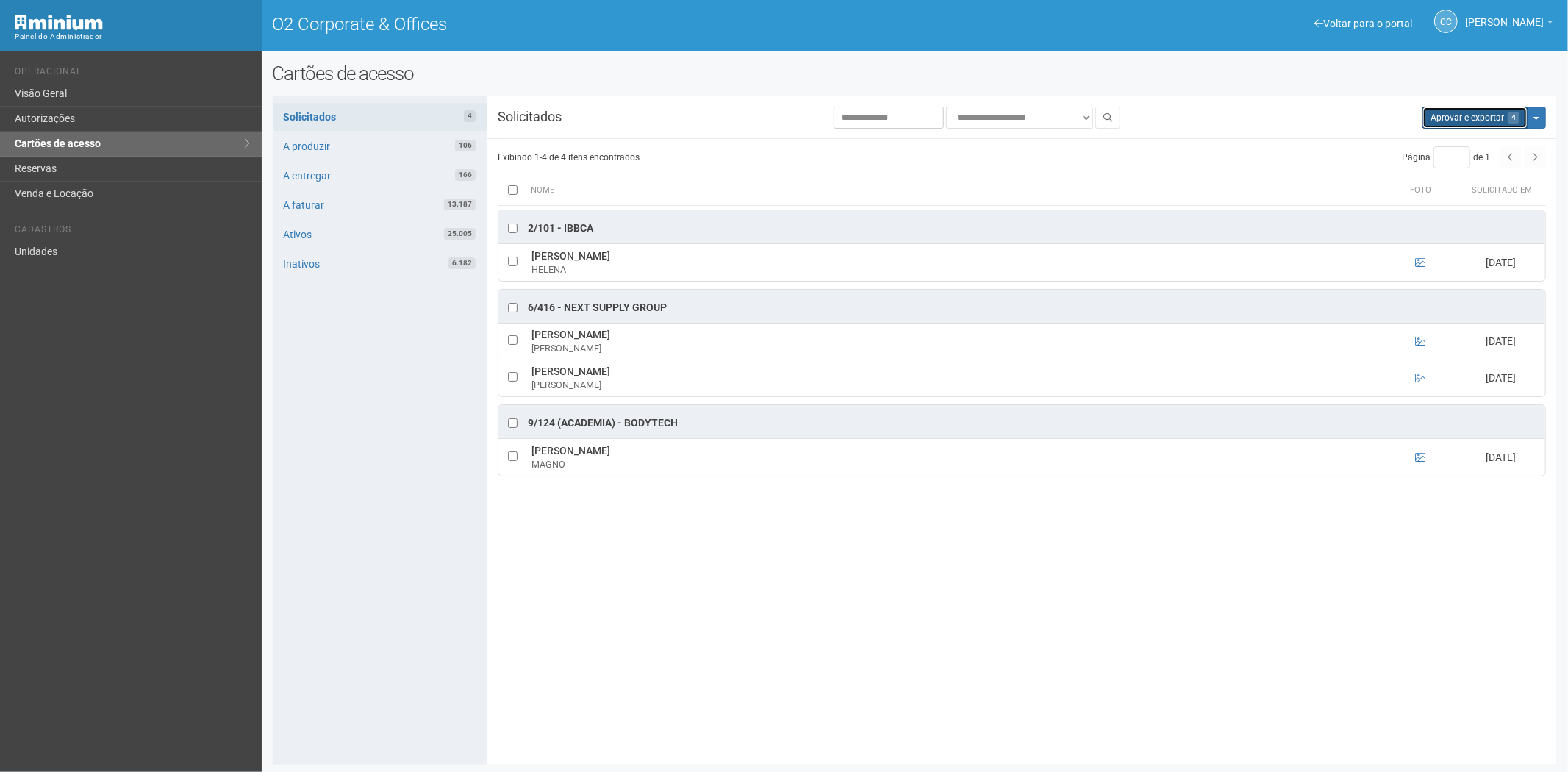
click at [1455, 118] on button "Aprovar e exportar 4" at bounding box center [1474, 117] width 105 height 22
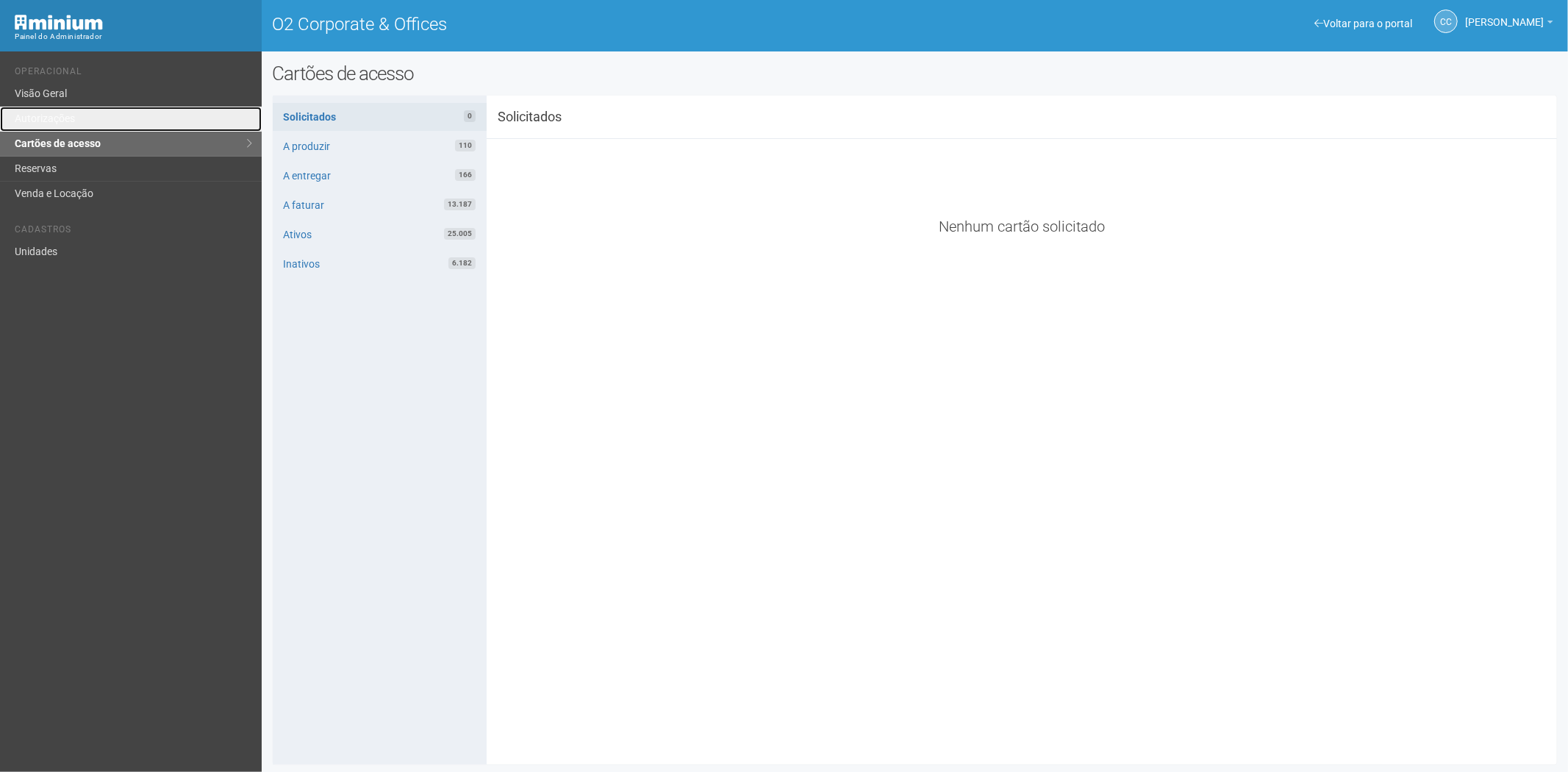
drag, startPoint x: 65, startPoint y: 115, endPoint x: 114, endPoint y: 151, distance: 60.8
click at [65, 115] on link "Autorizações" at bounding box center [131, 119] width 262 height 25
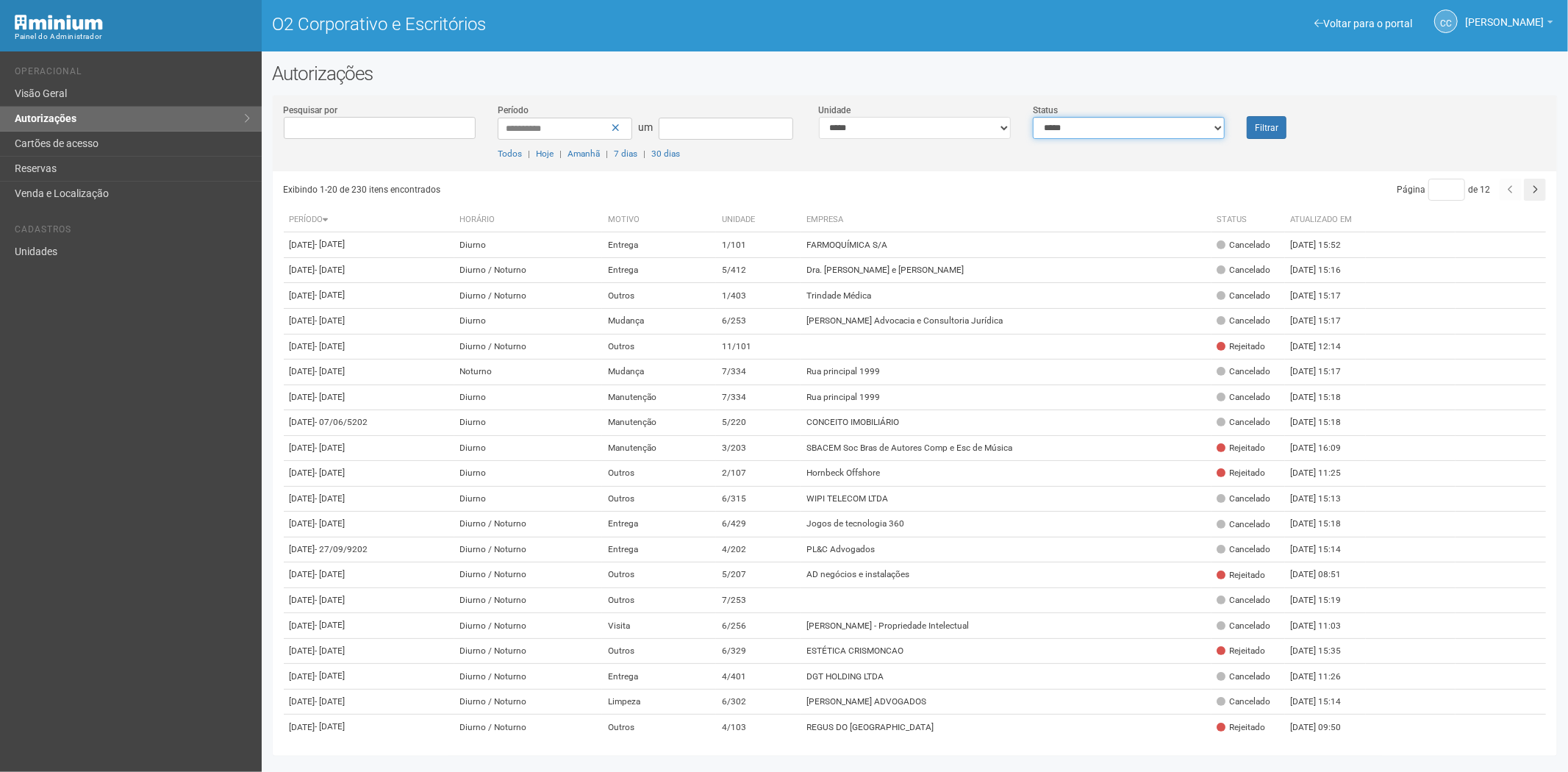
click at [1064, 128] on select "**********" at bounding box center [1128, 128] width 192 height 22
select select "*"
click at [1032, 117] on select "**********" at bounding box center [1128, 128] width 192 height 22
click at [1269, 126] on font "Filtrar" at bounding box center [1266, 128] width 23 height 10
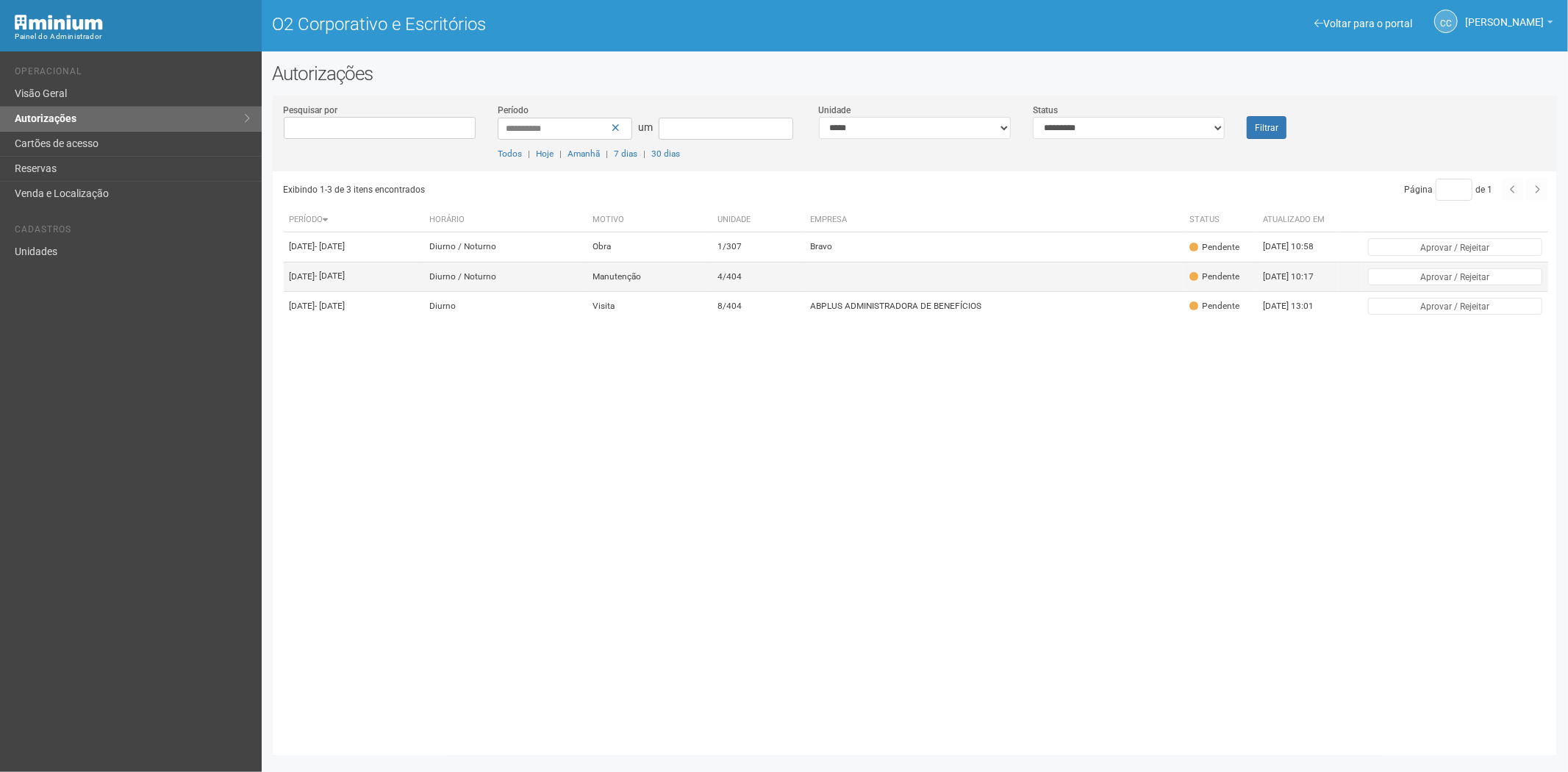
click at [971, 291] on td at bounding box center [993, 276] width 379 height 30
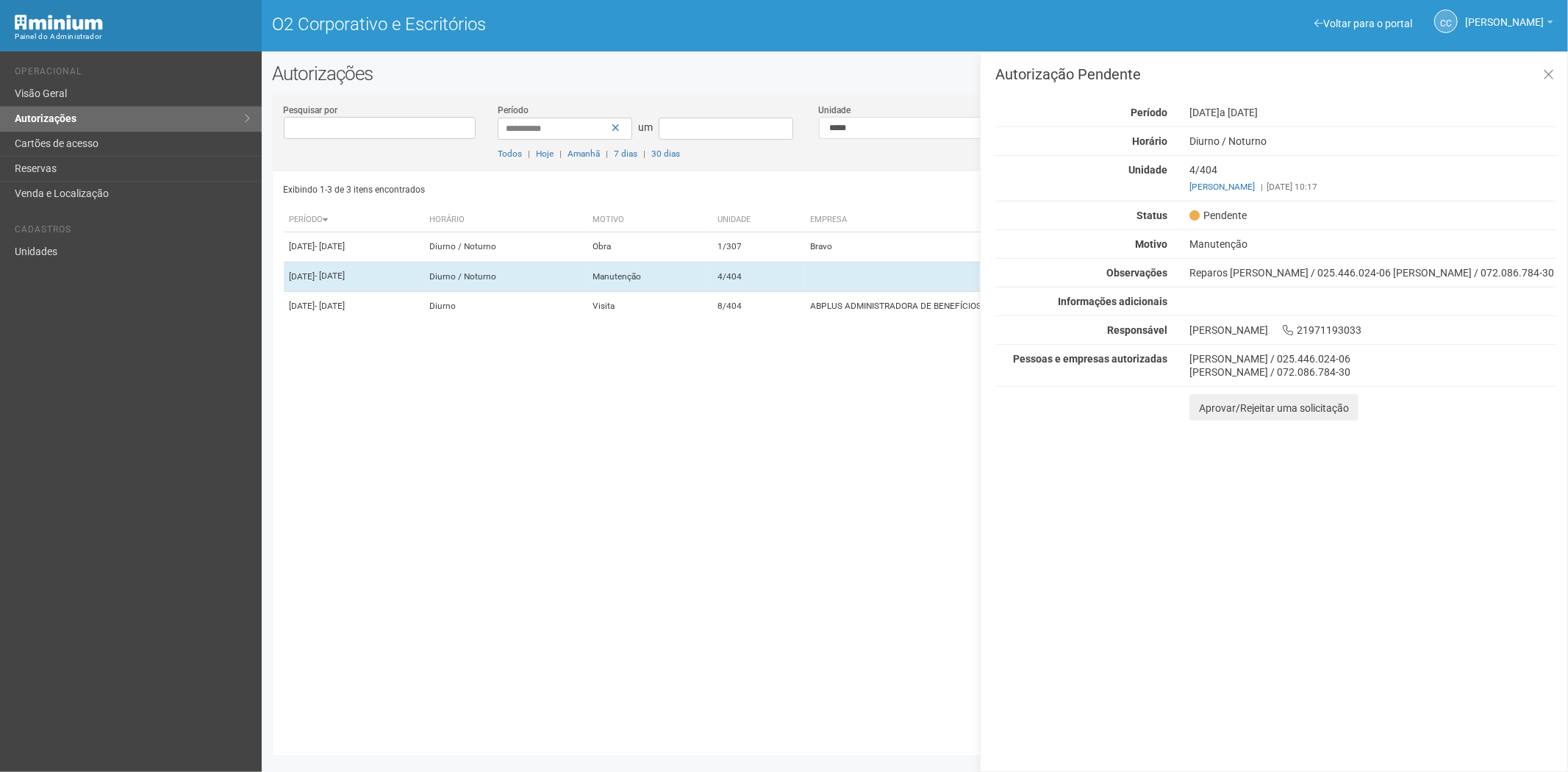
click at [726, 506] on div "Exibindo 1-3 de 3 itens encontrados Página * de 1 Período Horário Motivo Unidad…" at bounding box center [920, 458] width 1273 height 574
drag, startPoint x: 39, startPoint y: 142, endPoint x: 127, endPoint y: 346, distance: 222.2
click at [41, 143] on font "Cartões de acesso" at bounding box center [56, 143] width 83 height 12
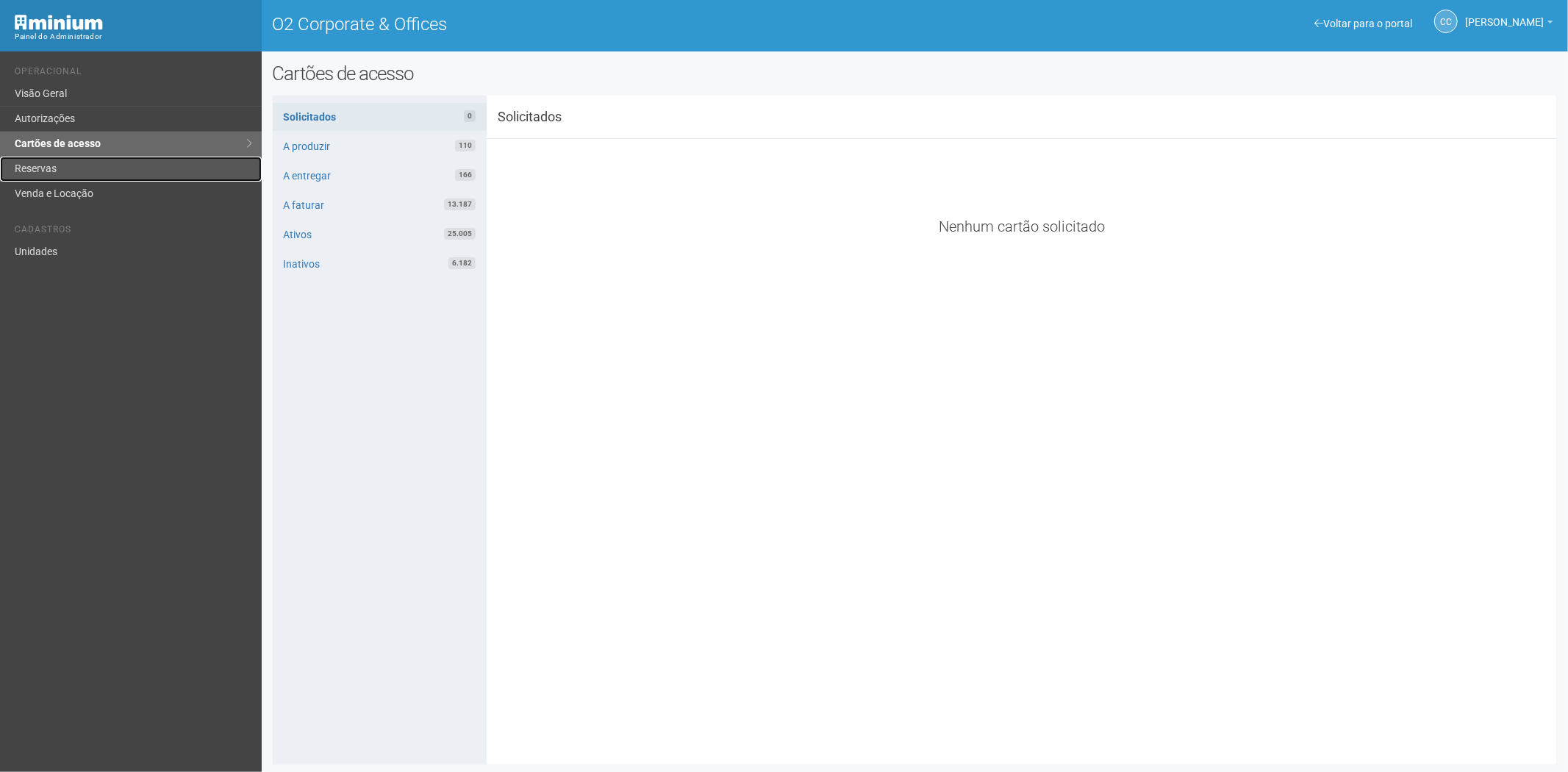
click at [59, 172] on link "Reservas" at bounding box center [131, 169] width 262 height 25
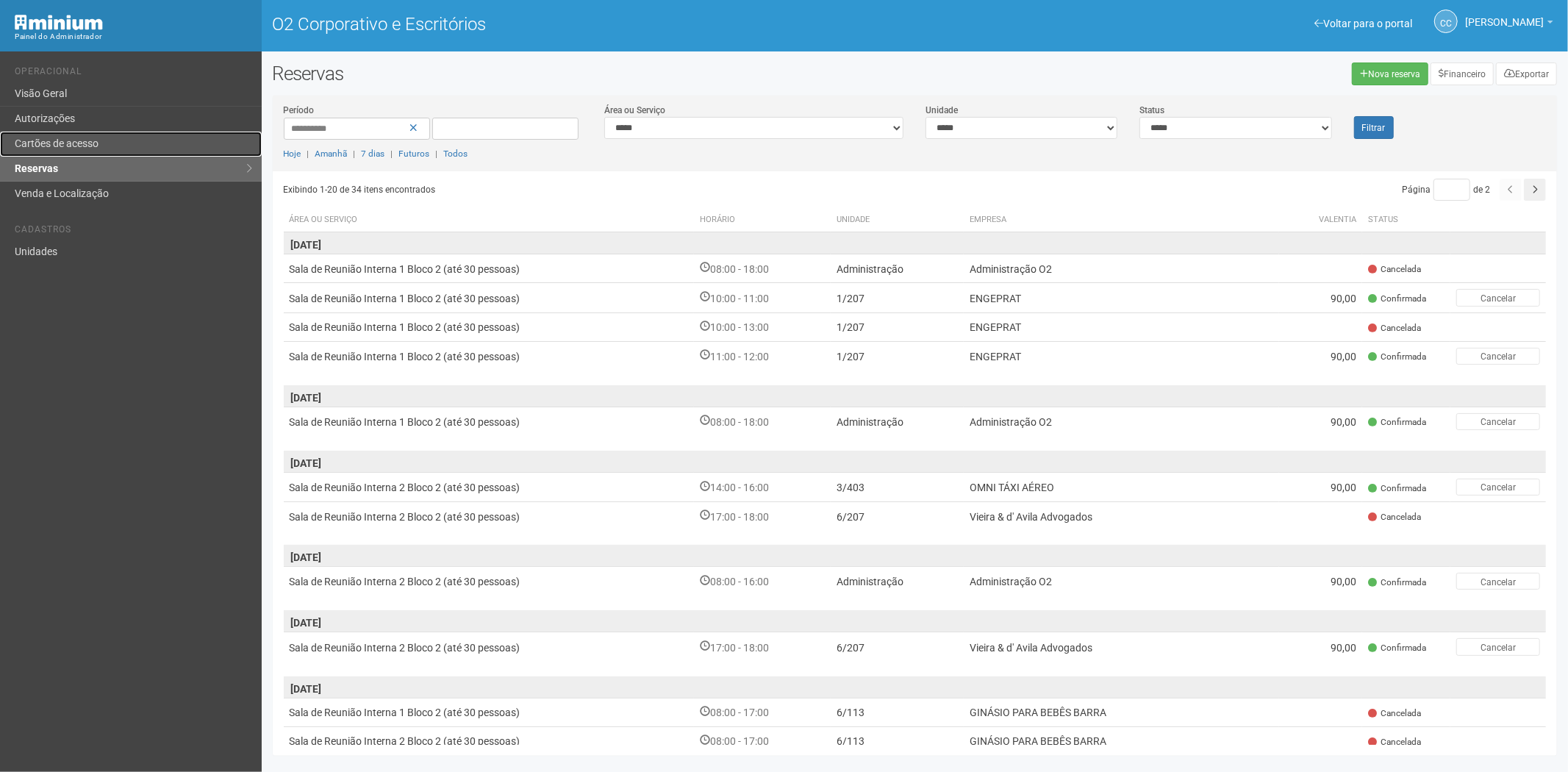
click at [74, 141] on font "Cartões de acesso" at bounding box center [56, 143] width 83 height 12
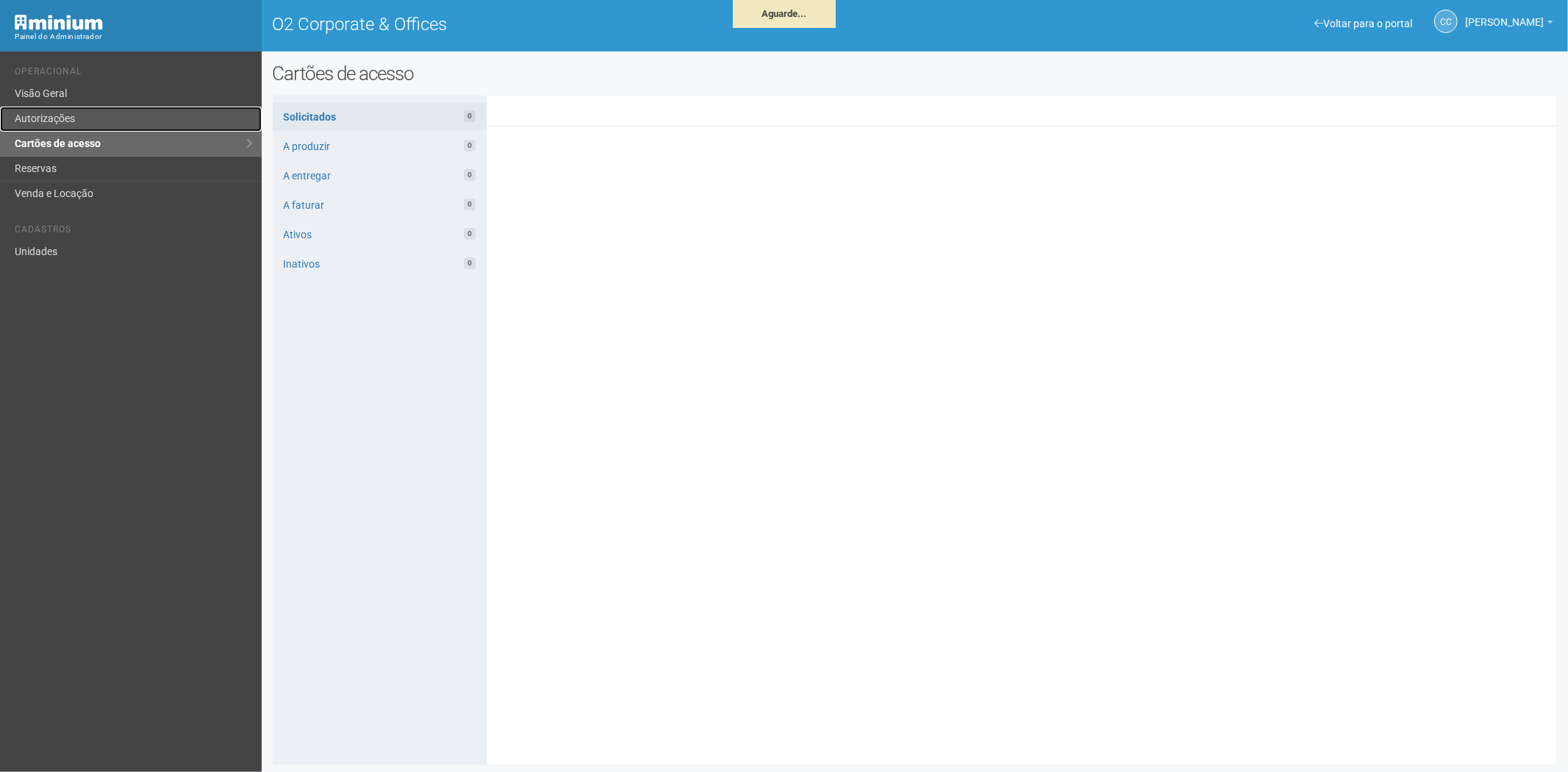
click at [56, 118] on link "Autorizações" at bounding box center [131, 119] width 262 height 25
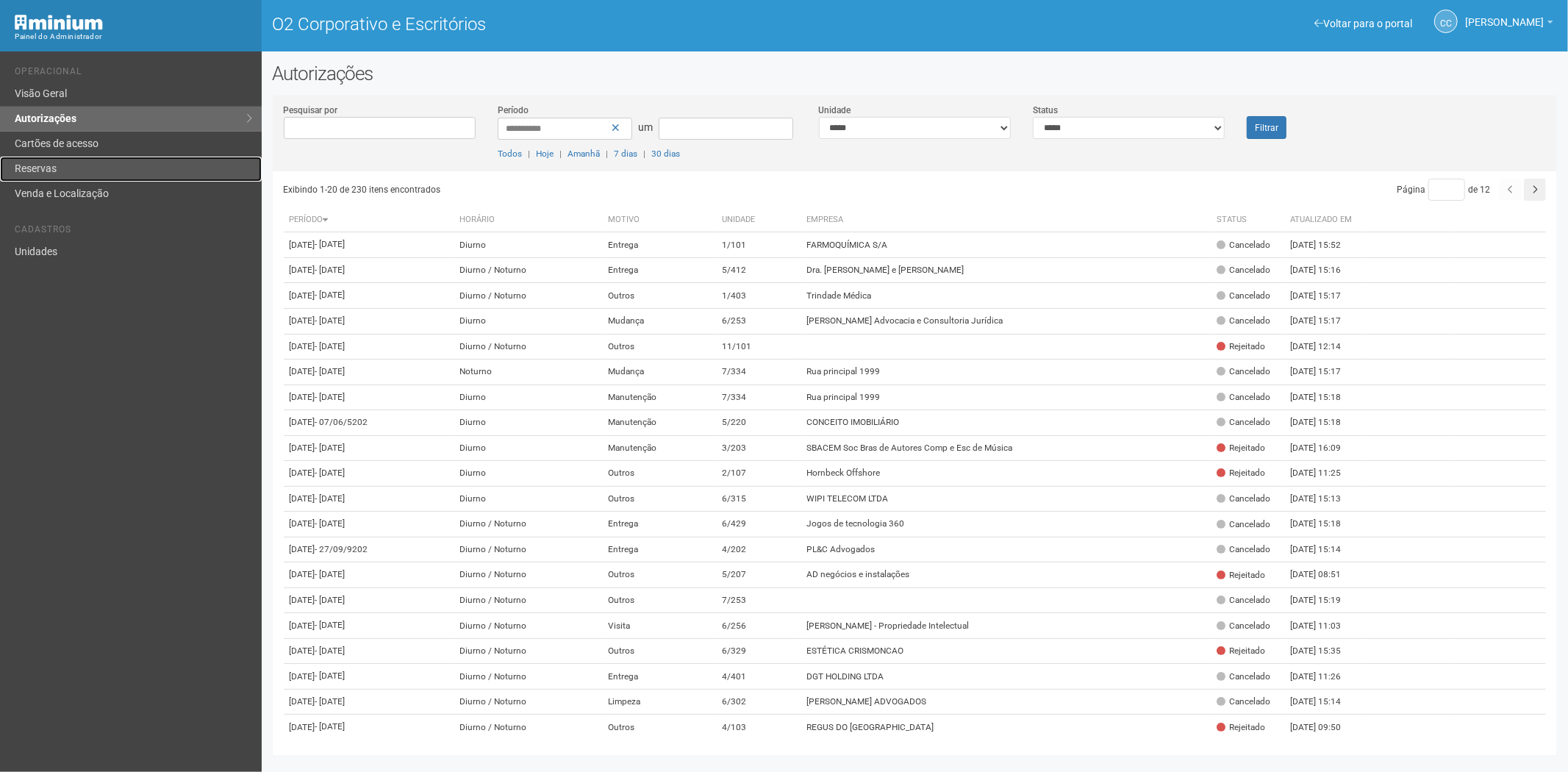
click at [41, 170] on font "Reservas" at bounding box center [35, 168] width 42 height 12
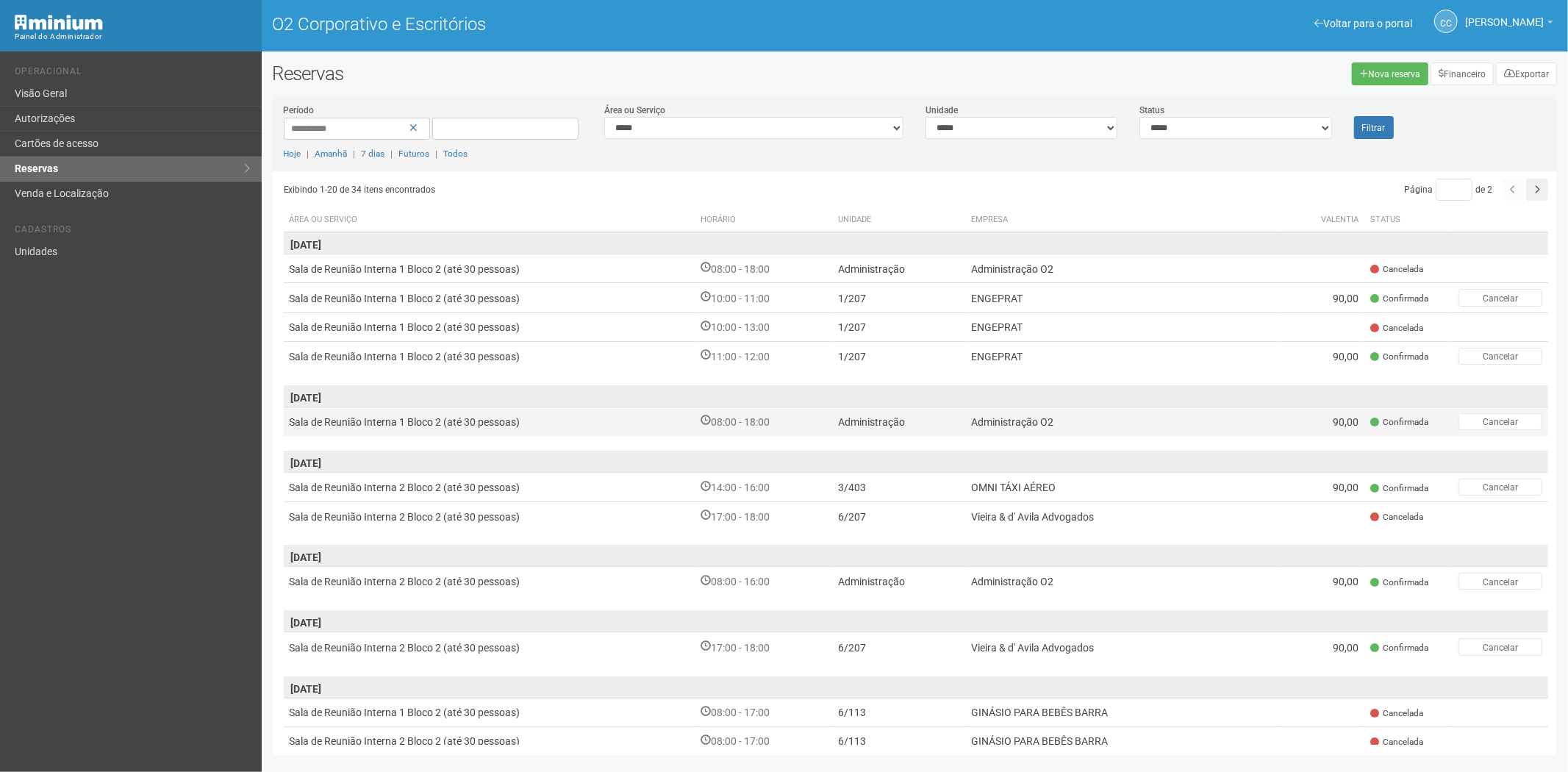
click at [996, 422] on font "Administração O2" at bounding box center [1012, 422] width 83 height 12
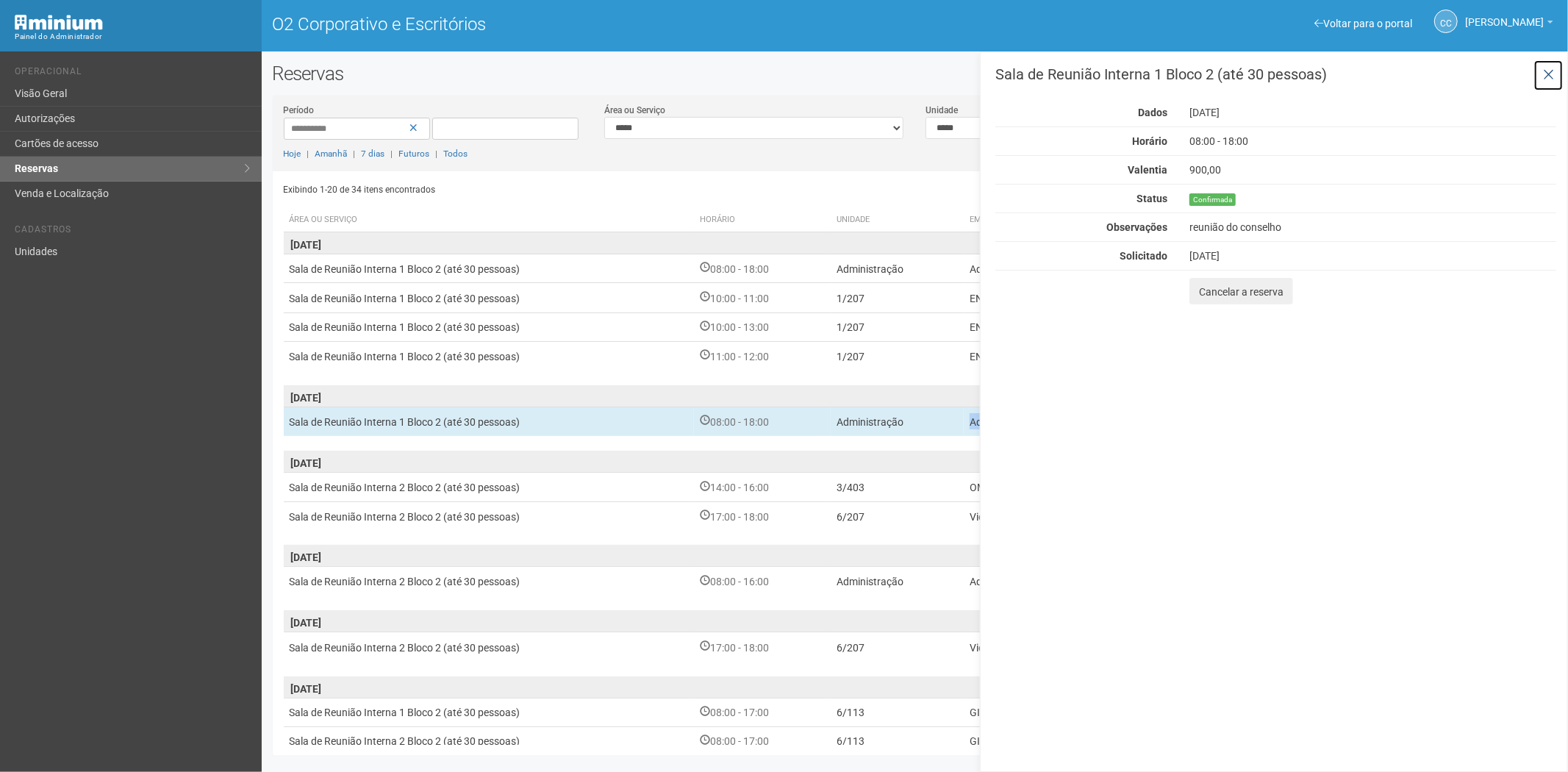
click at [1550, 74] on icon at bounding box center [1548, 75] width 11 height 14
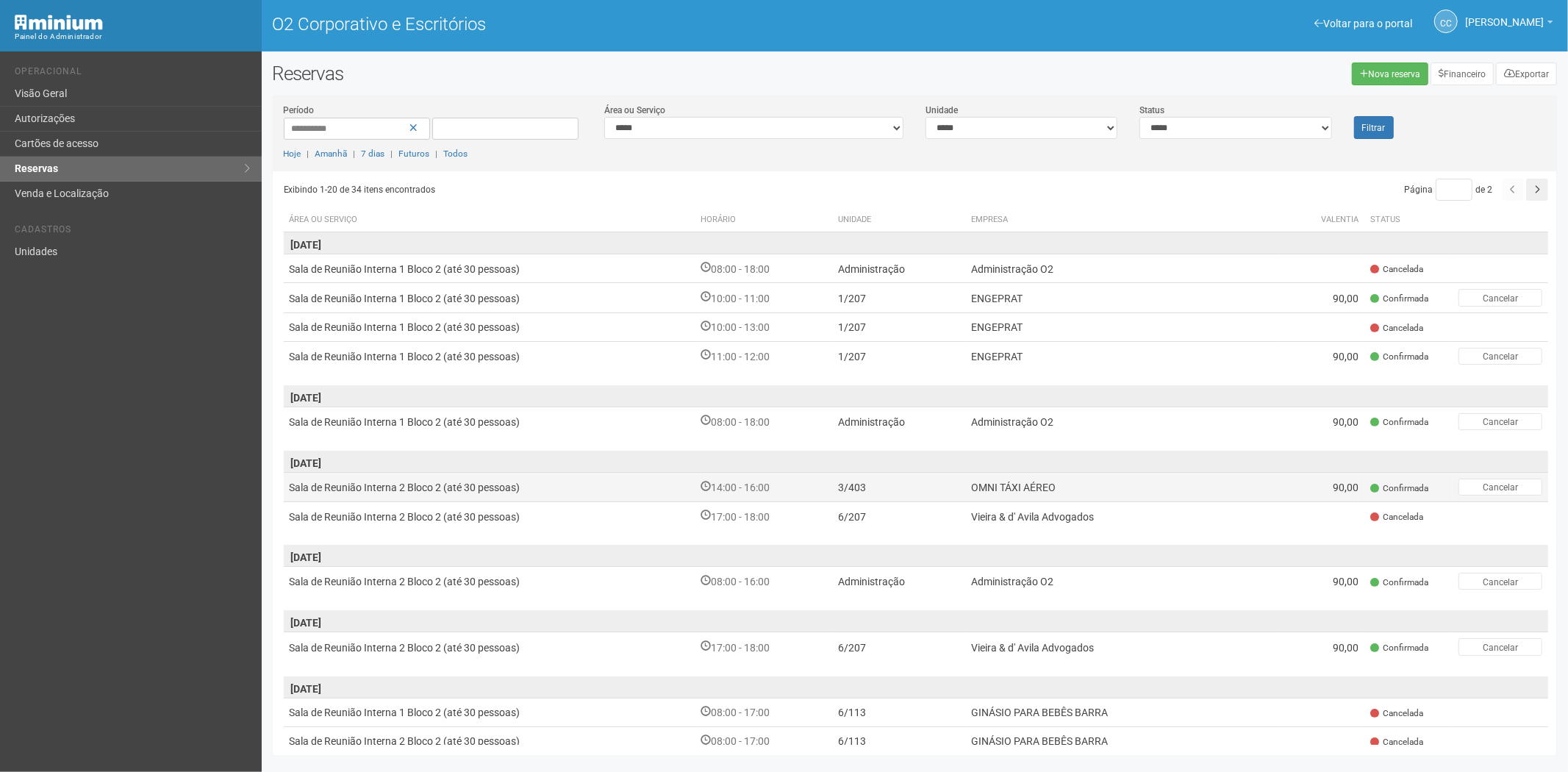
click at [604, 485] on td "Sala de Reunião Interna 2 Bloco 2 (até 30 pessoas)" at bounding box center [489, 487] width 412 height 30
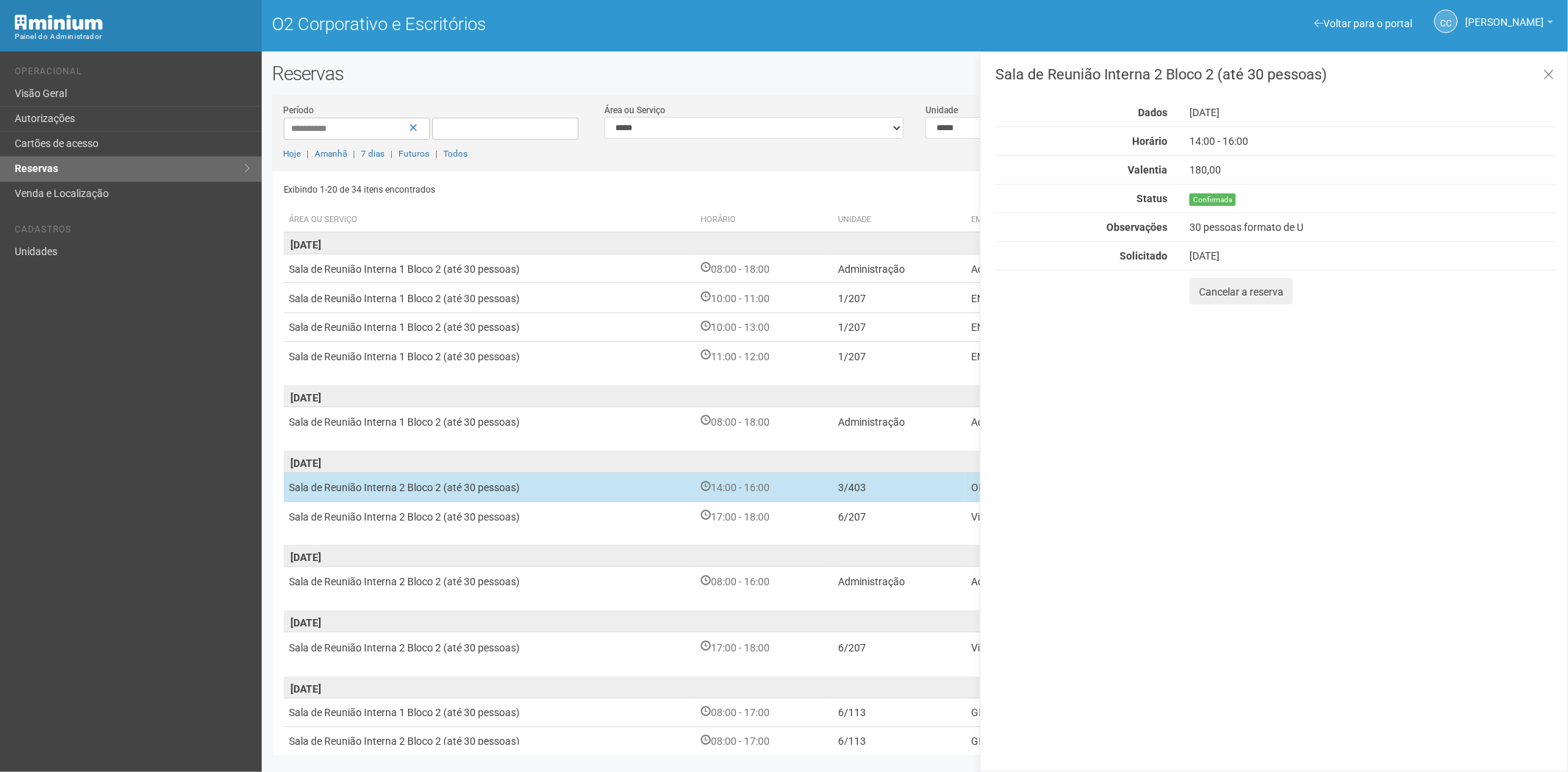
click at [604, 485] on td "Sala de Reunião Interna 2 Bloco 2 (até 30 pessoas)" at bounding box center [489, 487] width 412 height 30
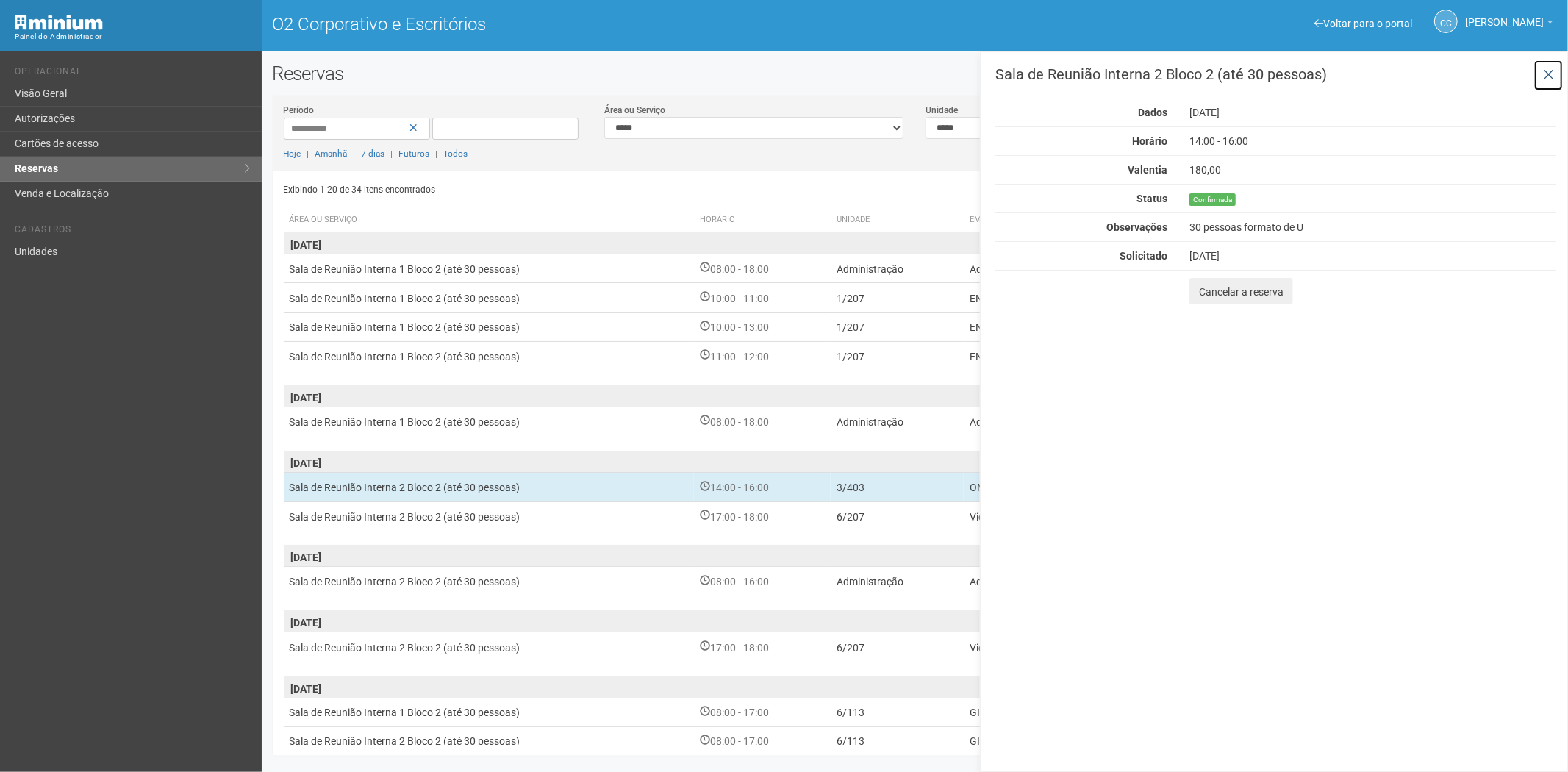
click at [1547, 74] on icon at bounding box center [1548, 75] width 11 height 14
click at [1547, 74] on div "Sala de Reunião Interna 2 Bloco 2 (até 30 pessoas) Dados 18/09/2025 Horário 14:…" at bounding box center [1273, 411] width 588 height 721
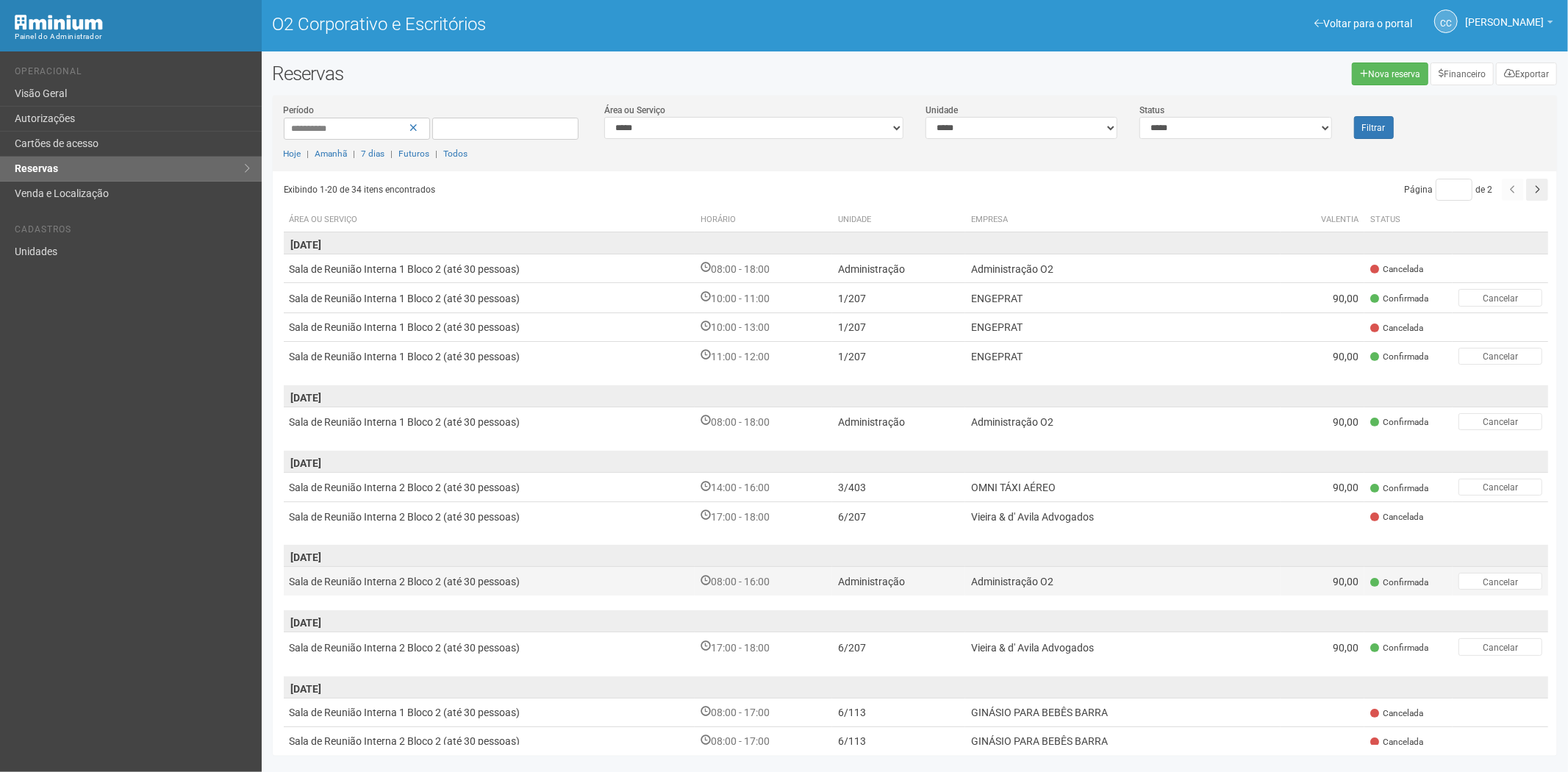
click at [1055, 585] on td "Administração O2" at bounding box center [1122, 582] width 316 height 30
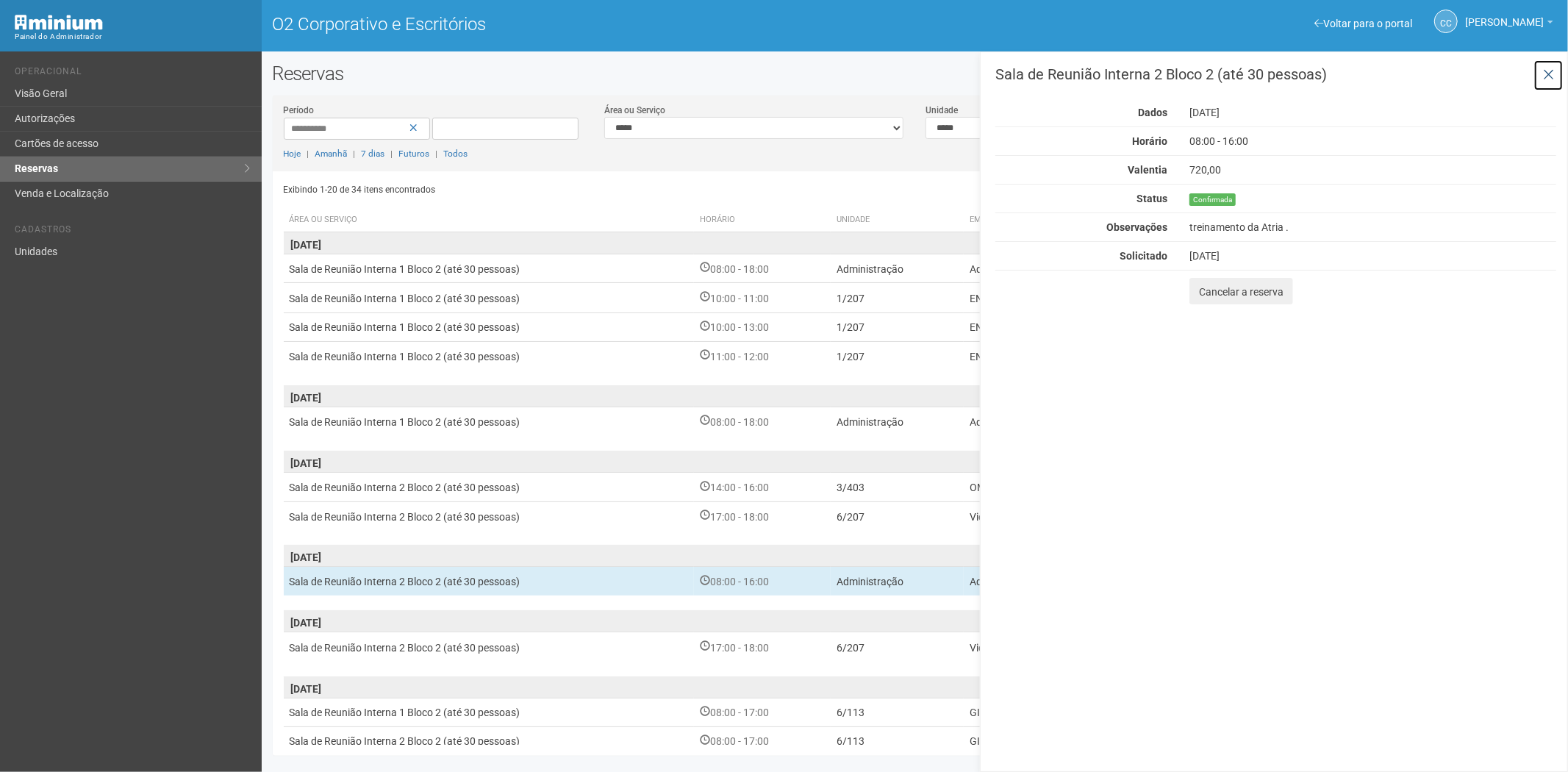
click at [1555, 64] on button at bounding box center [1549, 75] width 31 height 31
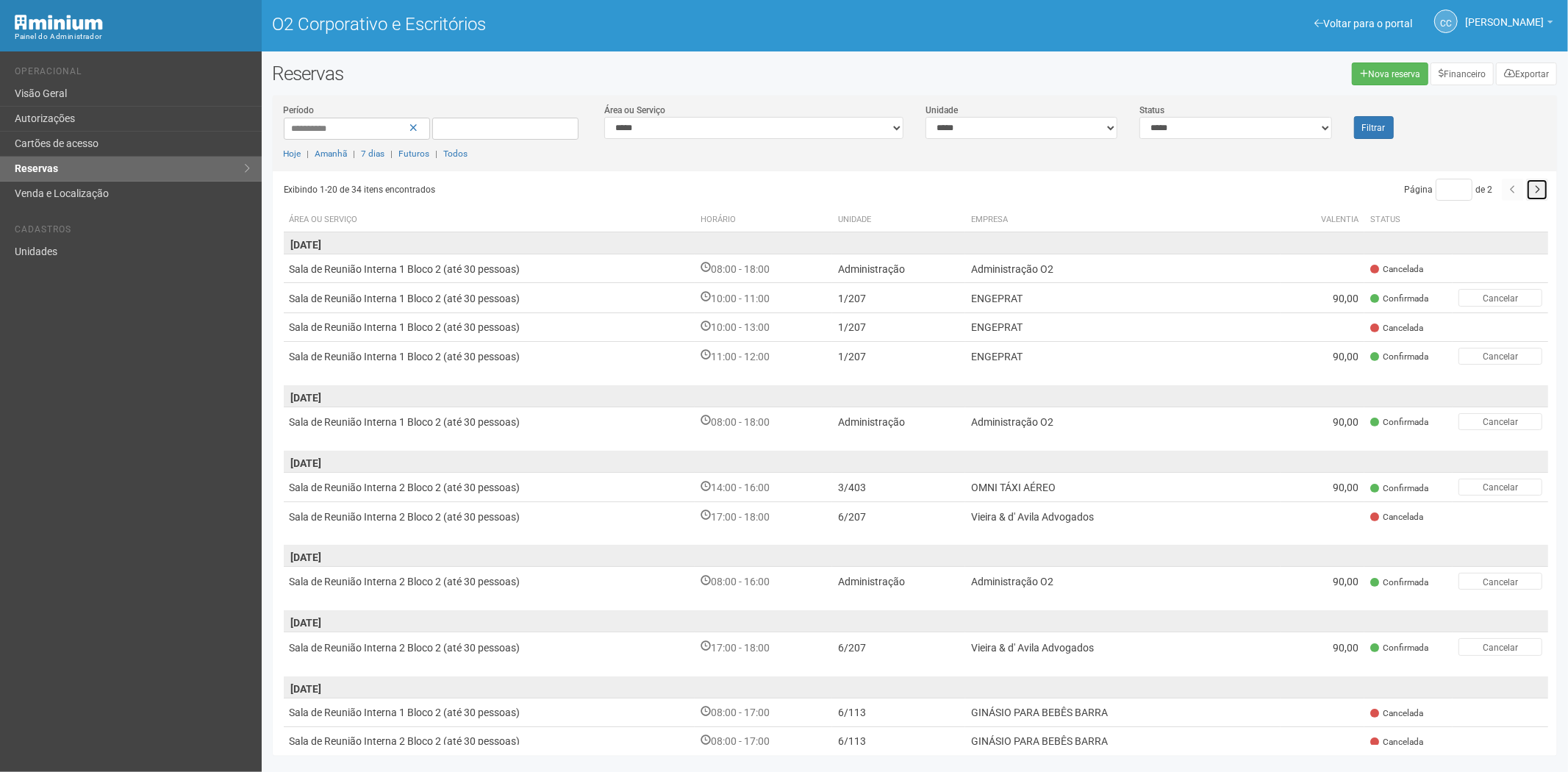
click at [1545, 195] on button "button" at bounding box center [1536, 189] width 22 height 22
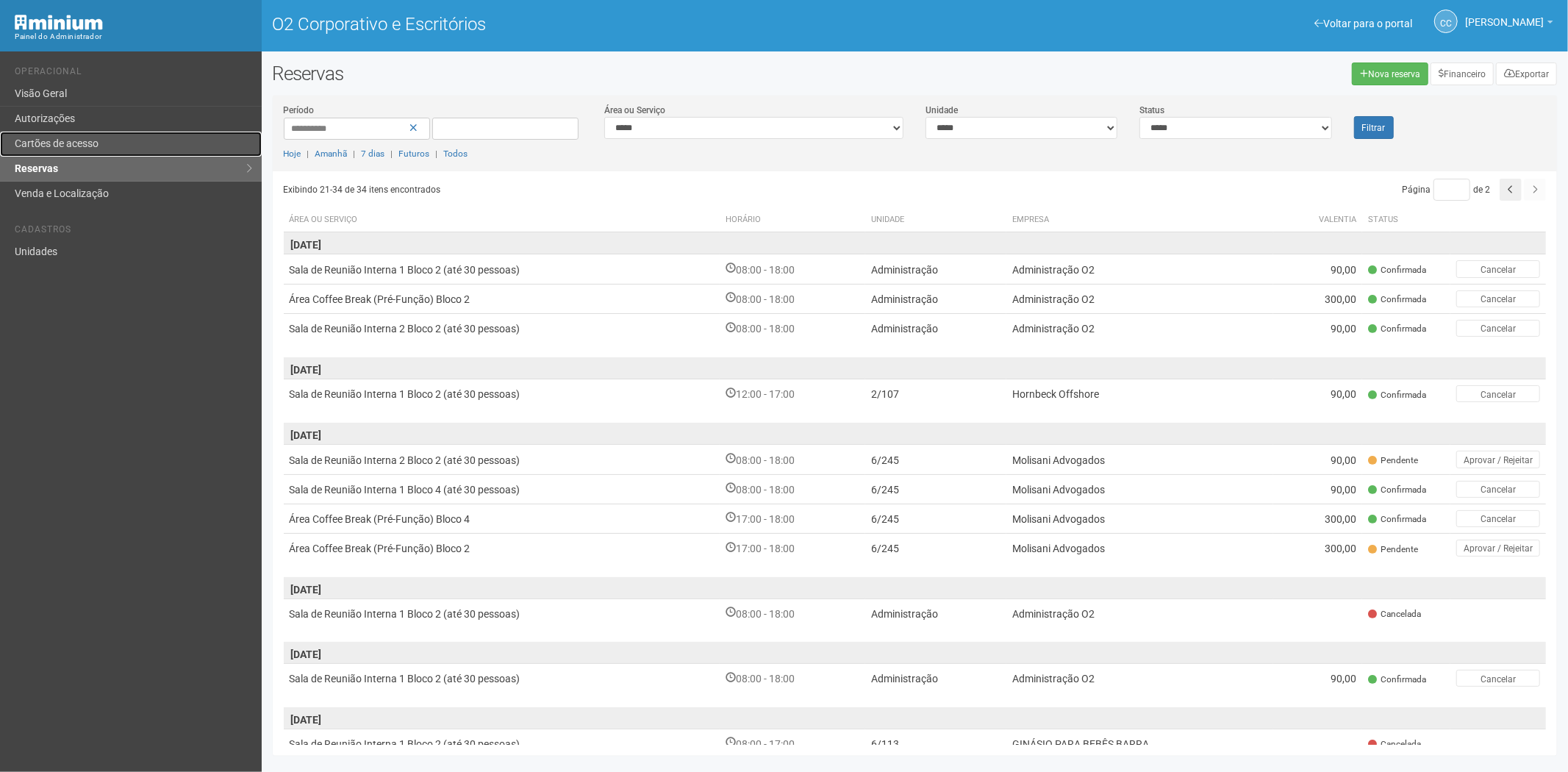
click at [92, 137] on font "Cartões de acesso" at bounding box center [56, 143] width 83 height 12
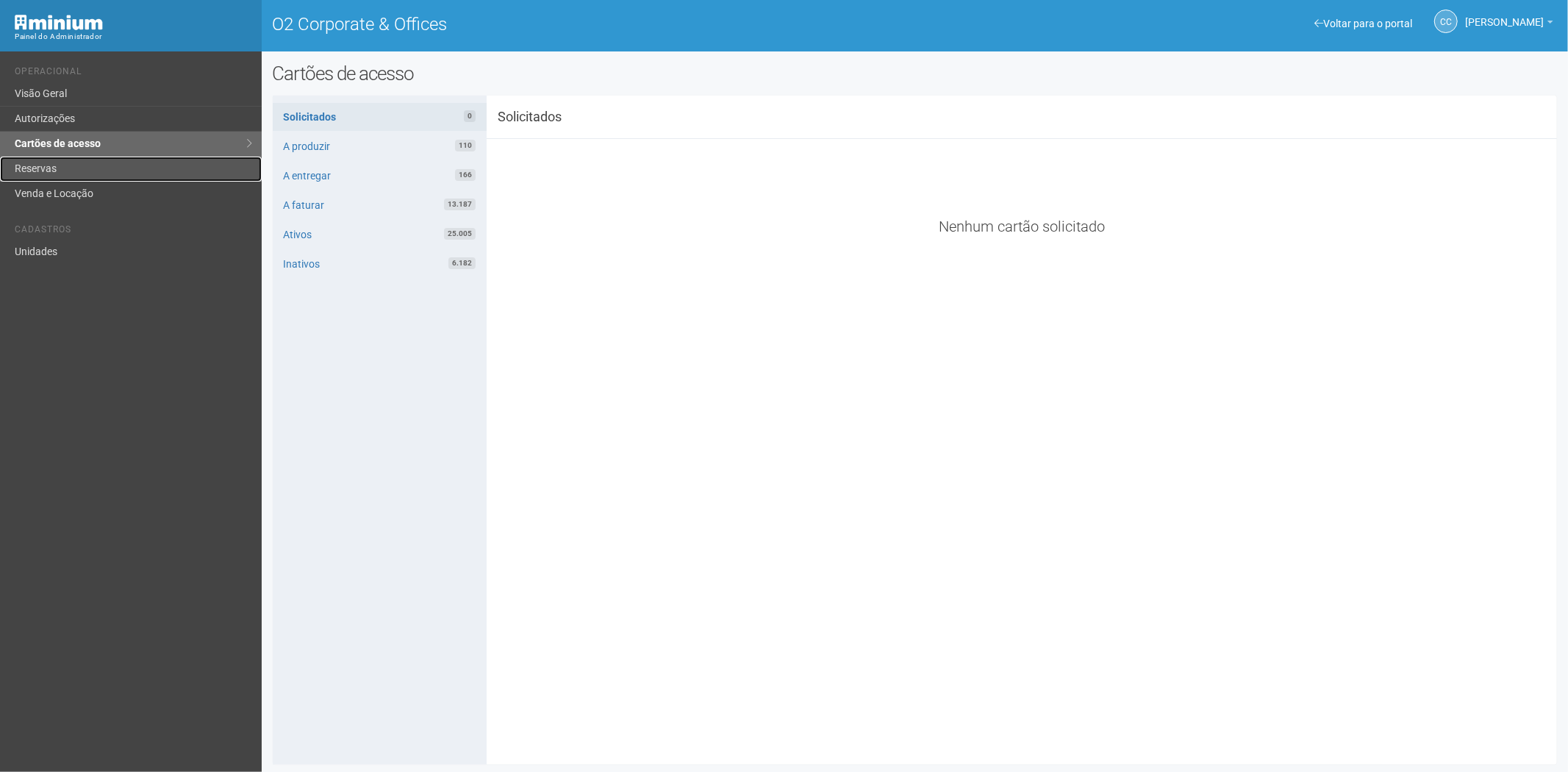
click at [100, 170] on link "Reservas" at bounding box center [131, 169] width 262 height 25
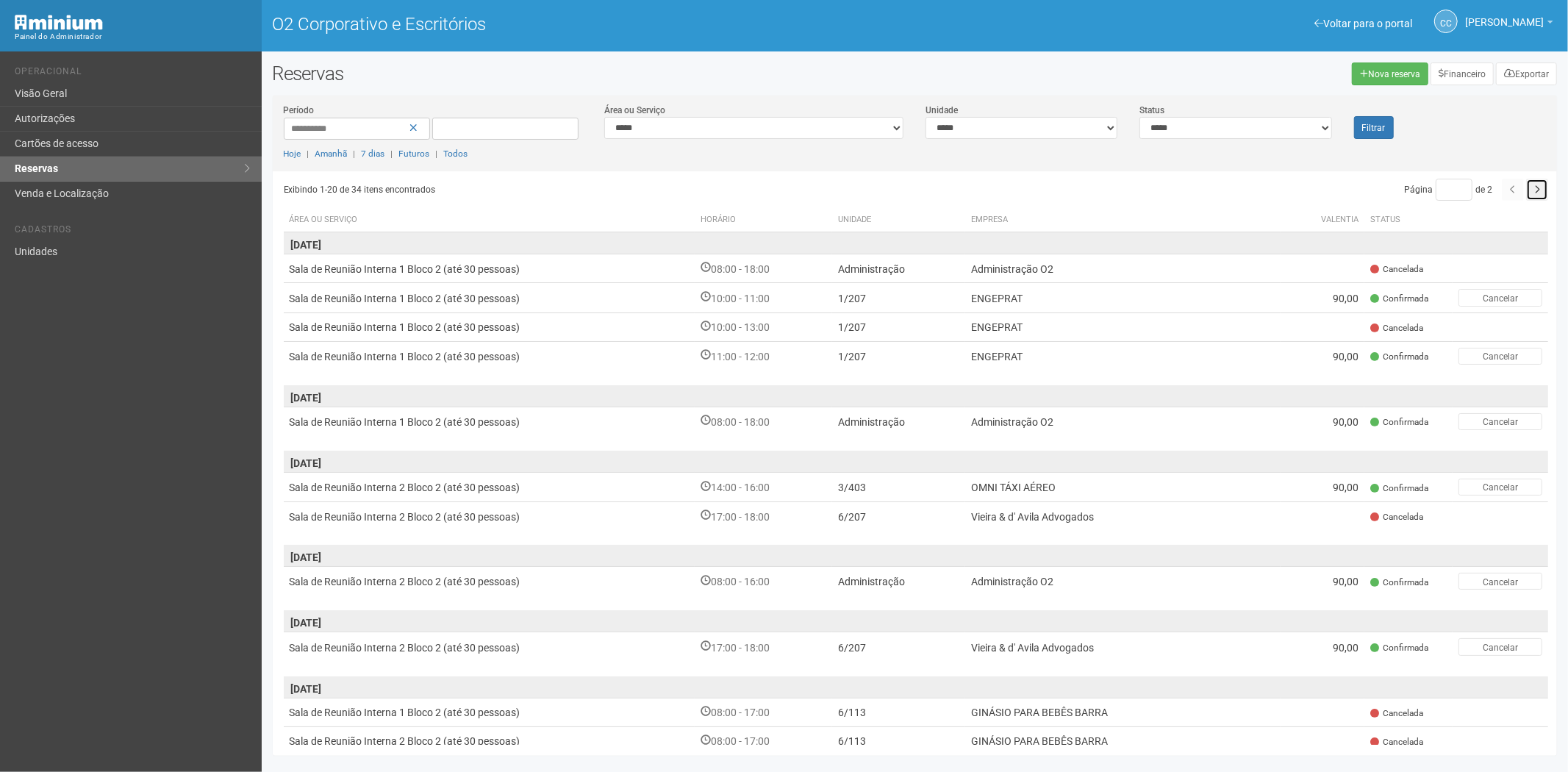
click at [1536, 194] on icon "button" at bounding box center [1536, 190] width 6 height 9
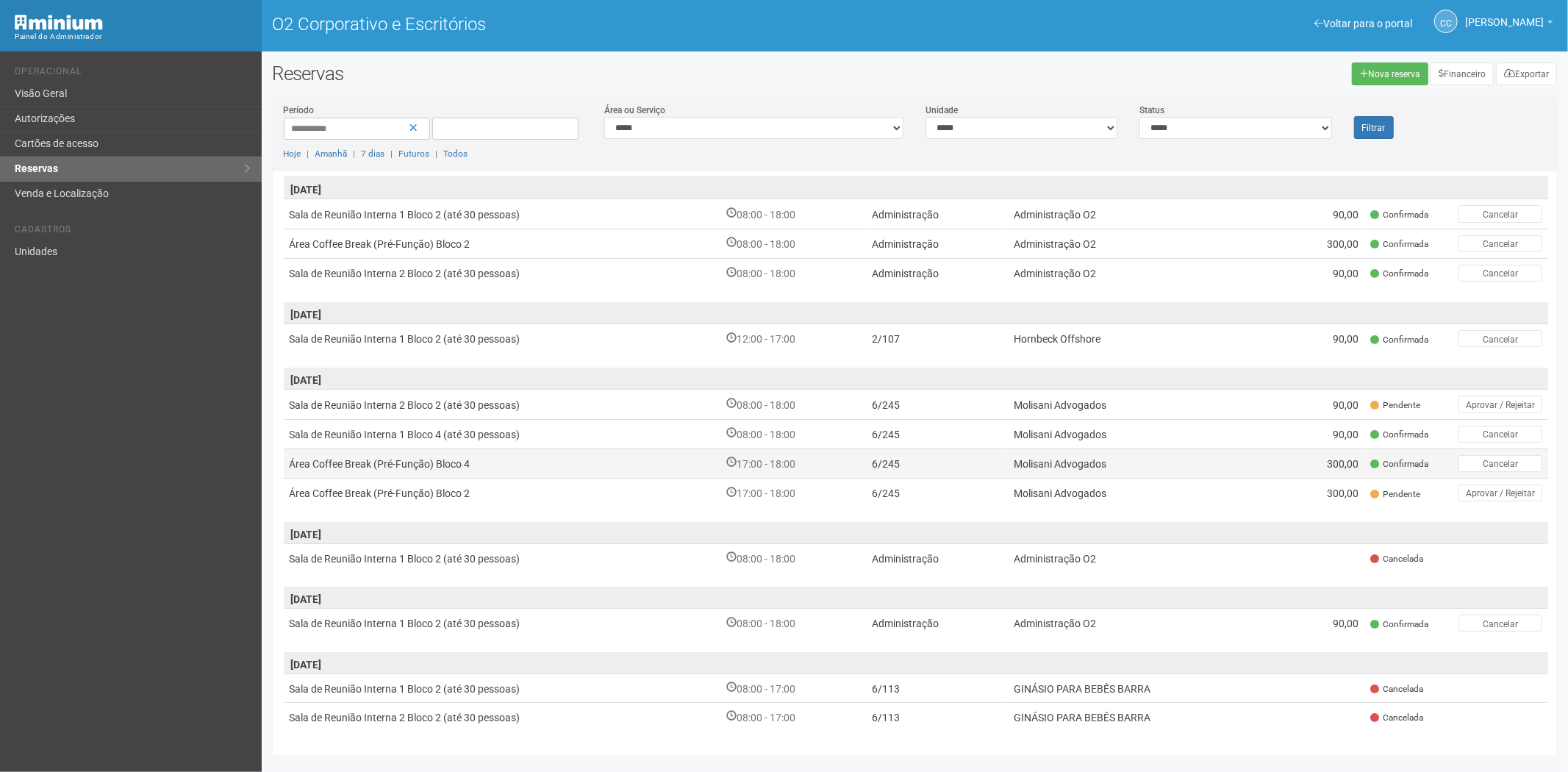
scroll to position [82, 0]
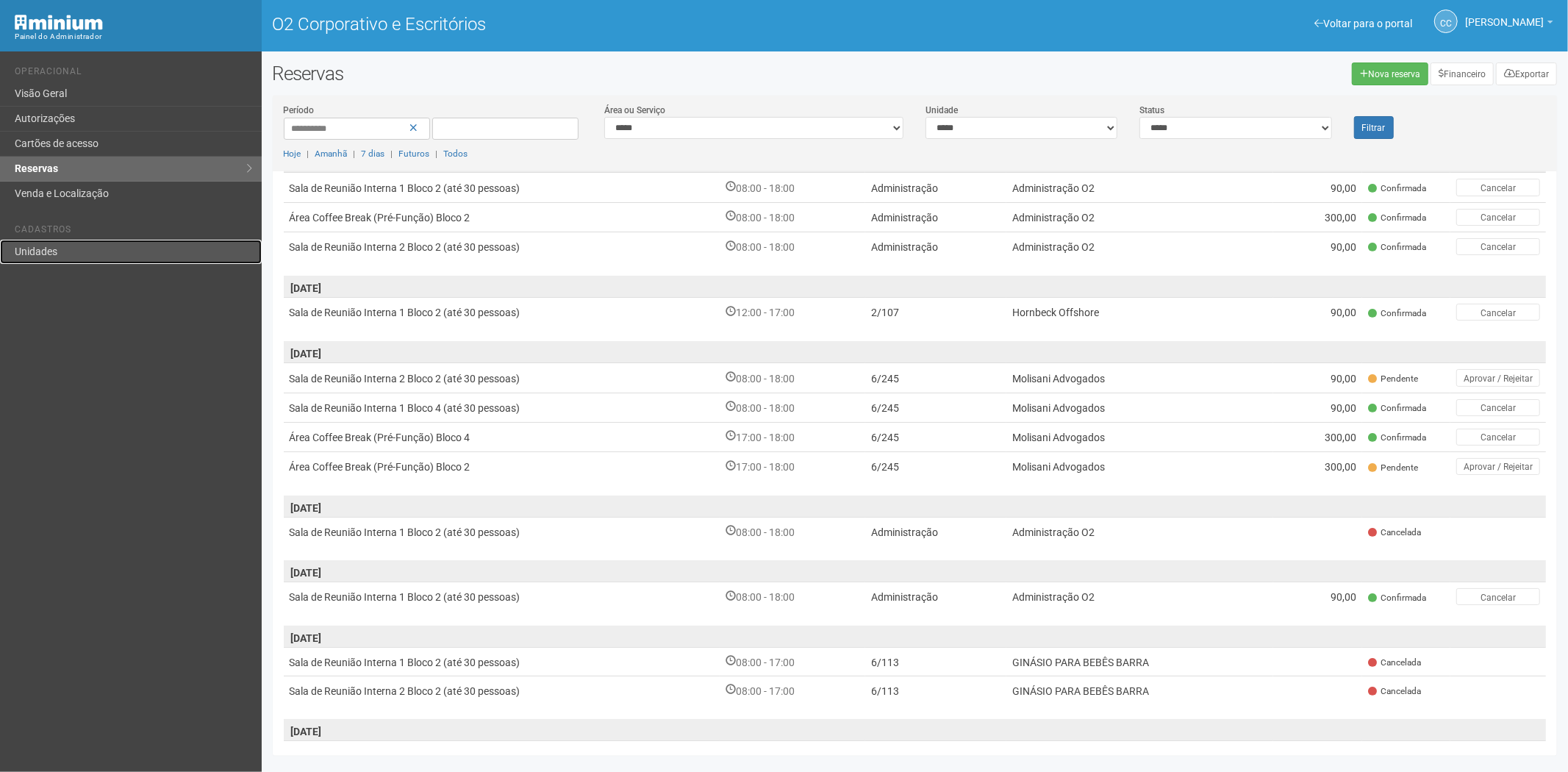
drag, startPoint x: 28, startPoint y: 251, endPoint x: 60, endPoint y: 248, distance: 32.1
click at [27, 251] on font "Unidades" at bounding box center [35, 251] width 43 height 12
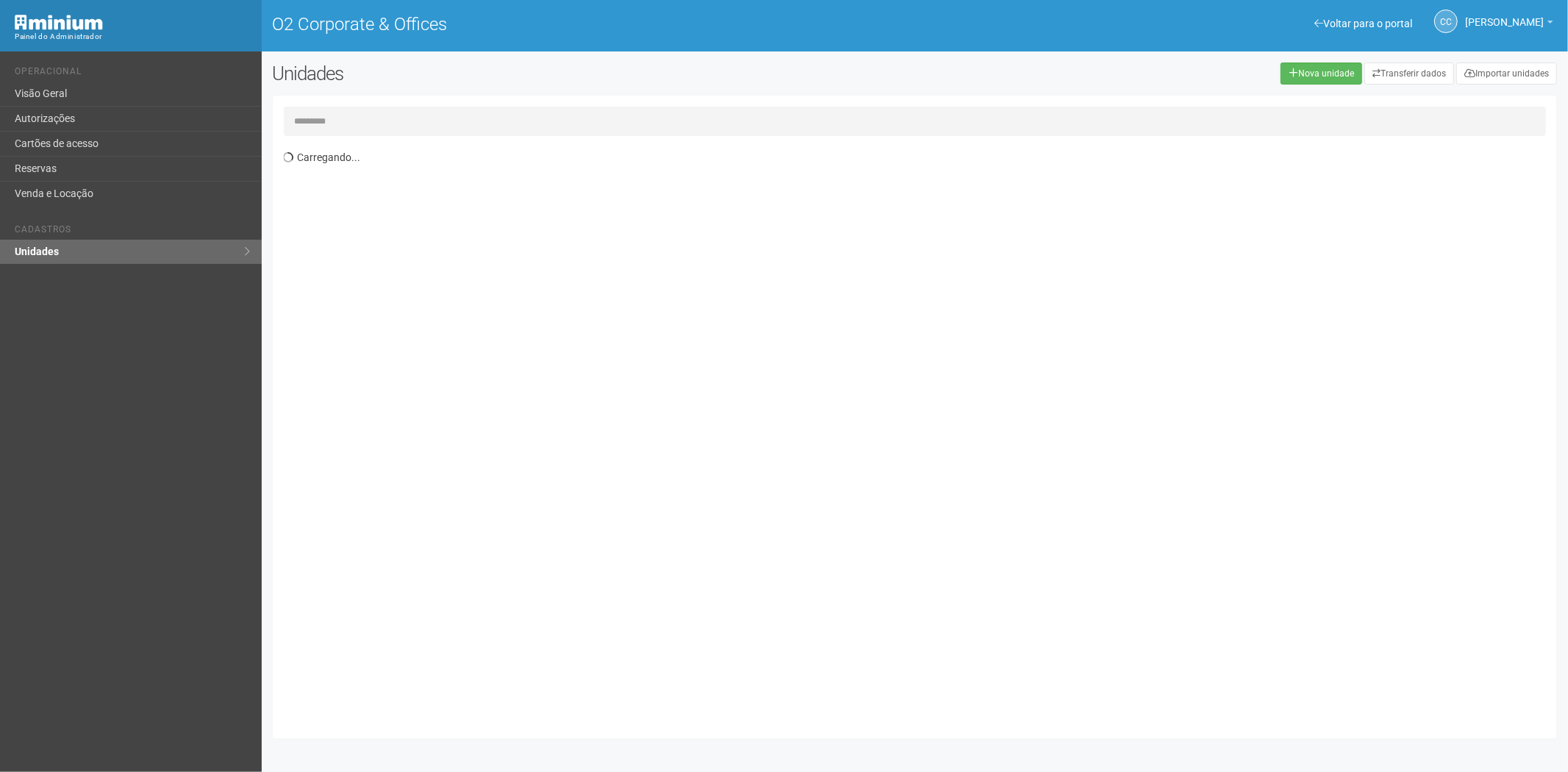
click at [331, 124] on input "text" at bounding box center [914, 121] width 1263 height 30
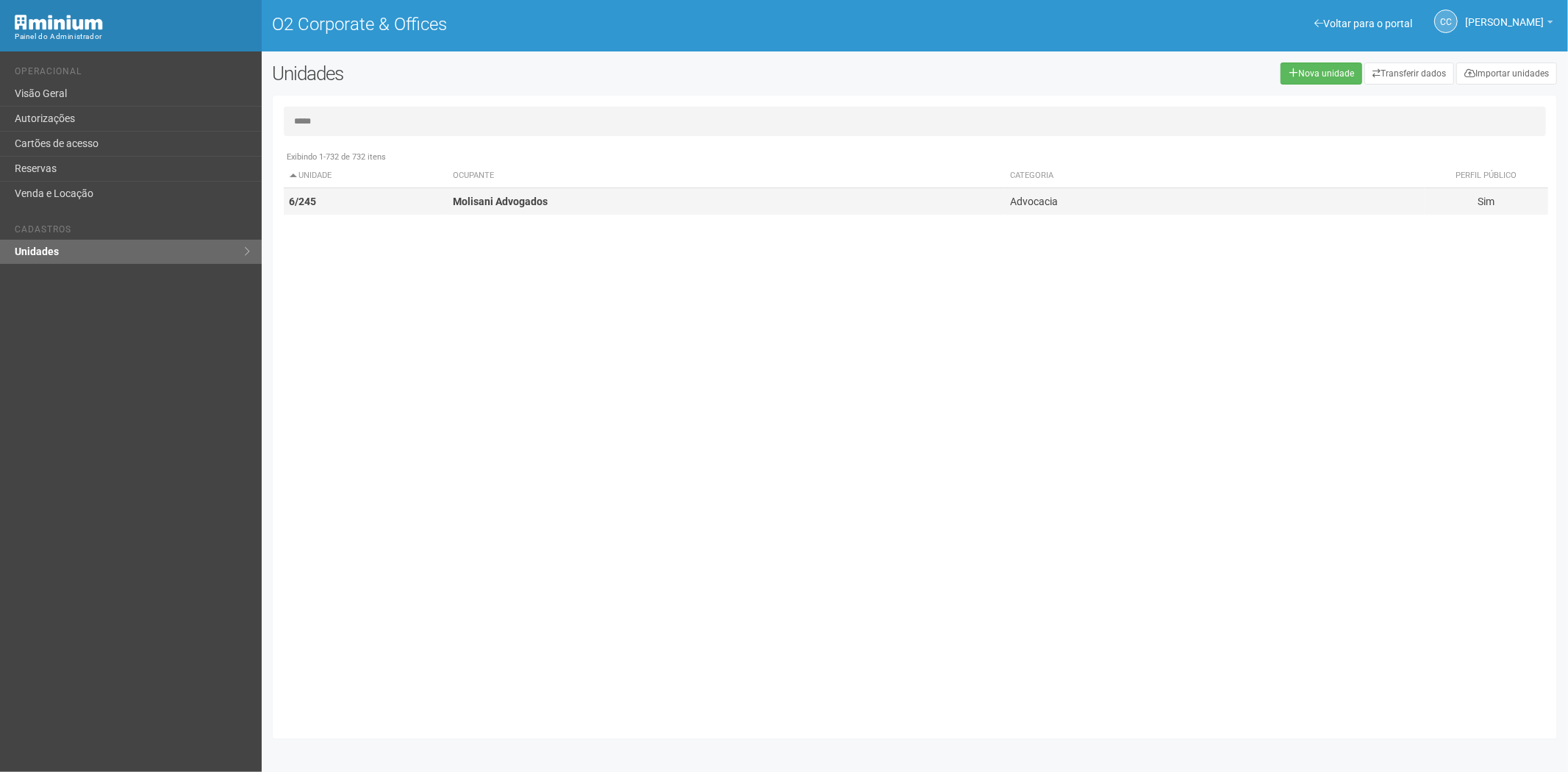
type input "*****"
click at [483, 208] on td "Molisani Advogados" at bounding box center [726, 202] width 557 height 27
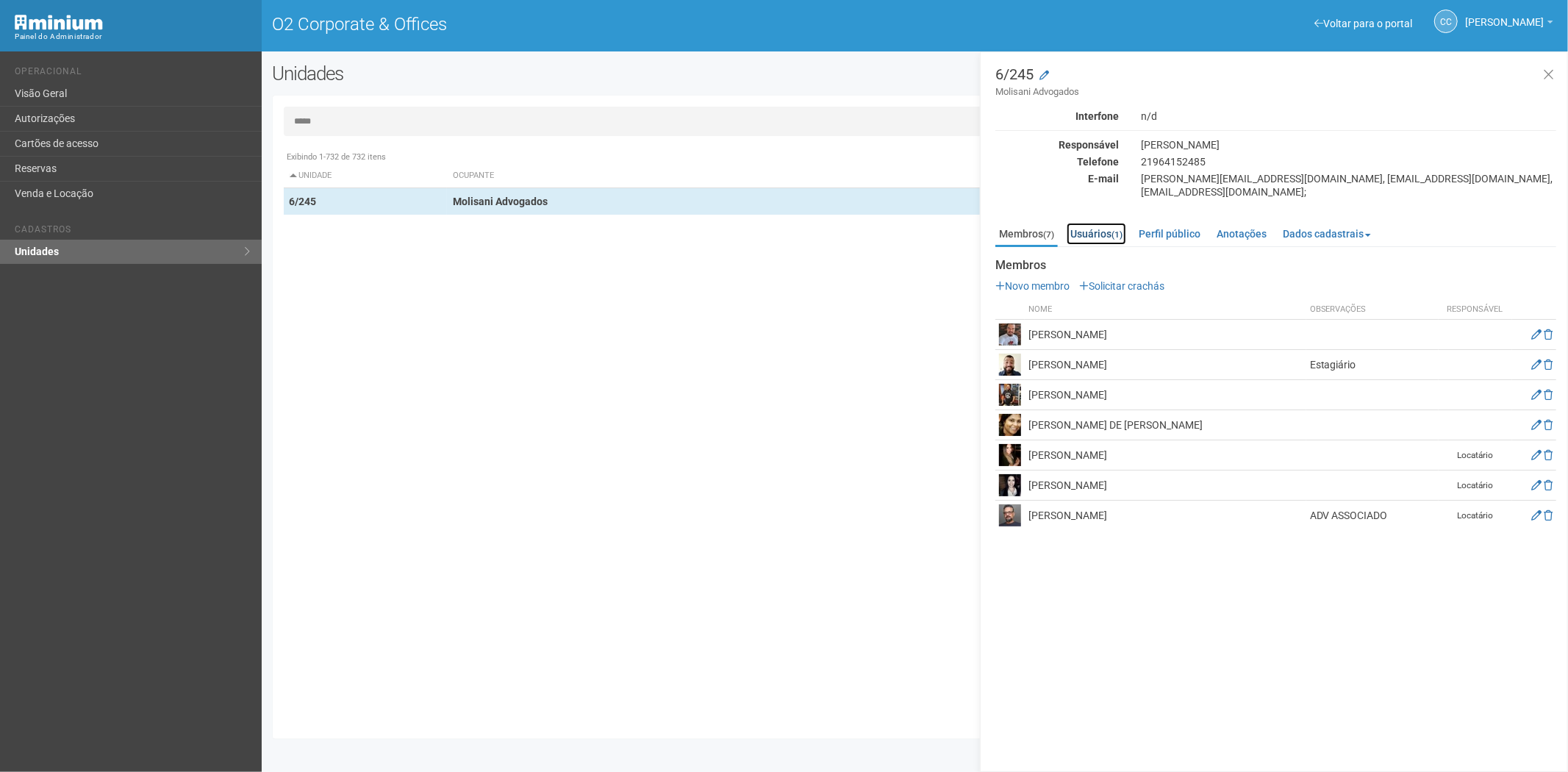
click at [1103, 223] on link "Usuários (1)" at bounding box center [1096, 233] width 59 height 22
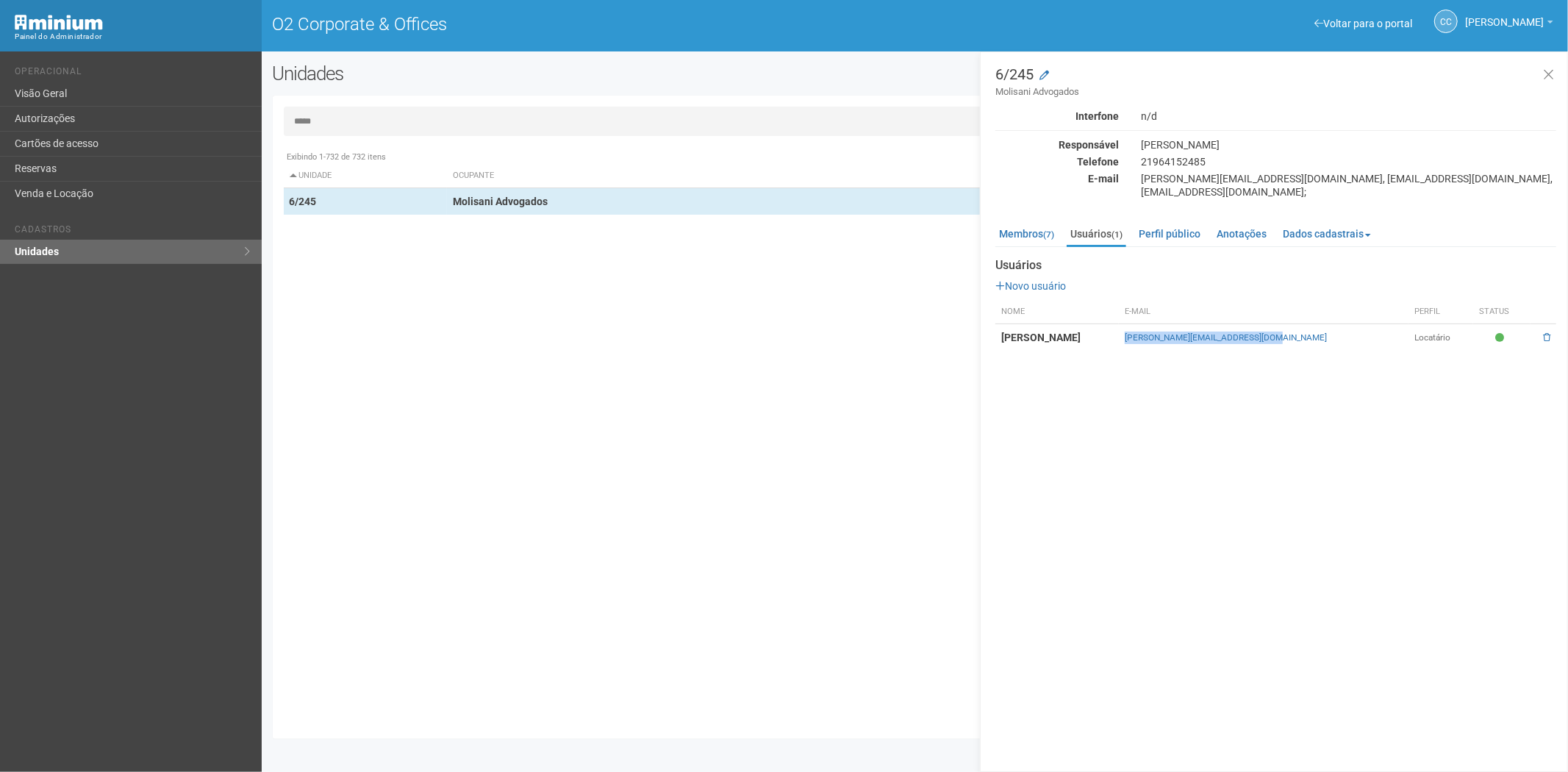
drag, startPoint x: 1389, startPoint y: 322, endPoint x: 1244, endPoint y: 322, distance: 145.0
click at [1244, 325] on td "mariana@molisaniadvogados.com.br" at bounding box center [1263, 338] width 290 height 27
copy link "mariana@molisaniadvogados.com.br"
click at [151, 160] on link "Reservas" at bounding box center [131, 169] width 262 height 25
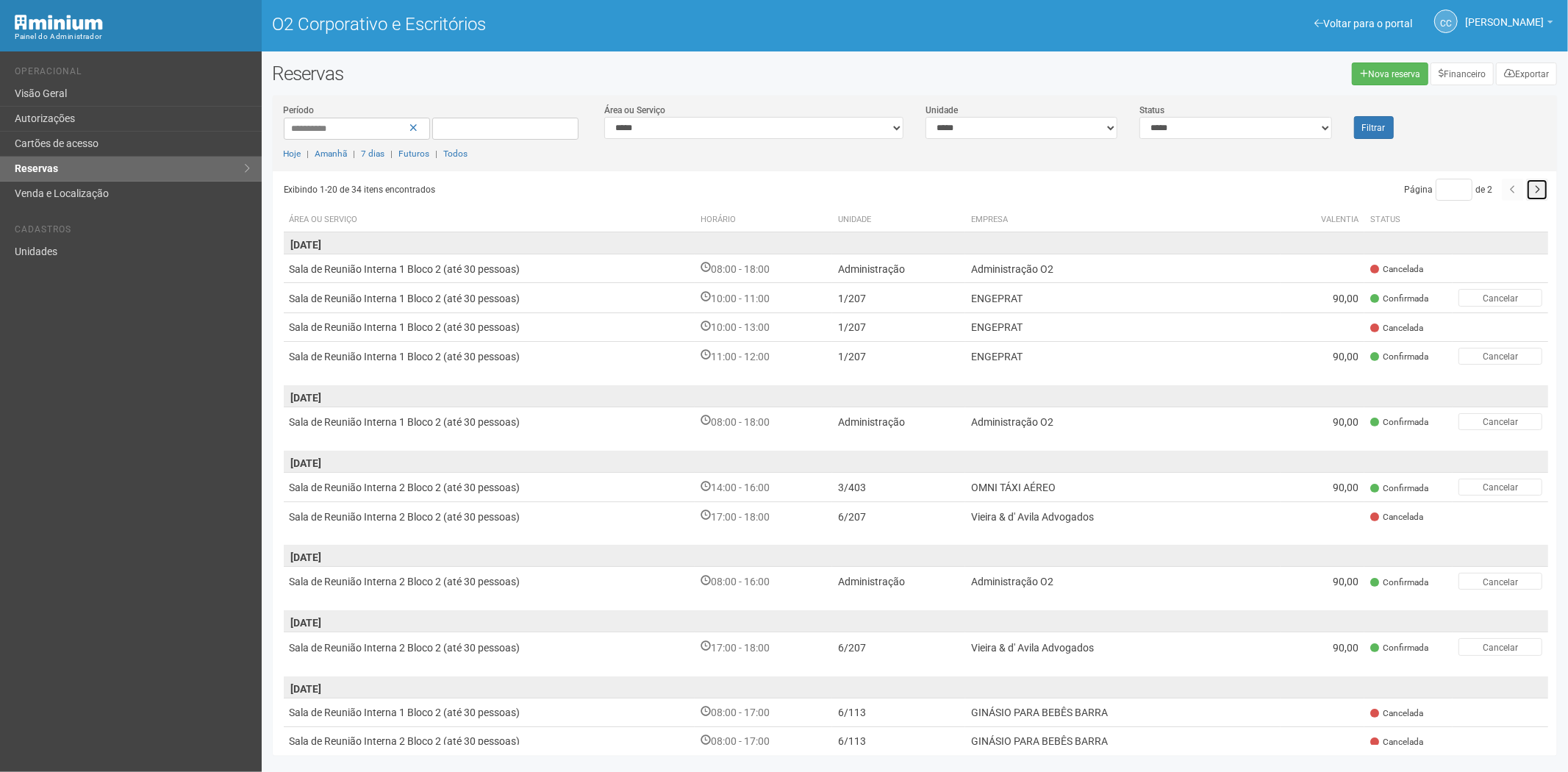
click at [1533, 194] on icon "button" at bounding box center [1536, 190] width 6 height 9
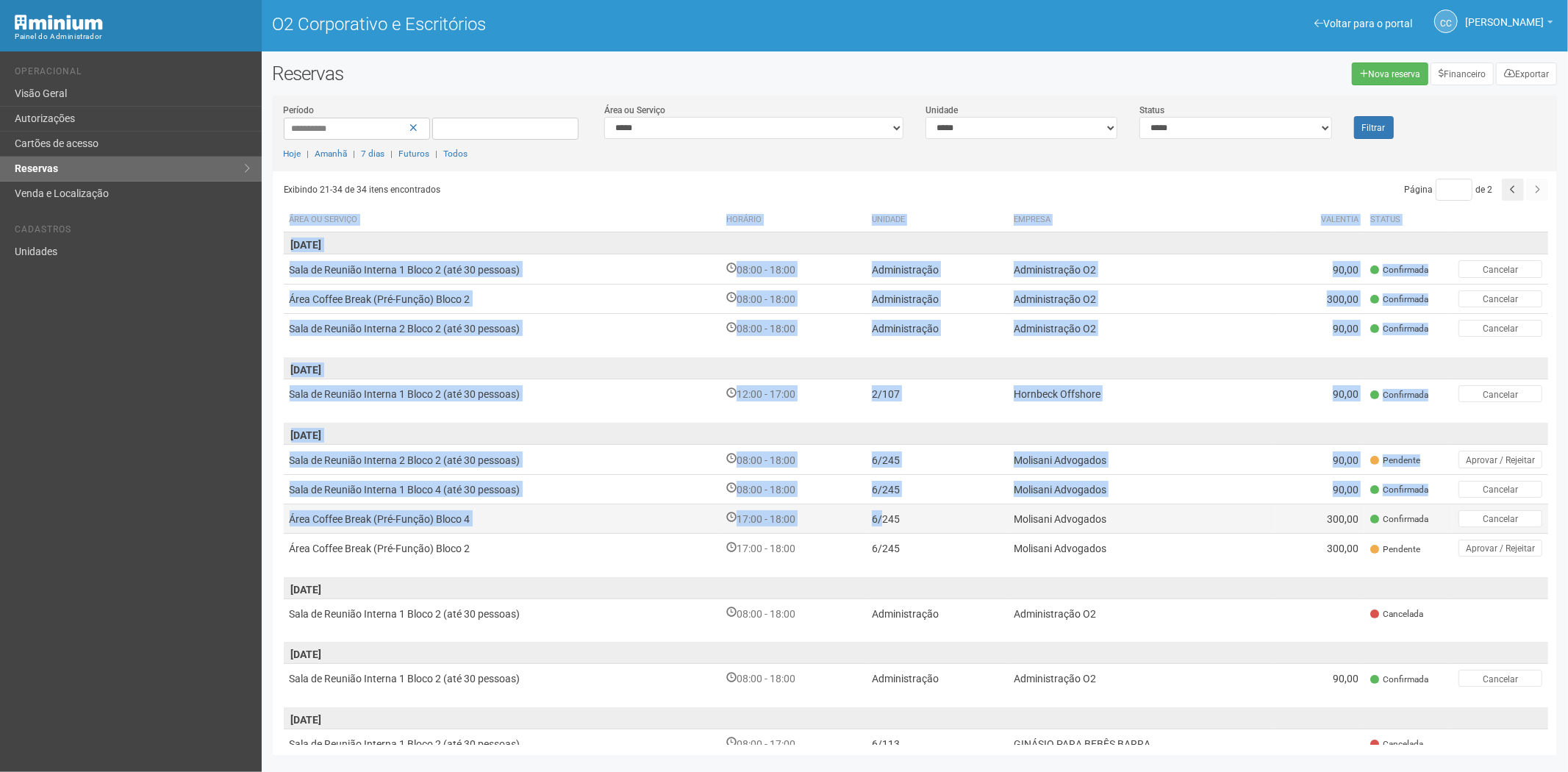
drag, startPoint x: 277, startPoint y: 427, endPoint x: 783, endPoint y: 509, distance: 512.6
click at [884, 517] on div "**********" at bounding box center [915, 426] width 1285 height 639
drag, startPoint x: 401, startPoint y: 428, endPoint x: 409, endPoint y: 411, distance: 18.8
click at [401, 425] on span "[DATE]" at bounding box center [915, 433] width 1265 height 22
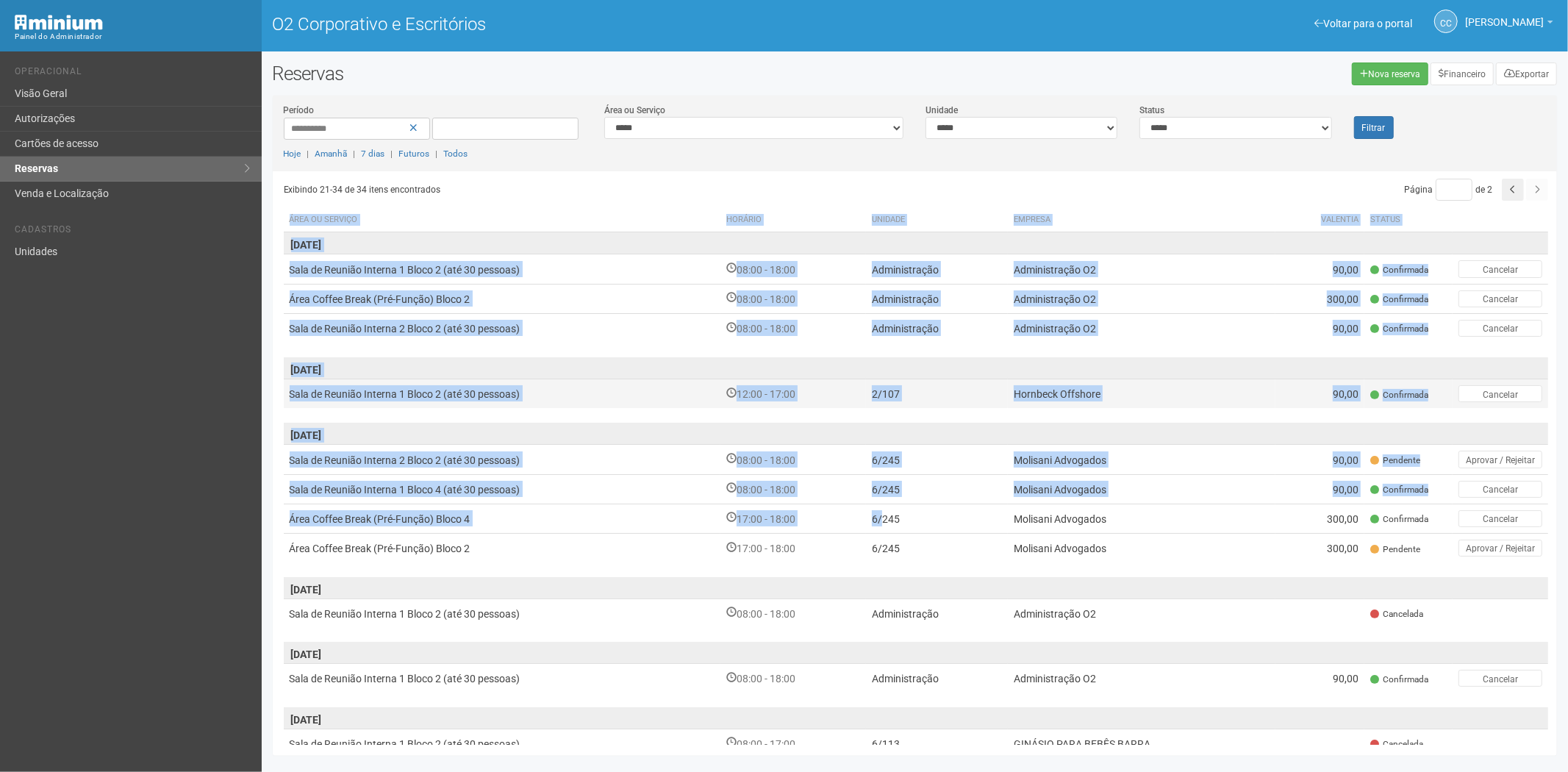
click at [412, 398] on font "Sala de Reunião Interna 1 Bloco 2 (até 30 pessoas)" at bounding box center [405, 394] width 230 height 12
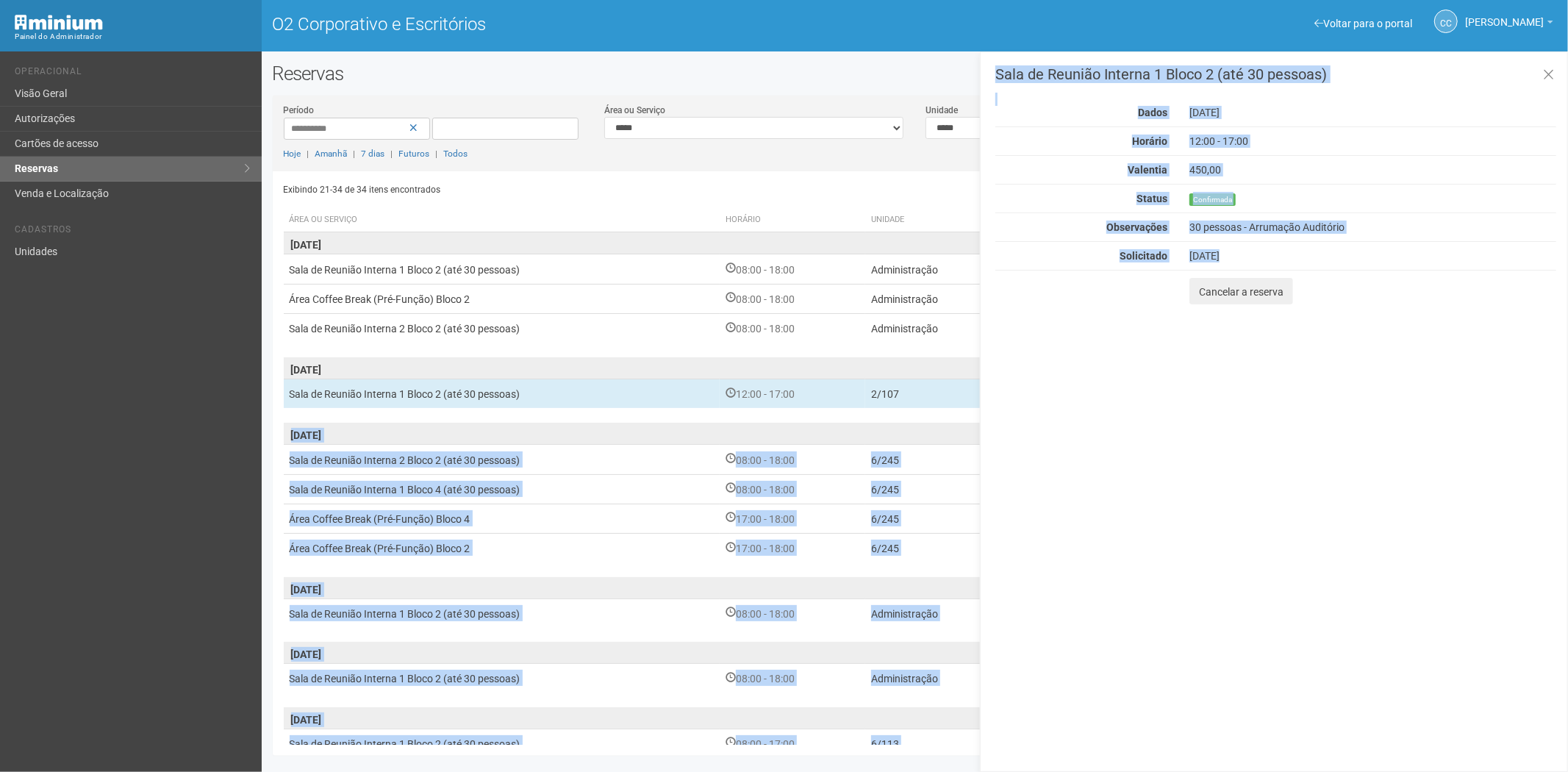
drag, startPoint x: 290, startPoint y: 431, endPoint x: 1191, endPoint y: 431, distance: 901.0
click at [1179, 439] on div "**********" at bounding box center [915, 426] width 1285 height 639
click at [1536, 70] on button at bounding box center [1549, 75] width 31 height 31
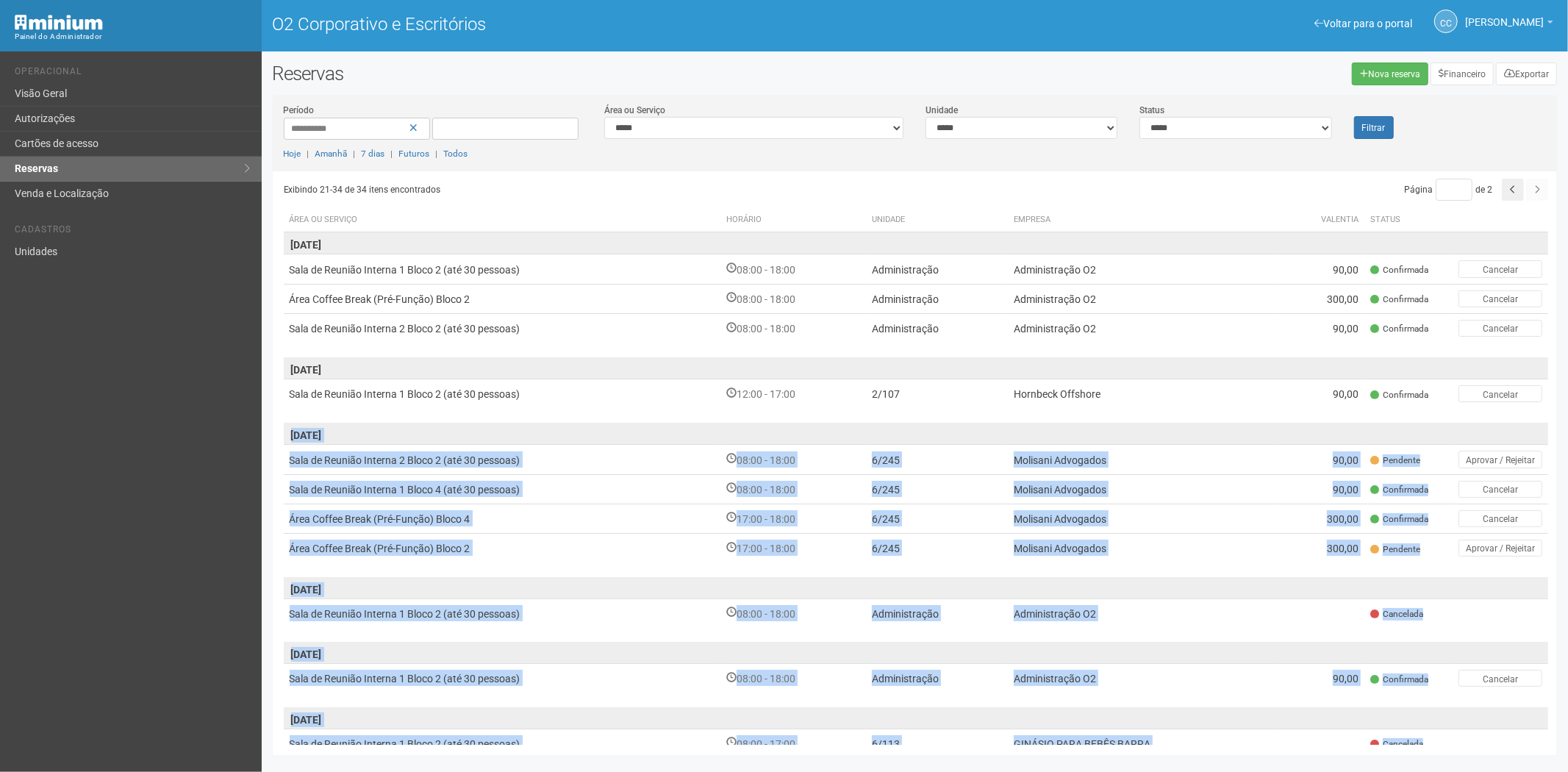
click at [1237, 578] on span "18/11/2025" at bounding box center [915, 588] width 1265 height 22
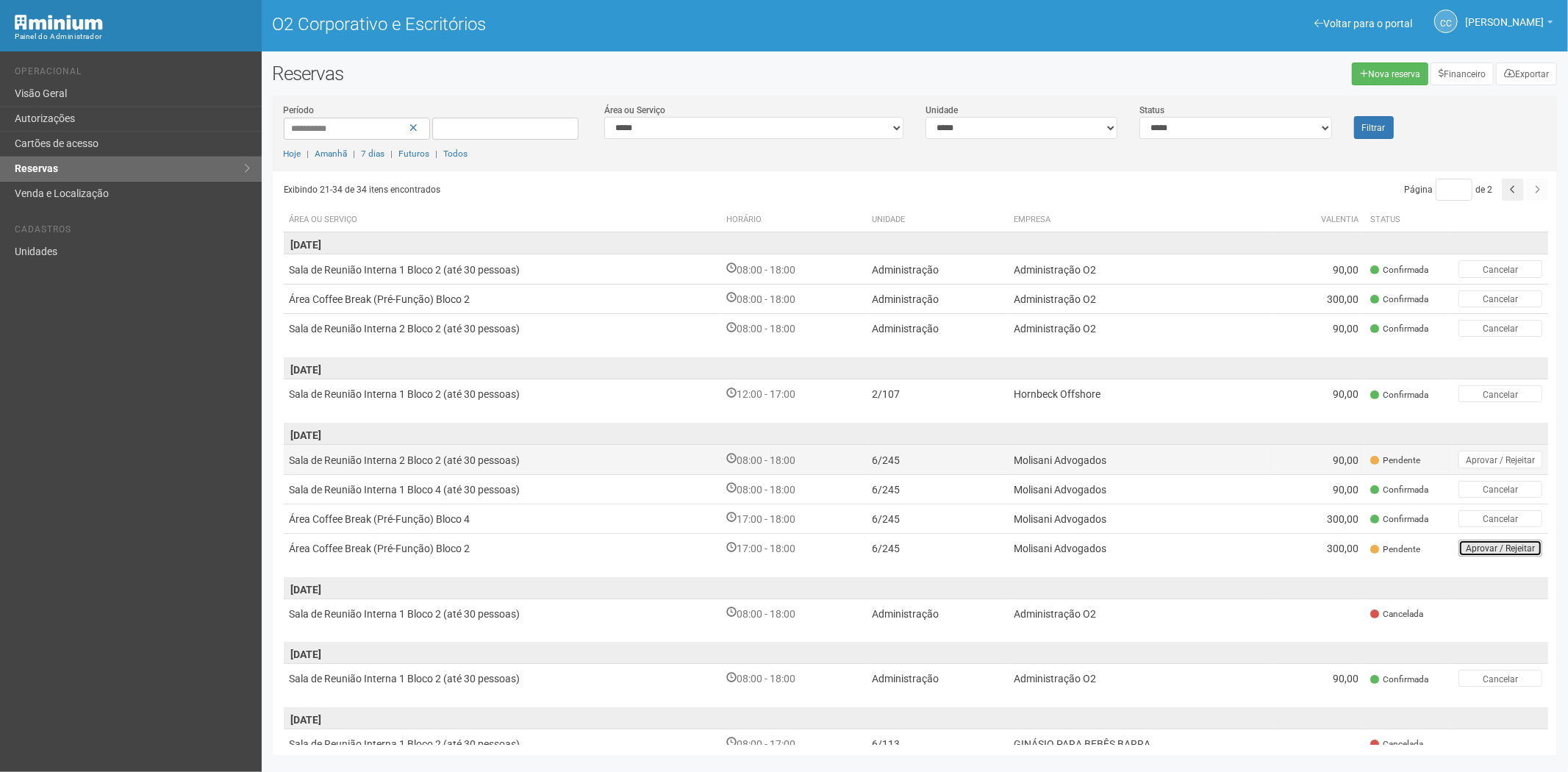
drag, startPoint x: 1511, startPoint y: 547, endPoint x: 415, endPoint y: 450, distance: 1100.3
click at [415, 450] on tbody "29/10/2025 Sala de Reunião Interna 1 Bloco 2 (até 30 pessoas) 08:00 - 18:00 Adm…" at bounding box center [915, 574] width 1265 height 684
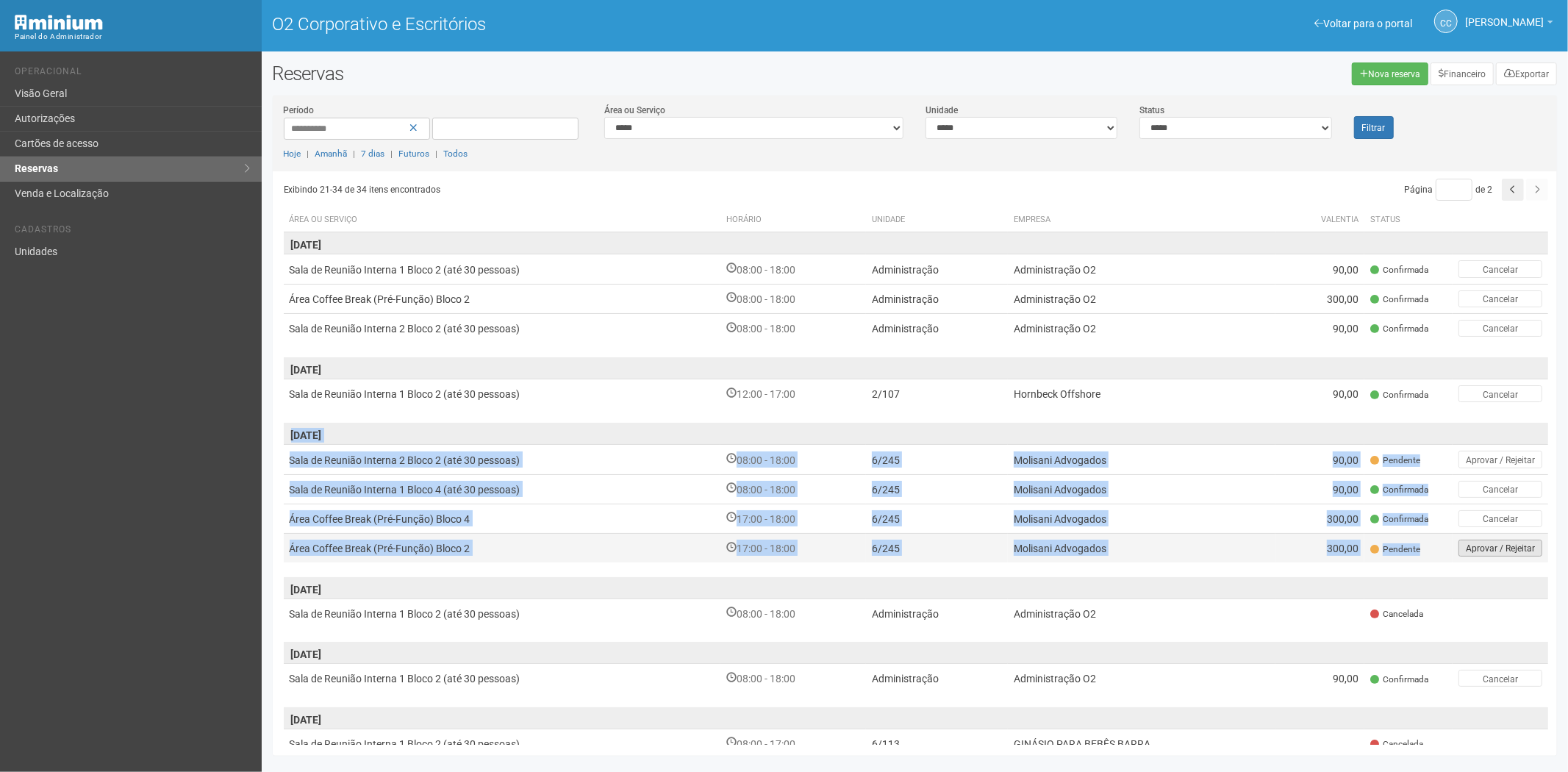
drag, startPoint x: 283, startPoint y: 431, endPoint x: 1505, endPoint y: 544, distance: 1227.2
click at [1505, 544] on tbody "29/10/2025 Sala de Reunião Interna 1 Bloco 2 (até 30 pessoas) 08:00 - 18:00 Adm…" at bounding box center [915, 574] width 1265 height 684
copy tbody "07/11/2025 Sala de Reunião Interna 2 Bloco 2 (até 30 pessoas) 08:00 - 18:00 6/2…"
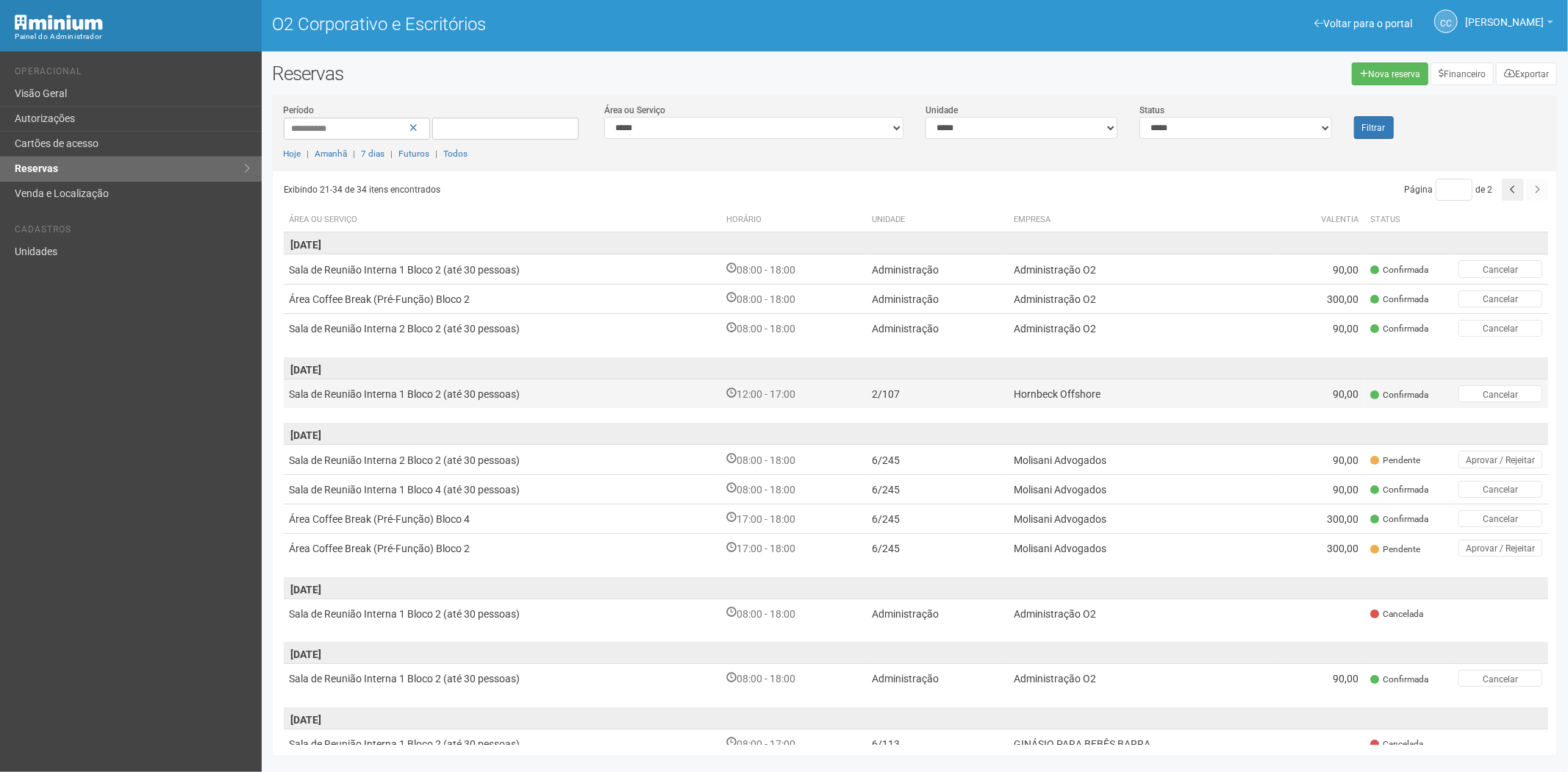
click at [622, 388] on td "Sala de Reunião Interna 1 Bloco 2 (até 30 pessoas)" at bounding box center [502, 394] width 438 height 30
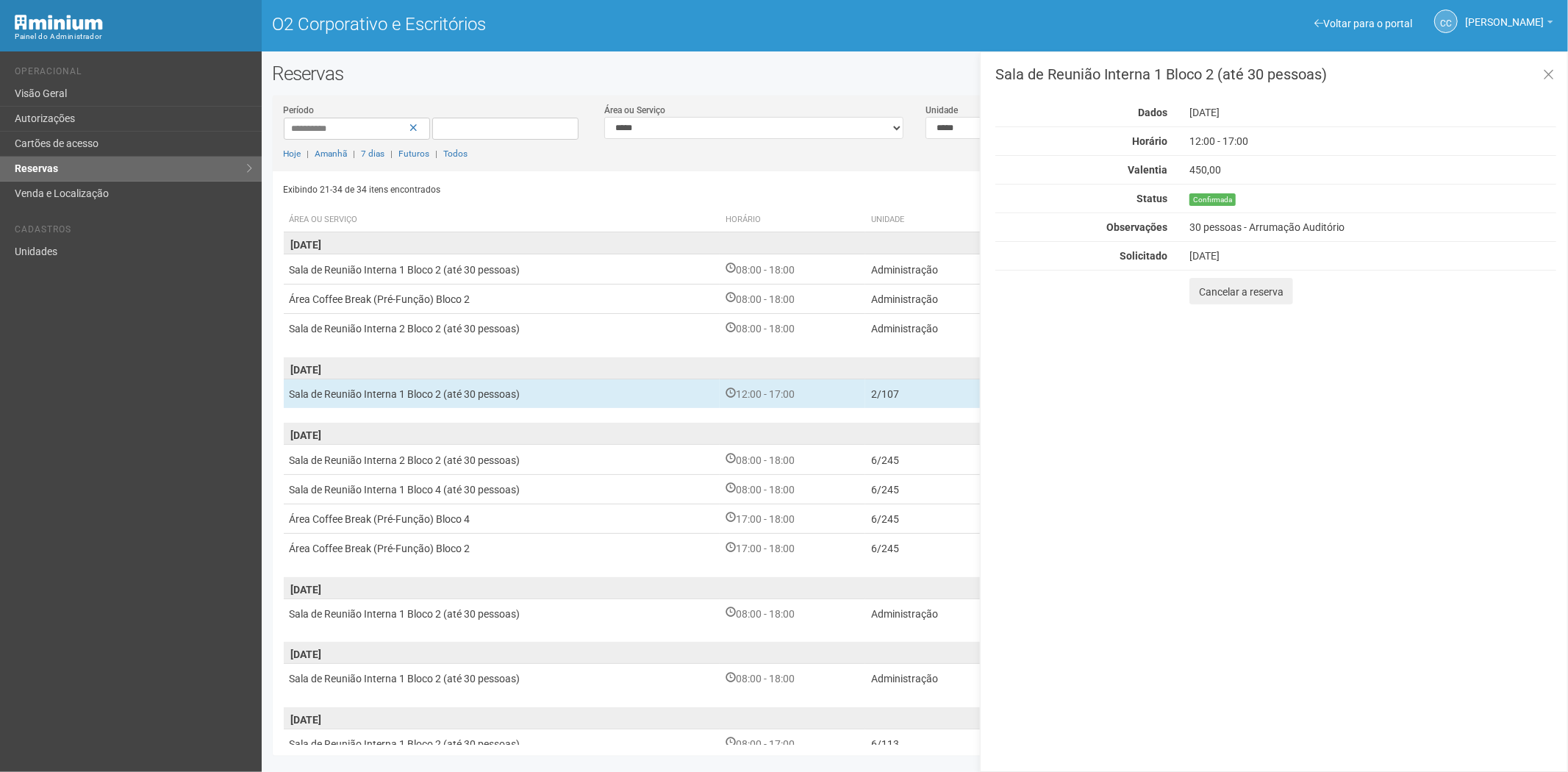
click at [162, 570] on div "Voltar para o portal Operacional Visão Geral Autorizações Cartões de acesso Res…" at bounding box center [131, 411] width 262 height 721
click at [1551, 79] on icon at bounding box center [1548, 75] width 11 height 14
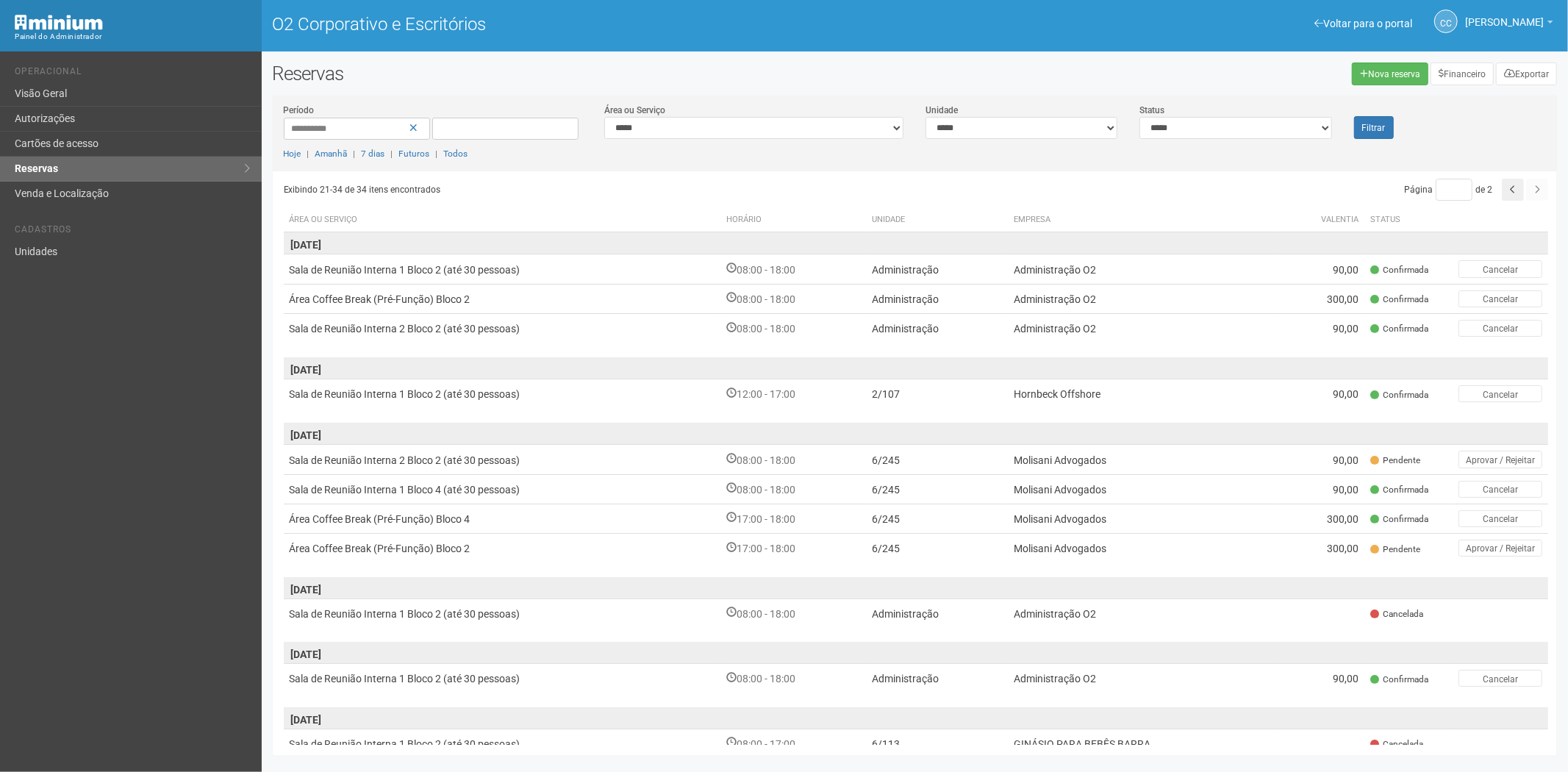
click at [1529, 190] on div "Página * de 2" at bounding box center [1233, 189] width 629 height 22
click at [1498, 193] on div "Página * de 2" at bounding box center [1233, 189] width 629 height 22
click at [65, 134] on link "Cartões de acesso" at bounding box center [131, 144] width 262 height 25
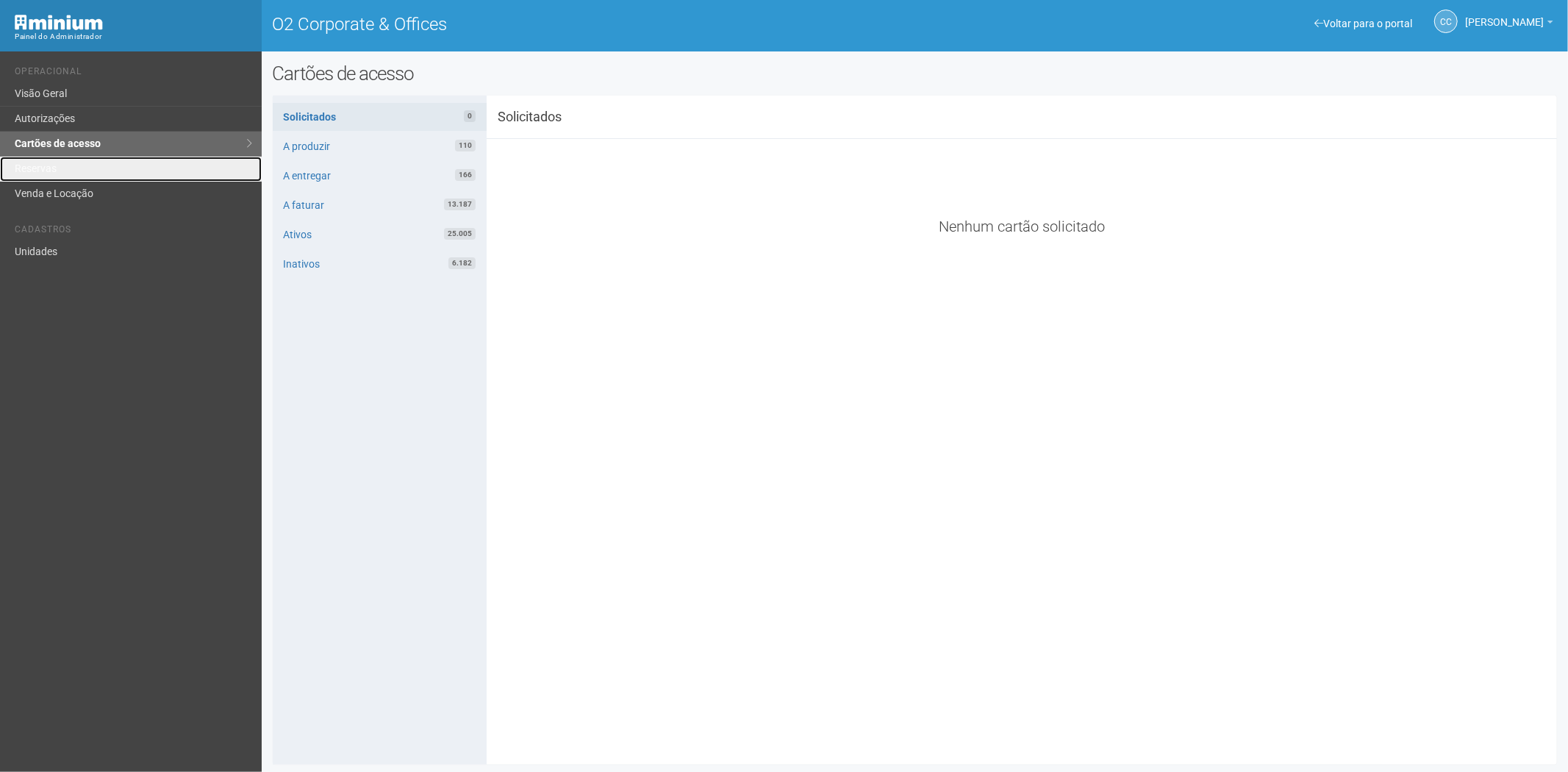
drag, startPoint x: 38, startPoint y: 171, endPoint x: 23, endPoint y: 216, distance: 47.4
click at [38, 171] on link "Reservas" at bounding box center [131, 169] width 262 height 25
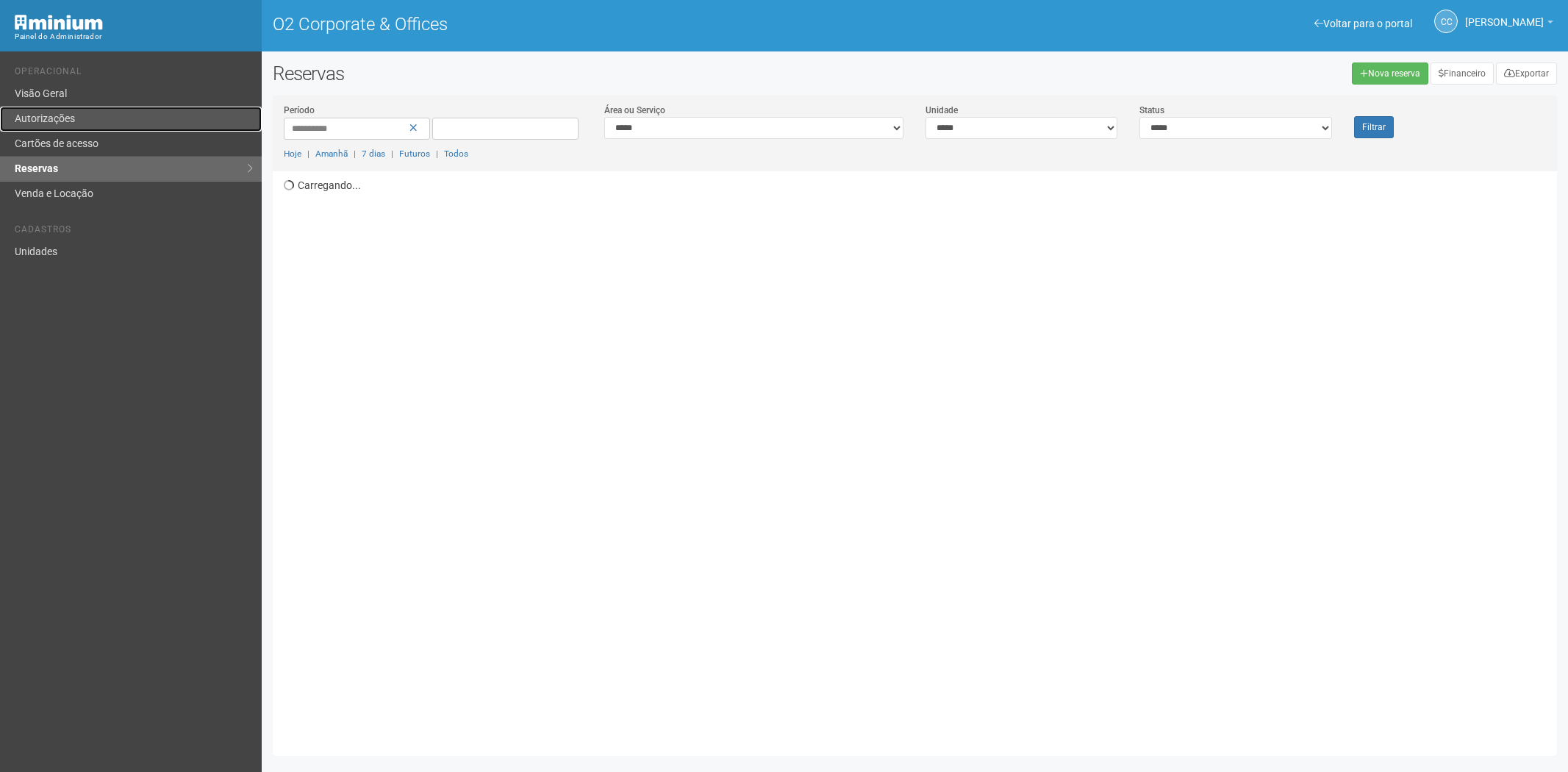
drag, startPoint x: 0, startPoint y: 0, endPoint x: 121, endPoint y: 122, distance: 171.8
click at [97, 120] on link "Autorizações" at bounding box center [131, 119] width 262 height 25
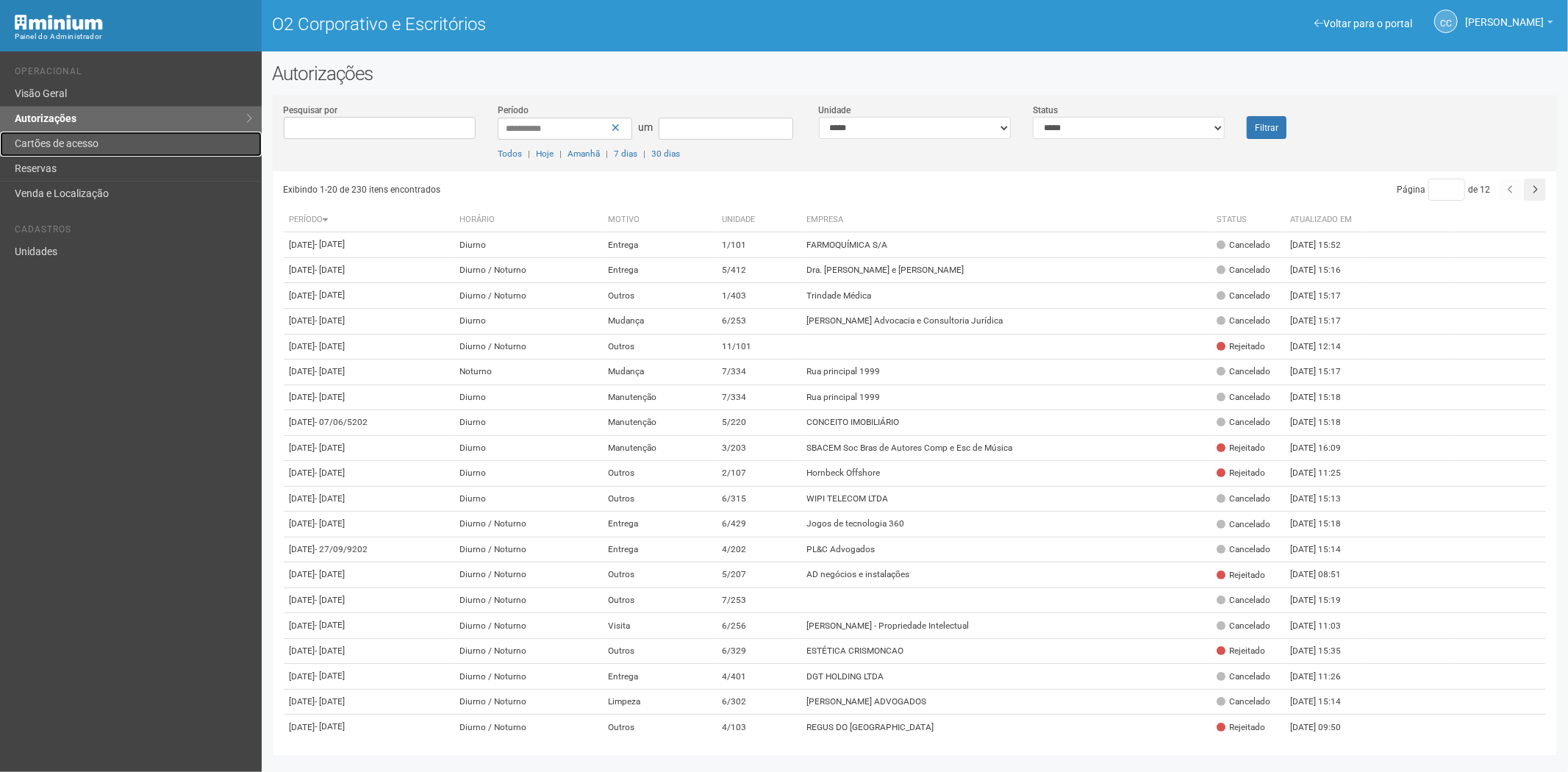
click at [71, 145] on font "Cartões de acesso" at bounding box center [56, 143] width 83 height 12
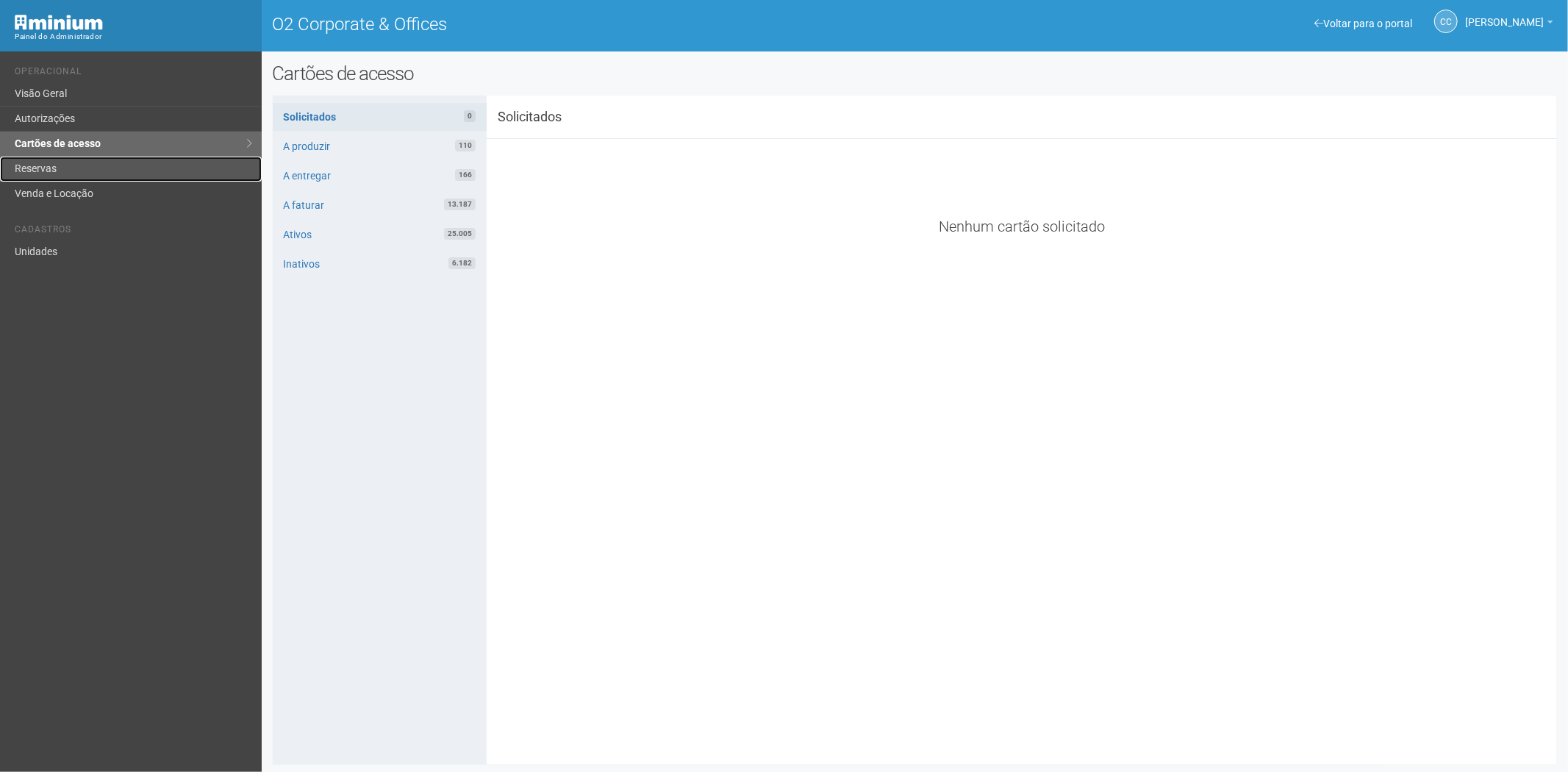
click at [157, 170] on link "Reservas" at bounding box center [131, 169] width 262 height 25
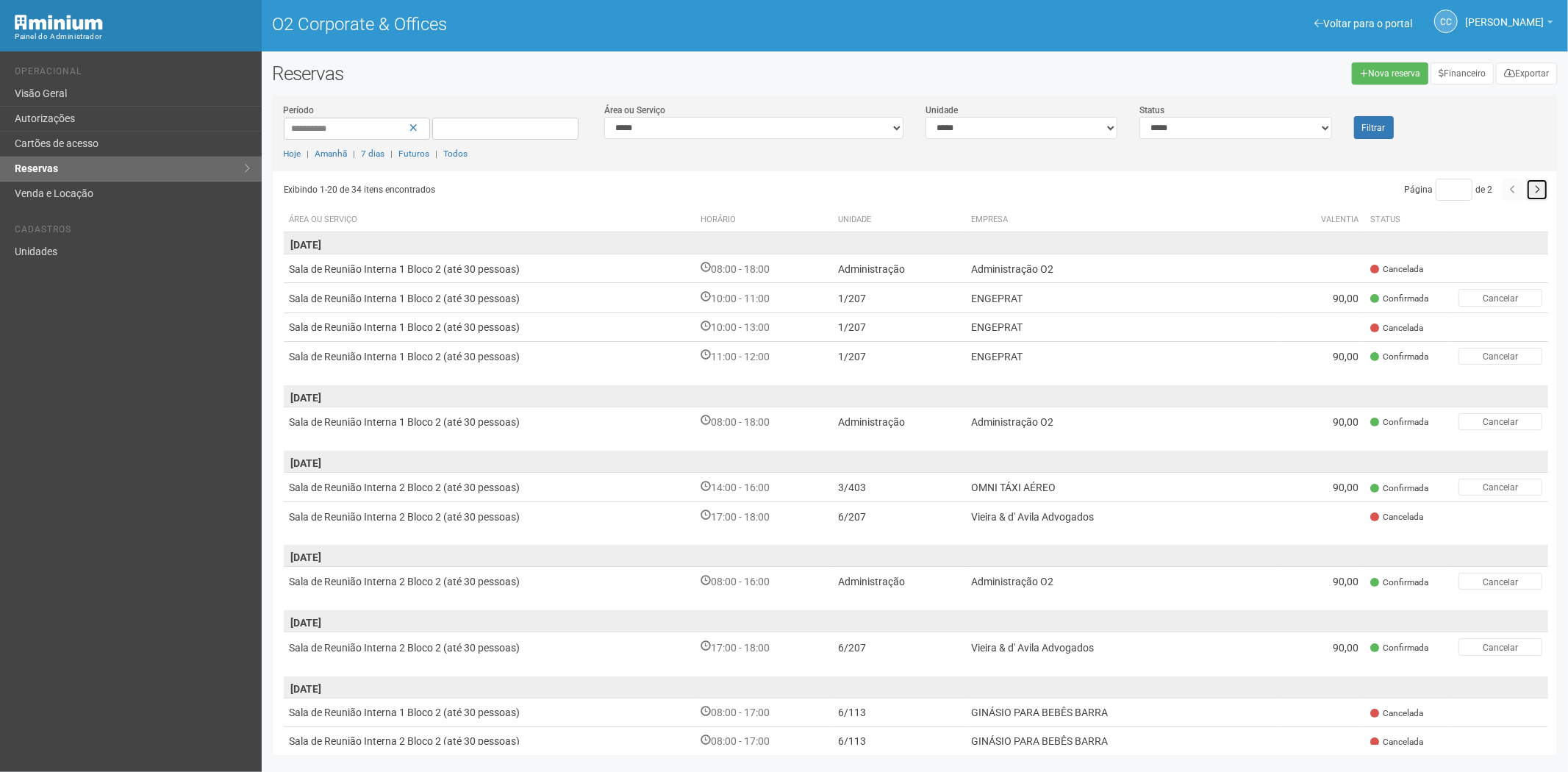
click at [1527, 188] on button "button" at bounding box center [1536, 189] width 22 height 22
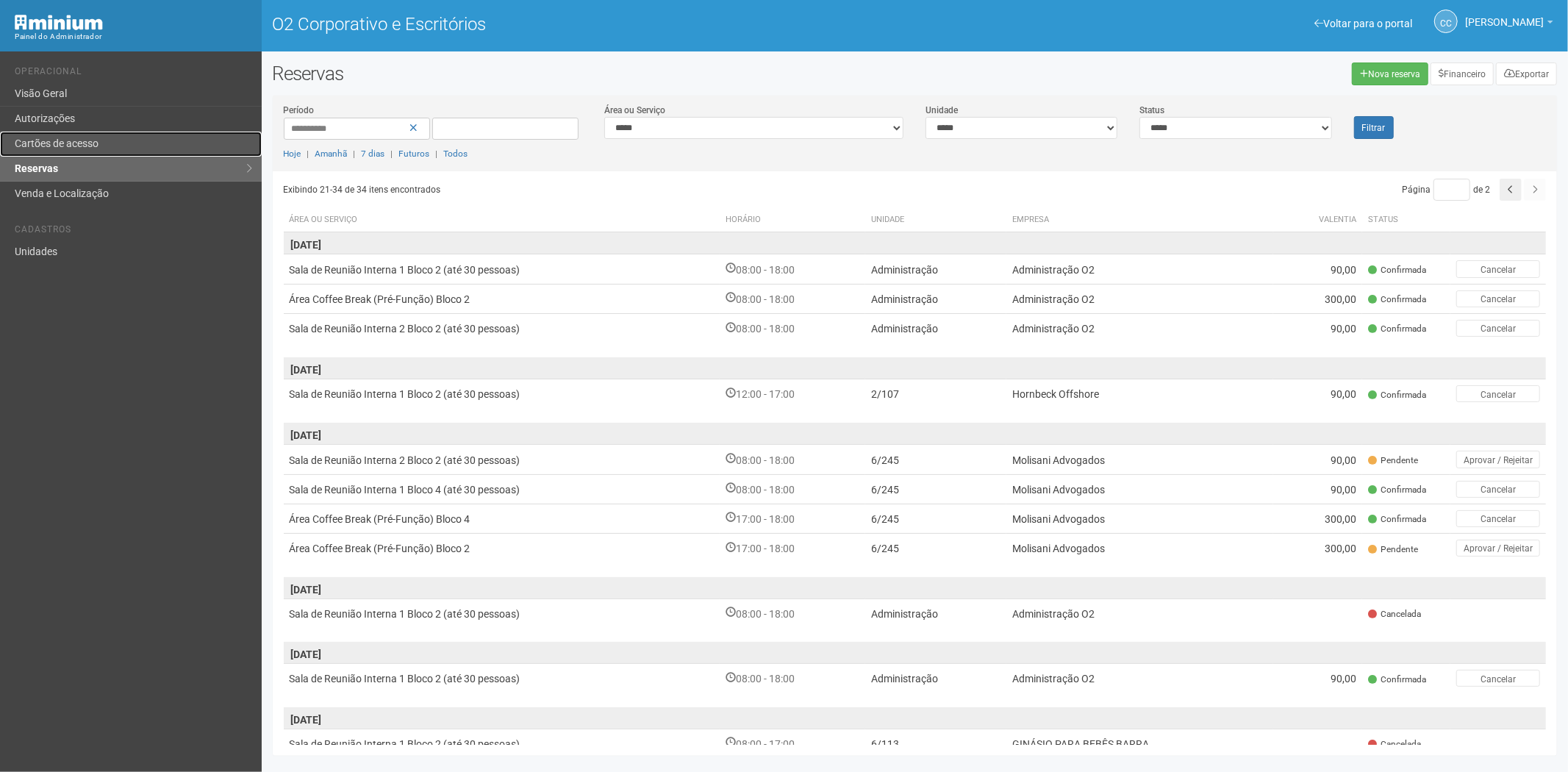
click at [98, 137] on font "Cartões de acesso" at bounding box center [56, 143] width 83 height 12
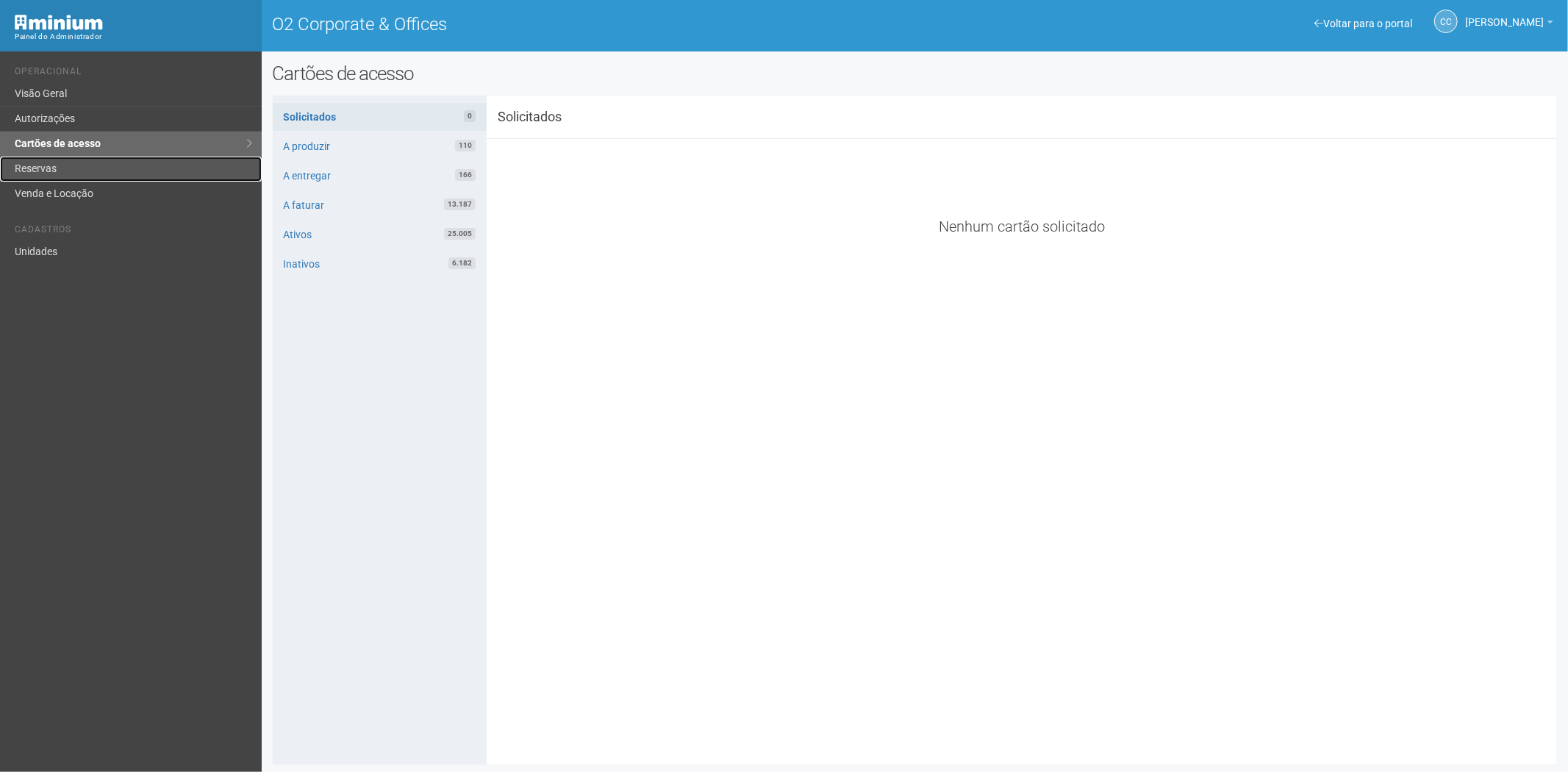
click at [56, 171] on link "Reservas" at bounding box center [131, 169] width 262 height 25
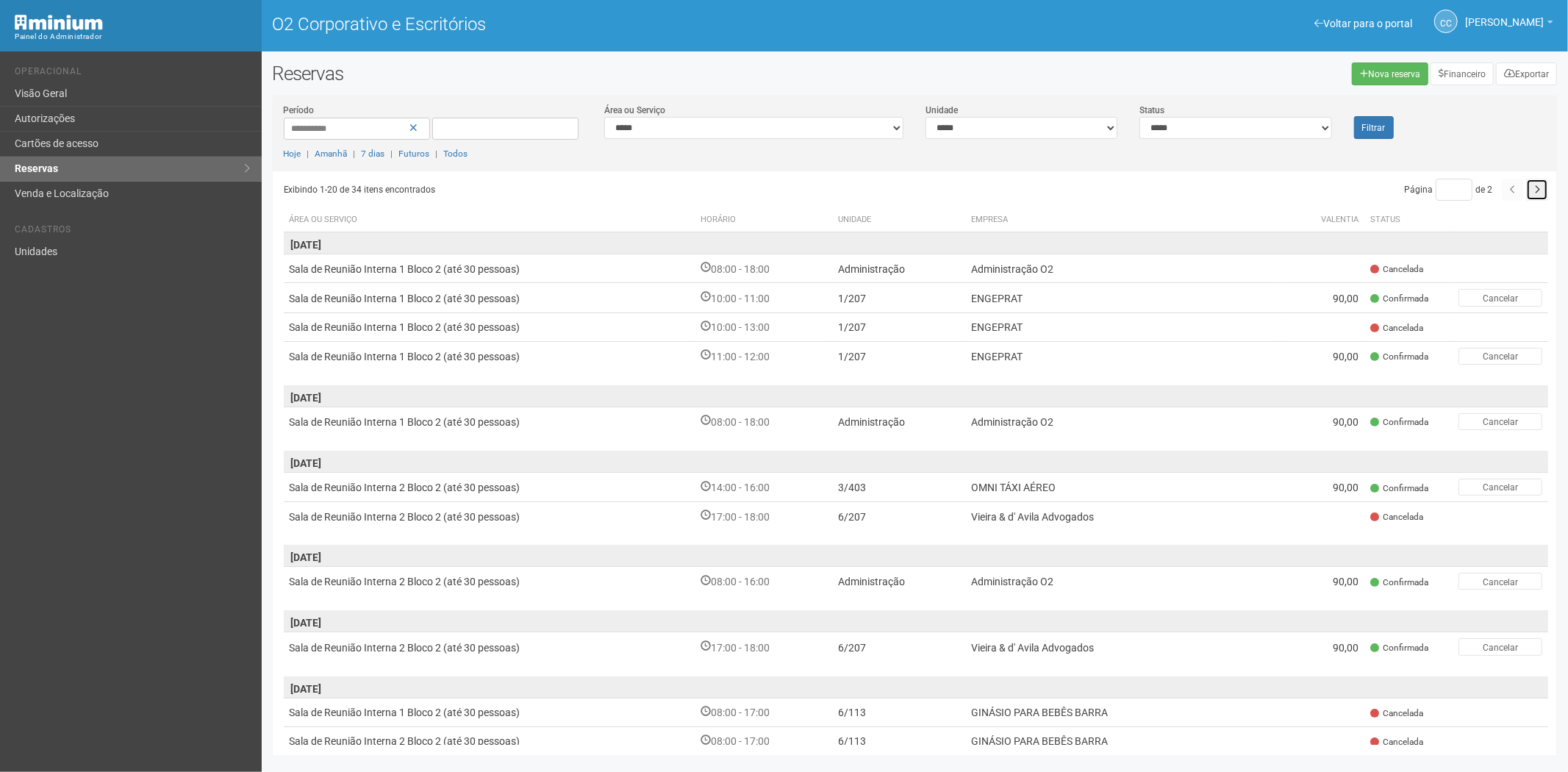
click at [1534, 191] on icon "button" at bounding box center [1536, 190] width 6 height 9
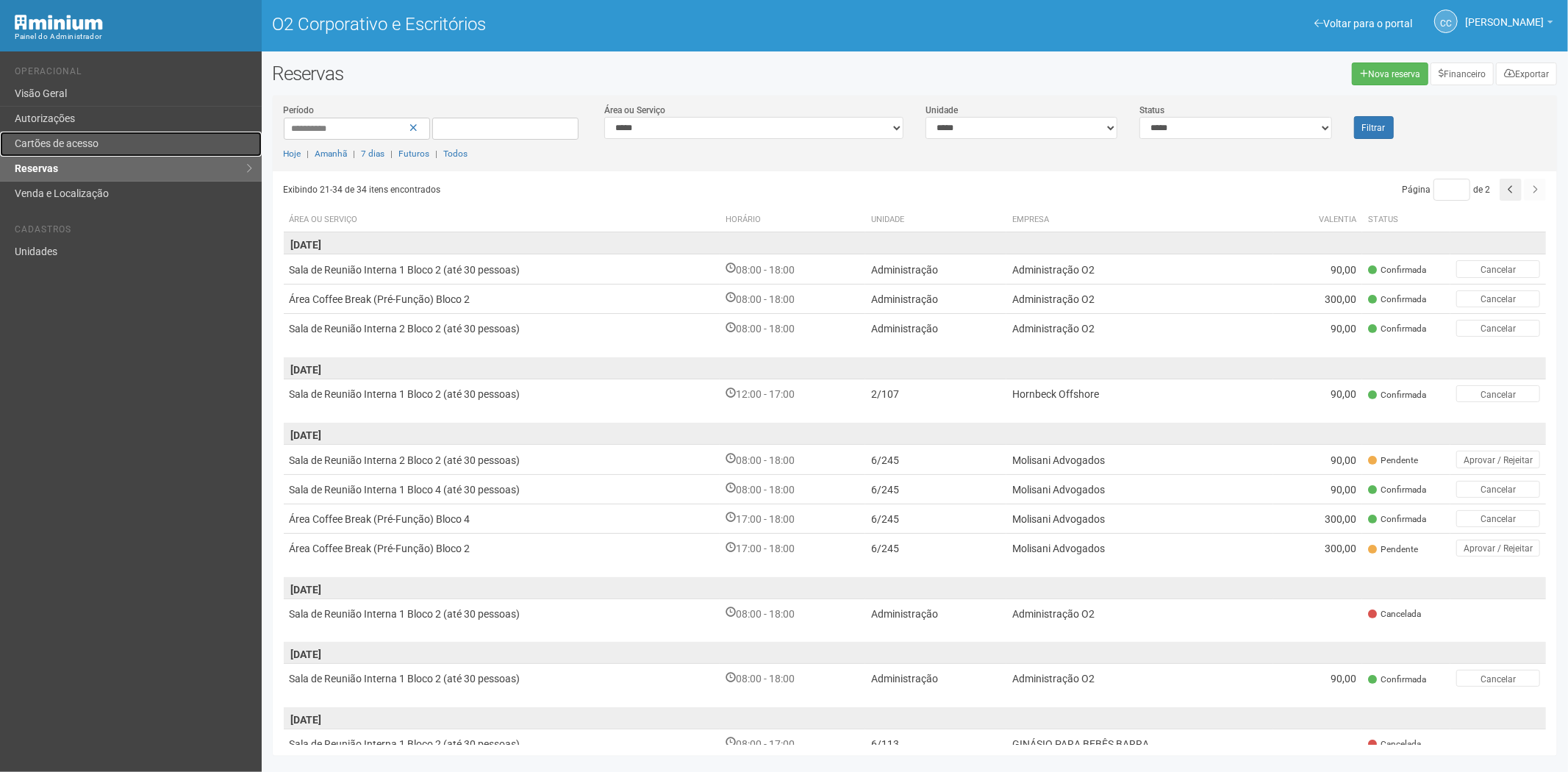
click at [85, 136] on link "Cartões de acesso" at bounding box center [131, 144] width 262 height 25
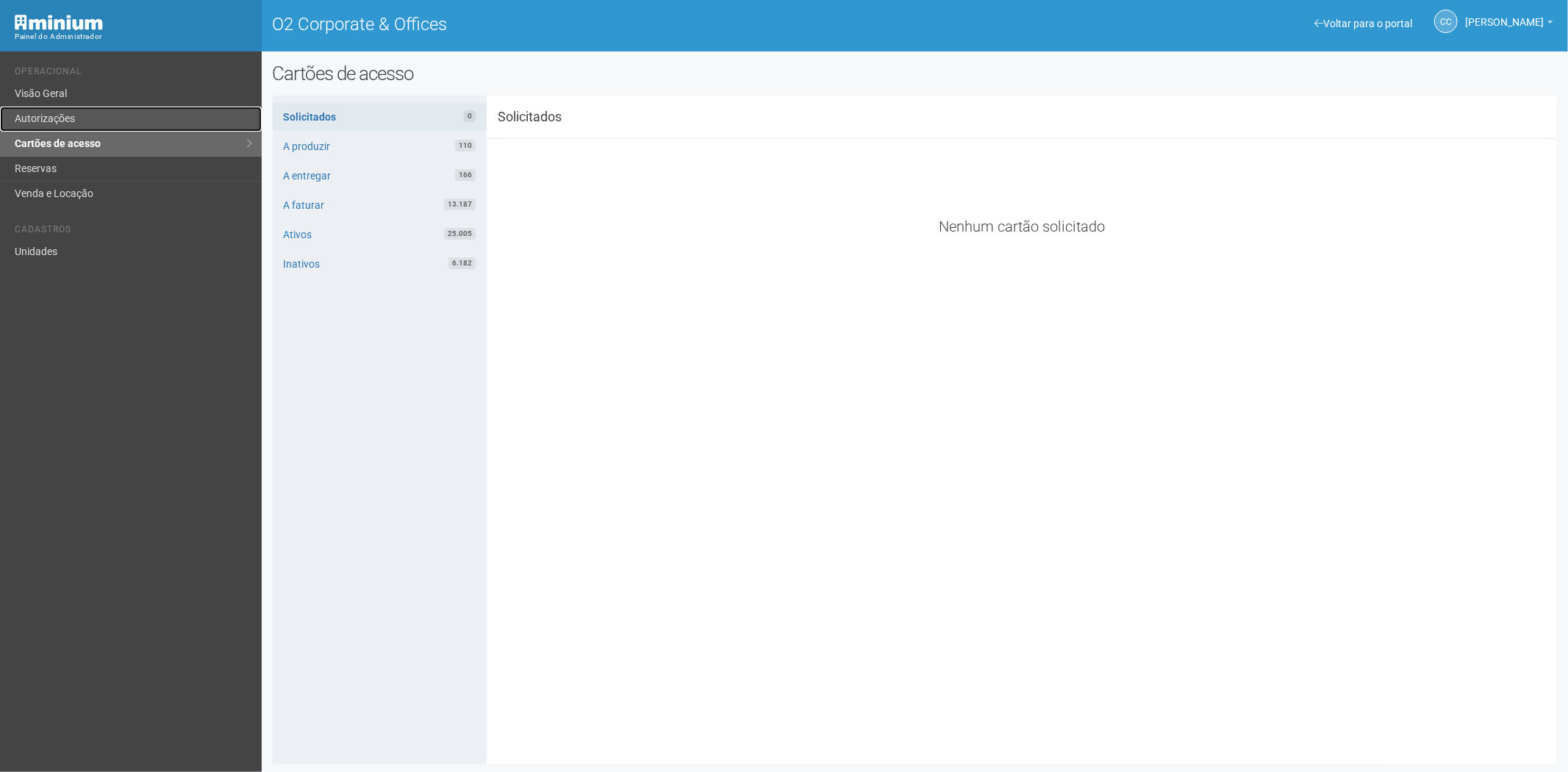
drag, startPoint x: 59, startPoint y: 116, endPoint x: 64, endPoint y: 122, distance: 7.8
click at [59, 116] on link "Autorizações" at bounding box center [131, 119] width 262 height 25
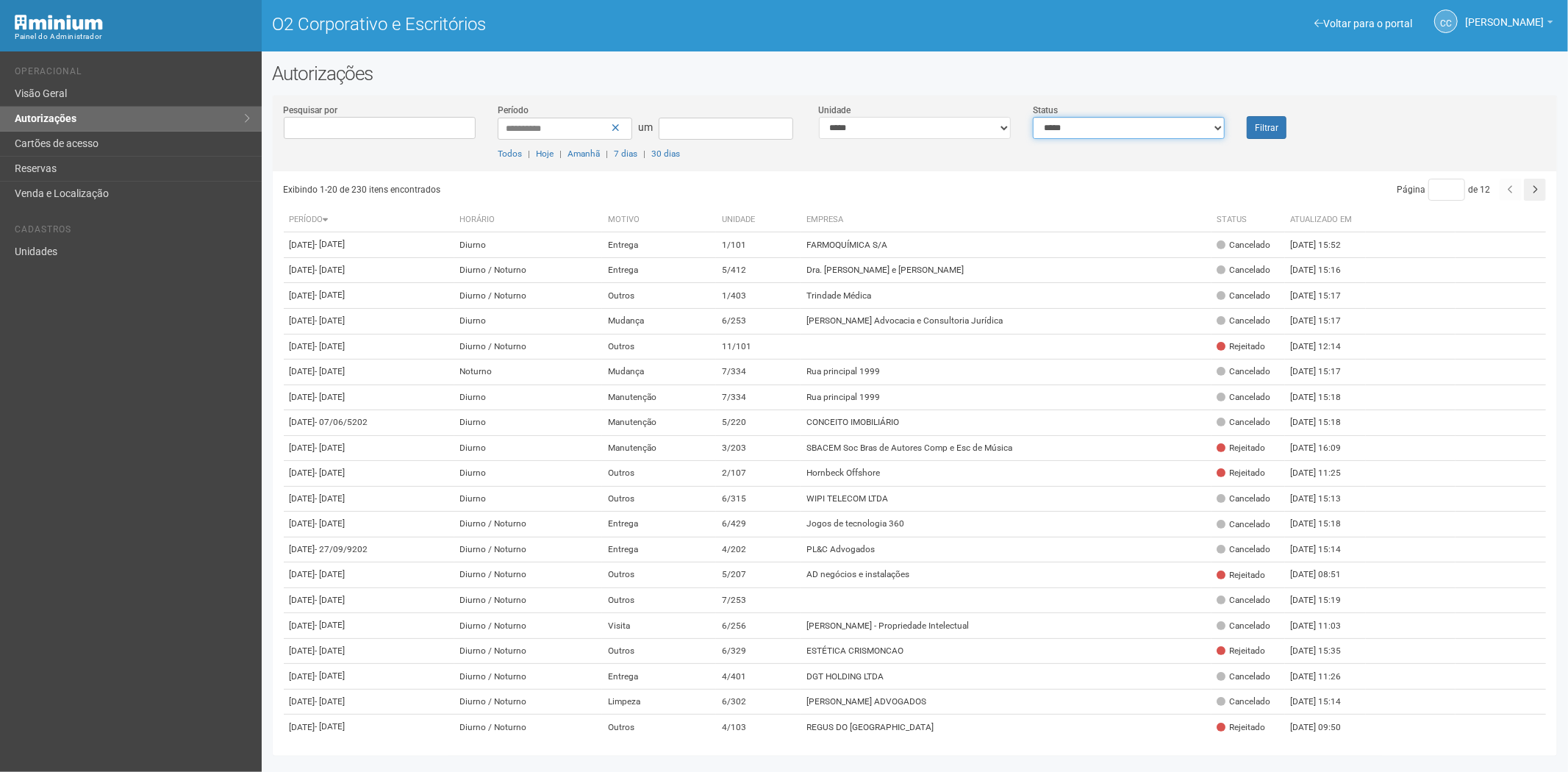
drag, startPoint x: 1122, startPoint y: 120, endPoint x: 1114, endPoint y: 135, distance: 17.0
click at [1122, 120] on select "**********" at bounding box center [1128, 128] width 192 height 22
select select "*"
click at [1032, 117] on select "**********" at bounding box center [1128, 128] width 192 height 22
click at [1273, 126] on font "Filtrar" at bounding box center [1266, 128] width 23 height 10
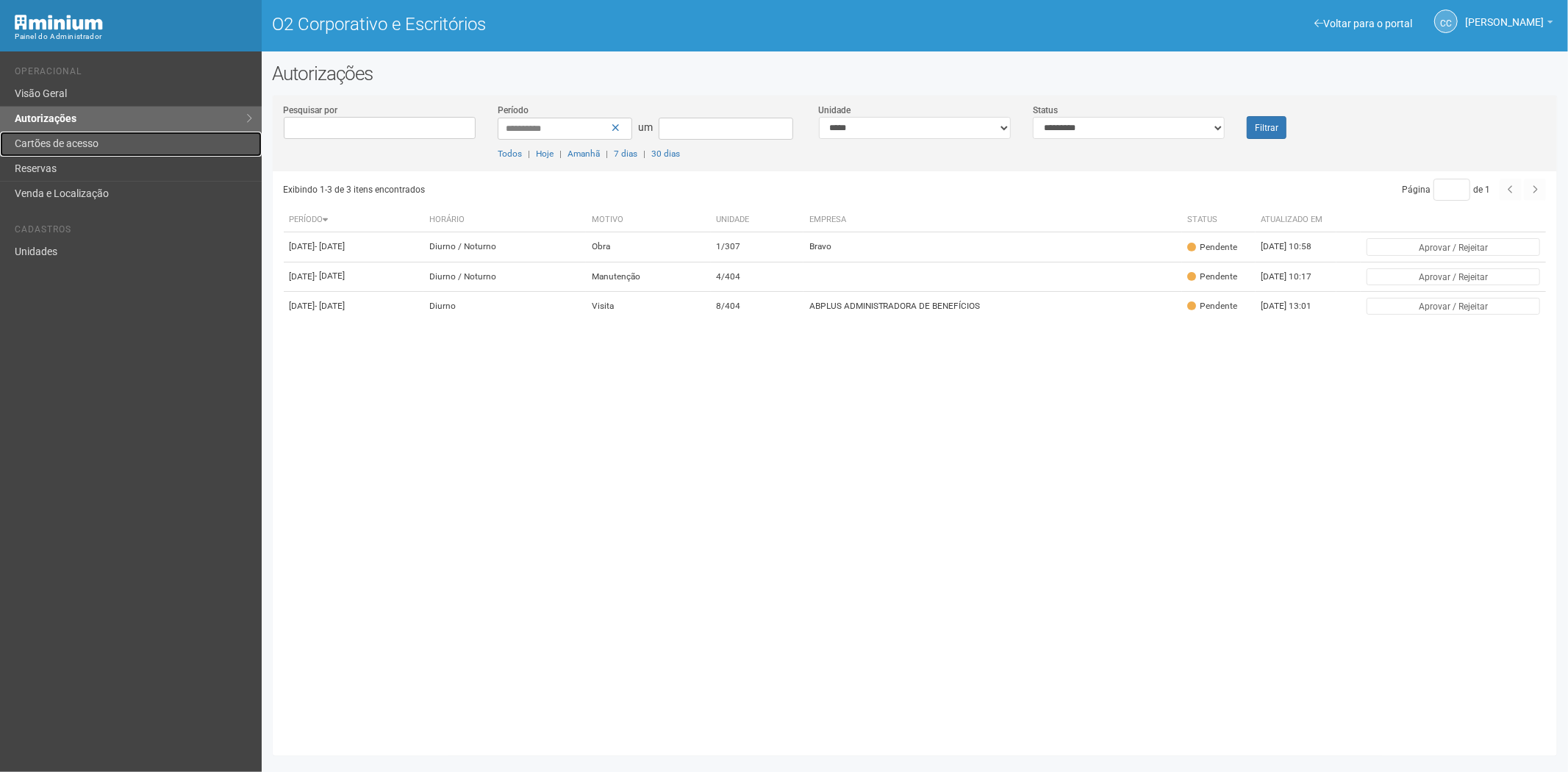
click at [83, 144] on font "Cartões de acesso" at bounding box center [56, 143] width 83 height 12
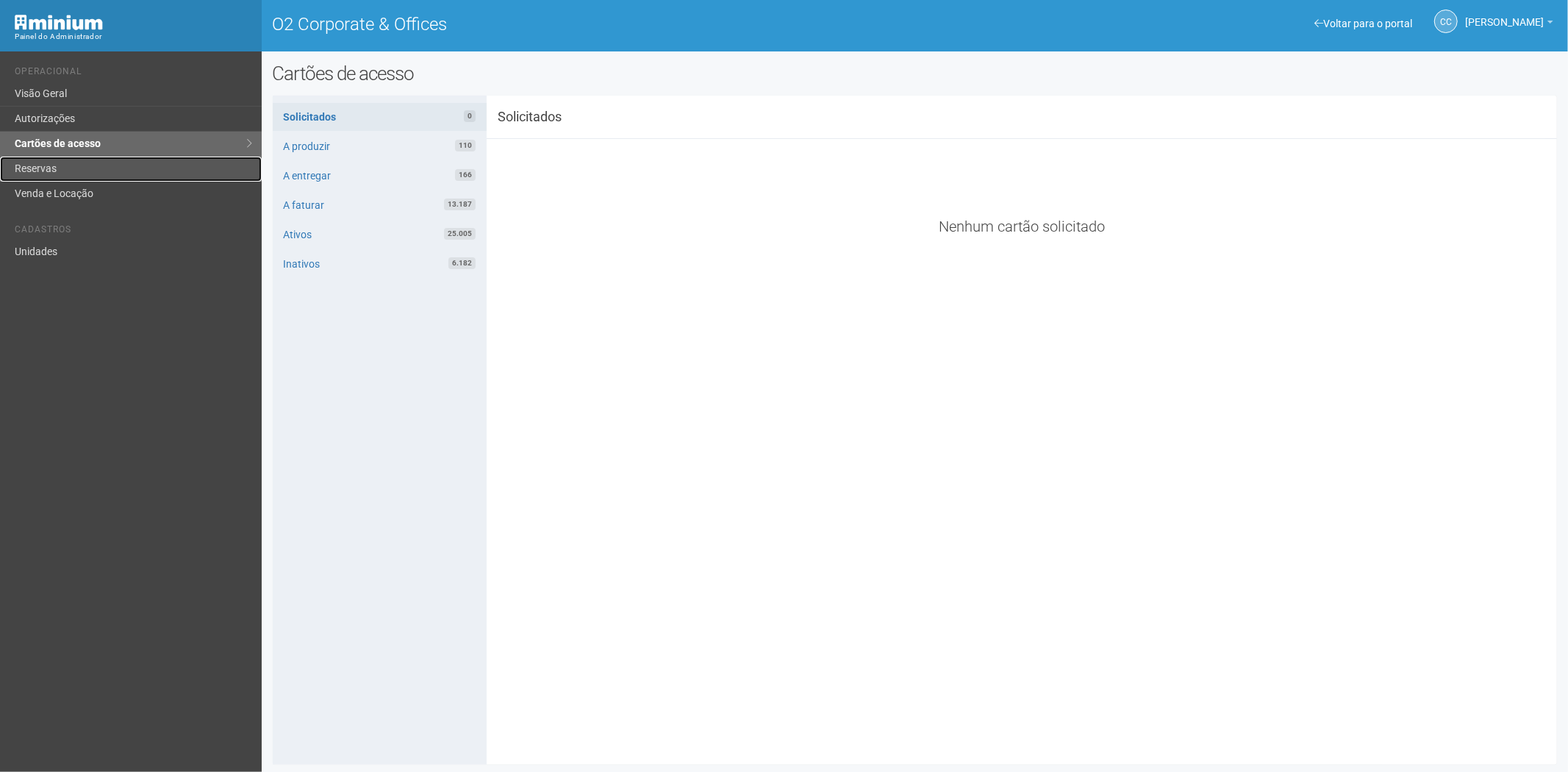
click at [67, 165] on link "Reservas" at bounding box center [131, 169] width 262 height 25
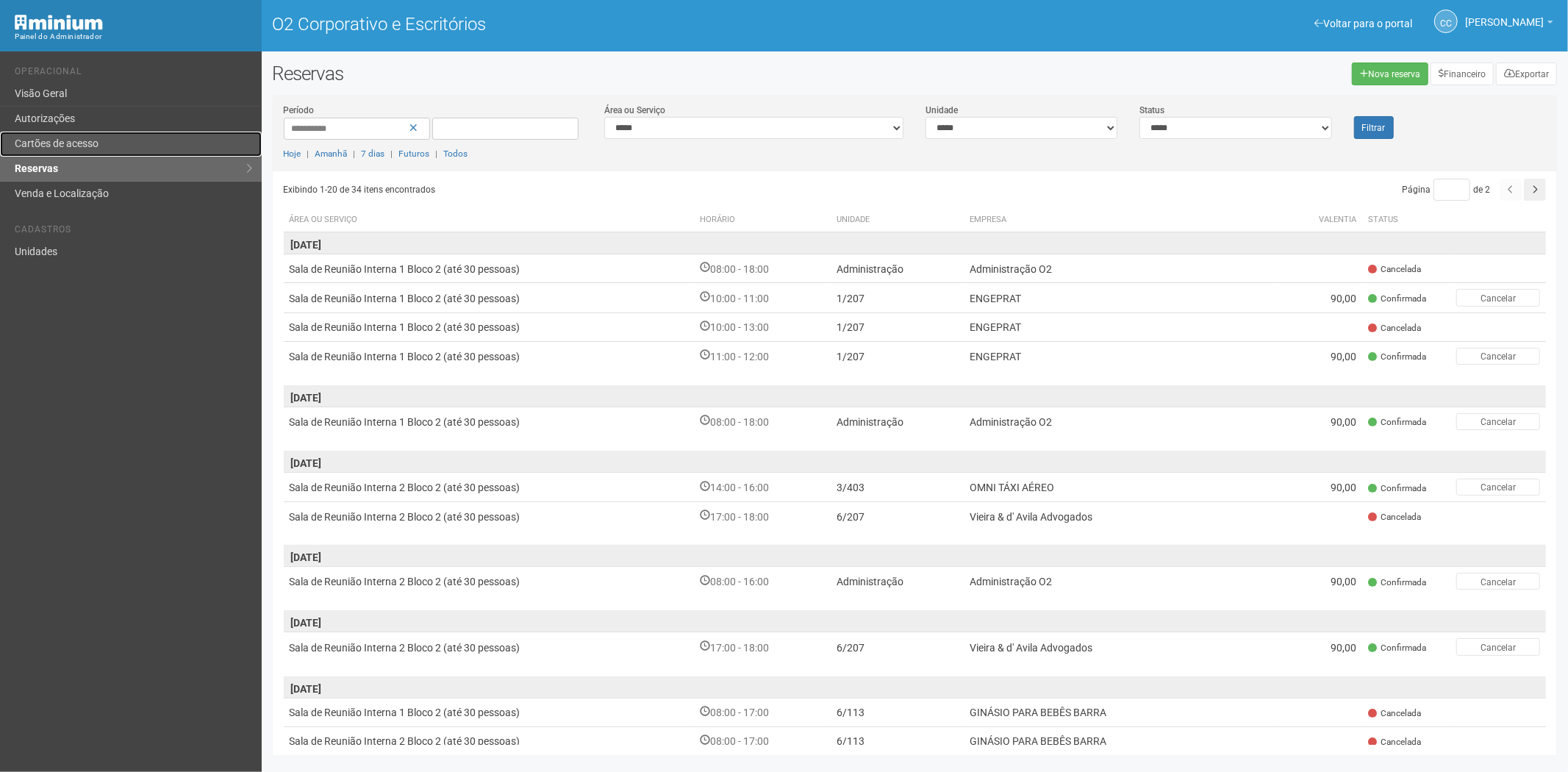
click at [74, 138] on font "Cartões de acesso" at bounding box center [56, 143] width 83 height 12
